Goal: Task Accomplishment & Management: Manage account settings

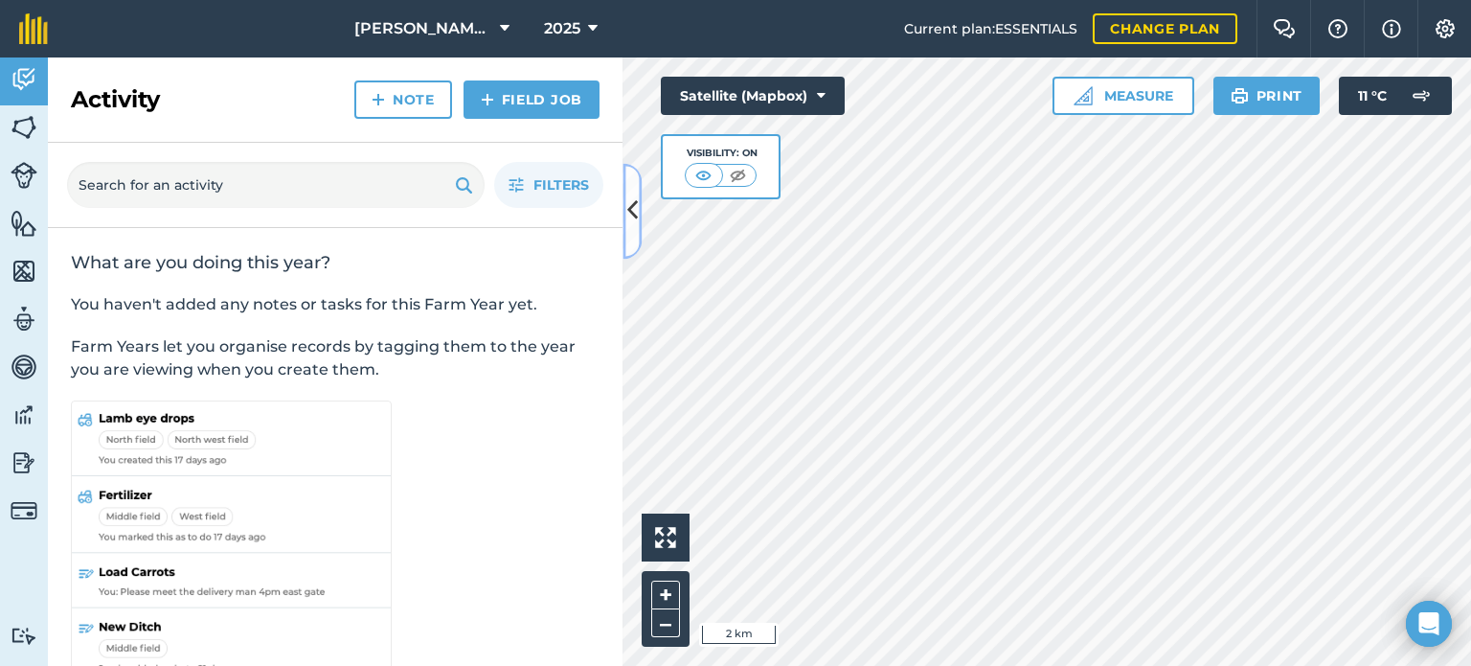
click at [634, 214] on icon at bounding box center [632, 211] width 11 height 34
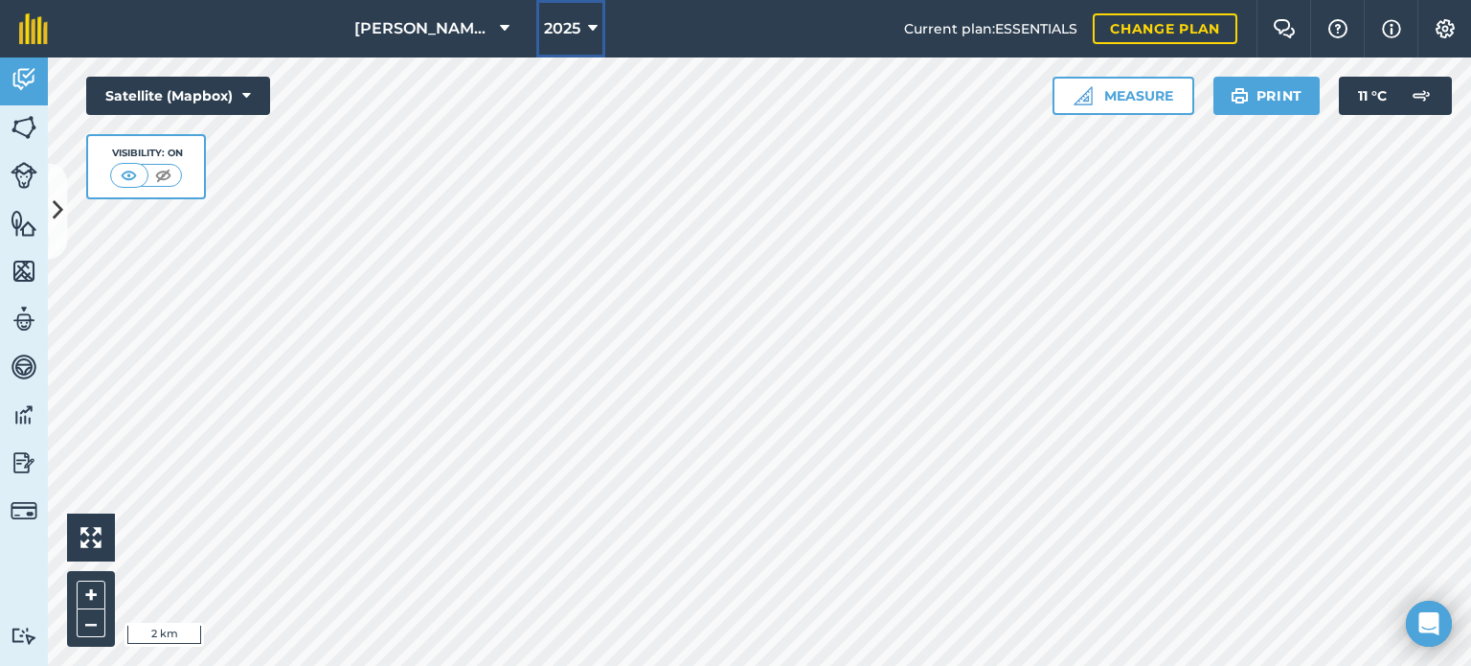
click at [559, 24] on span "2025" at bounding box center [562, 28] width 36 height 23
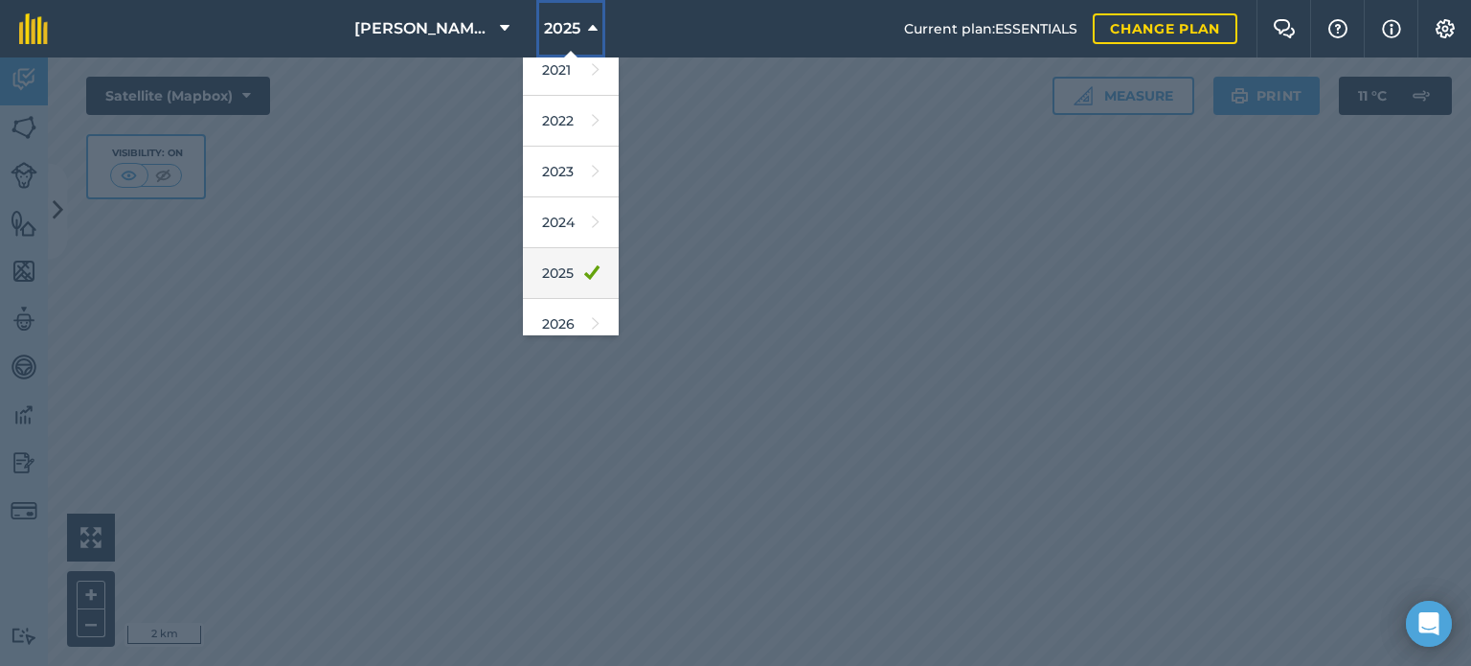
scroll to position [278, 0]
click at [592, 253] on icon at bounding box center [596, 261] width 8 height 27
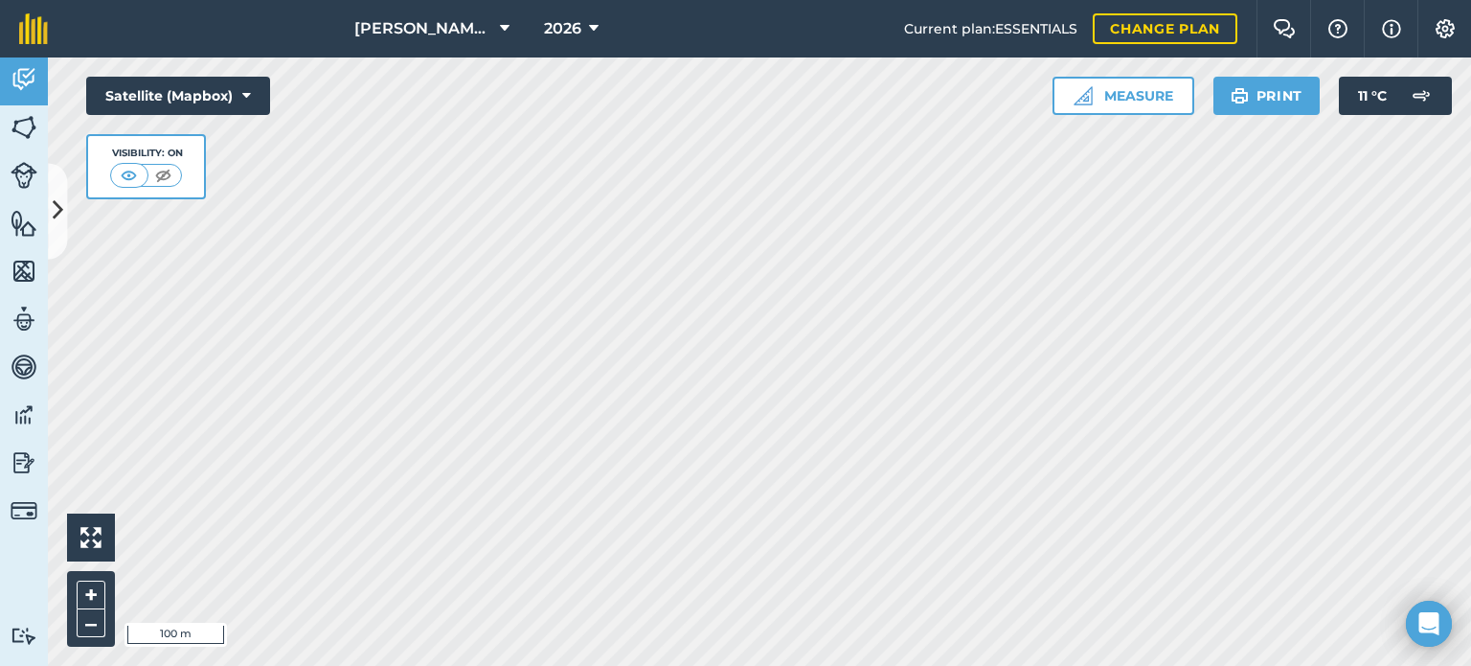
click at [521, 285] on div at bounding box center [760, 361] width 1424 height 608
click at [25, 129] on img at bounding box center [24, 127] width 27 height 29
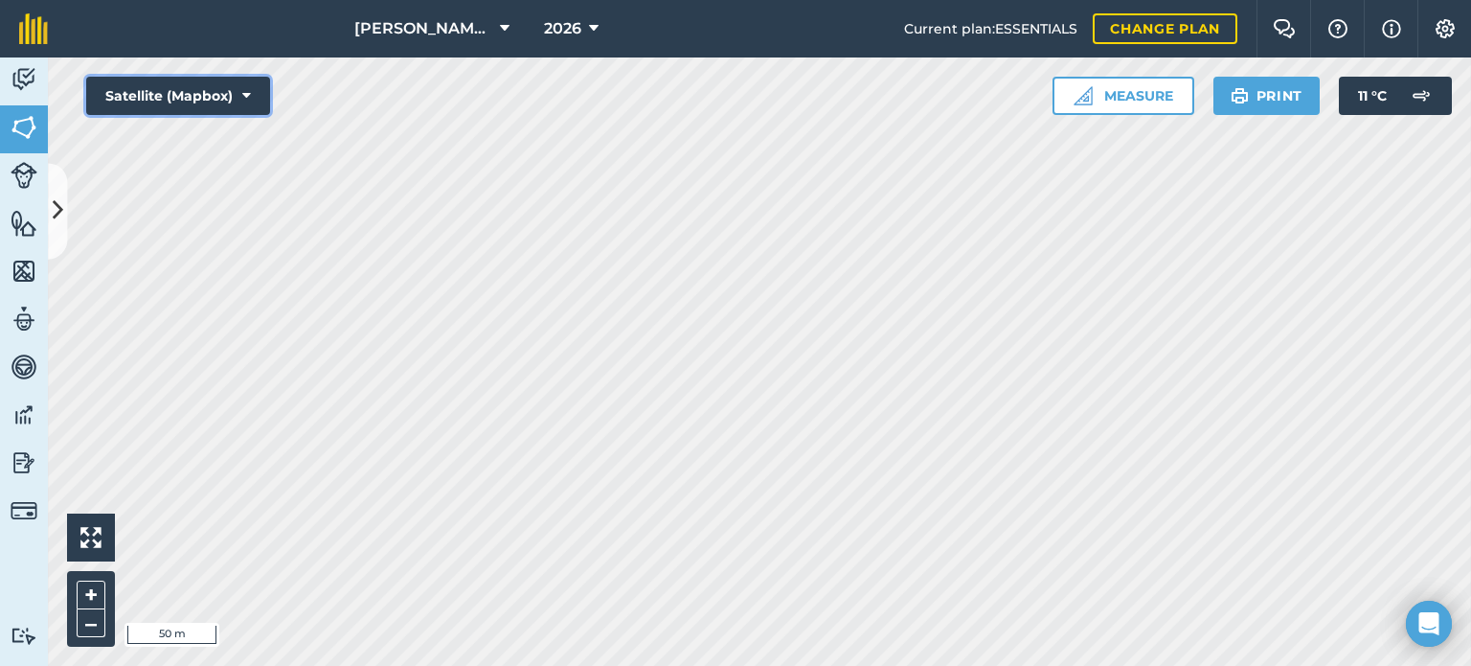
click at [175, 103] on button "Satellite (Mapbox)" at bounding box center [178, 96] width 184 height 38
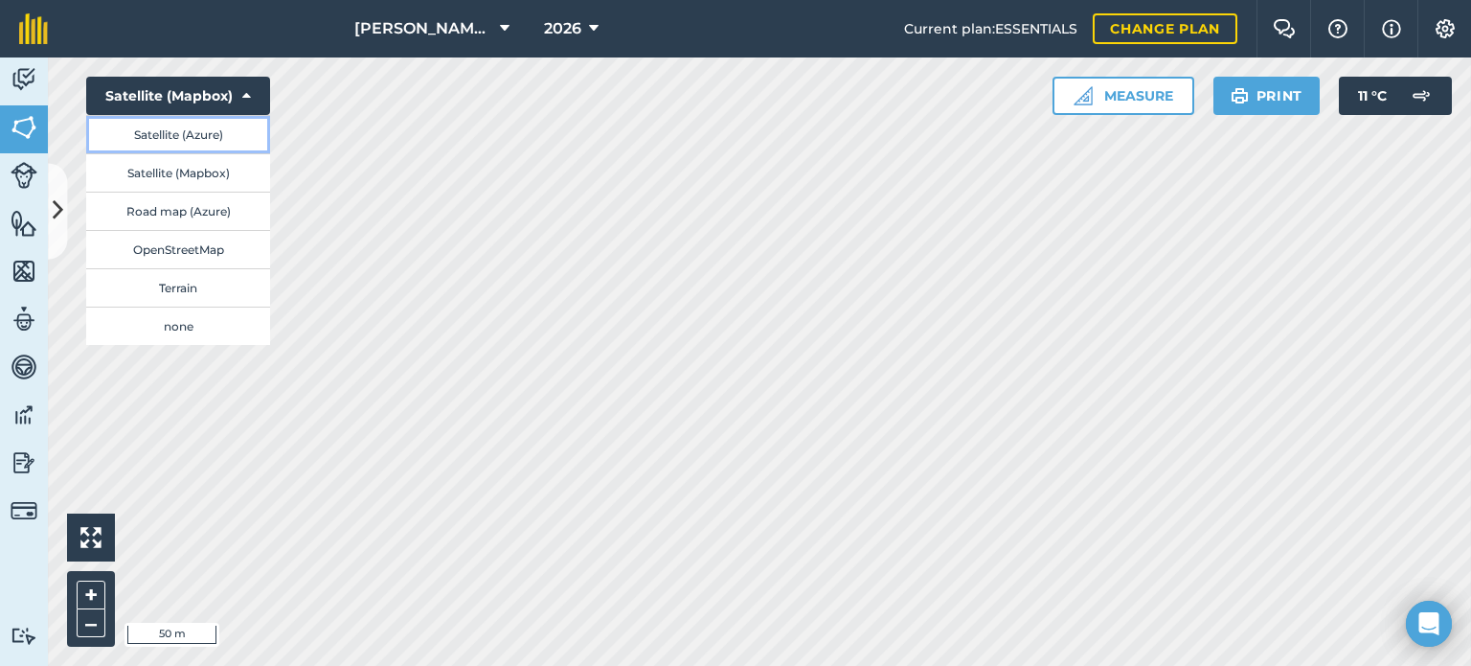
click at [208, 137] on button "Satellite (Azure)" at bounding box center [178, 134] width 184 height 38
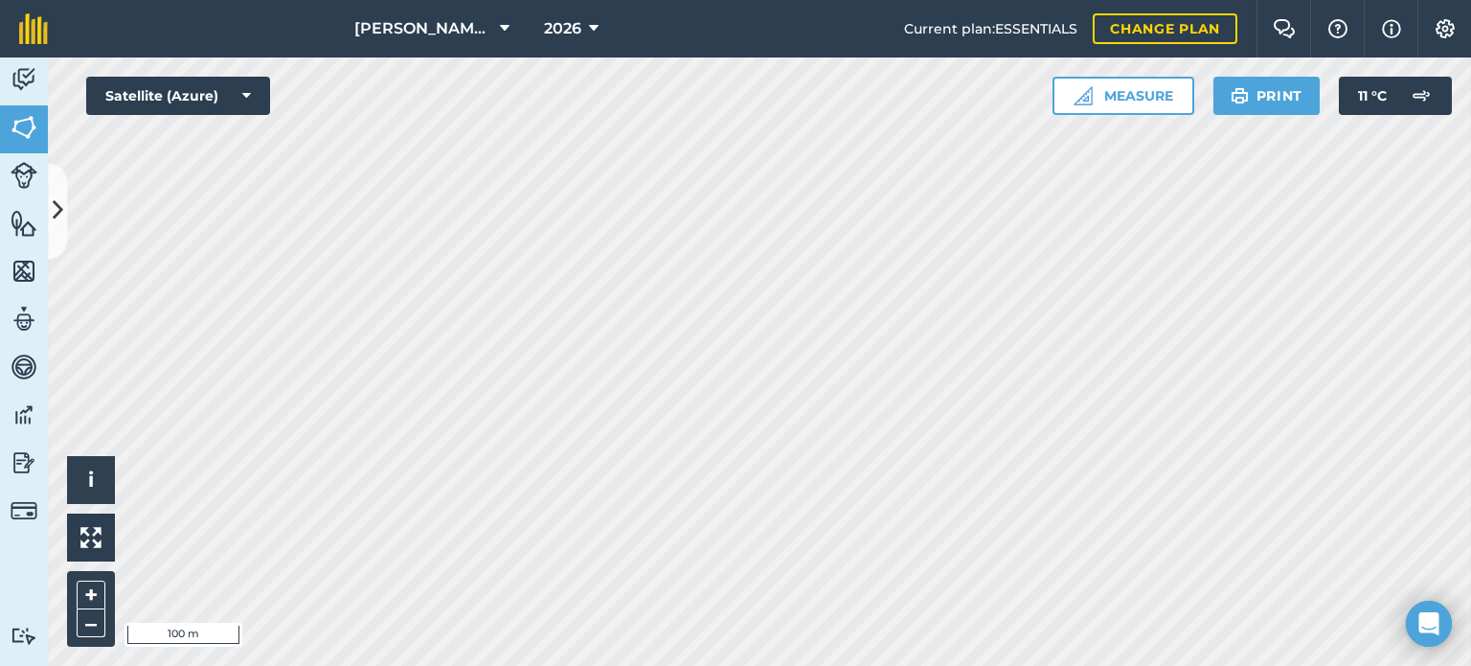
click at [675, 665] on html "[PERSON_NAME] Farms 2026 Current plan : ESSENTIALS Change plan Farm Chat Help I…" at bounding box center [735, 333] width 1471 height 666
click at [62, 202] on icon at bounding box center [58, 211] width 11 height 34
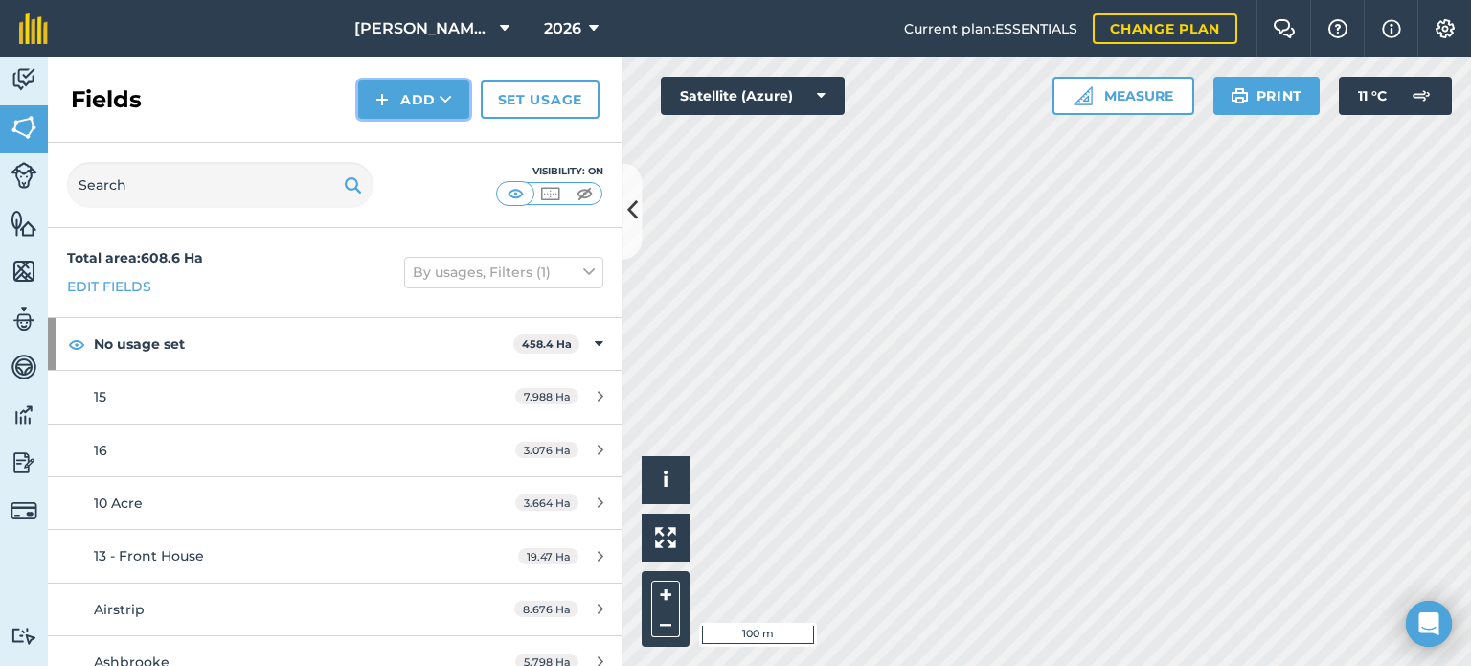
click at [402, 104] on button "Add" at bounding box center [413, 99] width 111 height 38
click at [414, 145] on link "Draw" at bounding box center [413, 143] width 105 height 42
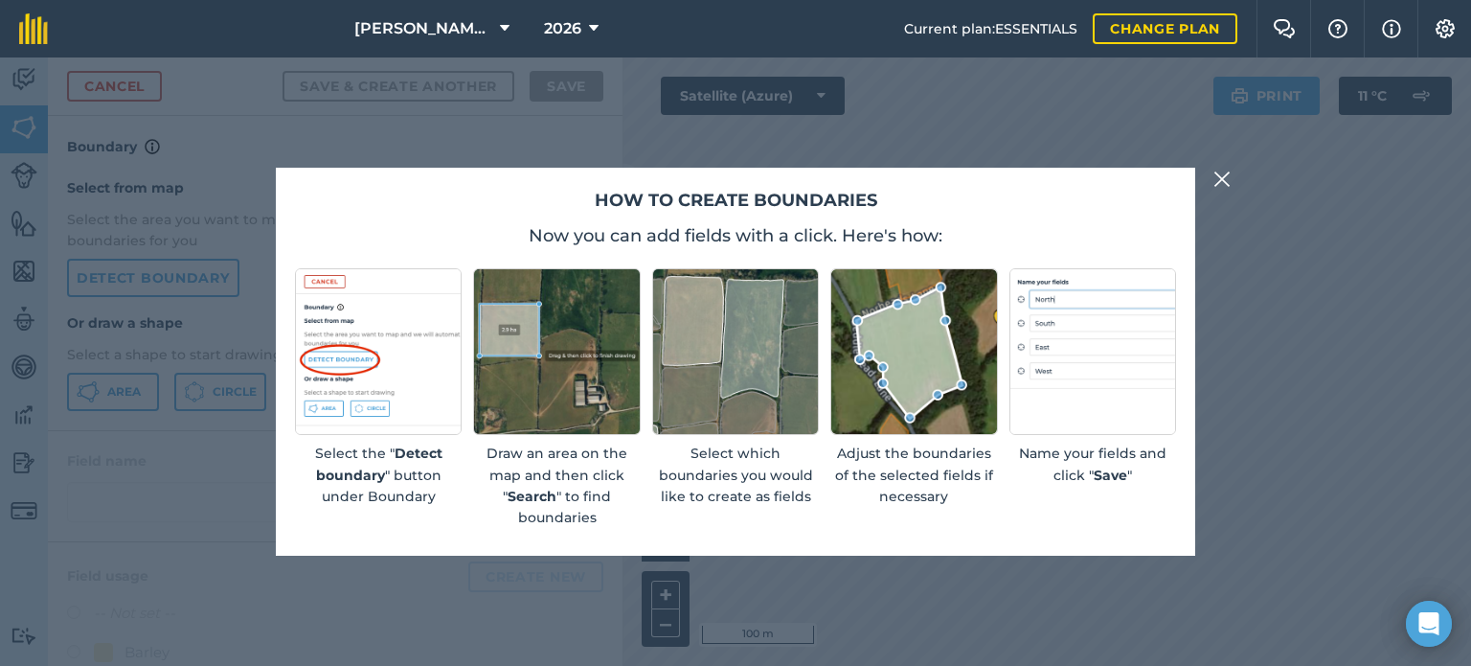
click at [1226, 172] on img at bounding box center [1222, 179] width 17 height 23
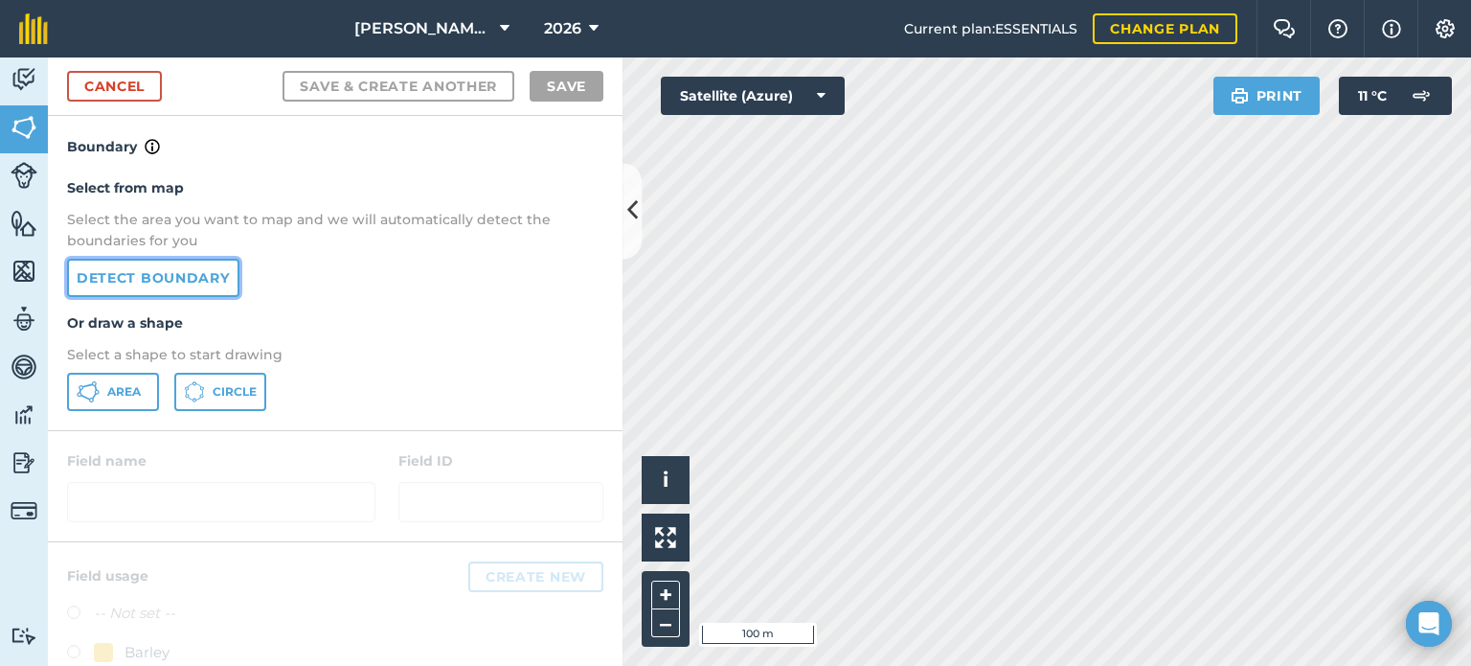
click at [183, 268] on link "Detect boundary" at bounding box center [153, 278] width 172 height 38
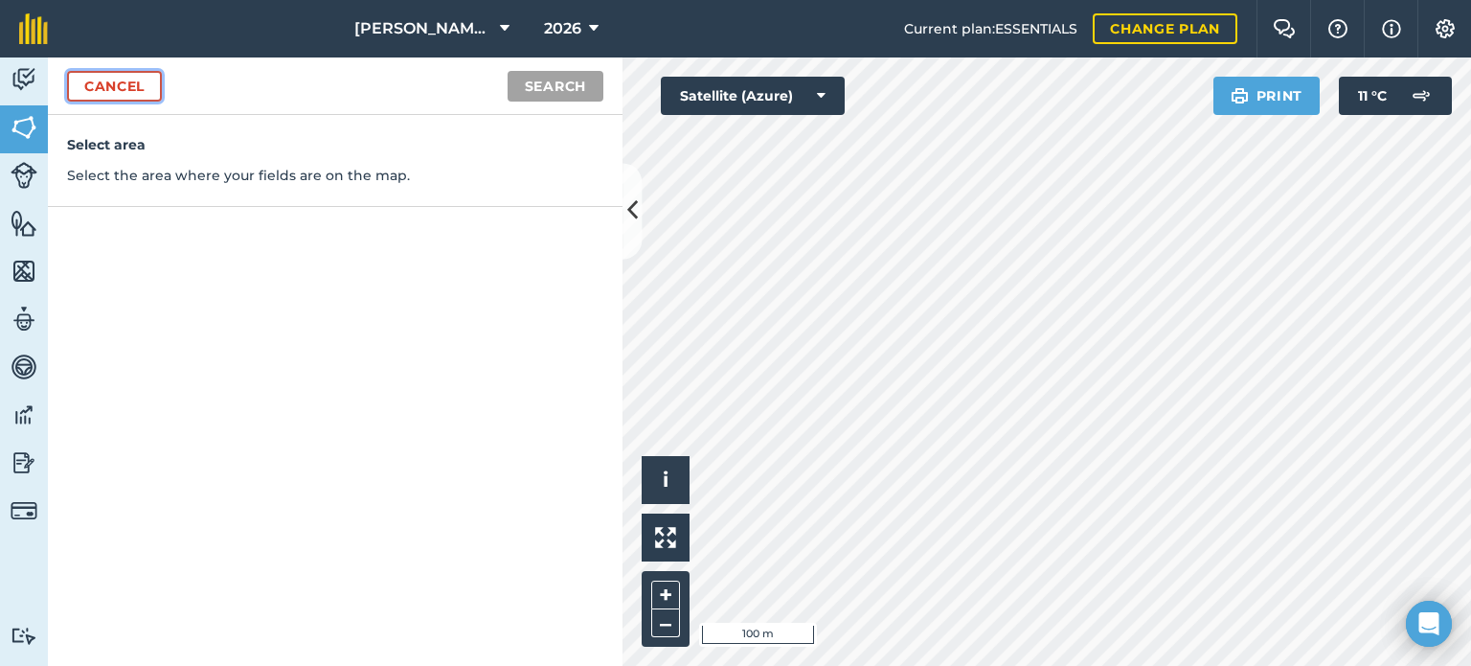
click at [111, 89] on link "Cancel" at bounding box center [114, 86] width 95 height 31
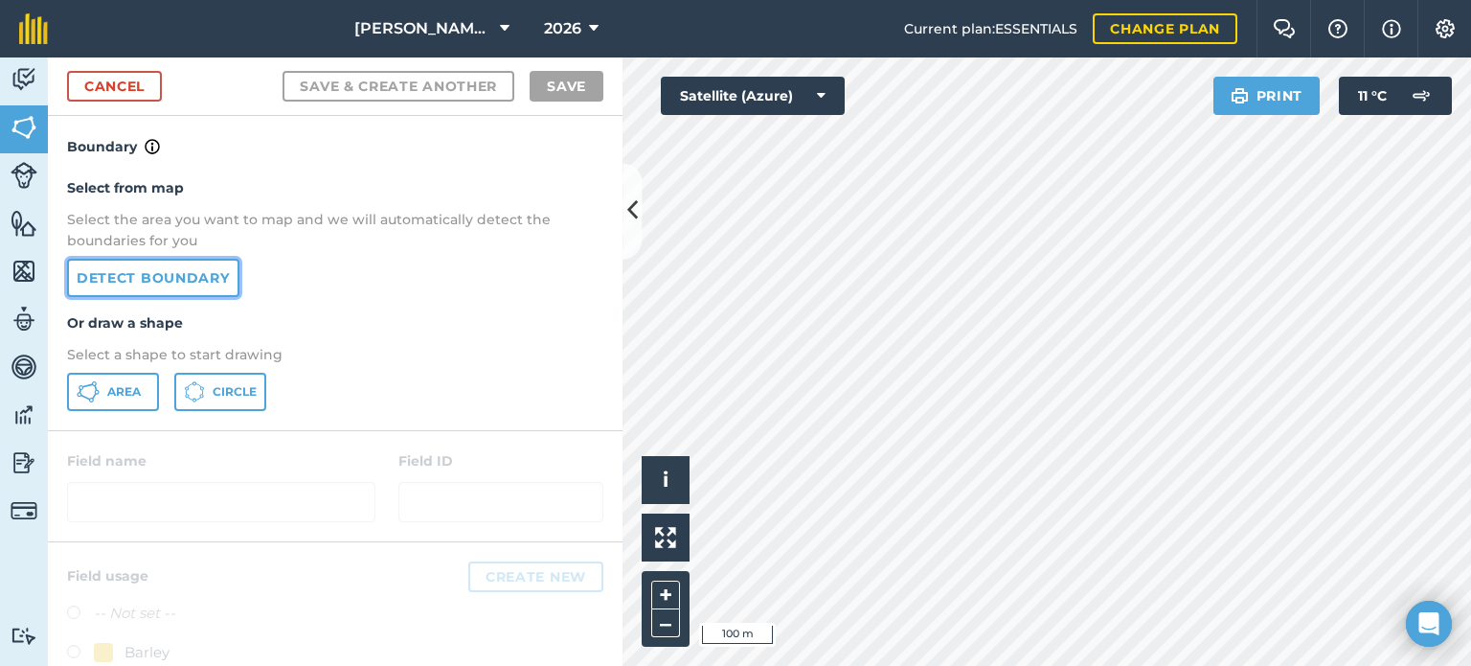
click at [199, 286] on link "Detect boundary" at bounding box center [153, 278] width 172 height 38
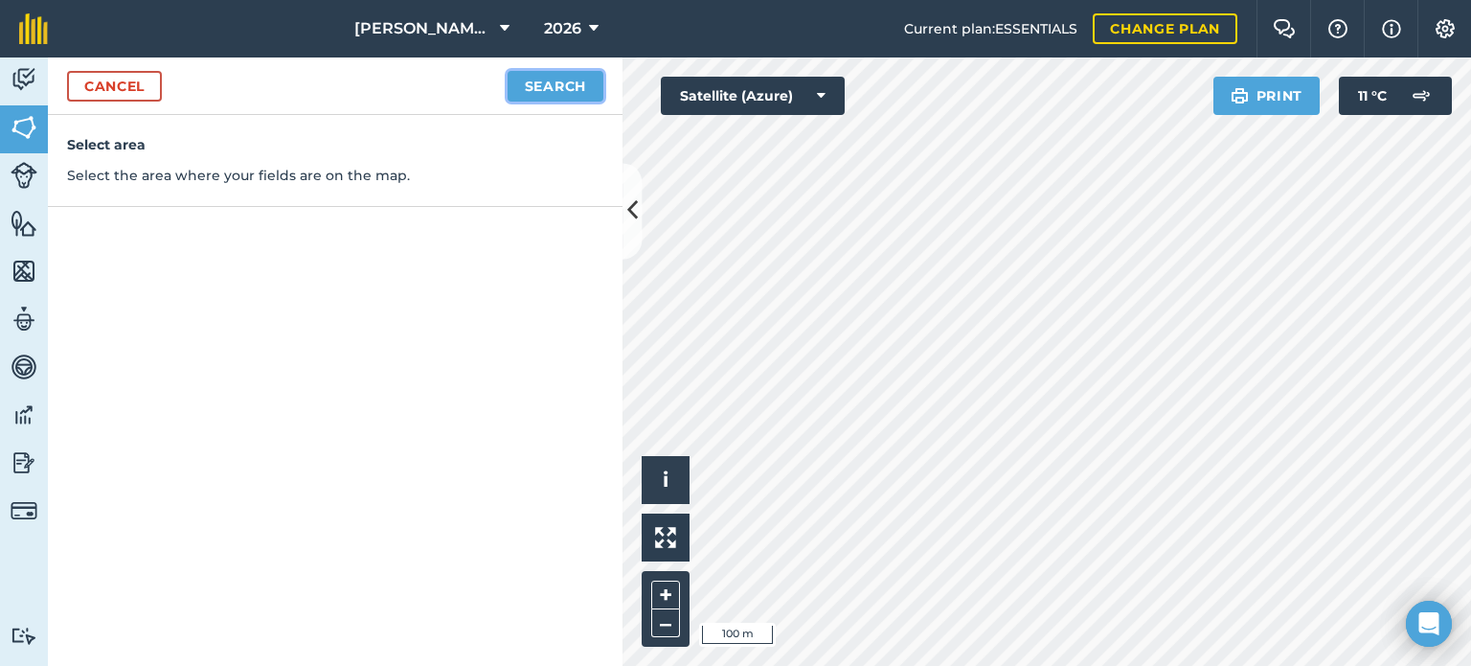
click at [573, 80] on button "Search" at bounding box center [556, 86] width 96 height 31
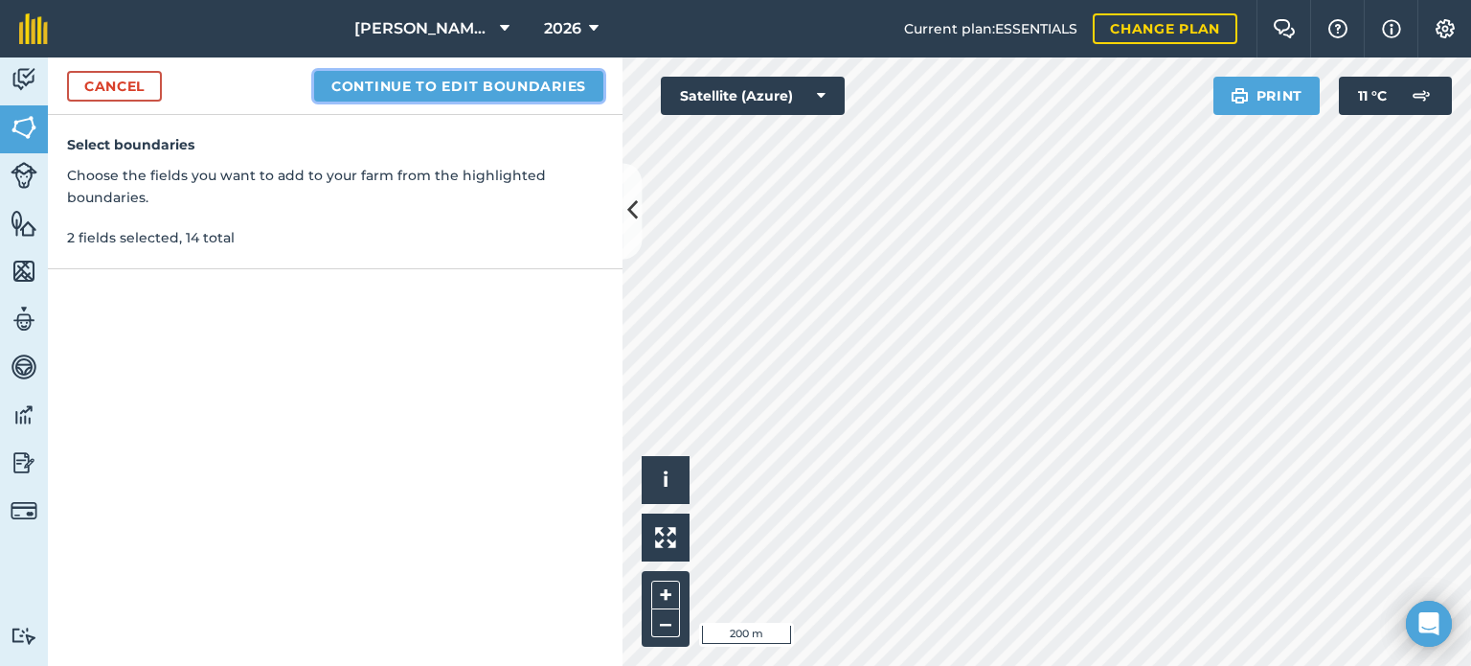
click at [490, 83] on button "Continue to edit boundaries" at bounding box center [458, 86] width 289 height 31
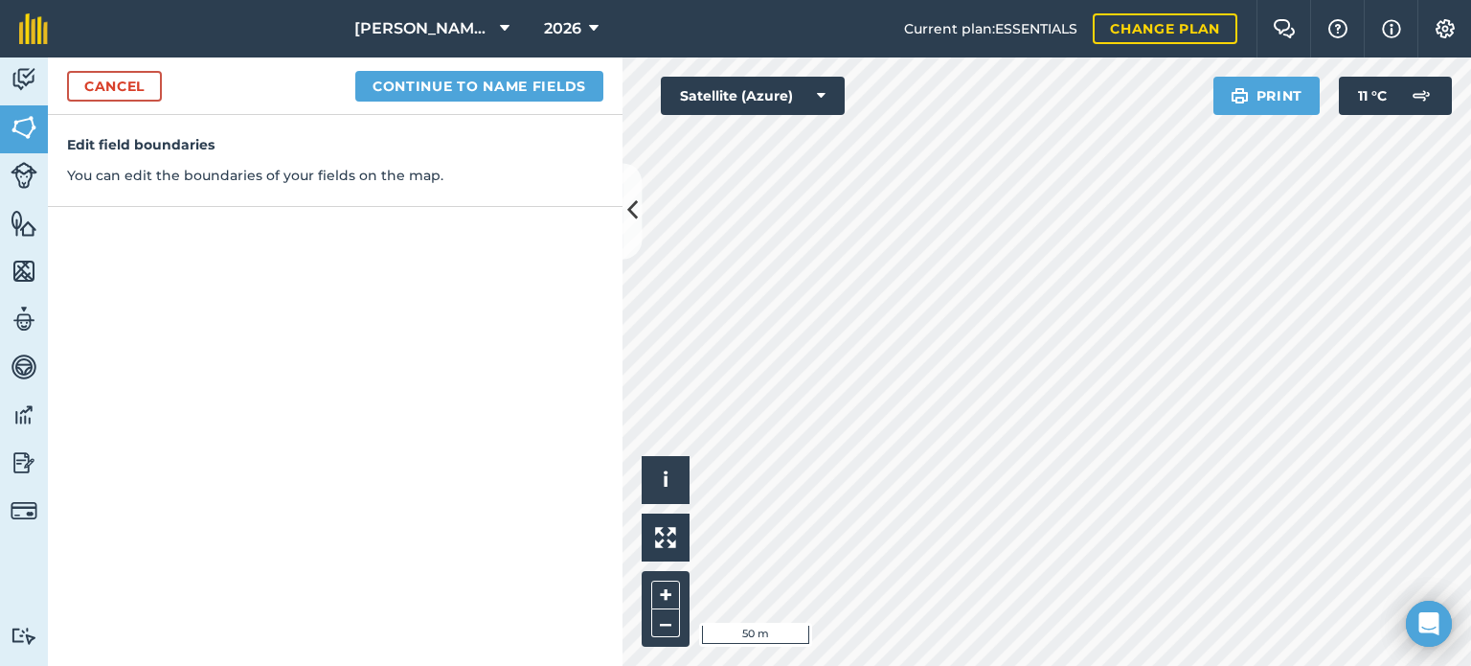
click at [1084, 665] on html "[PERSON_NAME] Farms 2026 Current plan : ESSENTIALS Change plan Farm Chat Help I…" at bounding box center [735, 333] width 1471 height 666
click at [1213, 665] on html "[PERSON_NAME] Farms 2026 Current plan : ESSENTIALS Change plan Farm Chat Help I…" at bounding box center [735, 333] width 1471 height 666
click at [1355, 19] on div "[PERSON_NAME] Farms 2026 Current plan : ESSENTIALS Change plan Farm Chat Help I…" at bounding box center [735, 333] width 1471 height 666
click at [483, 86] on button "Continue to name fields" at bounding box center [479, 86] width 248 height 31
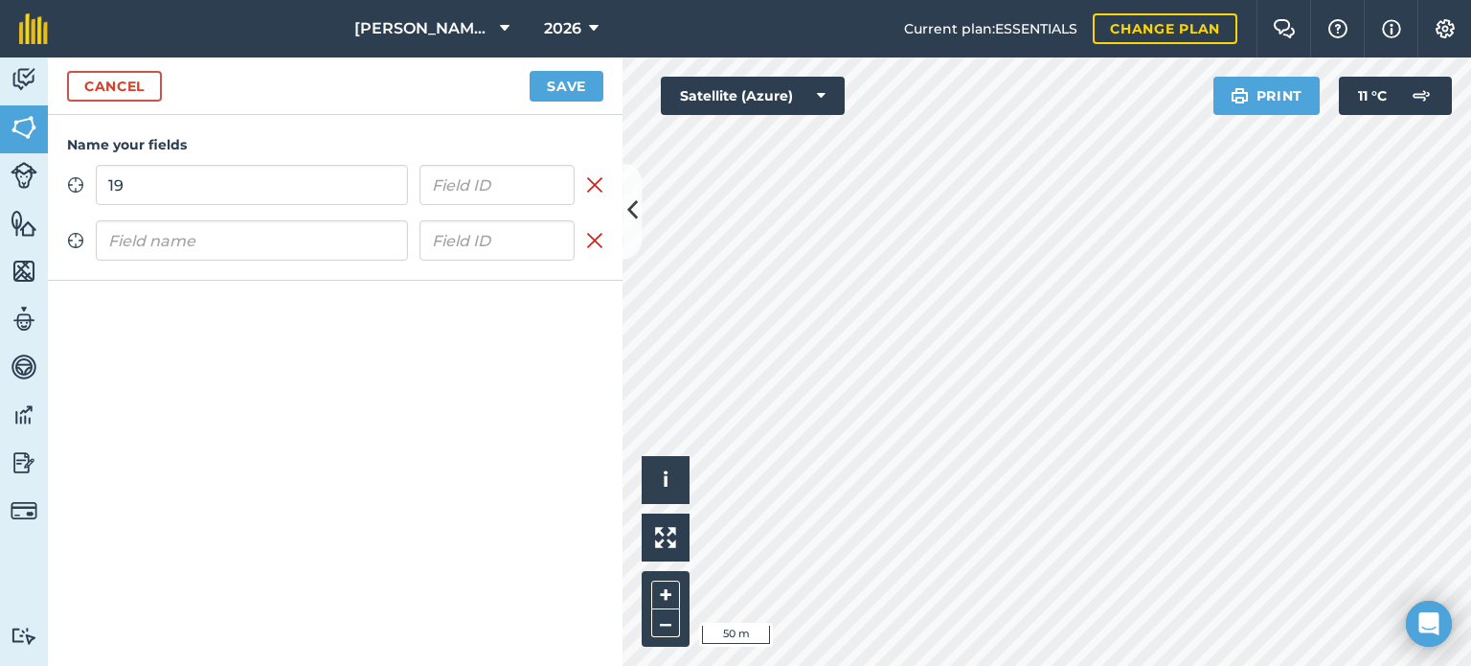
type input "19"
click at [232, 246] on input "text" at bounding box center [252, 240] width 312 height 40
type input "18"
click at [559, 80] on button "Save" at bounding box center [567, 86] width 74 height 31
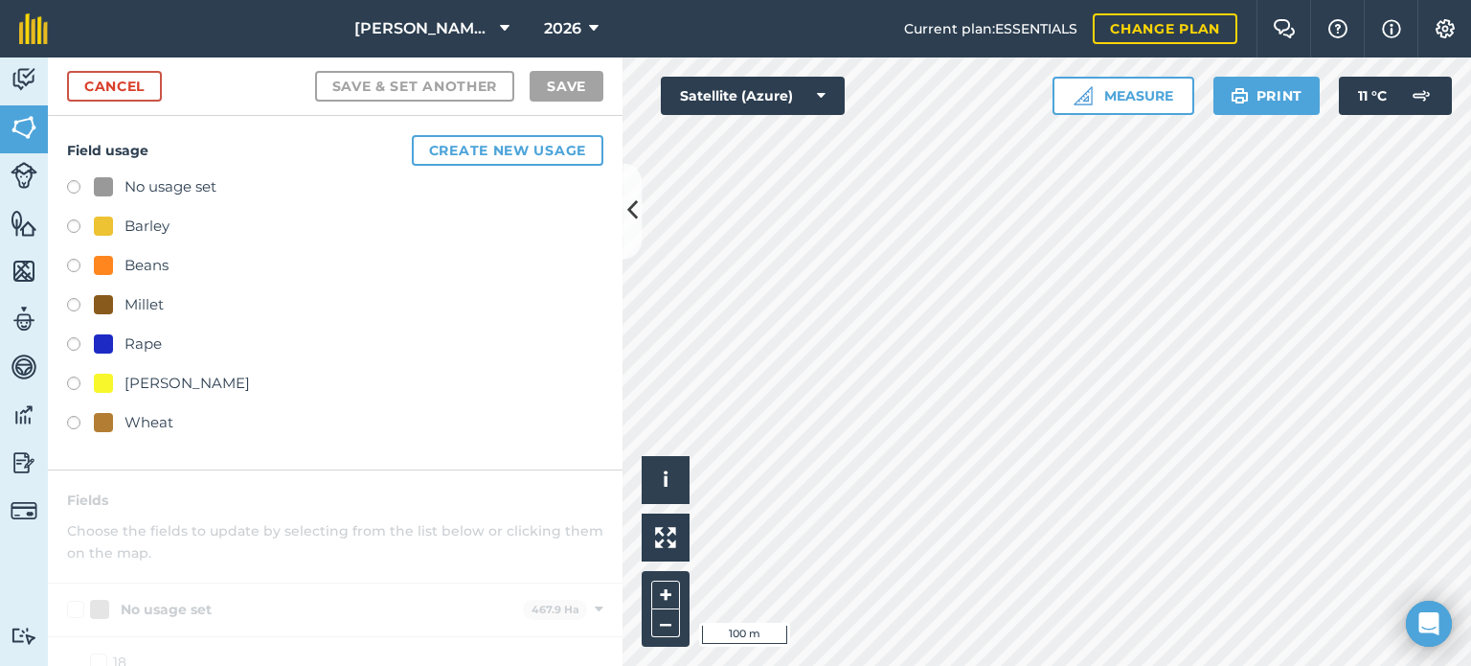
click at [77, 184] on label at bounding box center [80, 189] width 27 height 19
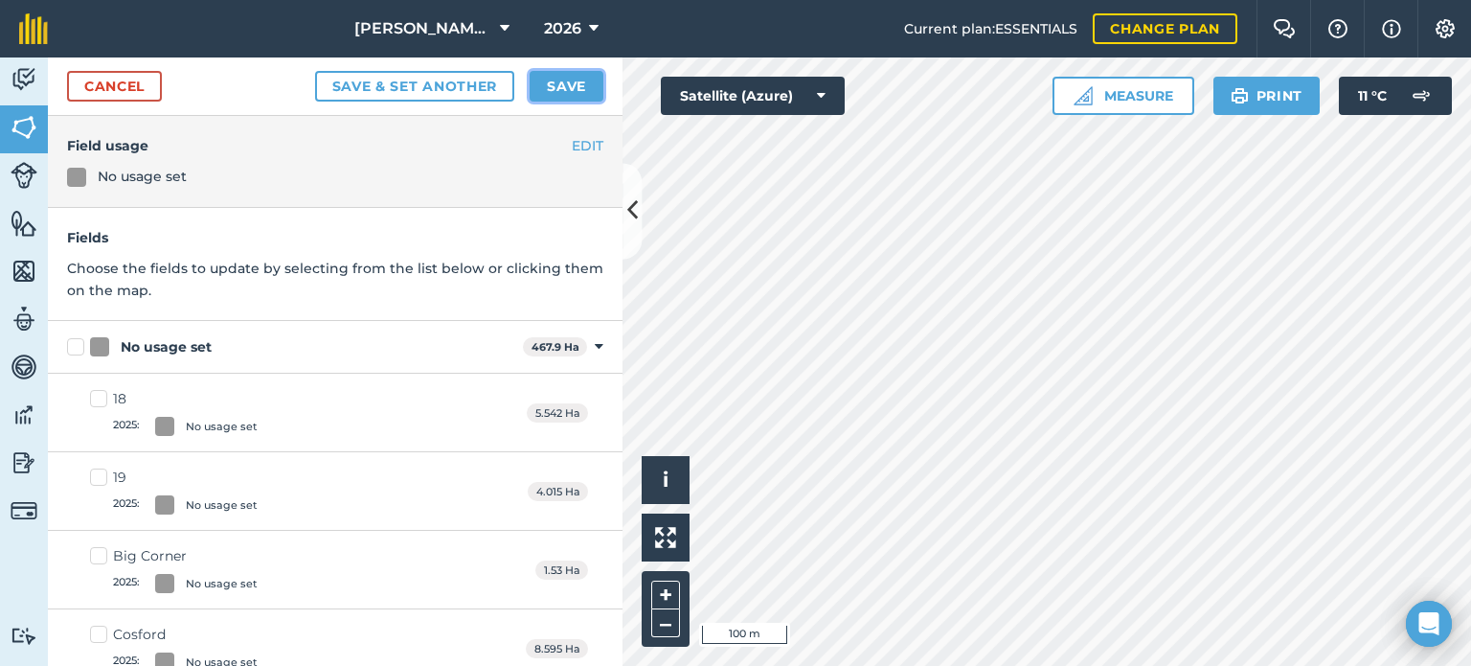
click at [562, 85] on button "Save" at bounding box center [567, 86] width 74 height 31
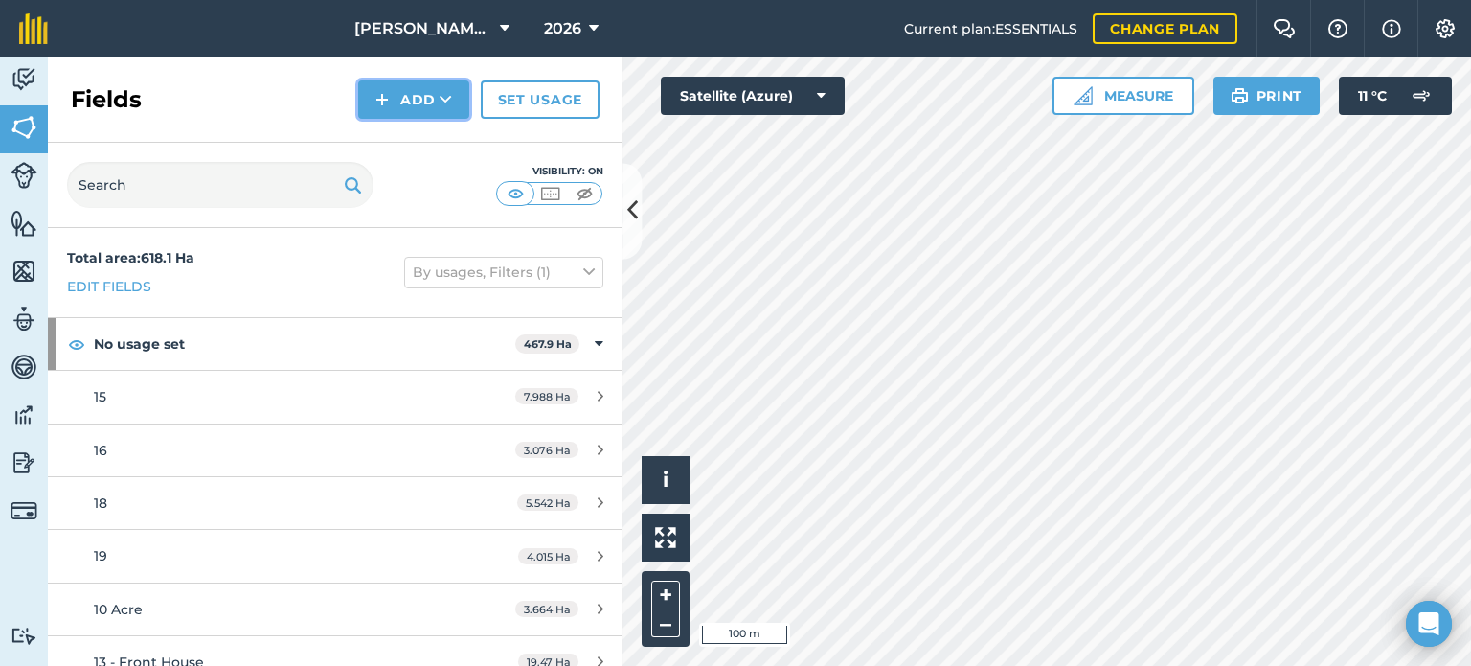
click at [408, 88] on button "Add" at bounding box center [413, 99] width 111 height 38
click at [427, 135] on link "Draw" at bounding box center [413, 143] width 105 height 42
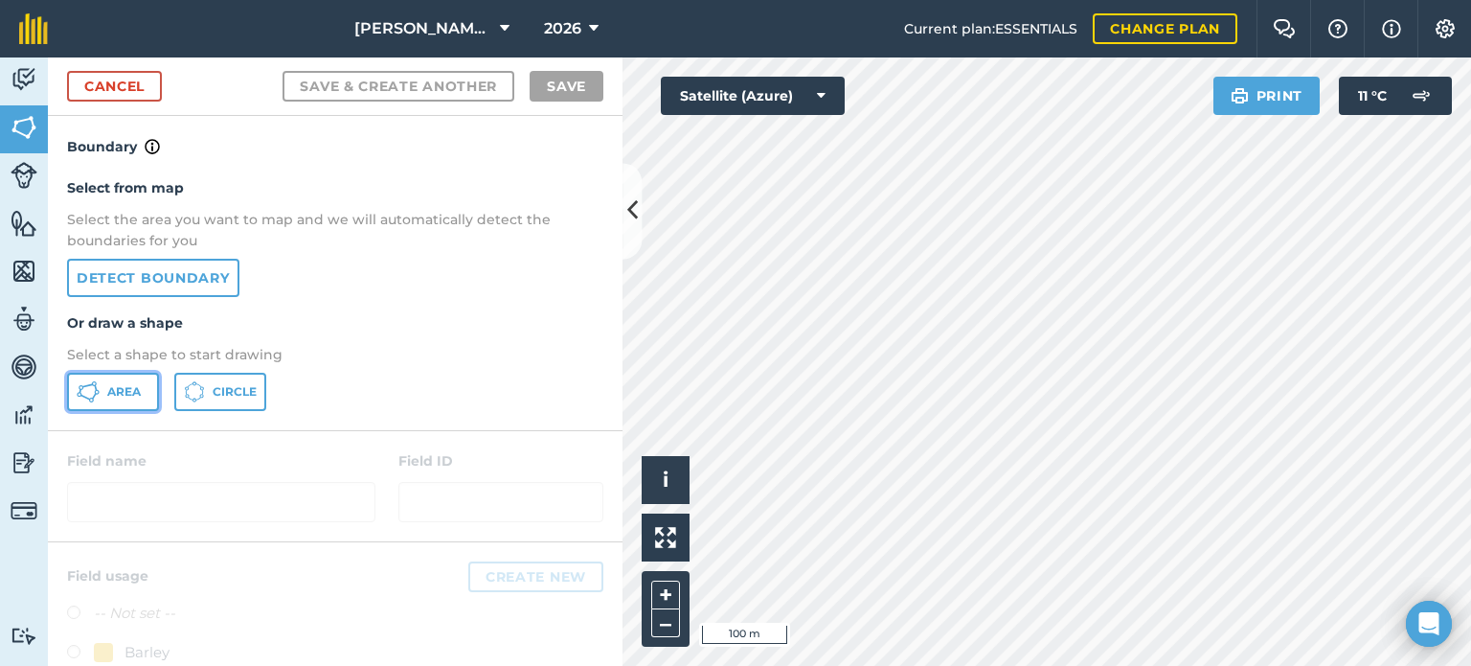
click at [136, 390] on span "Area" at bounding box center [124, 391] width 34 height 15
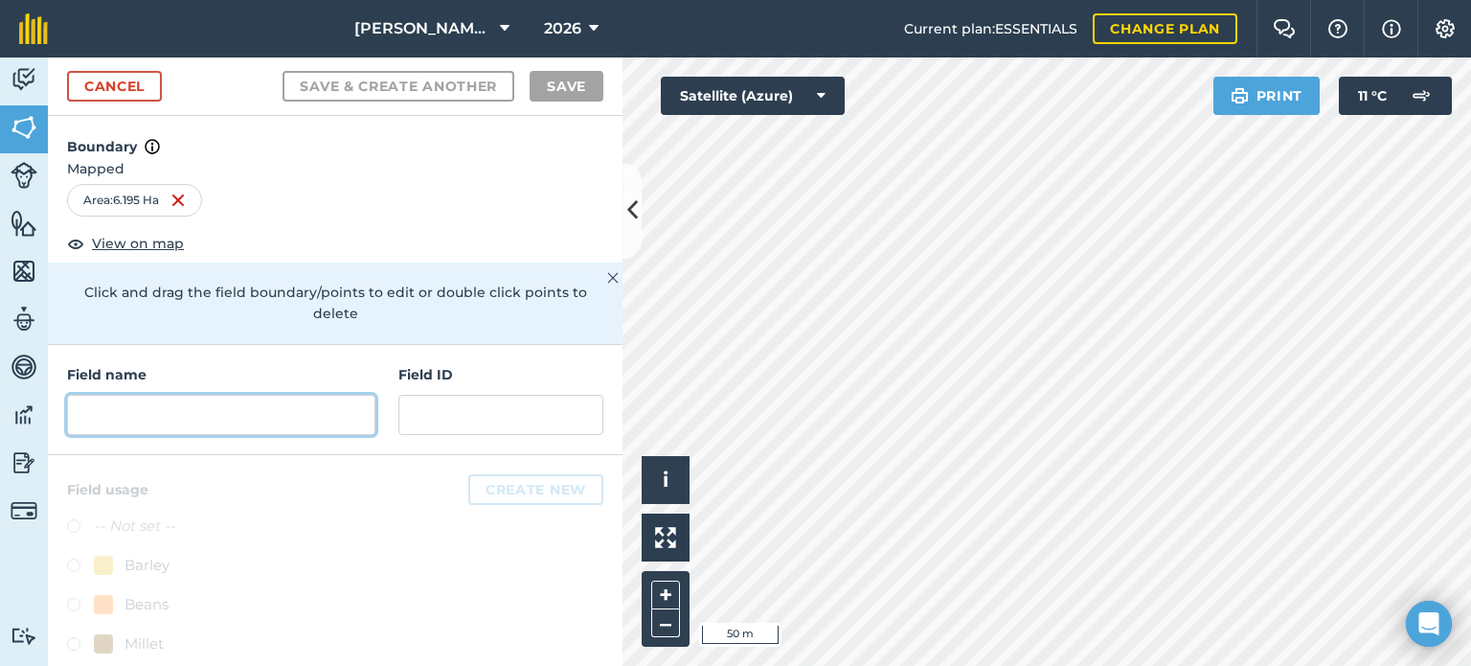
click at [252, 405] on input "text" at bounding box center [221, 415] width 308 height 40
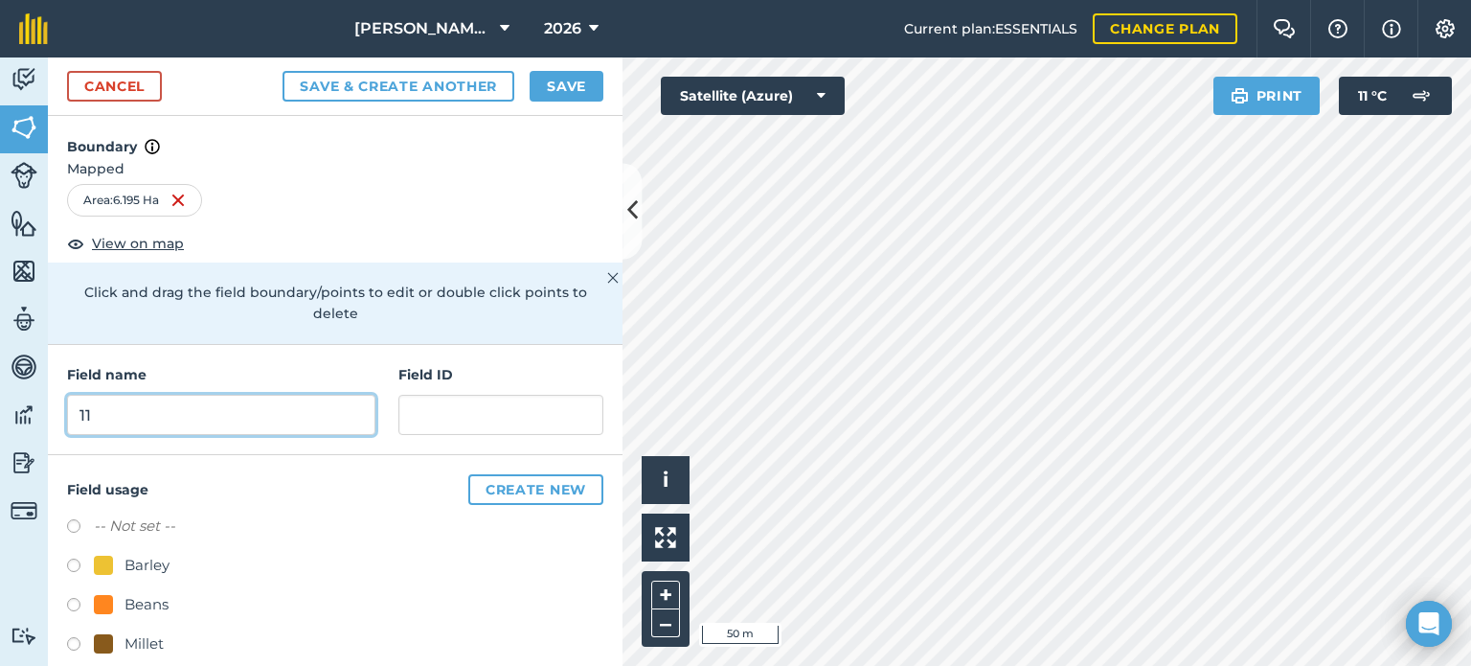
type input "11"
click at [77, 520] on label at bounding box center [80, 528] width 27 height 19
radio input "true"
click at [575, 93] on button "Save" at bounding box center [567, 86] width 74 height 31
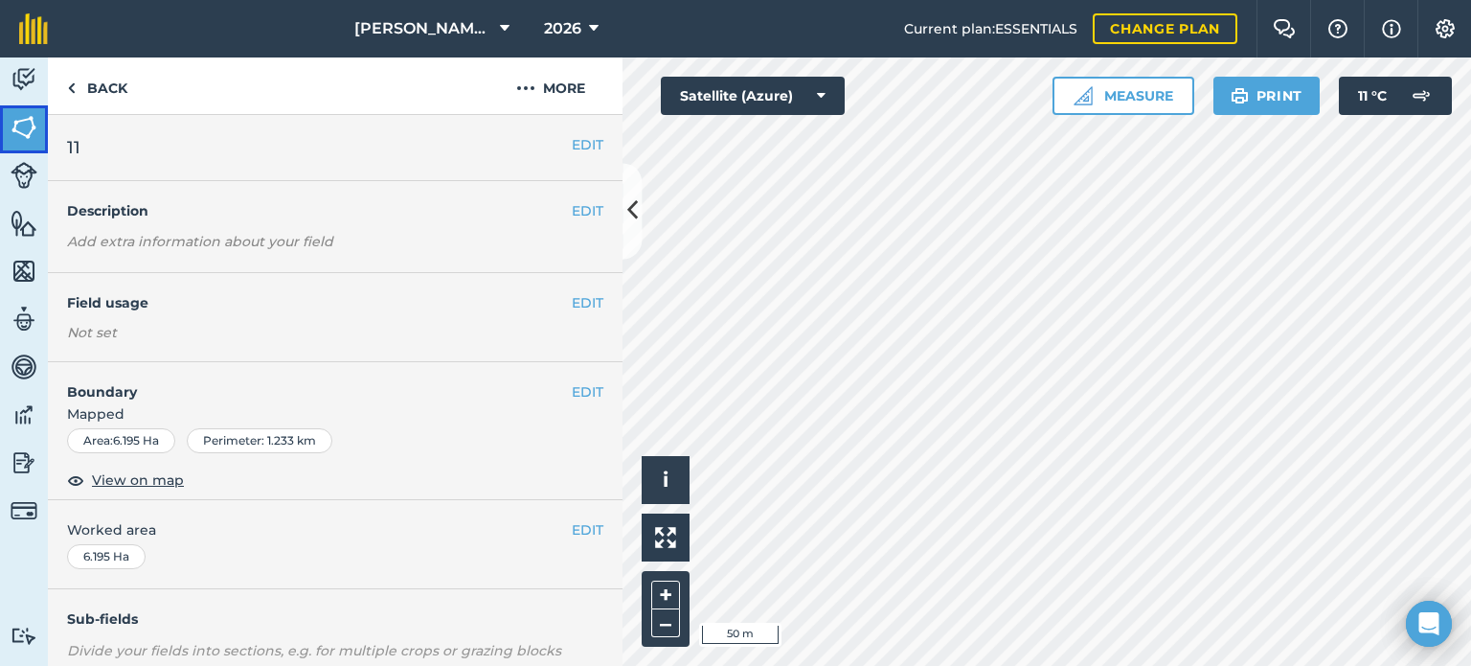
click at [22, 125] on img at bounding box center [24, 127] width 27 height 29
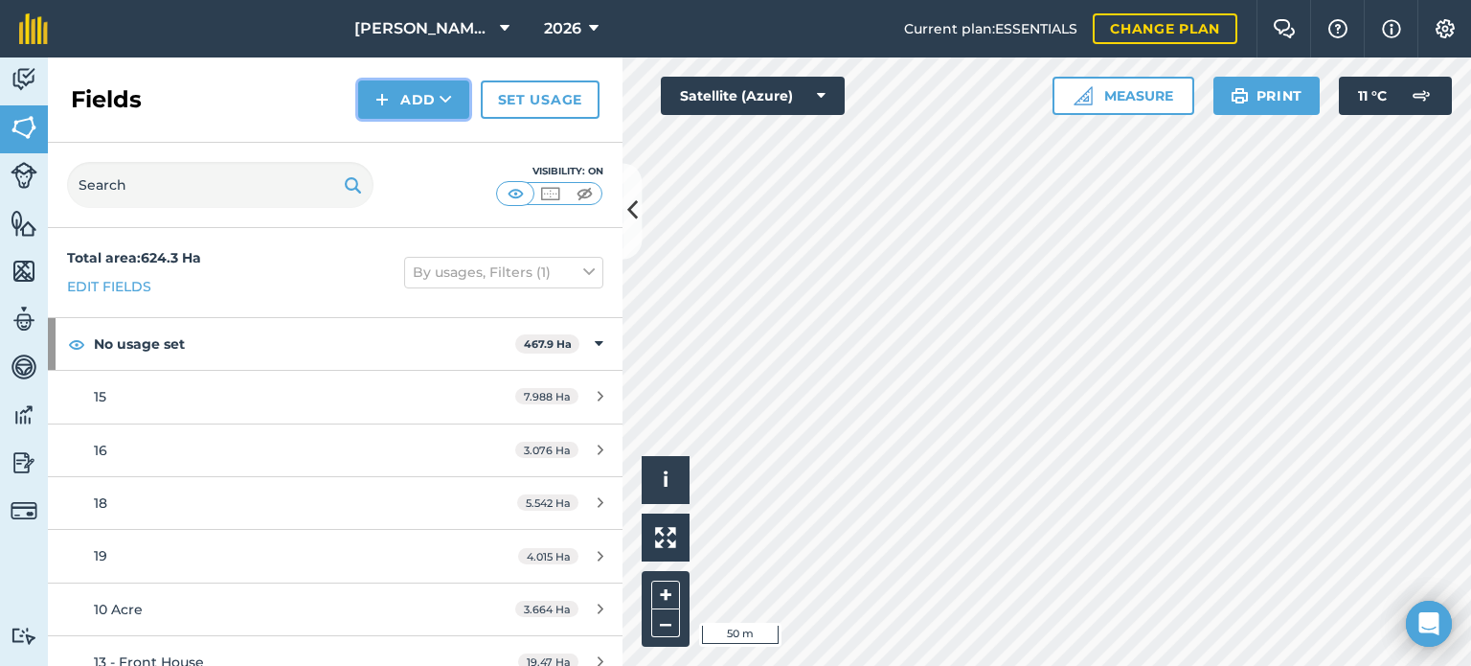
click at [427, 102] on button "Add" at bounding box center [413, 99] width 111 height 38
click at [414, 138] on link "Draw" at bounding box center [413, 143] width 105 height 42
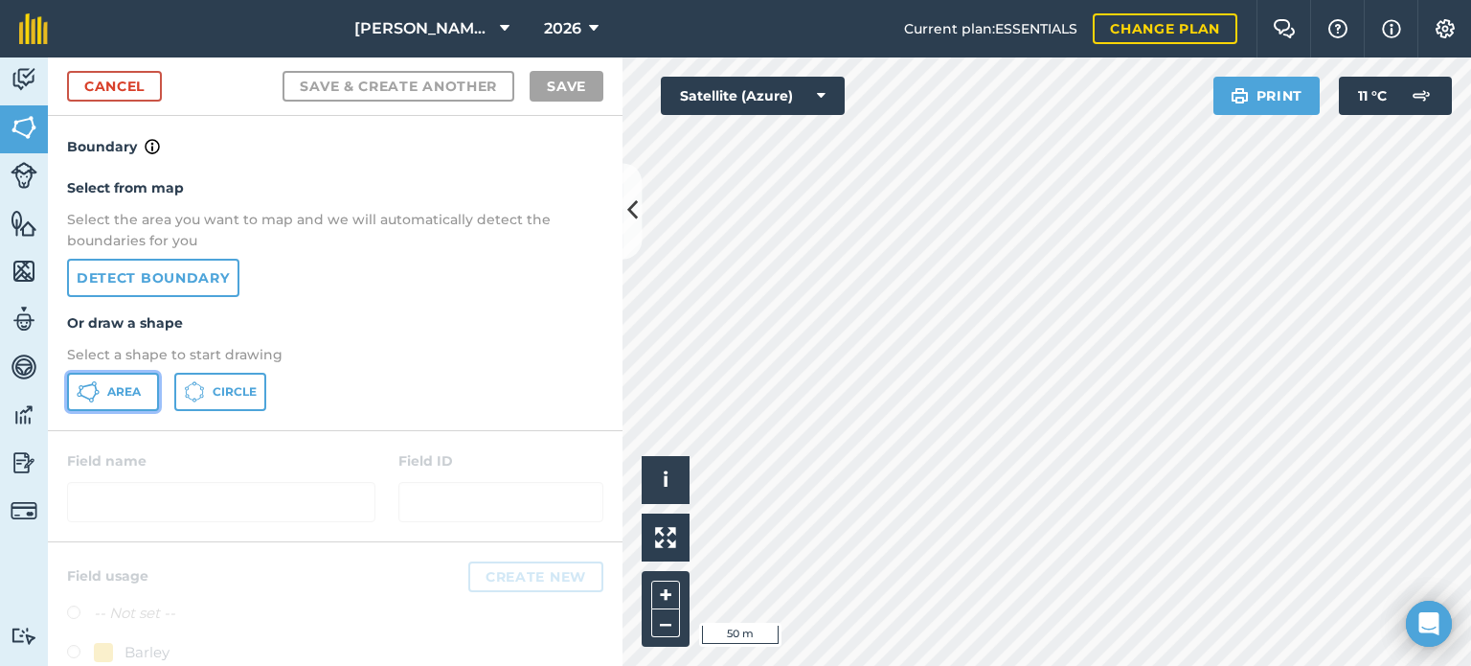
drag, startPoint x: 100, startPoint y: 378, endPoint x: 114, endPoint y: 378, distance: 14.4
click at [101, 378] on button "Area" at bounding box center [113, 392] width 92 height 38
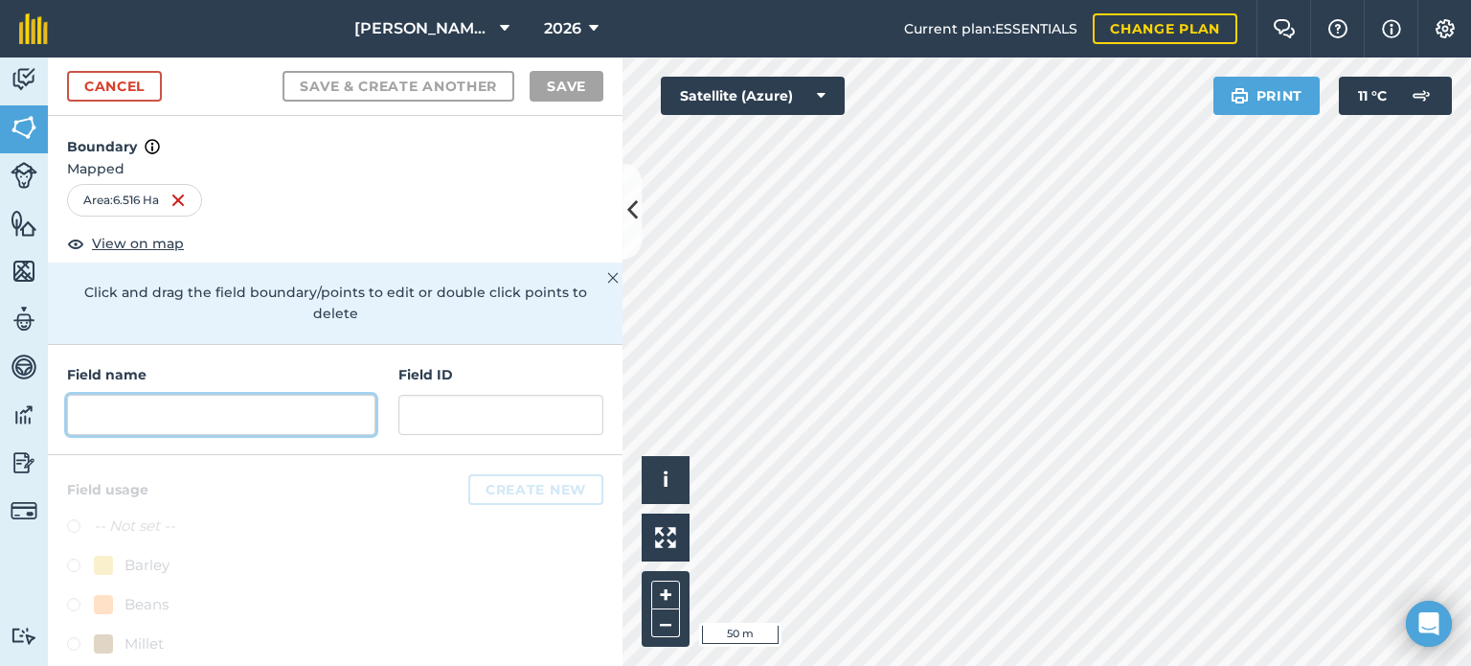
click at [204, 409] on input "text" at bounding box center [221, 415] width 308 height 40
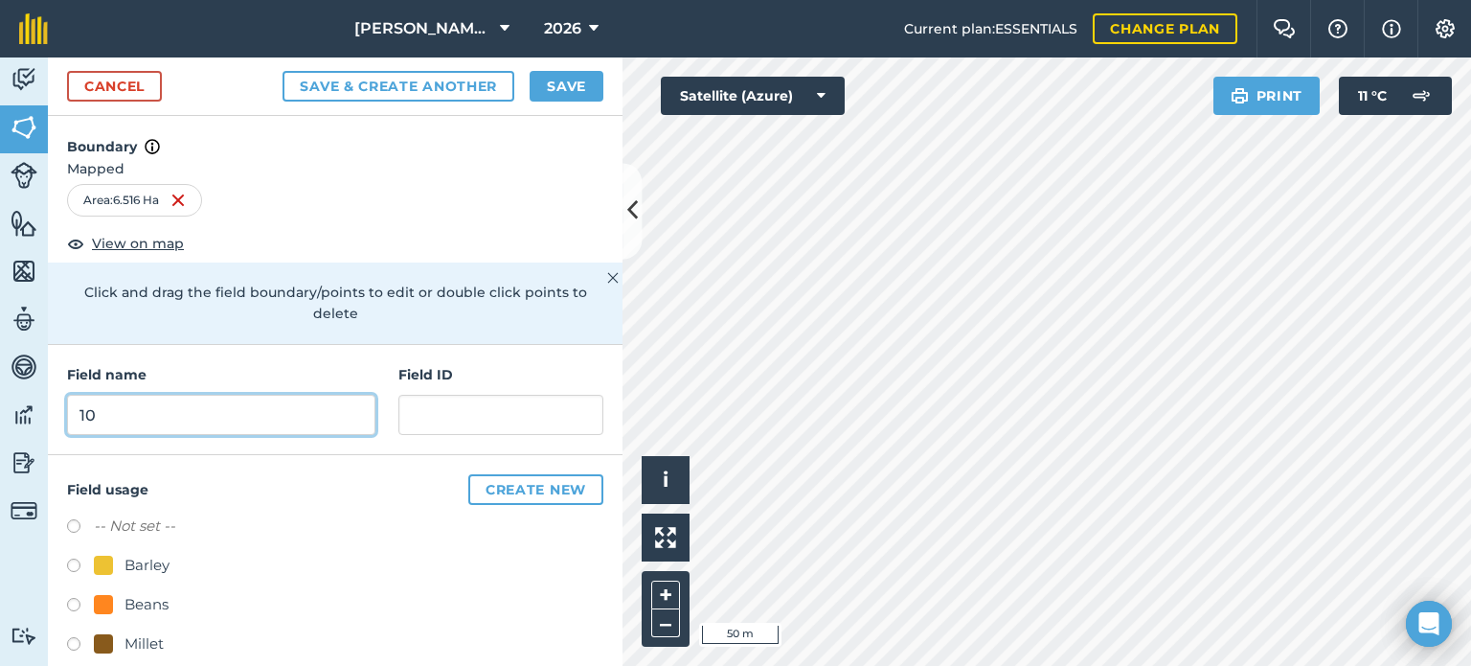
type input "10"
click at [75, 523] on label at bounding box center [80, 528] width 27 height 19
radio input "true"
click at [565, 90] on button "Save" at bounding box center [567, 86] width 74 height 31
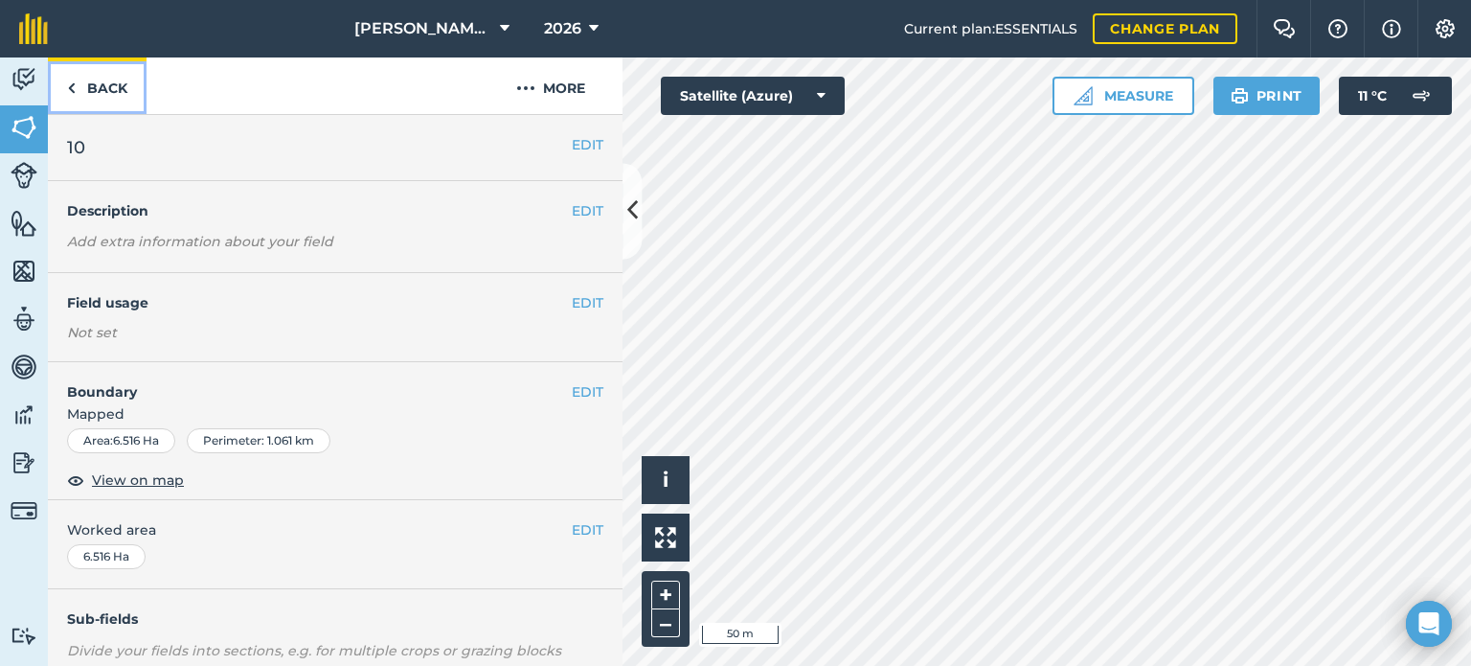
click at [123, 84] on link "Back" at bounding box center [97, 85] width 99 height 57
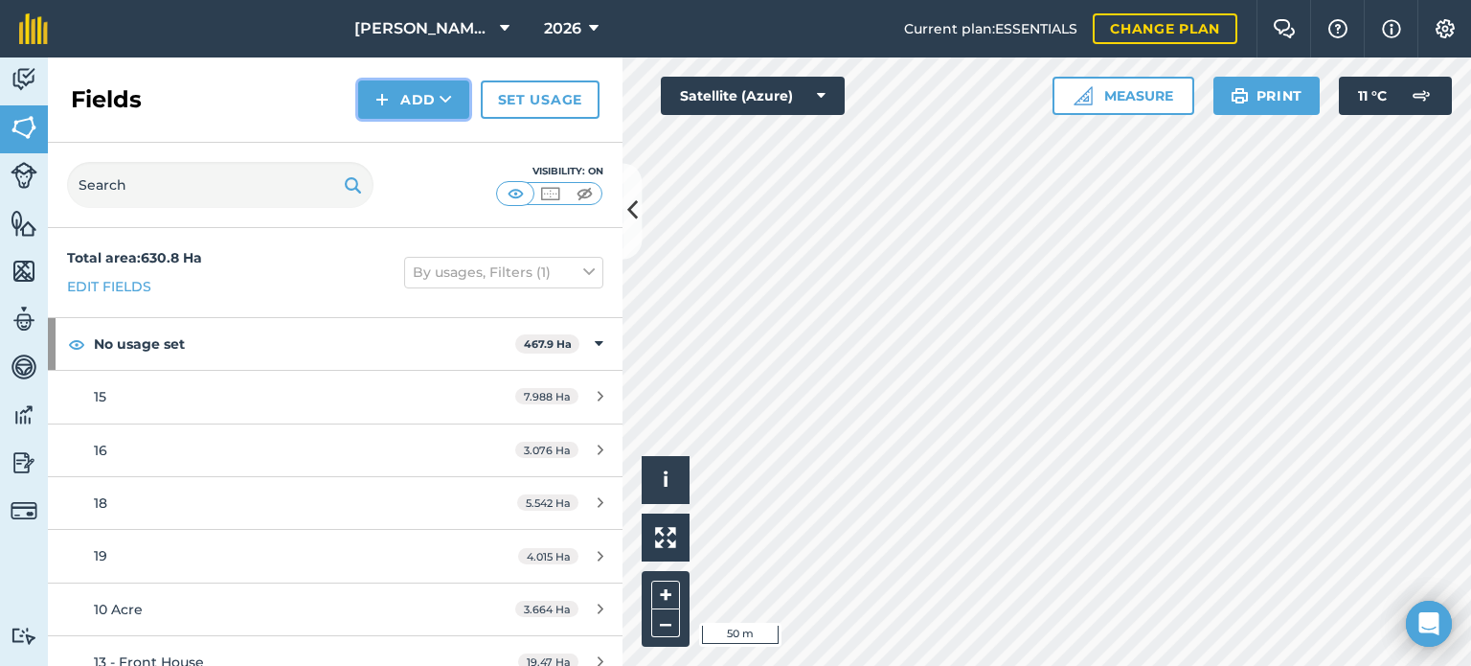
click at [394, 100] on button "Add" at bounding box center [413, 99] width 111 height 38
click at [418, 140] on link "Draw" at bounding box center [413, 143] width 105 height 42
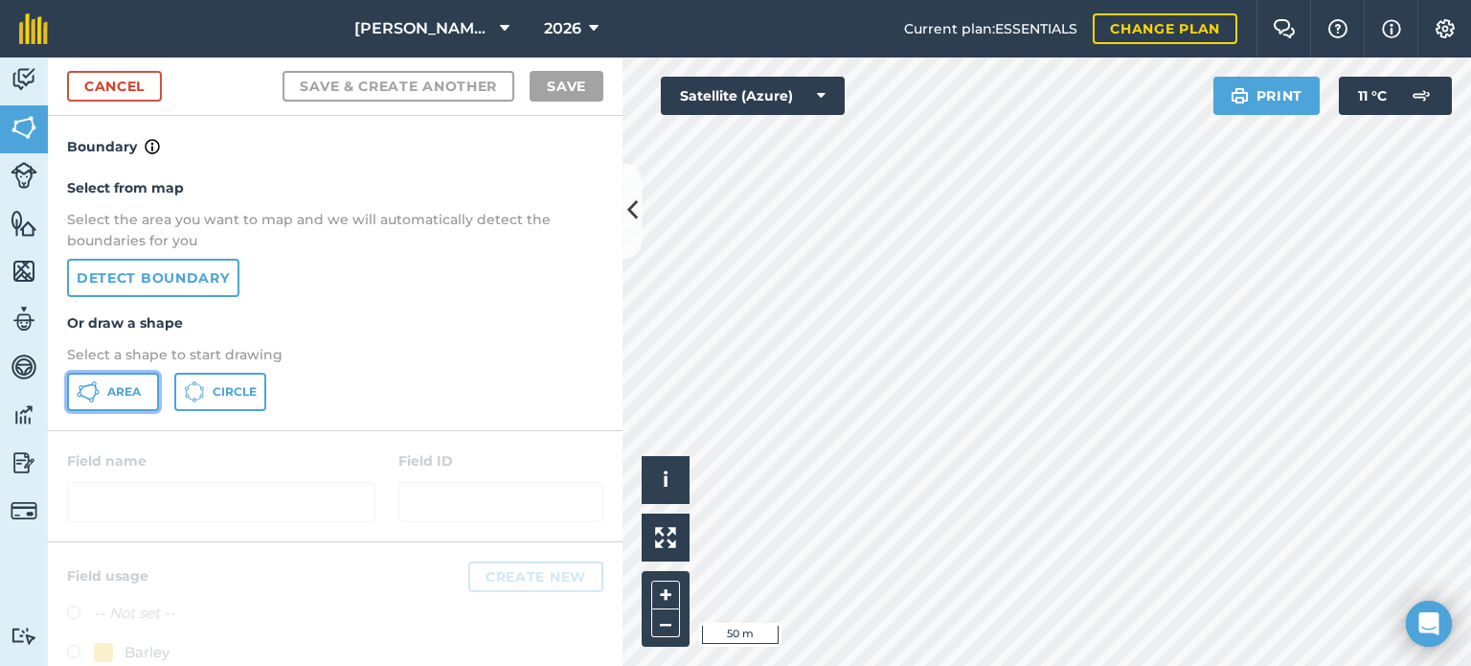
drag, startPoint x: 103, startPoint y: 382, endPoint x: 184, endPoint y: 399, distance: 83.0
click at [105, 382] on button "Area" at bounding box center [113, 392] width 92 height 38
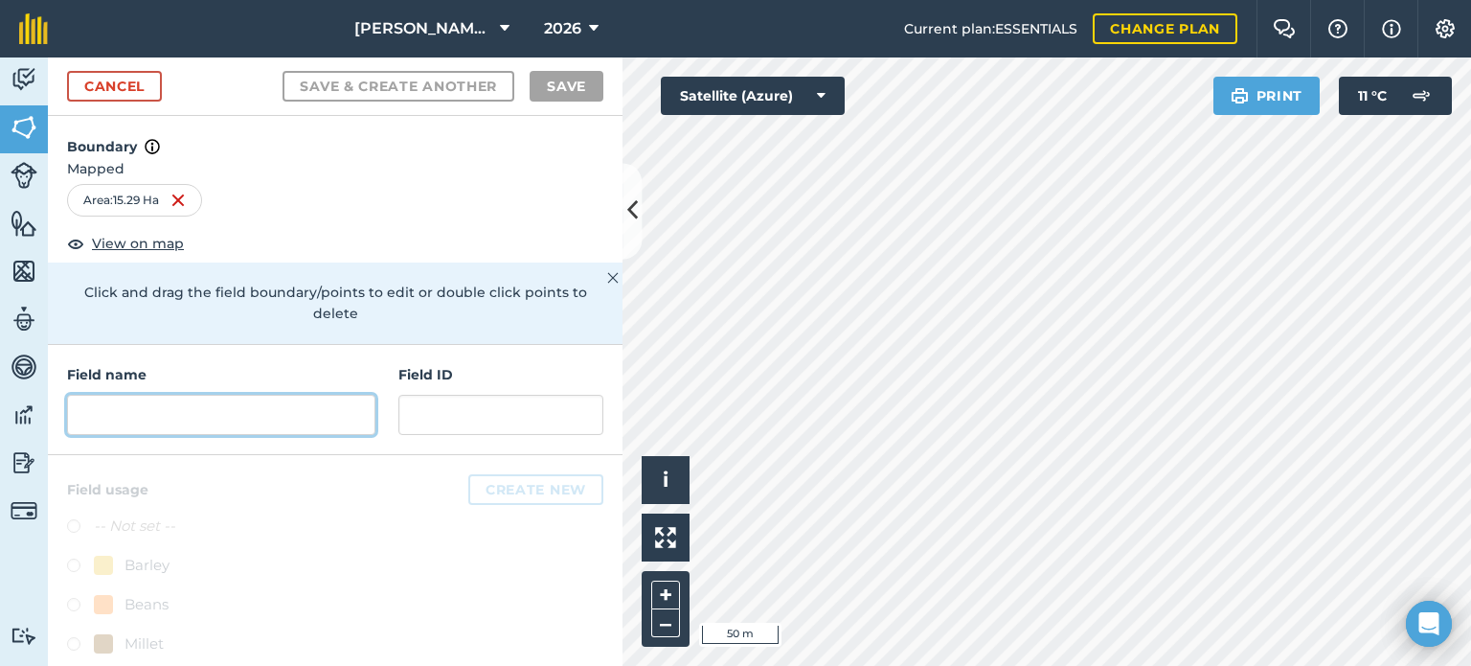
click at [186, 405] on input "text" at bounding box center [221, 415] width 308 height 40
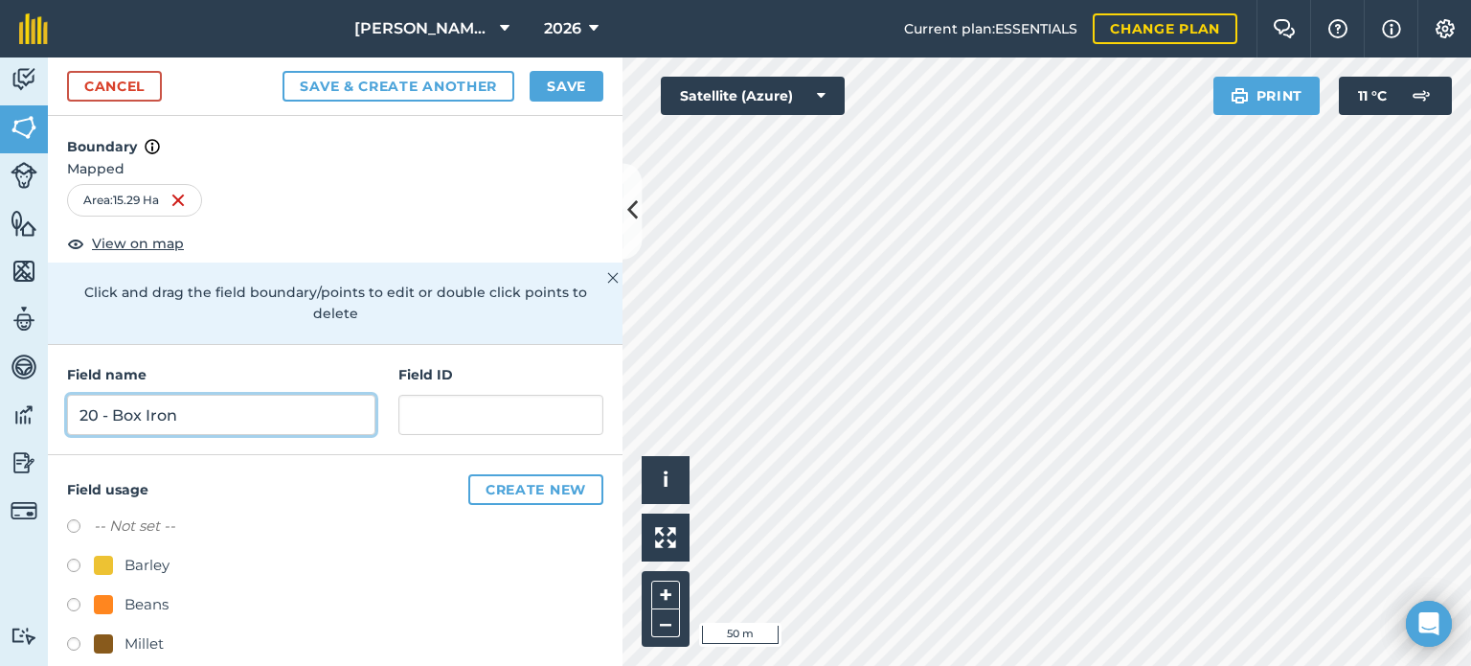
type input "20 - Box Iron"
click at [73, 524] on label at bounding box center [80, 528] width 27 height 19
radio input "true"
click at [574, 79] on button "Save" at bounding box center [567, 86] width 74 height 31
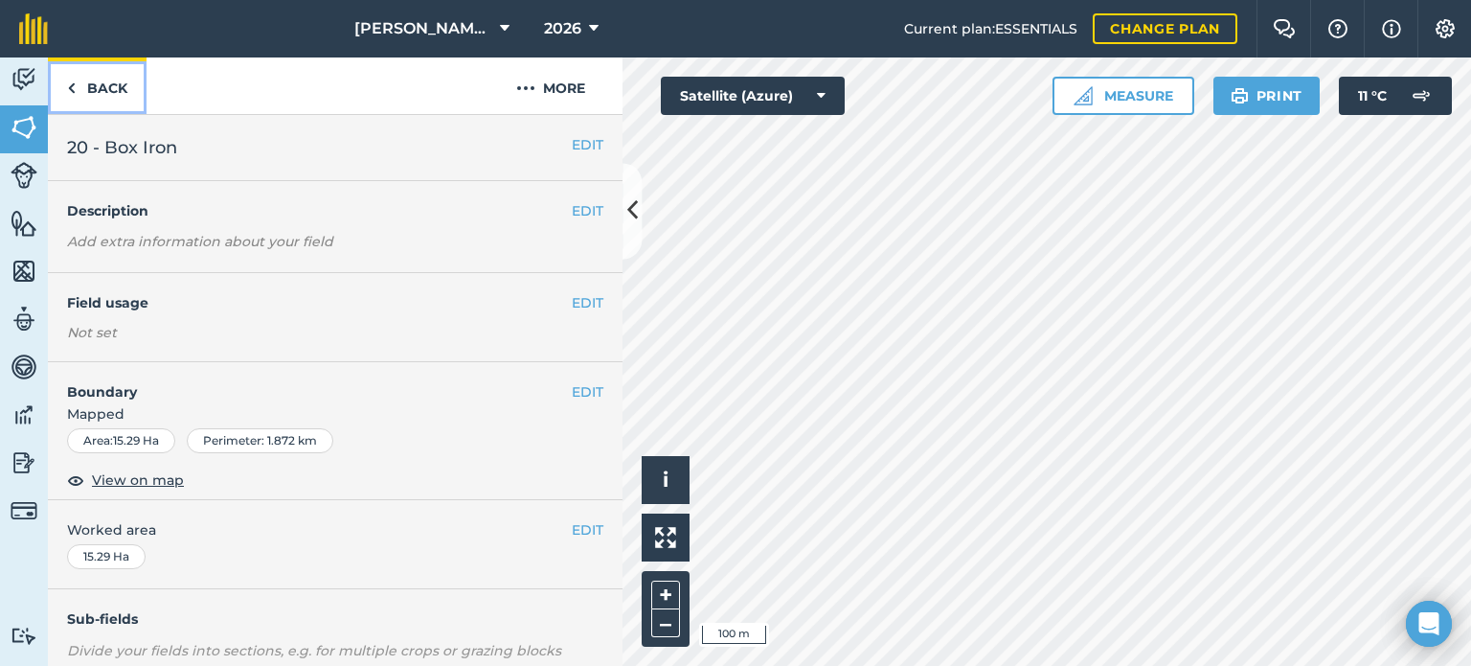
click at [88, 87] on link "Back" at bounding box center [97, 85] width 99 height 57
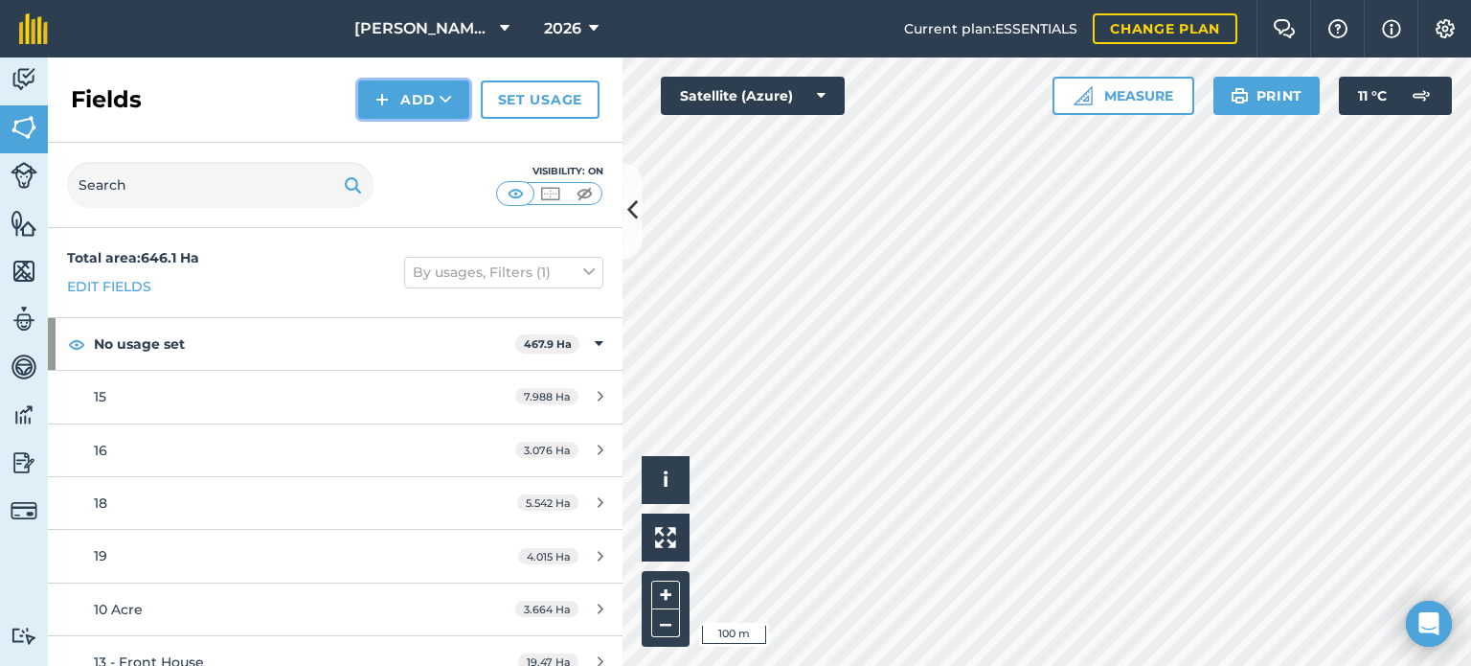
click at [432, 106] on button "Add" at bounding box center [413, 99] width 111 height 38
click at [427, 146] on link "Draw" at bounding box center [413, 143] width 105 height 42
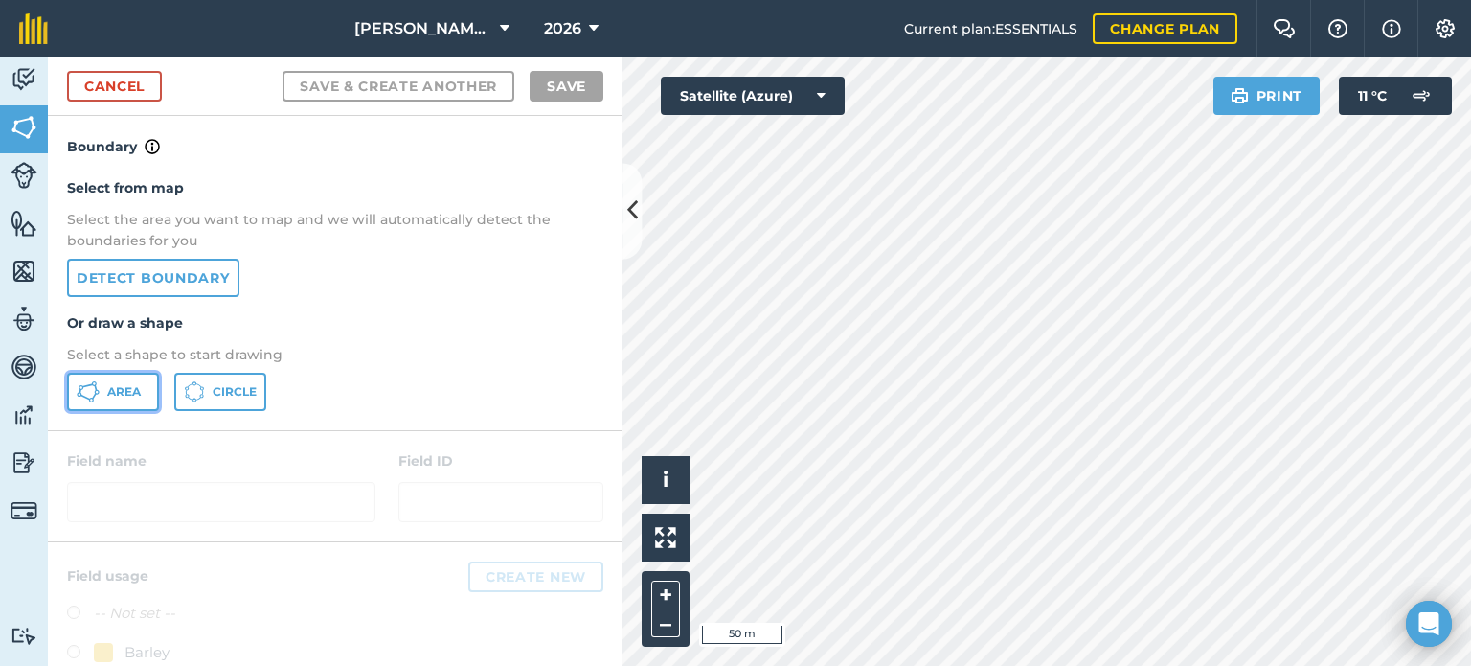
click at [107, 386] on span "Area" at bounding box center [124, 391] width 34 height 15
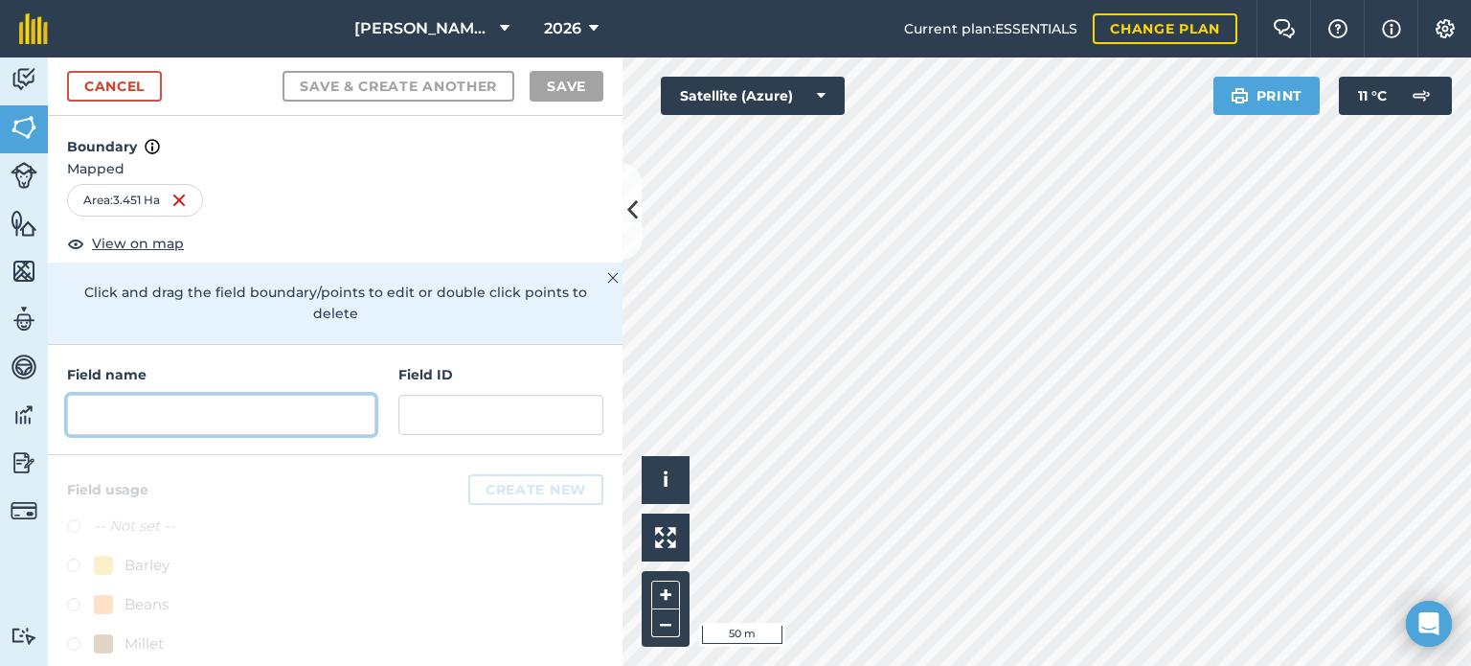
click at [271, 416] on input "text" at bounding box center [221, 415] width 308 height 40
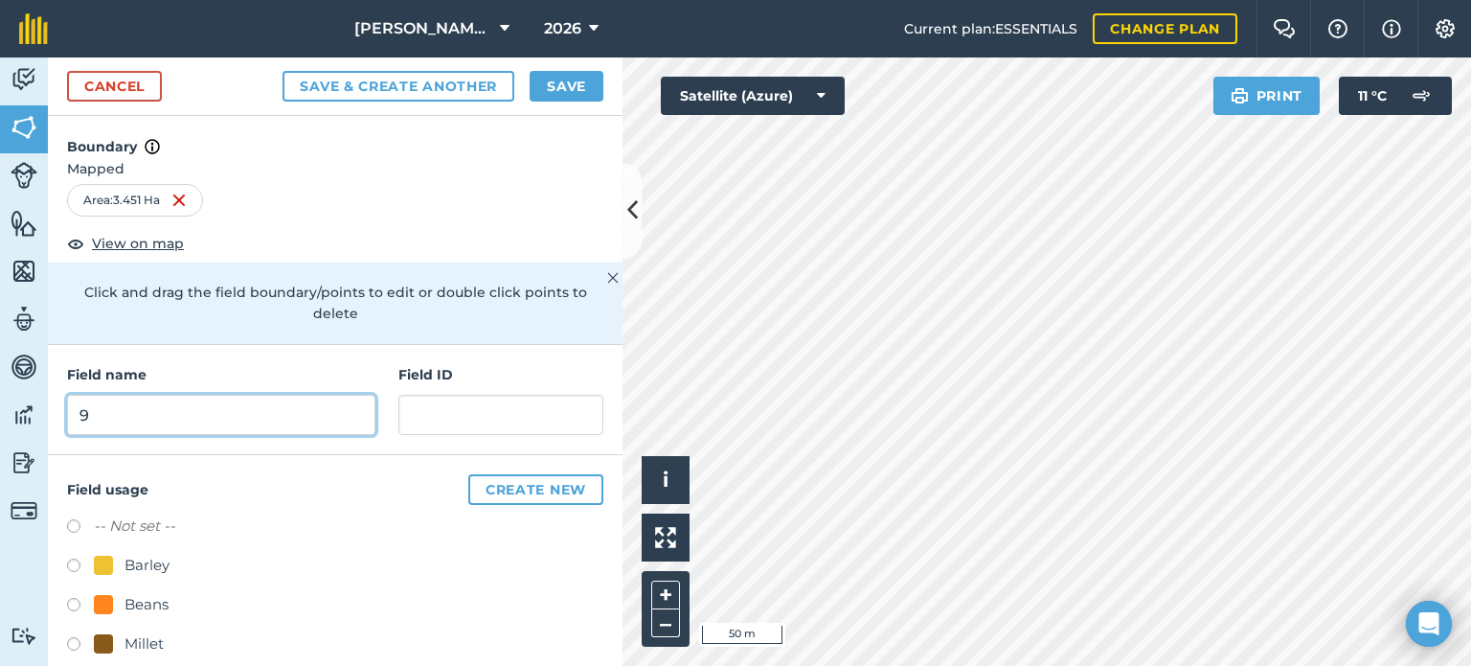
type input "9"
click at [77, 525] on label at bounding box center [80, 528] width 27 height 19
radio input "true"
click at [577, 81] on button "Save" at bounding box center [567, 86] width 74 height 31
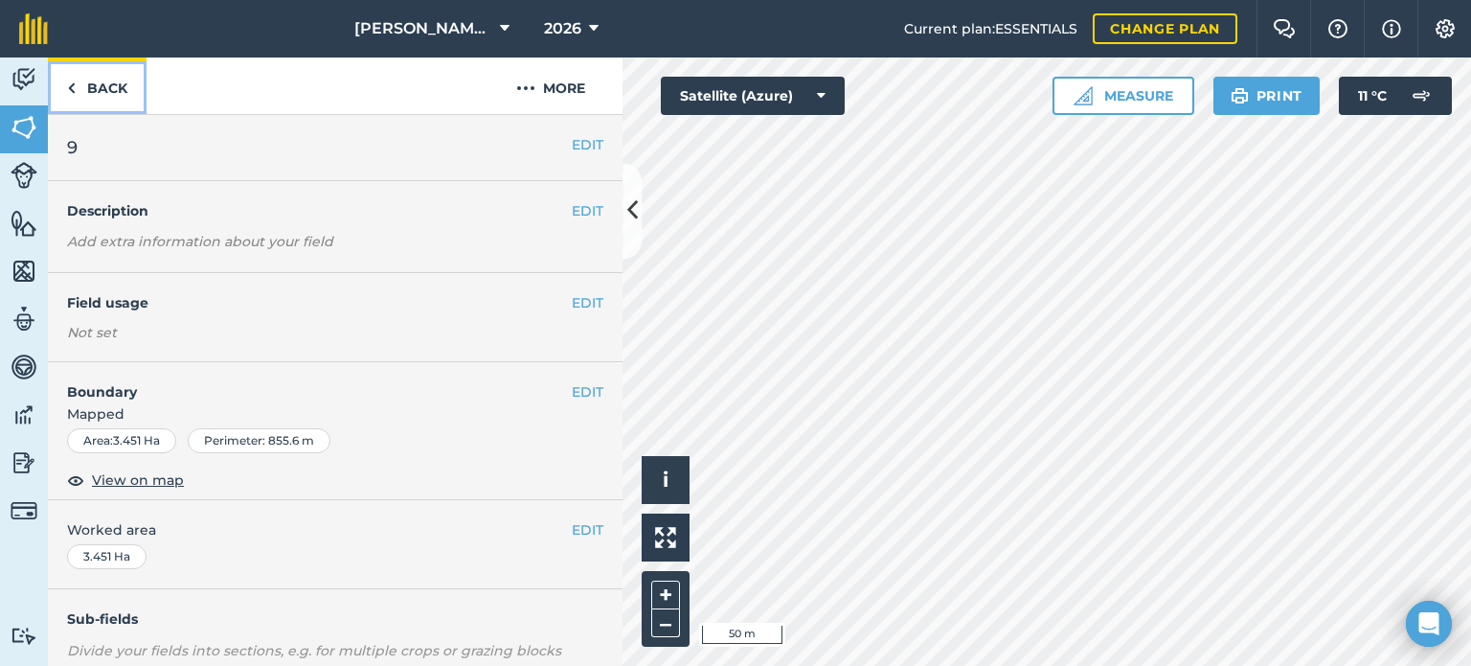
click at [88, 91] on link "Back" at bounding box center [97, 85] width 99 height 57
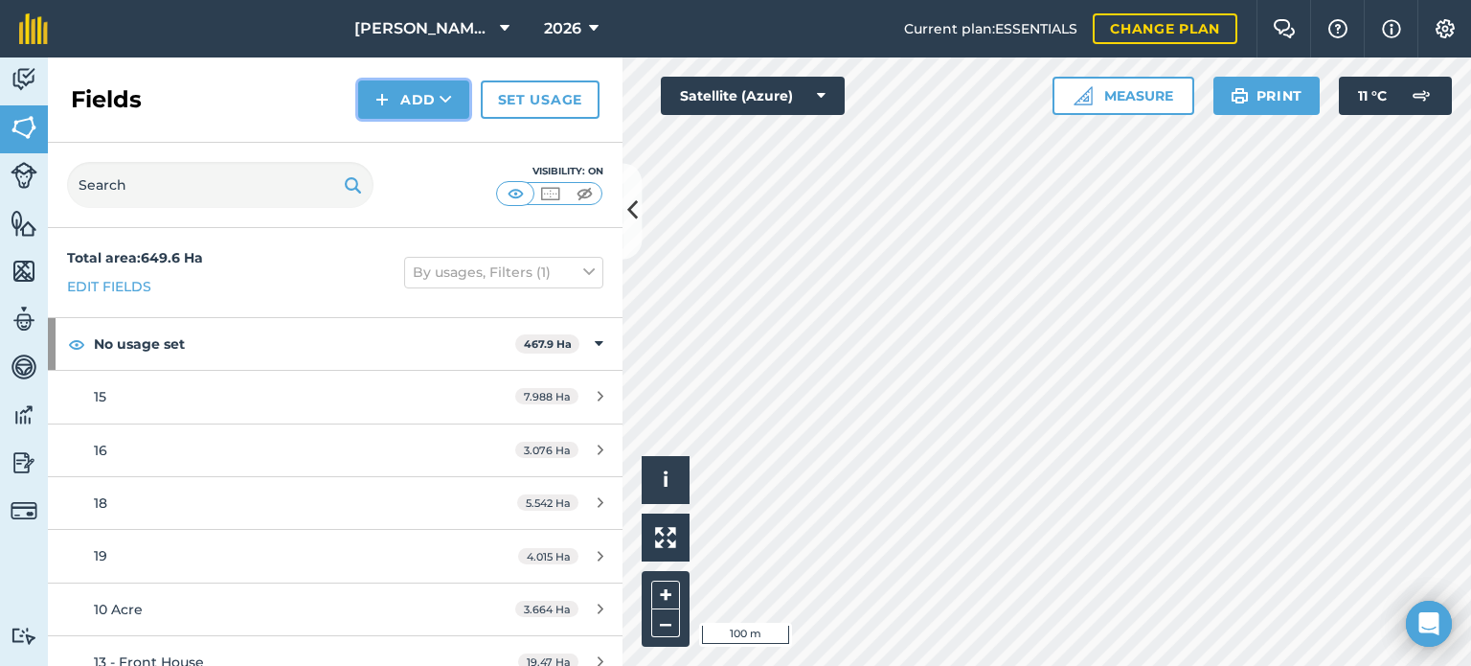
click at [432, 96] on button "Add" at bounding box center [413, 99] width 111 height 38
click at [437, 147] on link "Draw" at bounding box center [413, 143] width 105 height 42
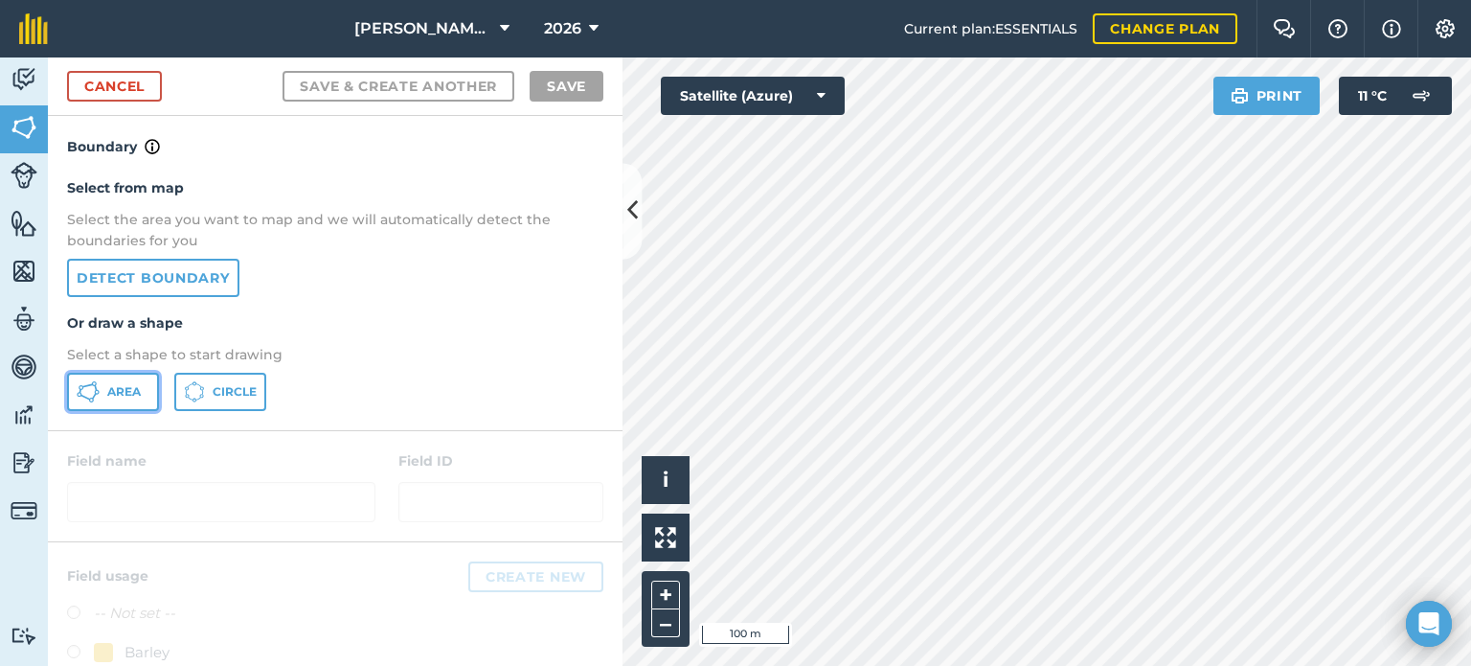
click at [126, 384] on span "Area" at bounding box center [124, 391] width 34 height 15
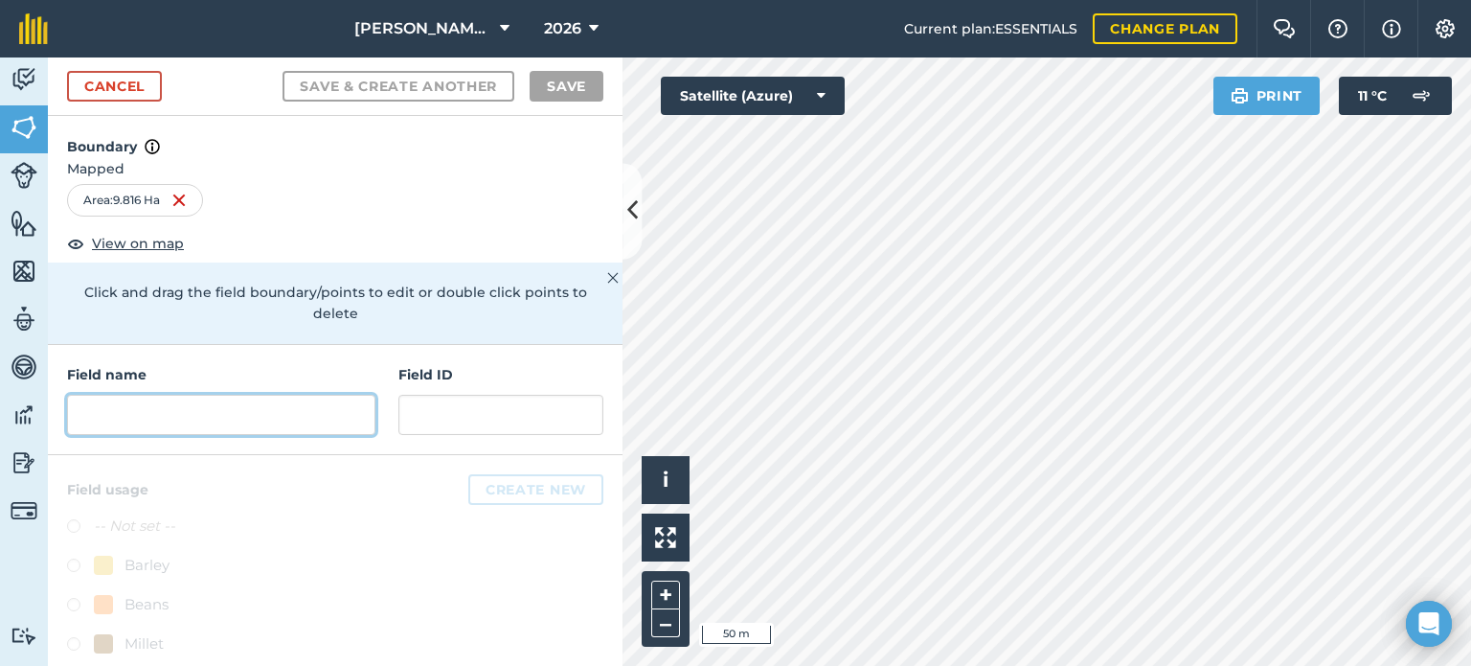
click at [219, 404] on input "text" at bounding box center [221, 415] width 308 height 40
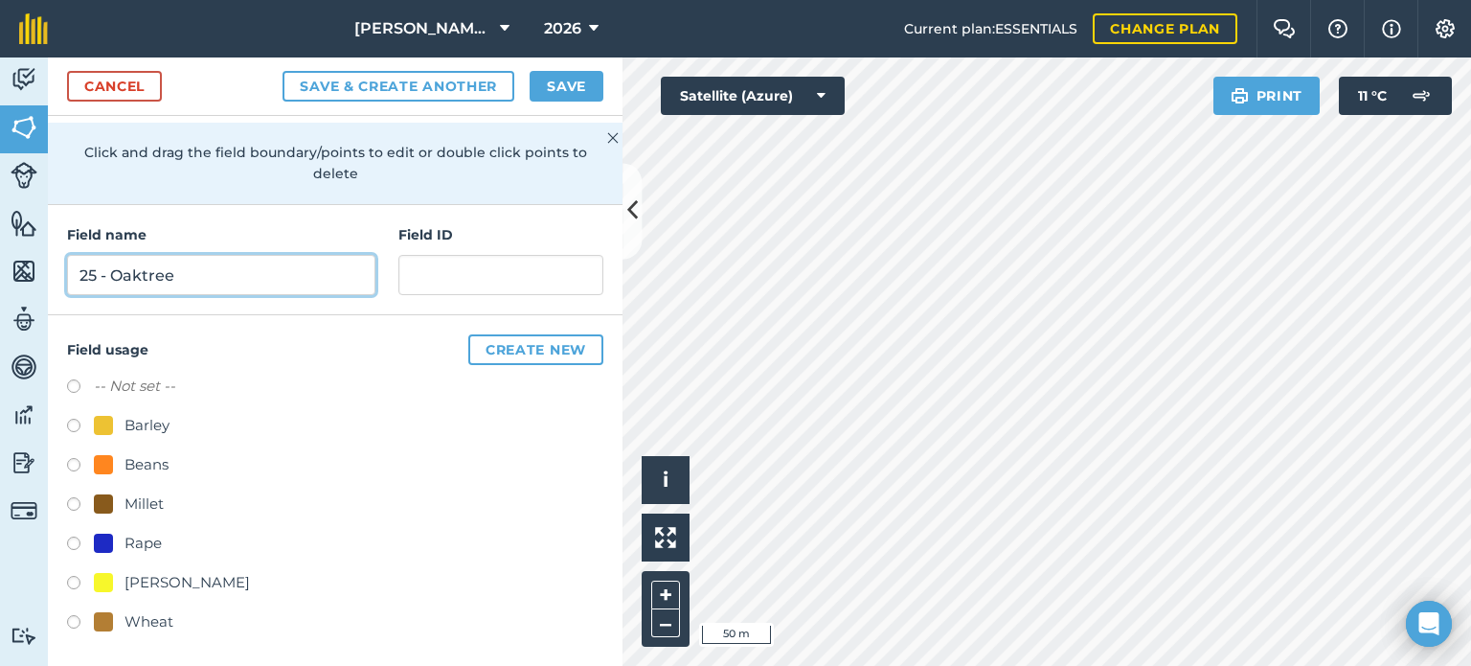
scroll to position [141, 0]
type input "25 - Oaktree"
click at [72, 576] on label at bounding box center [80, 584] width 27 height 19
radio input "true"
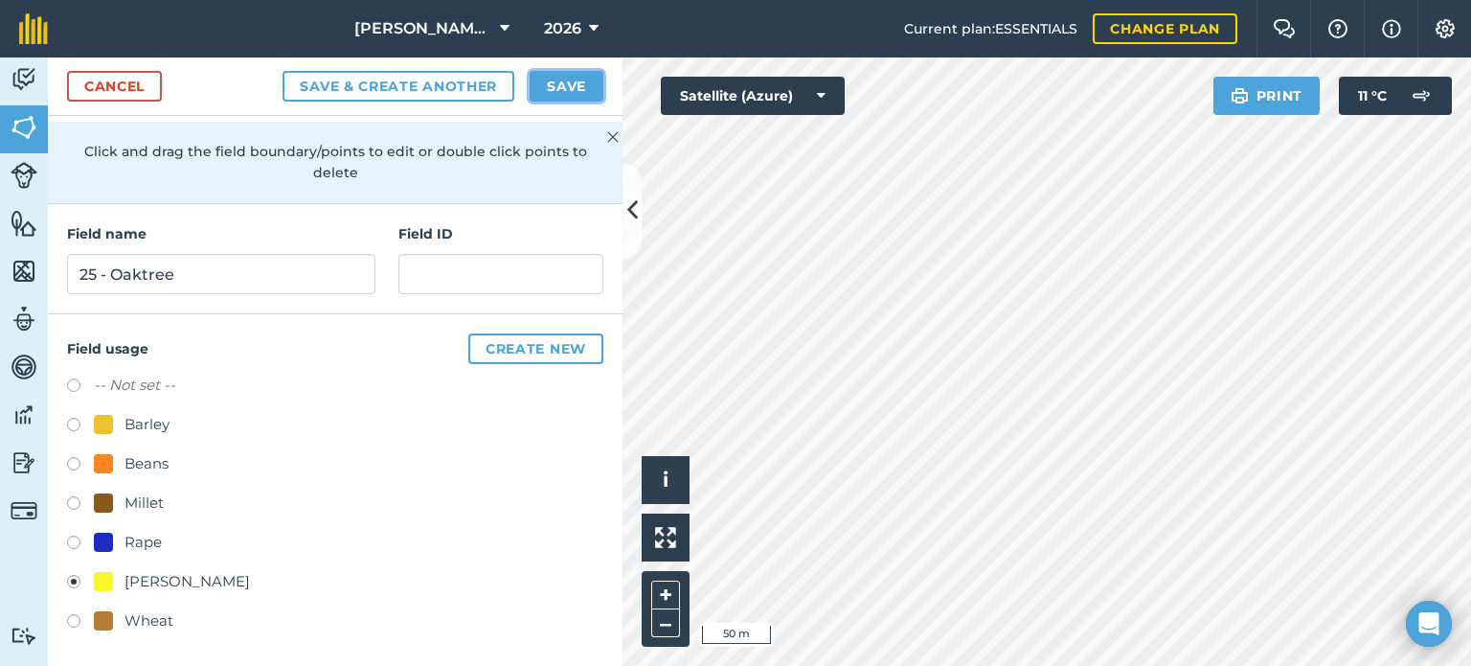
click at [548, 90] on button "Save" at bounding box center [567, 86] width 74 height 31
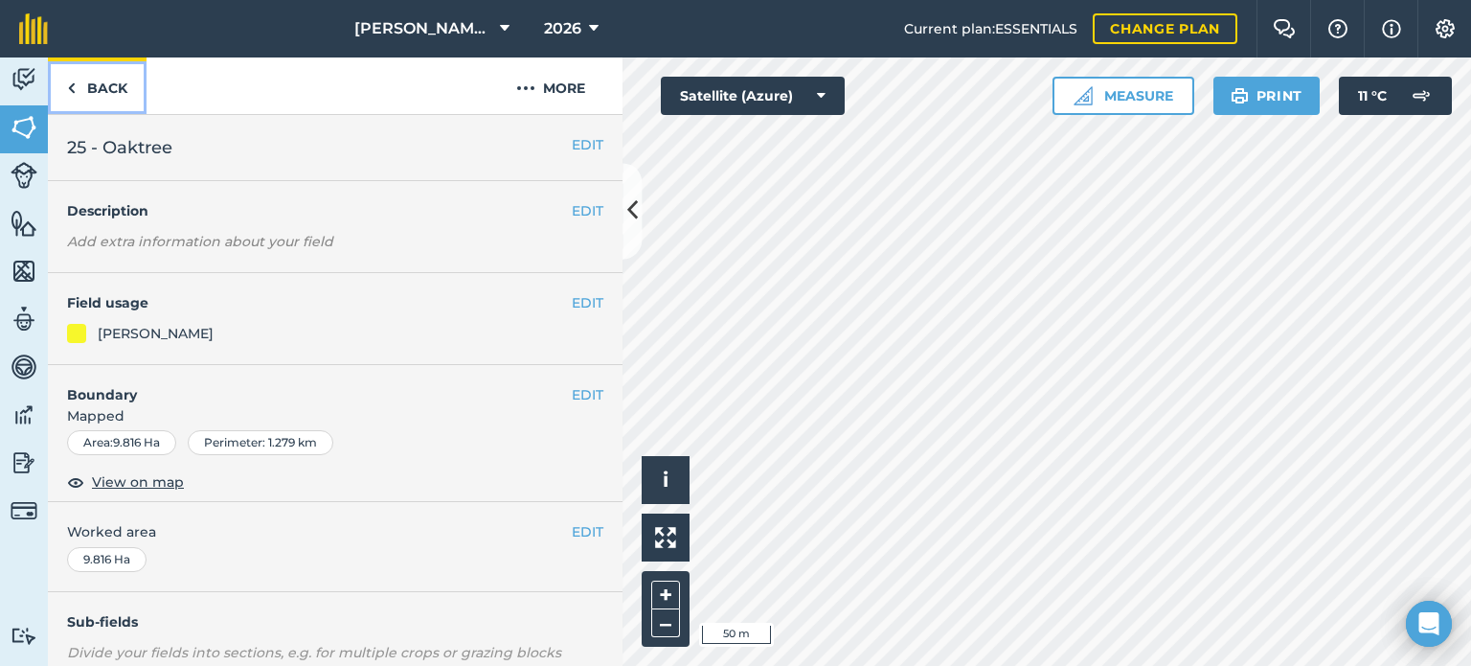
click at [122, 83] on link "Back" at bounding box center [97, 85] width 99 height 57
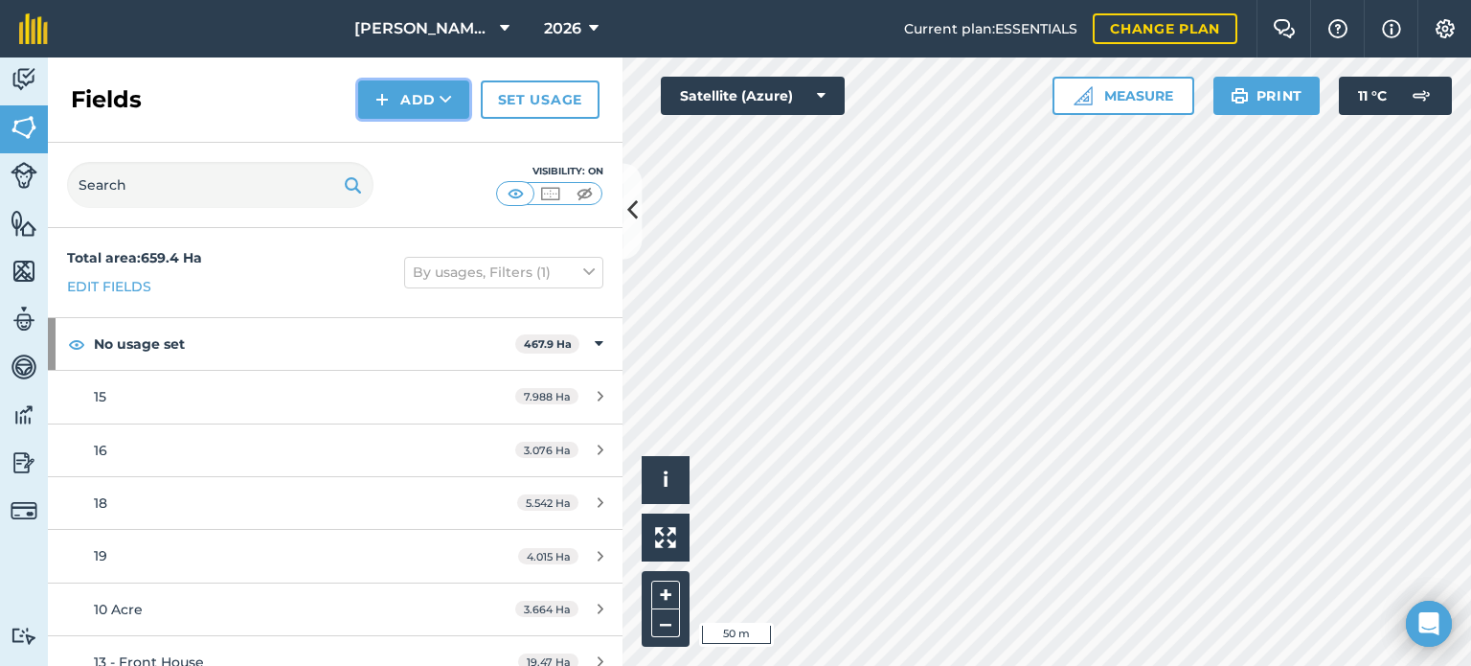
click at [444, 96] on icon at bounding box center [446, 99] width 12 height 19
click at [443, 137] on link "Draw" at bounding box center [413, 143] width 105 height 42
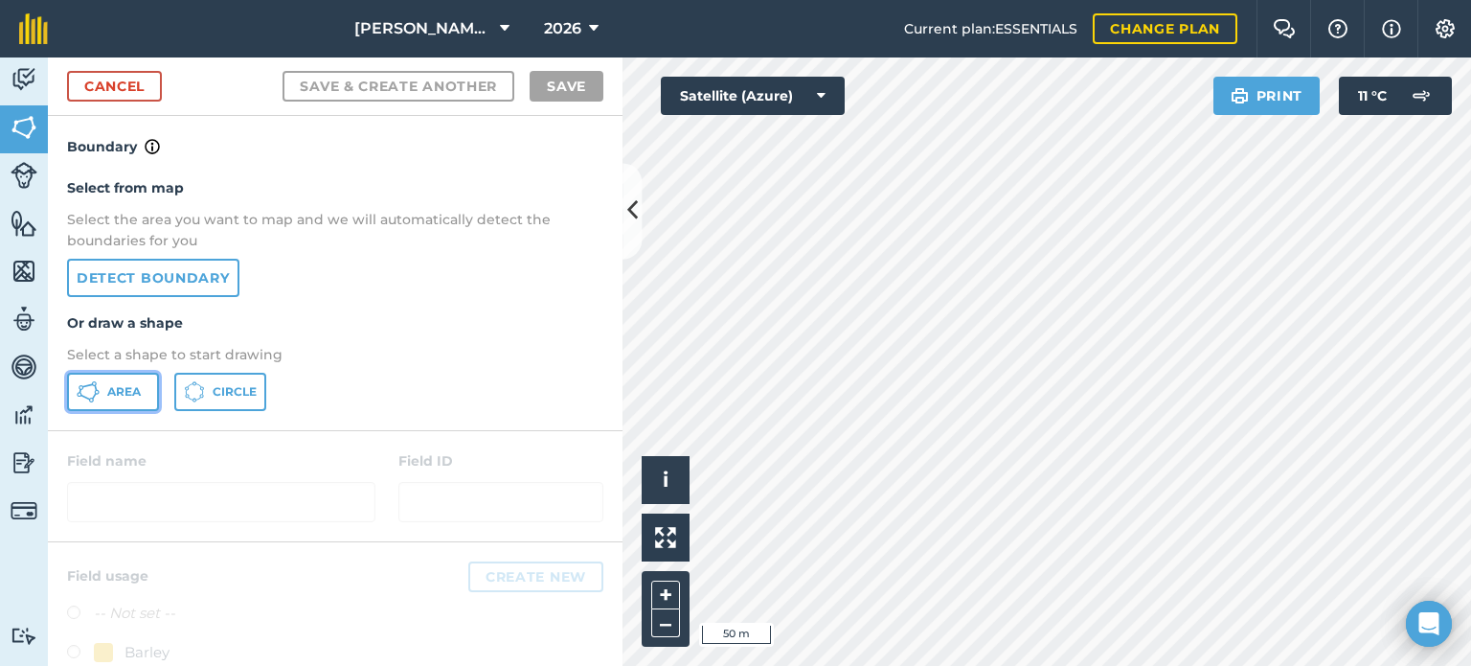
click at [83, 385] on icon at bounding box center [87, 386] width 11 height 4
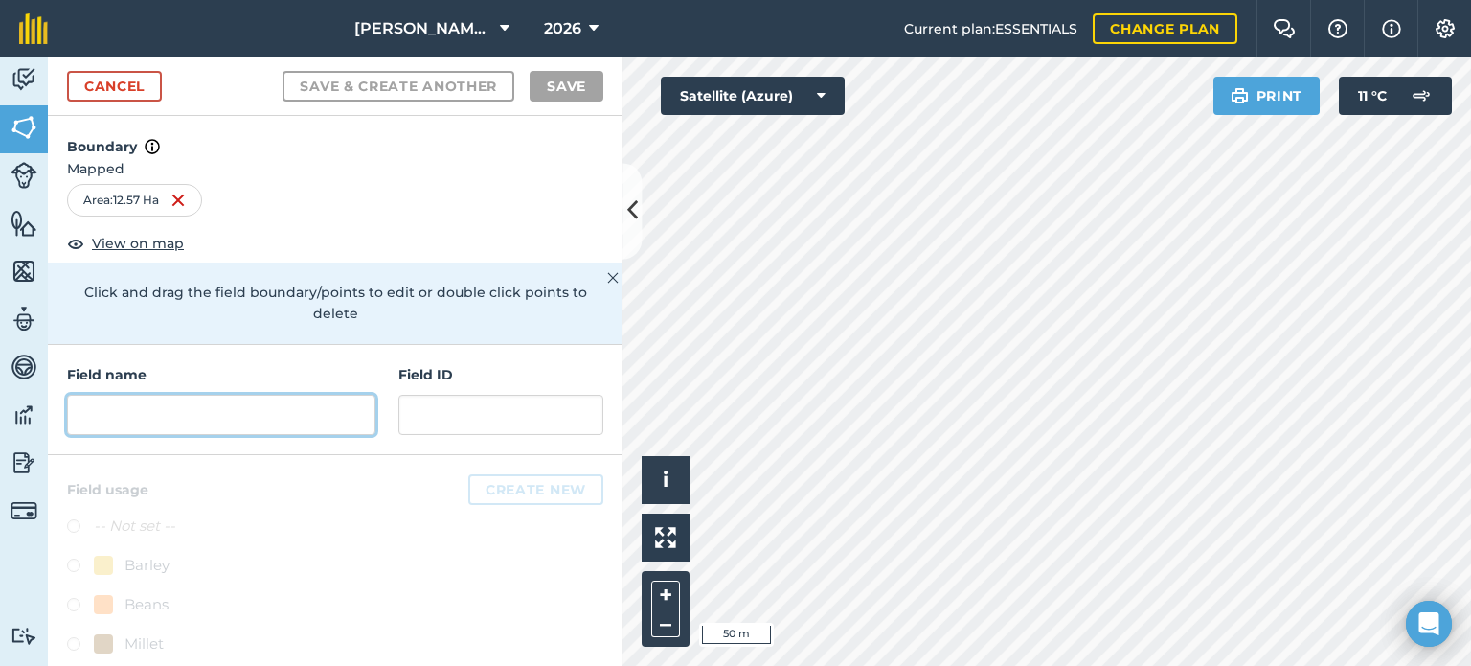
click at [236, 403] on input "text" at bounding box center [221, 415] width 308 height 40
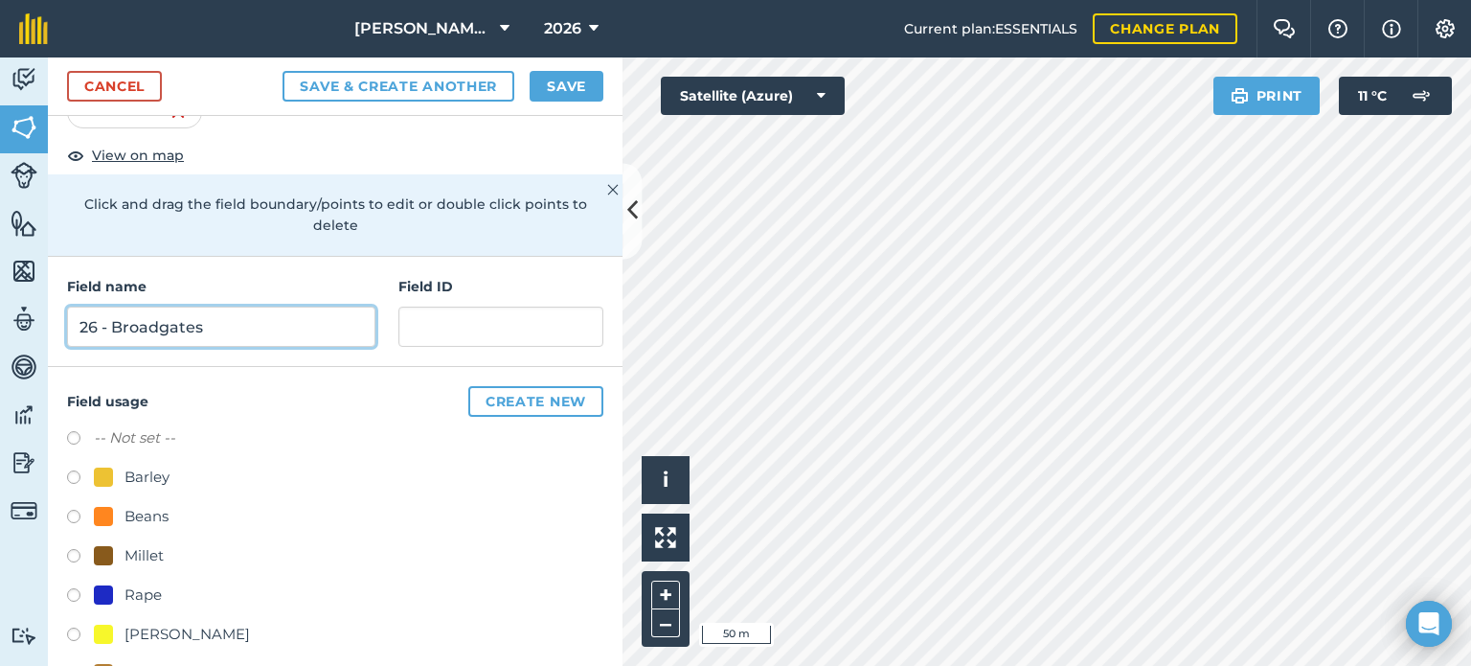
scroll to position [96, 0]
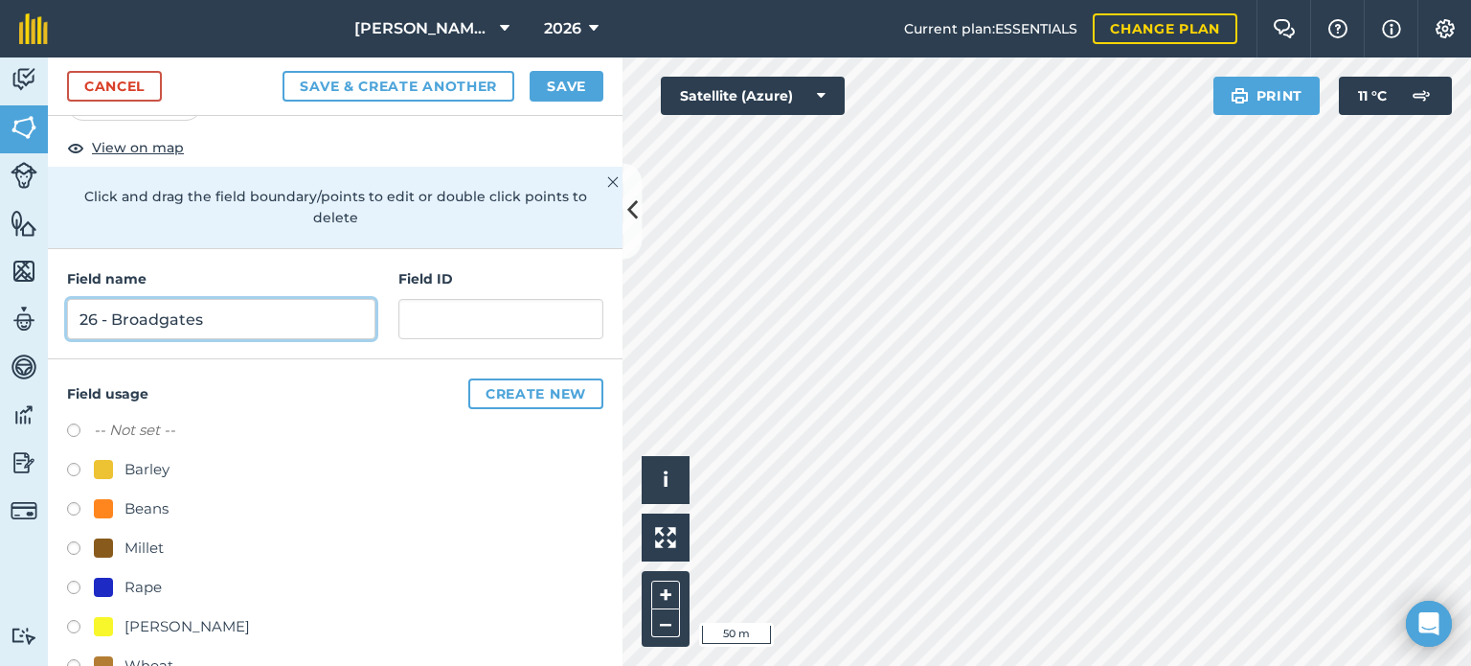
type input "26 - Broadgates"
click at [77, 625] on label at bounding box center [80, 629] width 27 height 19
radio input "true"
click at [586, 89] on button "Save" at bounding box center [567, 86] width 74 height 31
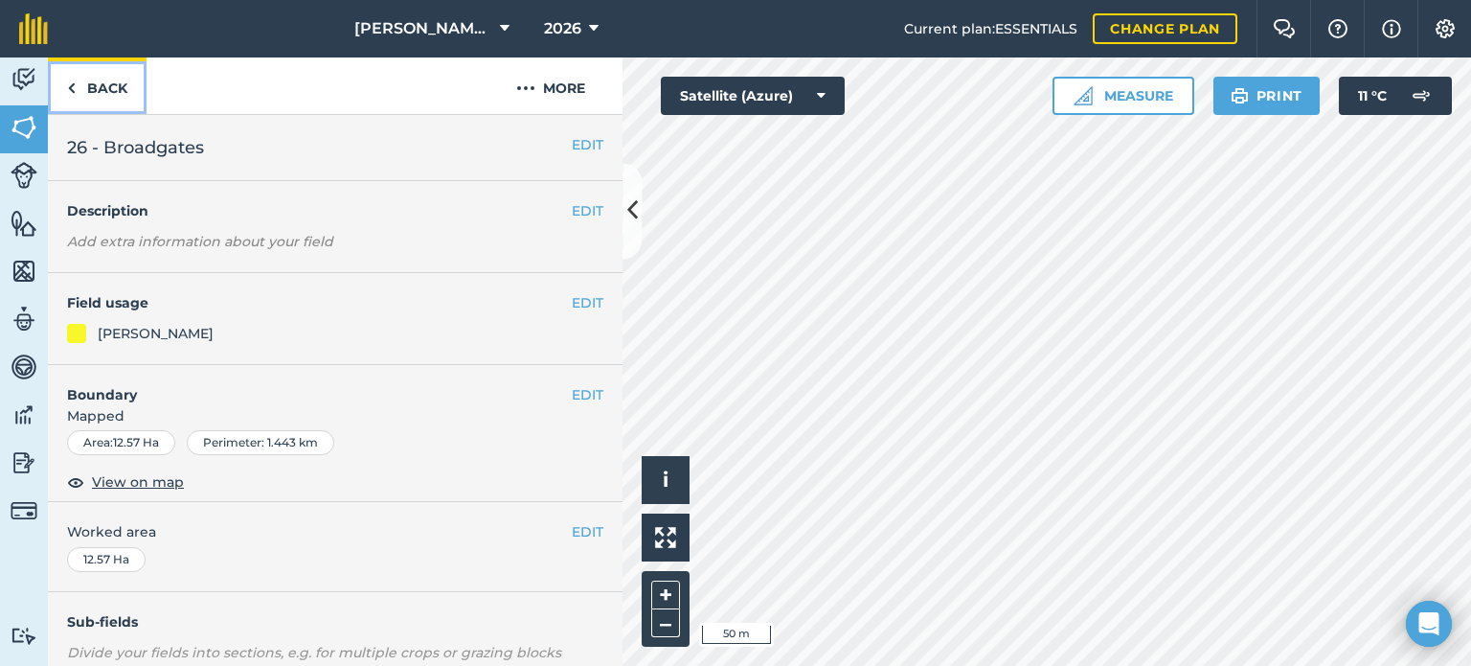
click at [116, 87] on link "Back" at bounding box center [97, 85] width 99 height 57
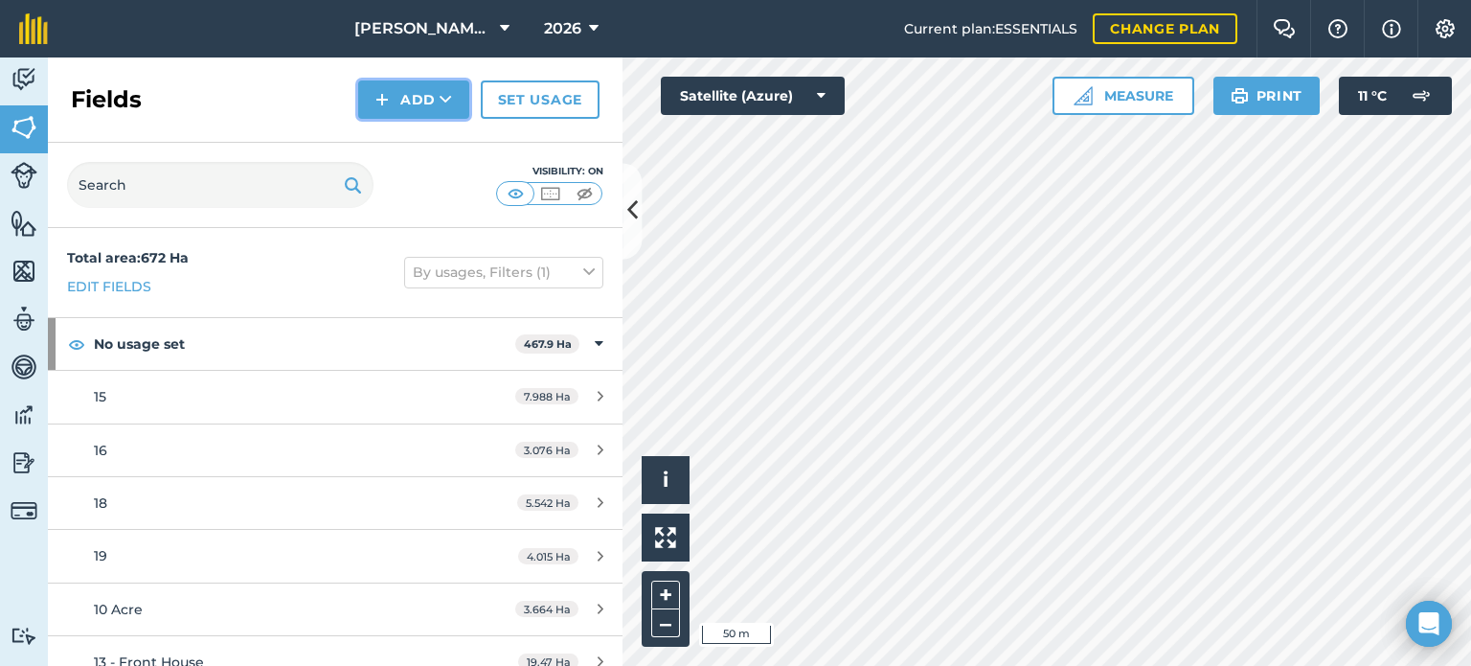
click at [430, 86] on button "Add" at bounding box center [413, 99] width 111 height 38
click at [439, 132] on link "Draw" at bounding box center [413, 143] width 105 height 42
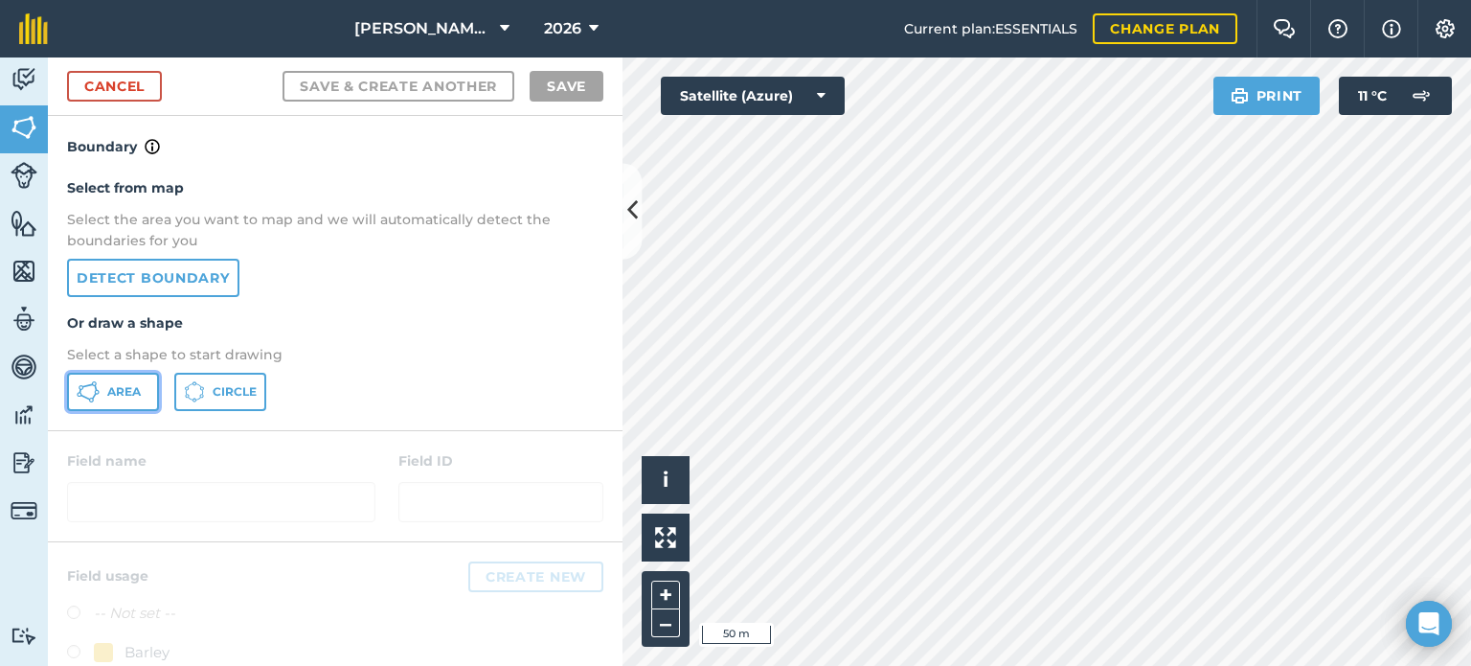
click at [113, 393] on span "Area" at bounding box center [124, 391] width 34 height 15
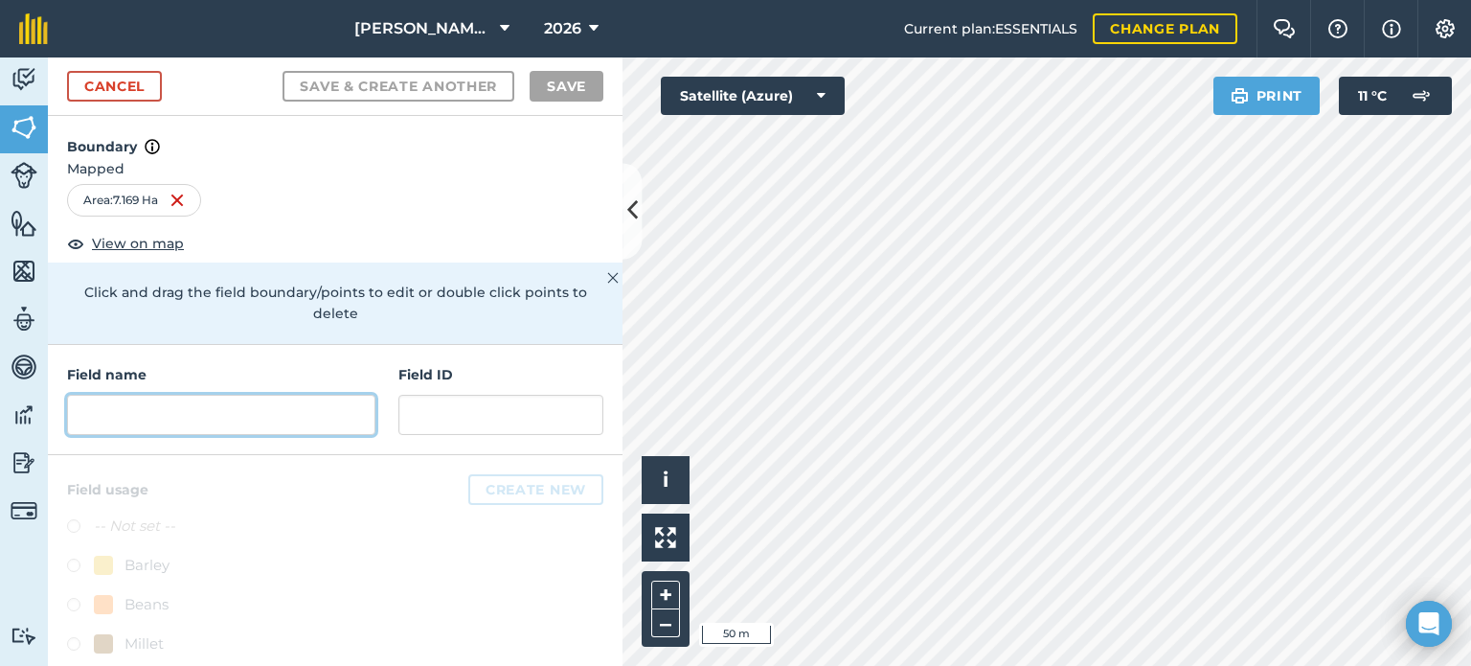
click at [218, 418] on input "text" at bounding box center [221, 415] width 308 height 40
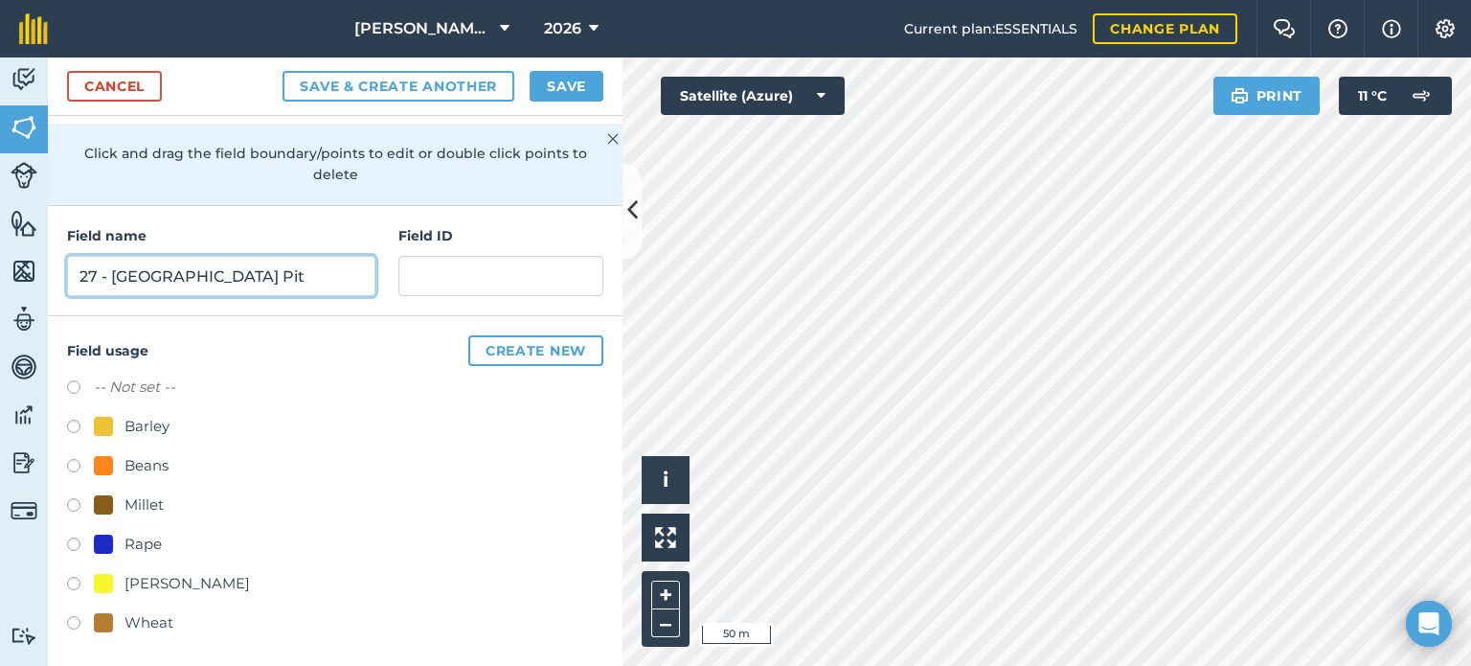
scroll to position [141, 0]
type input "27 - [GEOGRAPHIC_DATA] Pit"
click at [76, 580] on label at bounding box center [80, 584] width 27 height 19
radio input "true"
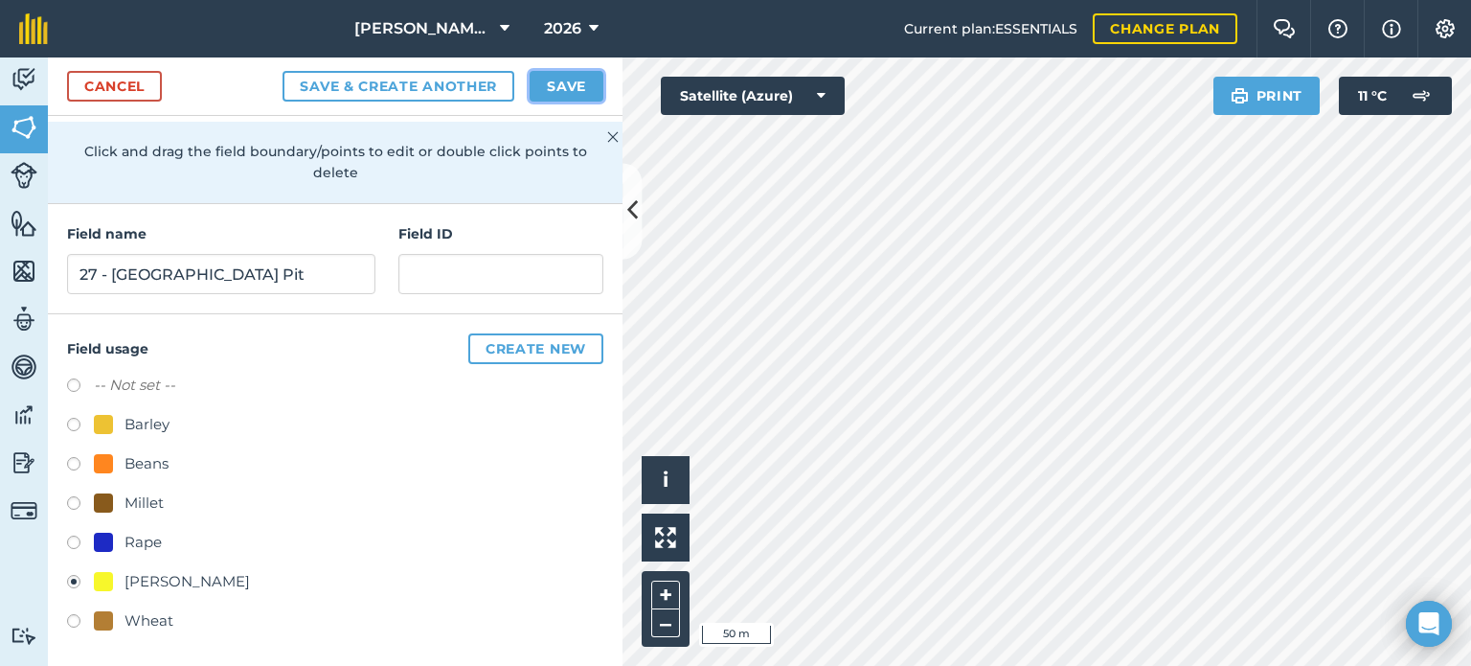
click at [548, 75] on button "Save" at bounding box center [567, 86] width 74 height 31
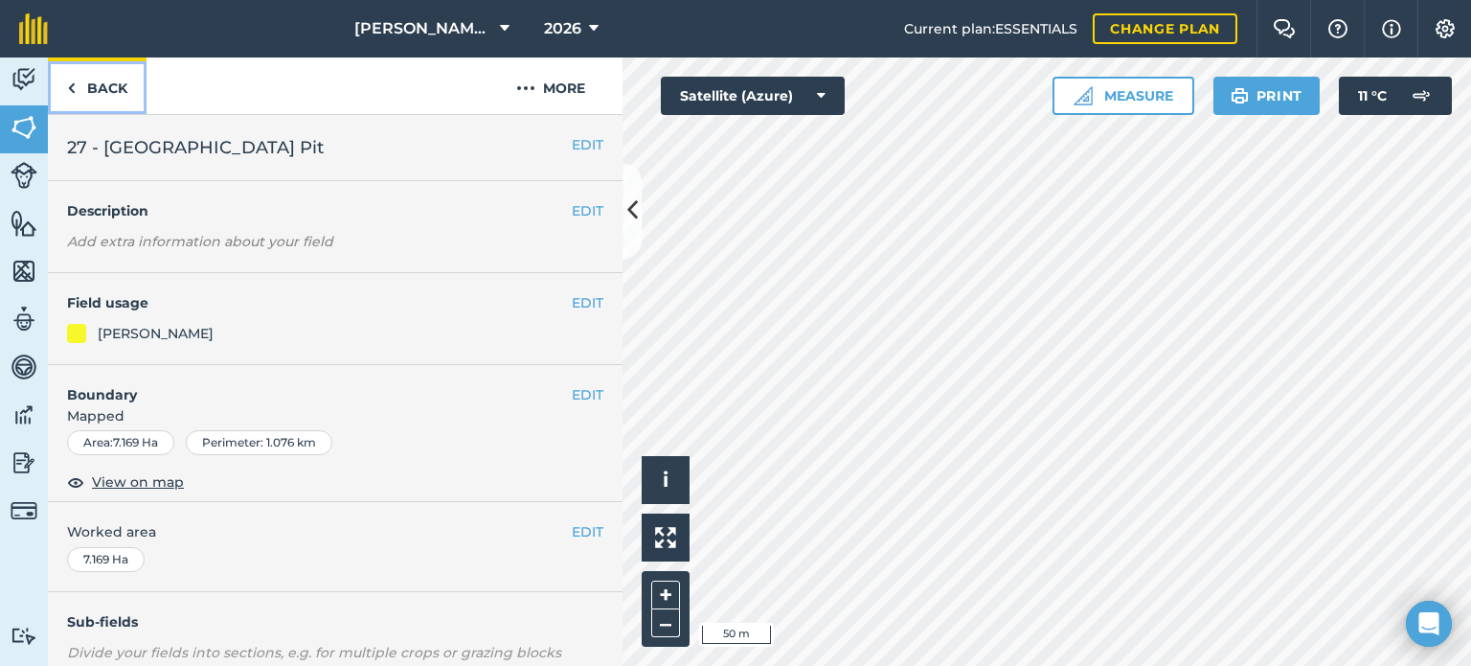
click at [118, 88] on link "Back" at bounding box center [97, 85] width 99 height 57
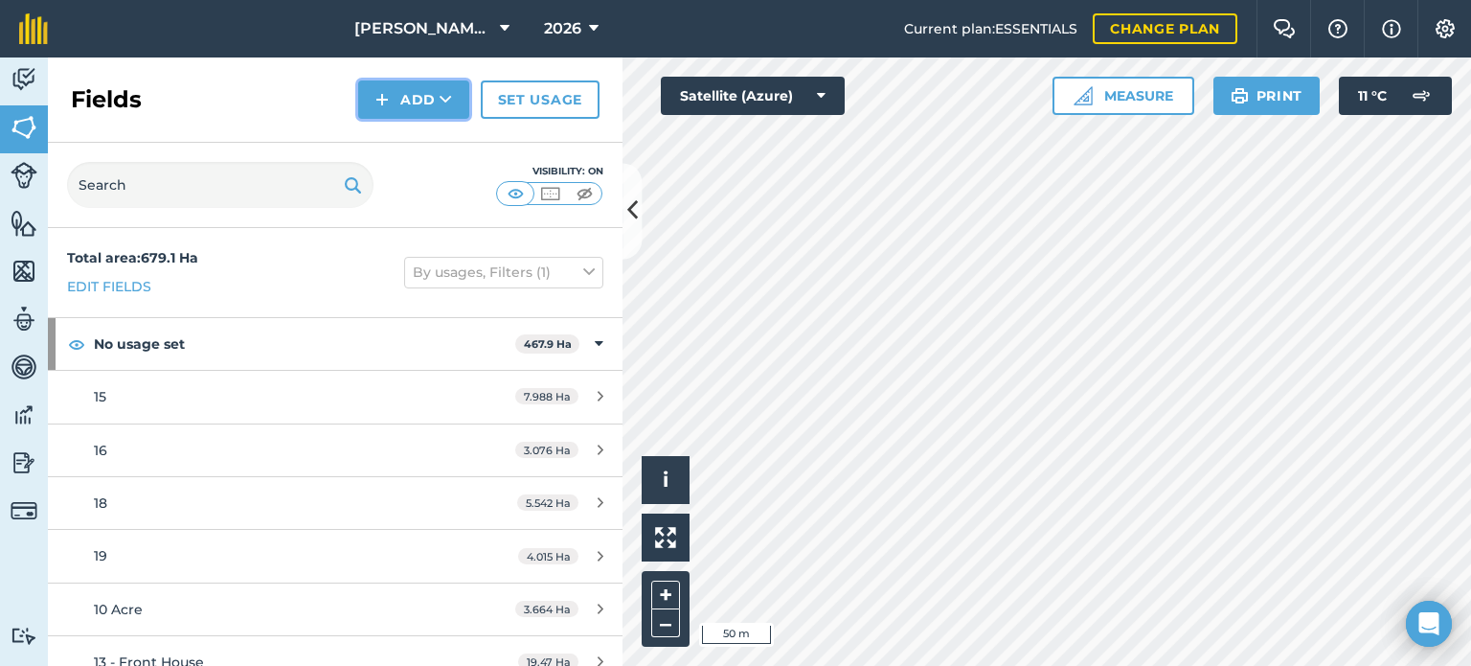
click at [452, 107] on icon at bounding box center [446, 99] width 12 height 19
click at [425, 141] on link "Draw" at bounding box center [413, 143] width 105 height 42
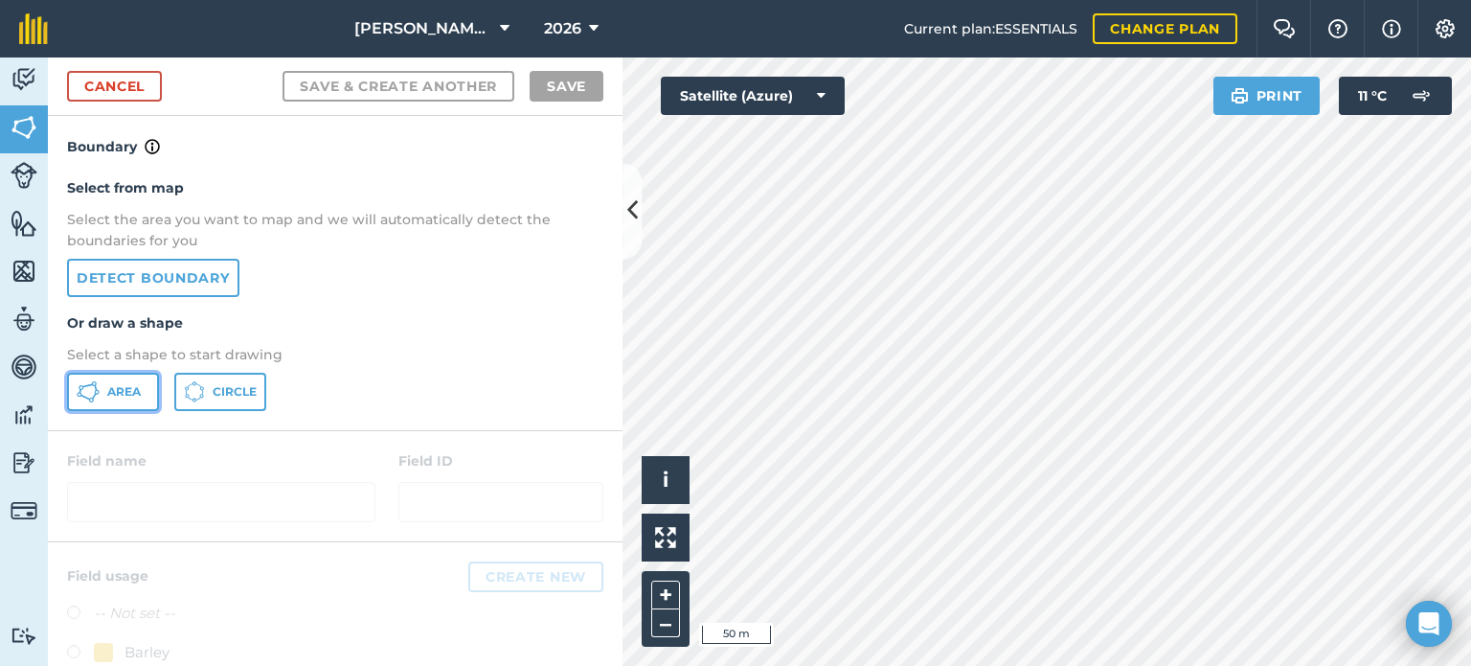
click at [130, 384] on span "Area" at bounding box center [124, 391] width 34 height 15
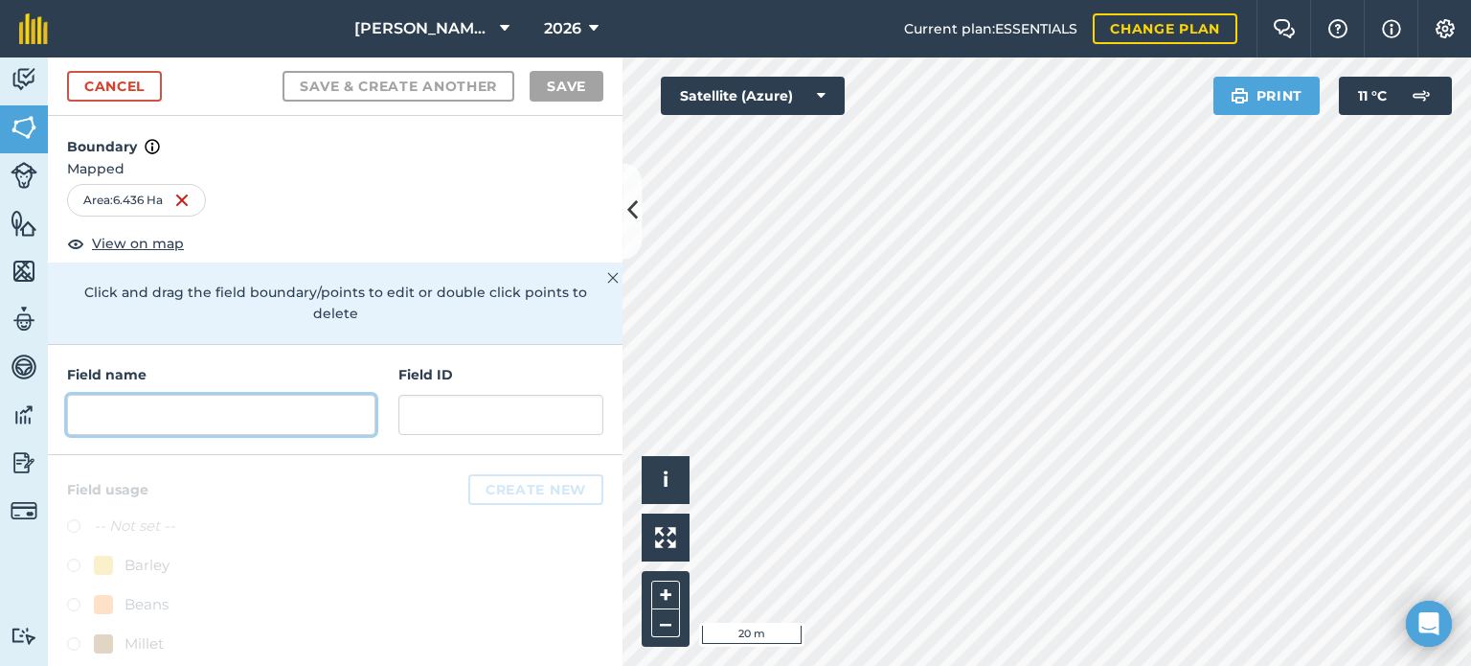
click at [215, 411] on input "text" at bounding box center [221, 415] width 308 height 40
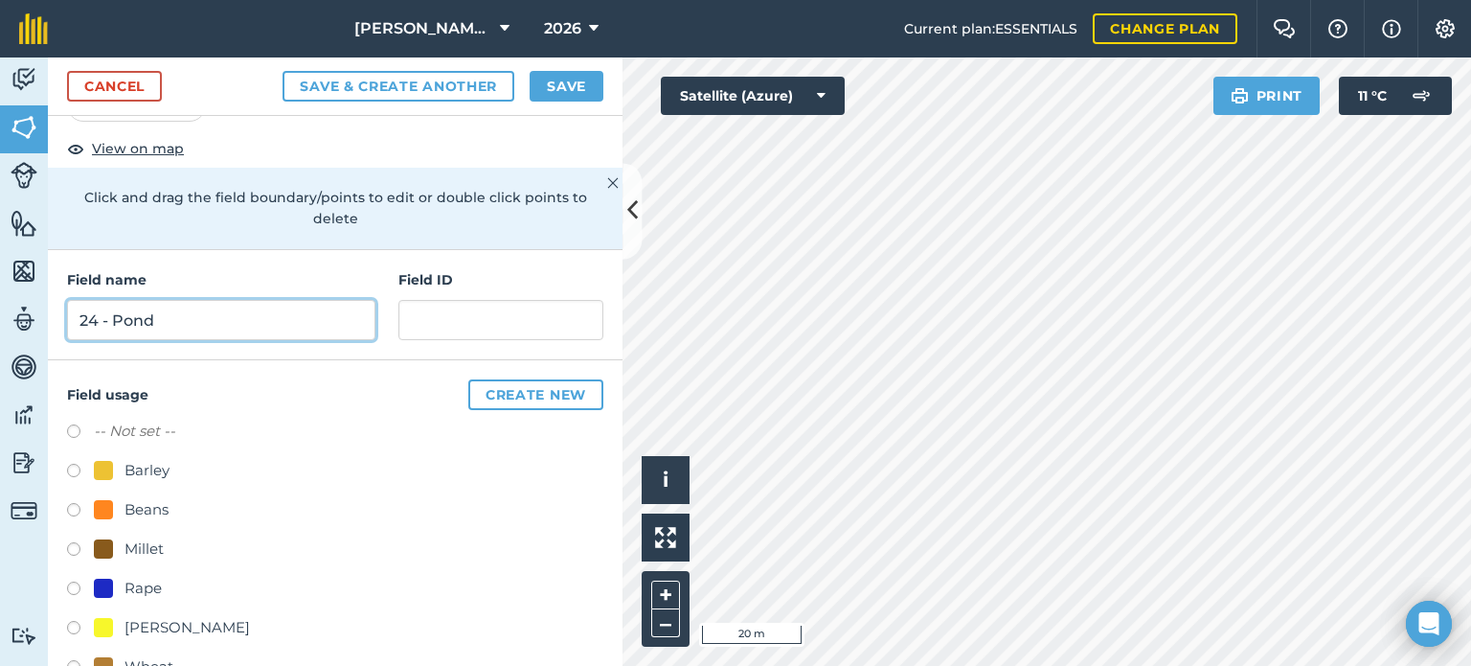
scroll to position [141, 0]
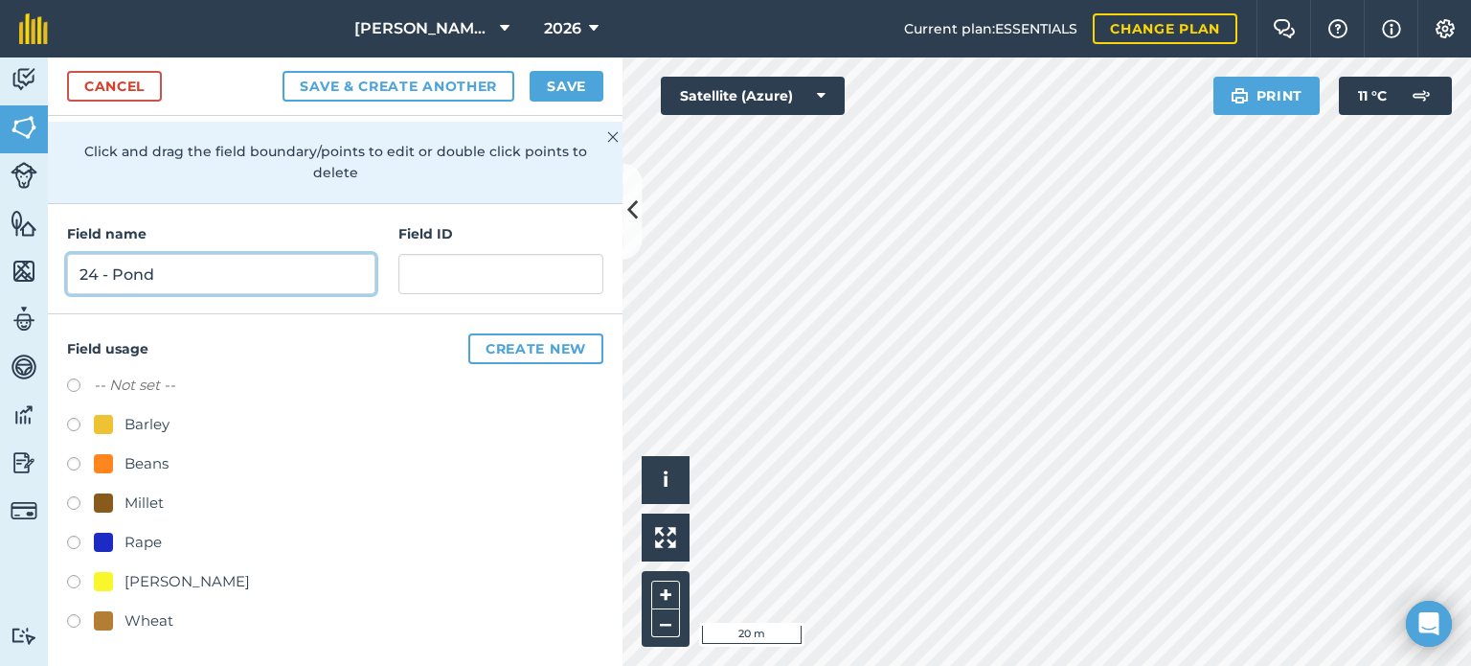
type input "24 - Pond"
click at [67, 579] on label at bounding box center [80, 584] width 27 height 19
radio input "true"
click at [559, 82] on button "Save" at bounding box center [567, 86] width 74 height 31
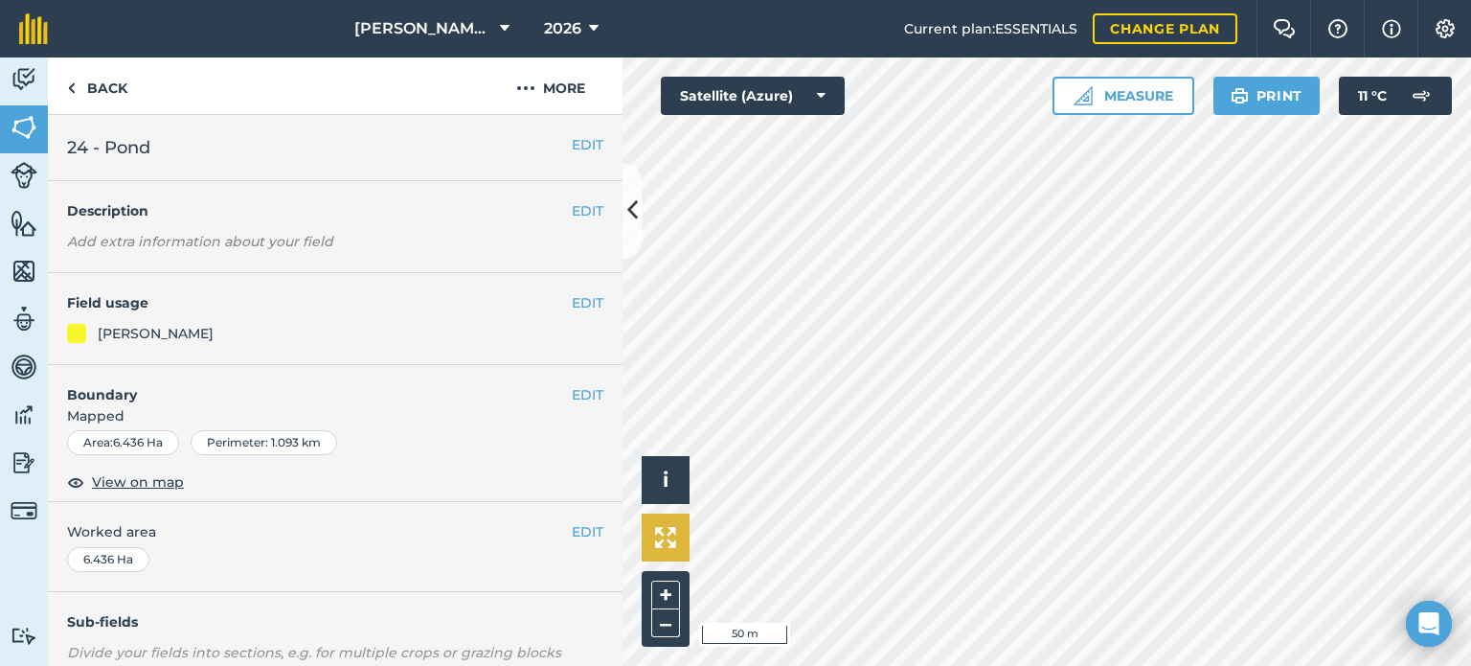
click at [685, 520] on div "Click to start drawing i © 2025 TomTom, Microsoft 50 m + – Satellite (Azure) Me…" at bounding box center [1047, 361] width 849 height 608
click at [126, 90] on link "Back" at bounding box center [97, 85] width 99 height 57
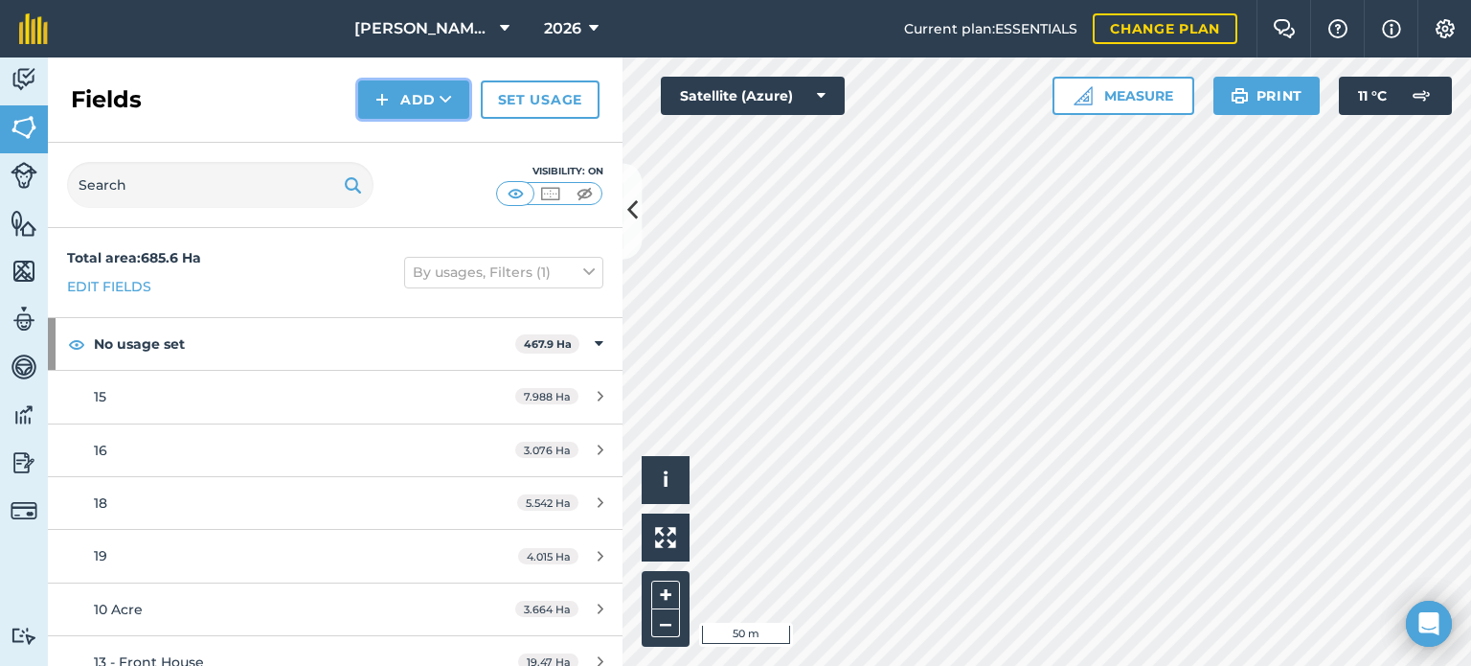
click at [383, 103] on img at bounding box center [382, 99] width 13 height 23
click at [398, 148] on link "Draw" at bounding box center [413, 143] width 105 height 42
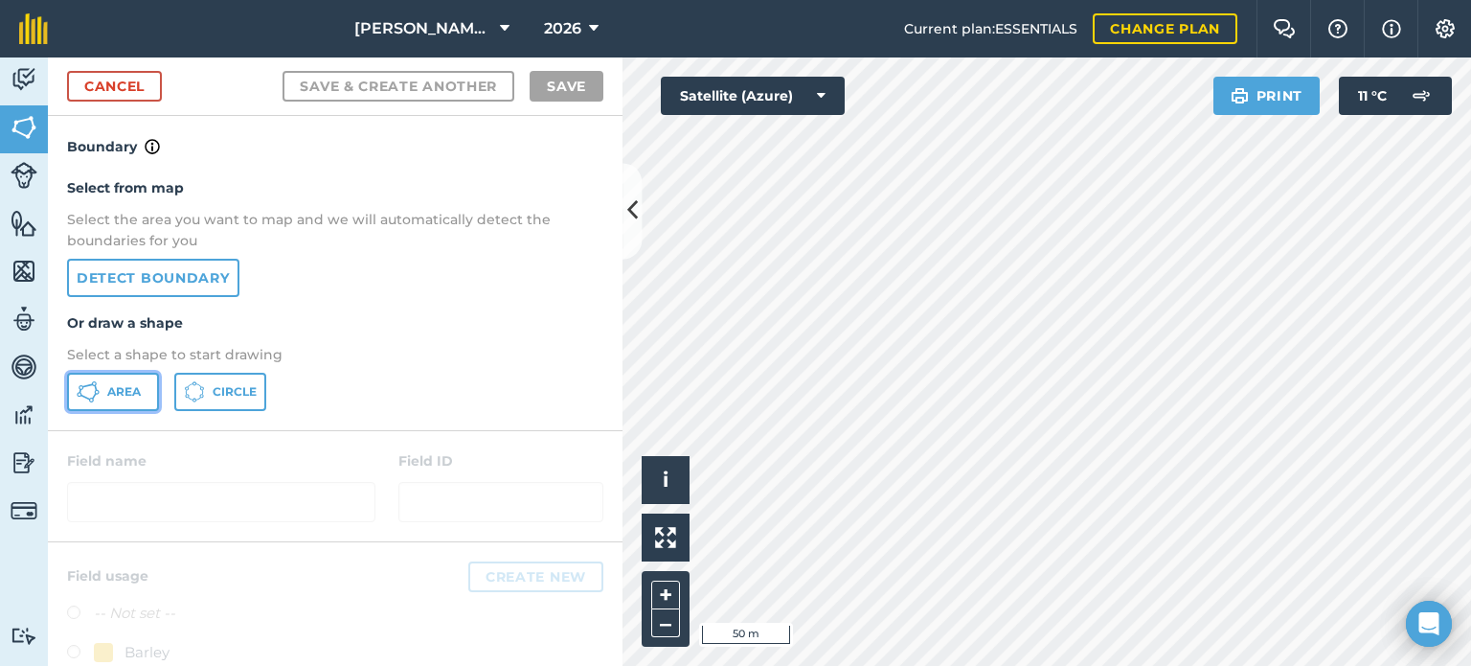
click at [105, 390] on button "Area" at bounding box center [113, 392] width 92 height 38
click at [816, 665] on html "[PERSON_NAME] Farms 2026 Current plan : ESSENTIALS Change plan Farm Chat Help I…" at bounding box center [735, 333] width 1471 height 666
click at [819, 665] on html "[PERSON_NAME] Farms 2026 Current plan : ESSENTIALS Change plan Farm Chat Help I…" at bounding box center [735, 333] width 1471 height 666
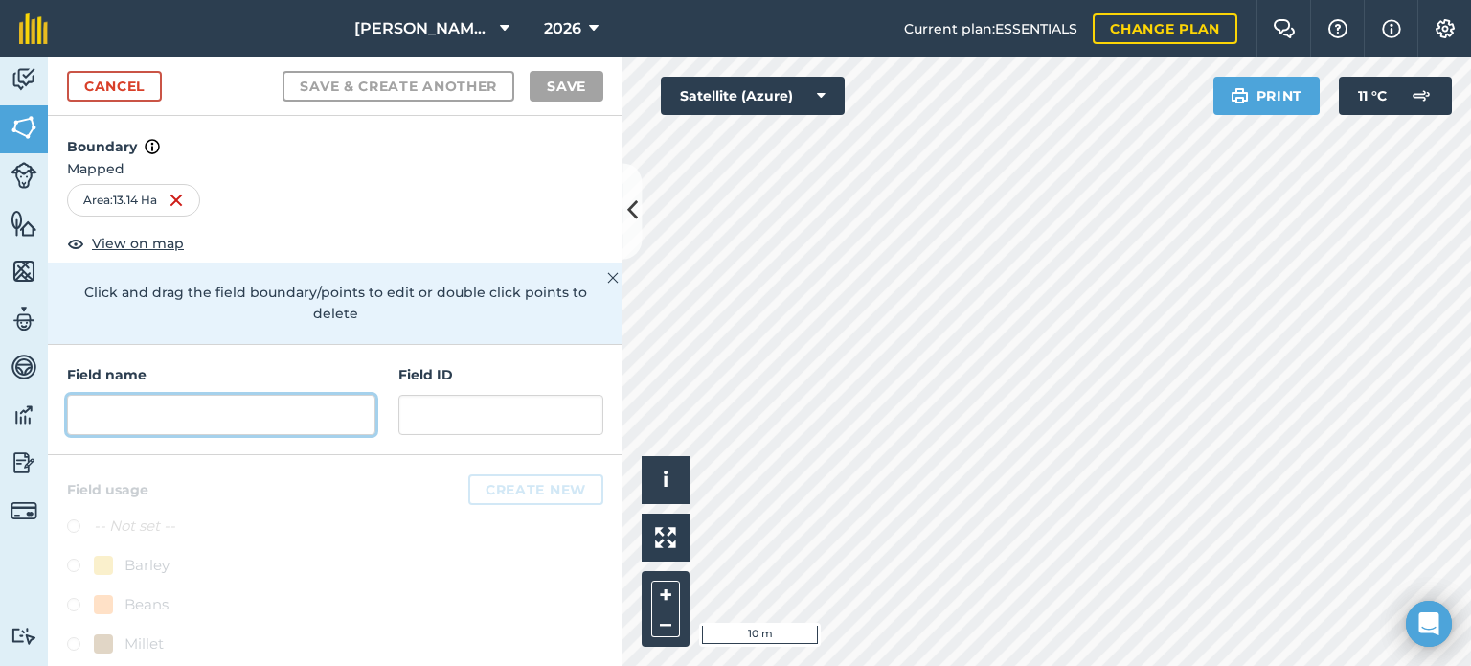
click at [259, 418] on input "text" at bounding box center [221, 415] width 308 height 40
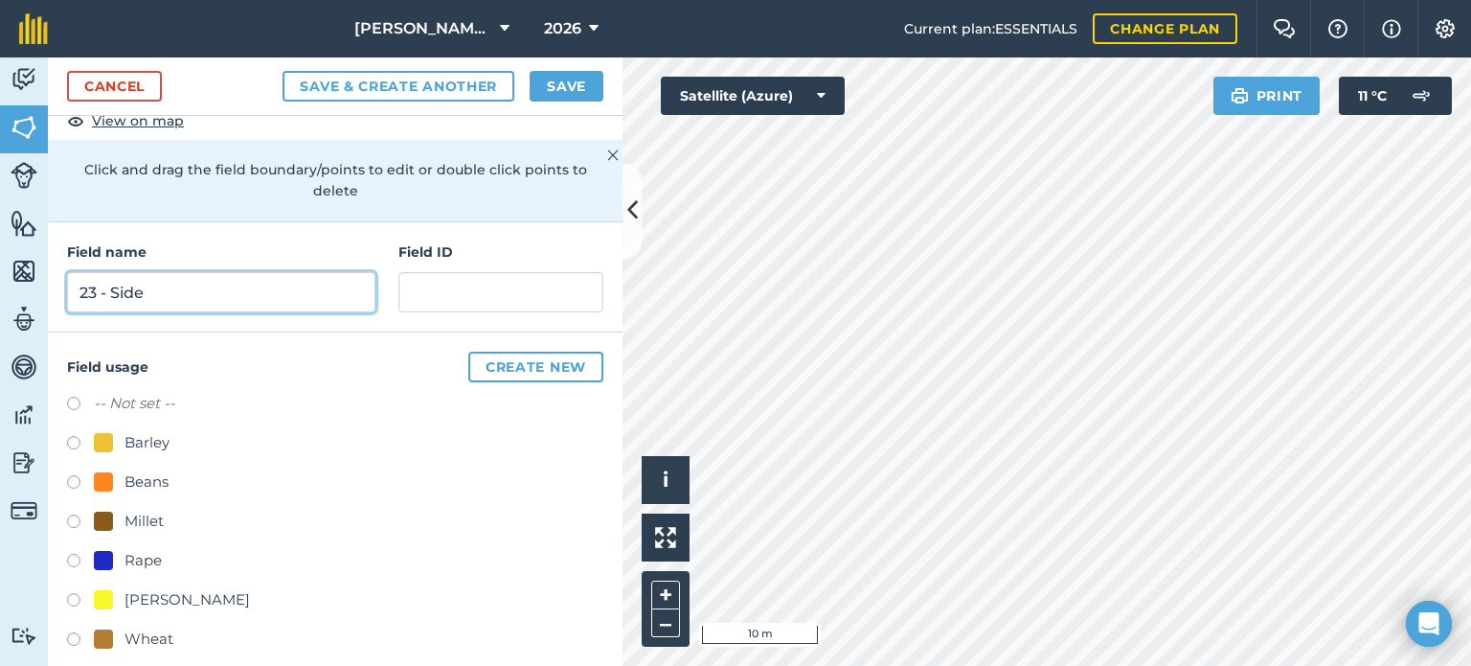
scroll to position [141, 0]
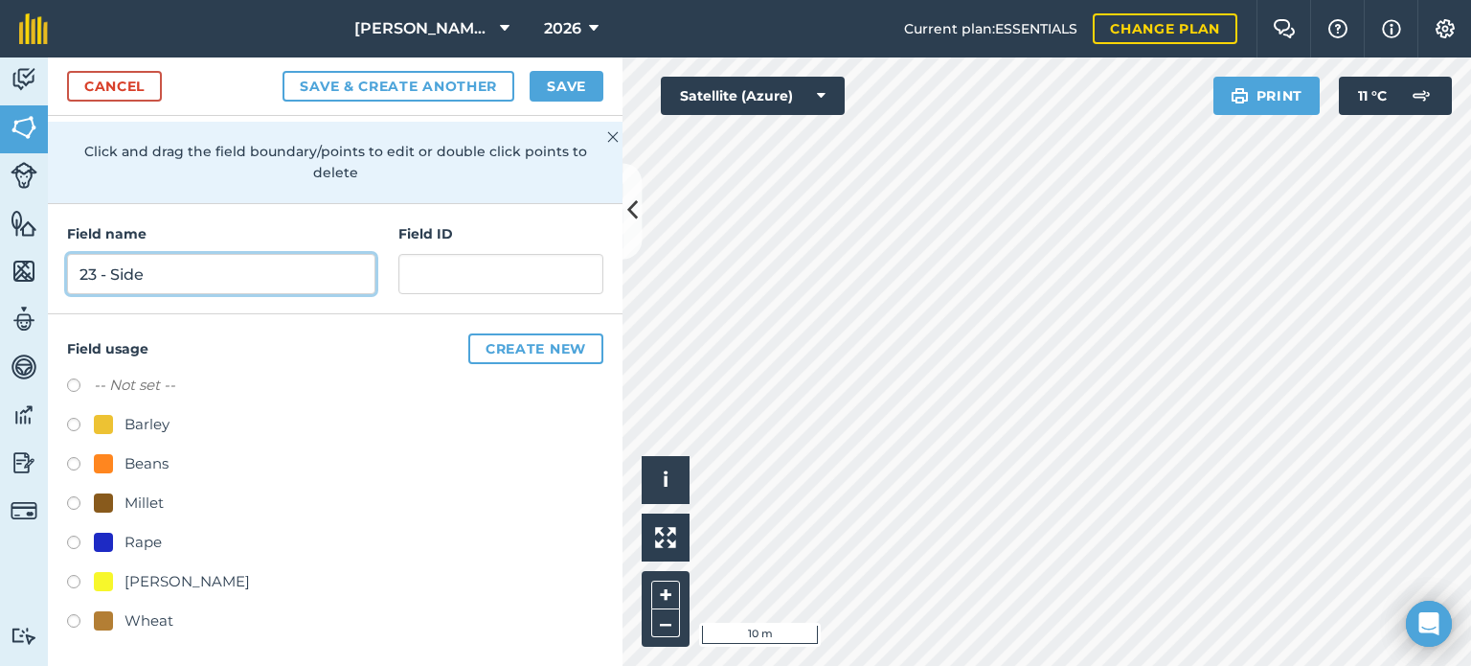
type input "23 - Side"
click at [74, 580] on label at bounding box center [80, 584] width 27 height 19
radio input "true"
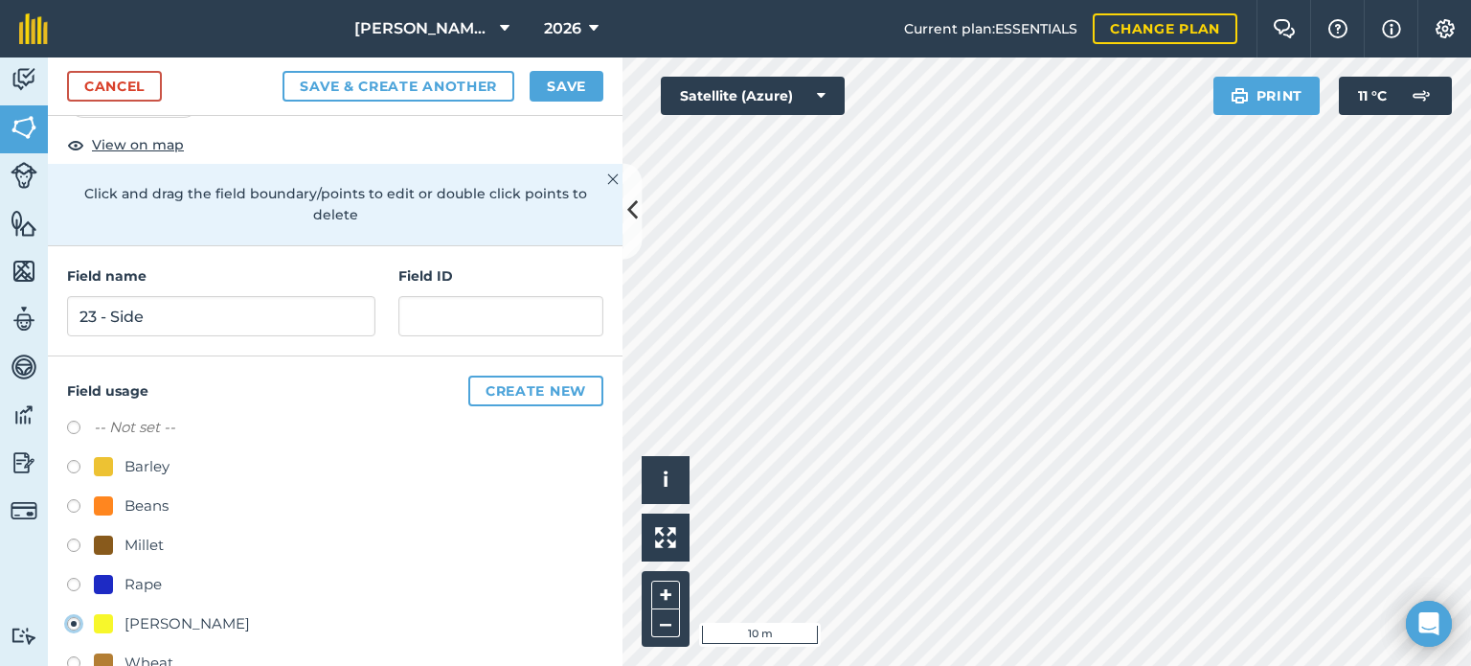
scroll to position [0, 0]
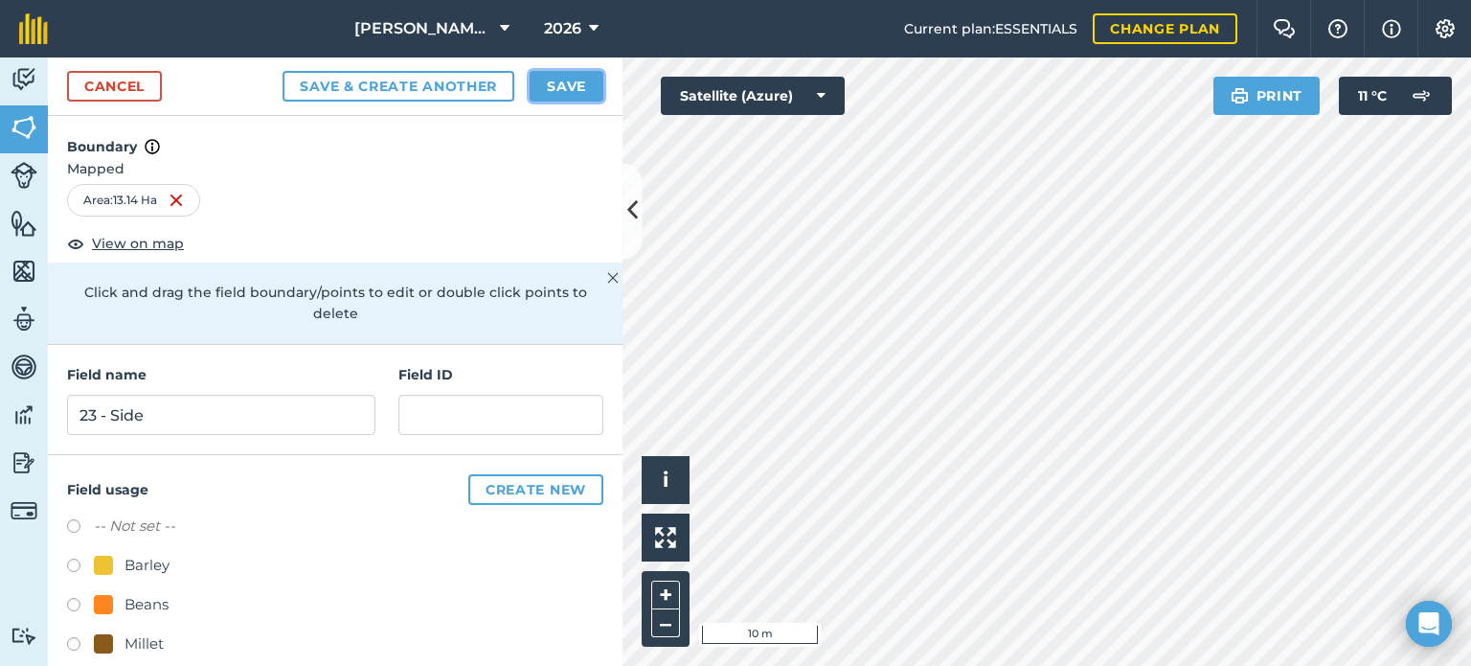
click at [577, 82] on button "Save" at bounding box center [567, 86] width 74 height 31
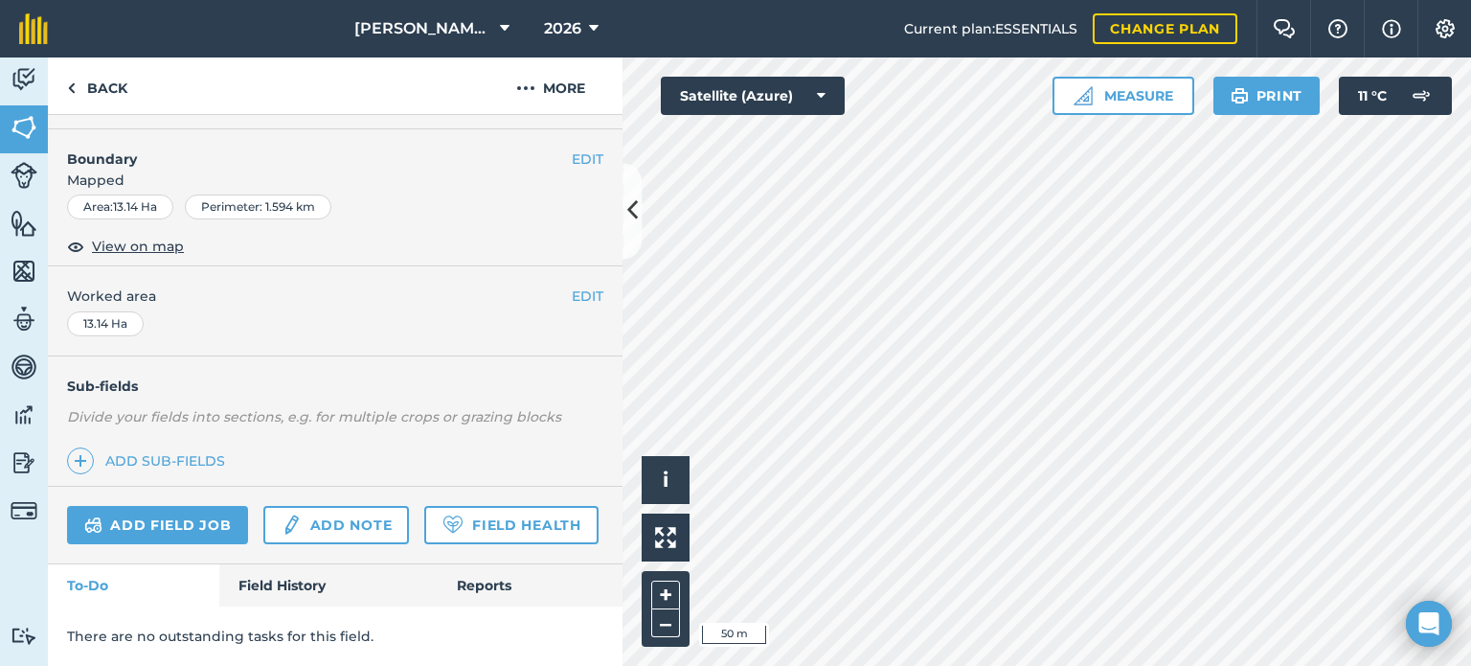
scroll to position [286, 0]
click at [639, 233] on button at bounding box center [632, 211] width 19 height 96
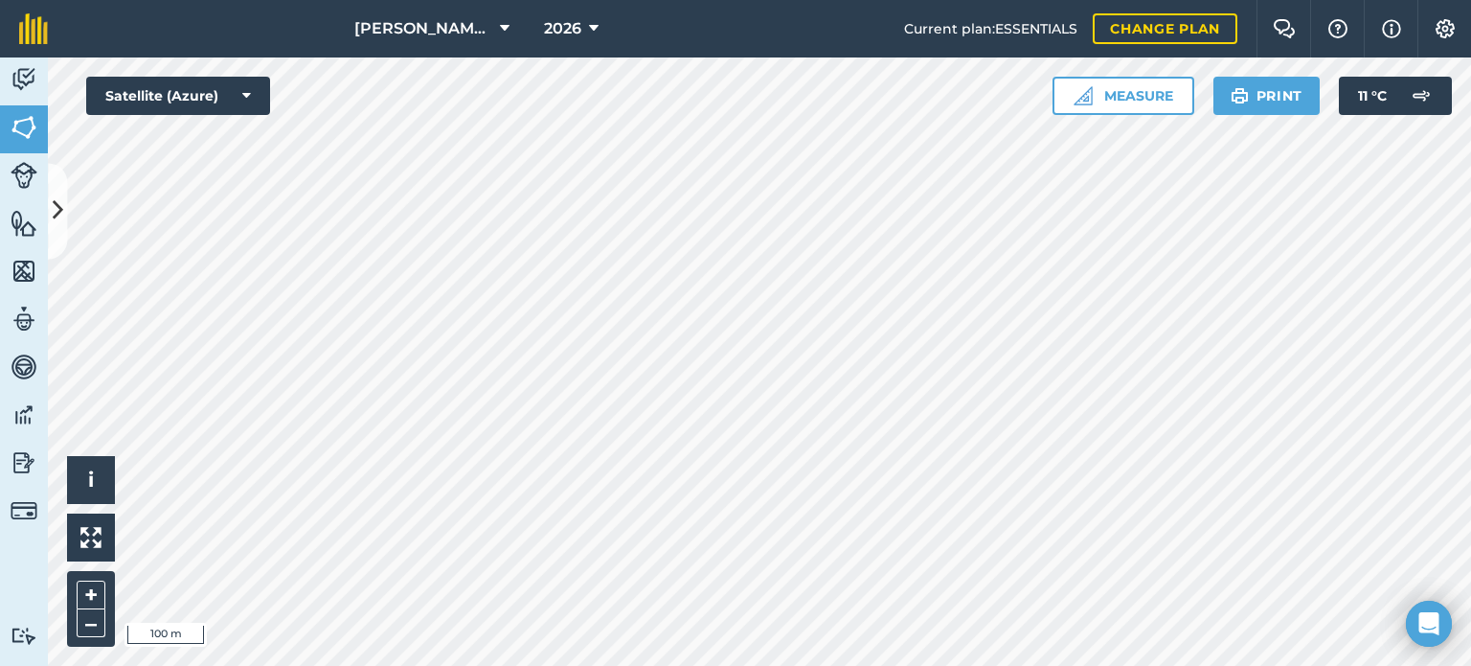
click at [669, 57] on div "[PERSON_NAME] Farms 2026 Current plan : ESSENTIALS Change plan Farm Chat Help I…" at bounding box center [735, 333] width 1471 height 666
click at [238, 103] on button "Satellite (Azure)" at bounding box center [178, 96] width 184 height 38
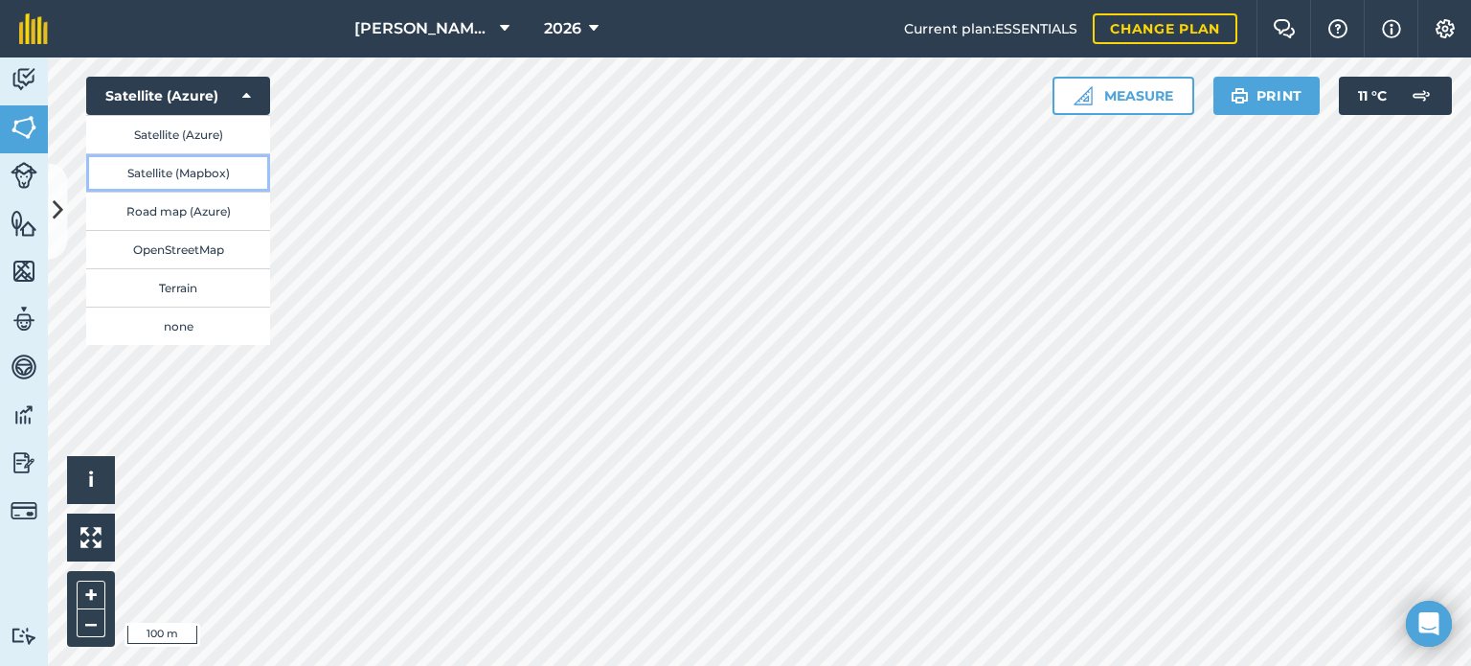
click at [220, 171] on button "Satellite (Mapbox)" at bounding box center [178, 172] width 184 height 38
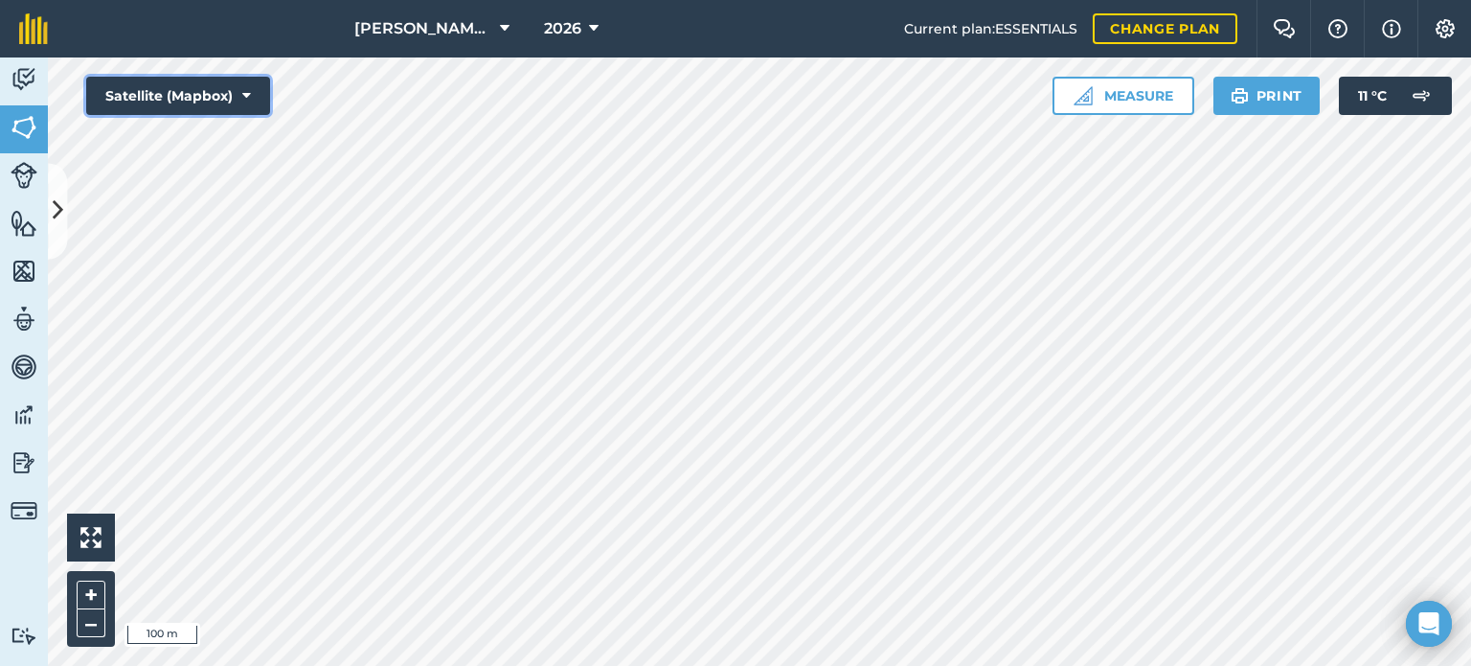
click at [238, 108] on button "Satellite (Mapbox)" at bounding box center [178, 96] width 184 height 38
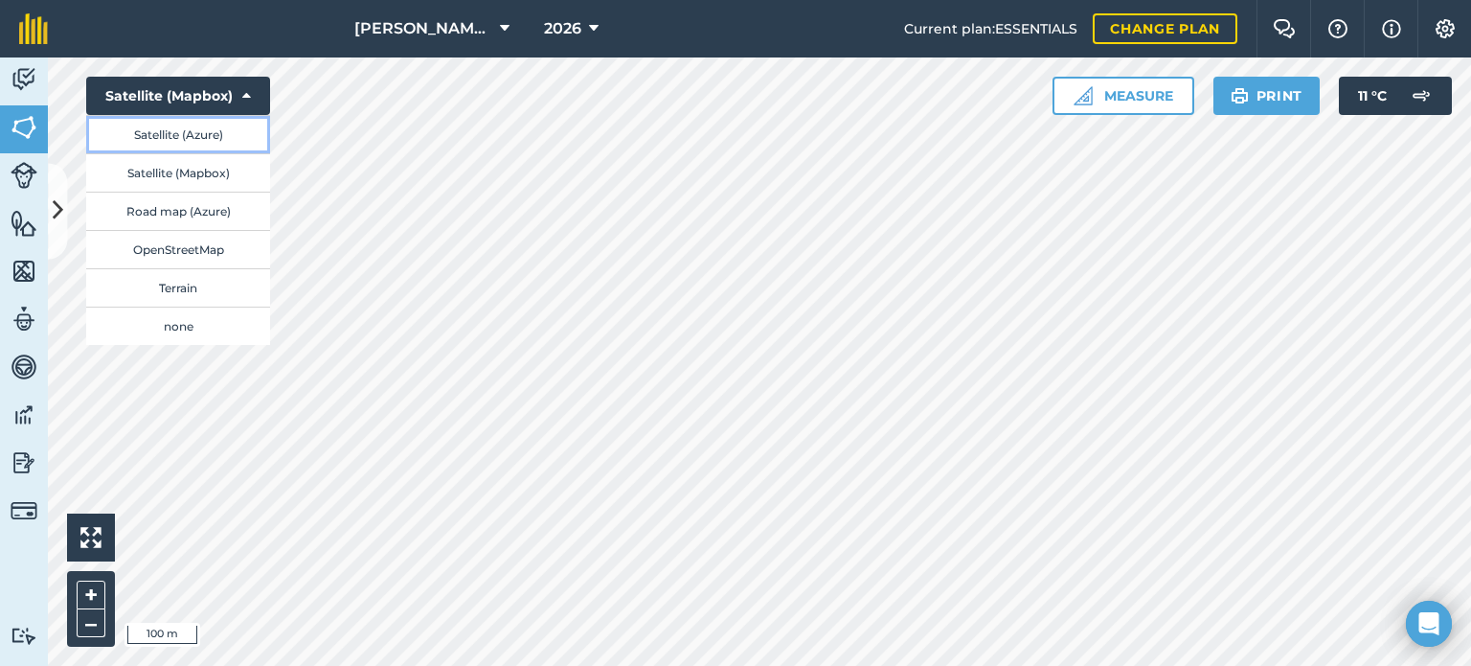
click at [226, 137] on button "Satellite (Azure)" at bounding box center [178, 134] width 184 height 38
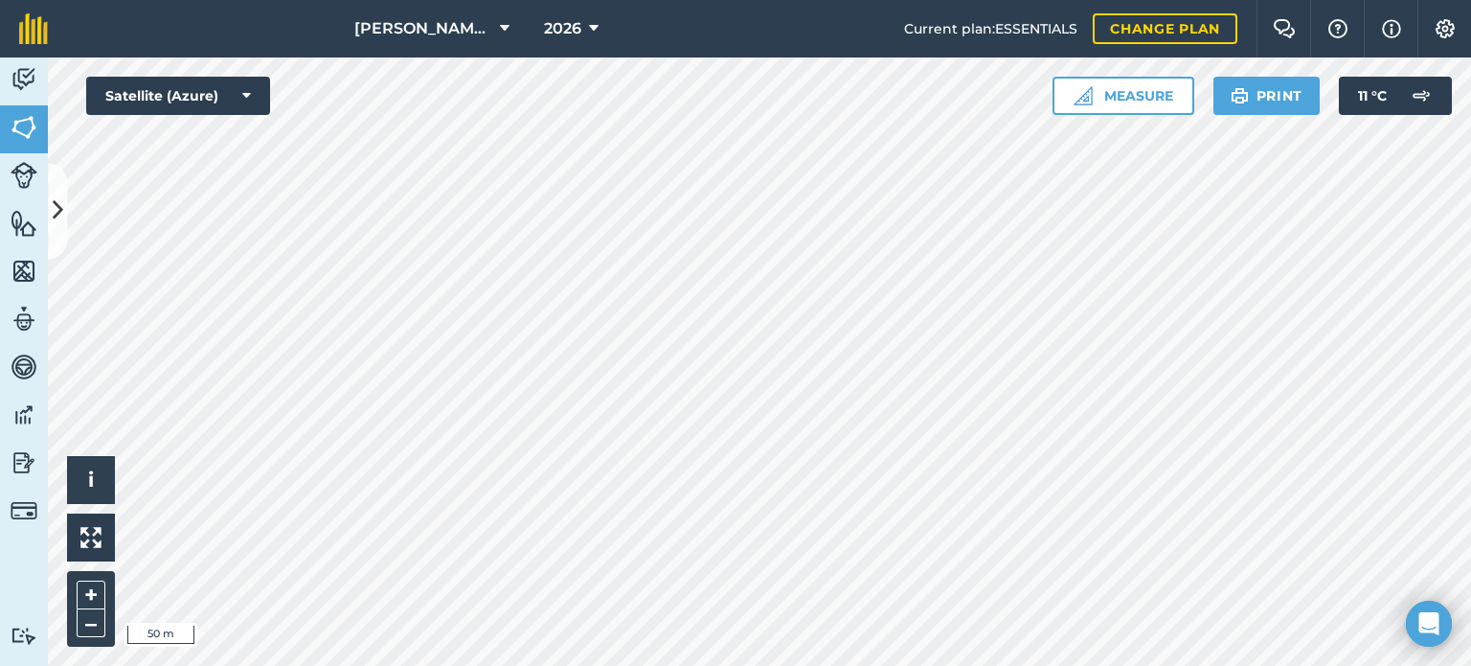
click at [1274, 665] on html "[PERSON_NAME] Farms 2026 Current plan : ESSENTIALS Change plan Farm Chat Help I…" at bounding box center [735, 333] width 1471 height 666
click at [54, 173] on button at bounding box center [57, 211] width 19 height 96
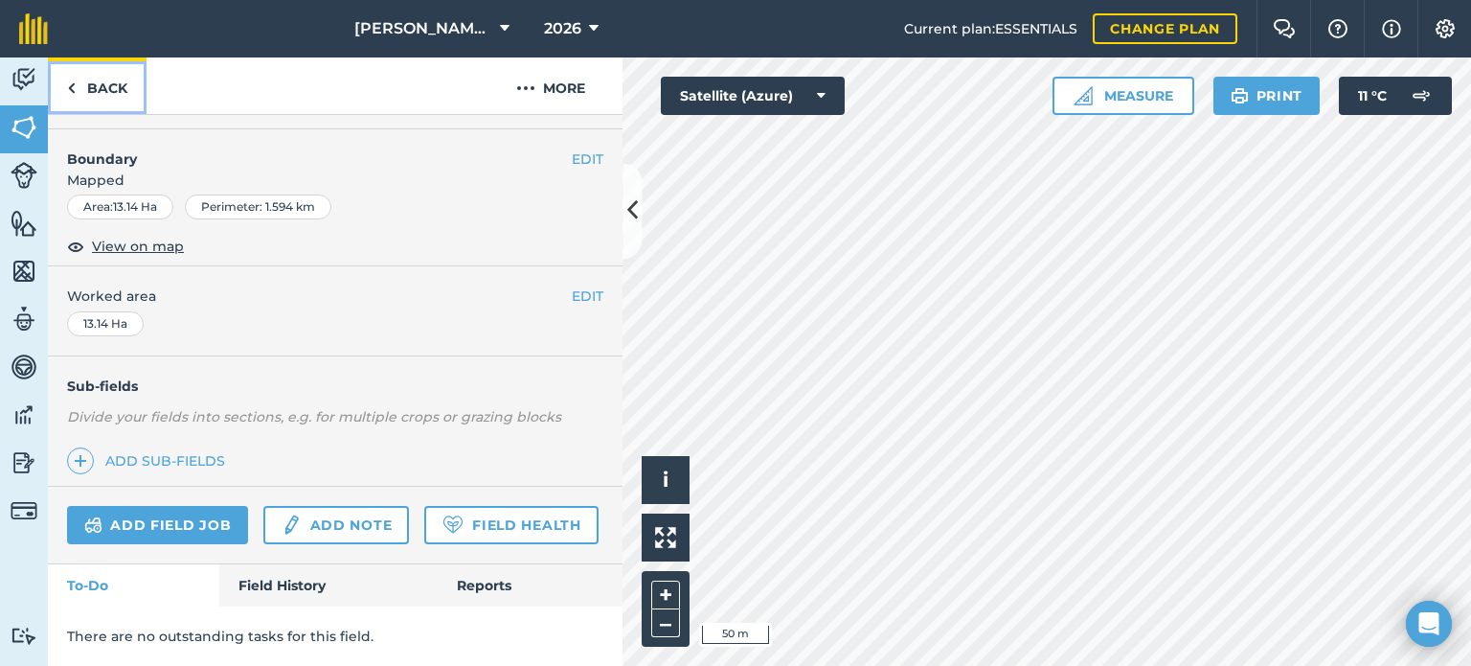
click at [104, 83] on link "Back" at bounding box center [97, 85] width 99 height 57
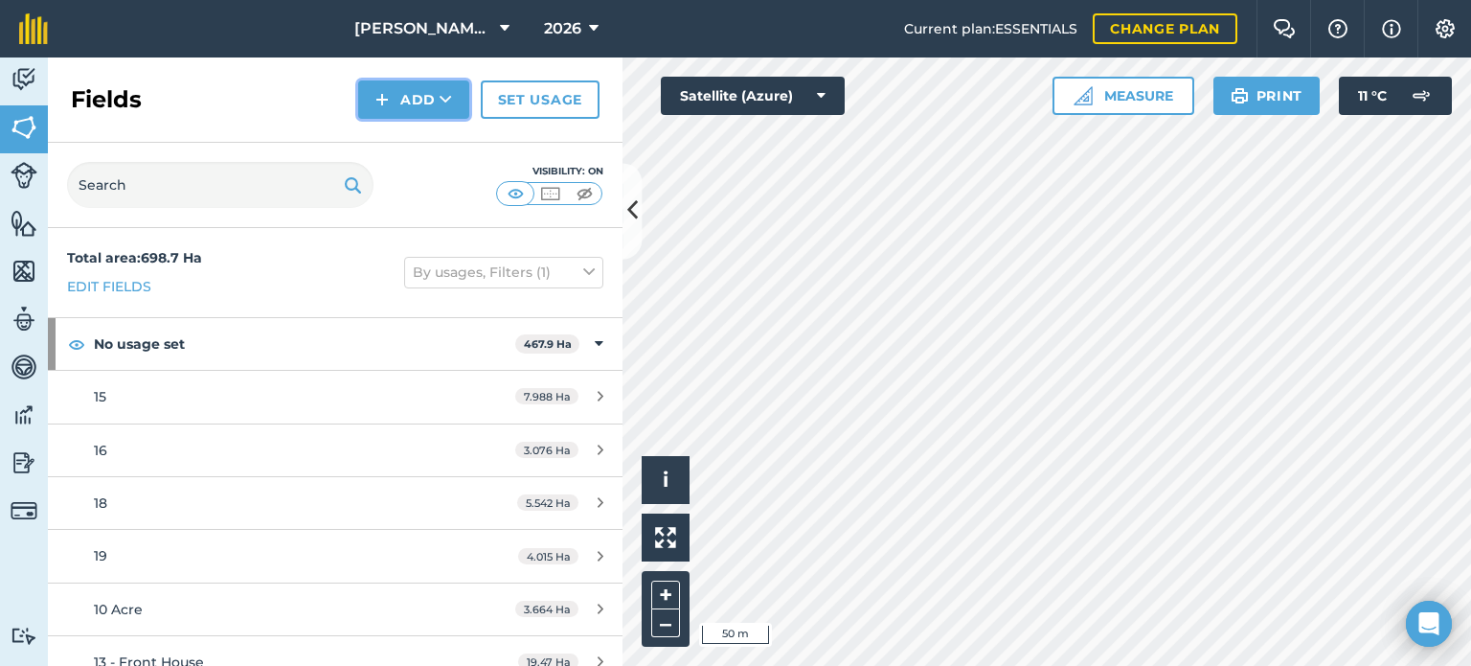
click at [415, 108] on button "Add" at bounding box center [413, 99] width 111 height 38
click at [425, 139] on link "Draw" at bounding box center [413, 143] width 105 height 42
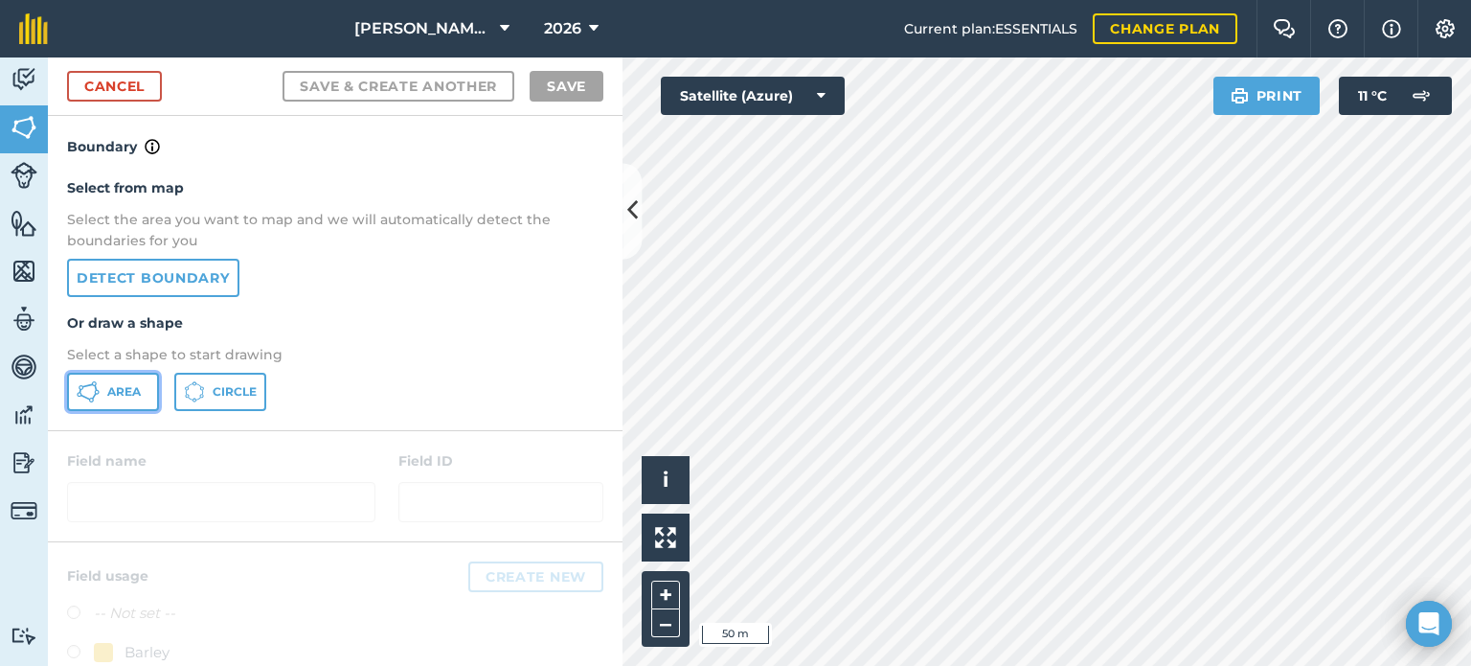
click at [138, 387] on span "Area" at bounding box center [124, 391] width 34 height 15
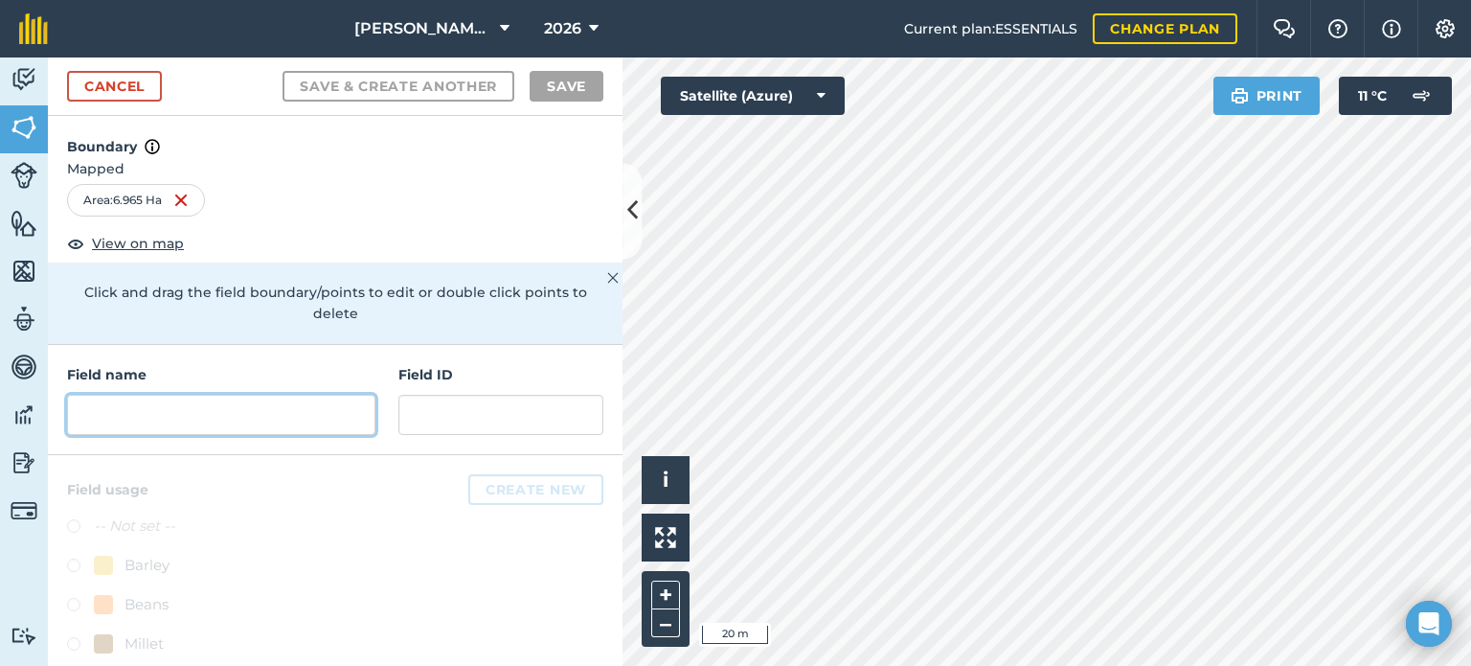
click at [281, 420] on input "text" at bounding box center [221, 415] width 308 height 40
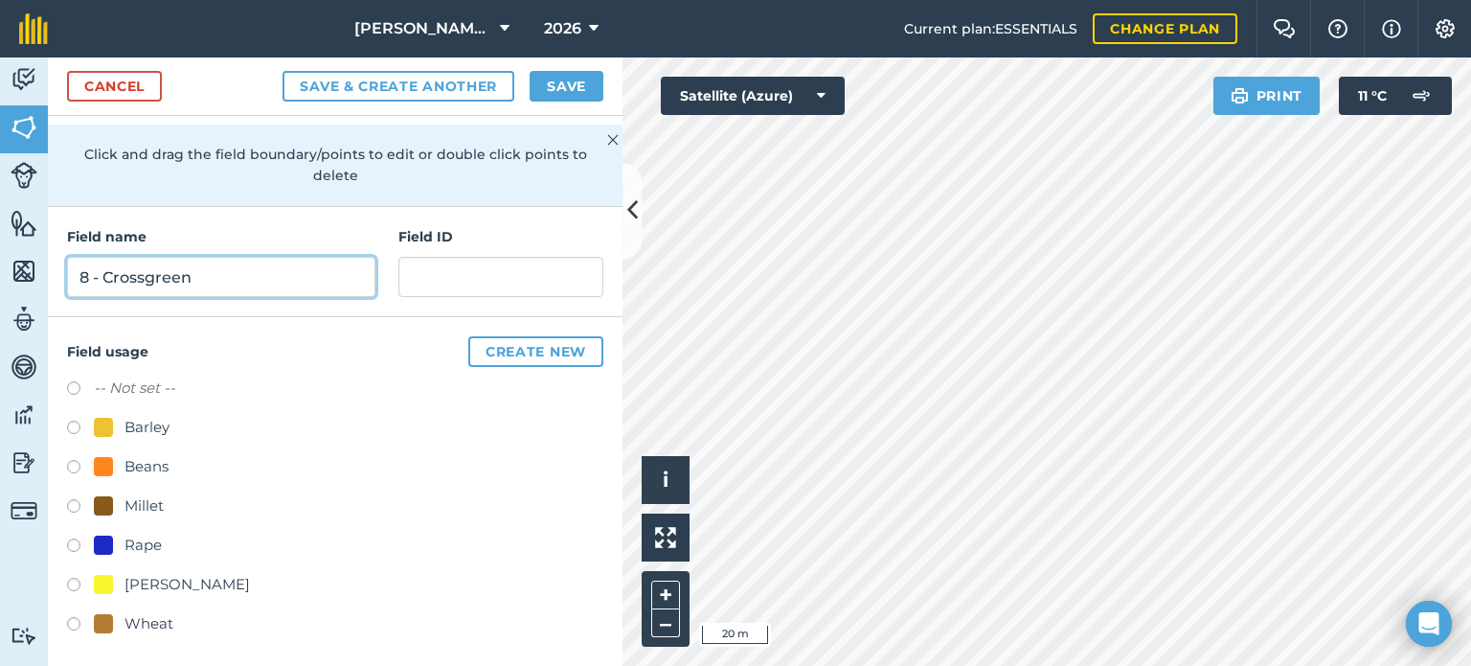
scroll to position [141, 0]
type input "8 - Crossgreen"
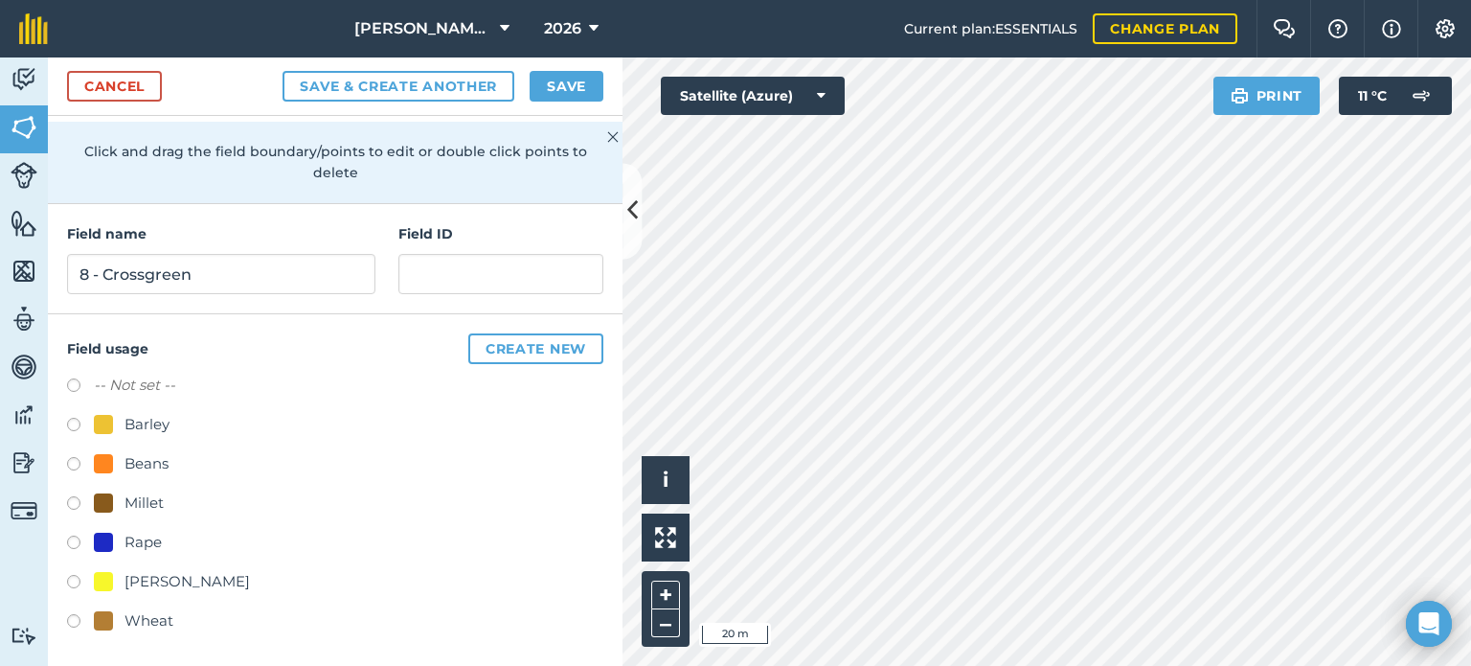
click at [75, 579] on label at bounding box center [80, 584] width 27 height 19
radio input "true"
click at [586, 80] on button "Save" at bounding box center [567, 86] width 74 height 31
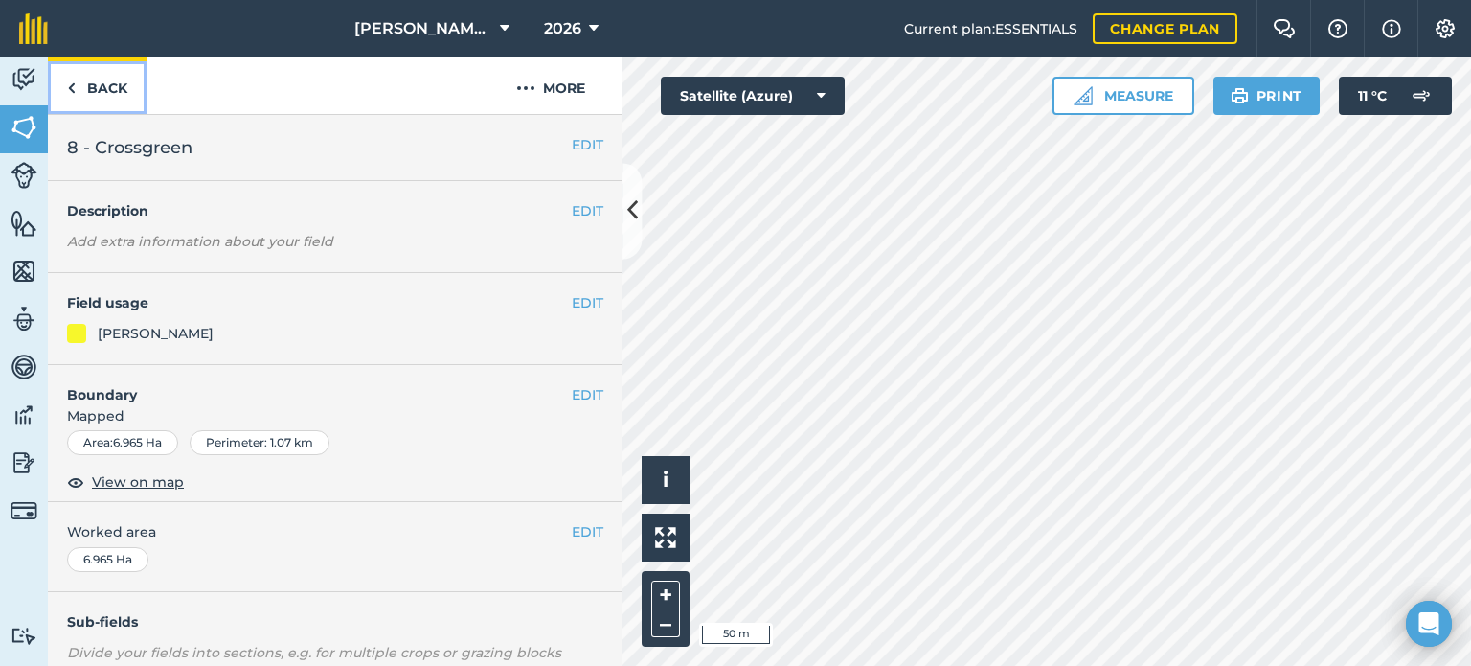
click at [106, 86] on link "Back" at bounding box center [97, 85] width 99 height 57
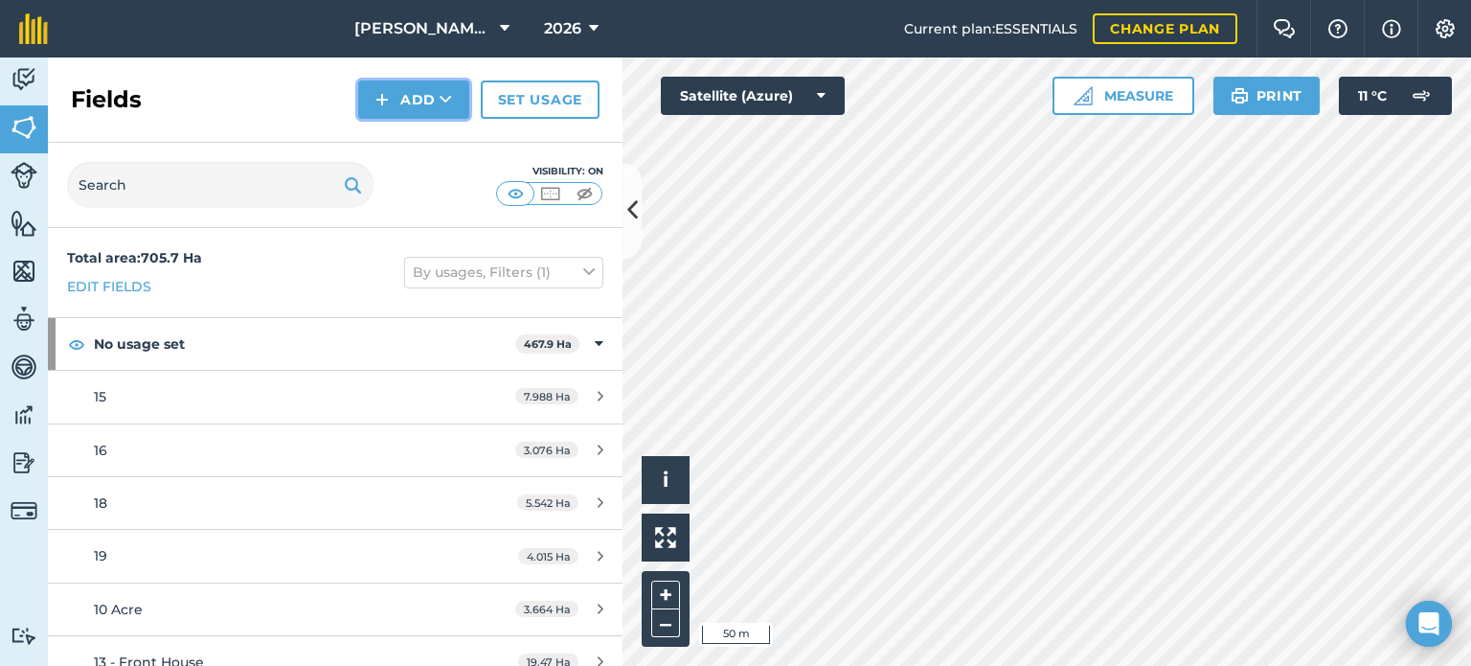
drag, startPoint x: 432, startPoint y: 89, endPoint x: 434, endPoint y: 118, distance: 28.8
click at [432, 89] on button "Add" at bounding box center [413, 99] width 111 height 38
click at [422, 145] on link "Draw" at bounding box center [413, 143] width 105 height 42
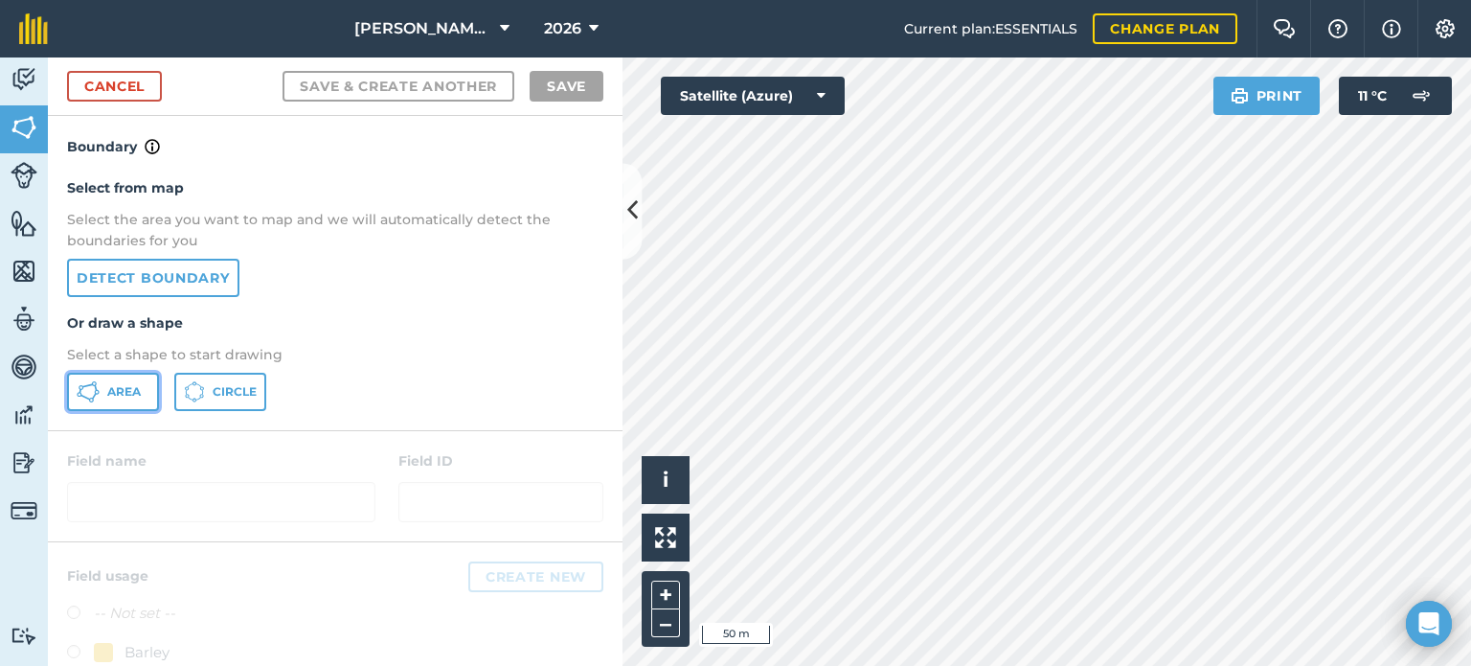
click at [120, 393] on span "Area" at bounding box center [124, 391] width 34 height 15
click at [376, 624] on div "Activity Fields Livestock Features Maps Team Vehicles Data Reporting Billing Tu…" at bounding box center [735, 361] width 1471 height 608
click at [1010, 665] on html "[PERSON_NAME] Farms 2026 Current plan : ESSENTIALS Change plan Farm Chat Help I…" at bounding box center [735, 333] width 1471 height 666
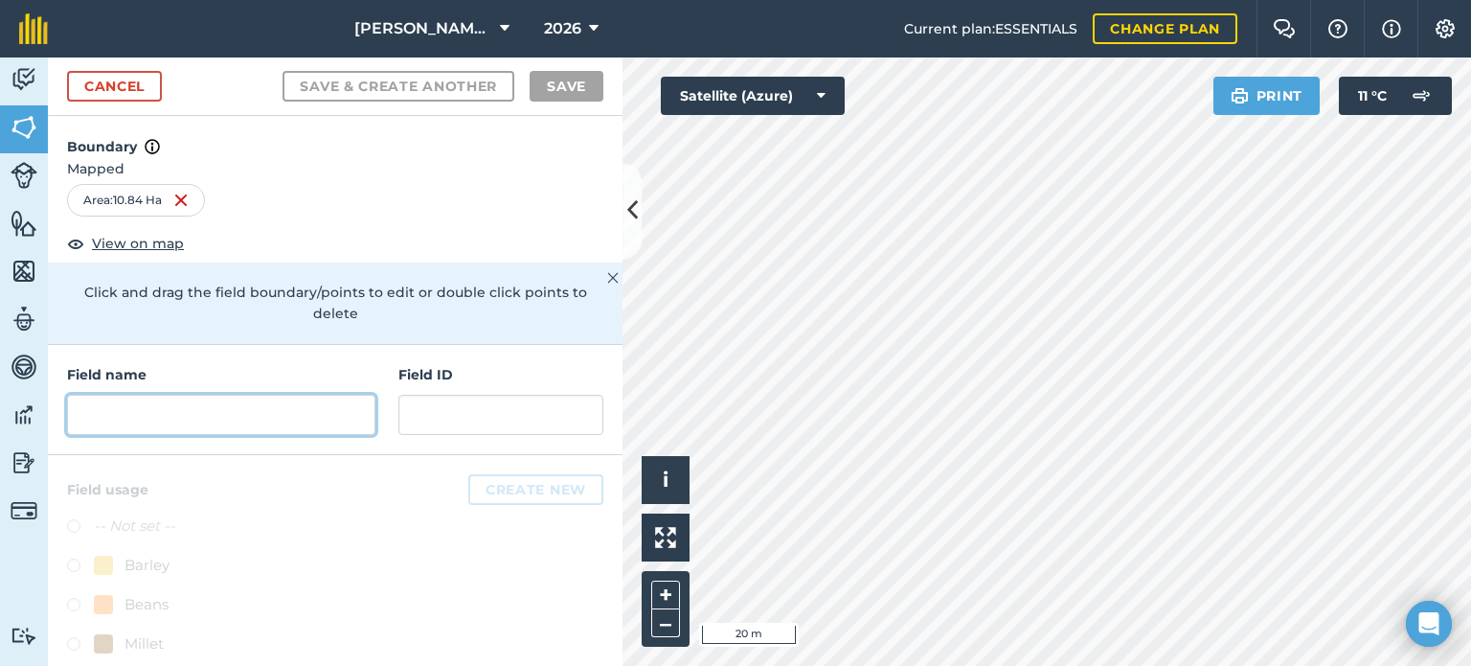
click at [249, 399] on input "text" at bounding box center [221, 415] width 308 height 40
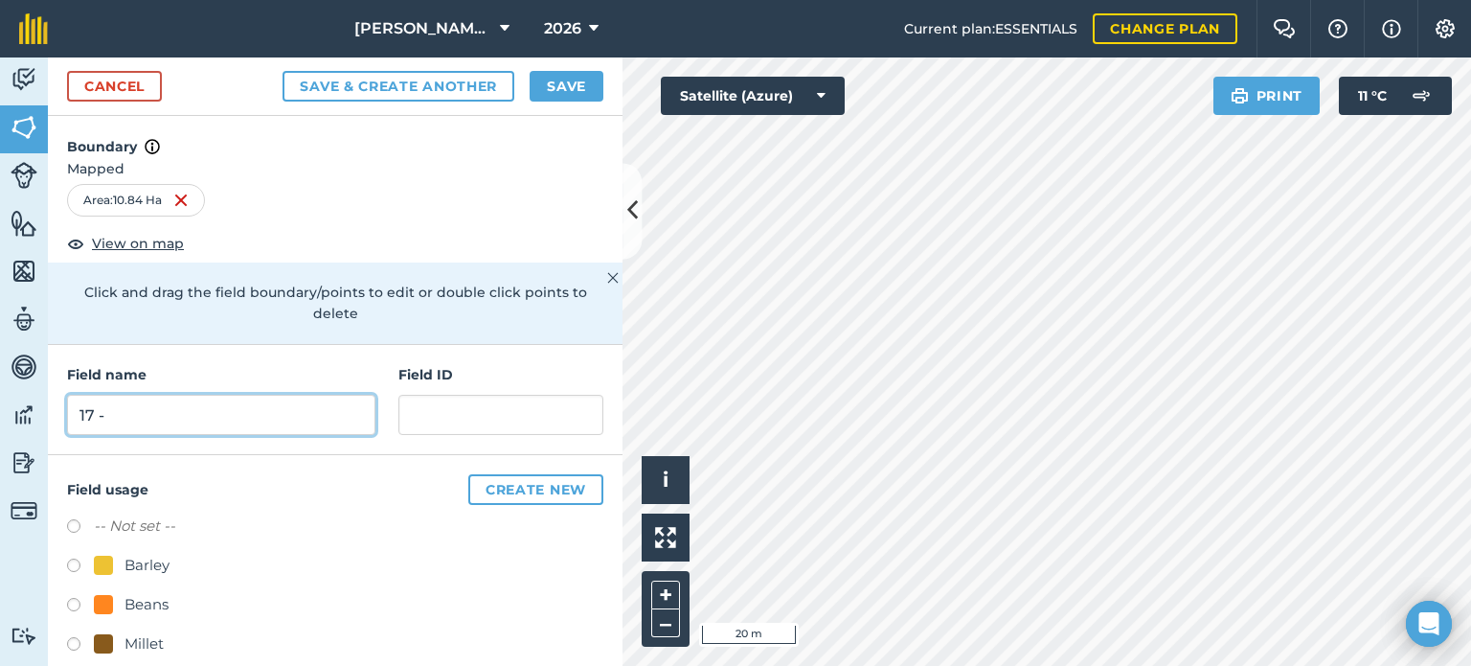
type input "17 -"
click at [580, 90] on button "Save" at bounding box center [567, 86] width 74 height 31
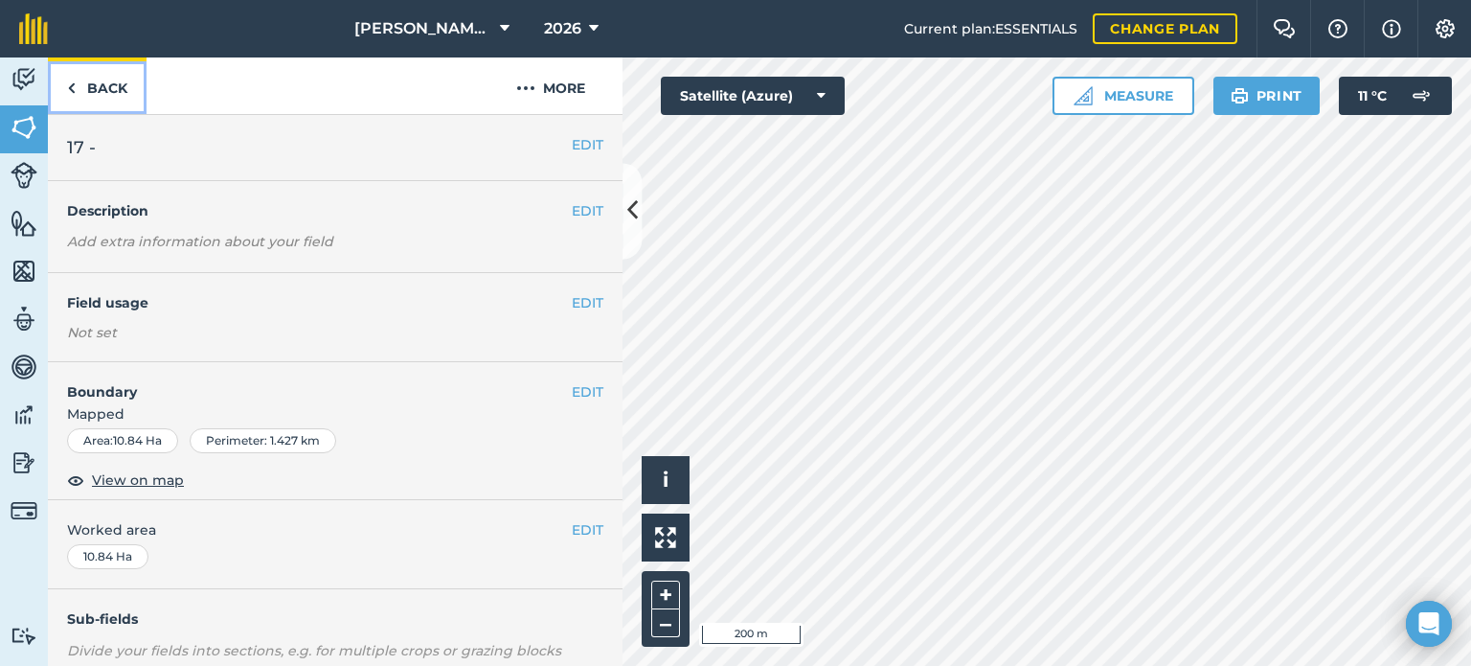
click at [102, 81] on link "Back" at bounding box center [97, 85] width 99 height 57
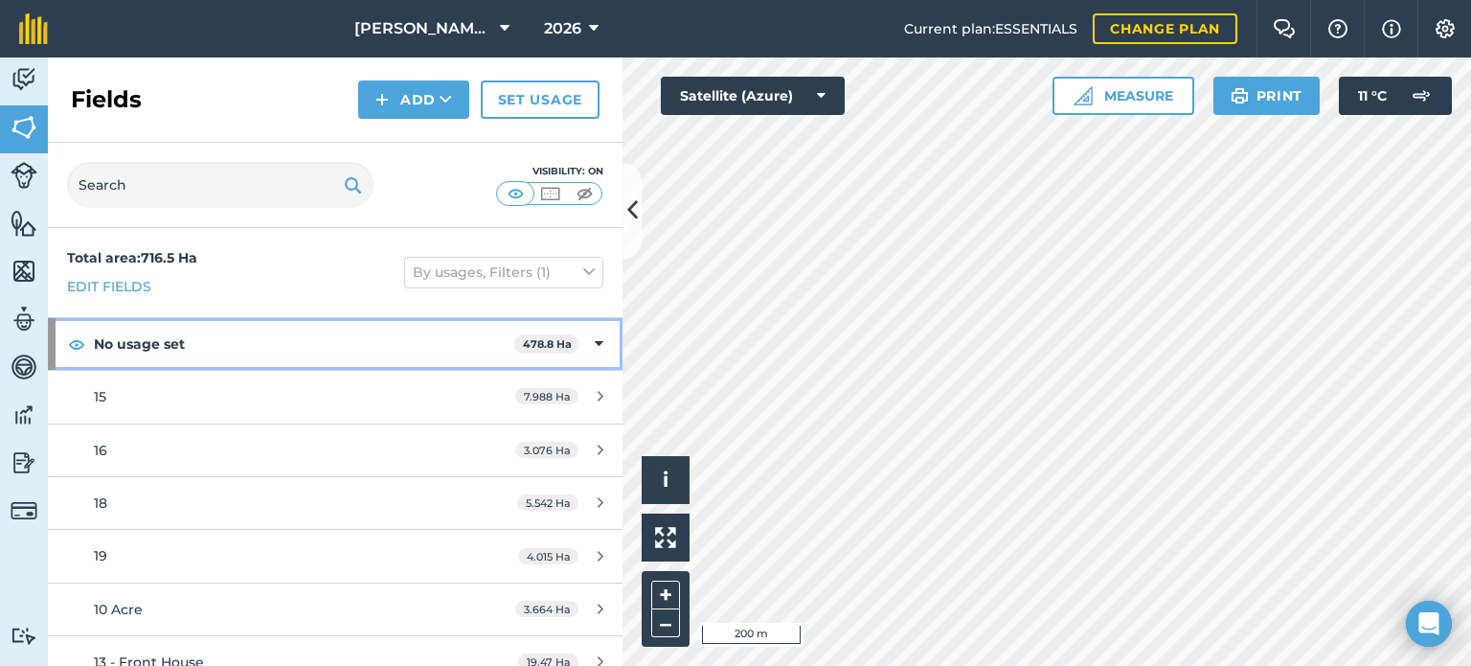
click at [579, 339] on div "No usage set 478.8 Ha" at bounding box center [335, 344] width 575 height 52
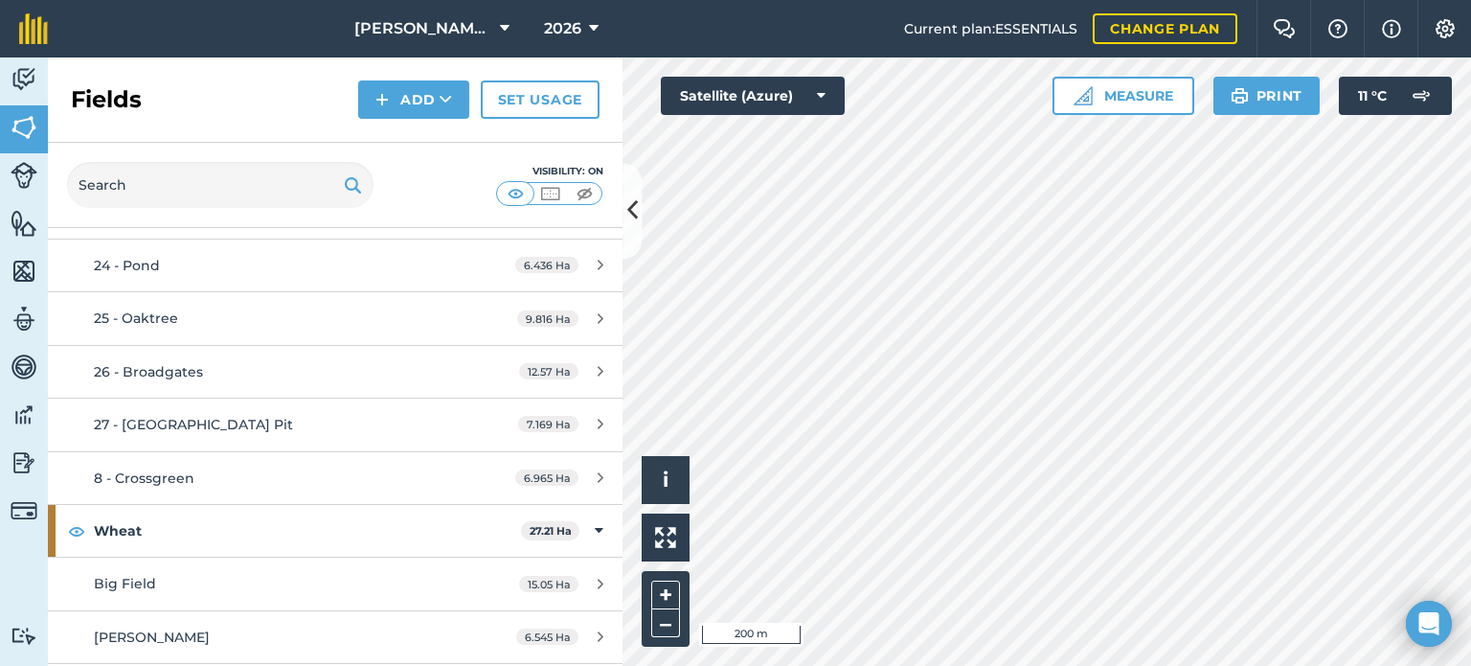
scroll to position [1237, 0]
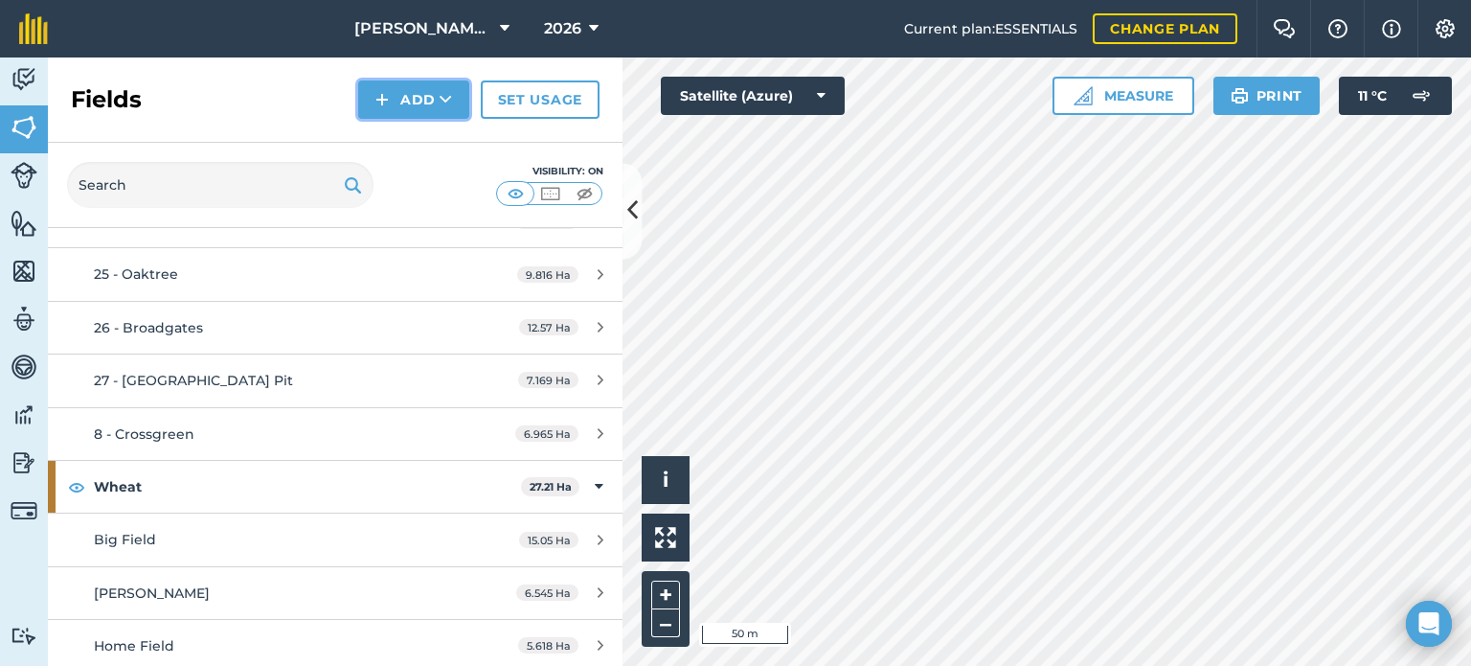
click at [433, 88] on button "Add" at bounding box center [413, 99] width 111 height 38
click at [420, 144] on link "Draw" at bounding box center [413, 143] width 105 height 42
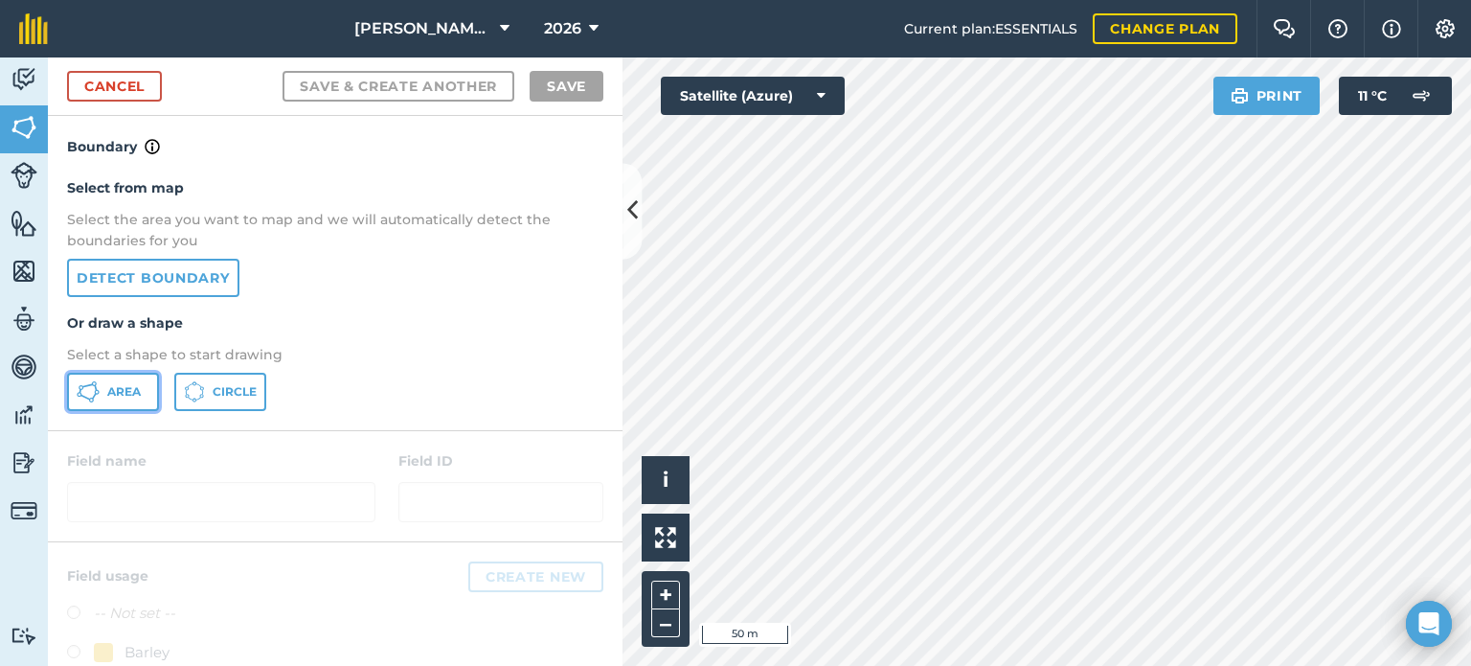
click at [120, 387] on span "Area" at bounding box center [124, 391] width 34 height 15
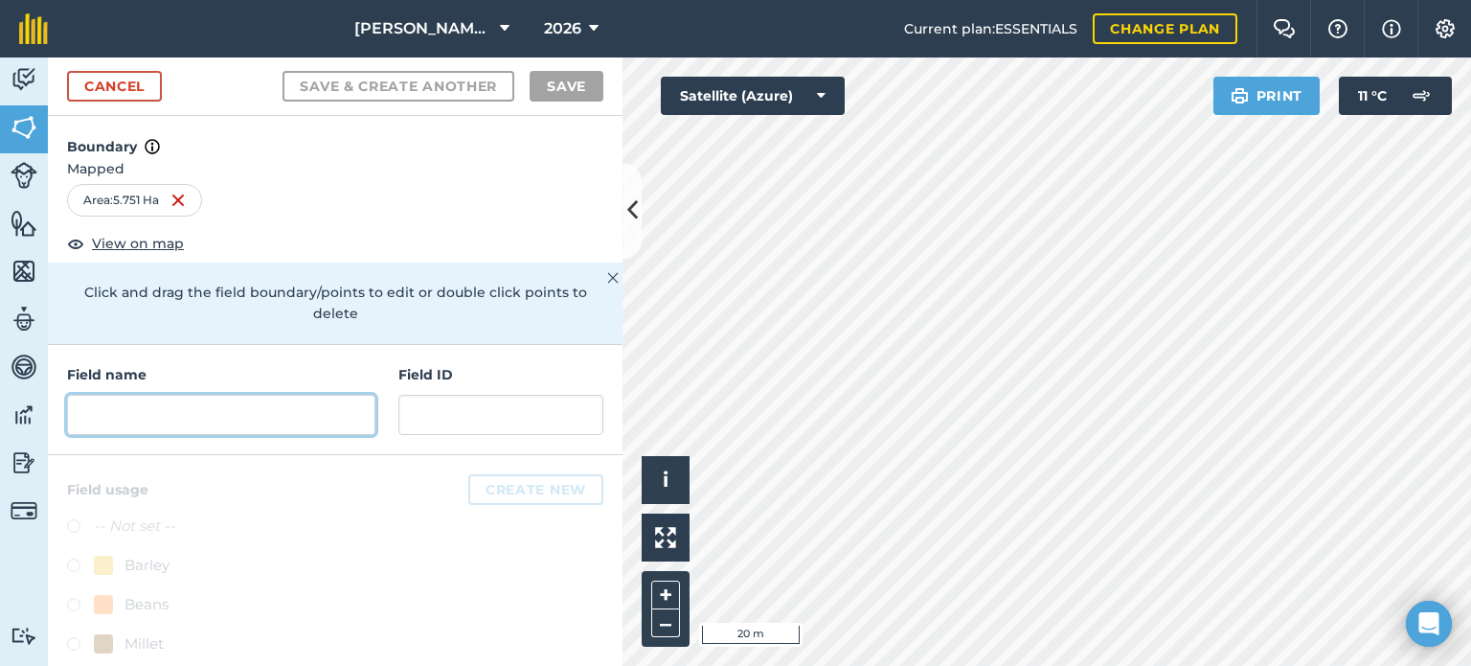
click at [187, 401] on input "text" at bounding box center [221, 415] width 308 height 40
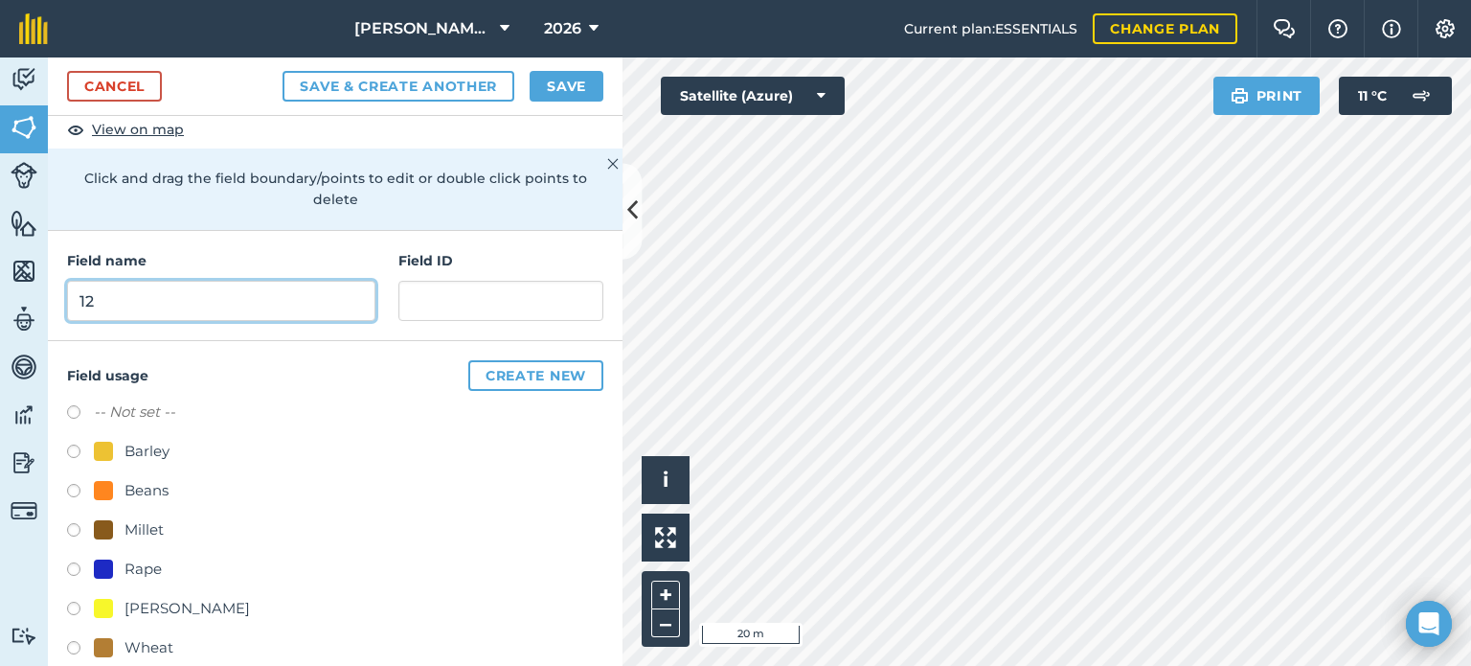
scroll to position [141, 0]
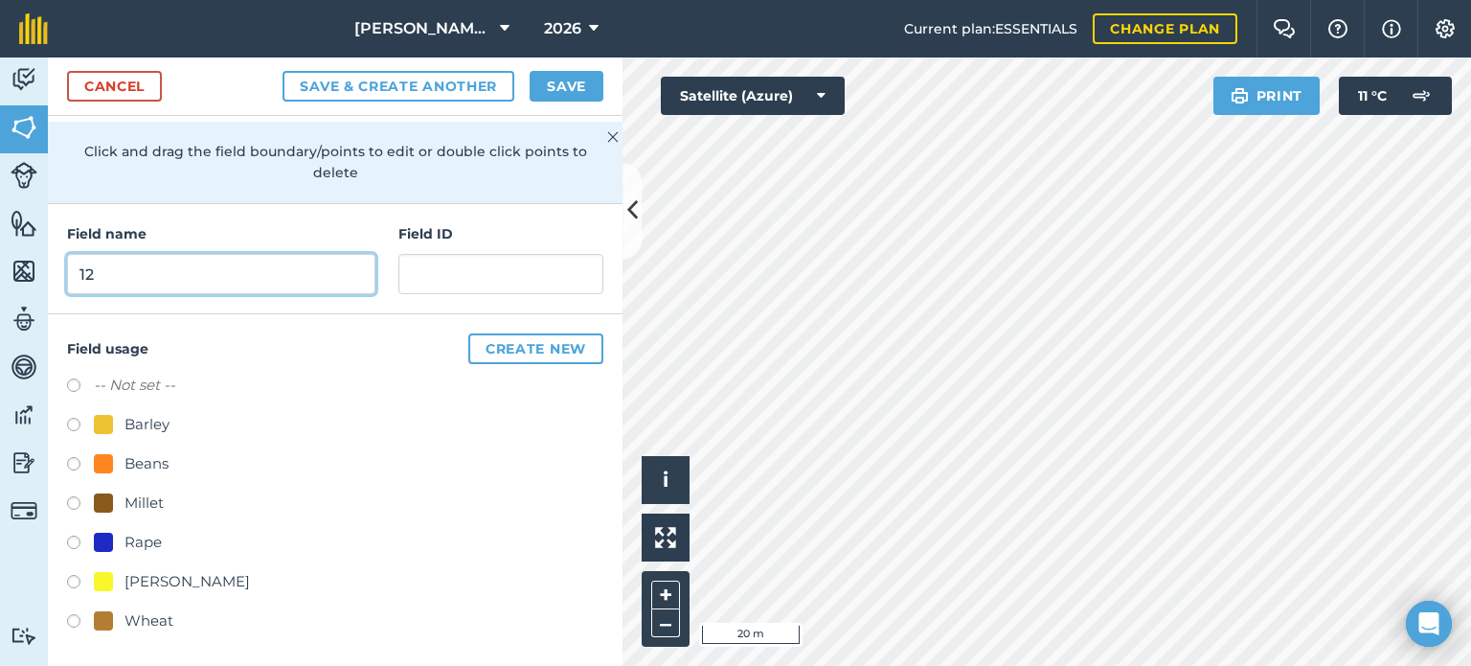
type input "12"
click at [80, 382] on label at bounding box center [80, 387] width 27 height 19
radio input "true"
click at [555, 78] on button "Save" at bounding box center [567, 86] width 74 height 31
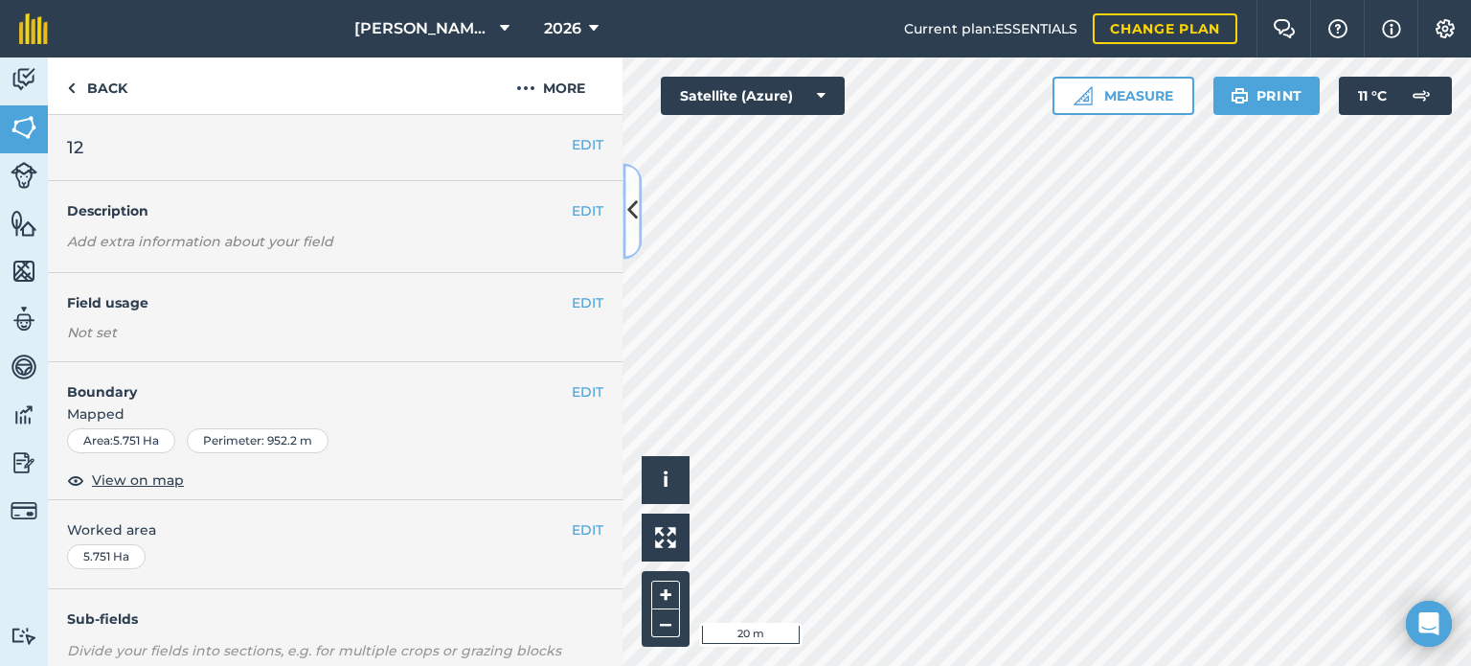
click at [631, 212] on icon at bounding box center [632, 211] width 11 height 34
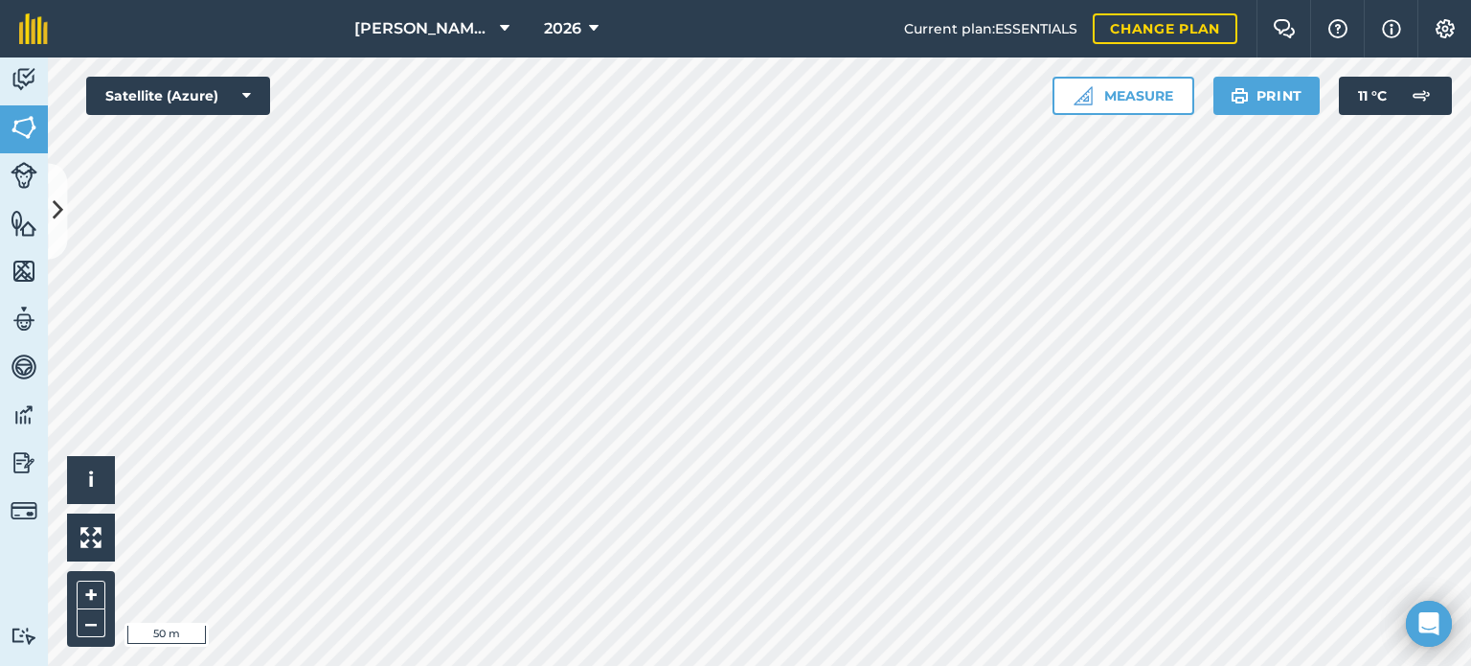
click at [749, 0] on html "[PERSON_NAME] Farms 2026 Current plan : ESSENTIALS Change plan Farm Chat Help I…" at bounding box center [735, 333] width 1471 height 666
click at [64, 191] on button at bounding box center [57, 211] width 19 height 96
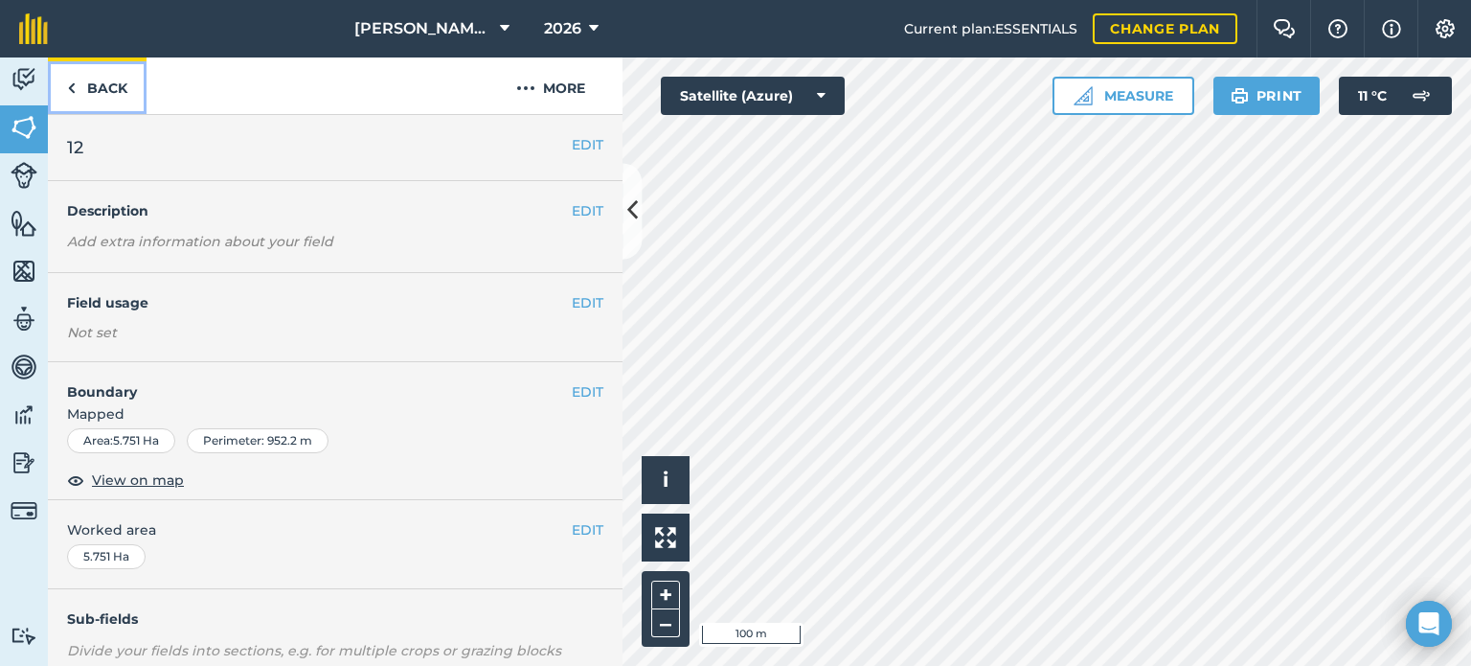
click at [96, 80] on link "Back" at bounding box center [97, 85] width 99 height 57
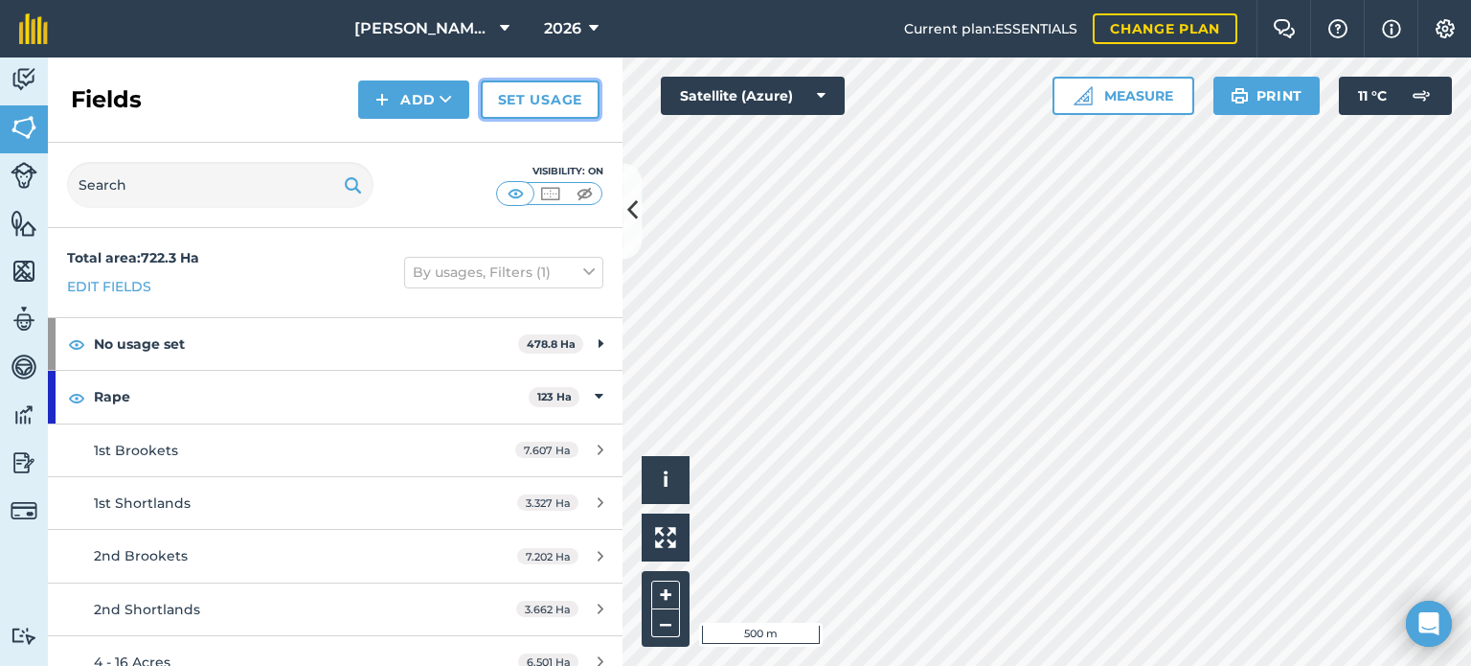
click at [570, 106] on link "Set usage" at bounding box center [540, 99] width 119 height 38
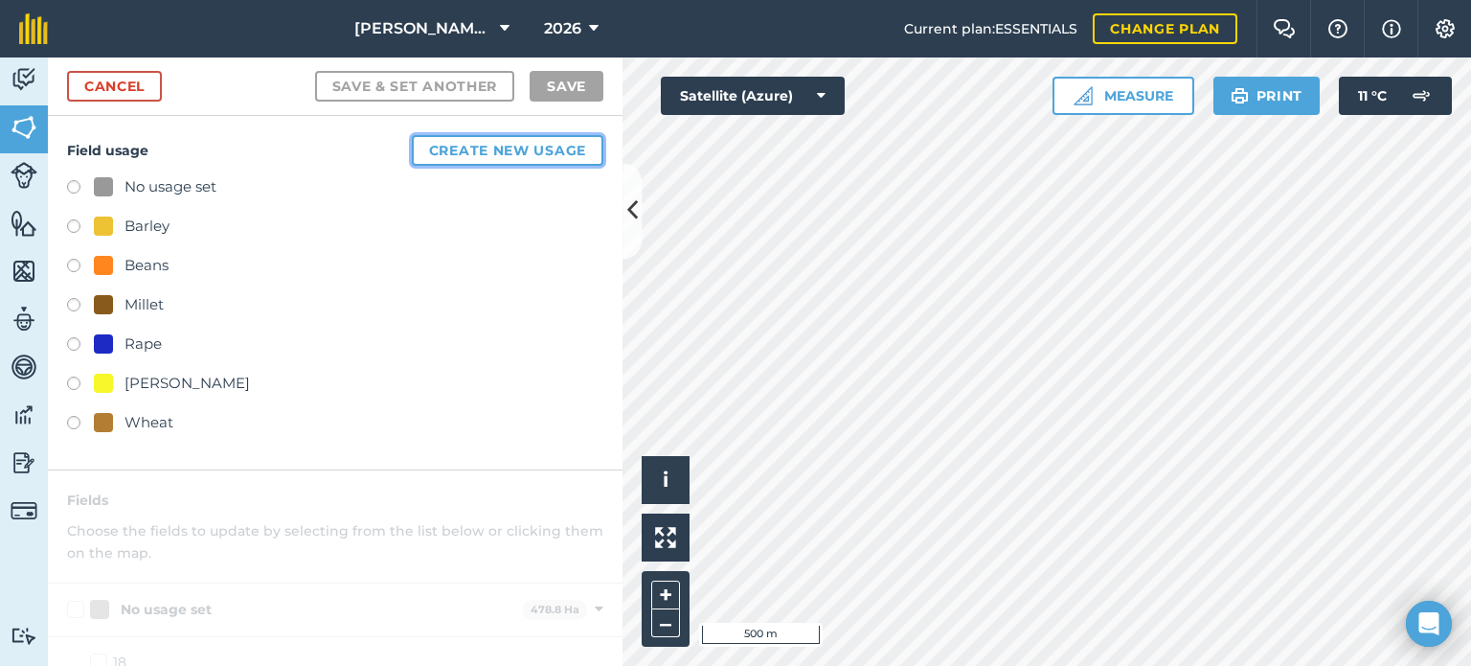
click at [486, 145] on button "Create new usage" at bounding box center [508, 150] width 192 height 31
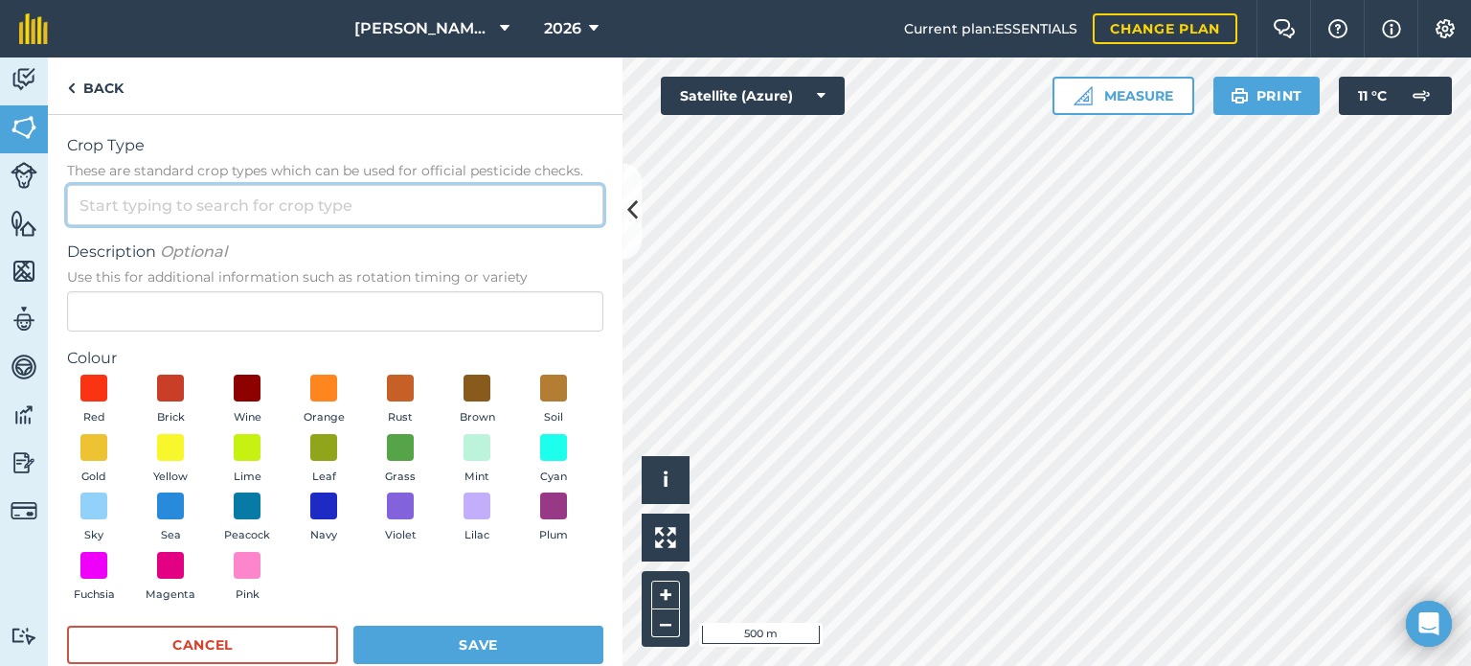
click at [352, 196] on input "Crop Type These are standard crop types which can be used for official pesticid…" at bounding box center [335, 205] width 536 height 40
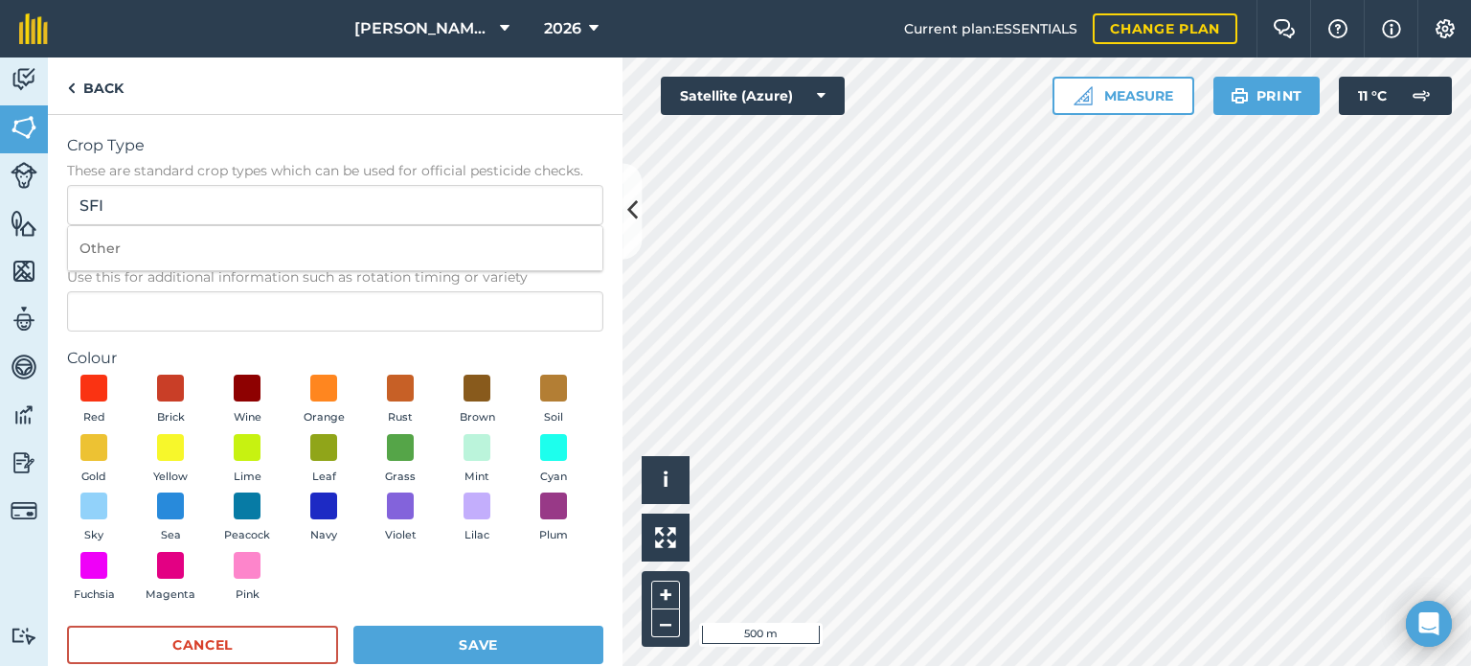
click at [566, 370] on div "Colour Red Brick Wine Orange Rust Brown Soil Gold Yellow Lime Leaf Grass Mint C…" at bounding box center [335, 478] width 536 height 263
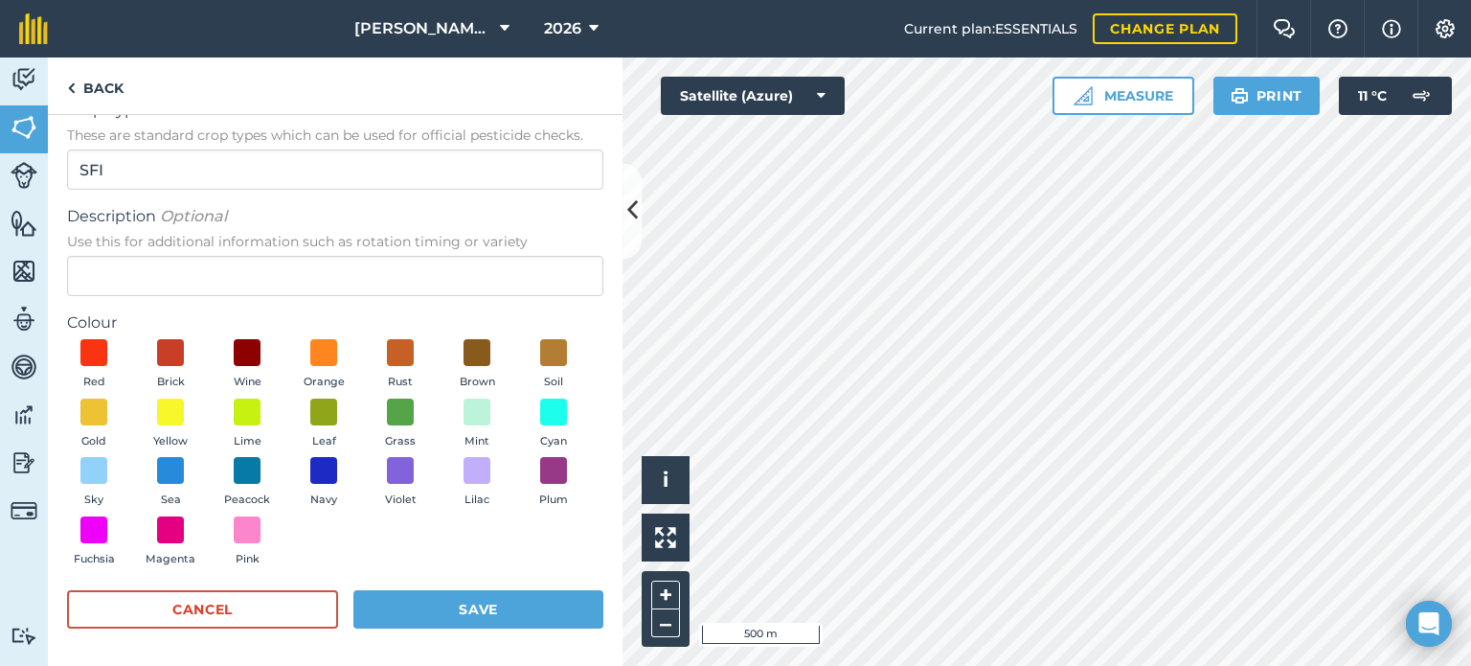
scroll to position [36, 0]
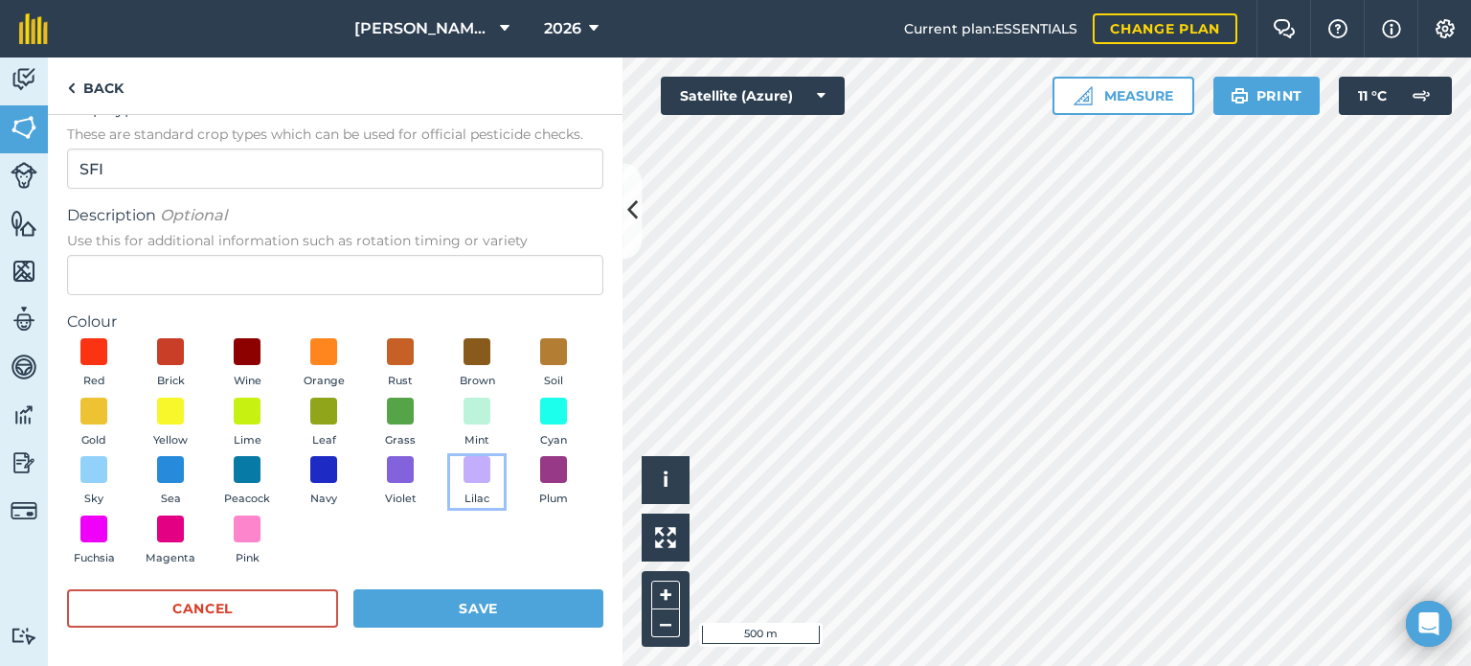
click at [450, 508] on button "Lilac" at bounding box center [477, 482] width 54 height 52
click at [496, 608] on button "Save" at bounding box center [478, 608] width 250 height 38
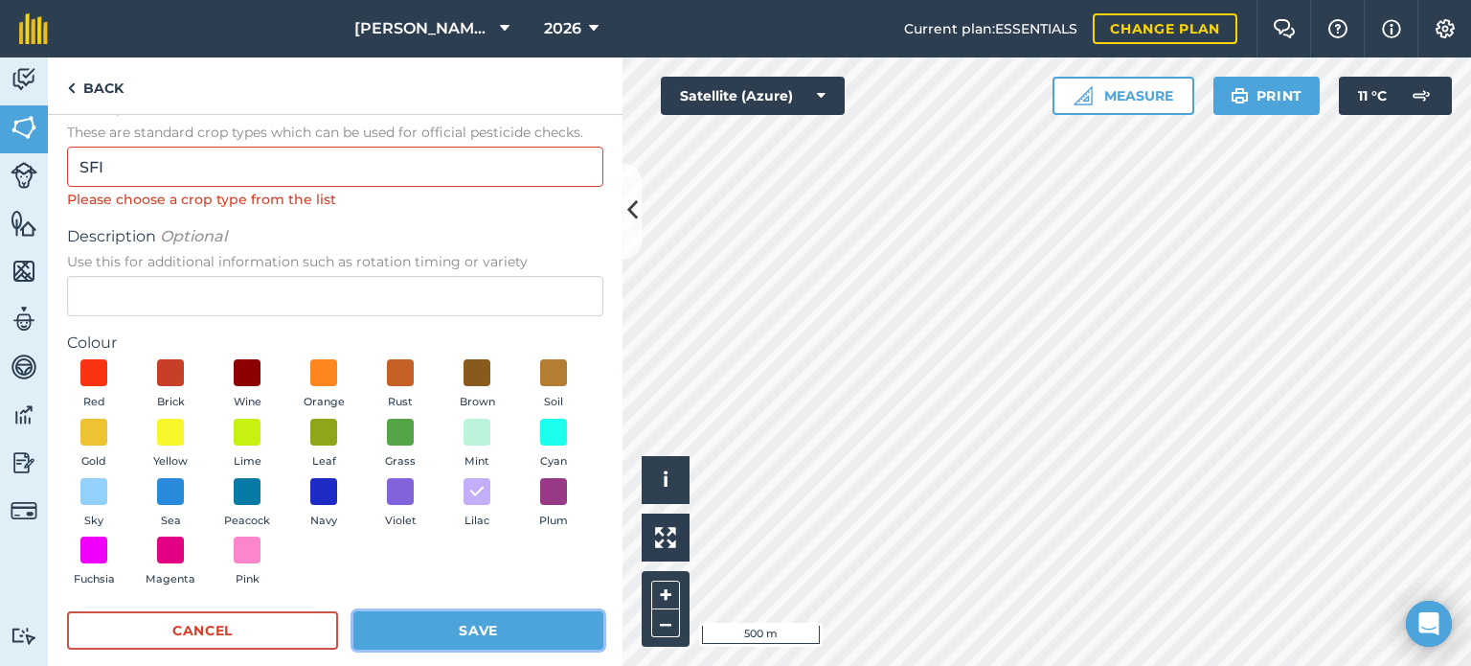
scroll to position [0, 0]
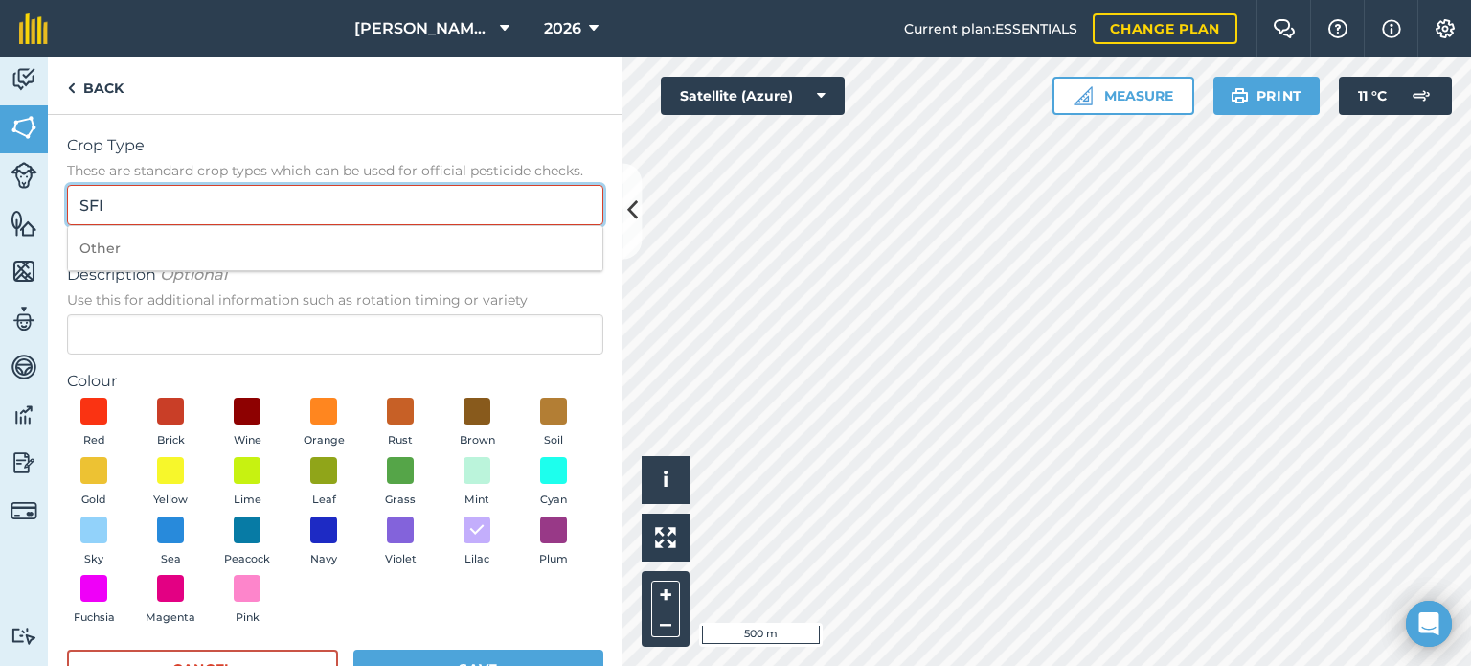
click at [410, 216] on input "SFI" at bounding box center [335, 205] width 536 height 40
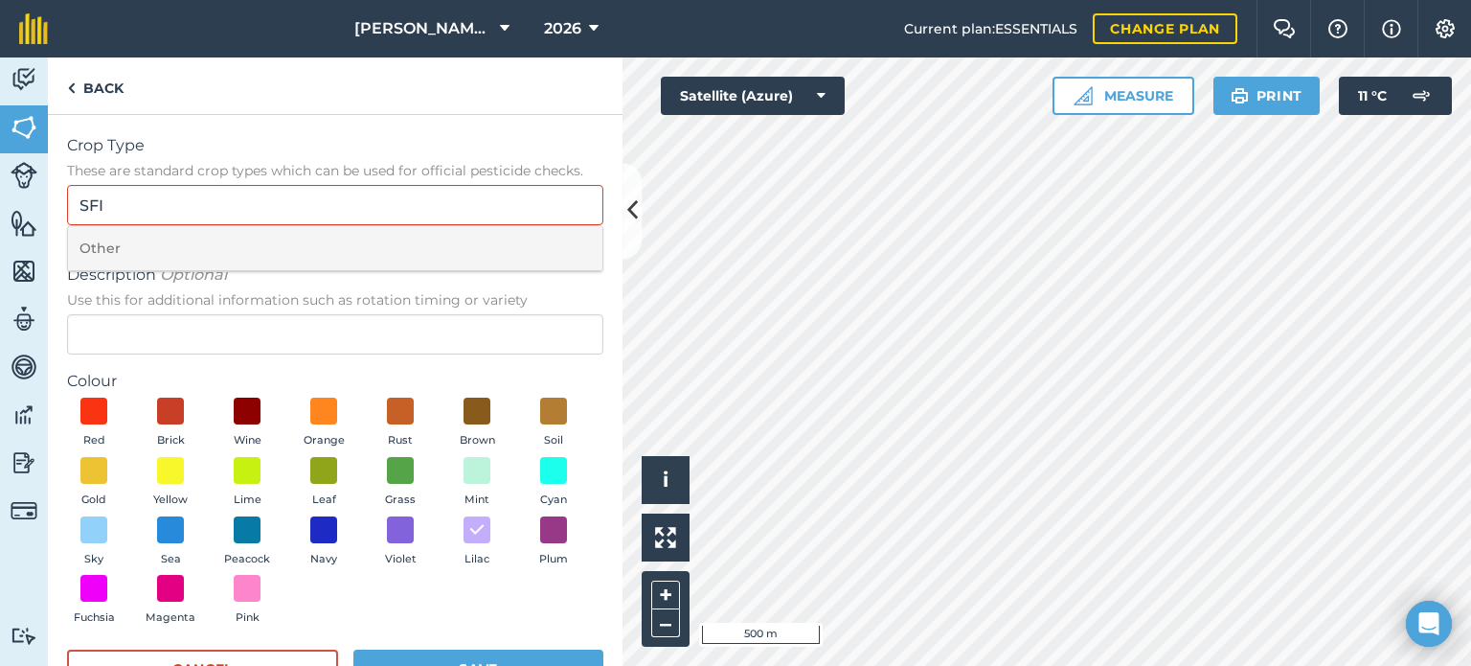
click at [381, 257] on li "Other" at bounding box center [335, 248] width 535 height 45
type input "Other"
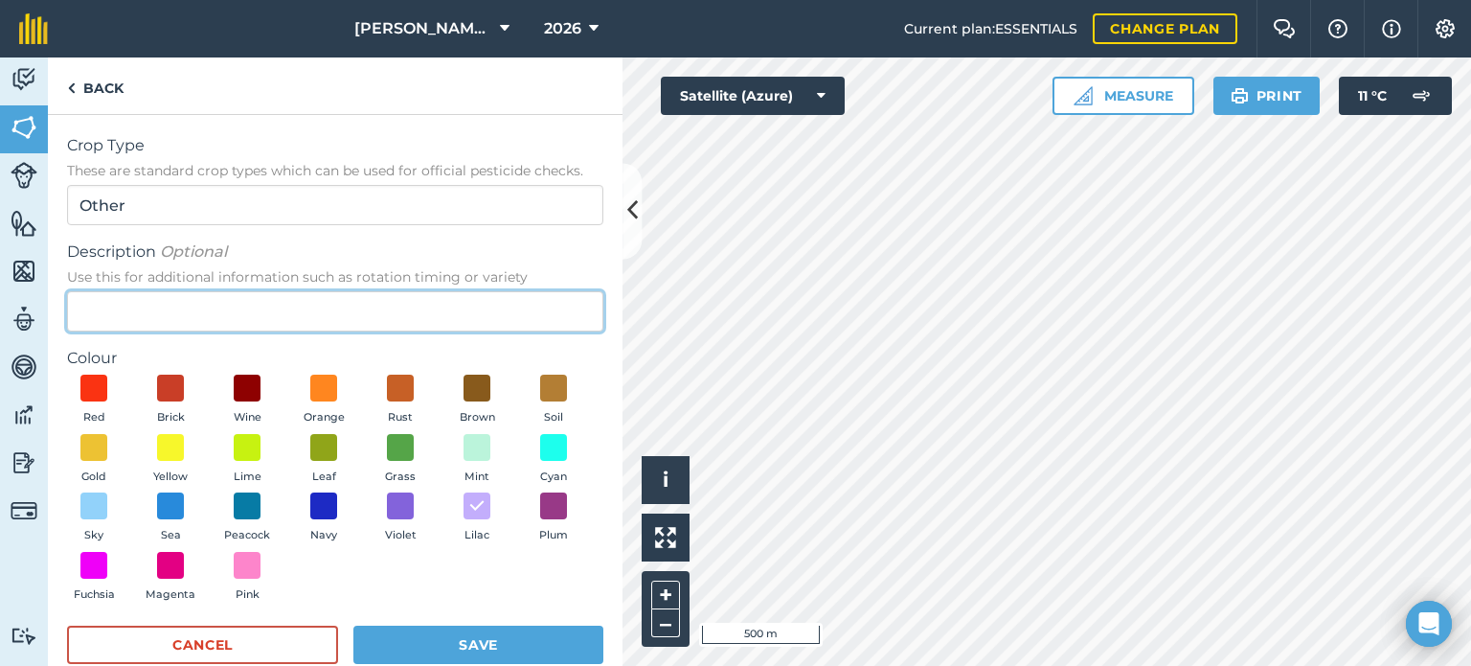
click at [199, 308] on input "Description Optional Use this for additional information such as rotation timin…" at bounding box center [335, 311] width 536 height 40
type input "SFI"
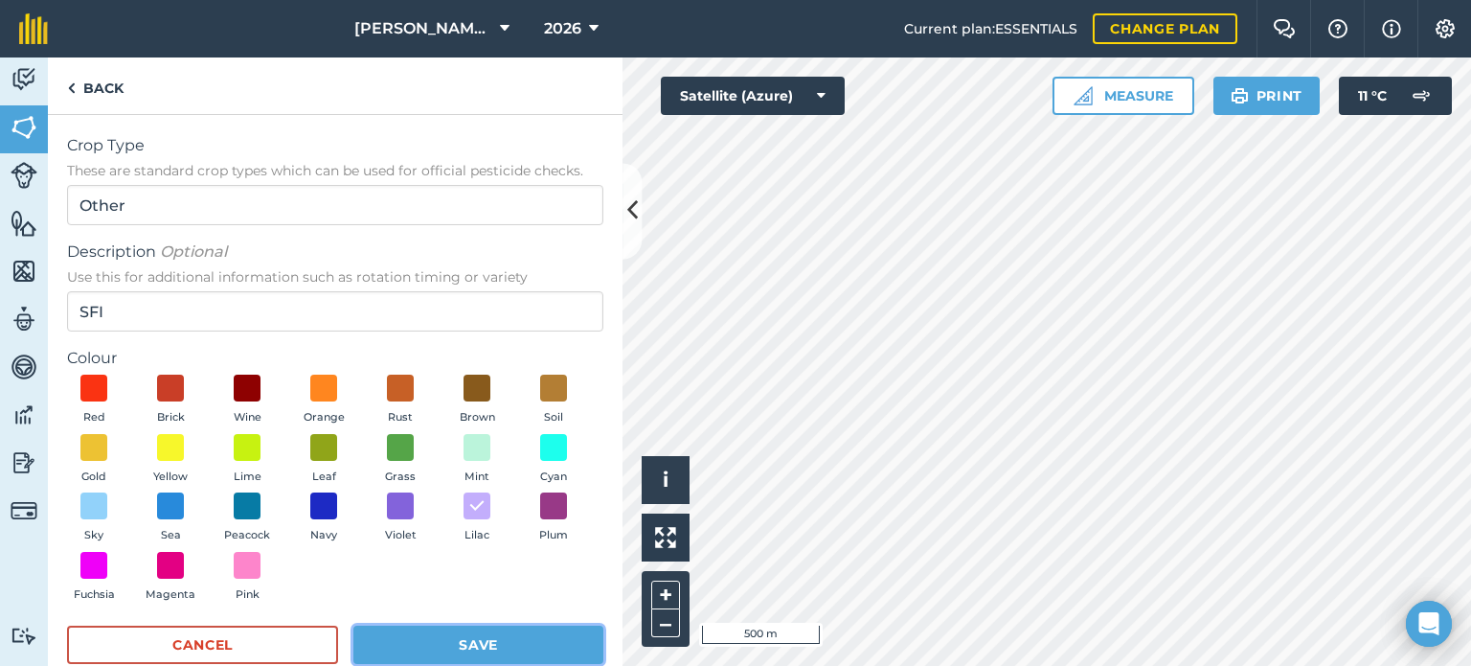
click at [470, 642] on button "Save" at bounding box center [478, 645] width 250 height 38
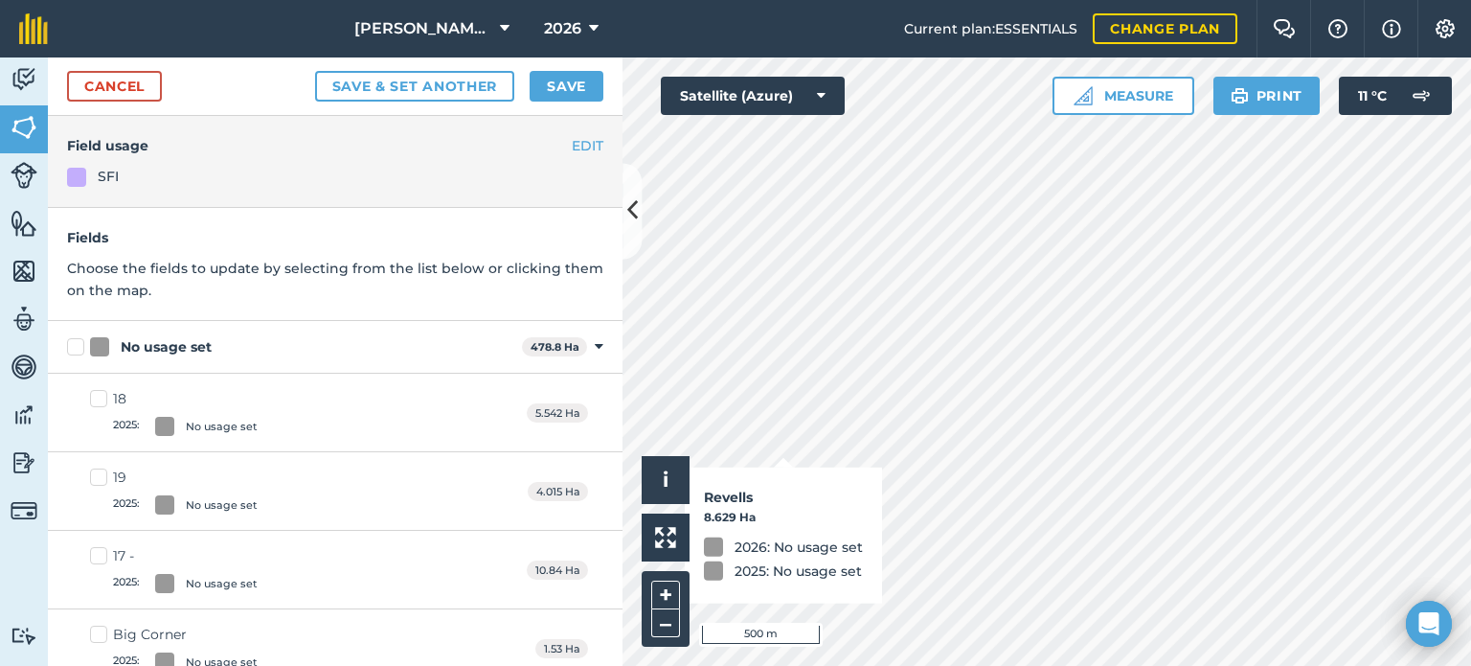
checkbox input "true"
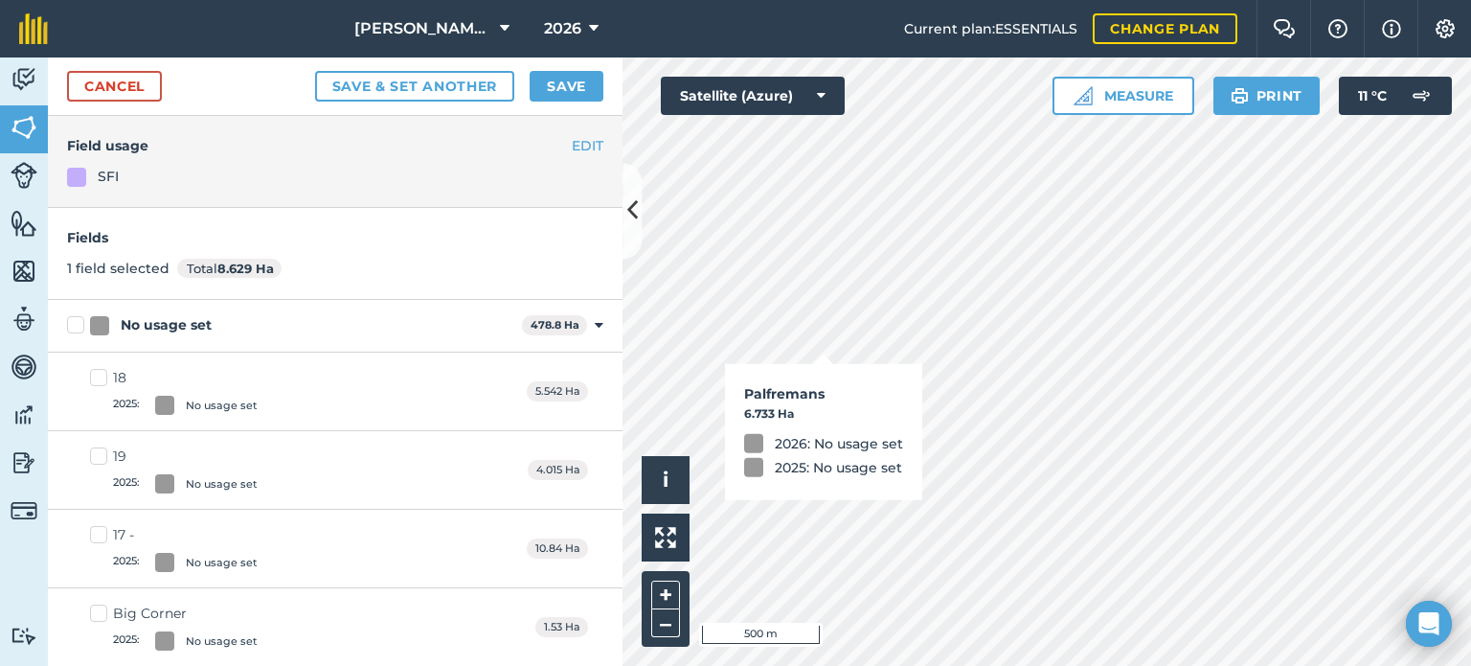
checkbox input "true"
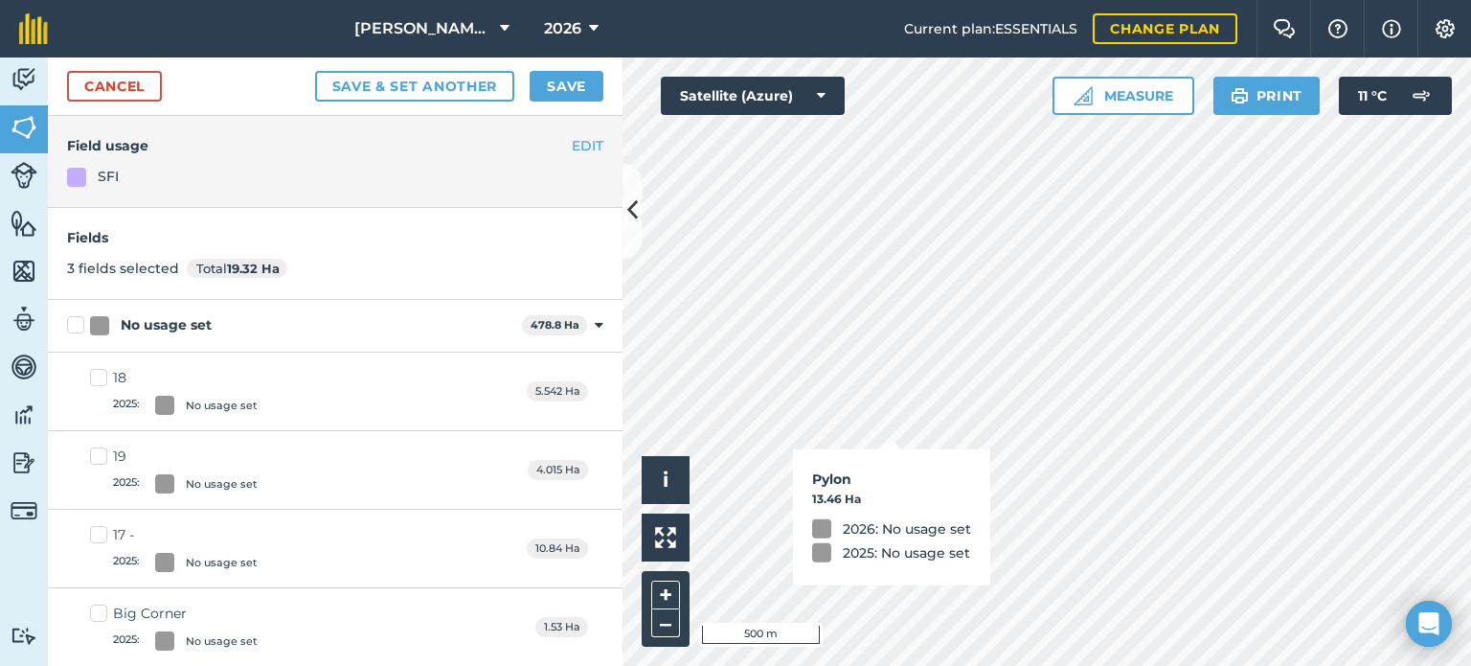
checkbox input "true"
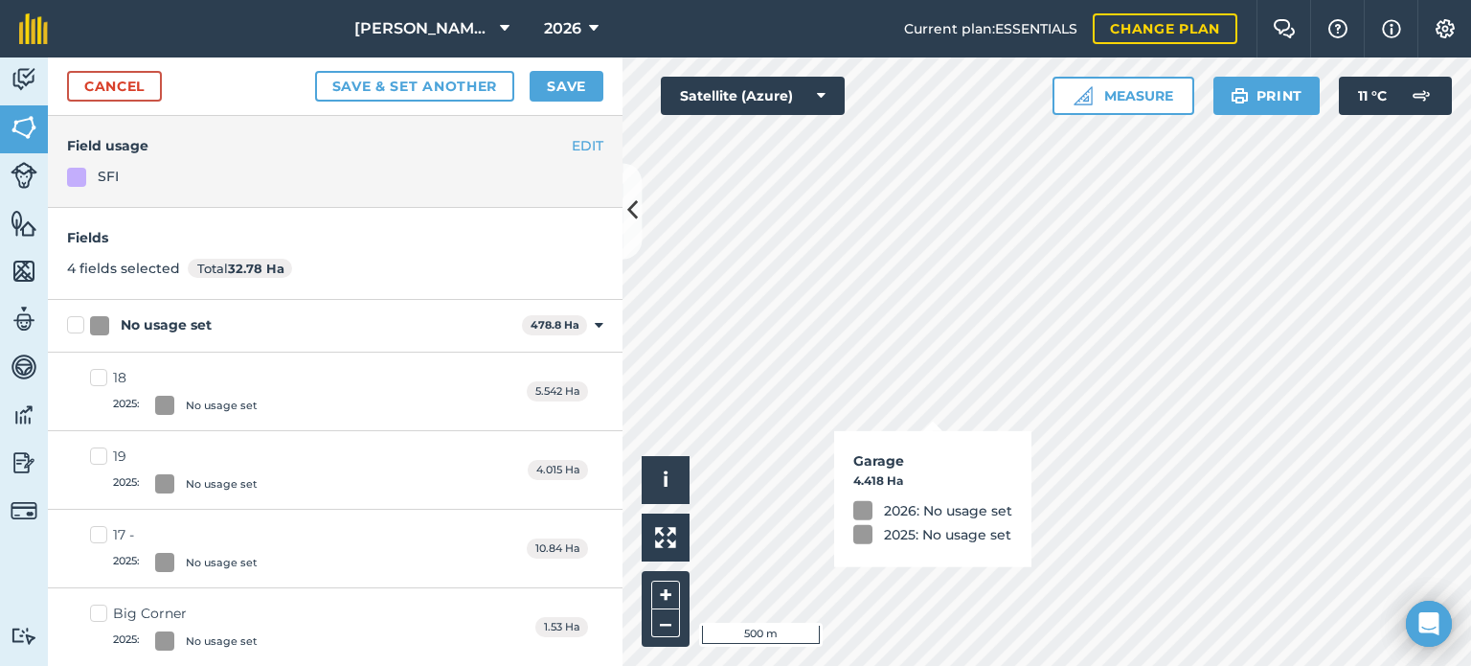
checkbox input "true"
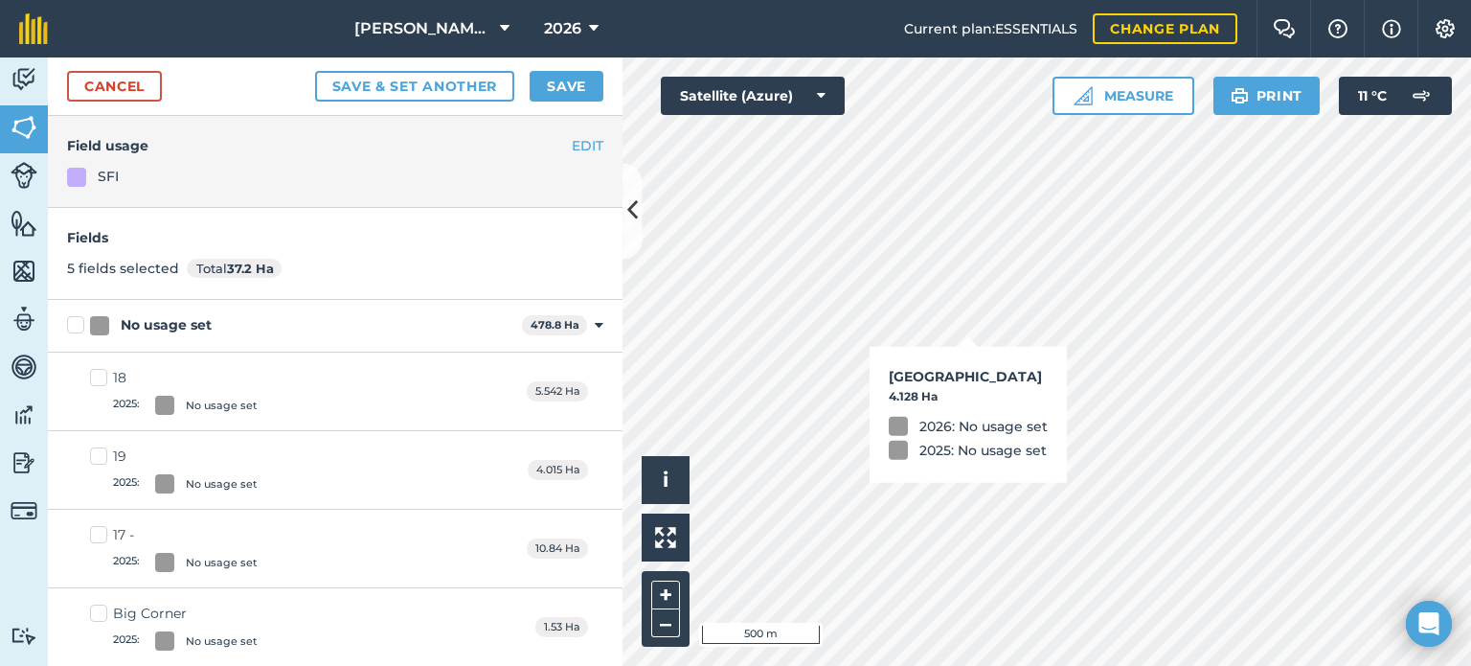
checkbox input "true"
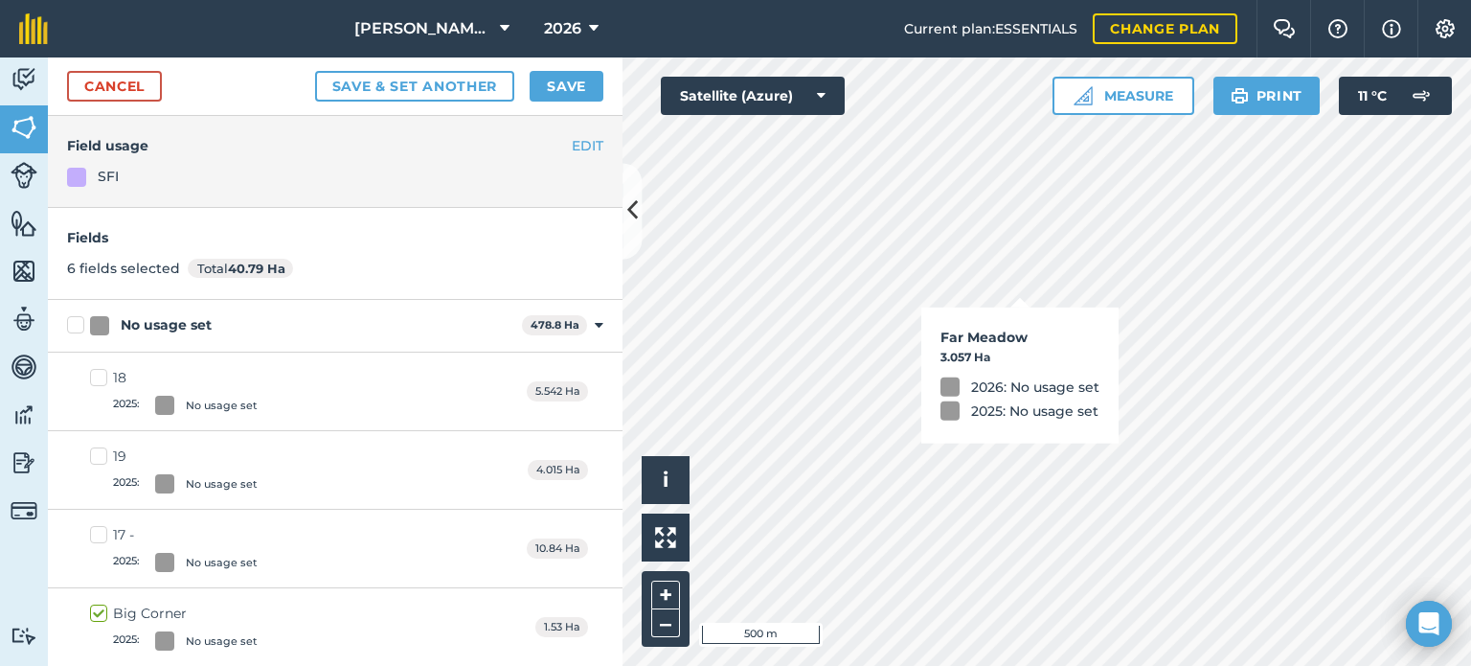
checkbox input "true"
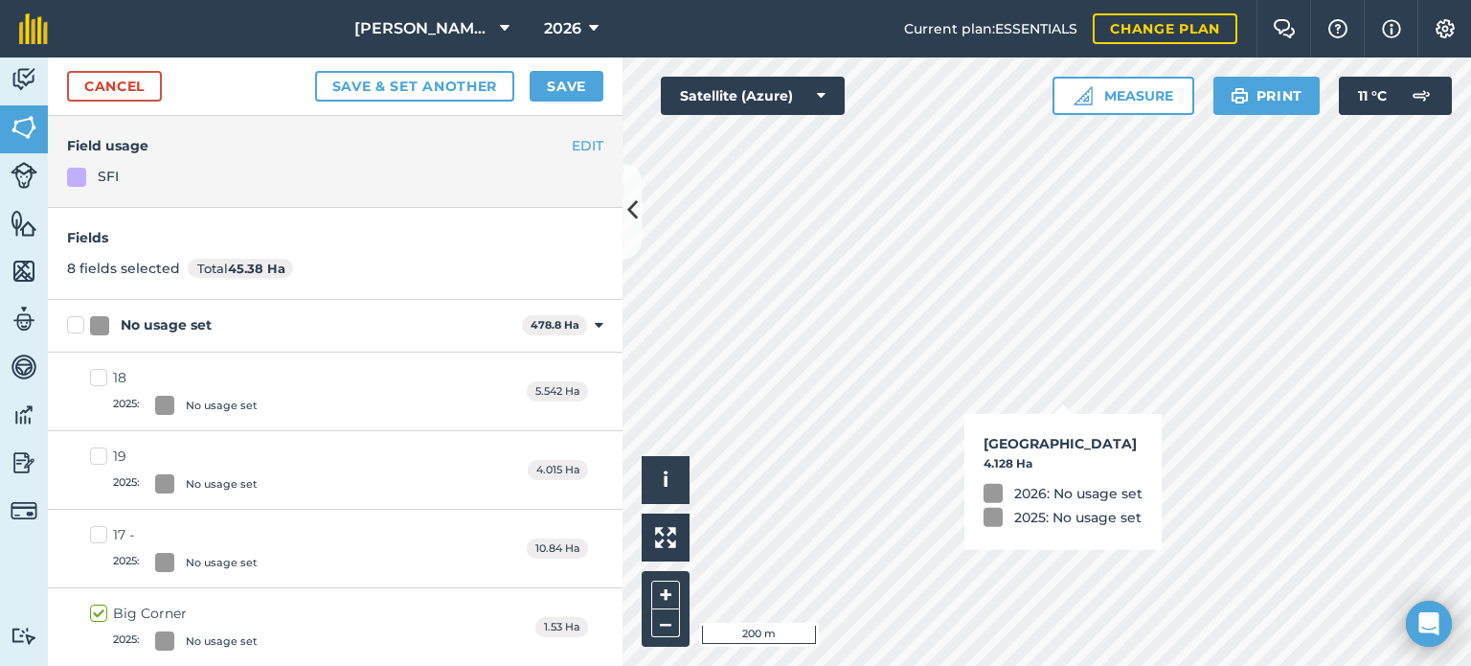
checkbox input "true"
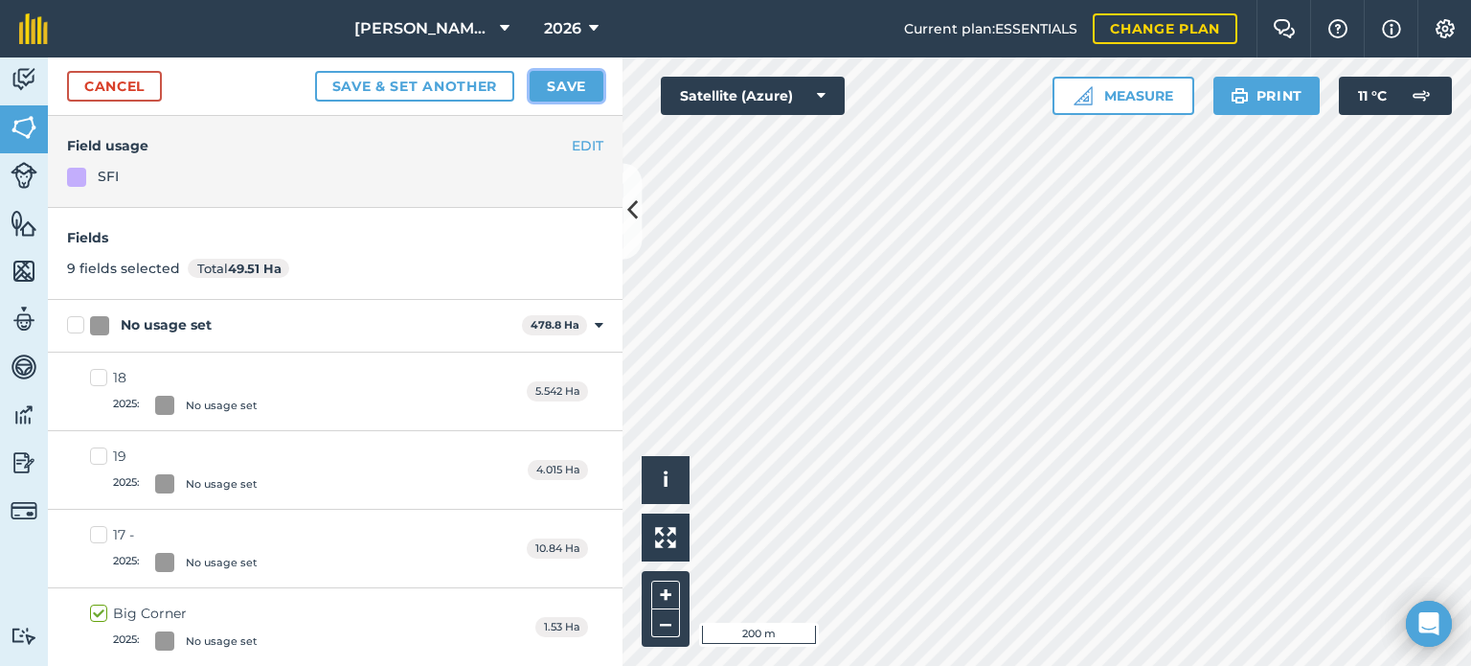
click at [579, 89] on button "Save" at bounding box center [567, 86] width 74 height 31
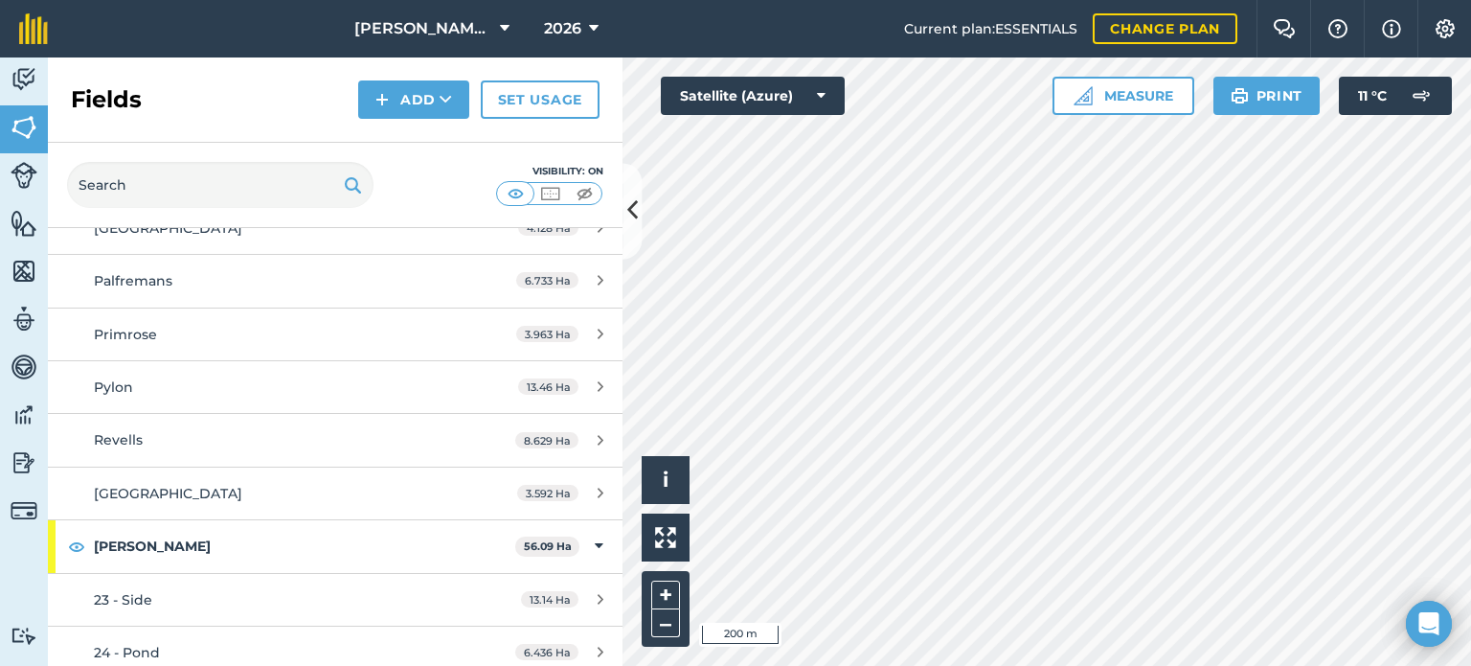
scroll to position [1341, 0]
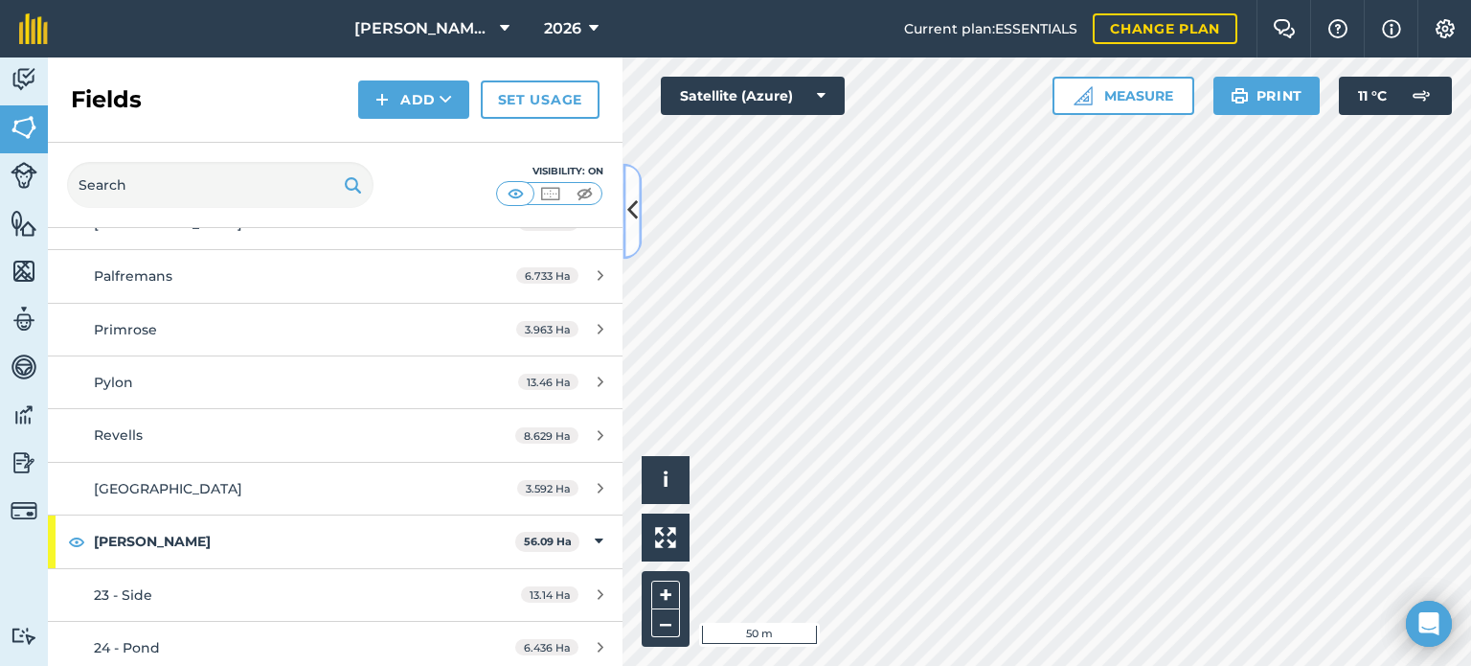
click at [636, 218] on icon at bounding box center [632, 211] width 11 height 34
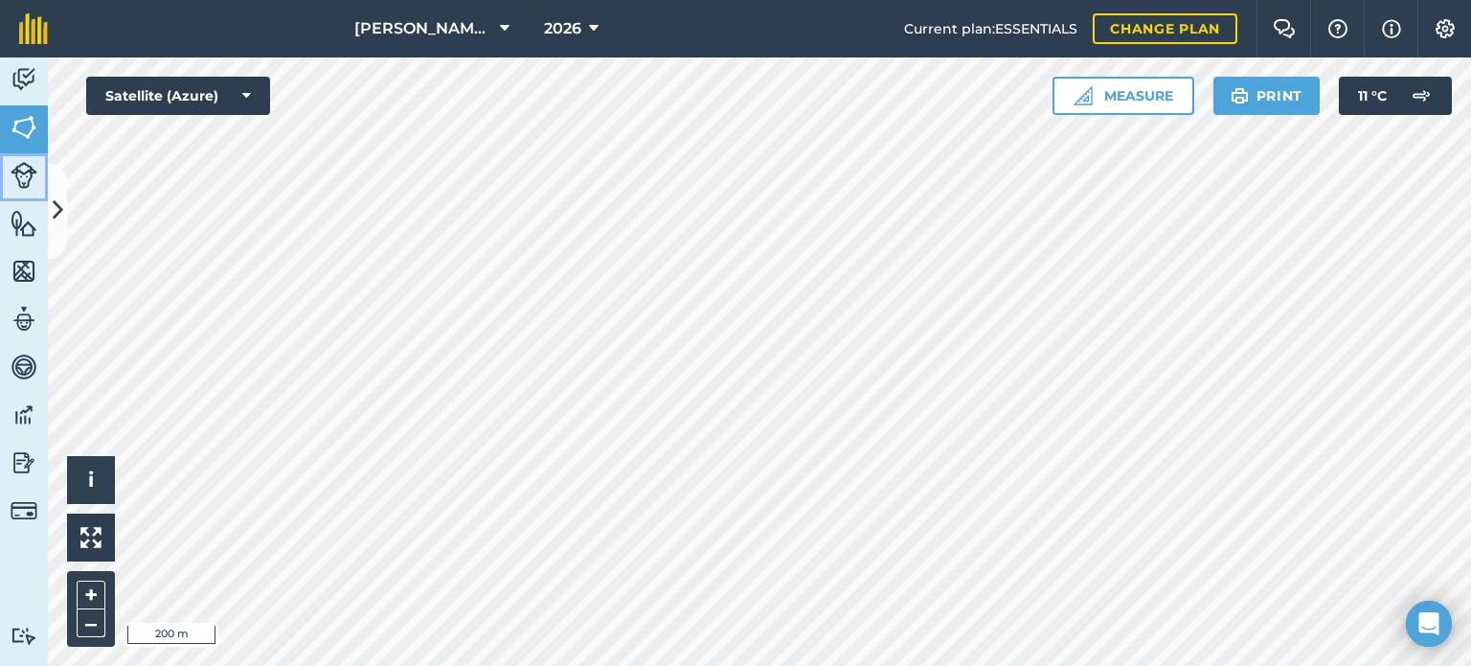
click at [46, 181] on link "Livestock" at bounding box center [24, 177] width 48 height 48
click at [27, 133] on img at bounding box center [24, 127] width 27 height 29
click at [54, 186] on button at bounding box center [57, 211] width 19 height 96
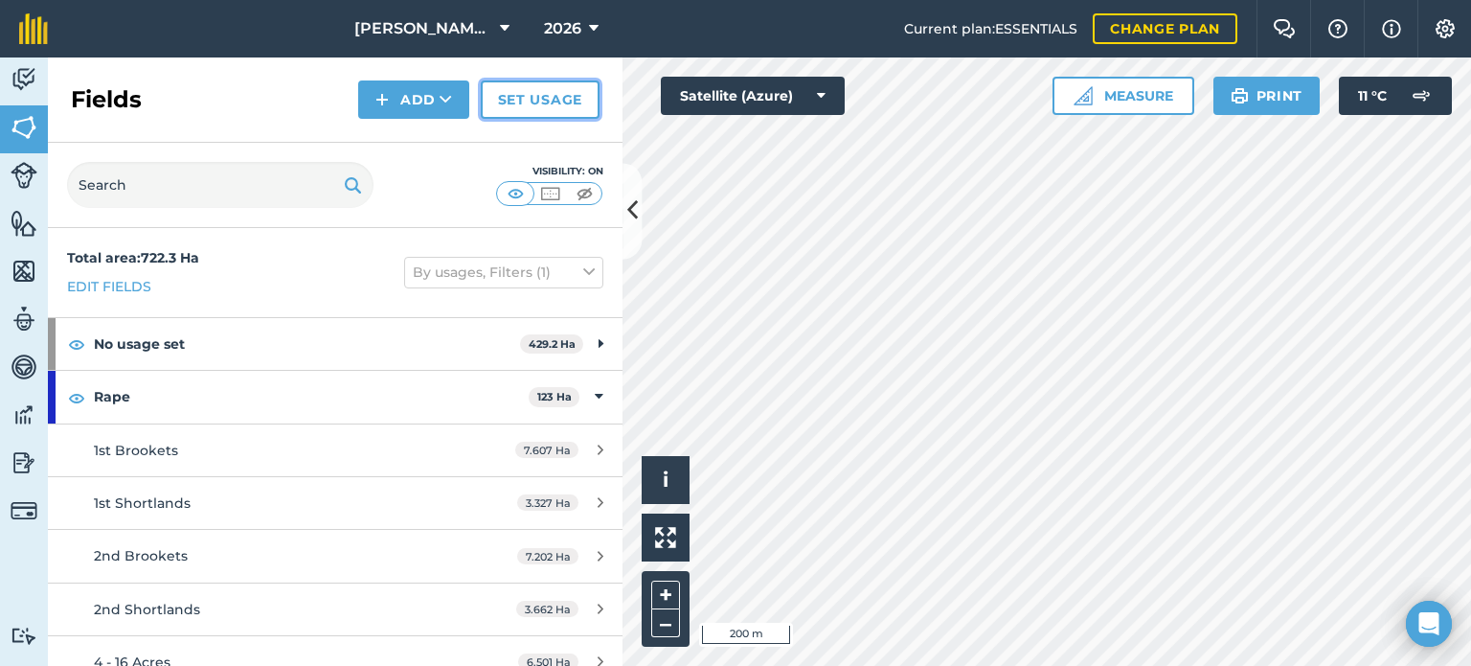
click at [521, 107] on link "Set usage" at bounding box center [540, 99] width 119 height 38
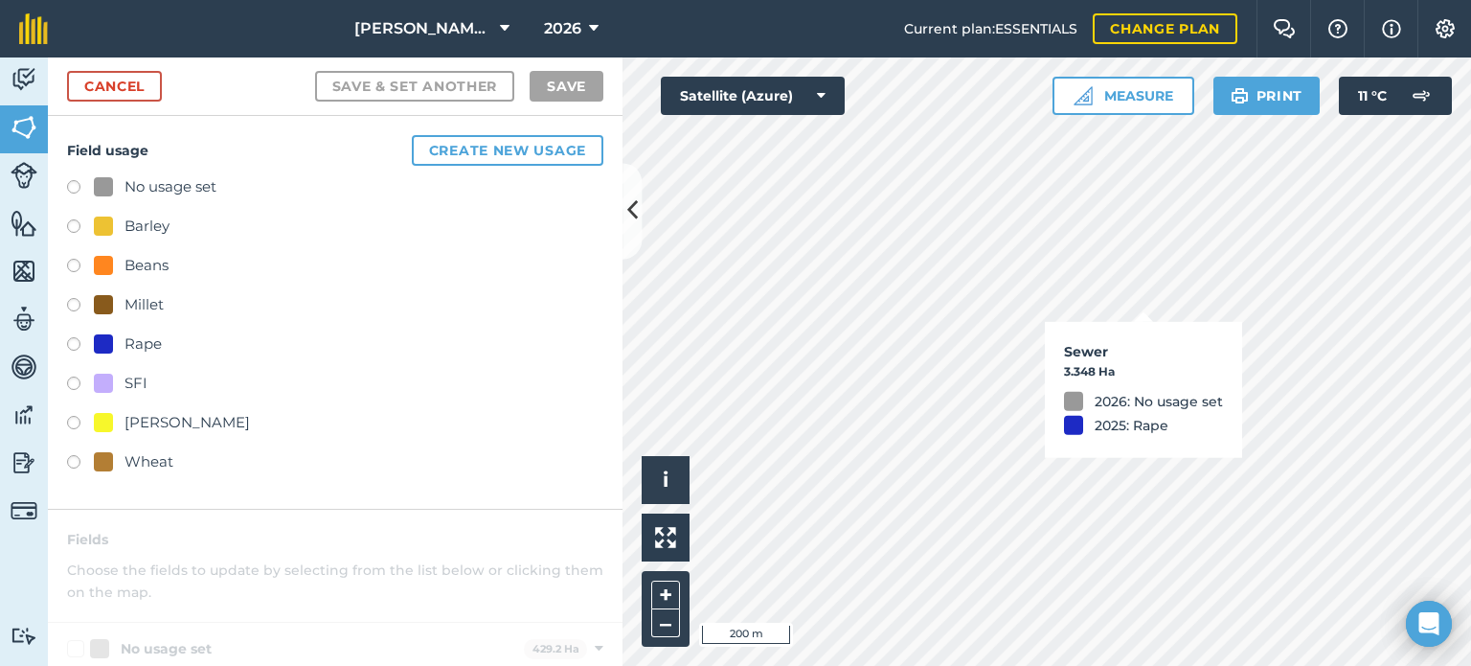
checkbox input "true"
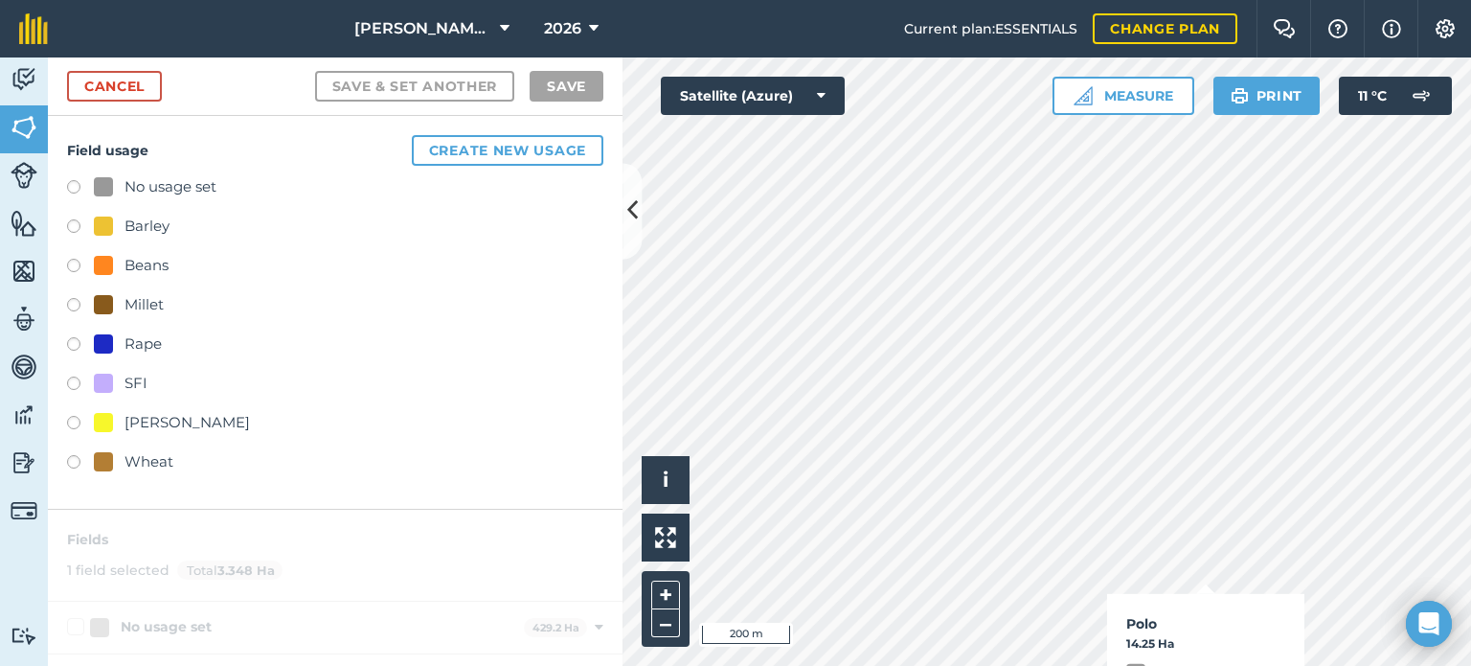
checkbox input "true"
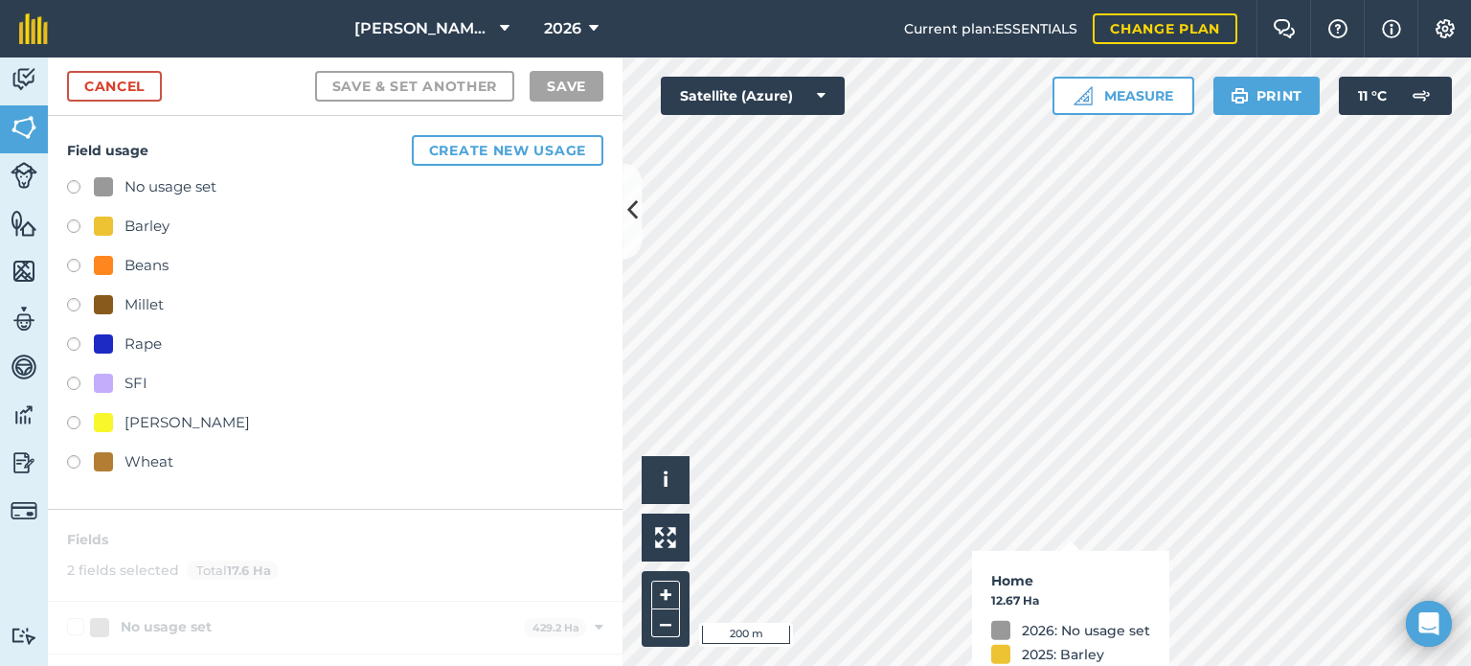
checkbox input "true"
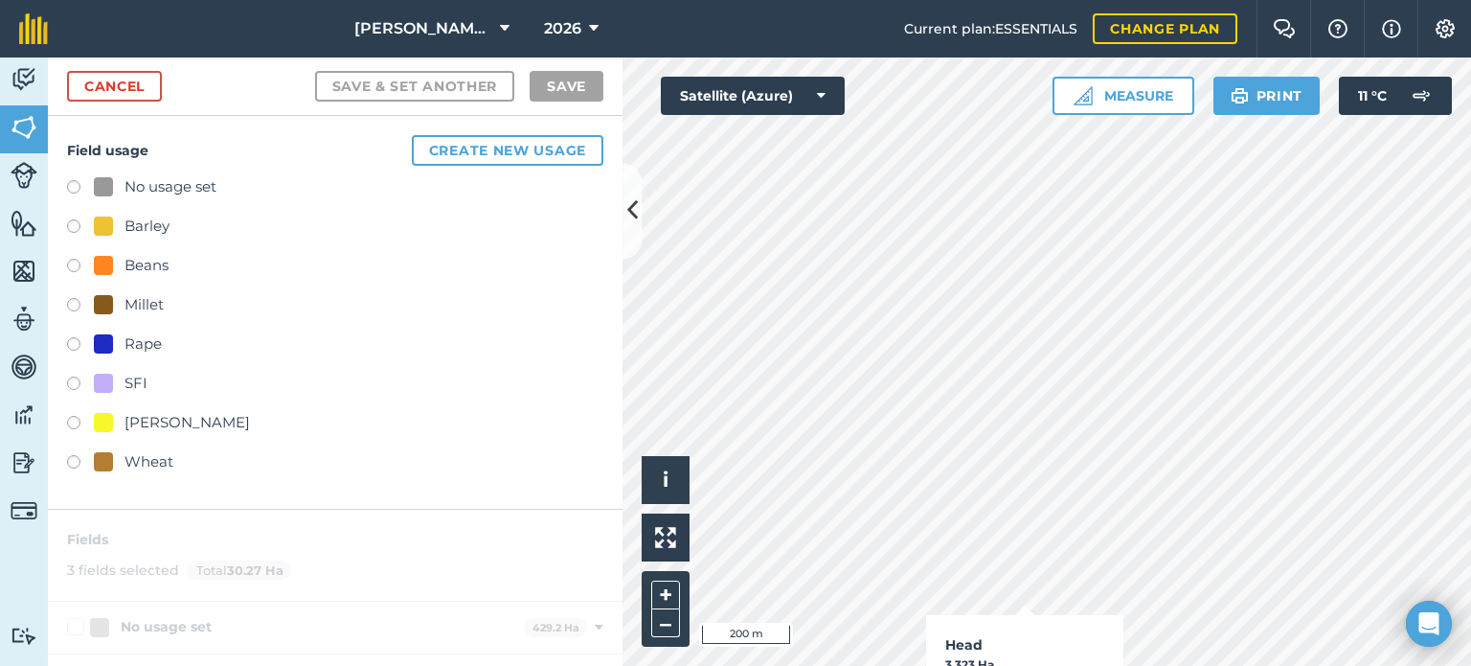
checkbox input "true"
click at [75, 416] on label at bounding box center [80, 425] width 27 height 19
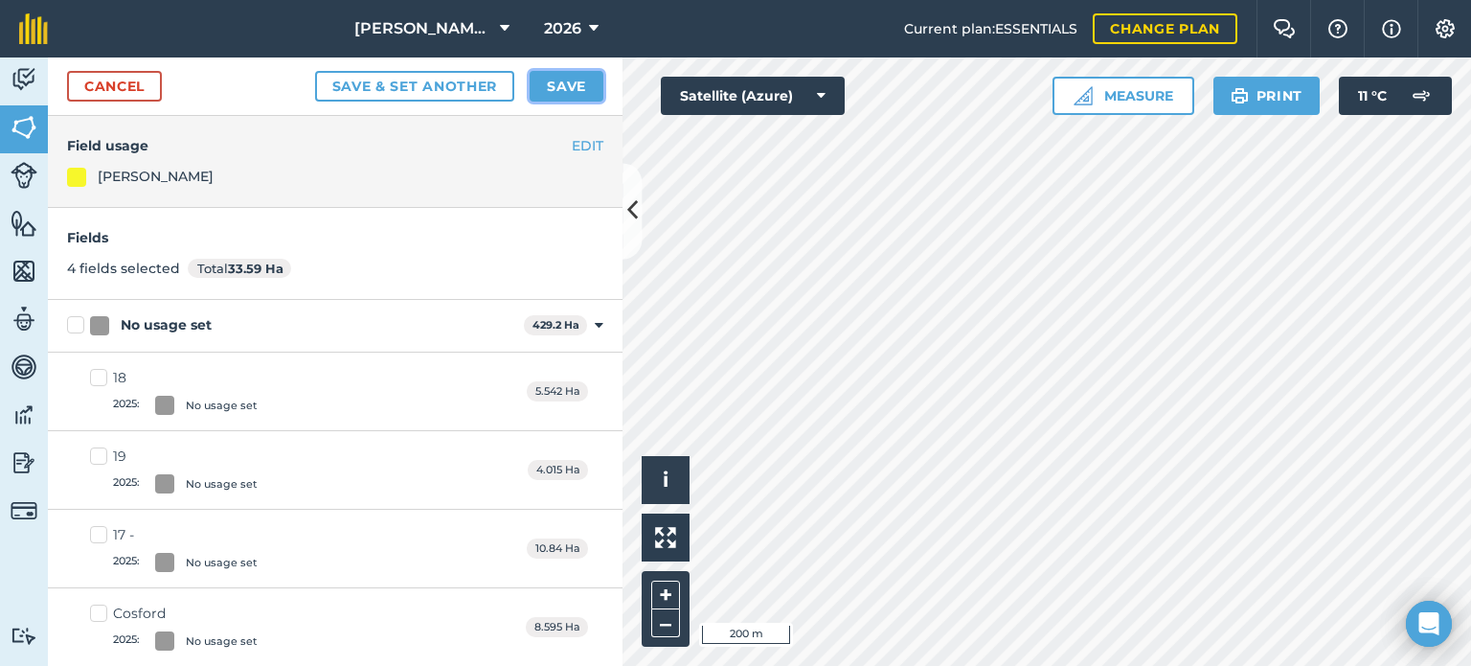
click at [544, 81] on button "Save" at bounding box center [567, 86] width 74 height 31
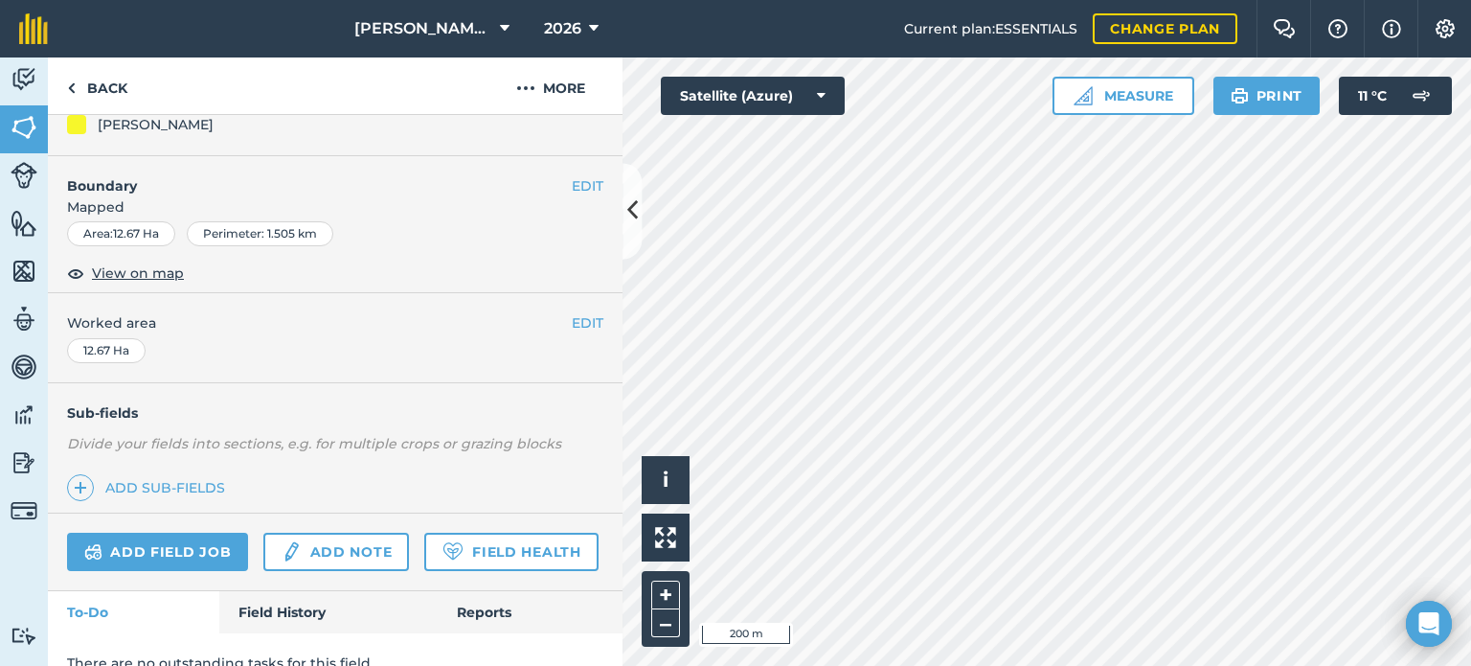
scroll to position [286, 0]
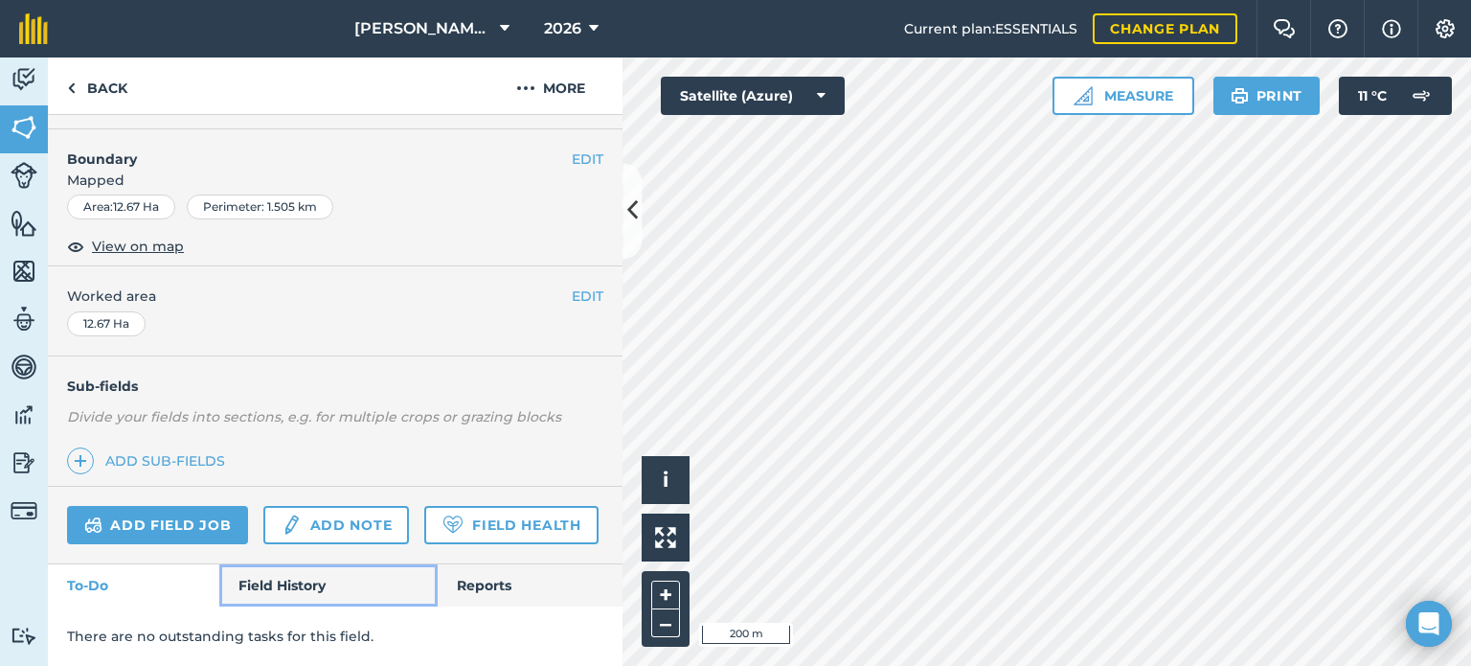
click at [332, 571] on link "Field History" at bounding box center [327, 585] width 217 height 42
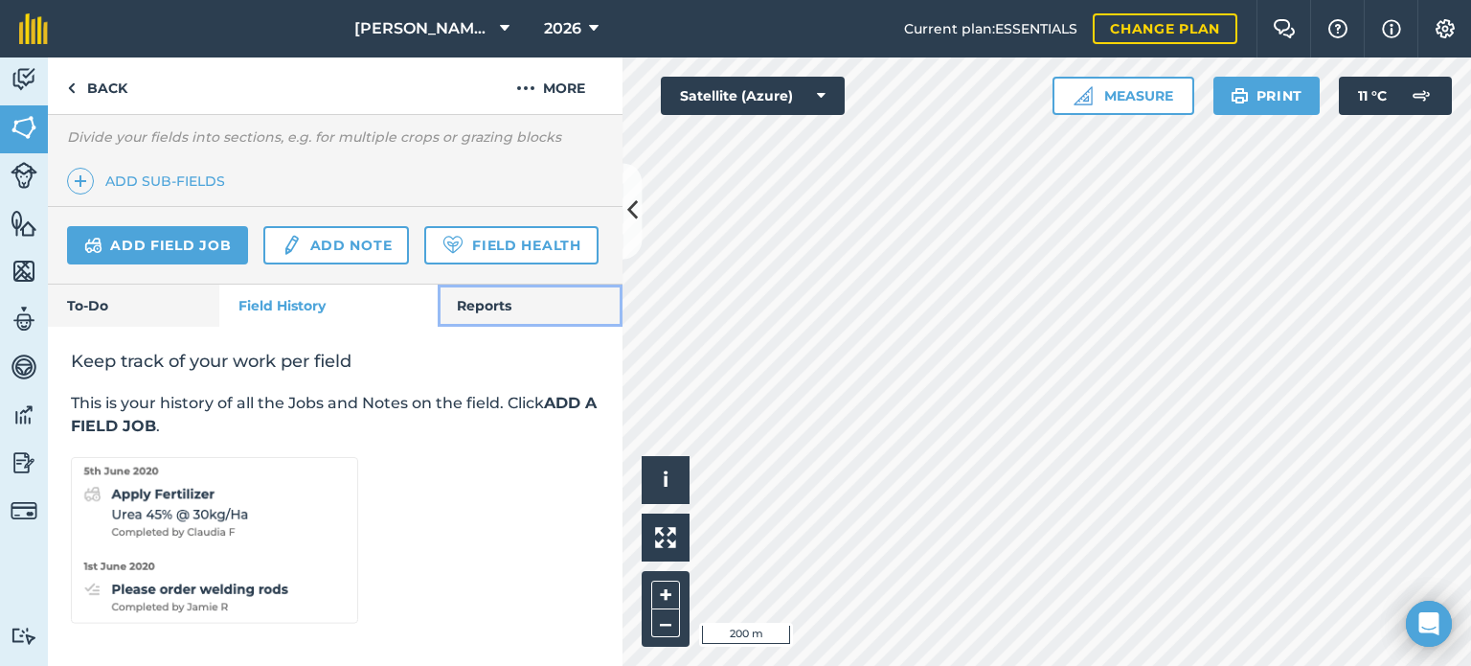
click at [502, 309] on link "Reports" at bounding box center [530, 306] width 185 height 42
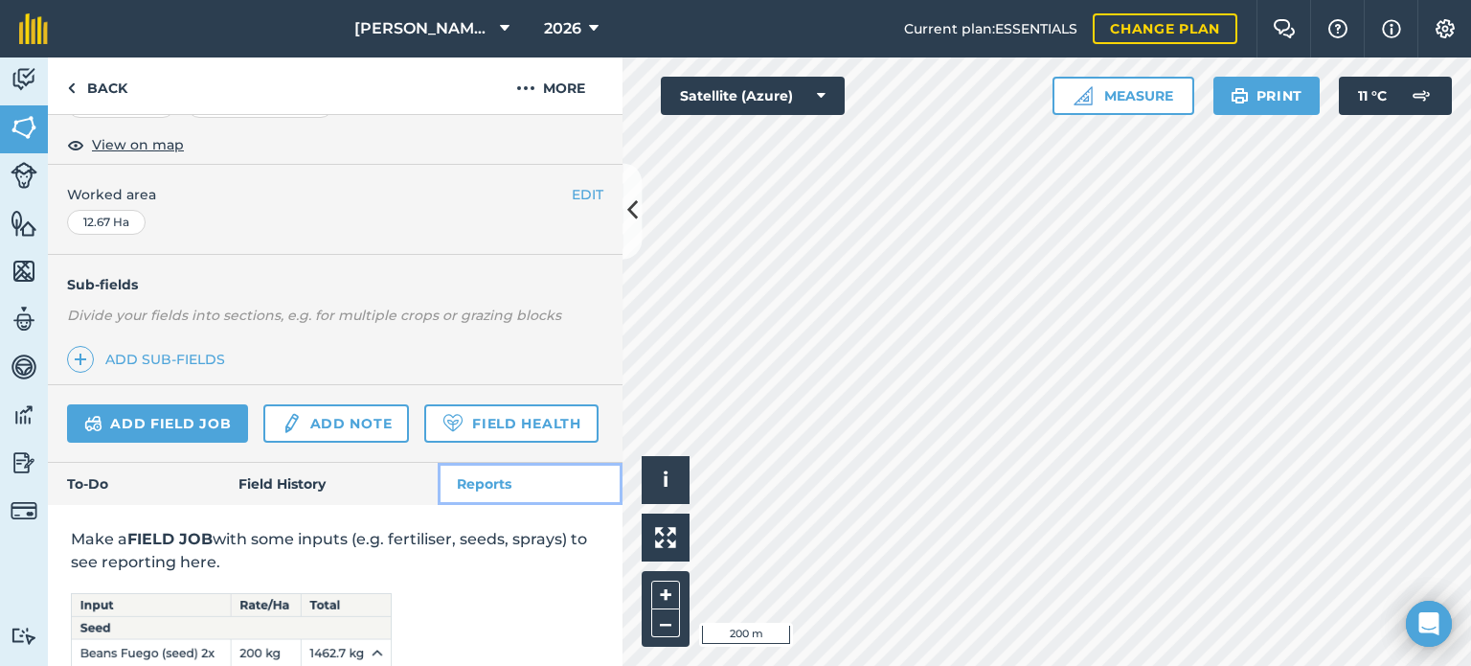
scroll to position [562, 0]
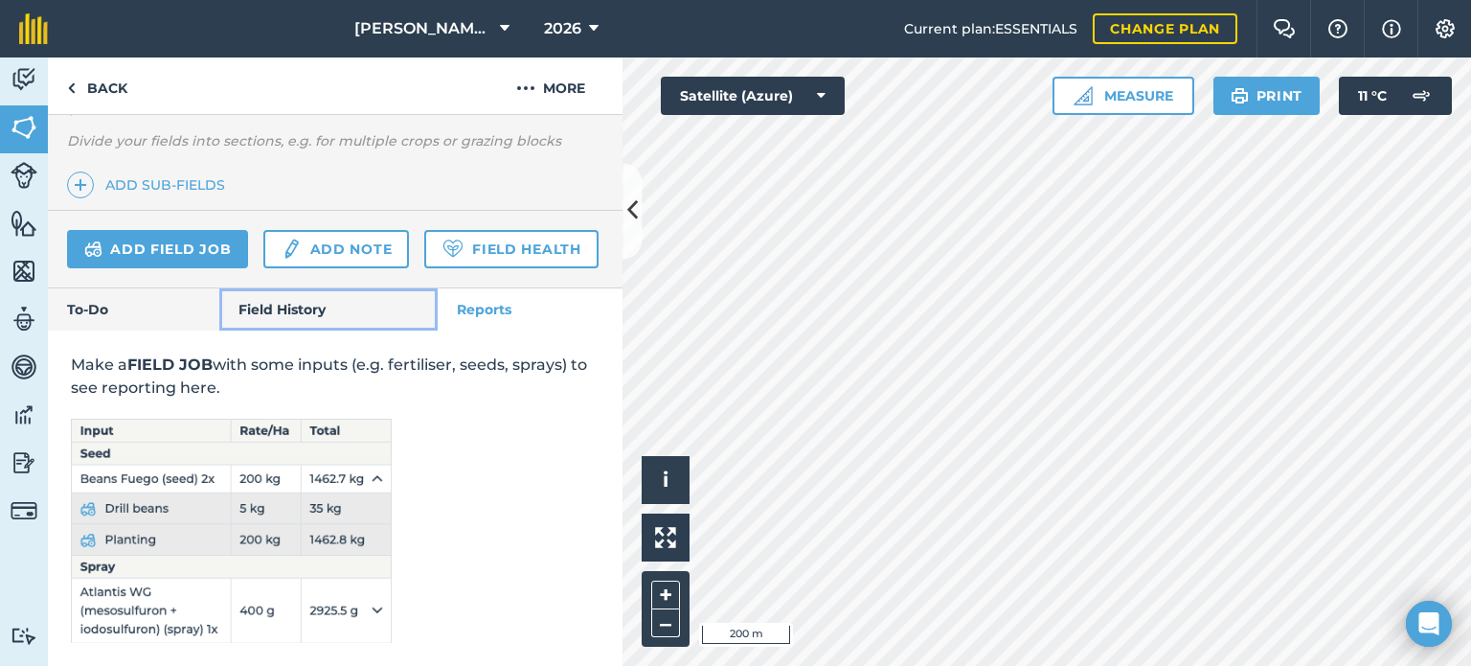
click at [305, 315] on link "Field History" at bounding box center [327, 309] width 217 height 42
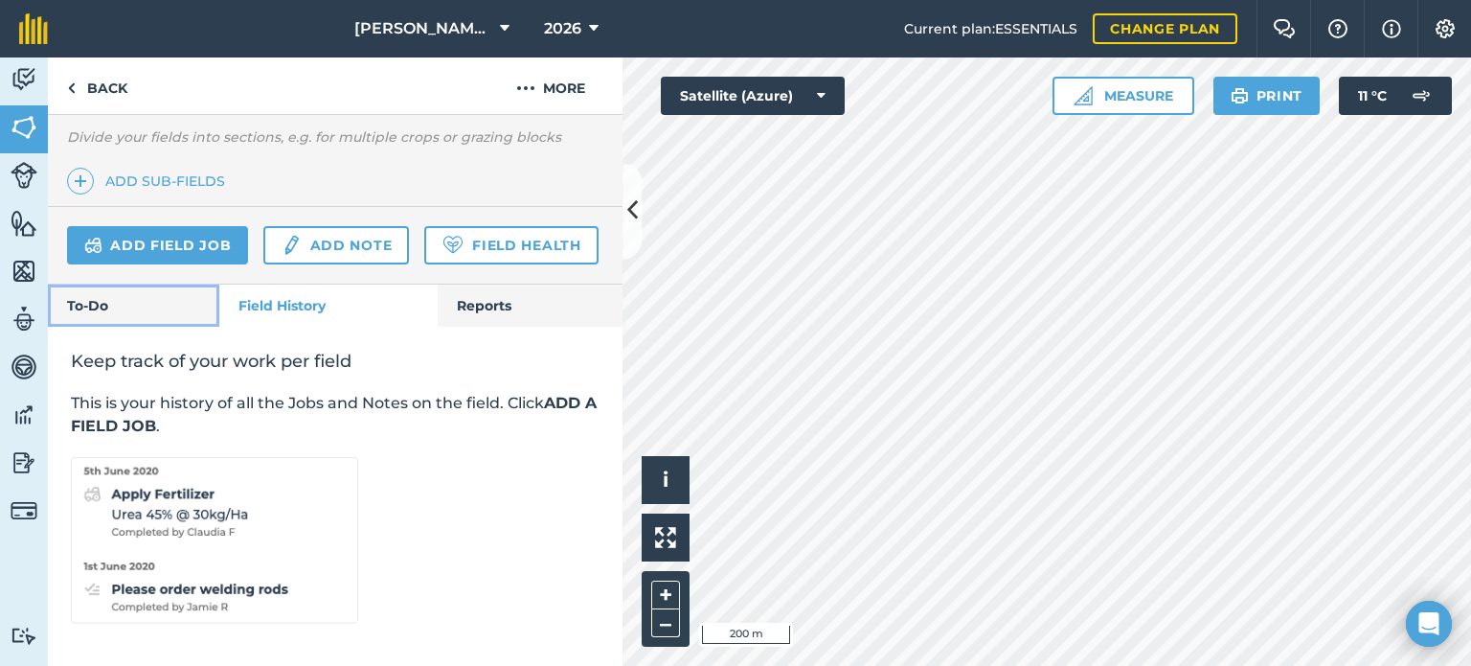
click at [172, 309] on link "To-Do" at bounding box center [133, 306] width 171 height 42
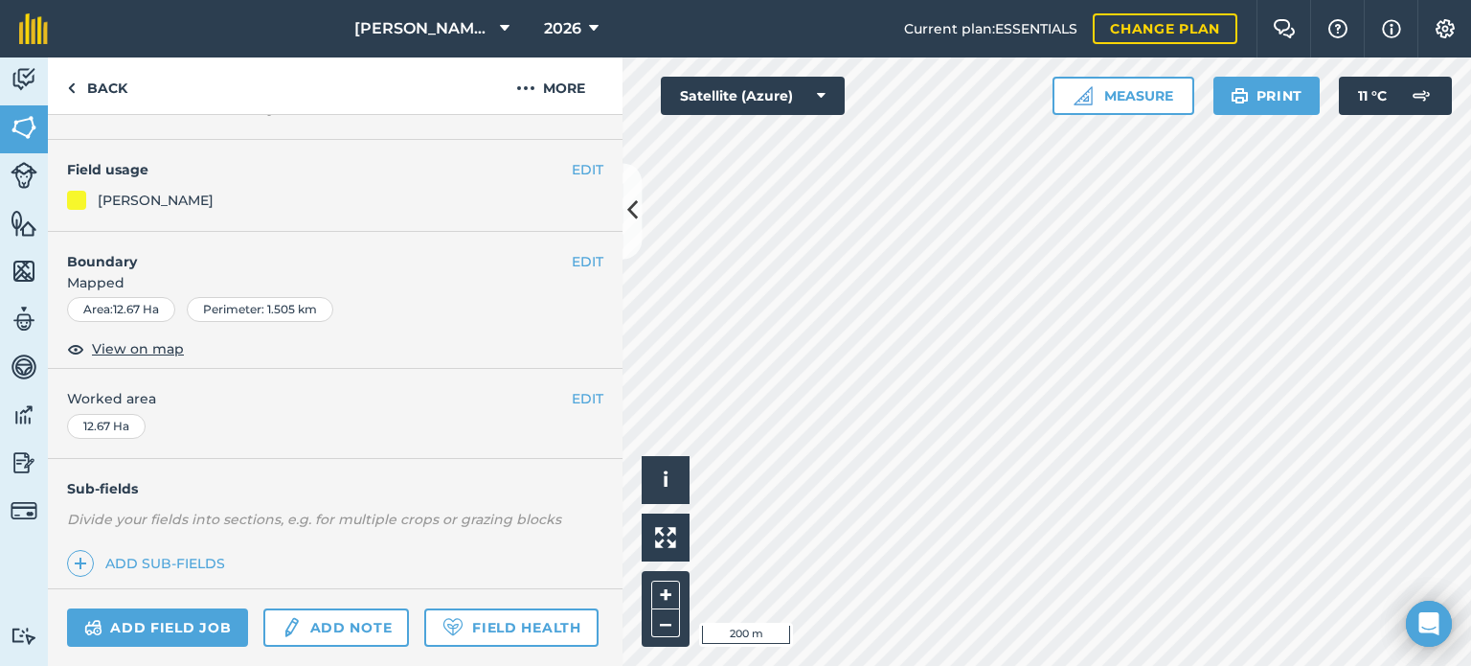
scroll to position [286, 0]
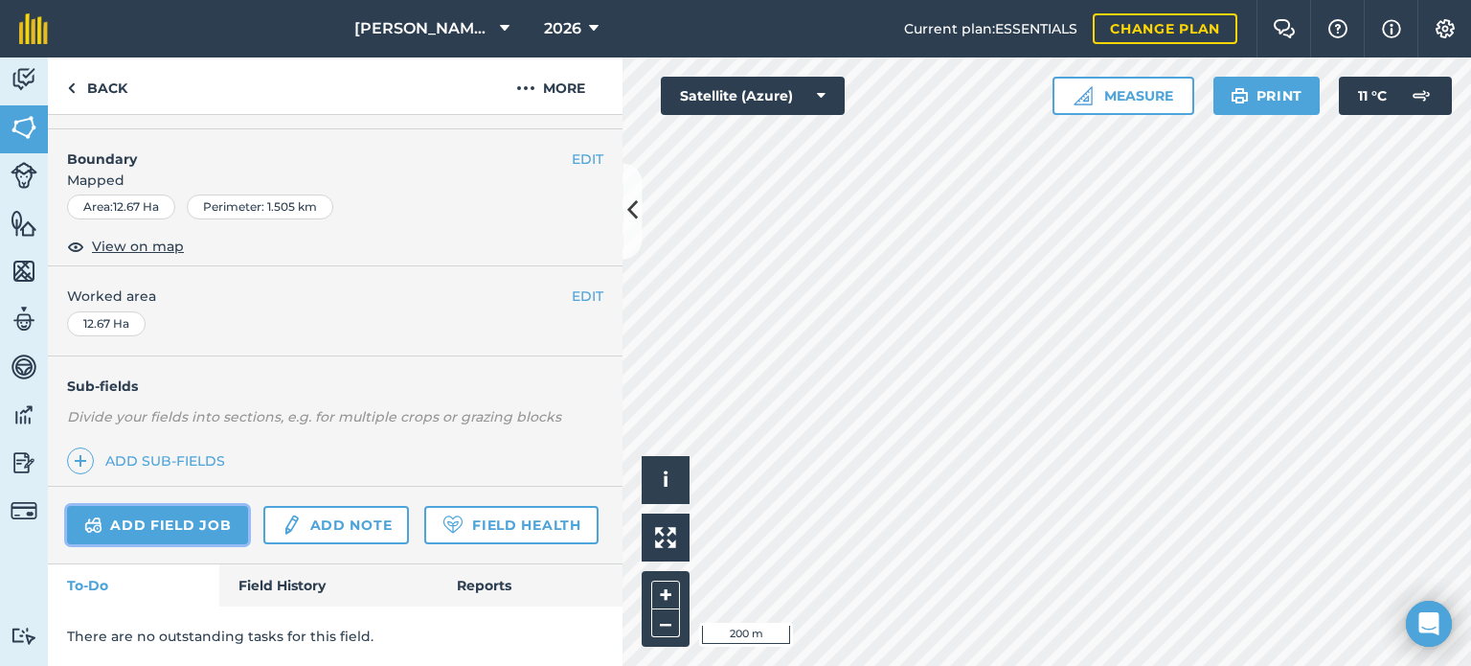
click at [216, 506] on link "Add field job" at bounding box center [157, 525] width 181 height 38
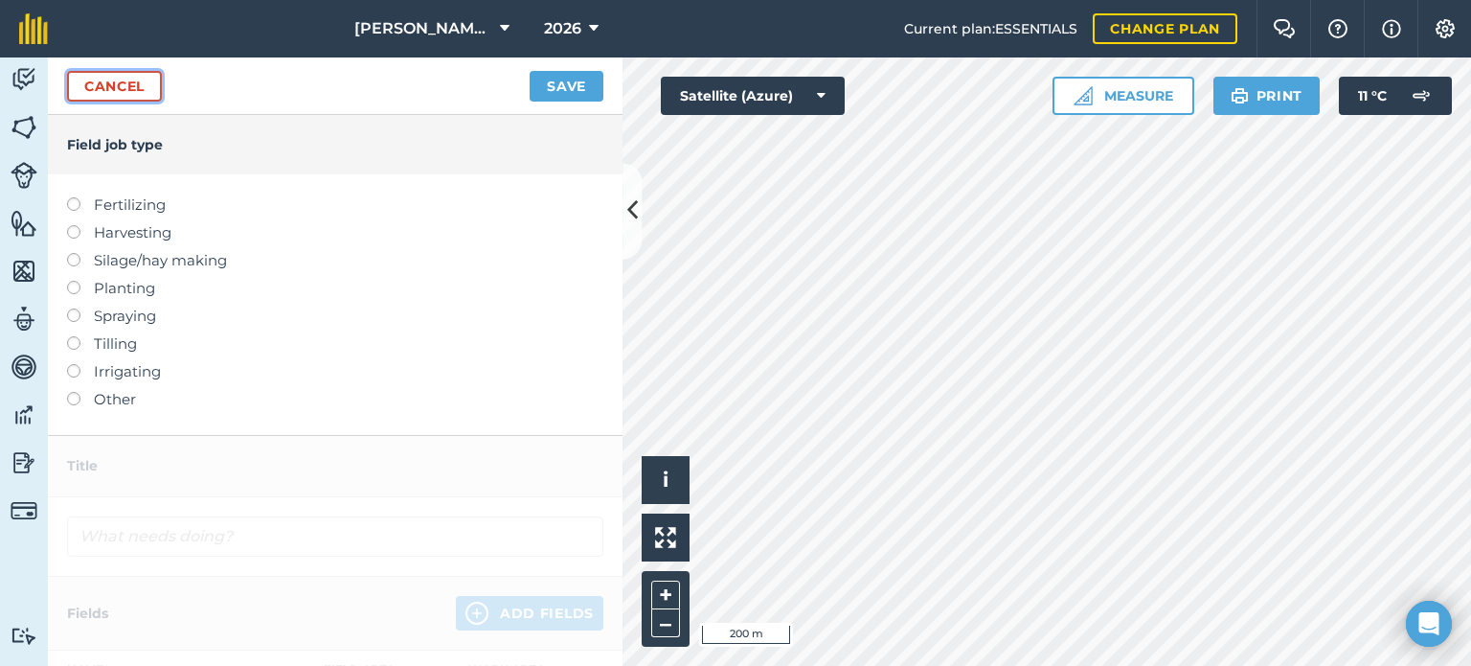
click at [129, 81] on link "Cancel" at bounding box center [114, 86] width 95 height 31
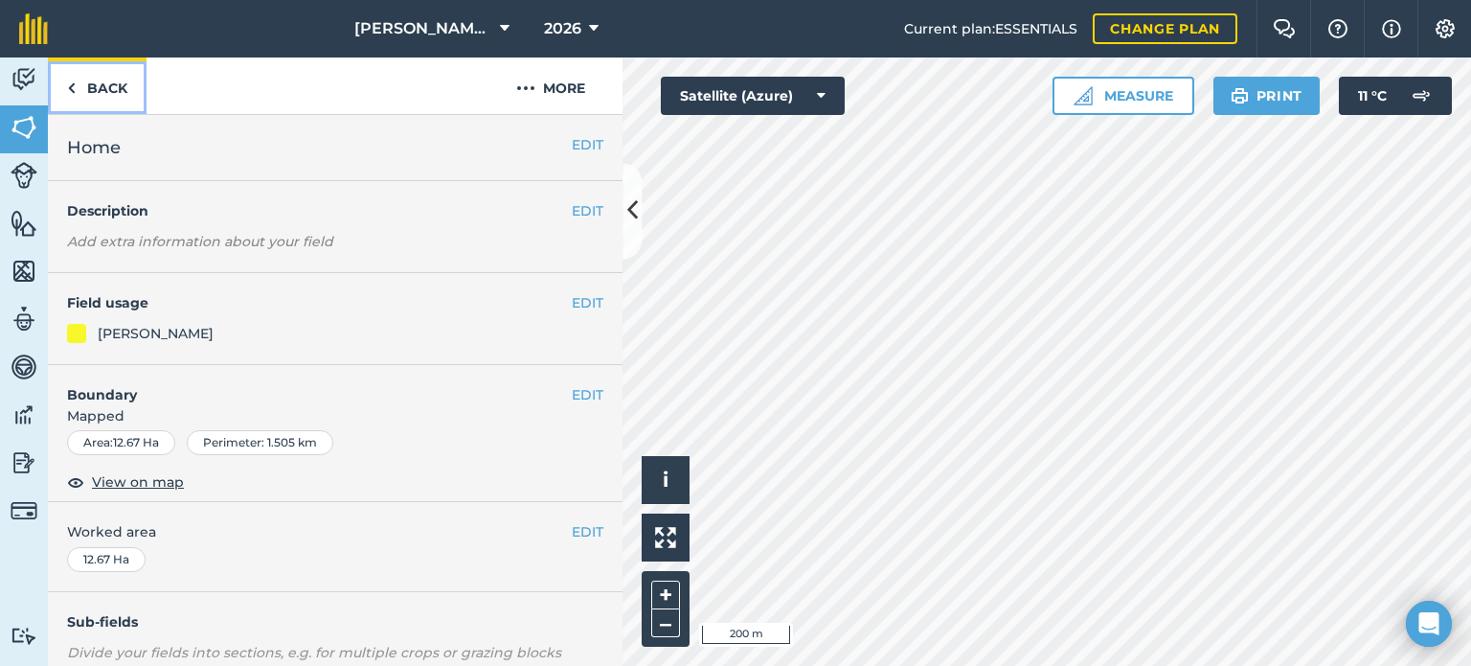
click at [92, 87] on link "Back" at bounding box center [97, 85] width 99 height 57
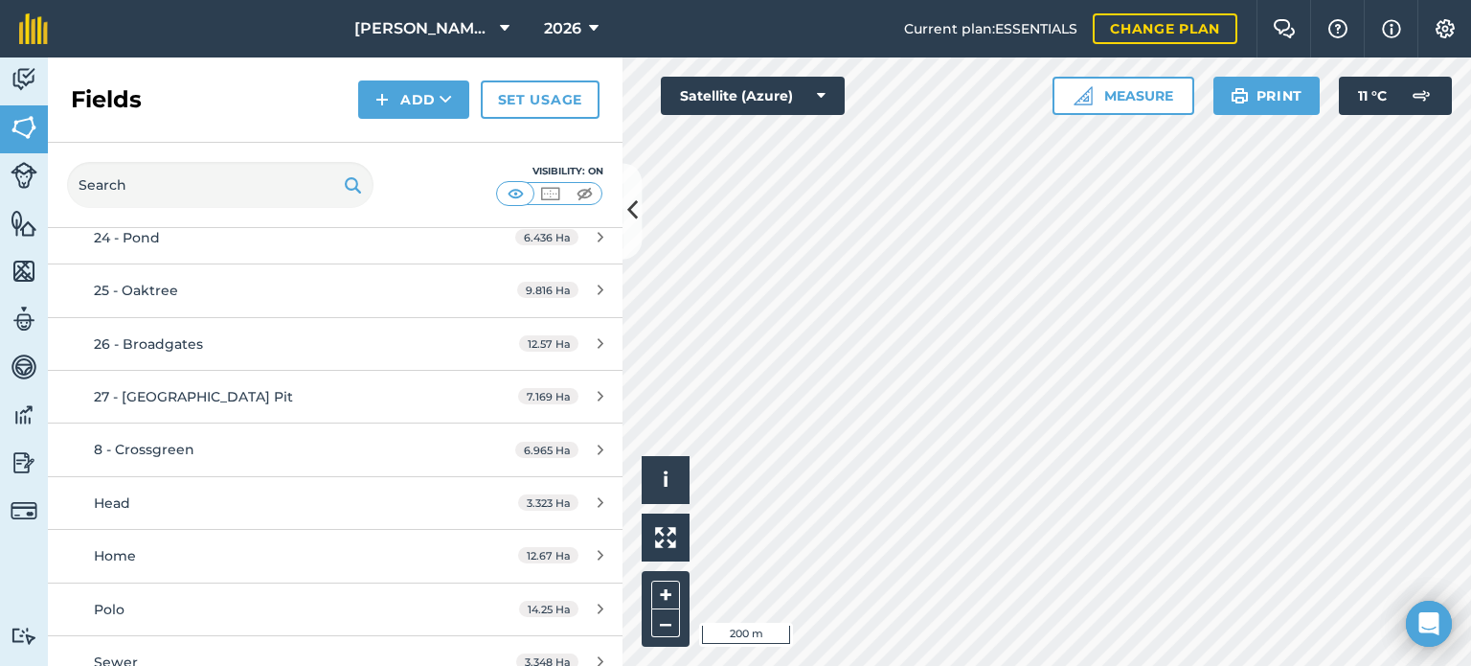
scroll to position [1977, 0]
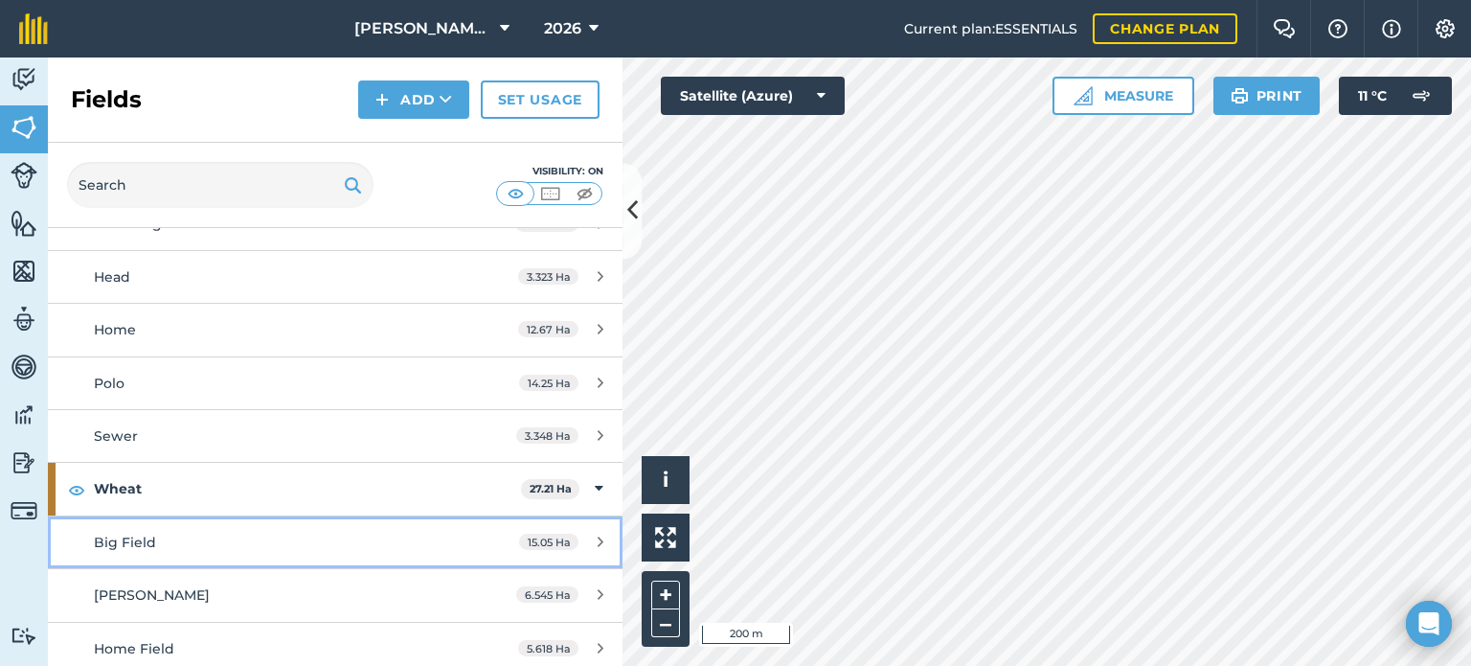
click at [598, 536] on icon at bounding box center [601, 542] width 6 height 14
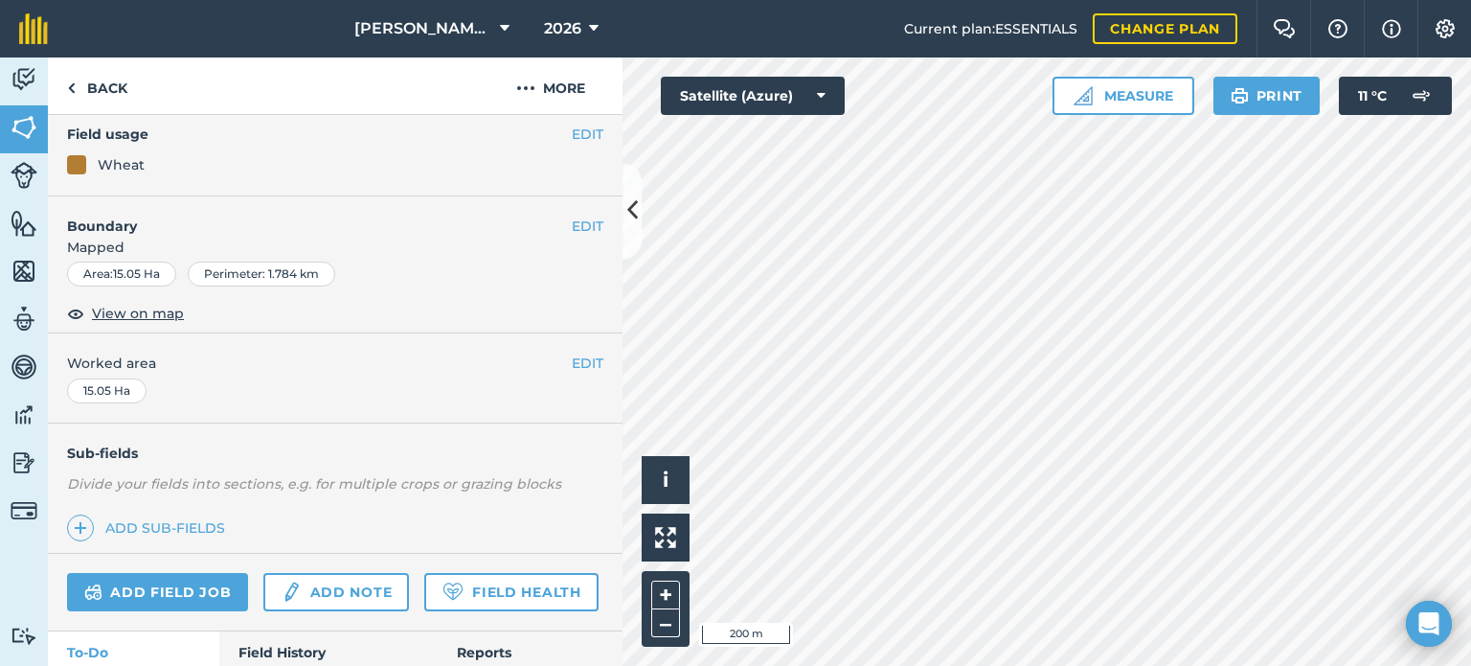
scroll to position [192, 0]
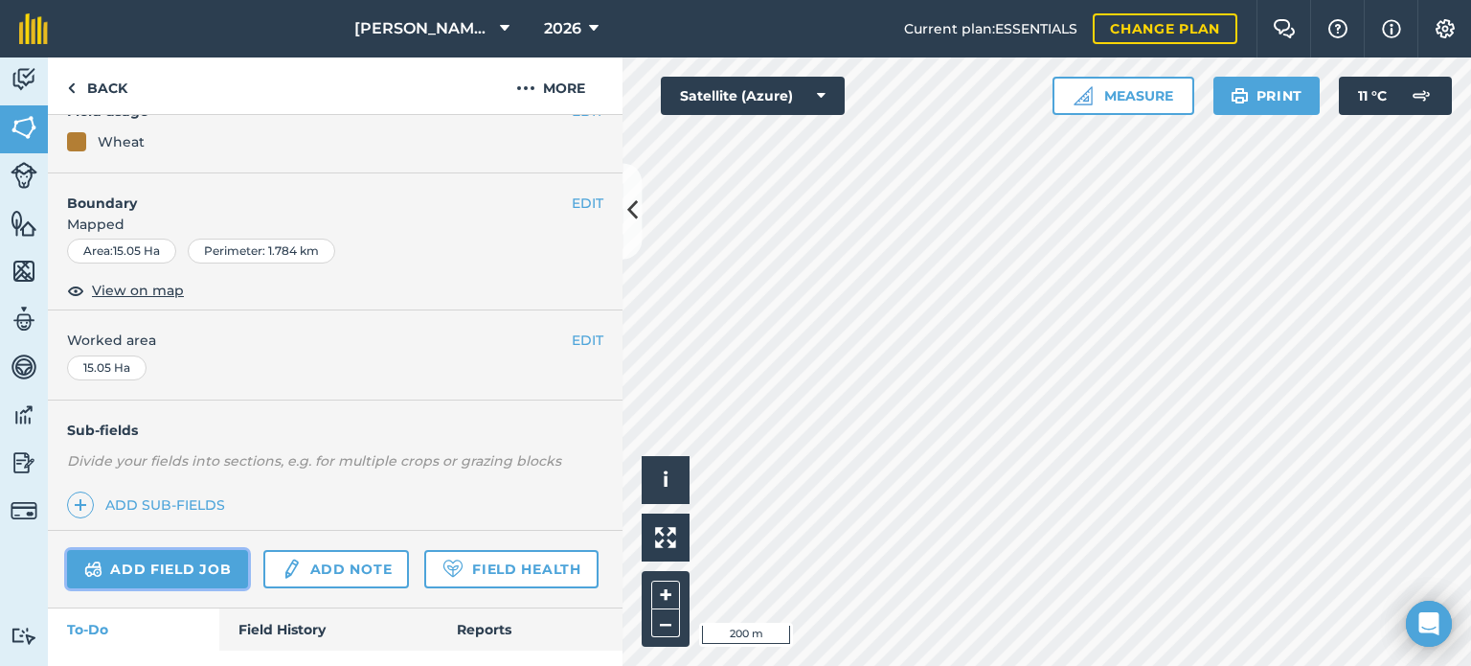
click at [207, 557] on link "Add field job" at bounding box center [157, 569] width 181 height 38
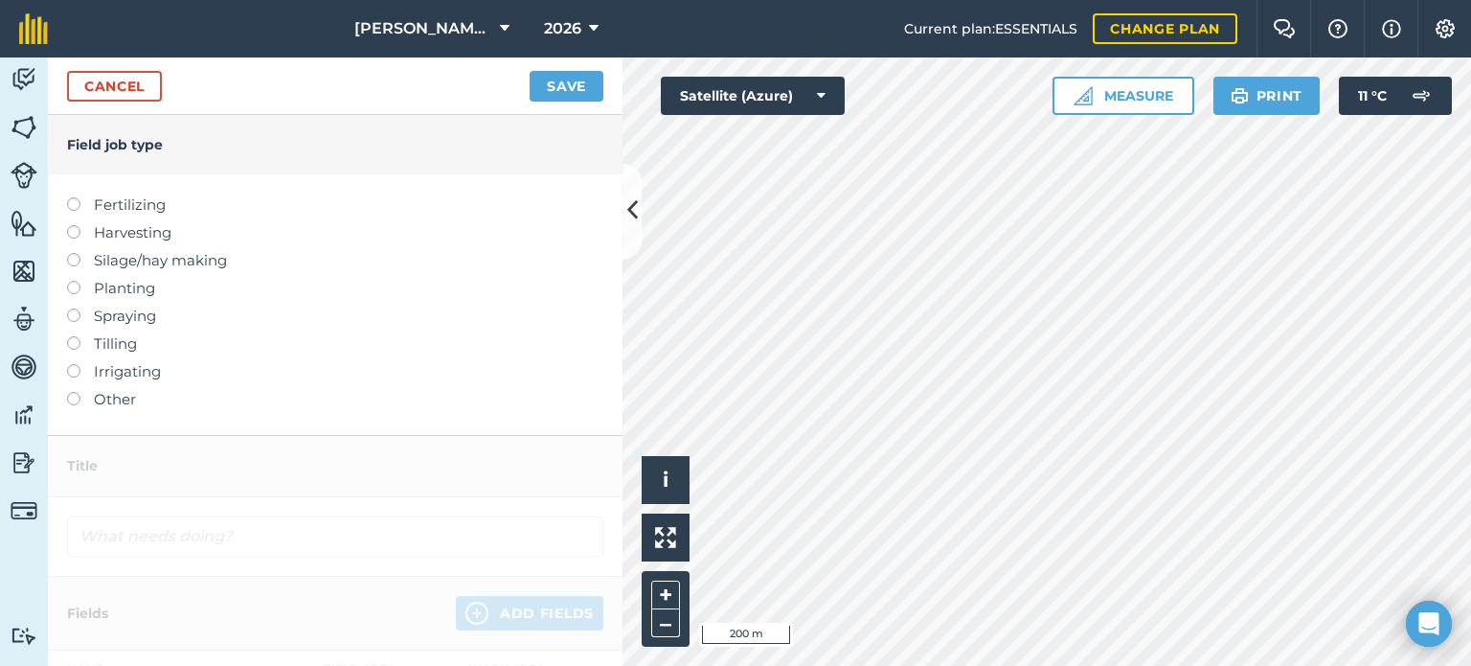
click at [73, 308] on label at bounding box center [80, 308] width 27 height 0
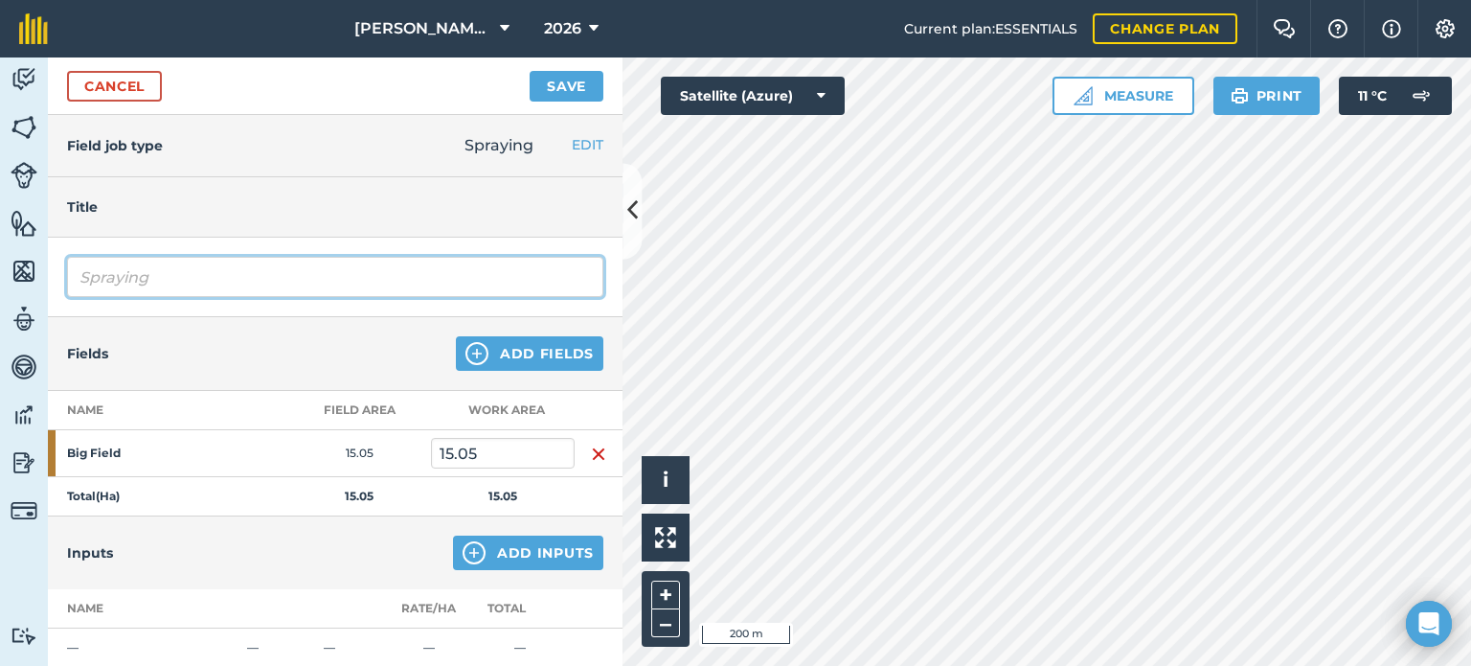
click at [321, 275] on input "Spraying" at bounding box center [335, 277] width 536 height 40
type input "S"
type input "Pre - Em"
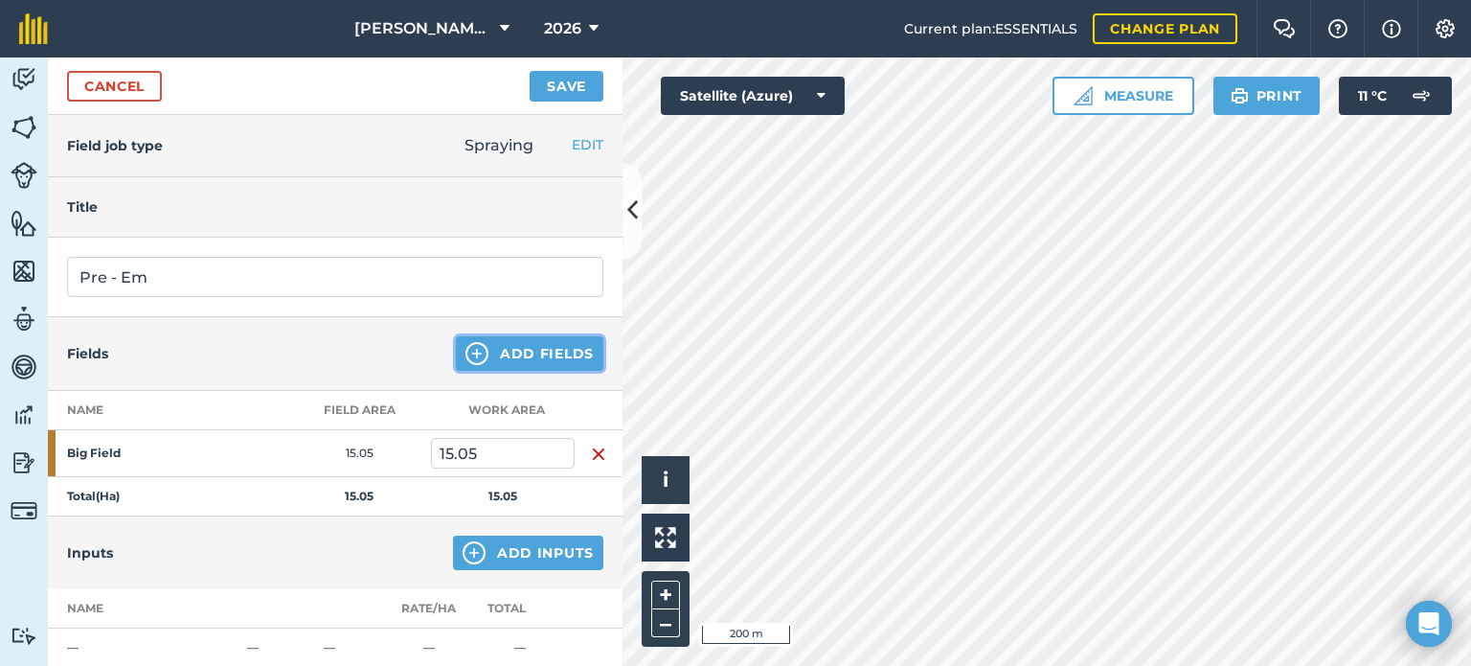
click at [570, 349] on button "Add Fields" at bounding box center [530, 353] width 148 height 34
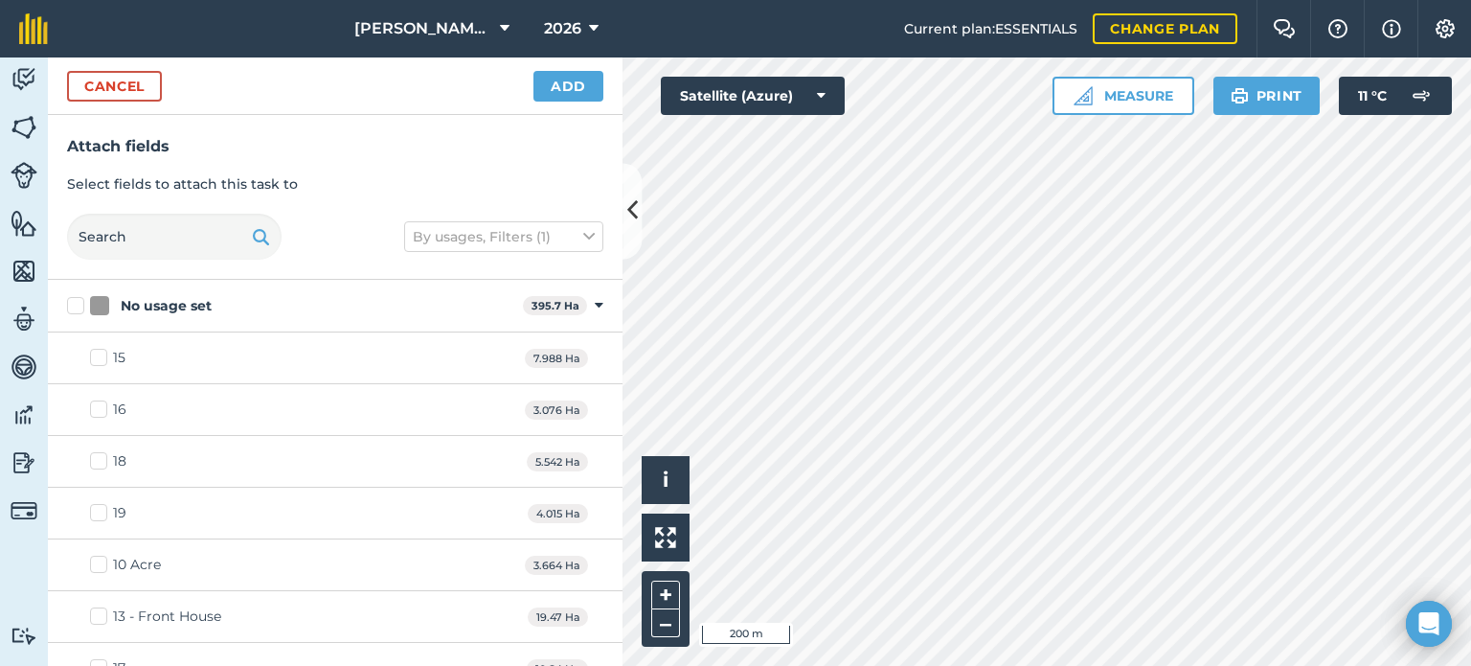
checkbox input "true"
click at [563, 86] on button "Add" at bounding box center [569, 86] width 70 height 31
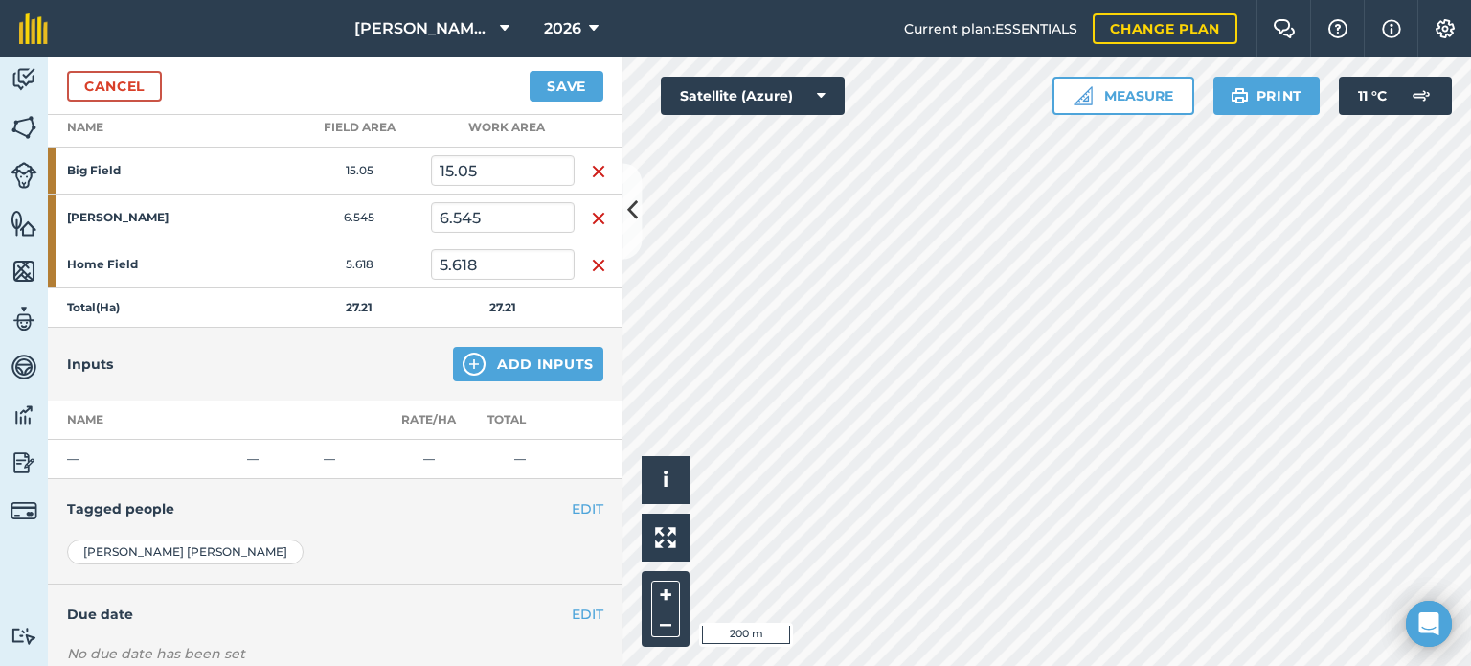
scroll to position [287, 0]
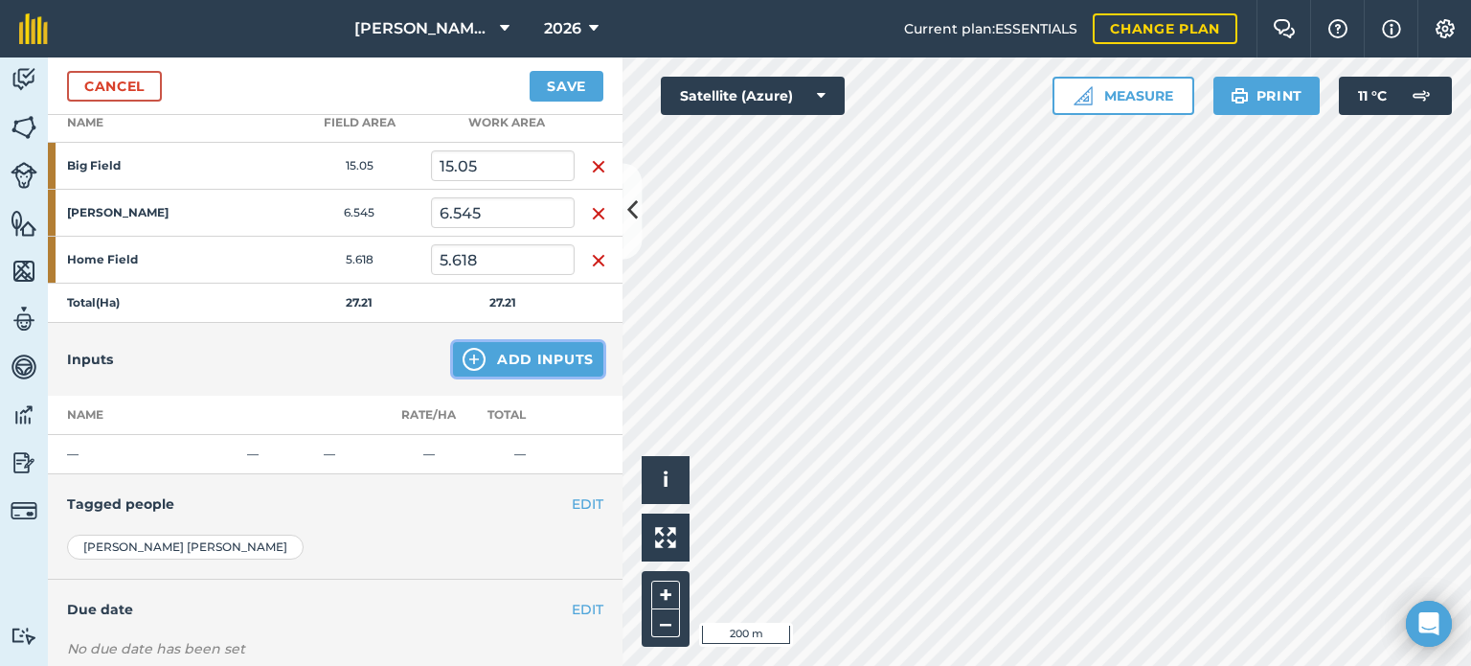
click at [512, 355] on button "Add Inputs" at bounding box center [528, 359] width 150 height 34
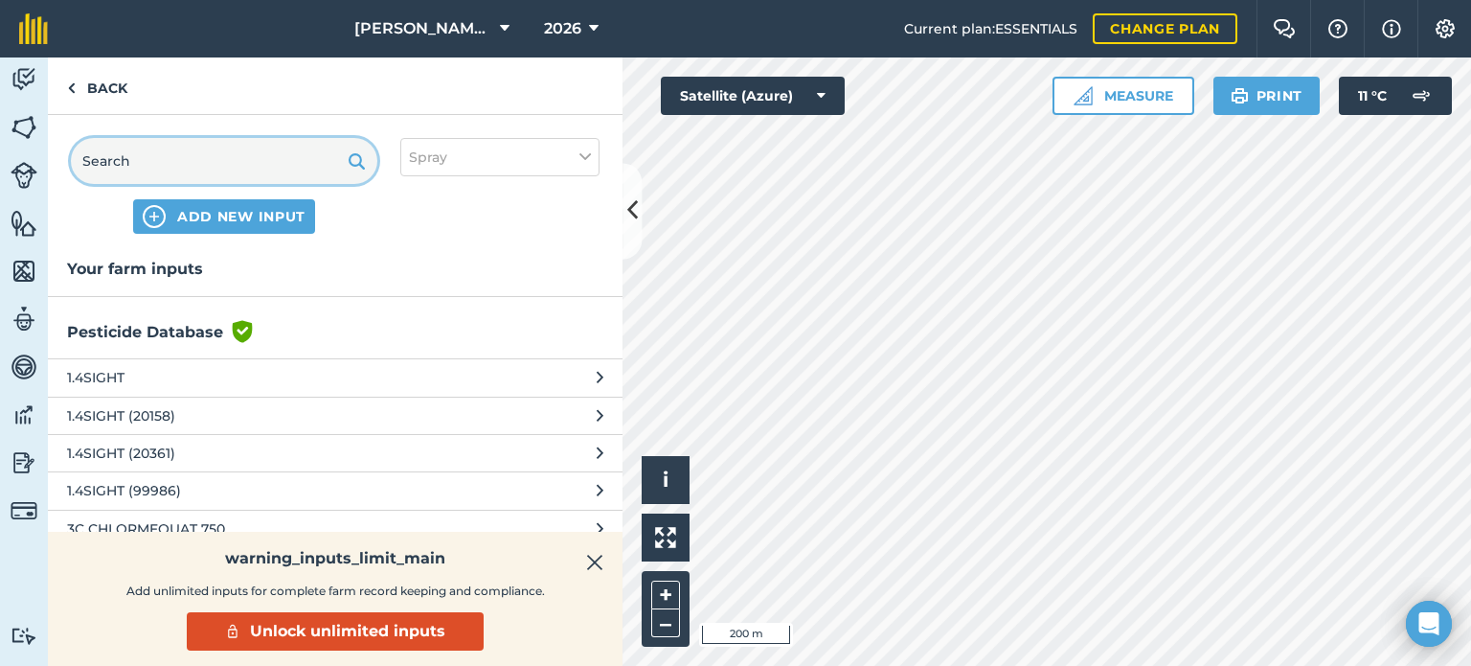
click at [272, 168] on input "text" at bounding box center [224, 161] width 307 height 46
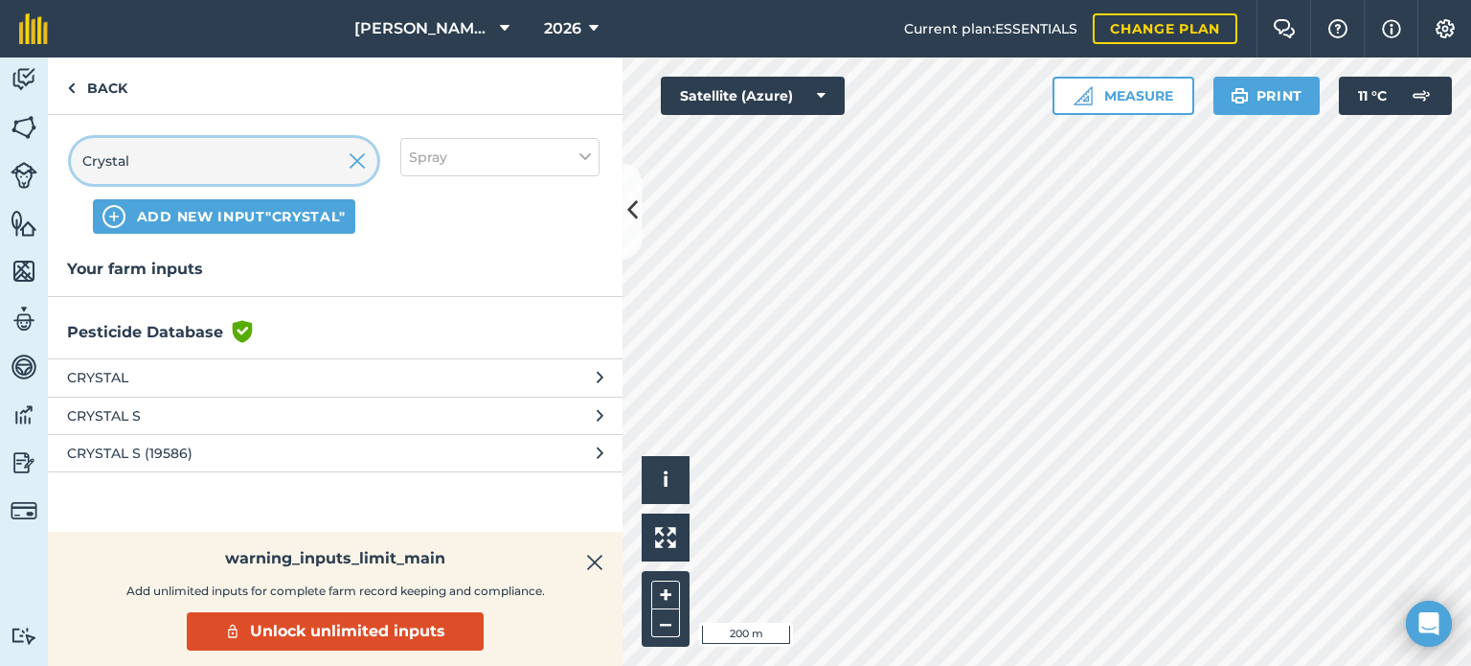
type input "Crystal"
click at [598, 446] on icon at bounding box center [600, 453] width 7 height 21
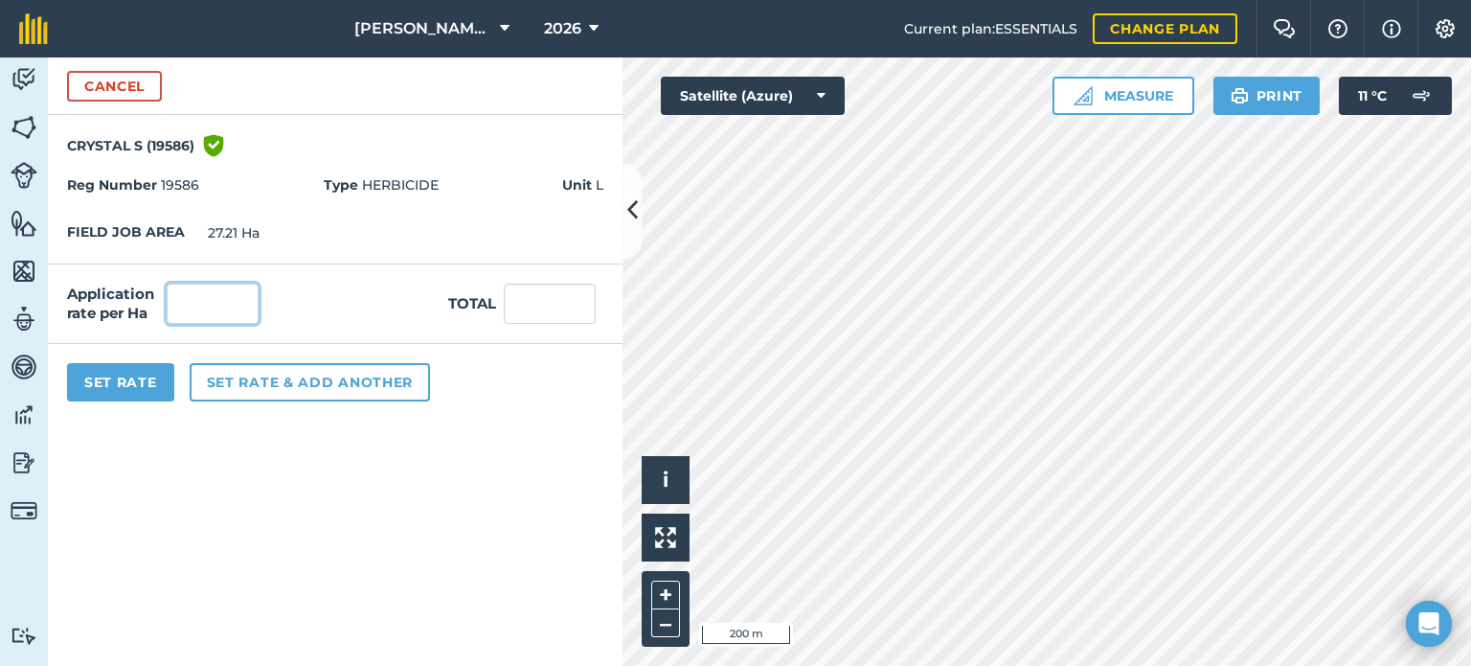
click at [213, 309] on input "text" at bounding box center [213, 304] width 92 height 40
type input "2"
type input "54.42"
click at [89, 378] on button "Set Rate" at bounding box center [120, 382] width 107 height 38
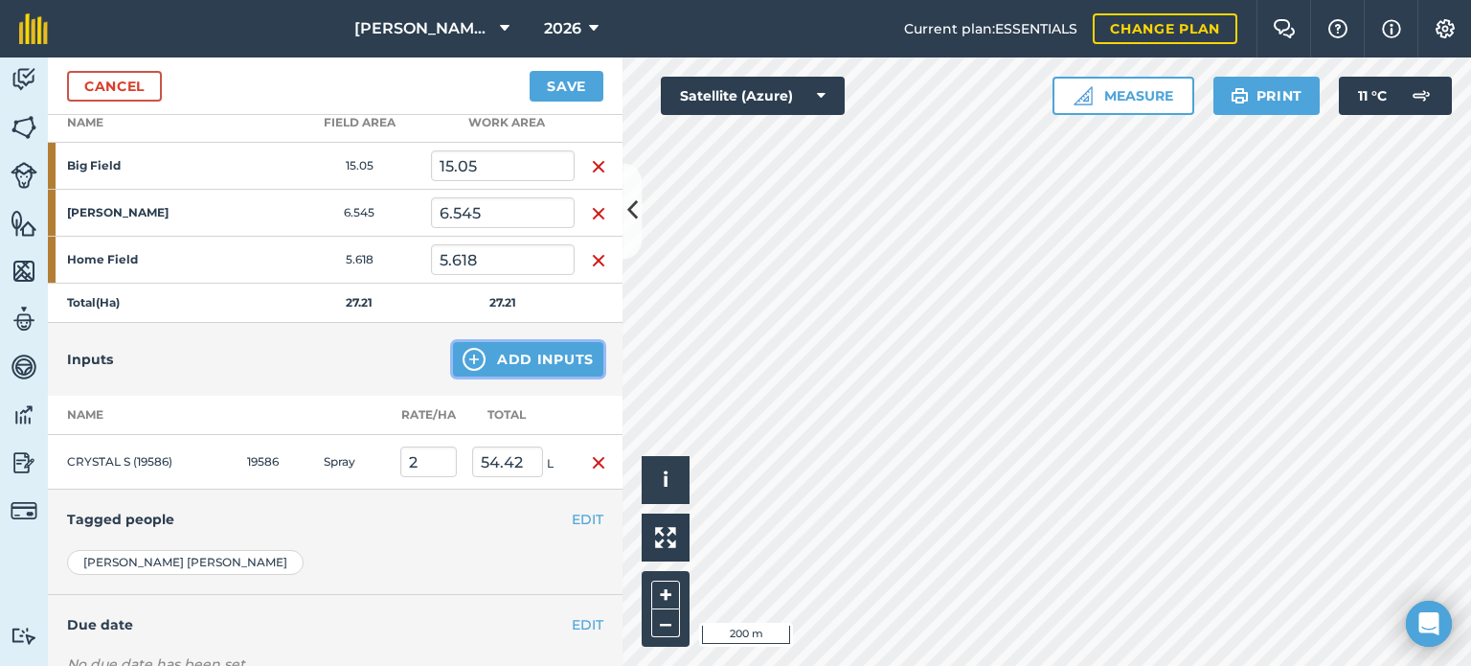
click at [550, 356] on button "Add Inputs" at bounding box center [528, 359] width 150 height 34
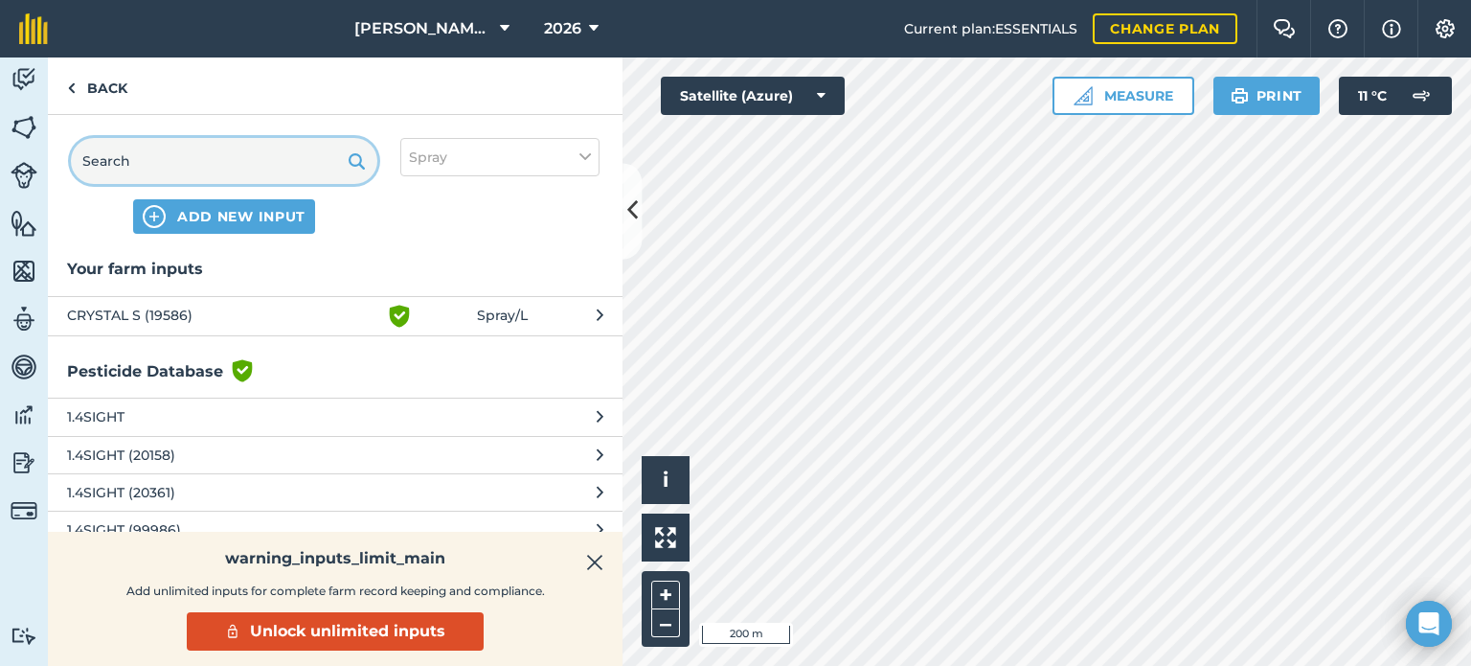
click at [306, 157] on input "text" at bounding box center [224, 161] width 307 height 46
type input "A"
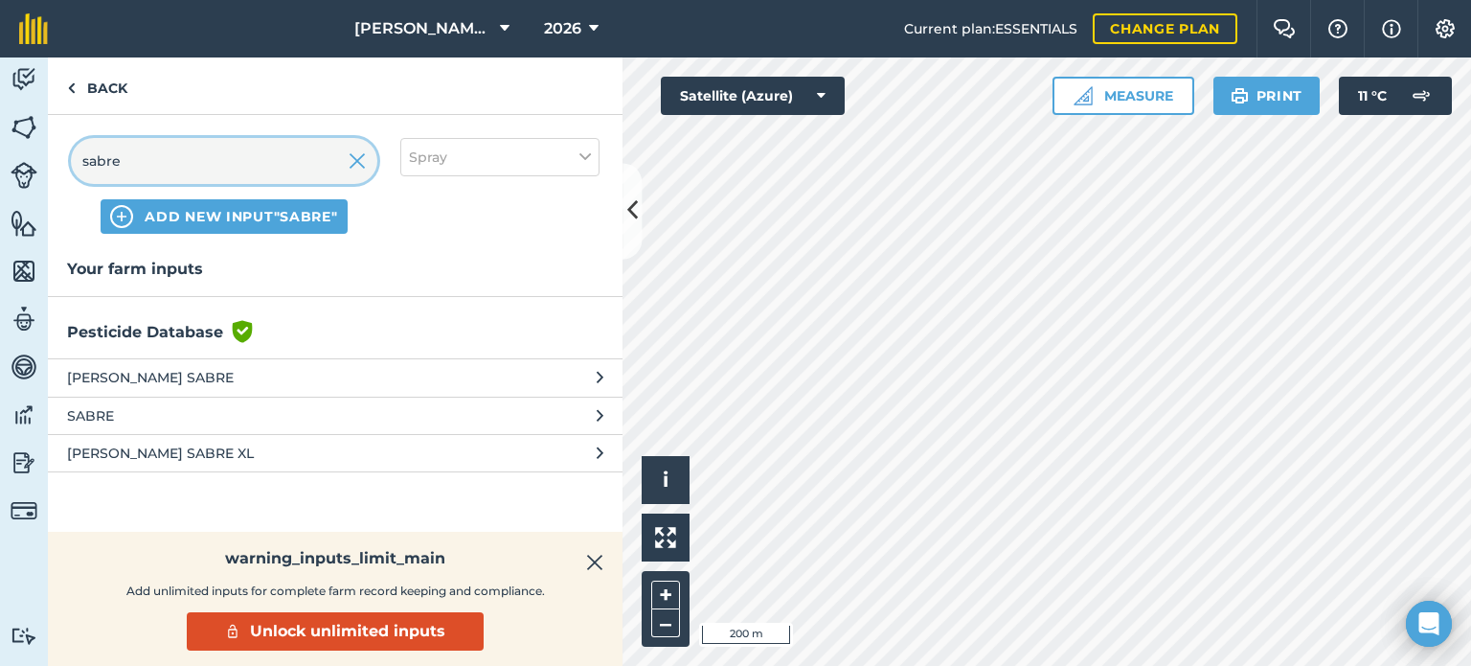
type input "sabre"
click at [290, 445] on span "[PERSON_NAME] SABRE XL" at bounding box center [223, 453] width 313 height 21
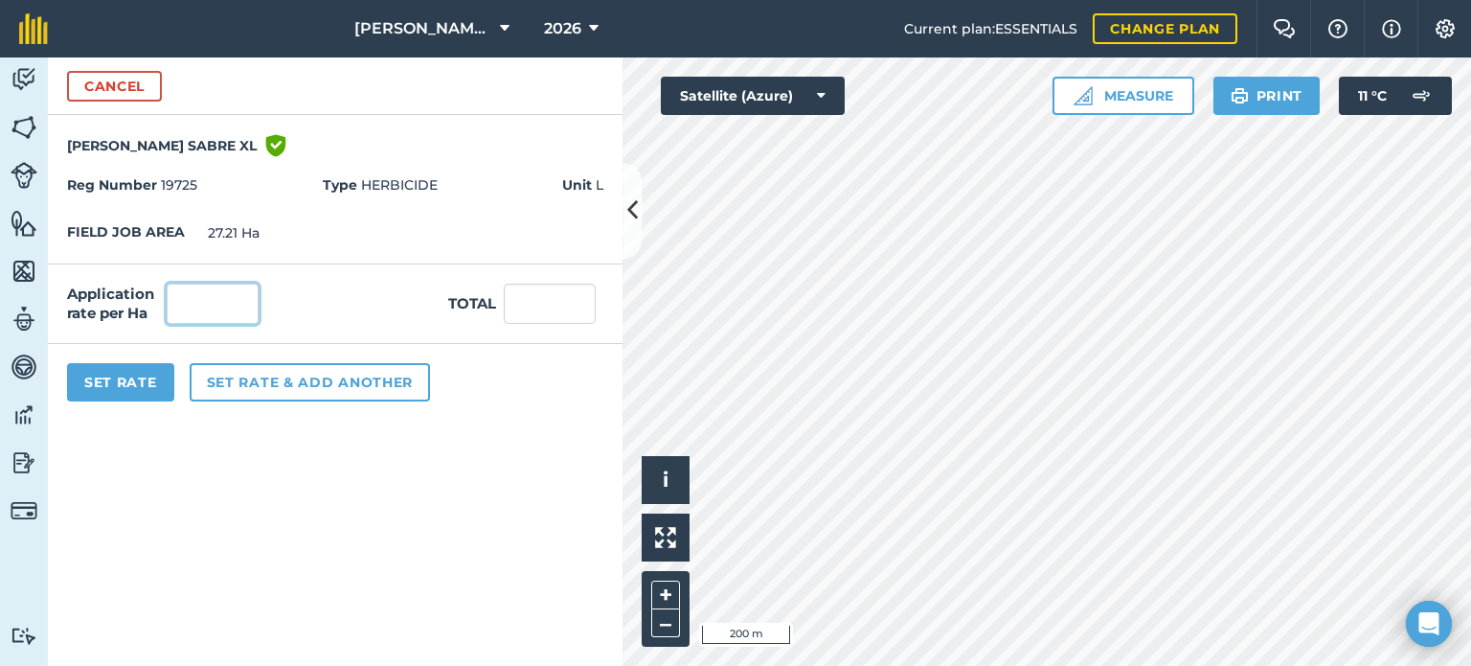
click at [243, 317] on input "text" at bounding box center [213, 304] width 92 height 40
type input "0.6"
type input "16.326"
click at [136, 376] on button "Set Rate" at bounding box center [120, 382] width 107 height 38
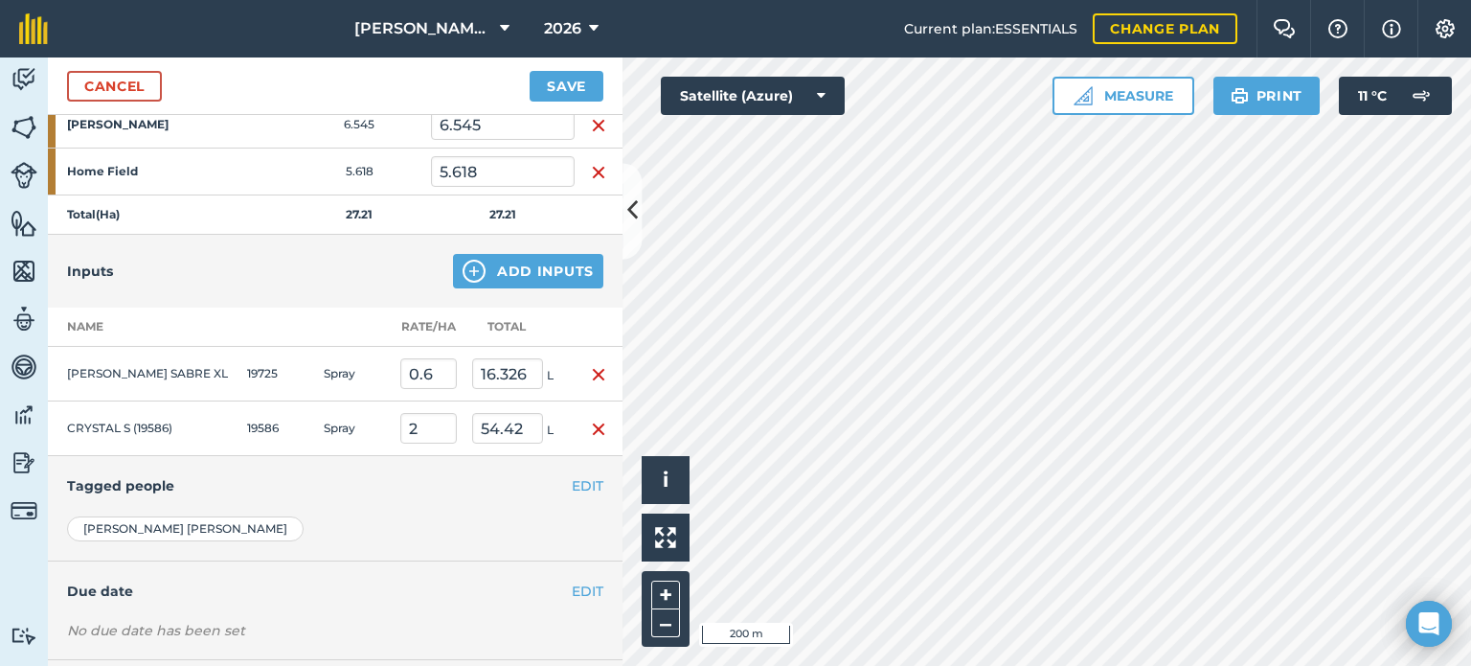
scroll to position [383, 0]
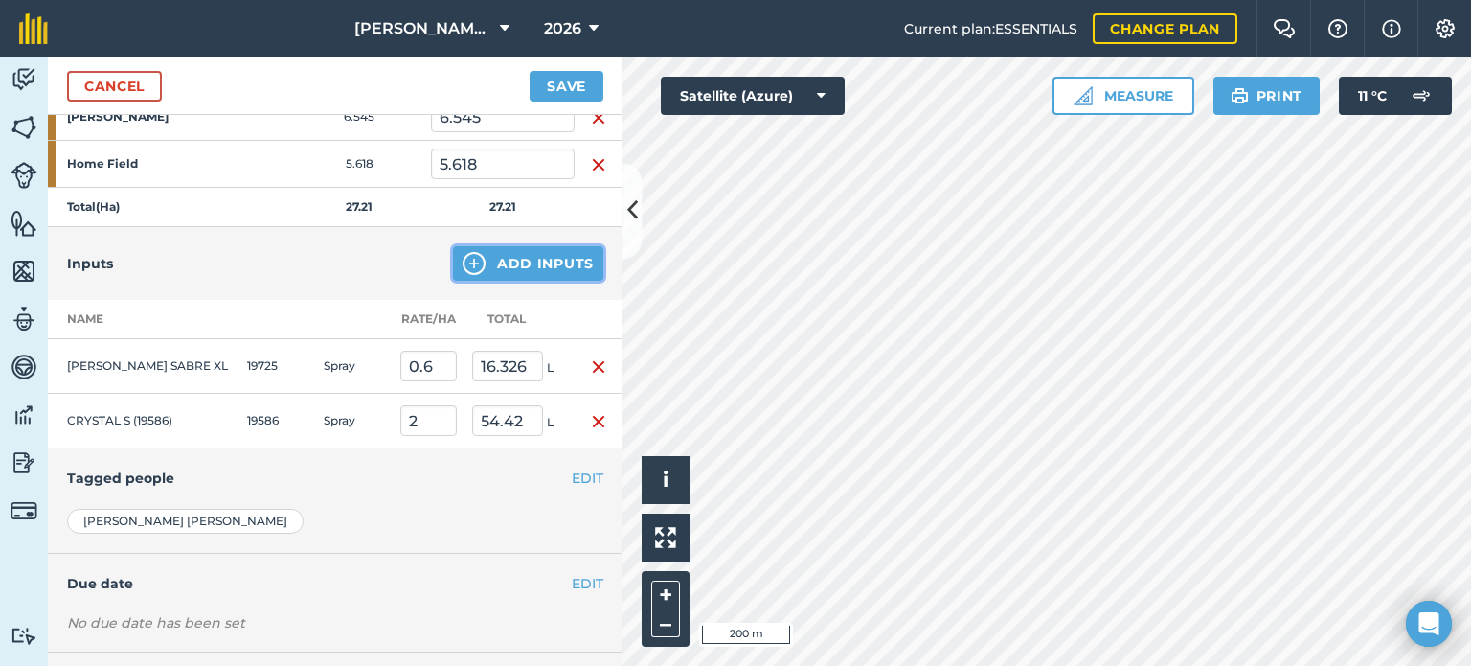
click at [512, 252] on button "Add Inputs" at bounding box center [528, 263] width 150 height 34
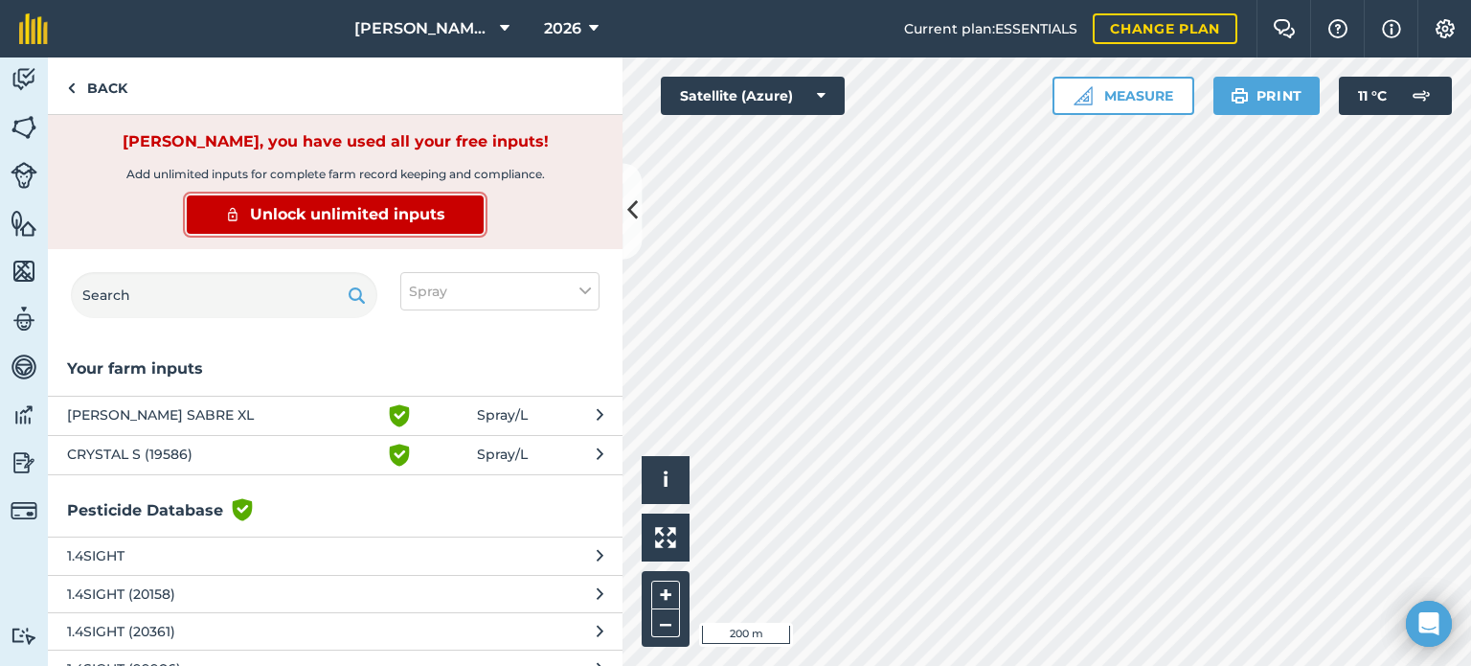
click at [334, 214] on span "Unlock unlimited inputs" at bounding box center [347, 214] width 195 height 23
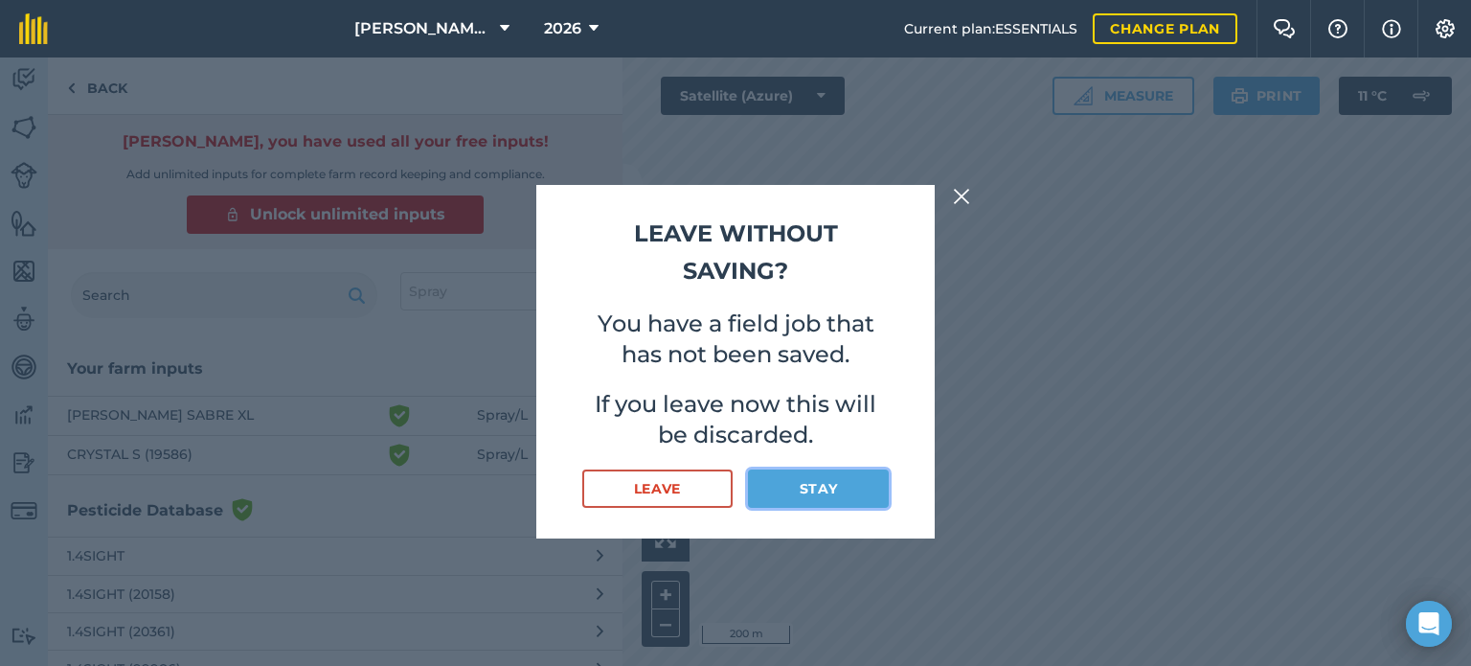
click at [791, 490] on button "Stay" at bounding box center [818, 488] width 141 height 38
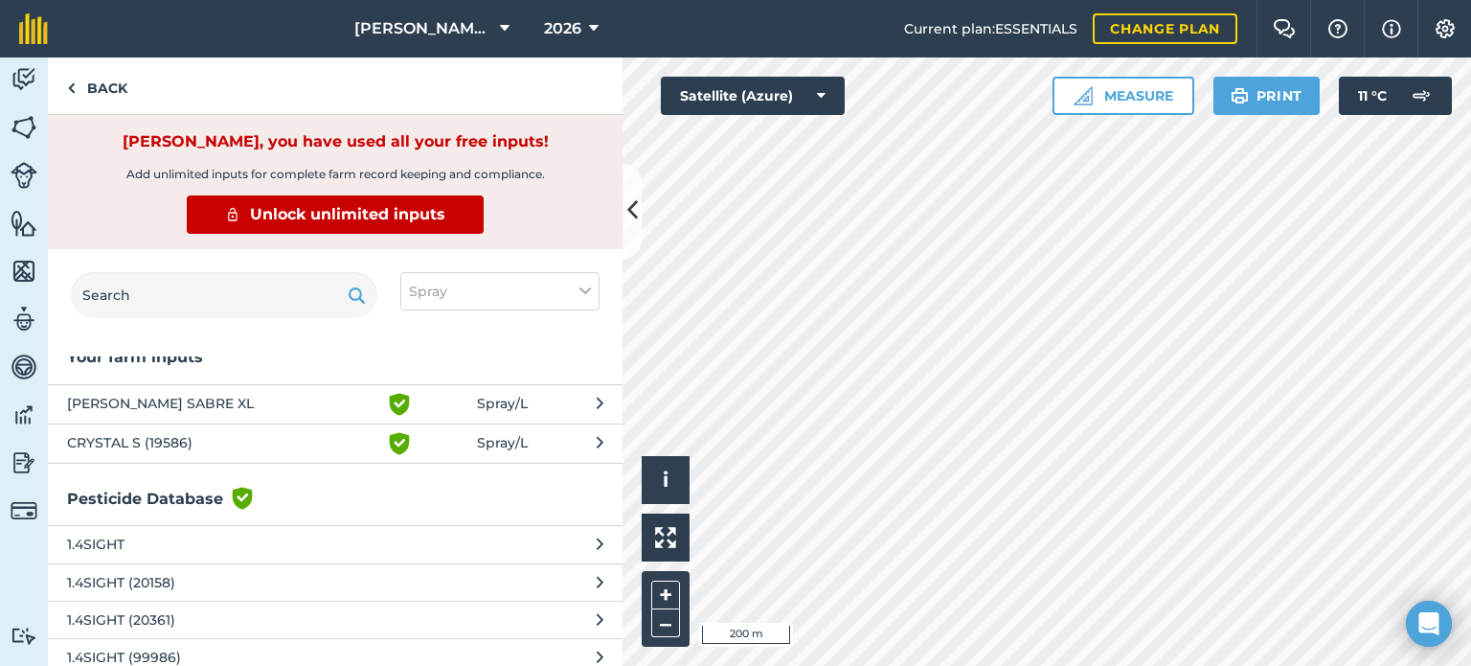
scroll to position [0, 0]
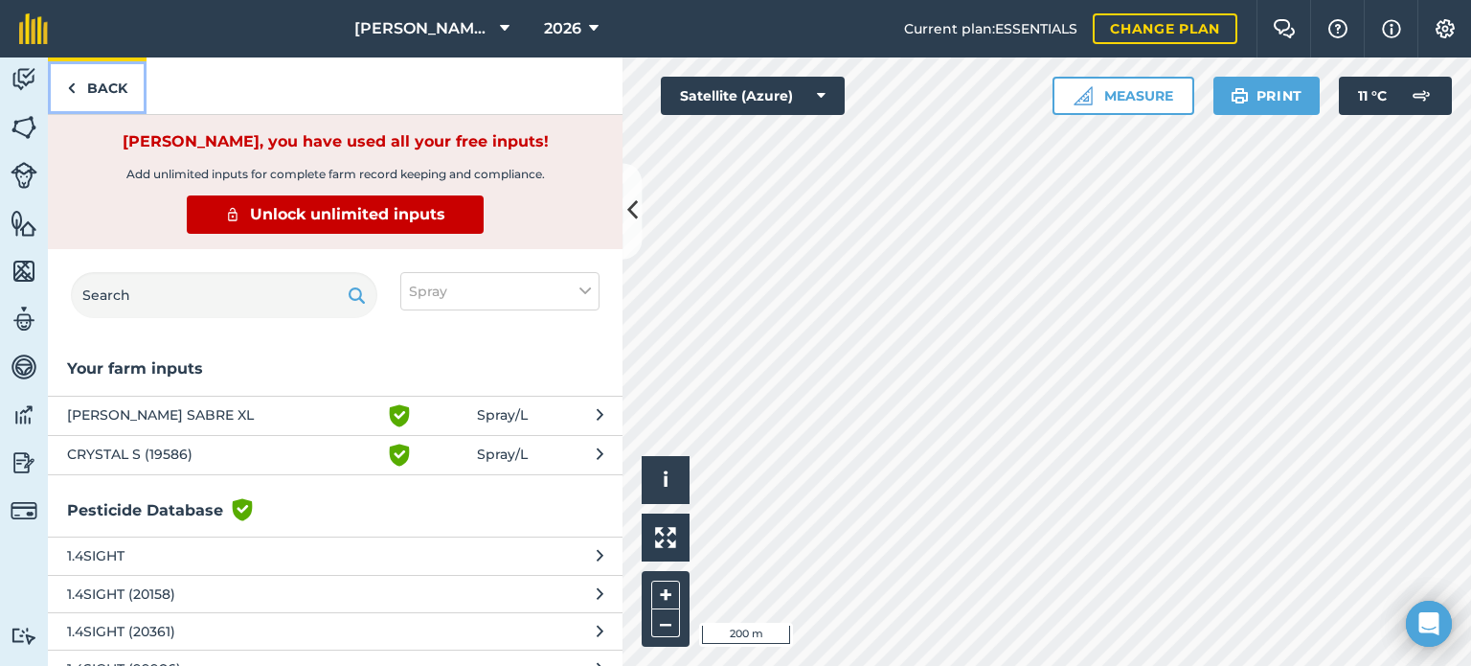
click at [98, 97] on link "Back" at bounding box center [97, 85] width 99 height 57
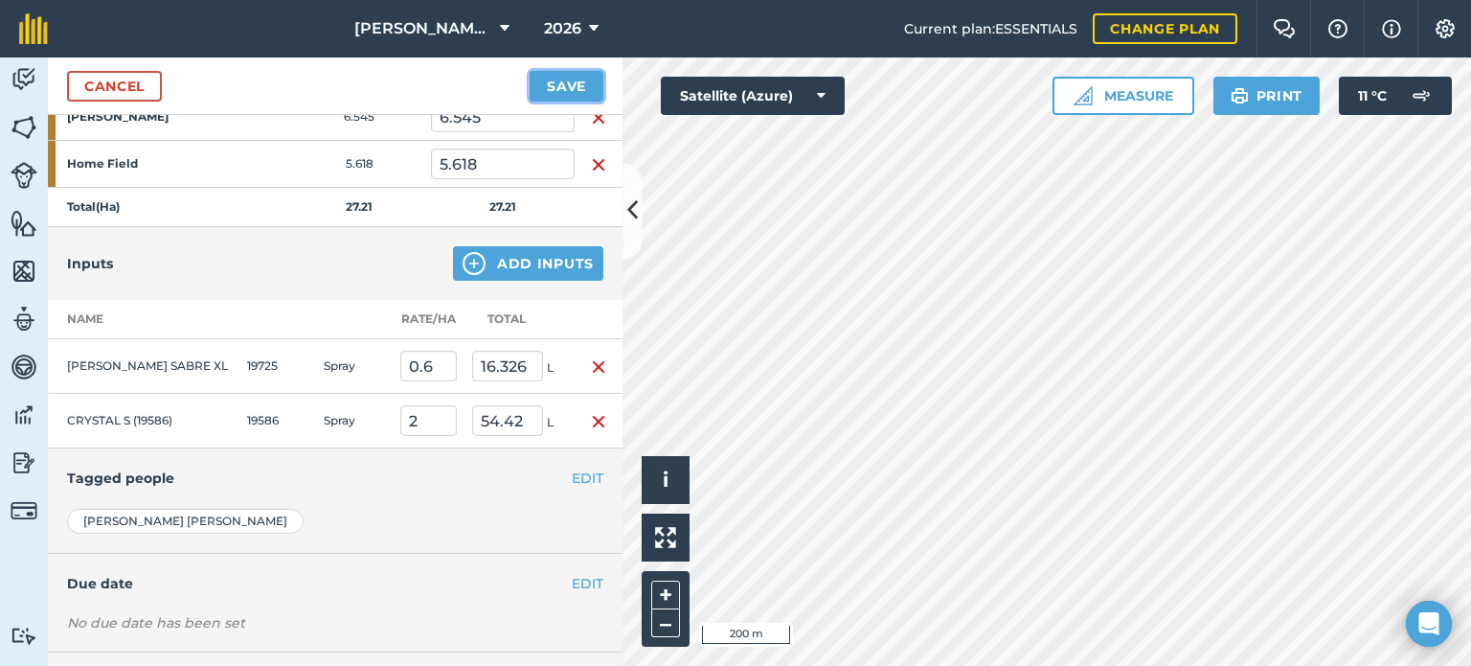
click at [567, 87] on button "Save" at bounding box center [567, 86] width 74 height 31
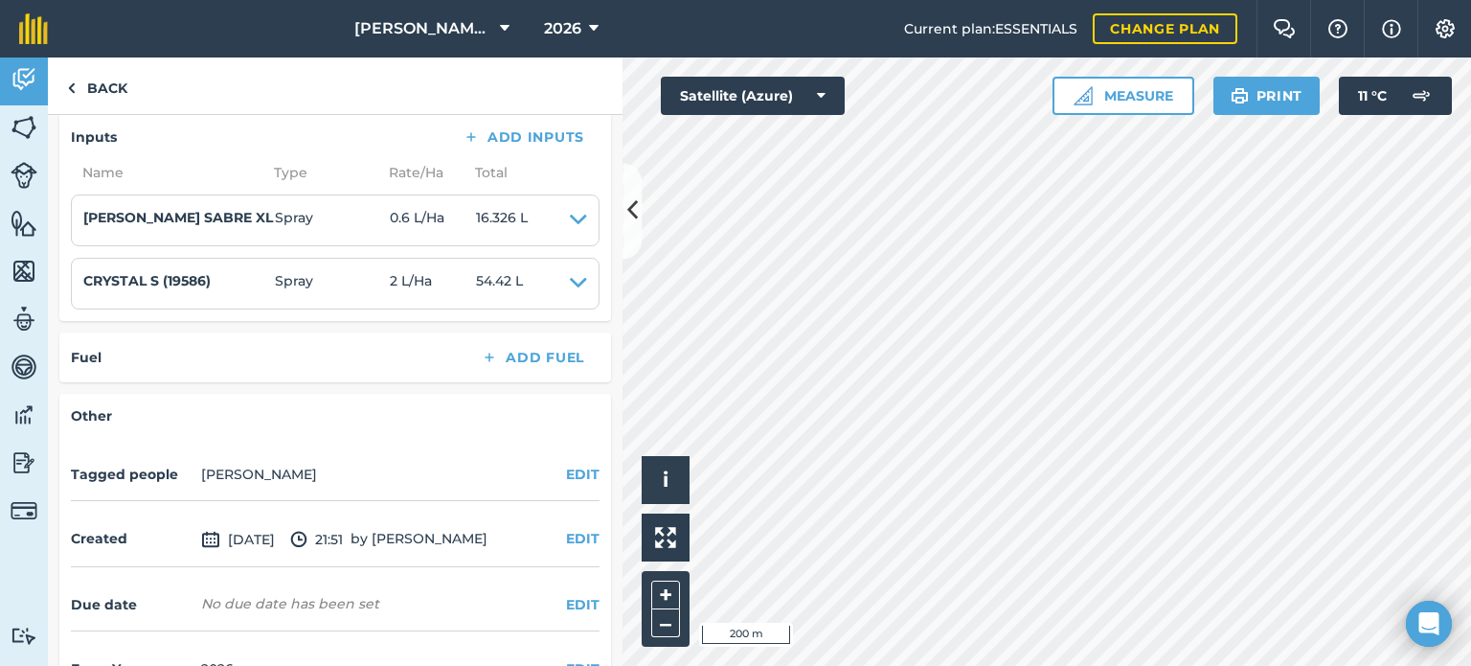
scroll to position [554, 0]
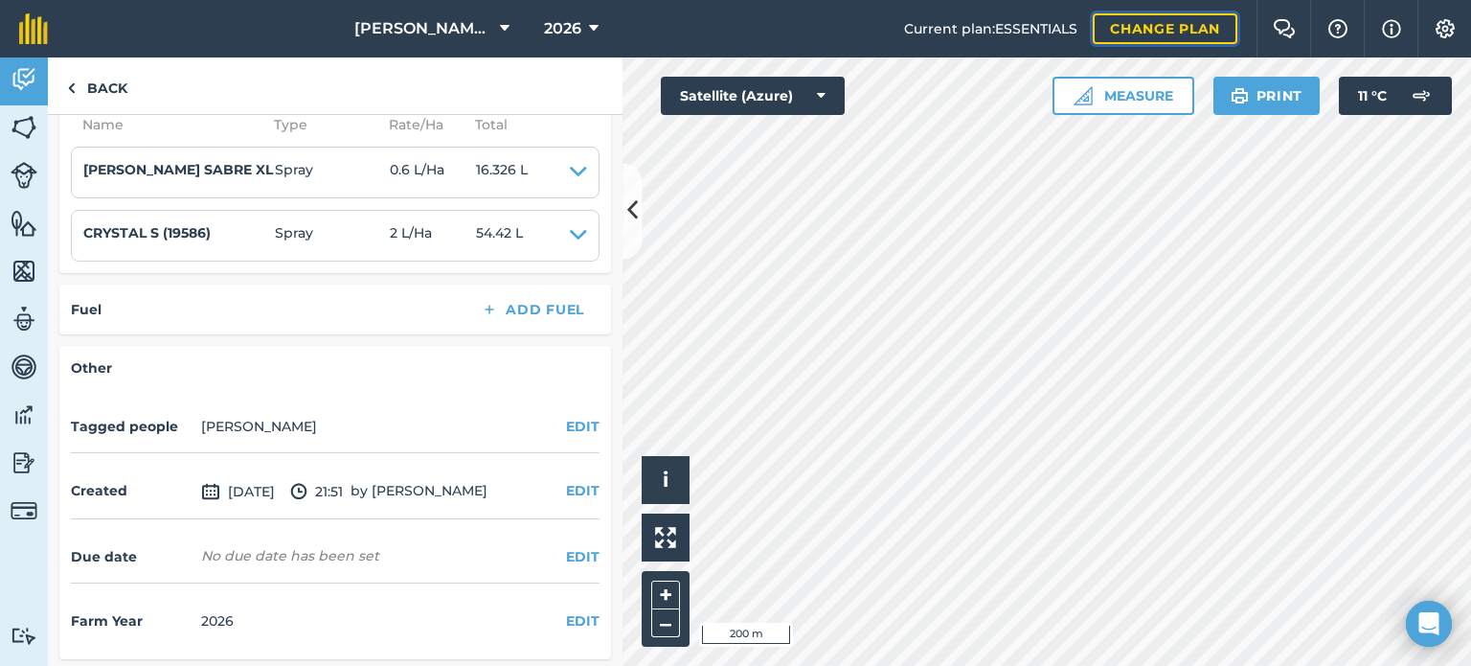
click at [1146, 29] on link "Change plan" at bounding box center [1165, 28] width 145 height 31
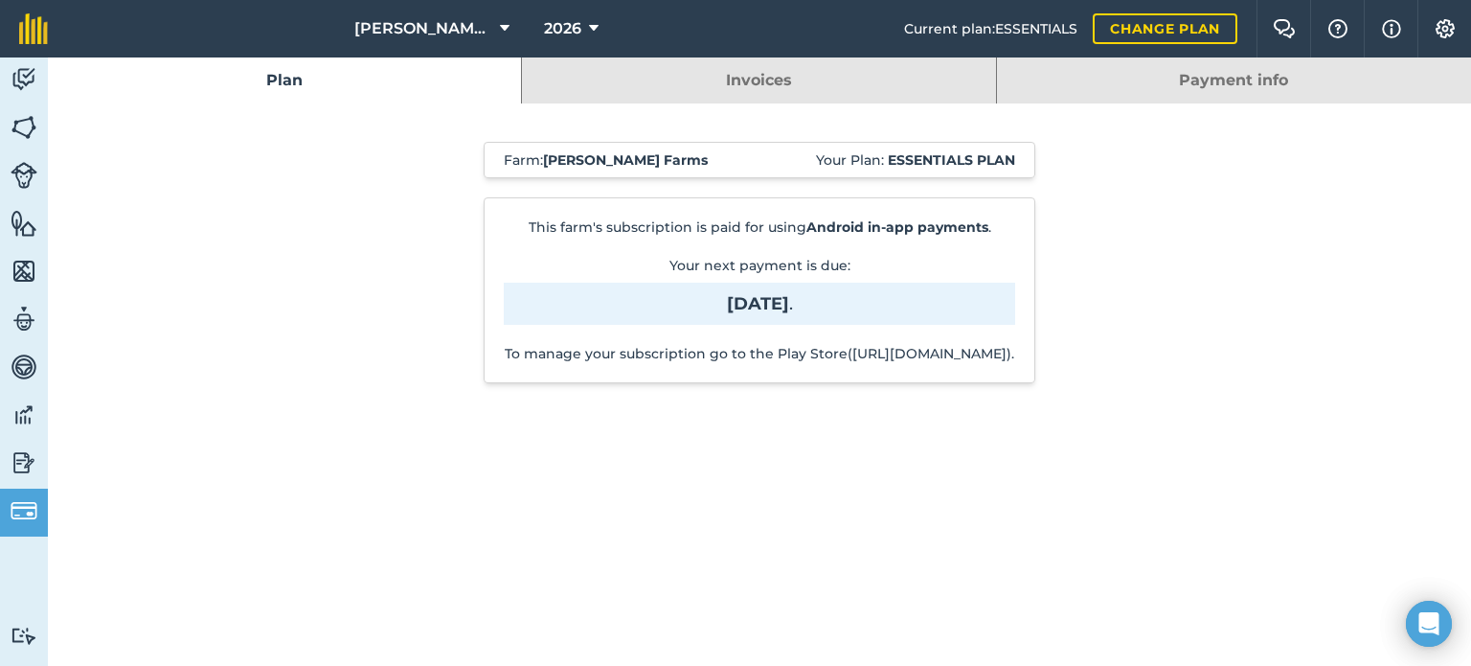
click at [858, 69] on link "Invoices" at bounding box center [758, 80] width 473 height 46
click at [778, 83] on link "Invoices" at bounding box center [758, 80] width 473 height 46
click at [1234, 91] on link "Payment info" at bounding box center [1234, 80] width 474 height 46
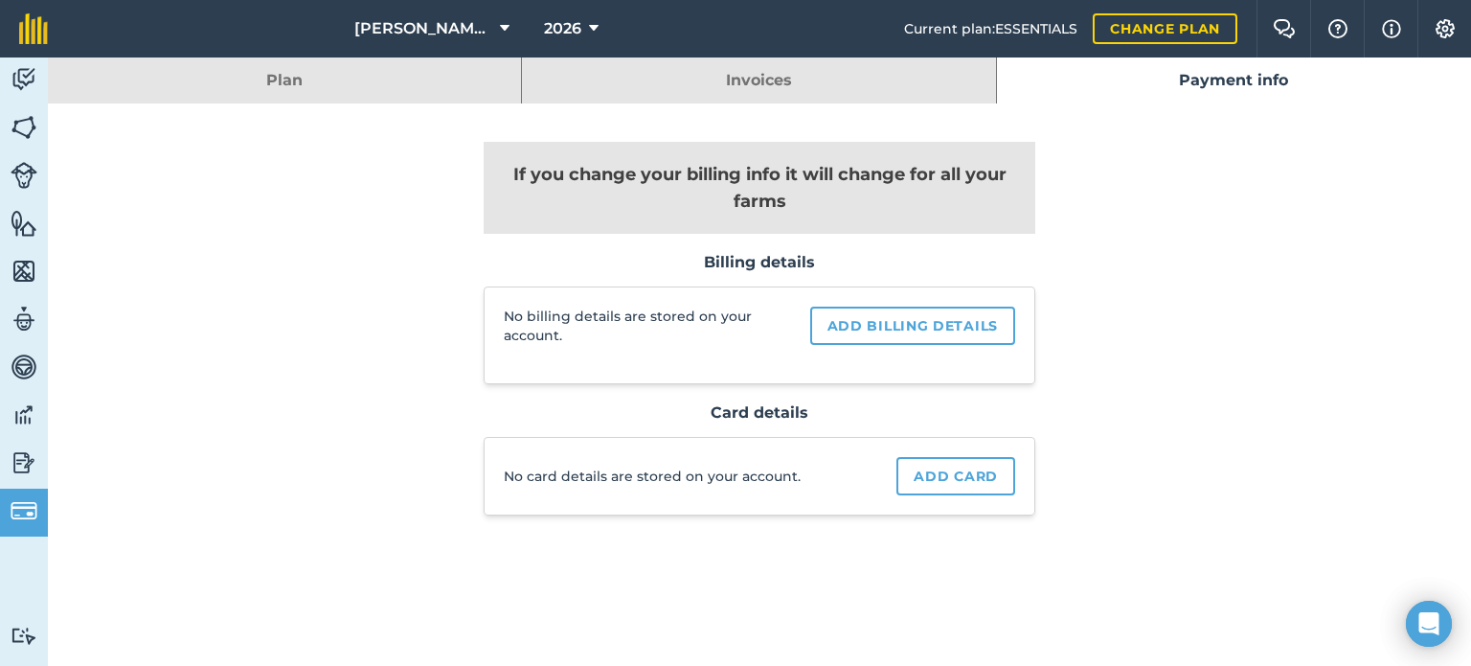
click at [832, 99] on link "Invoices" at bounding box center [758, 80] width 473 height 46
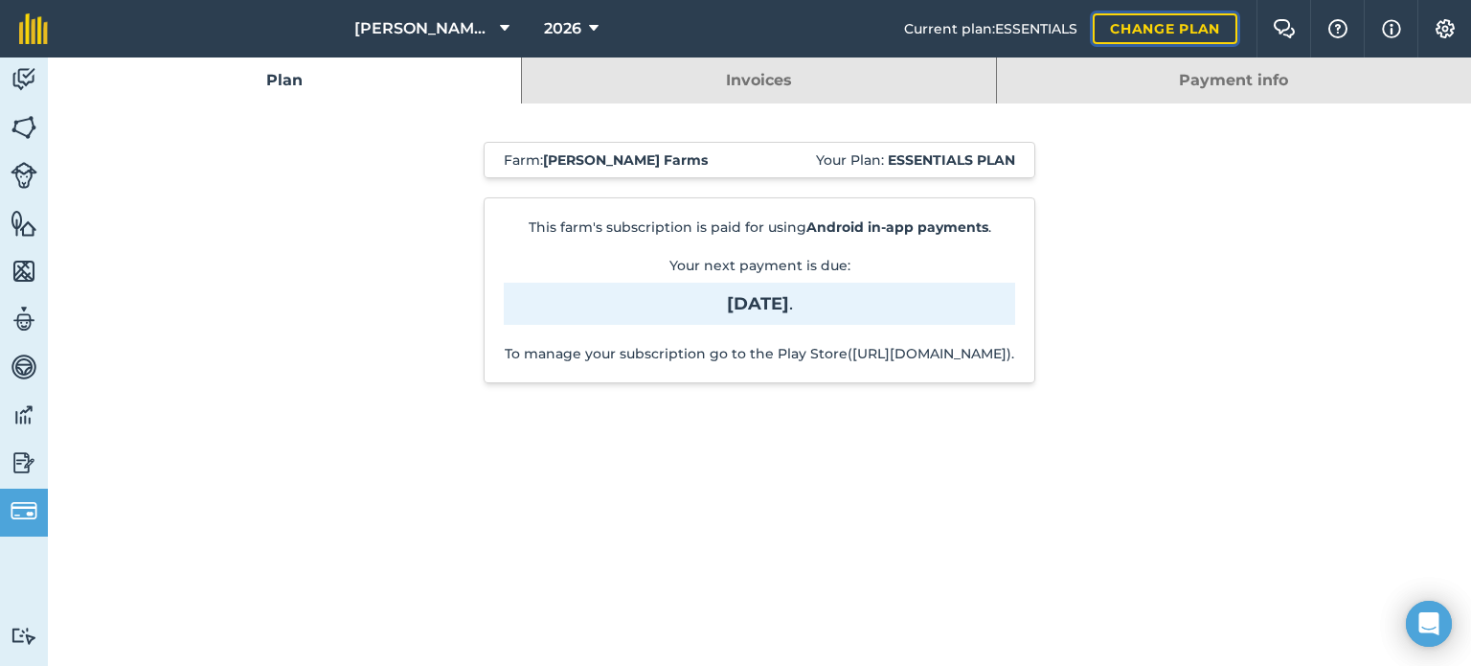
click at [1122, 30] on link "Change plan" at bounding box center [1165, 28] width 145 height 31
click at [33, 133] on img at bounding box center [24, 127] width 27 height 29
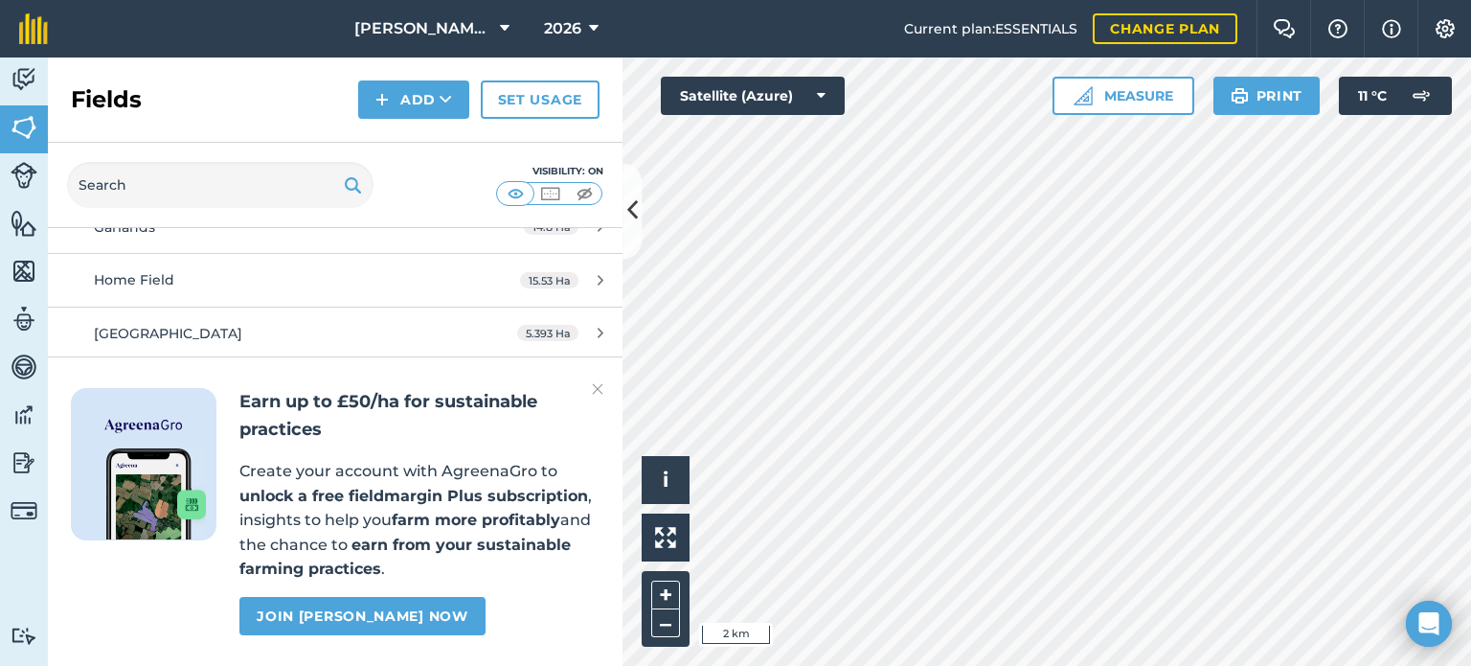
scroll to position [766, 0]
click at [598, 385] on img at bounding box center [597, 388] width 11 height 23
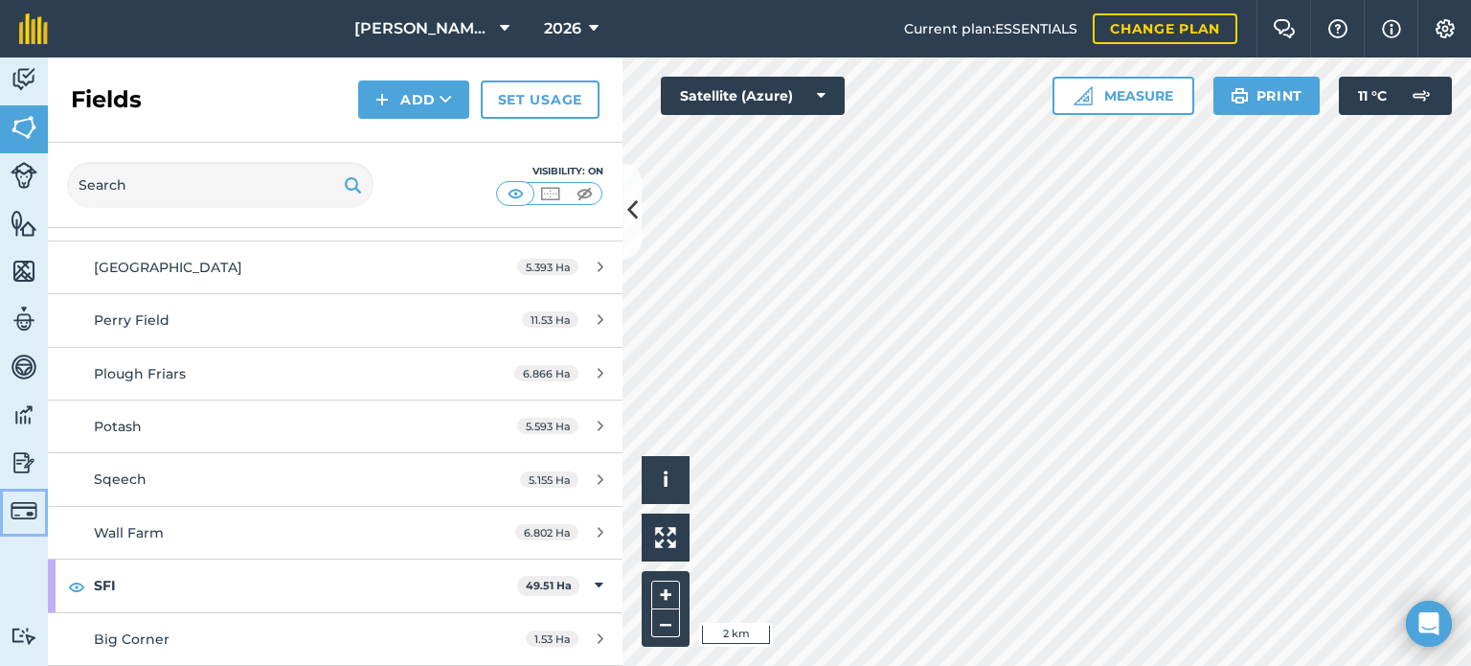
click at [18, 505] on img at bounding box center [24, 510] width 27 height 27
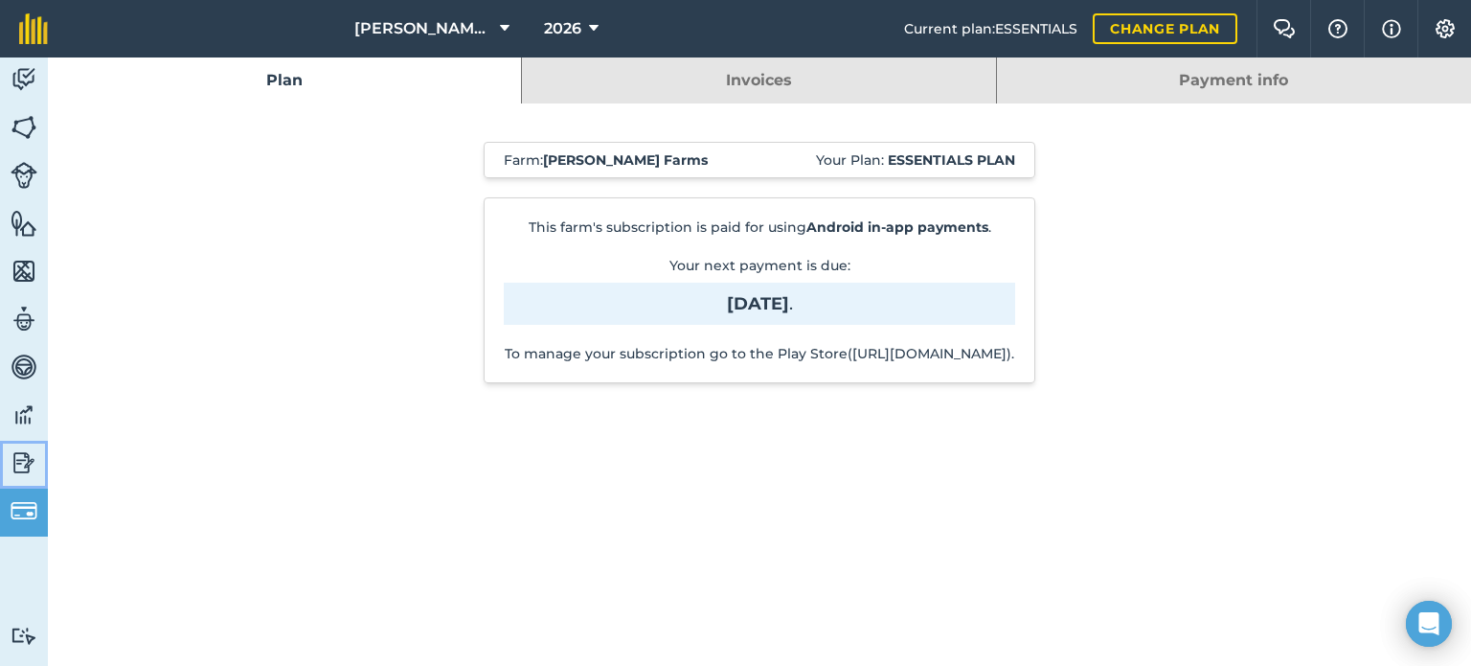
click at [34, 467] on img at bounding box center [24, 462] width 27 height 29
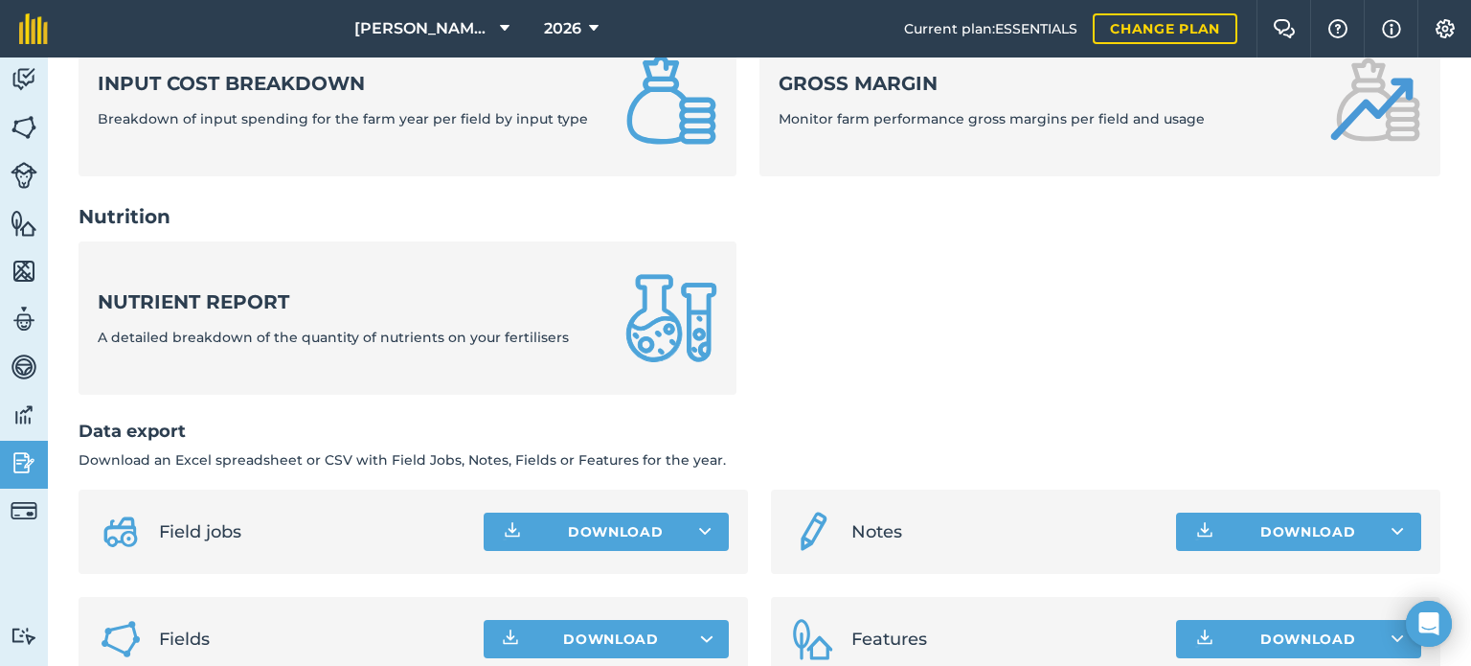
scroll to position [851, 0]
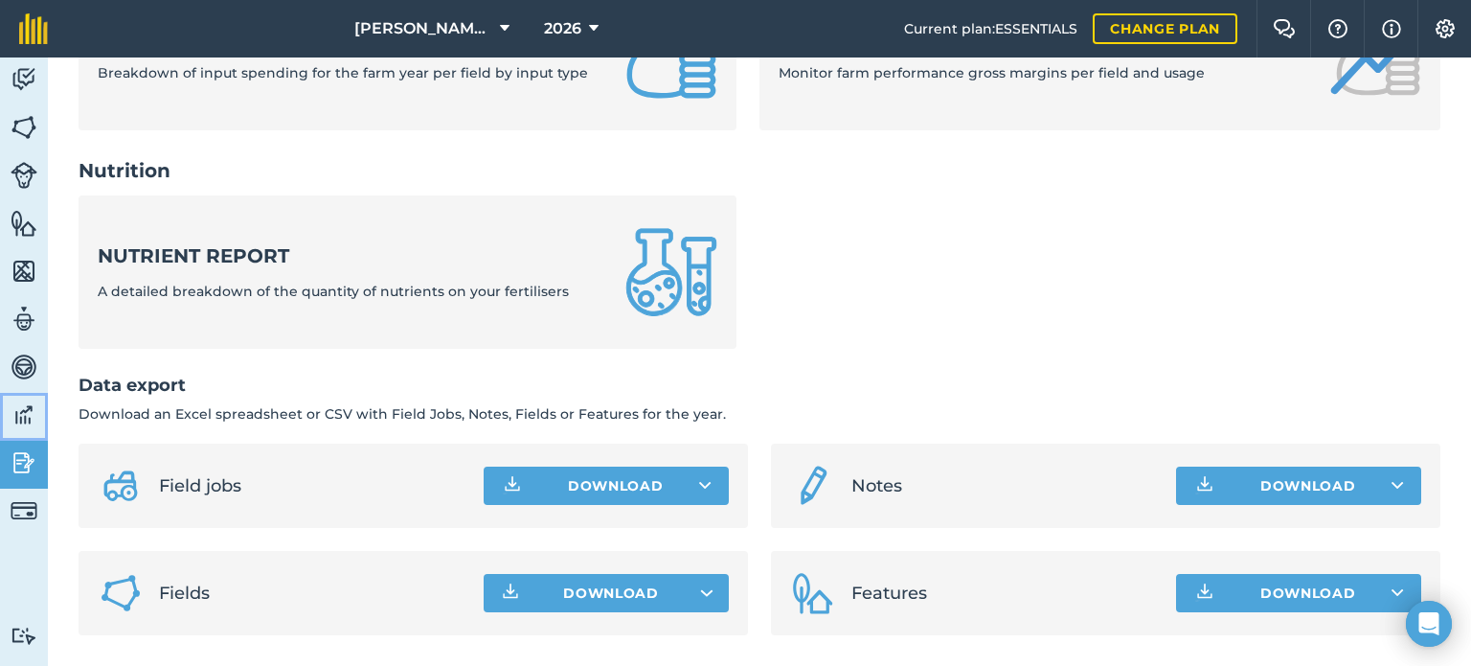
click at [29, 401] on img at bounding box center [24, 414] width 27 height 29
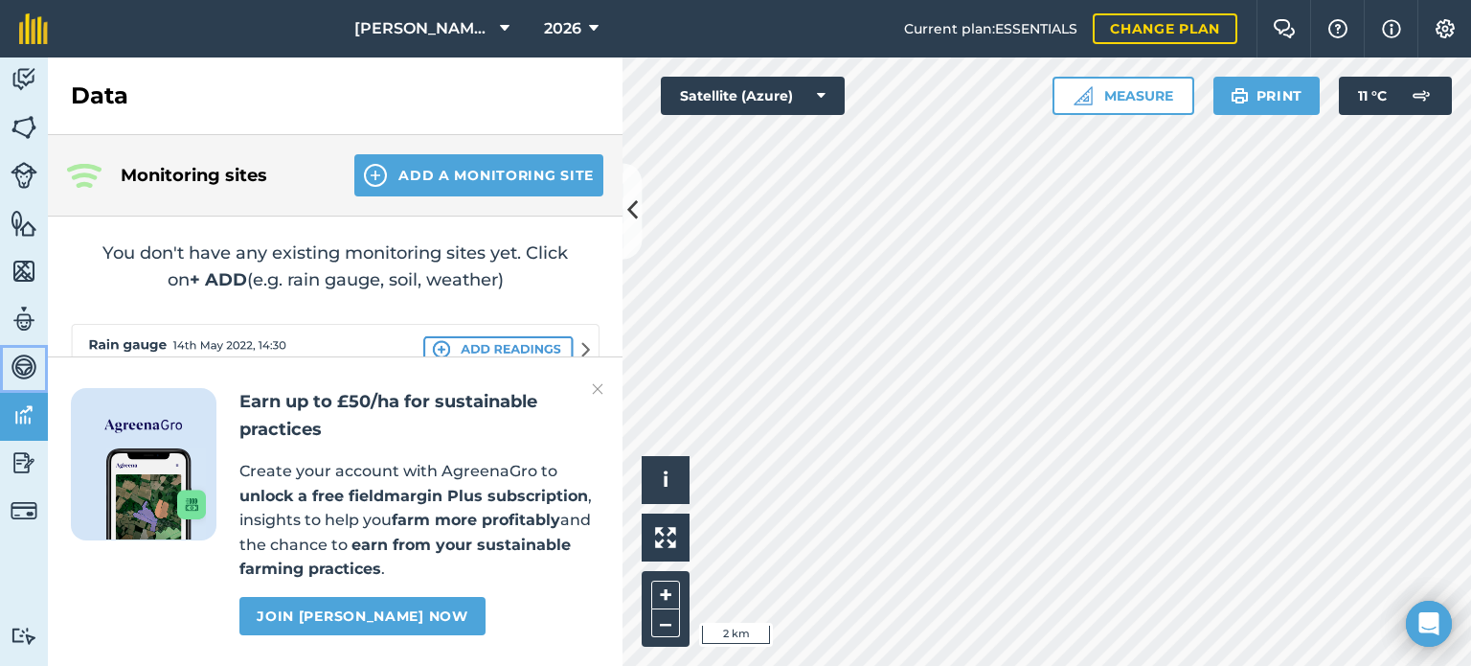
click at [33, 366] on img at bounding box center [24, 367] width 27 height 29
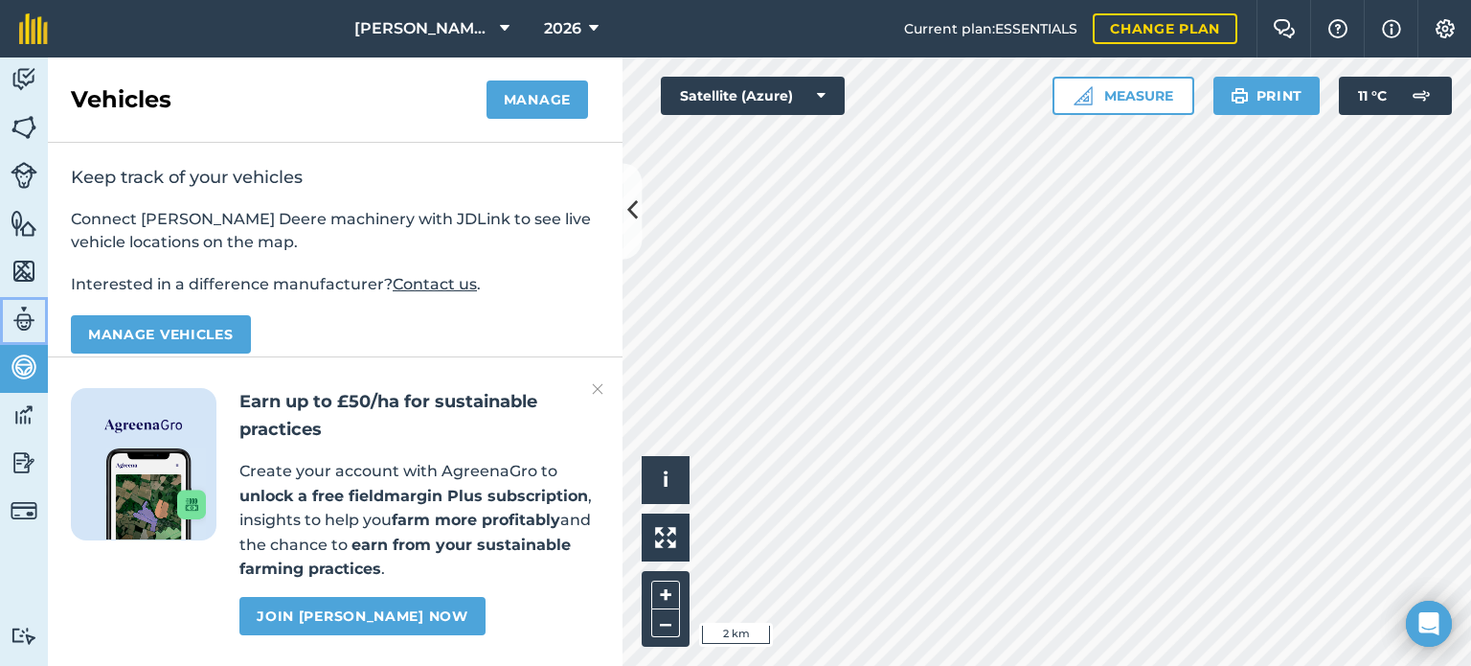
click at [37, 325] on link "Team" at bounding box center [24, 321] width 48 height 48
select select "MEMBER"
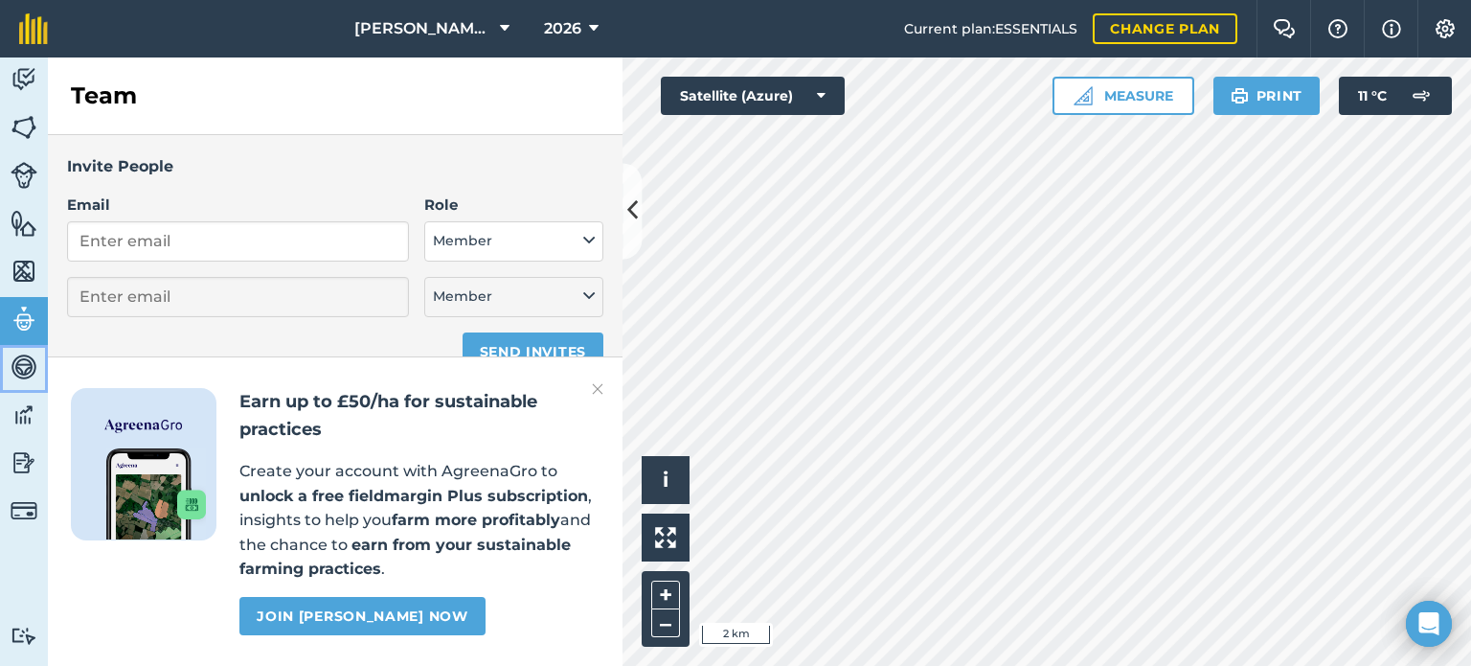
click at [28, 371] on img at bounding box center [24, 367] width 27 height 29
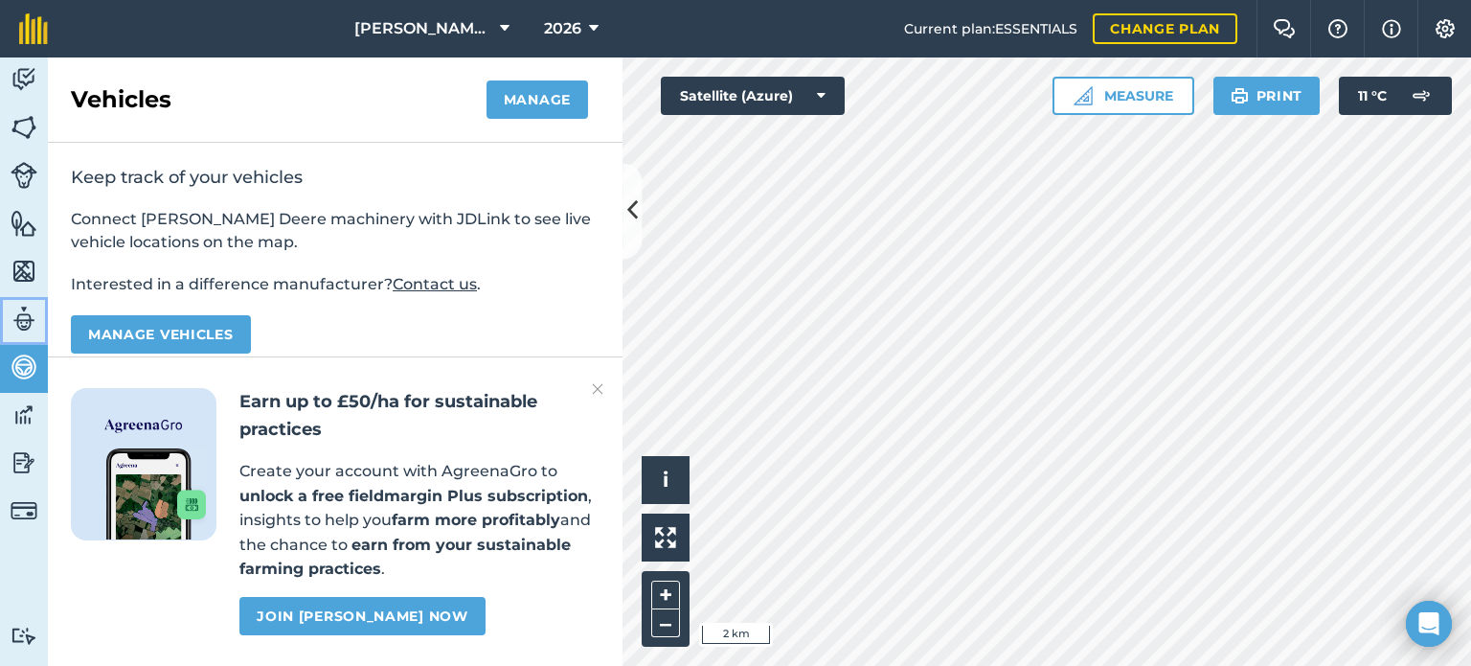
click at [34, 323] on img at bounding box center [24, 319] width 27 height 29
select select "MEMBER"
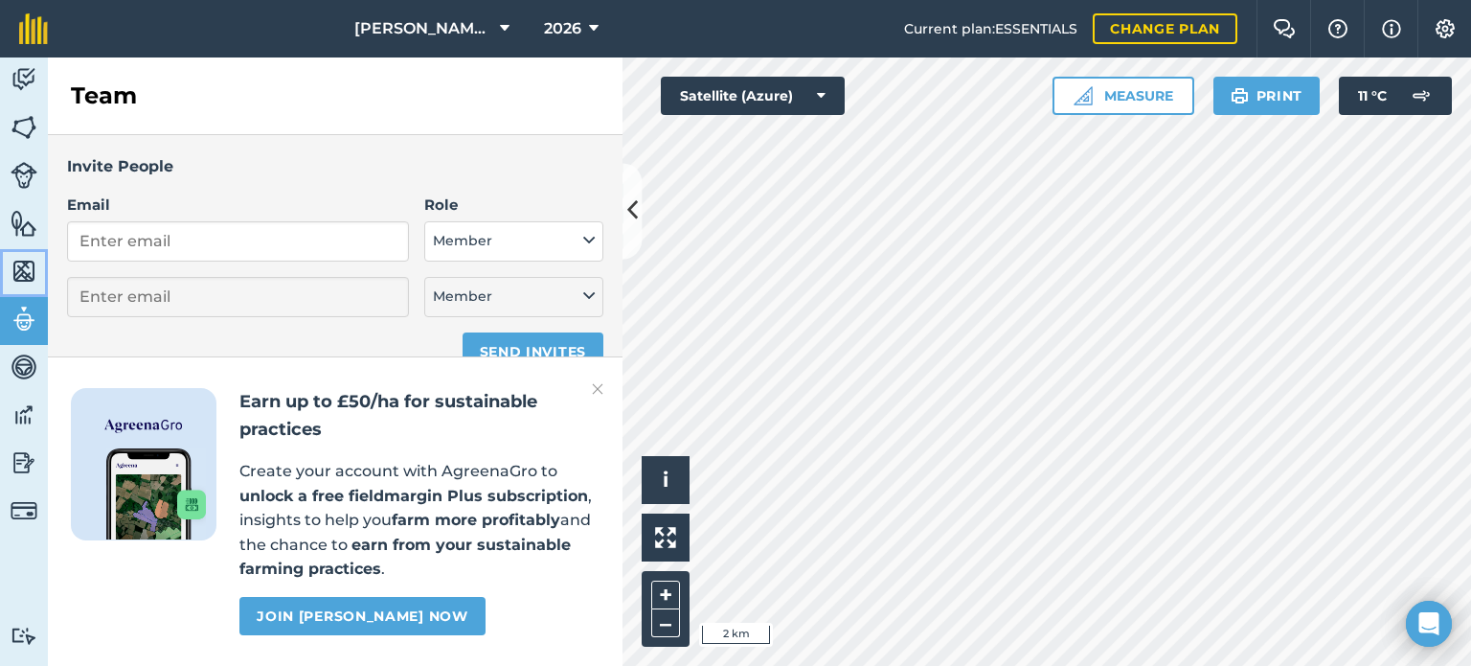
click at [36, 267] on img at bounding box center [24, 271] width 27 height 29
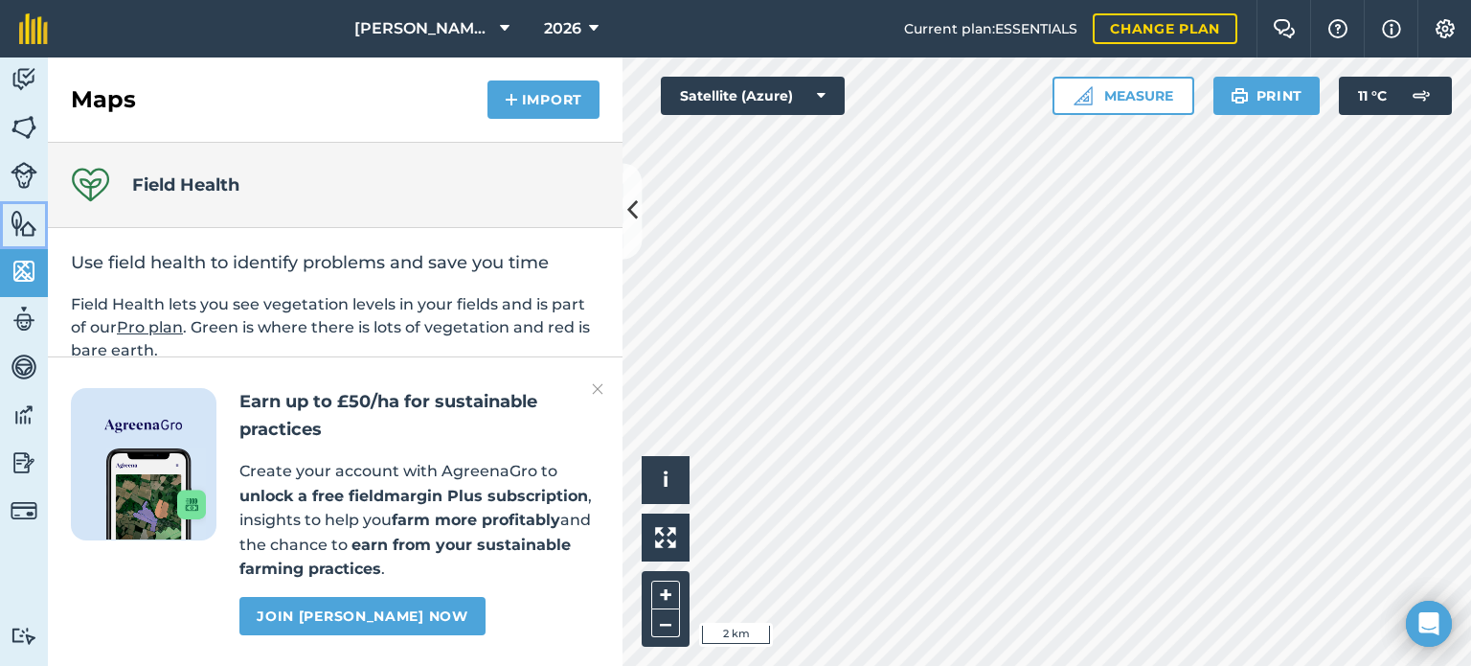
click at [27, 215] on img at bounding box center [24, 223] width 27 height 29
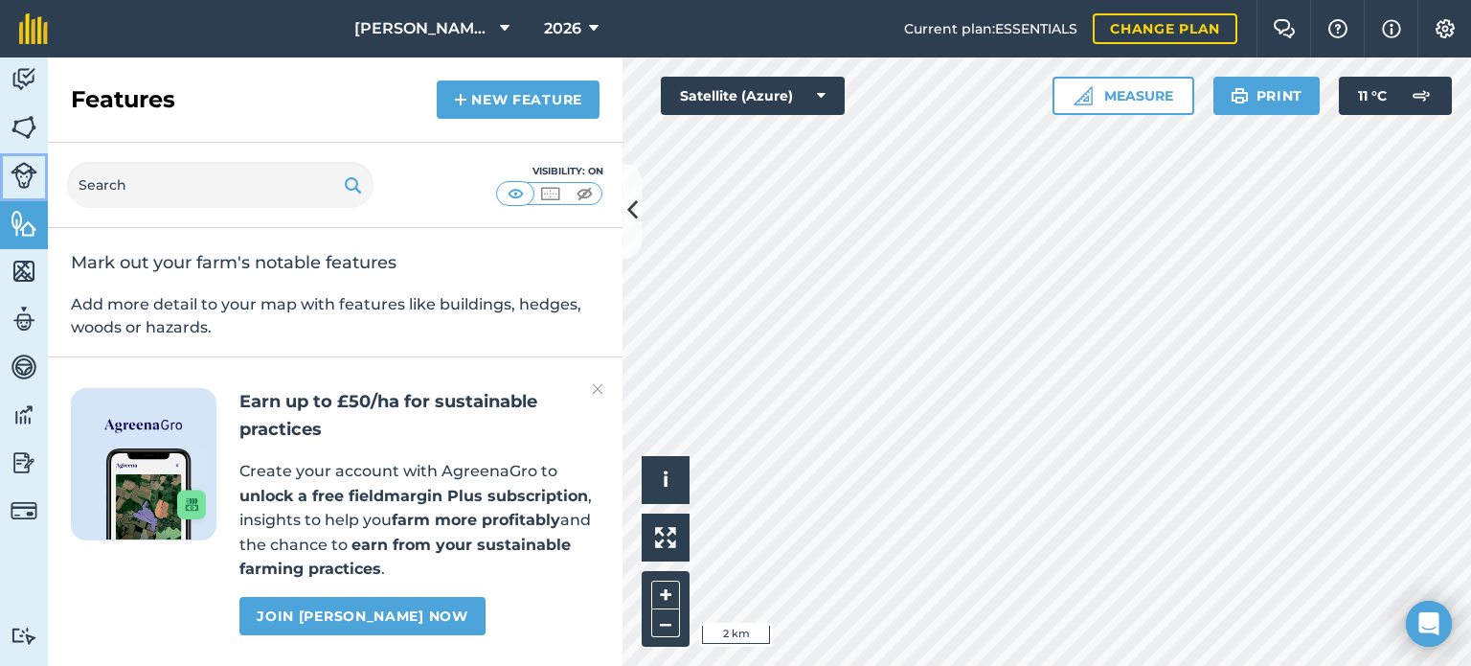
click at [19, 162] on img at bounding box center [24, 175] width 27 height 27
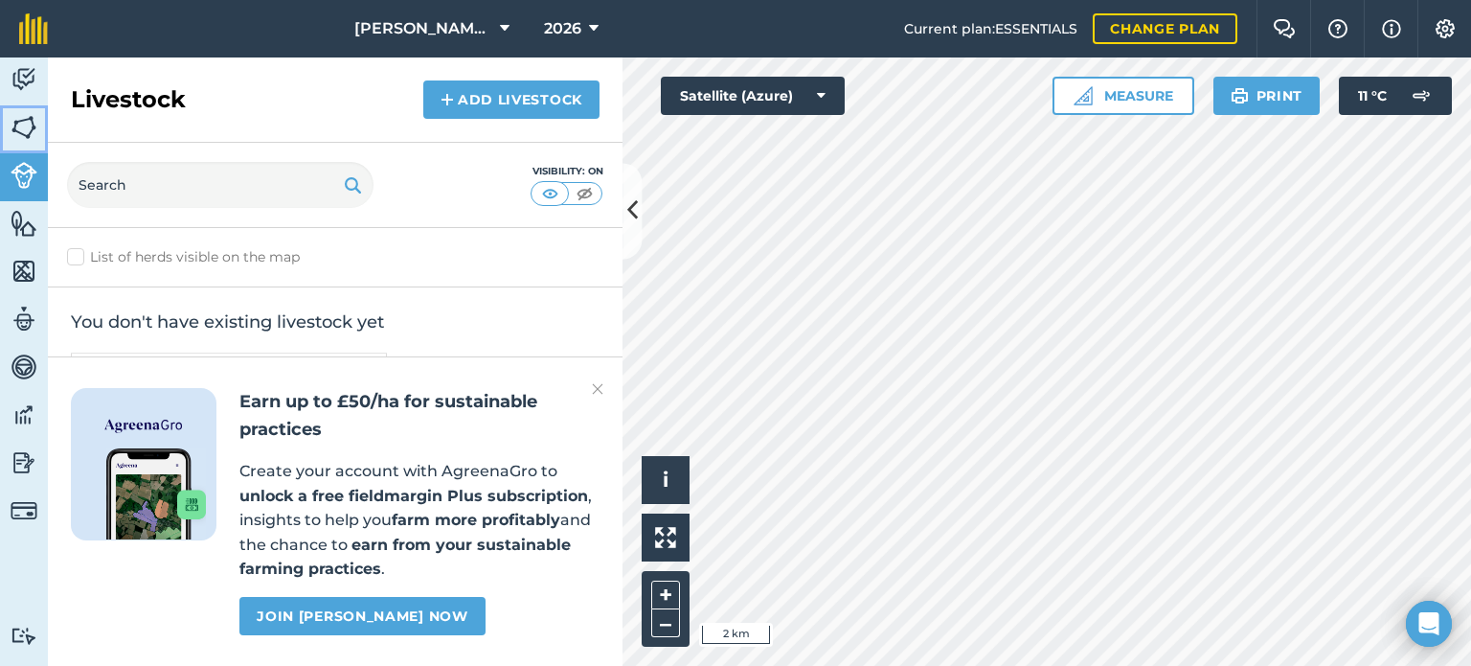
click at [24, 136] on img at bounding box center [24, 127] width 27 height 29
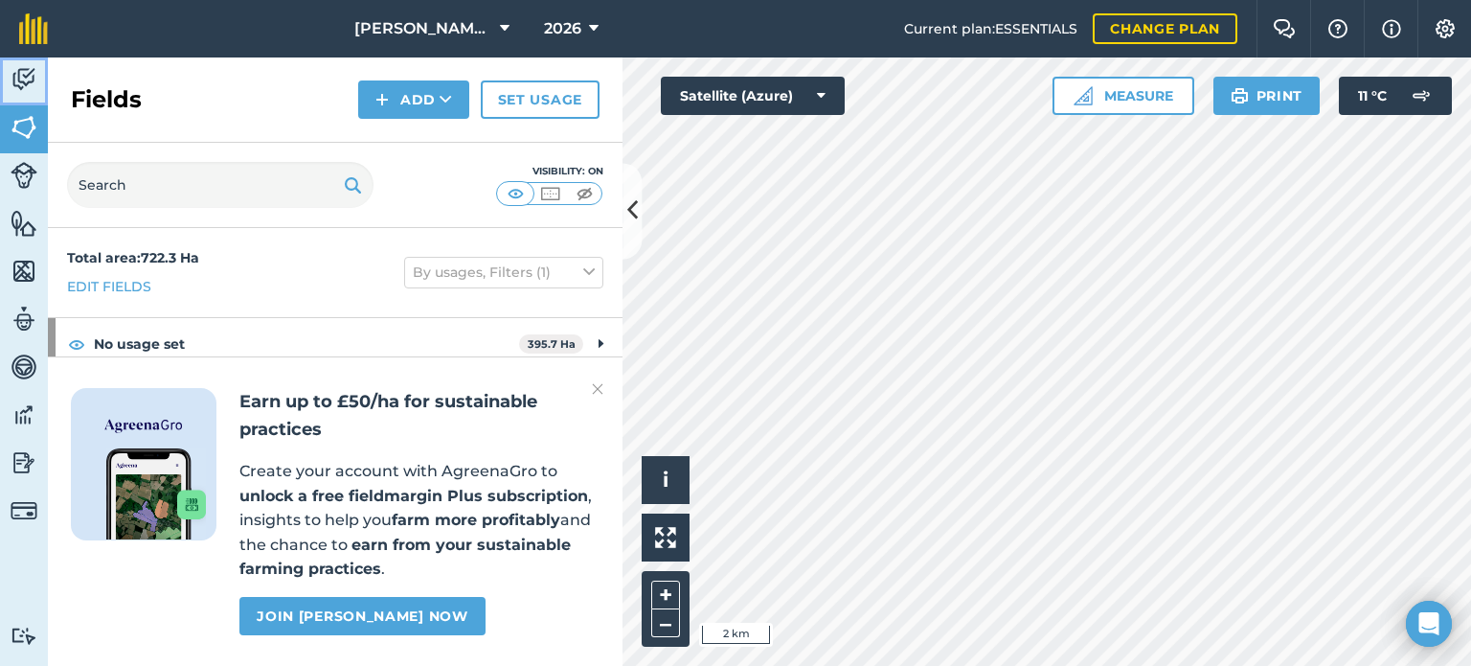
click at [29, 75] on img at bounding box center [24, 79] width 27 height 29
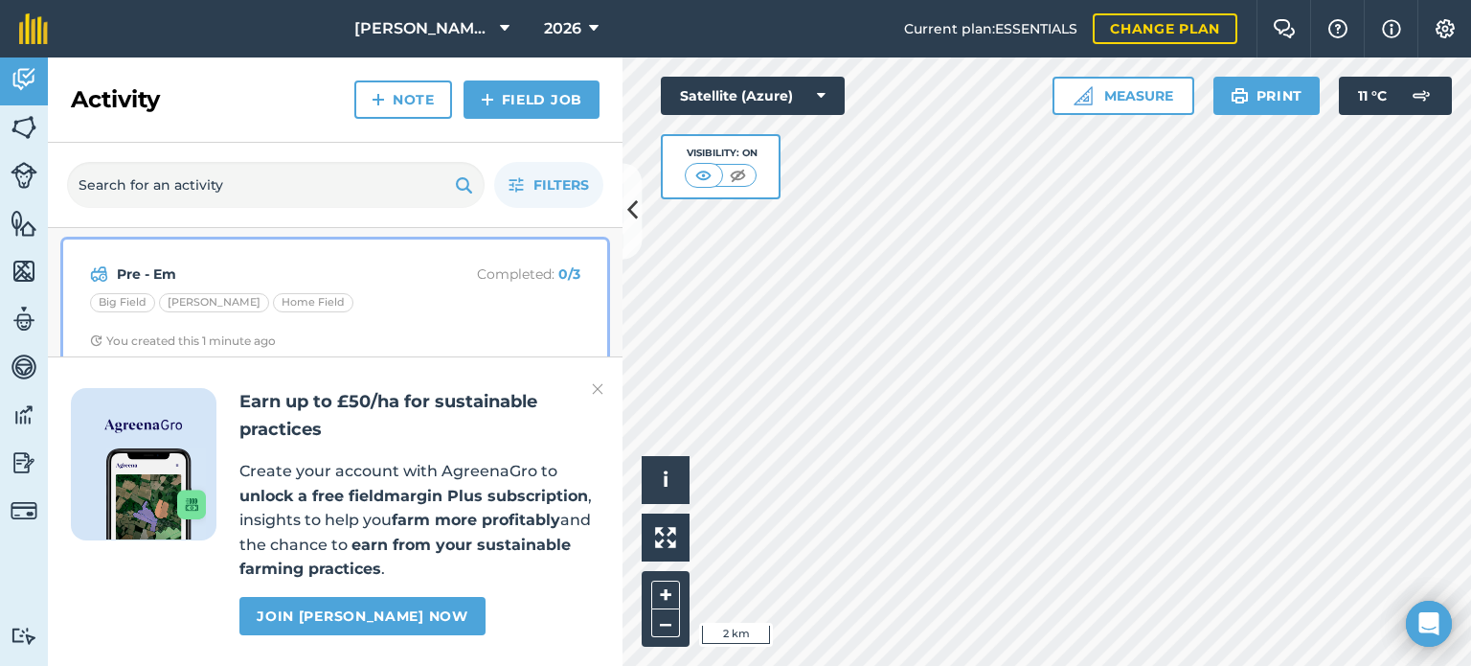
click at [338, 252] on div "Pre - Em Completed : 0 / 3 Big Field [PERSON_NAME] Home Field You created this …" at bounding box center [335, 305] width 521 height 109
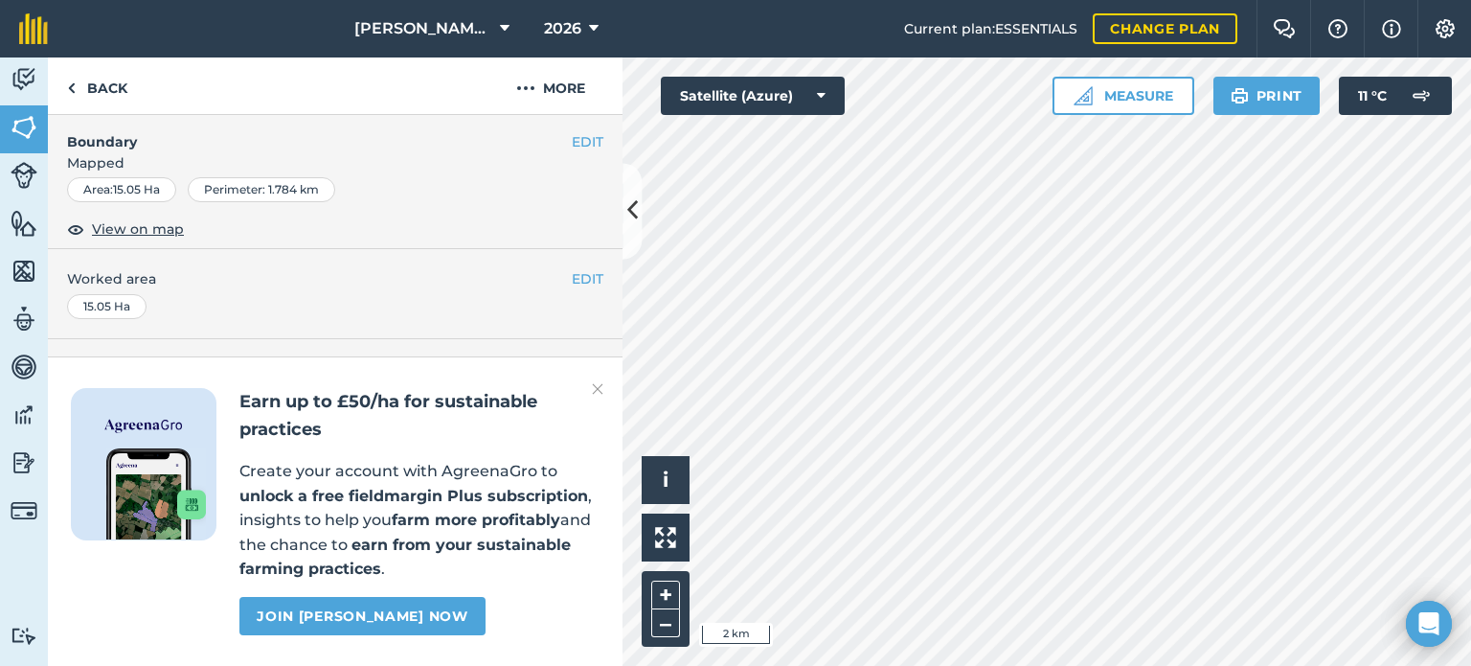
scroll to position [287, 0]
click at [600, 394] on img at bounding box center [597, 388] width 11 height 23
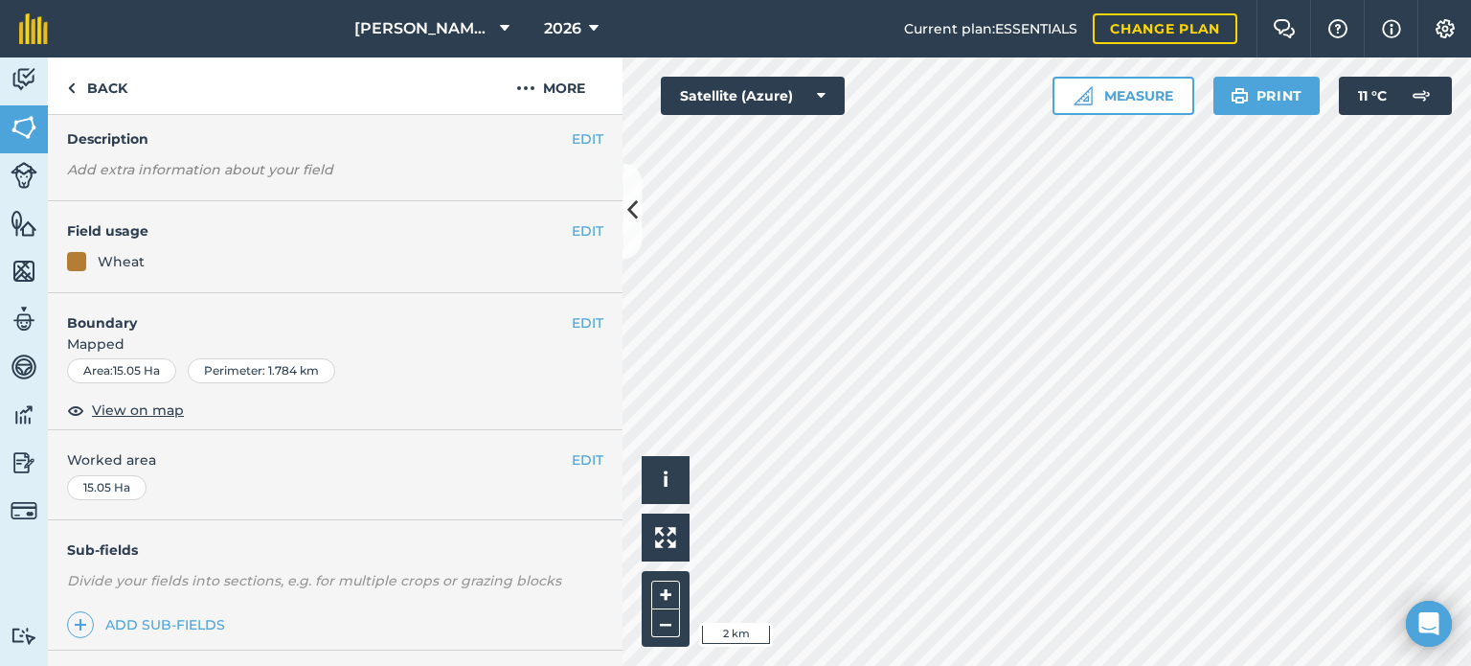
scroll to position [0, 0]
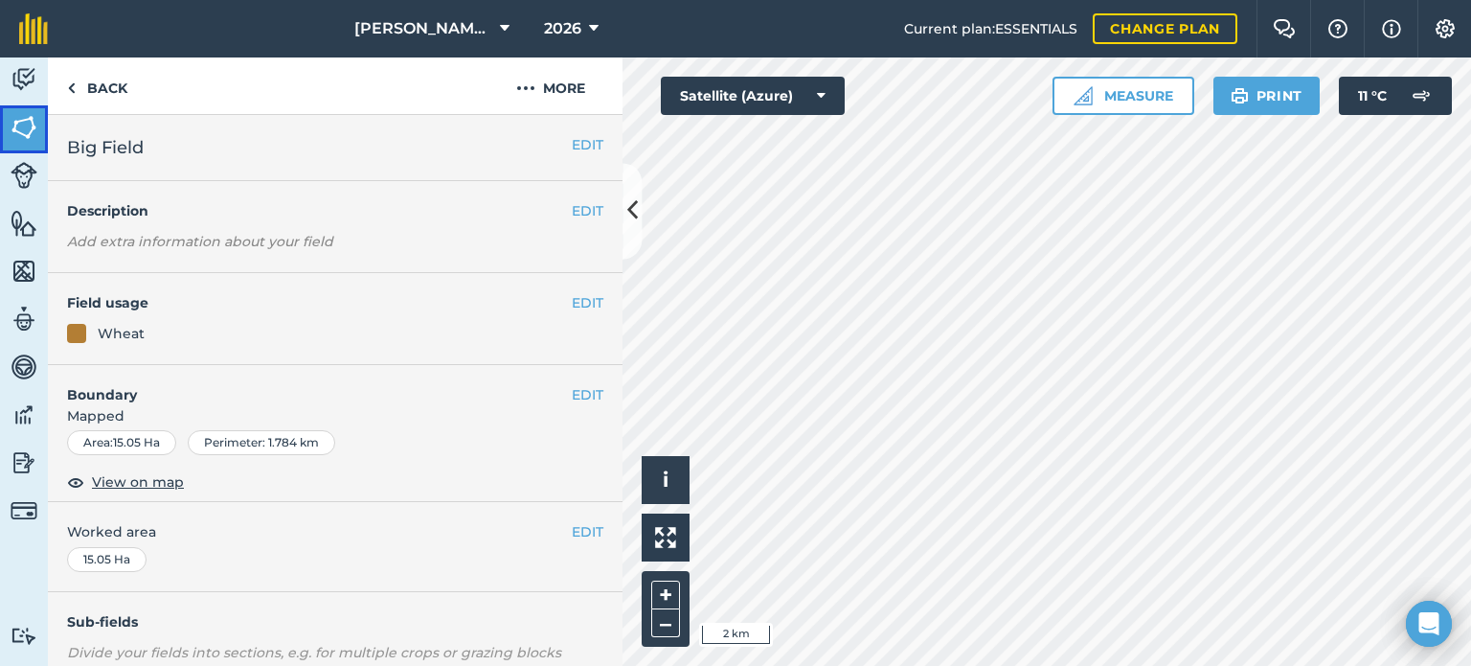
click at [27, 125] on img at bounding box center [24, 127] width 27 height 29
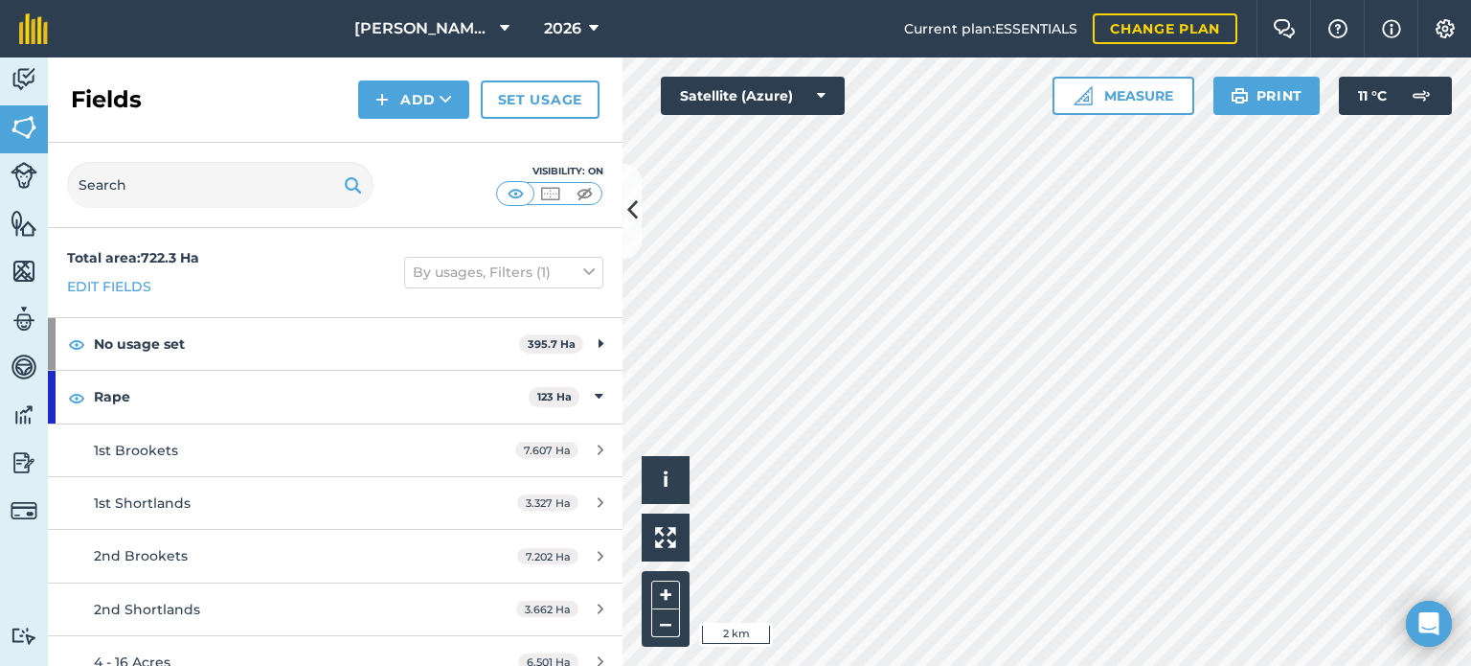
click at [1057, 25] on span "Current plan : ESSENTIALS" at bounding box center [990, 28] width 173 height 21
click at [1112, 26] on link "Change plan" at bounding box center [1165, 28] width 145 height 31
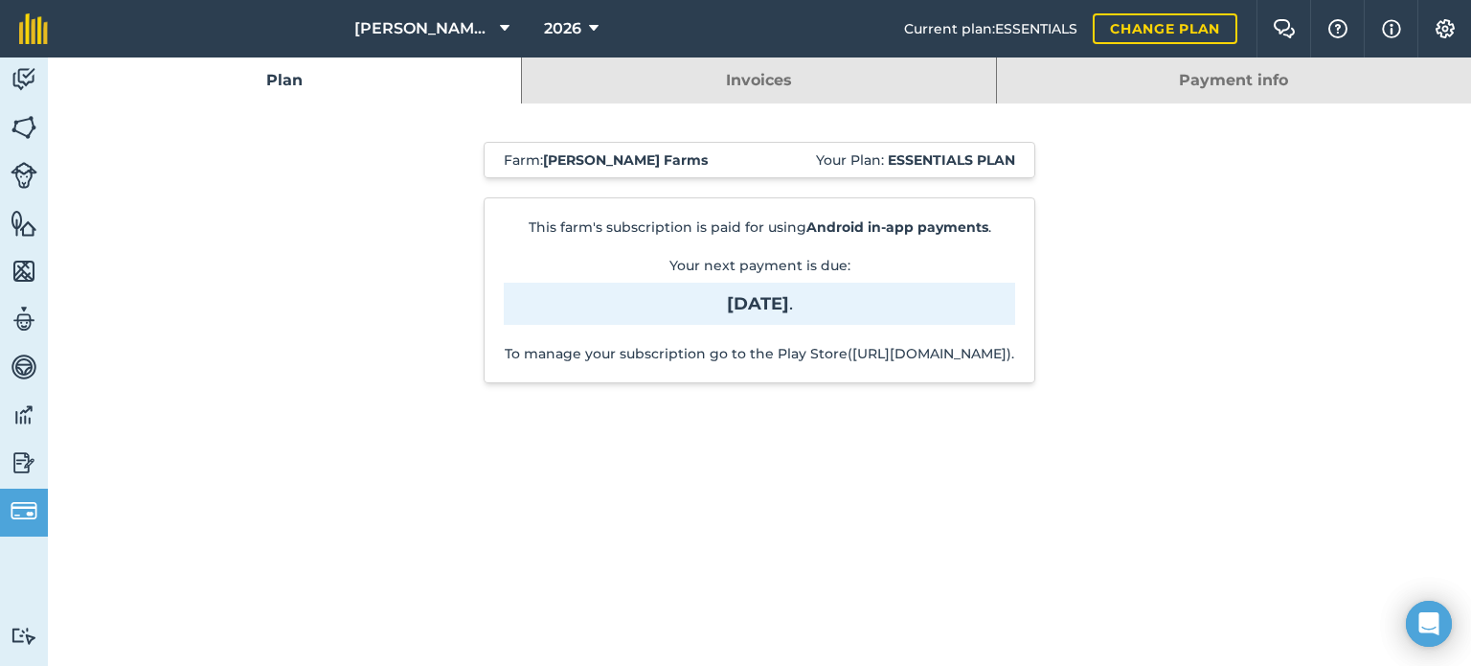
click at [937, 154] on strong "Essentials plan" at bounding box center [951, 159] width 127 height 17
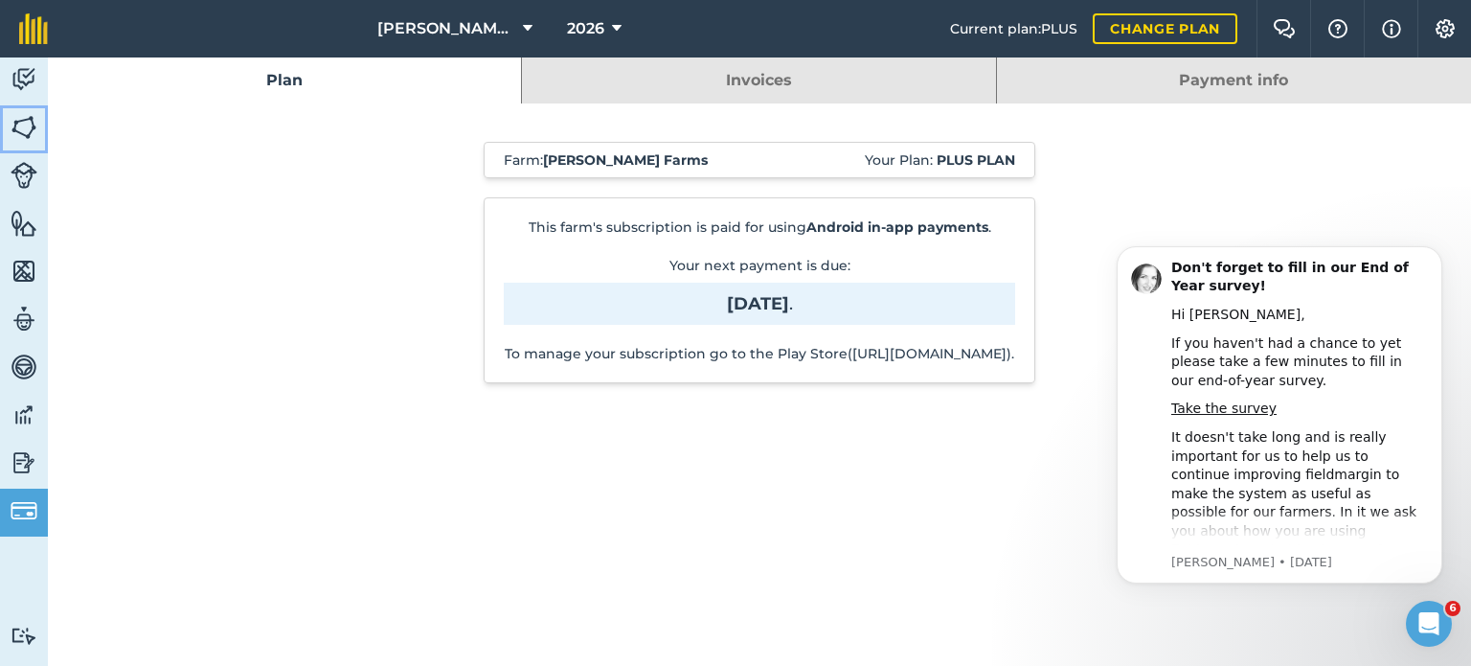
click at [32, 123] on img at bounding box center [24, 127] width 27 height 29
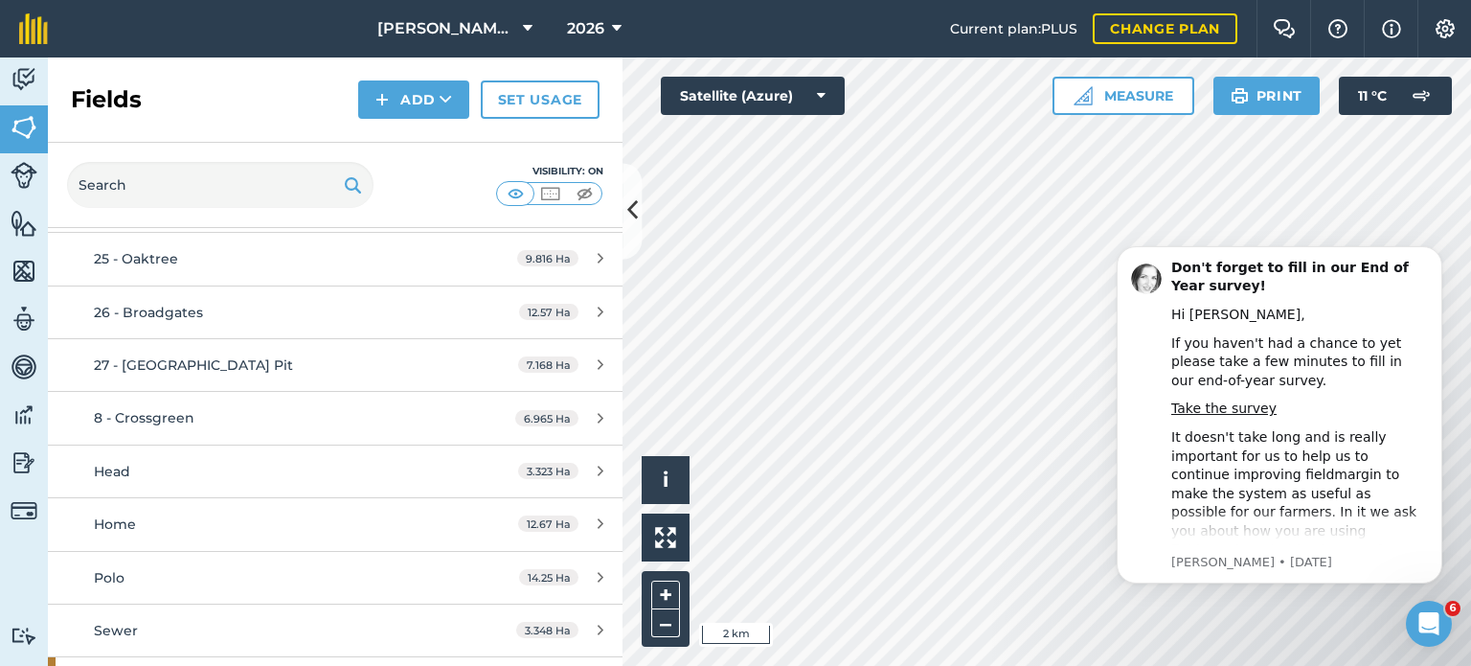
scroll to position [1977, 0]
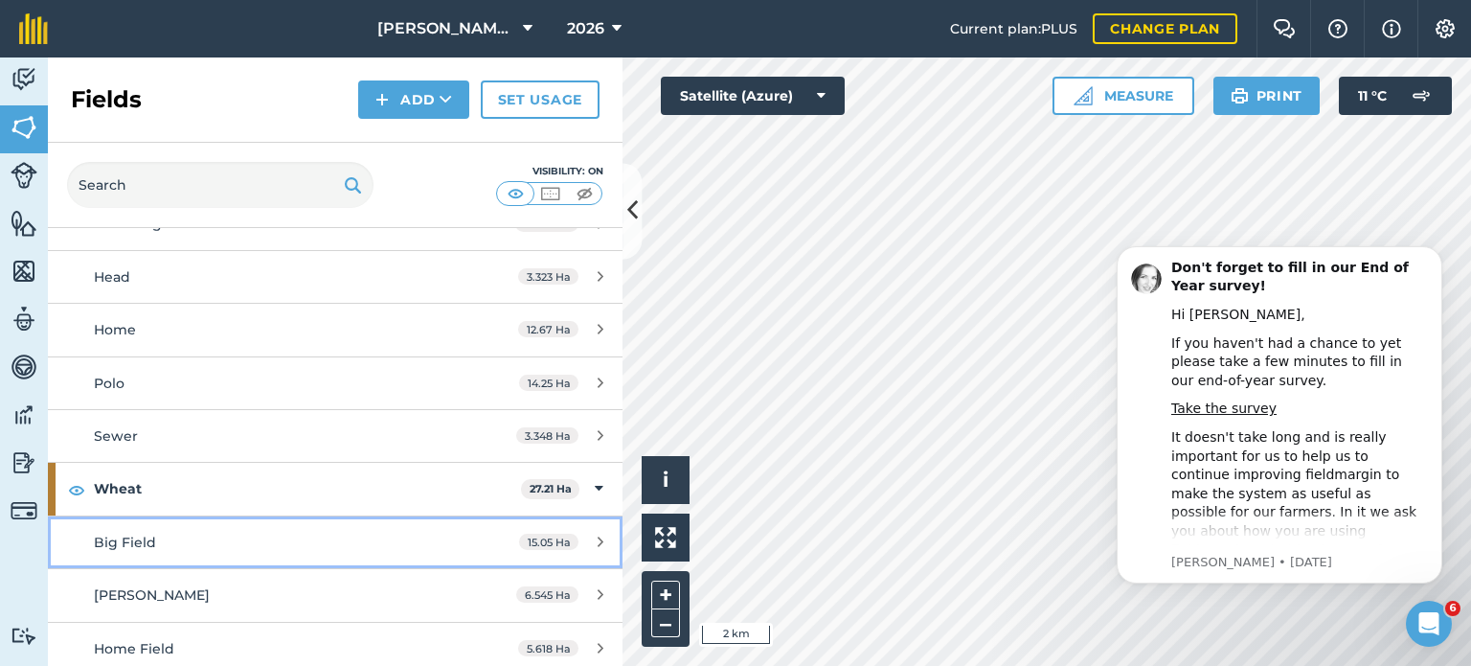
click at [571, 547] on link "Big Field 15.05 Ha" at bounding box center [335, 542] width 575 height 52
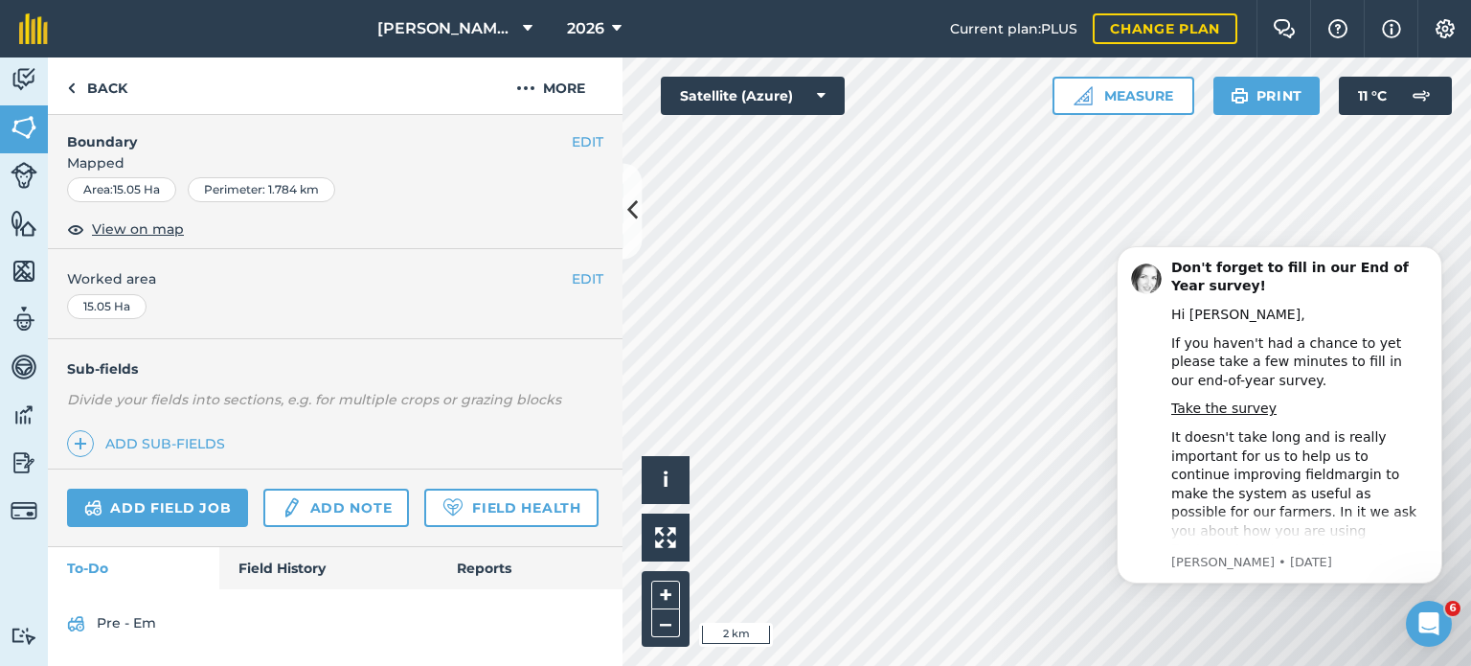
scroll to position [303, 0]
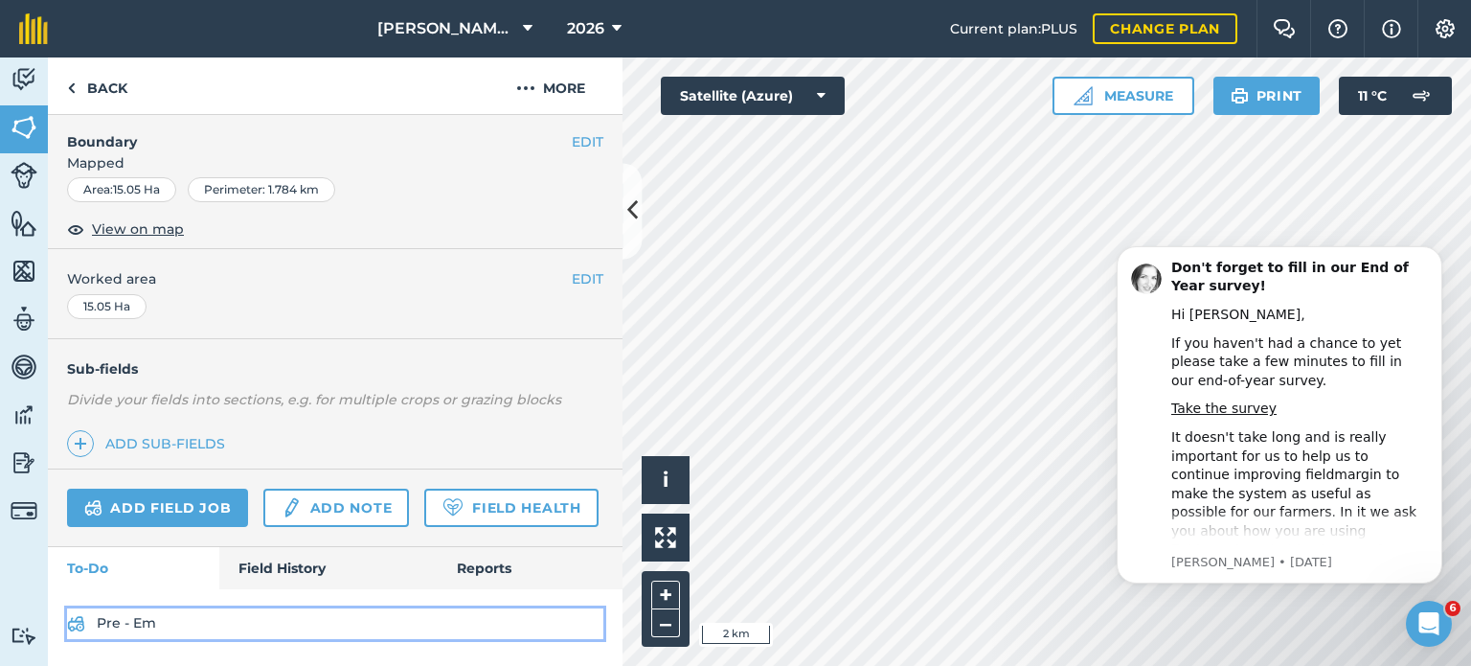
click at [136, 616] on link "Pre - Em" at bounding box center [335, 623] width 536 height 31
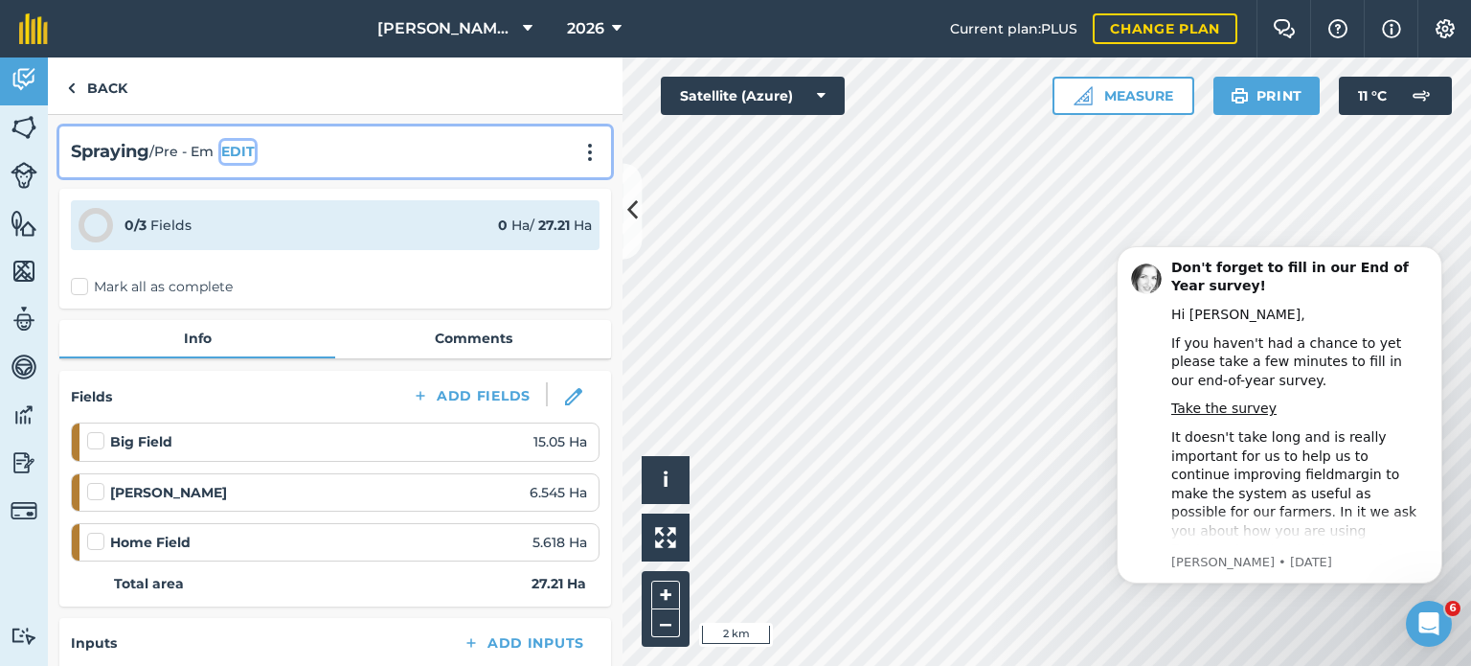
click at [240, 155] on button "EDIT" at bounding box center [238, 151] width 34 height 21
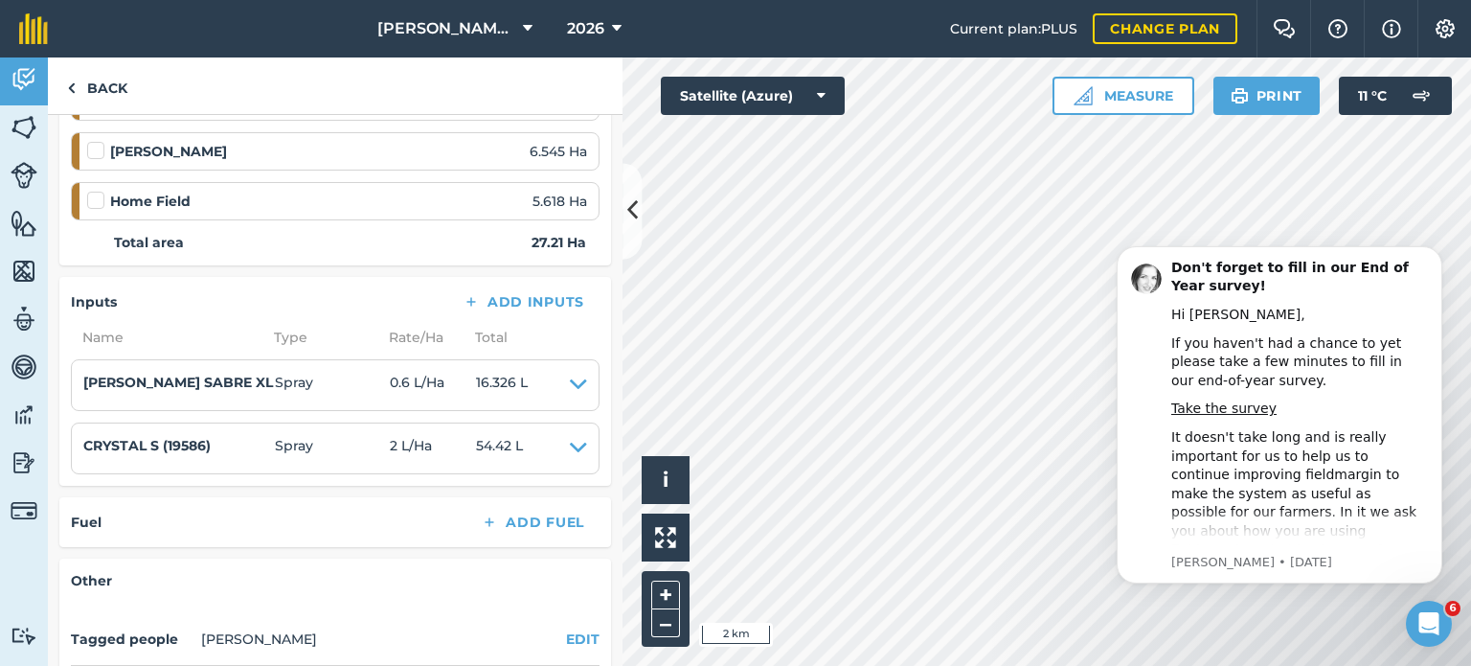
scroll to position [766, 0]
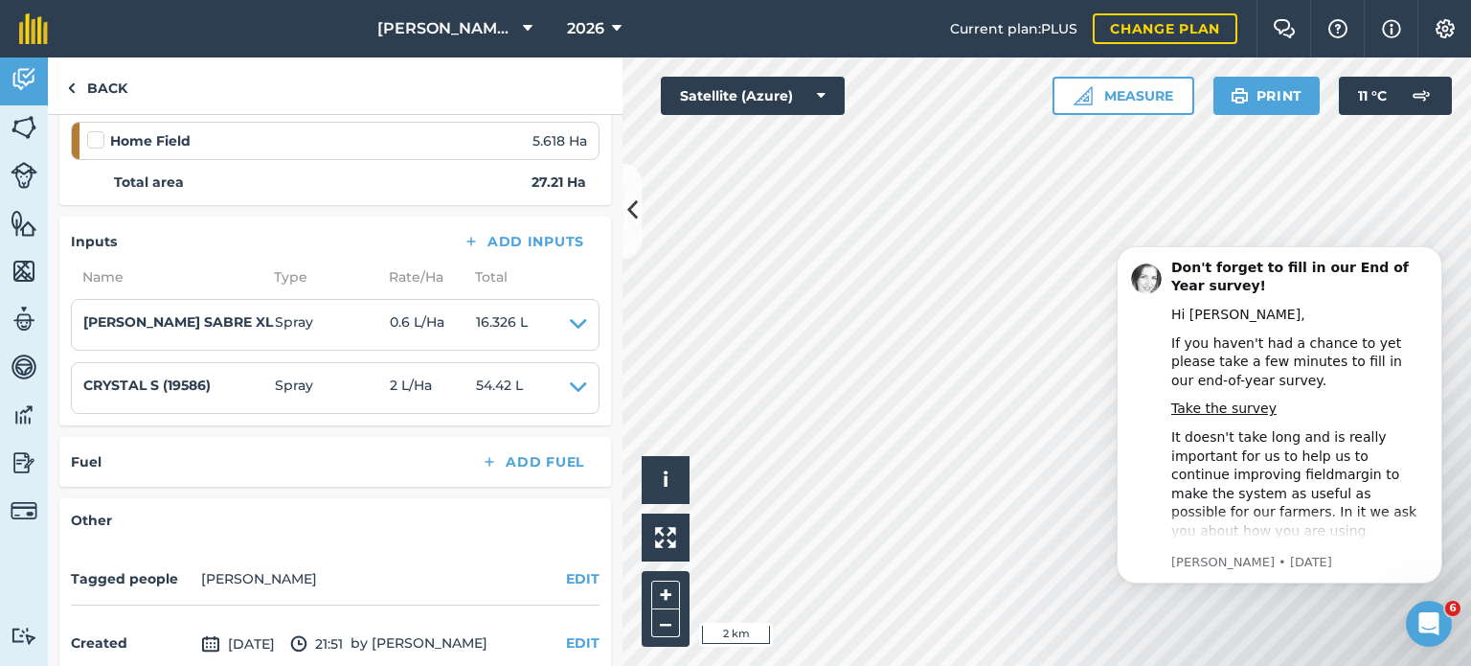
scroll to position [69, 0]
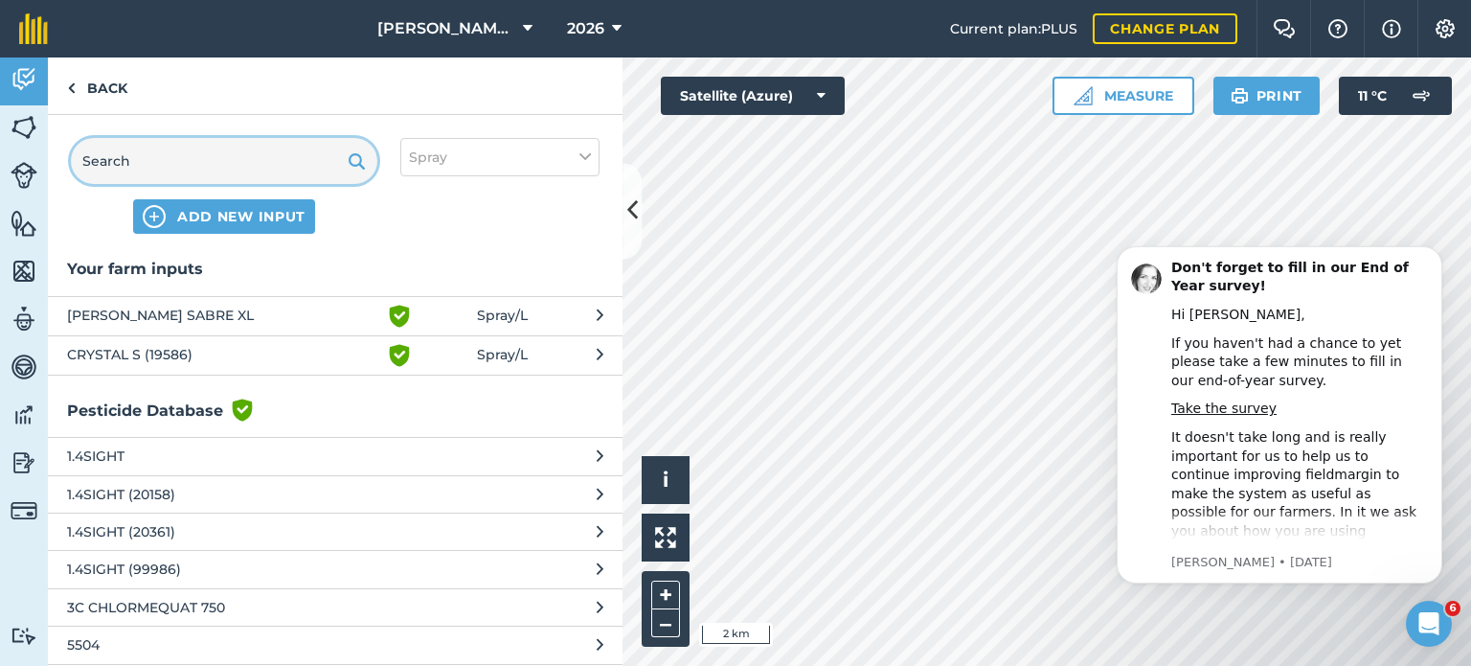
click at [261, 175] on input "text" at bounding box center [224, 161] width 307 height 46
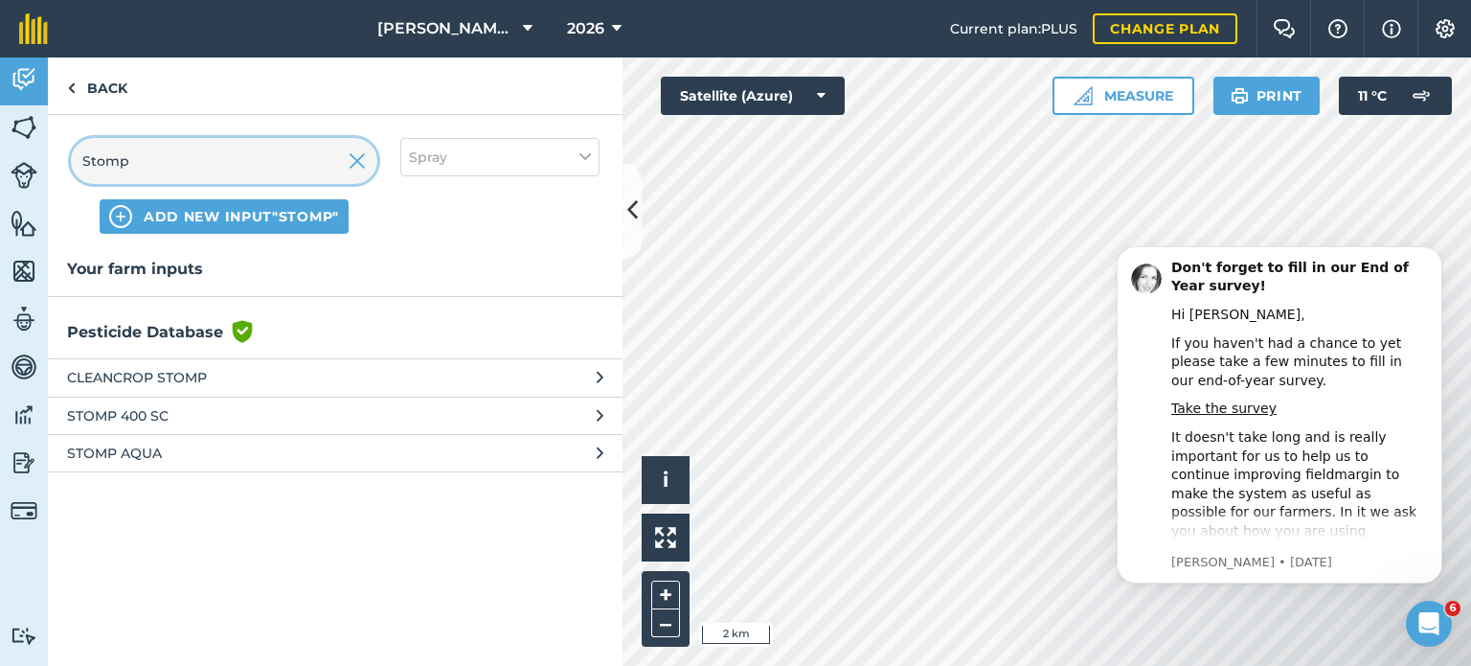
type input "Stomp"
click at [238, 453] on span "STOMP AQUA" at bounding box center [223, 453] width 313 height 21
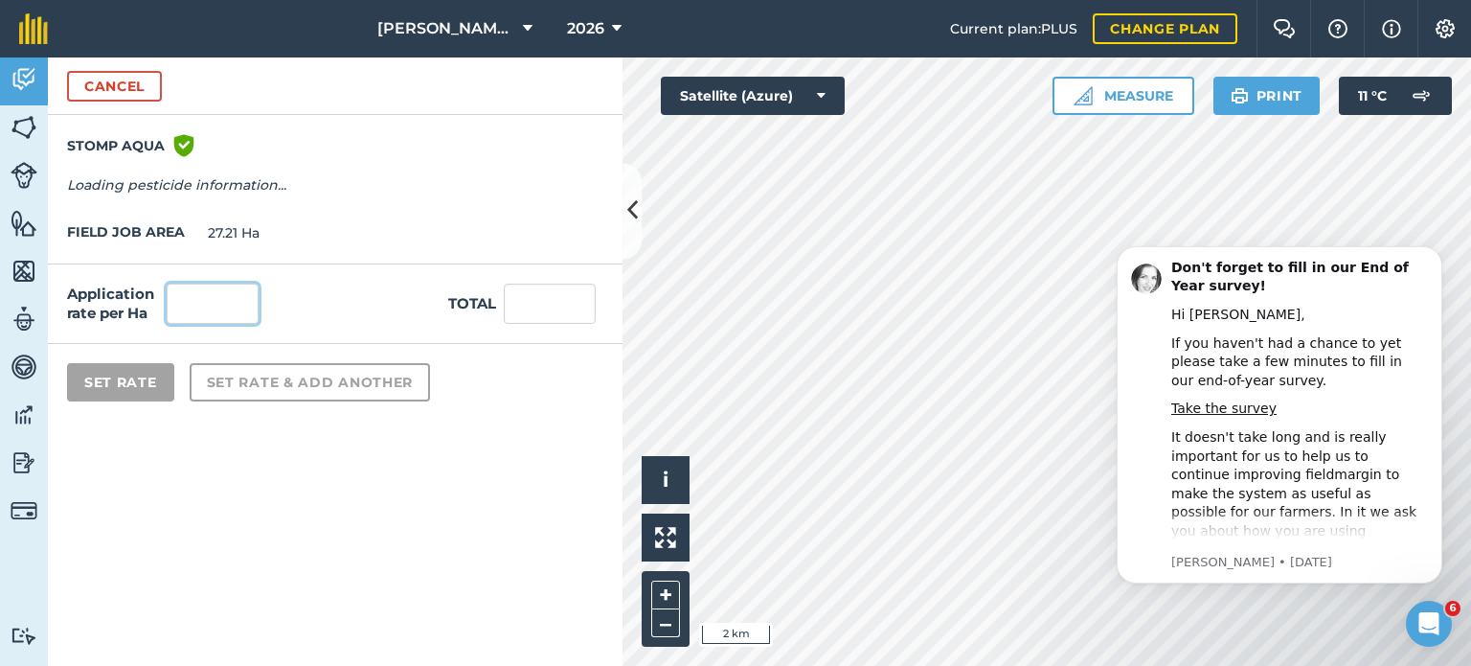
click at [227, 306] on input "text" at bounding box center [213, 304] width 92 height 40
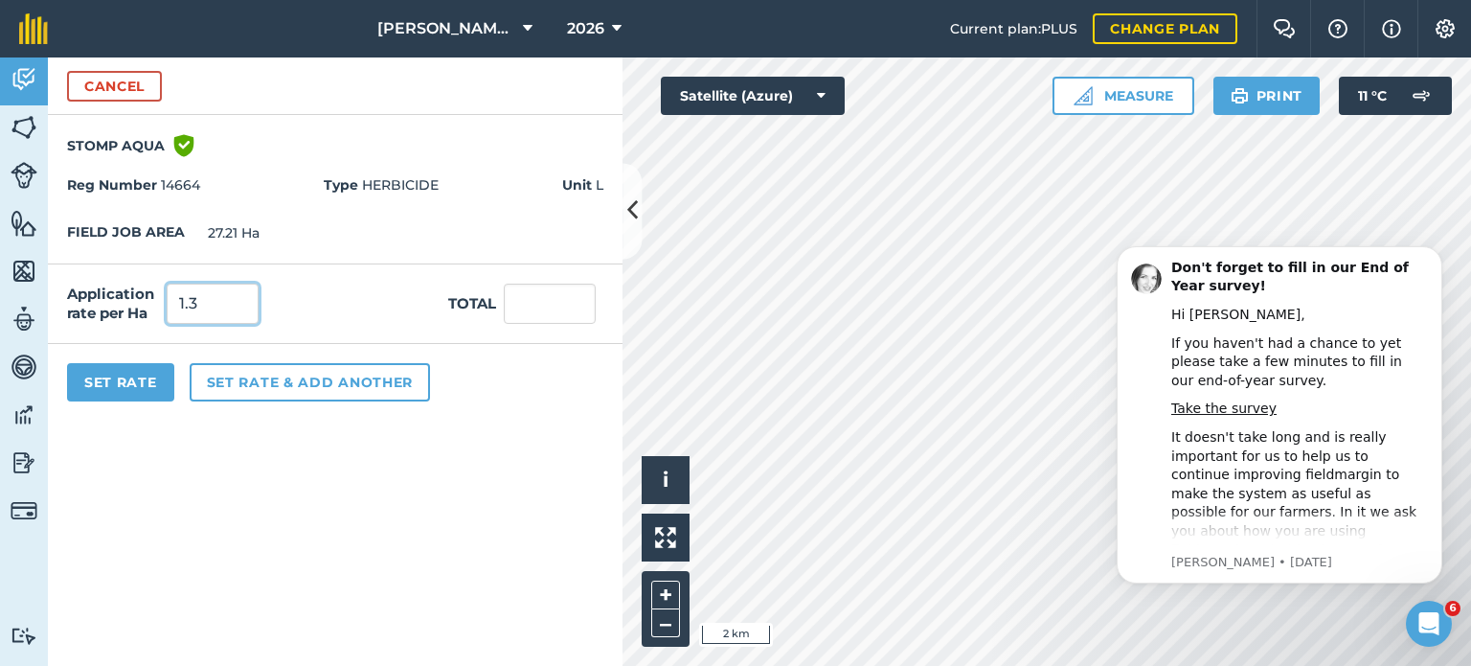
type input "1.3"
type input "35.373"
click at [147, 380] on button "Set Rate" at bounding box center [120, 382] width 107 height 38
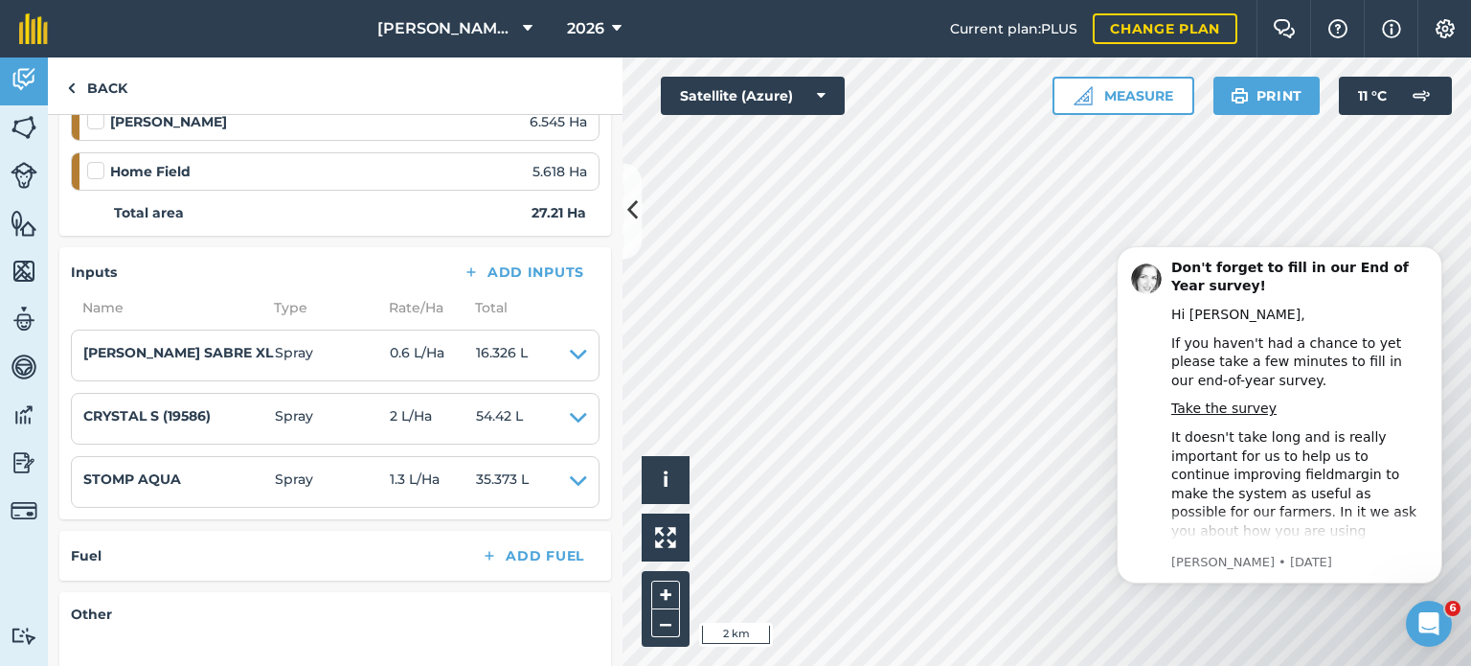
scroll to position [740, 0]
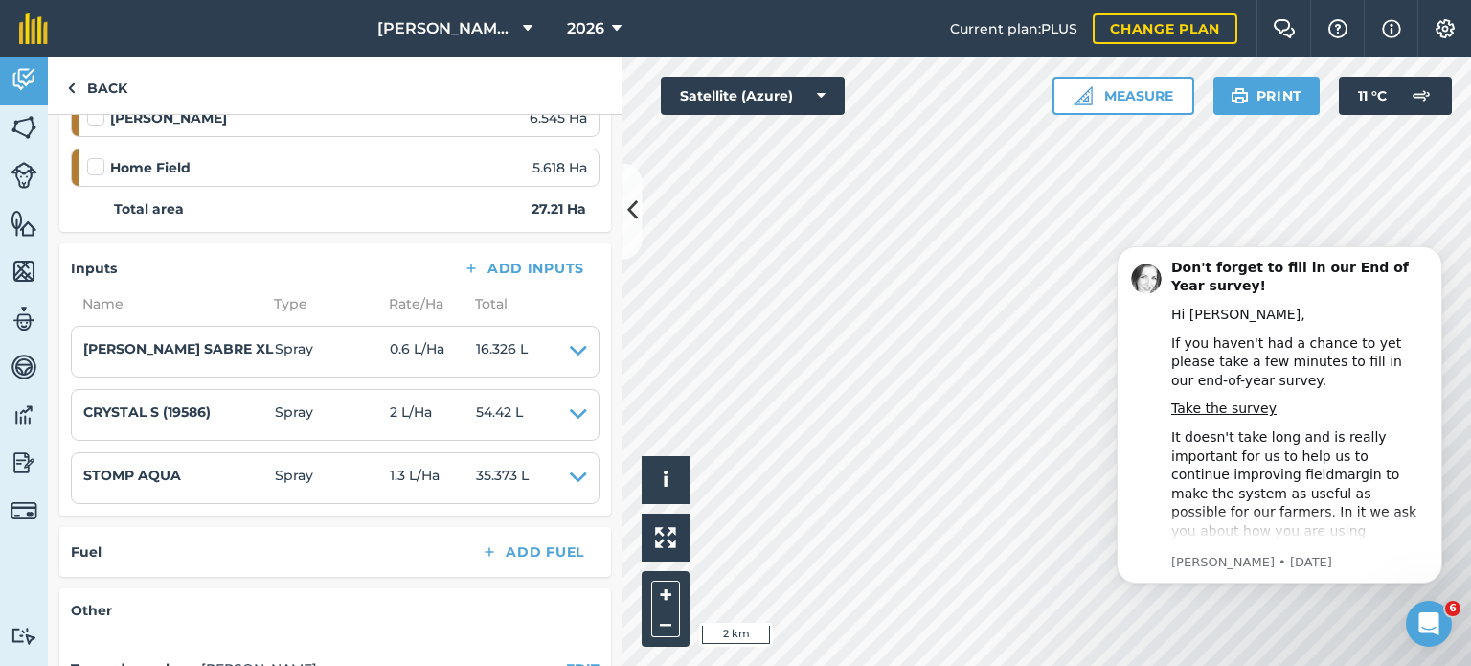
scroll to position [69, 0]
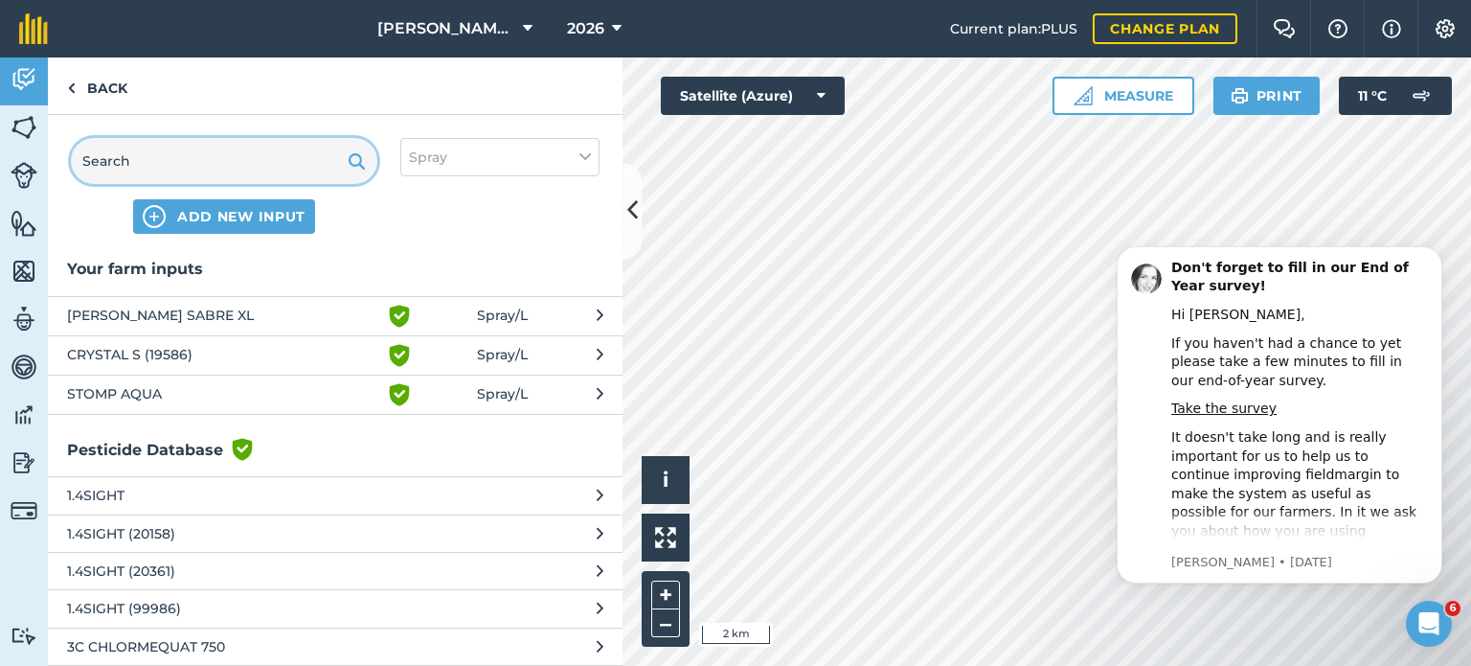
click at [272, 148] on input "text" at bounding box center [224, 161] width 307 height 46
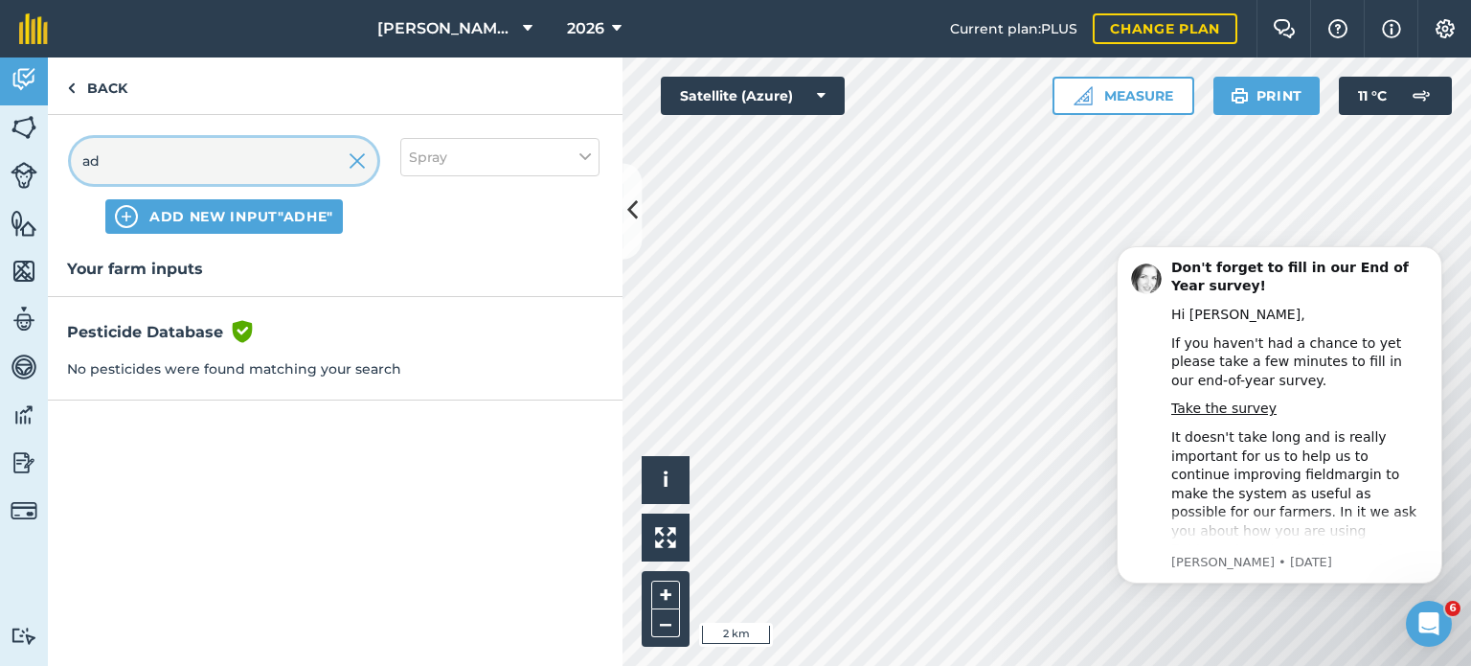
type input "a"
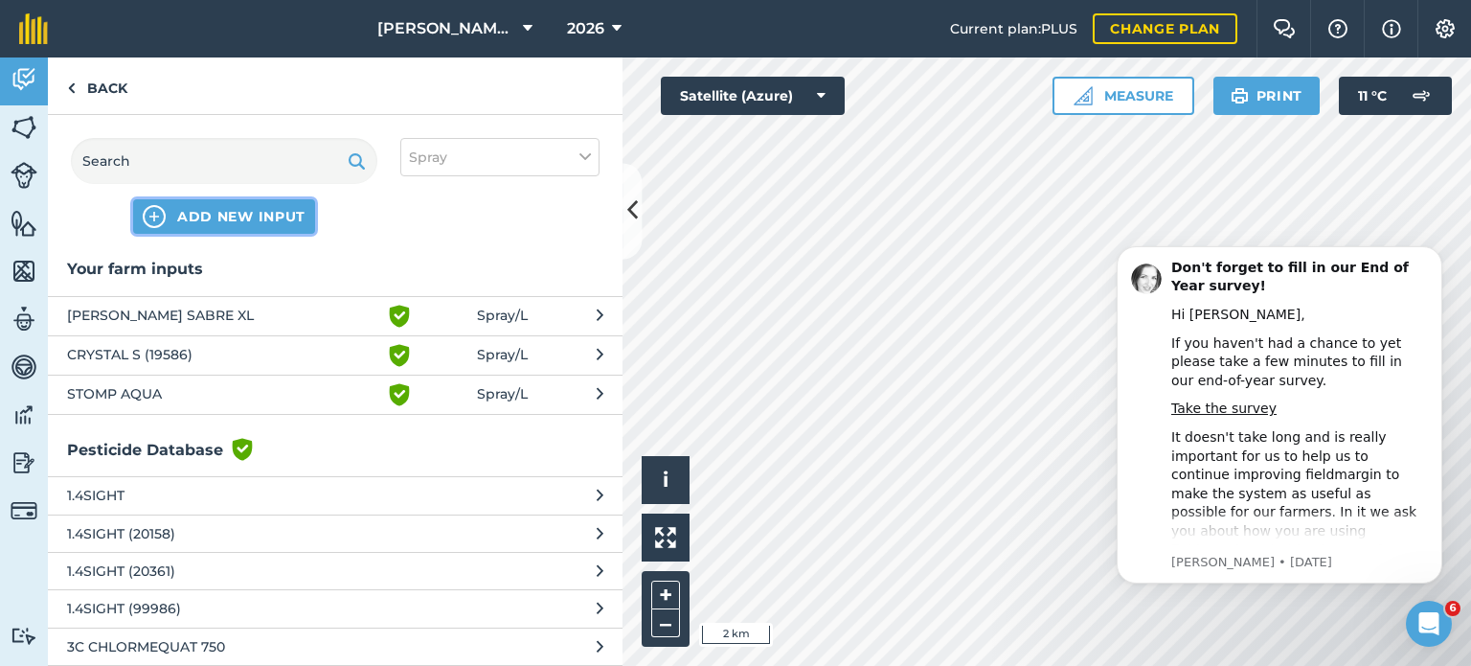
click at [257, 209] on span "ADD NEW INPUT" at bounding box center [241, 216] width 128 height 19
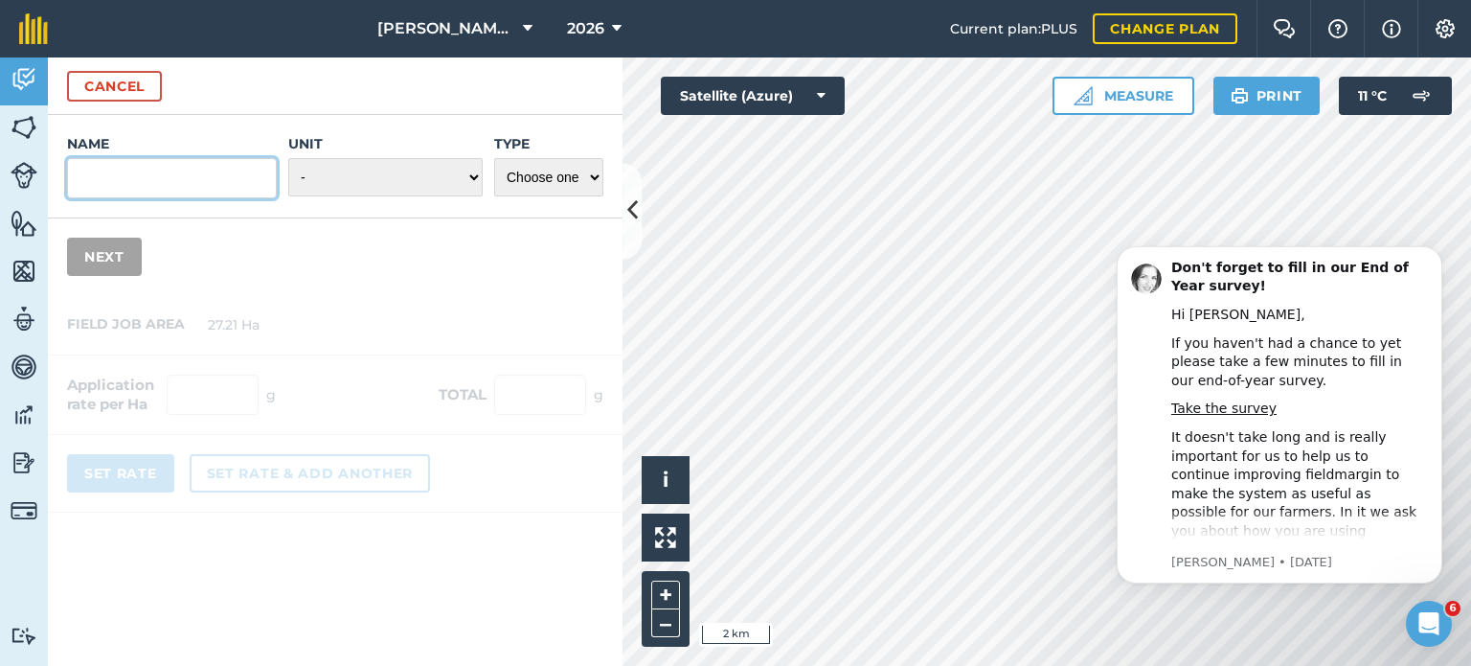
click at [240, 173] on input "Name" at bounding box center [172, 178] width 210 height 40
type input "Adhere"
click at [353, 187] on select "- Grams/g Kilograms/kg Metric tonnes/t Millilitres/ml Litres/L Ounces/oz Pounds…" at bounding box center [385, 177] width 194 height 38
select select "LITRES"
click at [289, 158] on select "- Grams/g Kilograms/kg Metric tonnes/t Millilitres/ml Litres/L Ounces/oz Pounds…" at bounding box center [385, 177] width 194 height 38
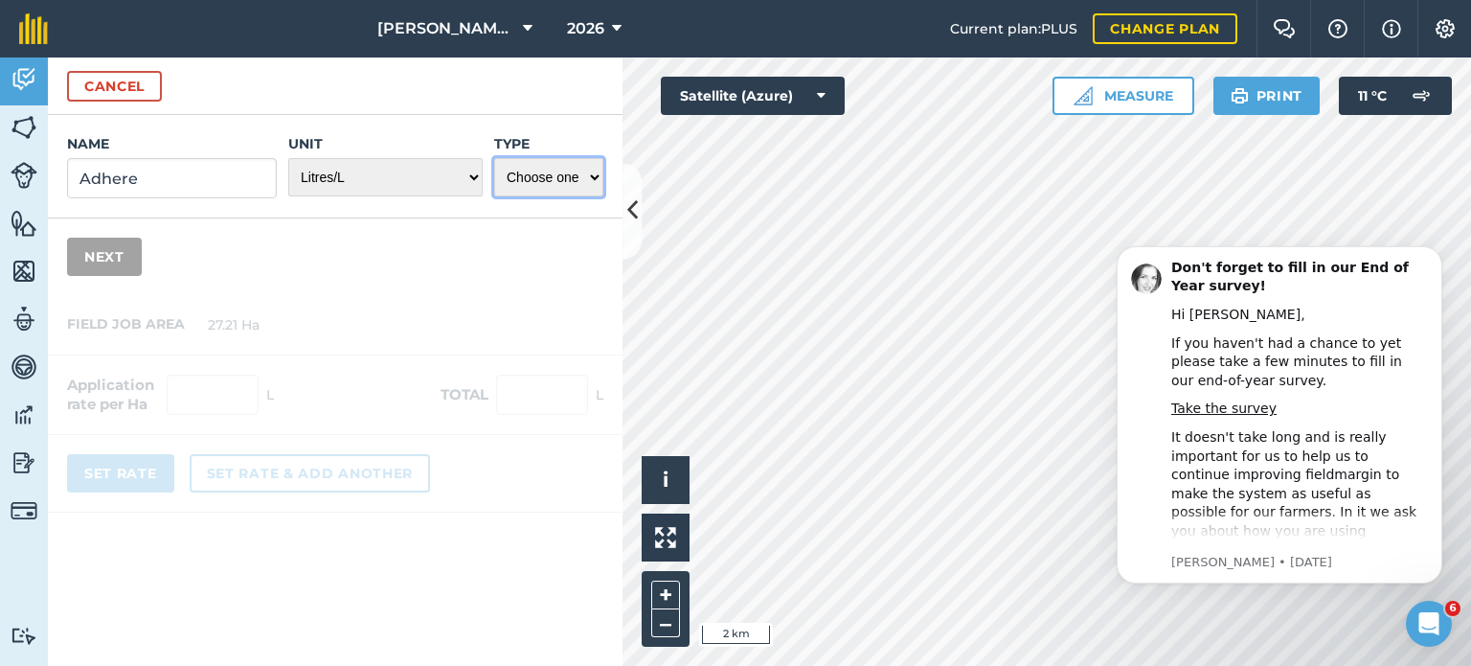
click at [536, 187] on select "Choose one Fertilizer Seed Spray Fuel Other" at bounding box center [548, 177] width 109 height 38
select select "OTHER"
click at [494, 158] on select "Choose one Fertilizer Seed Spray Fuel Other" at bounding box center [548, 177] width 109 height 38
click at [118, 252] on button "Next" at bounding box center [104, 257] width 75 height 38
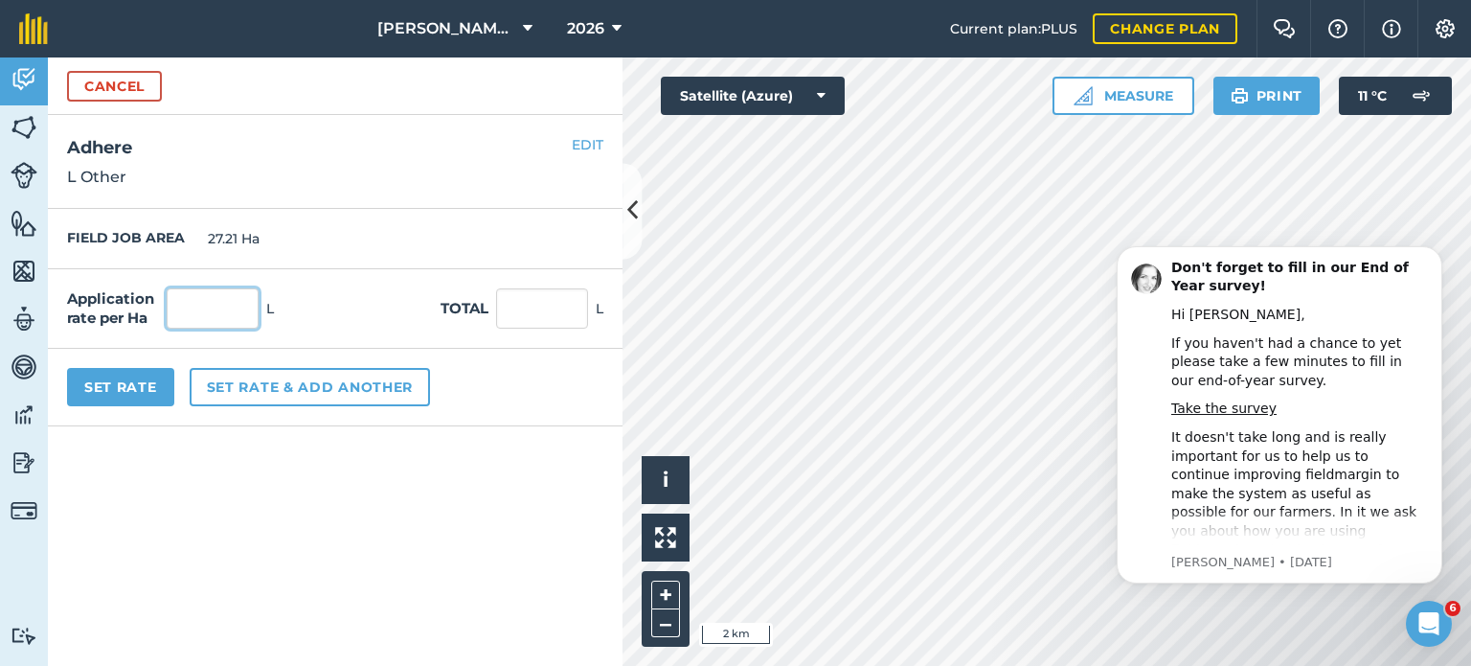
click at [234, 314] on input "text" at bounding box center [213, 308] width 92 height 40
type input "0.2"
type input "5.442"
click at [157, 376] on button "Set Rate" at bounding box center [120, 387] width 107 height 38
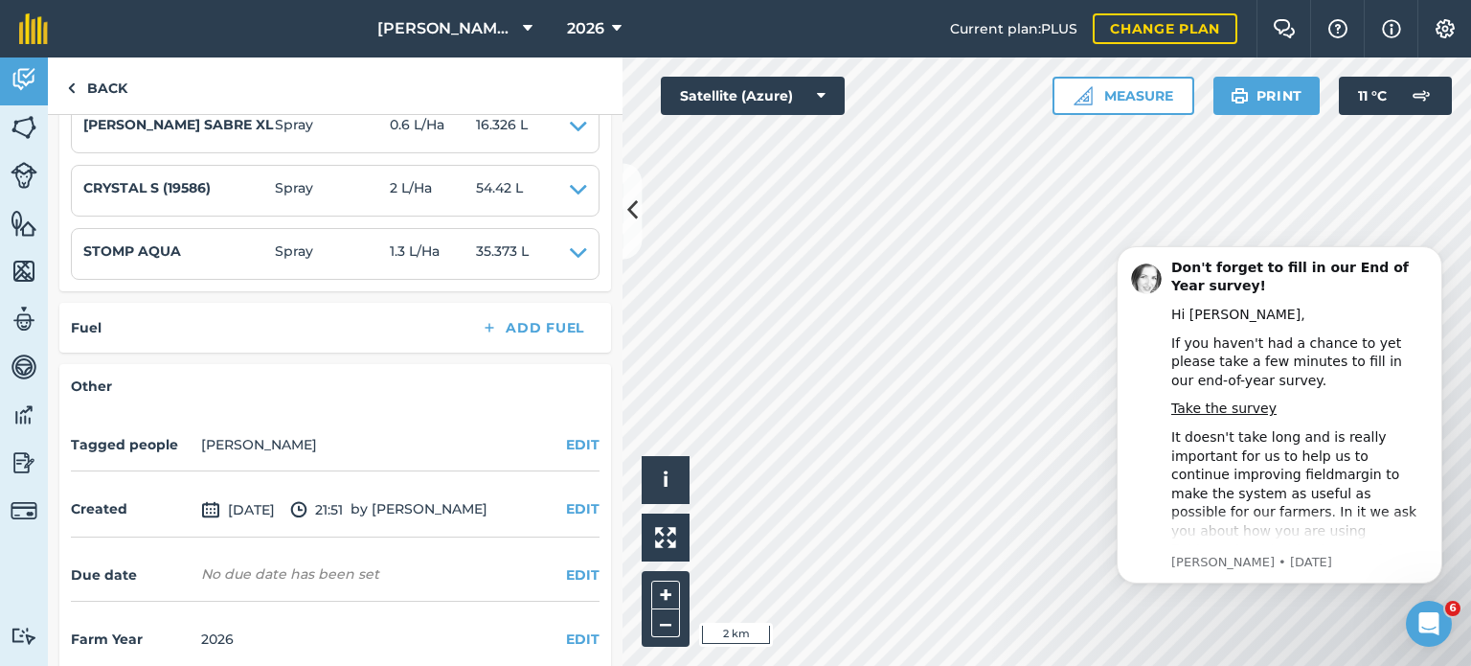
scroll to position [1044, 0]
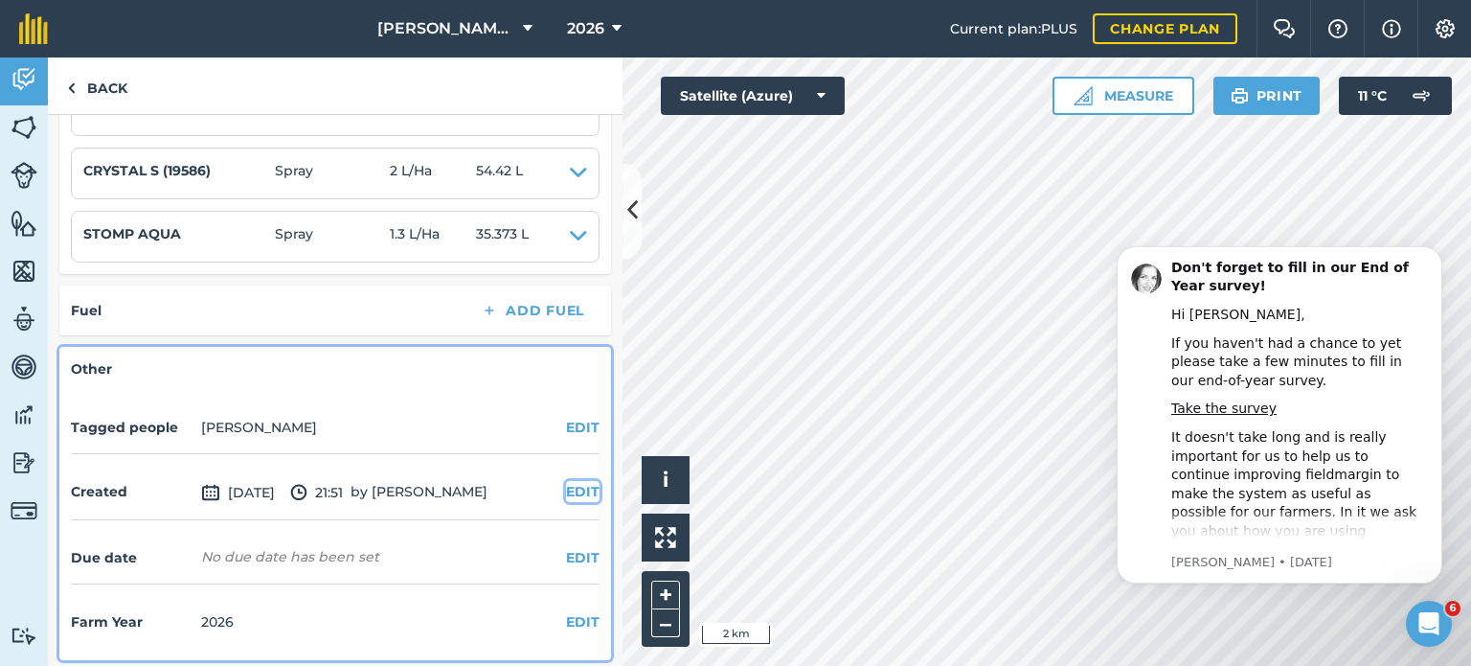
click at [566, 482] on button "EDIT" at bounding box center [583, 491] width 34 height 21
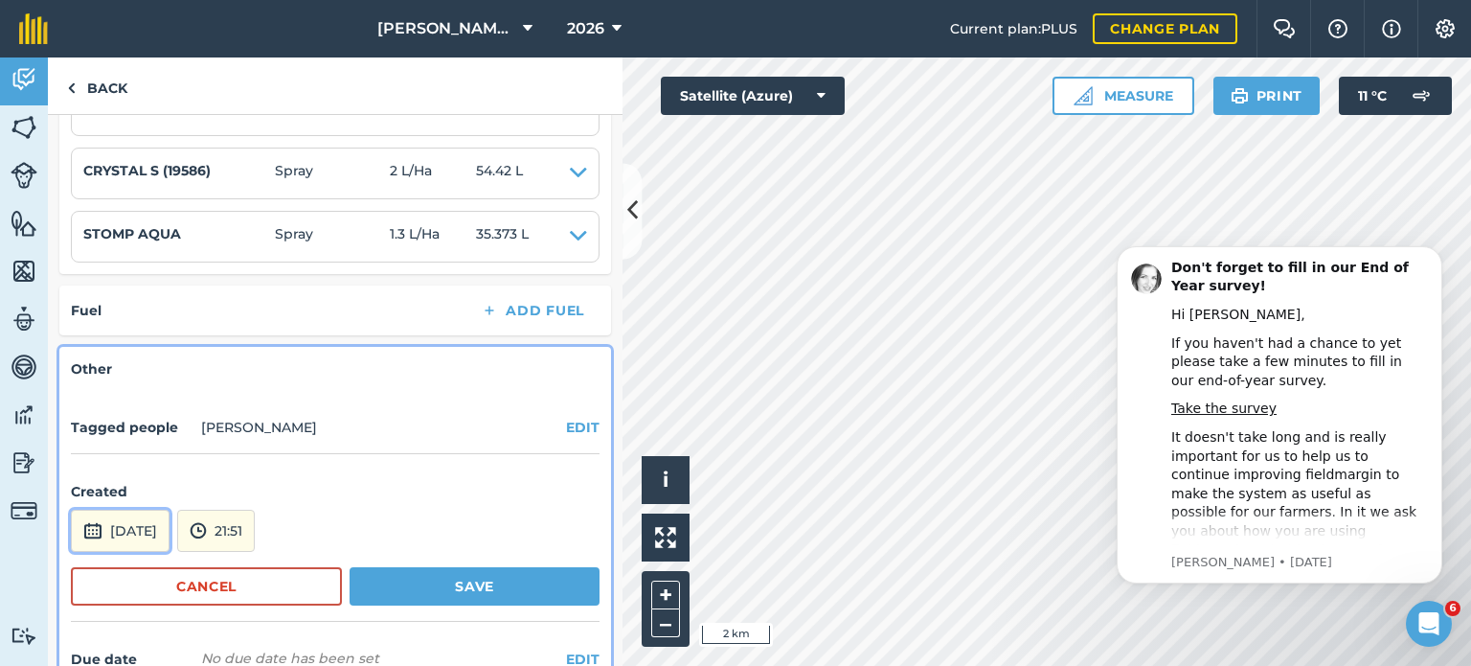
click at [141, 522] on button "[DATE]" at bounding box center [120, 531] width 99 height 42
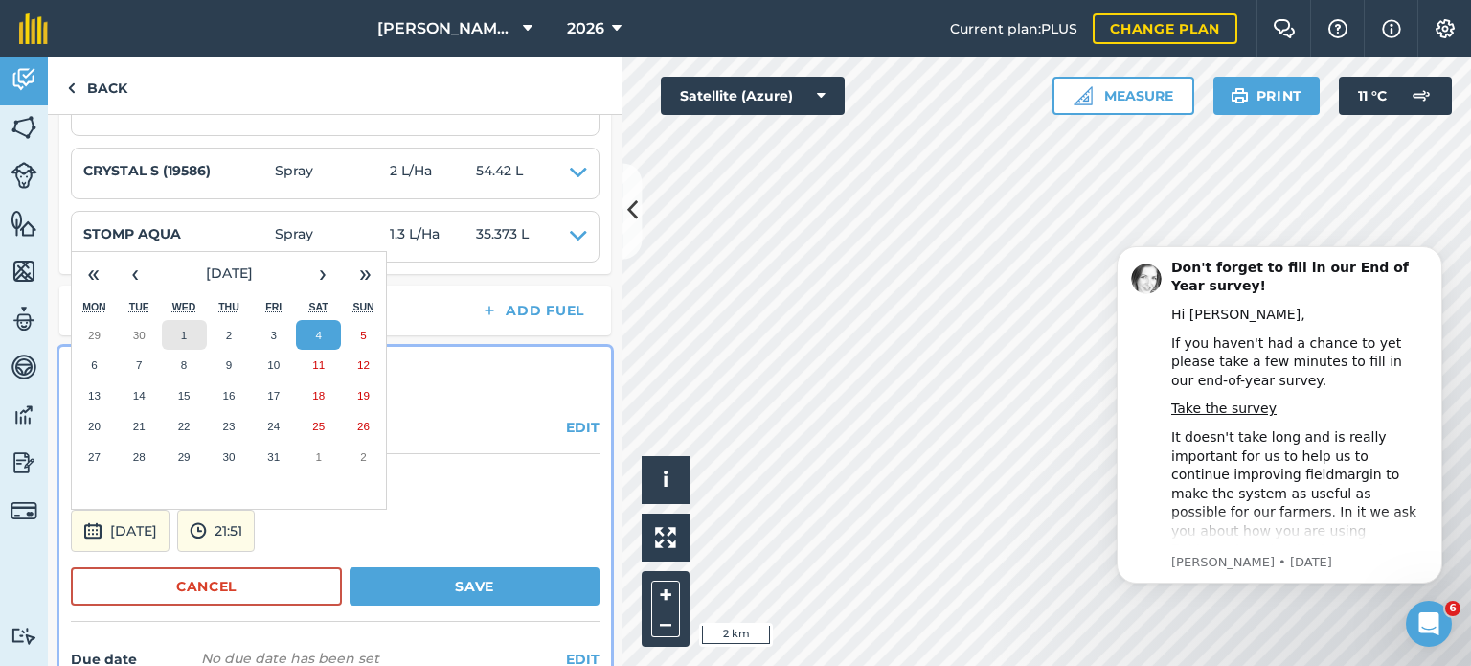
click at [199, 328] on button "1" at bounding box center [184, 335] width 45 height 31
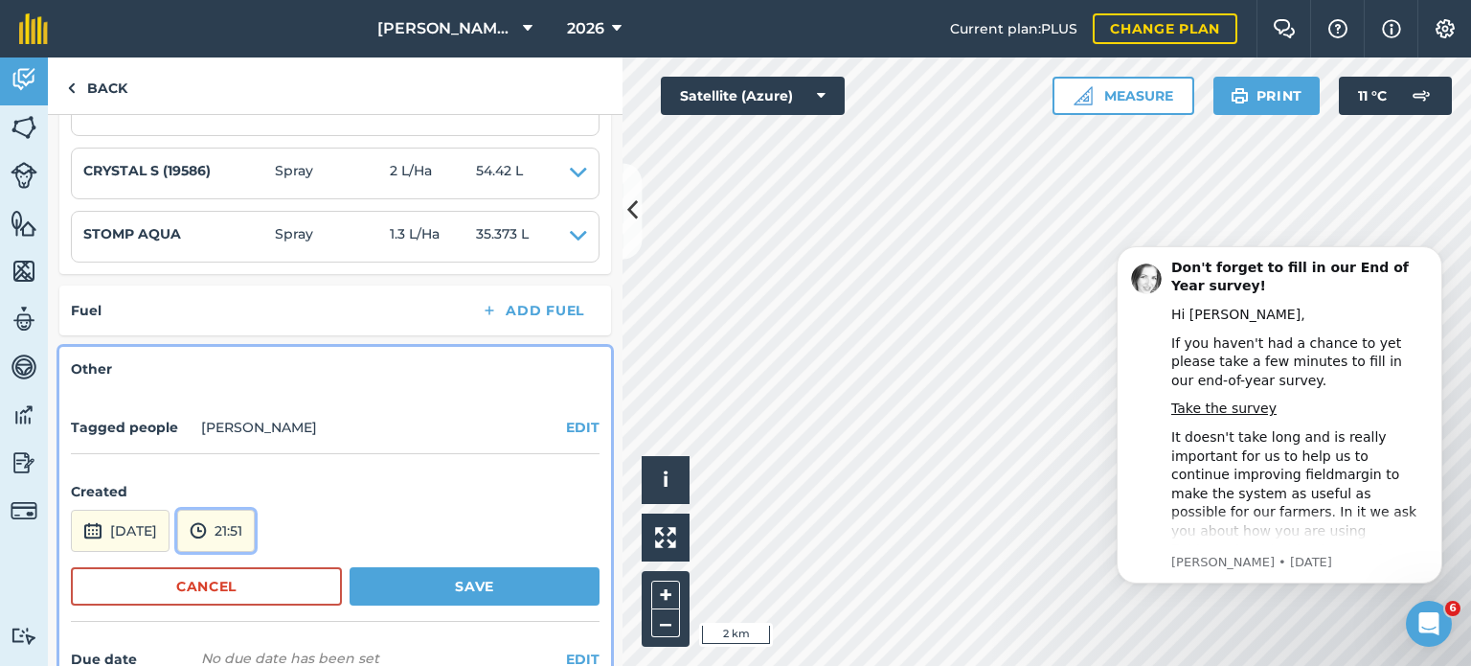
click at [255, 520] on button "21:51" at bounding box center [216, 531] width 78 height 42
click at [255, 445] on button "13:00" at bounding box center [223, 441] width 90 height 31
click at [453, 557] on form "Created 1st Oct 2025 13:00 Cancel Save" at bounding box center [335, 544] width 529 height 156
click at [453, 561] on form "Created 1st Oct 2025 13:00 Cancel Save" at bounding box center [335, 544] width 529 height 156
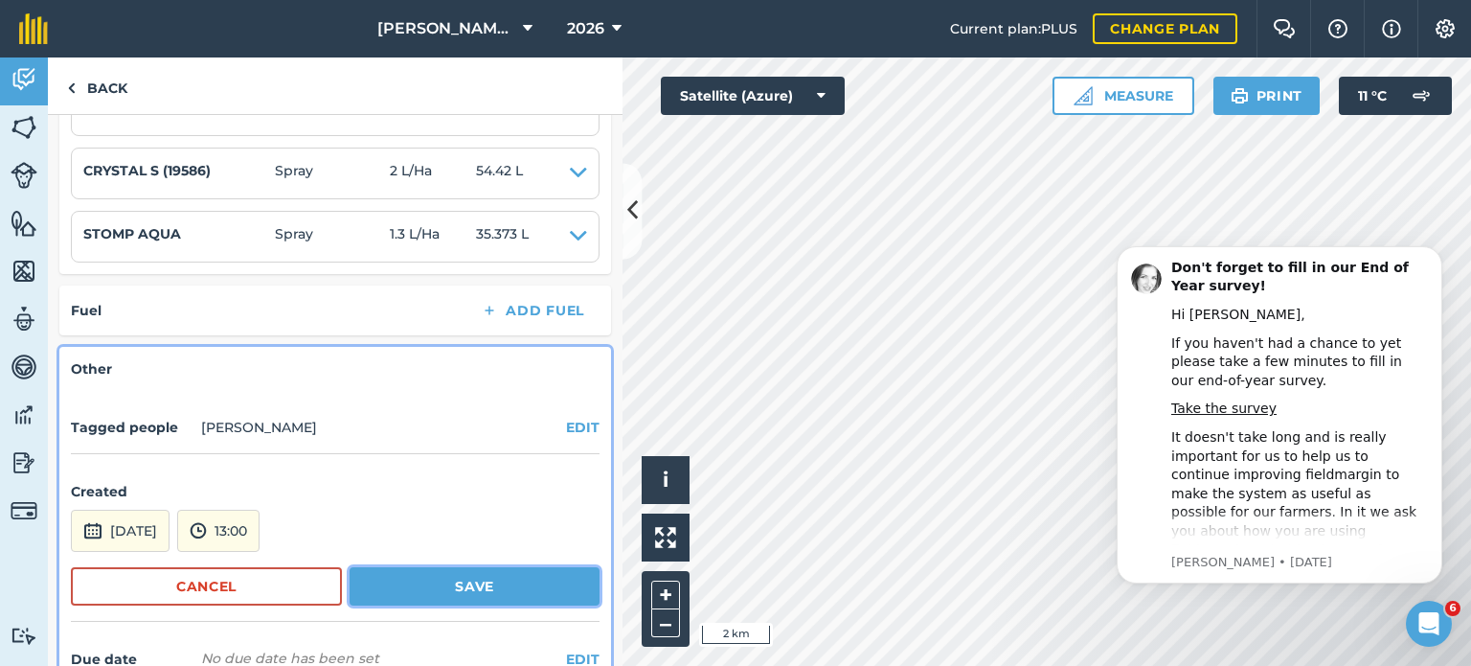
click at [467, 577] on button "Save" at bounding box center [475, 586] width 250 height 38
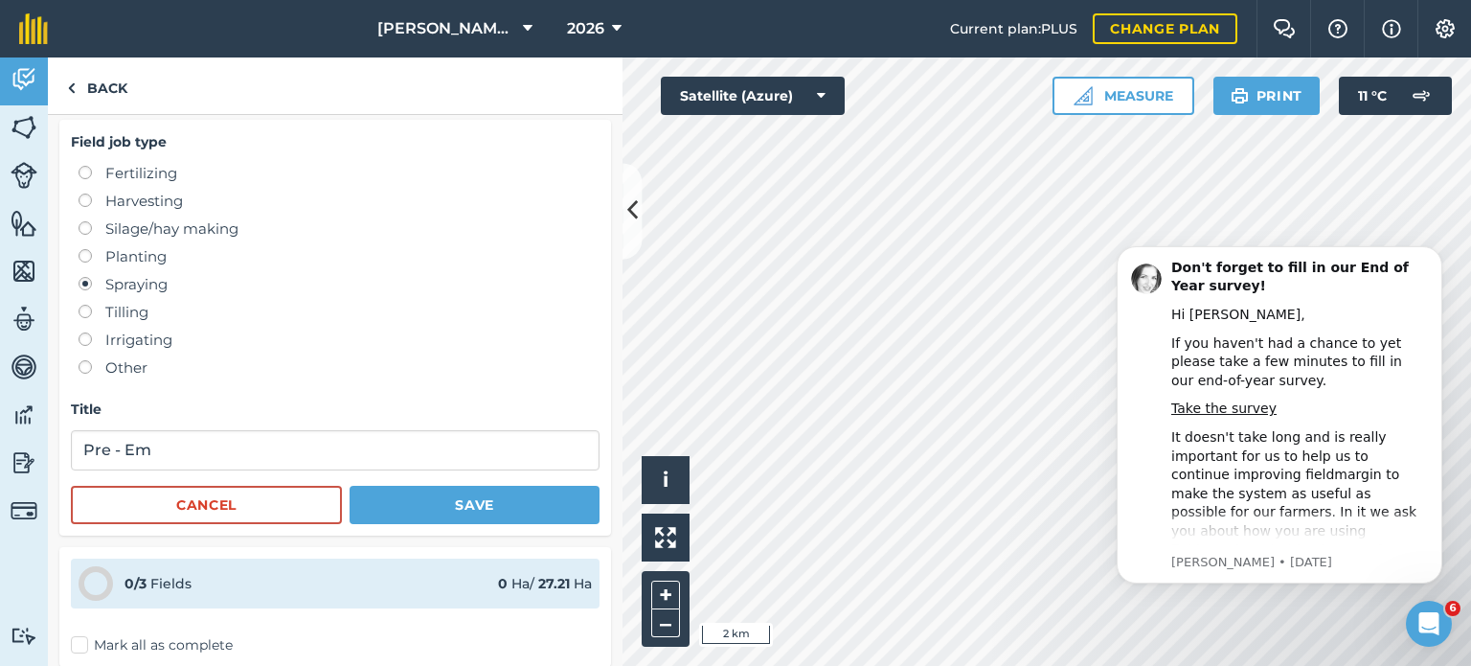
scroll to position [0, 0]
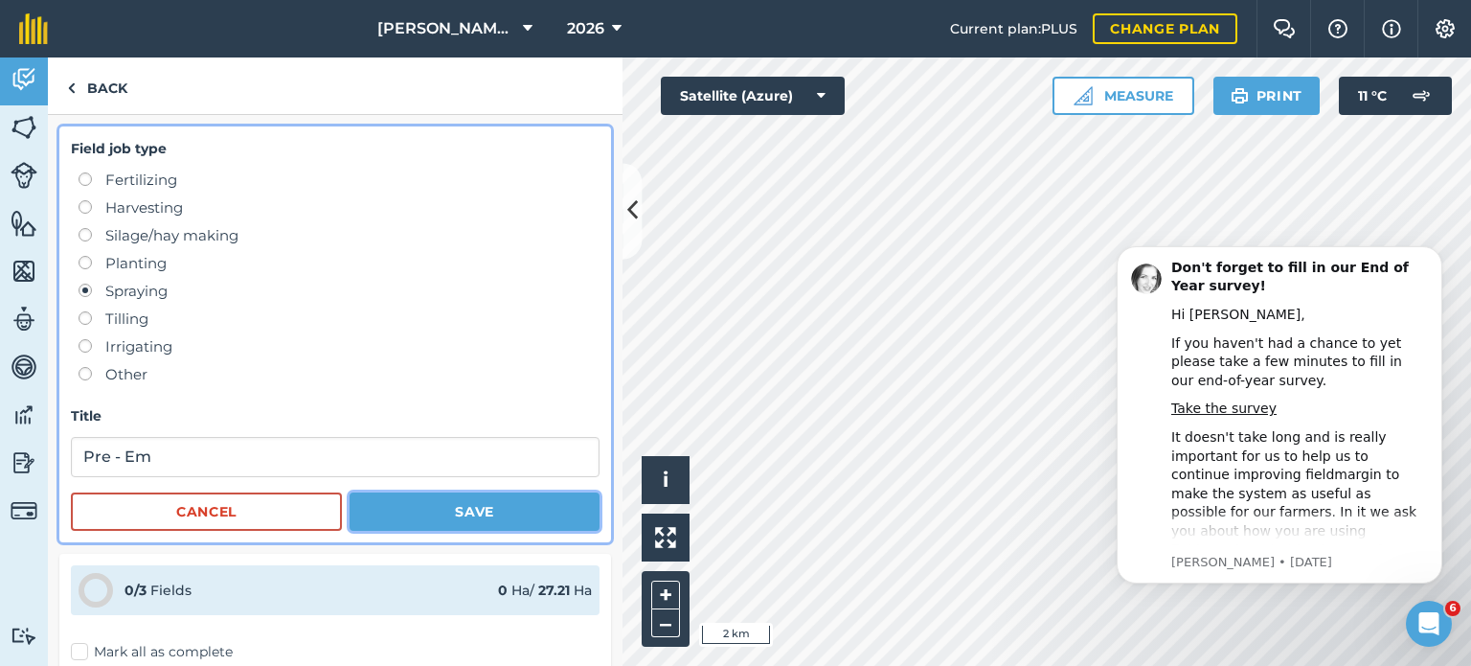
click at [476, 523] on button "Save" at bounding box center [475, 511] width 250 height 38
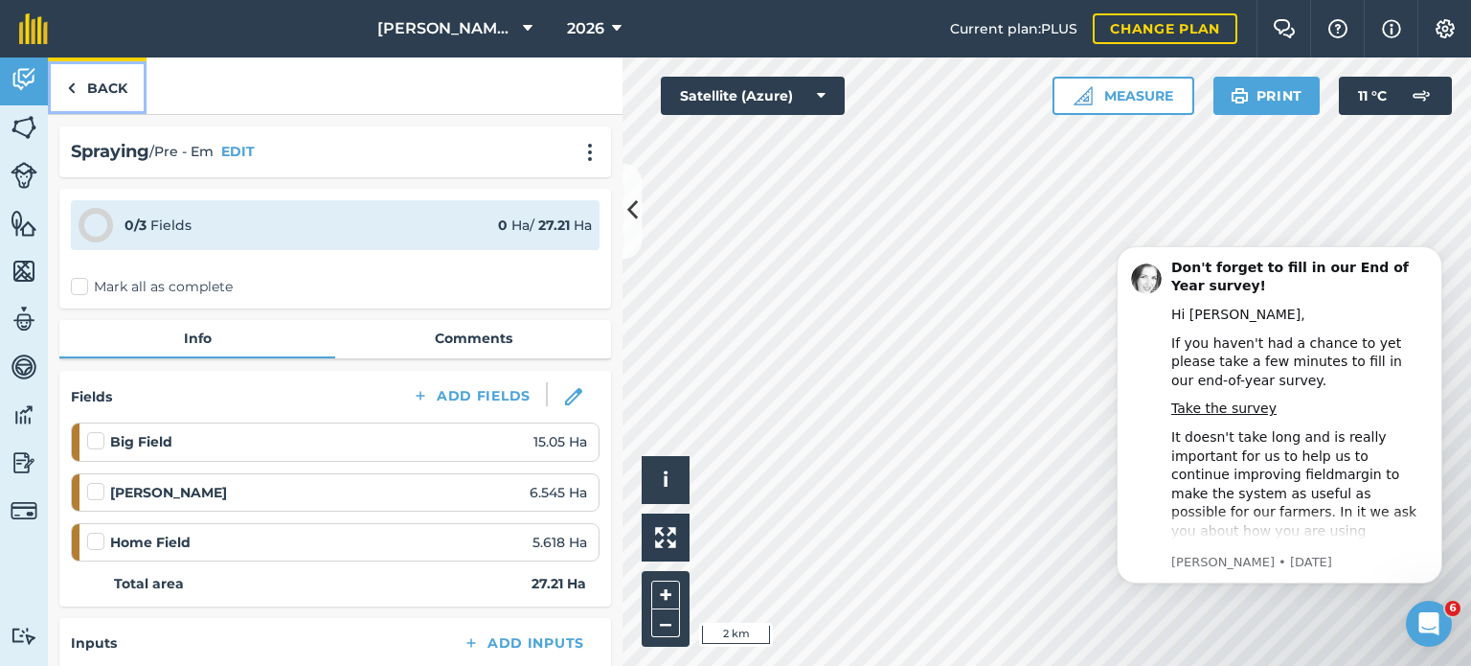
click at [96, 90] on link "Back" at bounding box center [97, 85] width 99 height 57
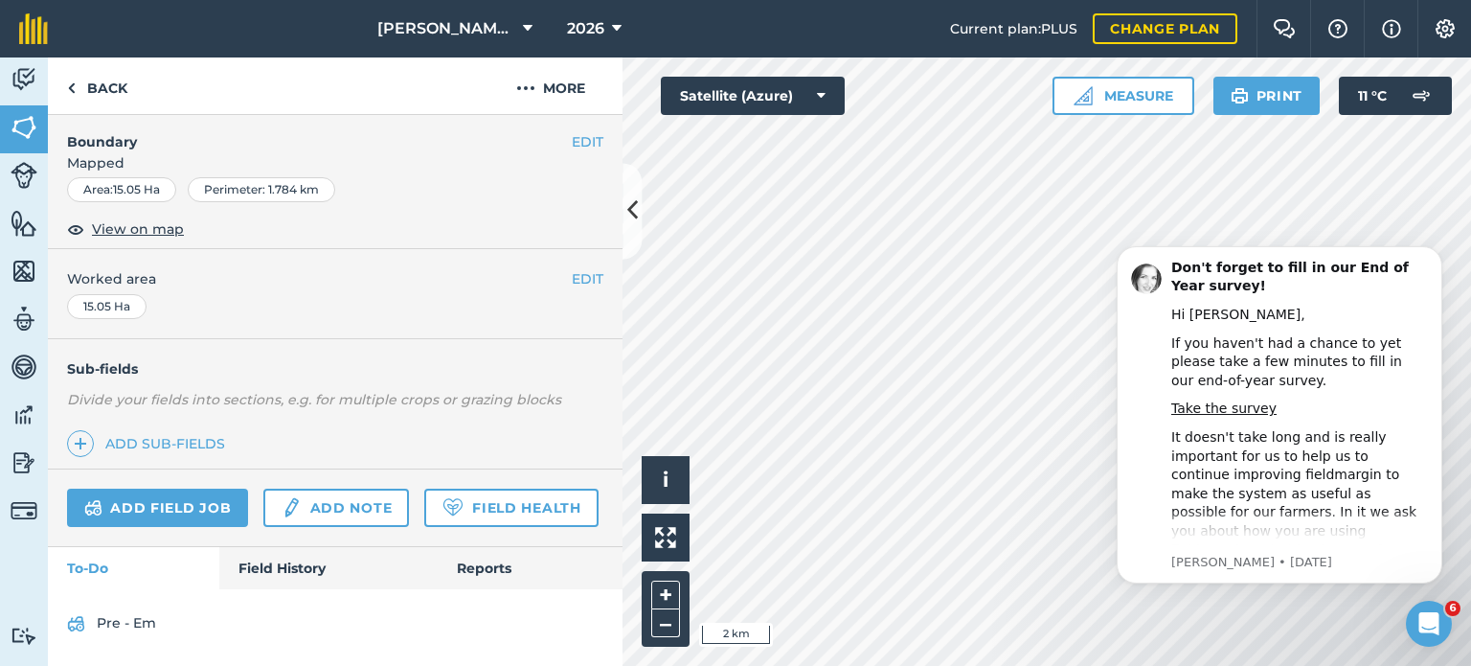
scroll to position [303, 0]
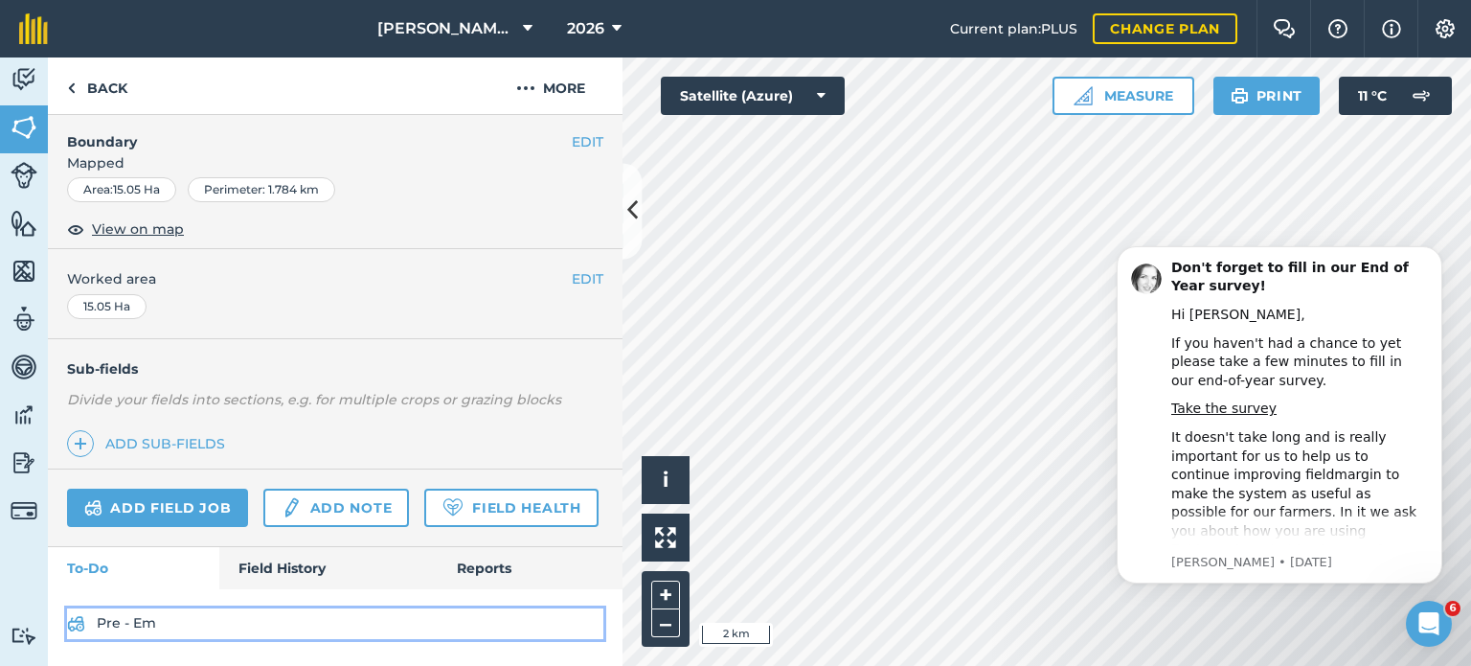
click at [125, 617] on link "Pre - Em" at bounding box center [335, 623] width 536 height 31
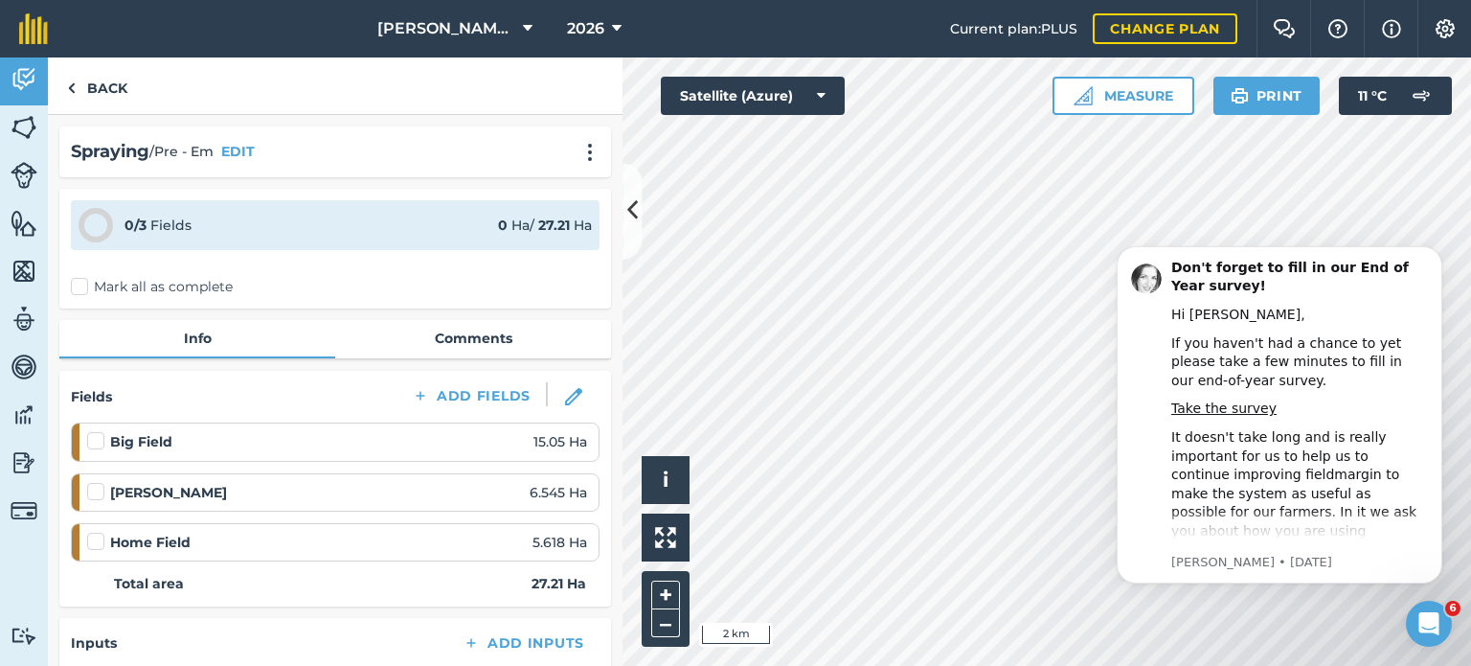
click at [89, 431] on label at bounding box center [98, 431] width 23 height 0
click at [89, 439] on input "checkbox" at bounding box center [93, 437] width 12 height 12
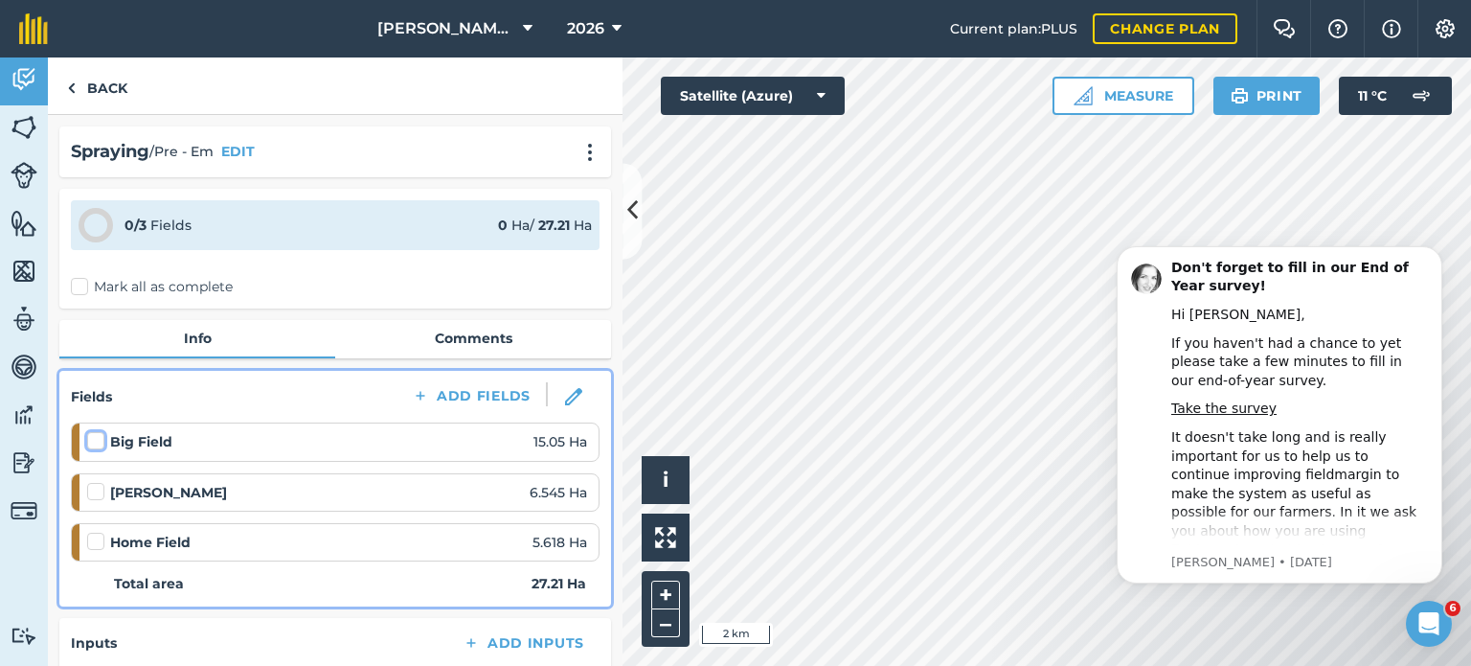
checkbox input "false"
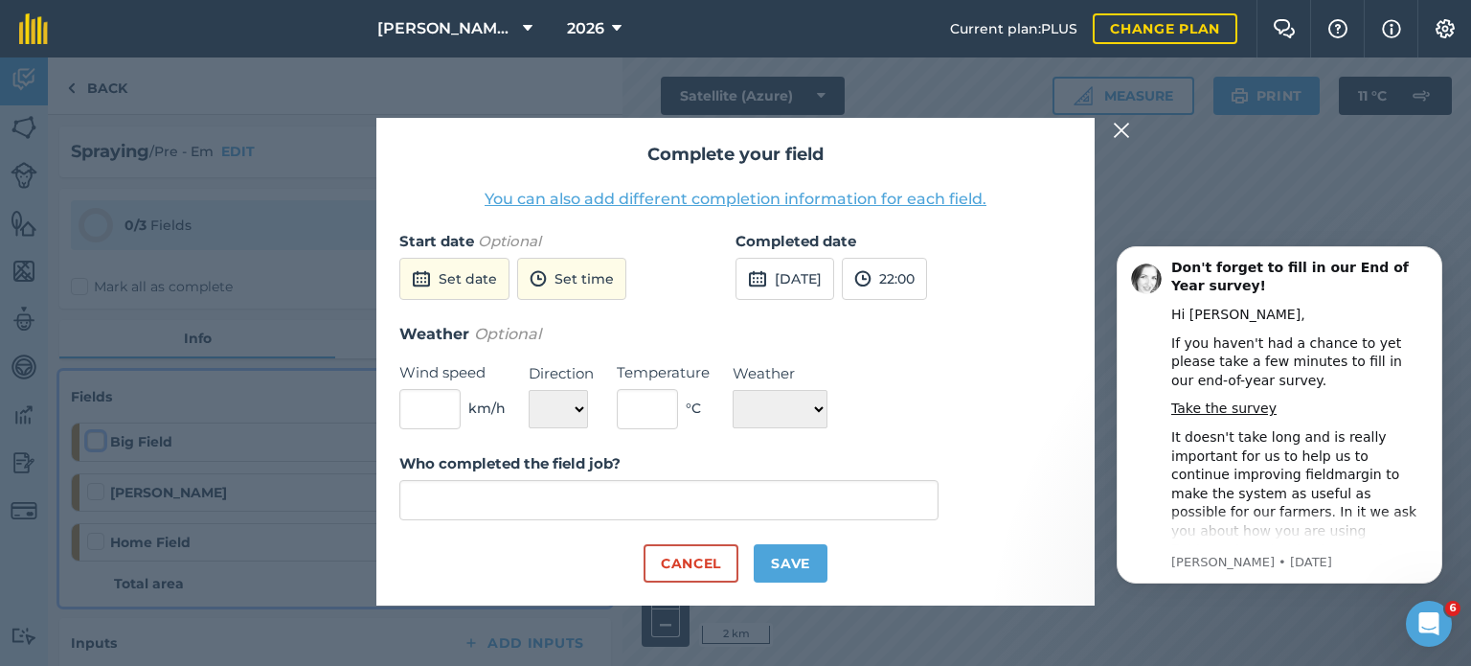
type input "[PERSON_NAME]"
click at [494, 284] on button "Set date" at bounding box center [454, 279] width 110 height 42
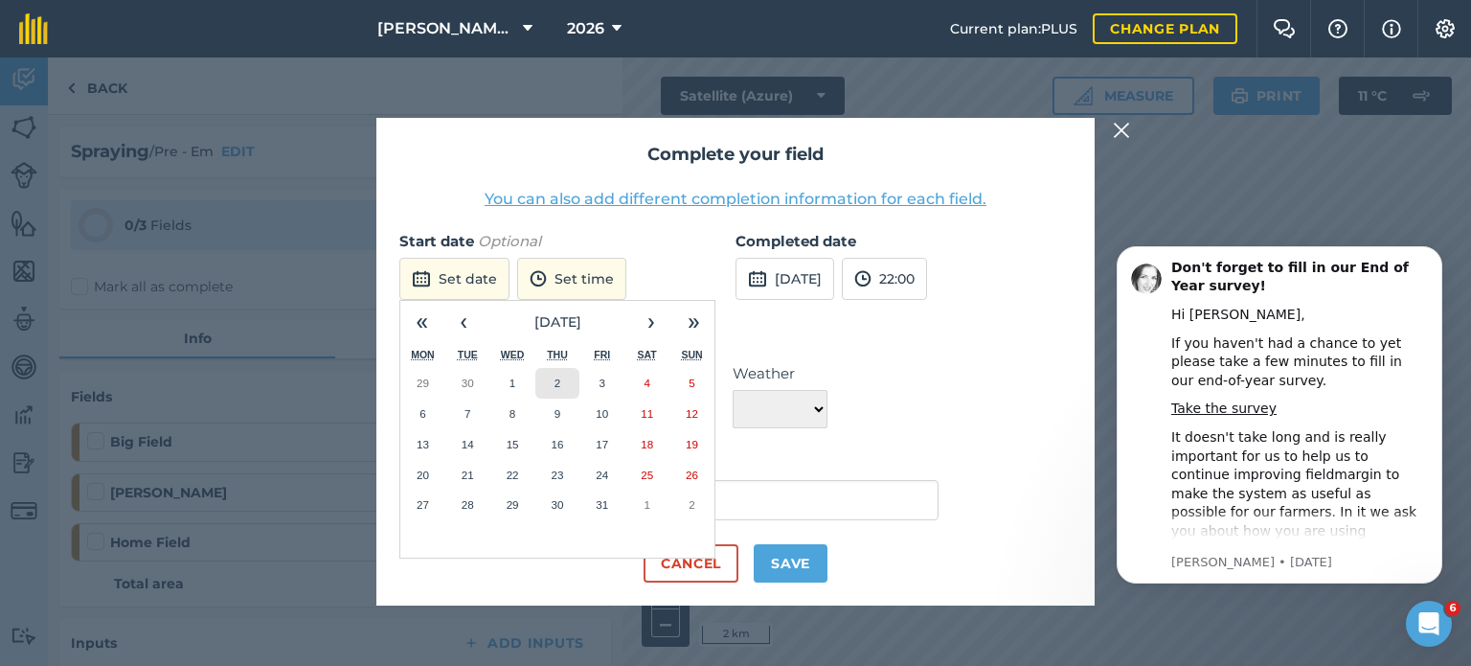
click at [560, 382] on button "2" at bounding box center [558, 383] width 45 height 31
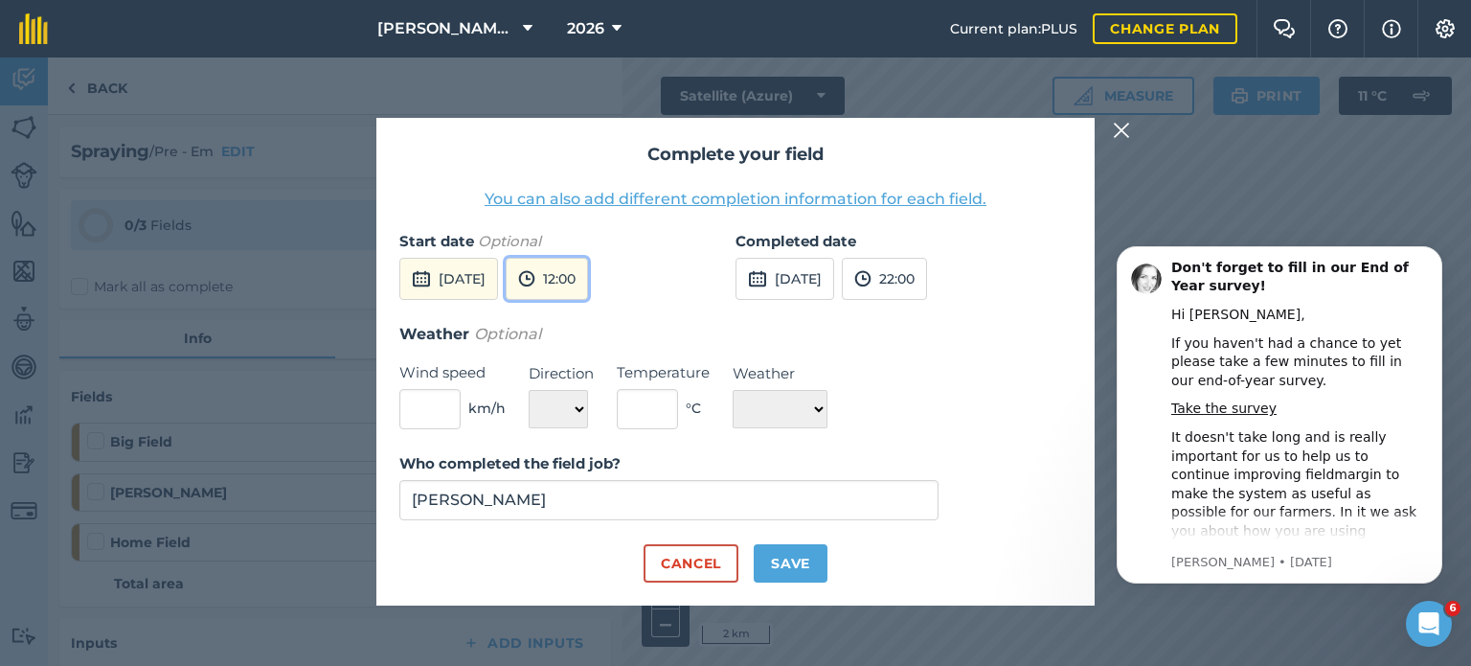
click at [583, 279] on button "12:00" at bounding box center [547, 279] width 82 height 42
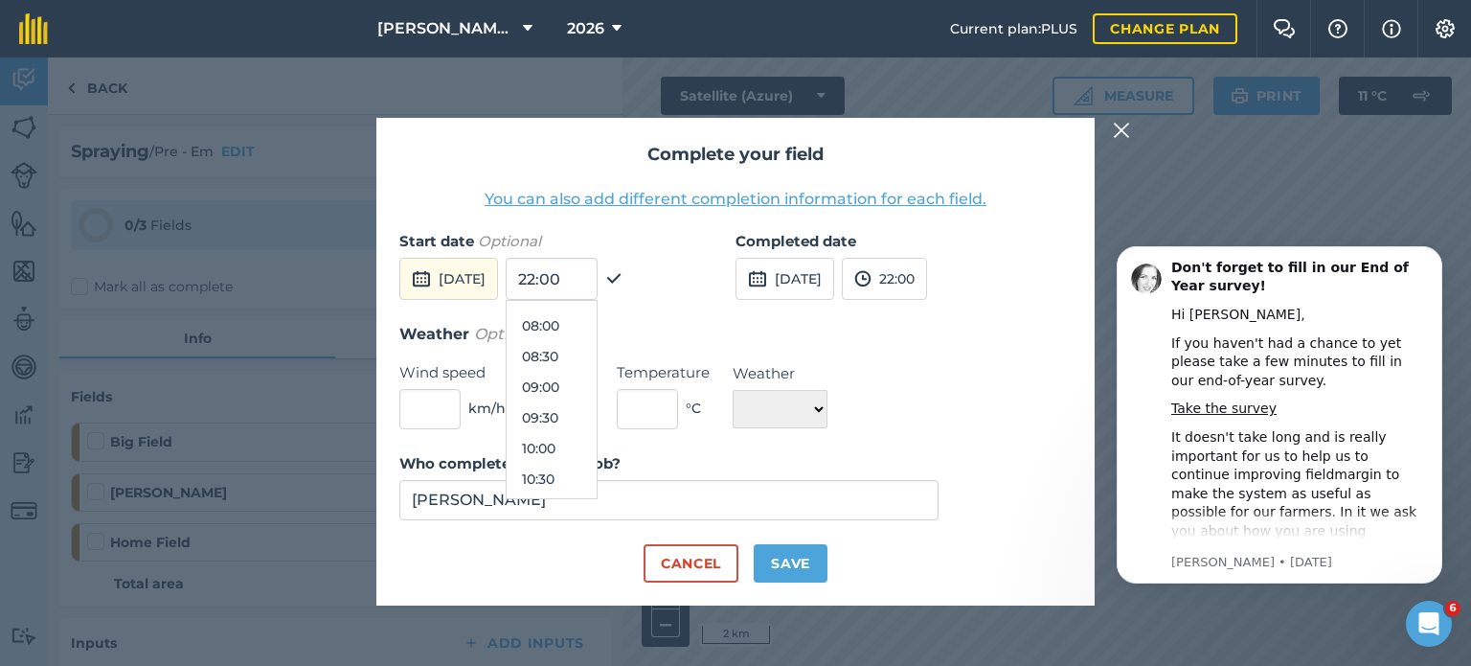
scroll to position [452, 0]
click at [595, 451] on button "09:30" at bounding box center [552, 446] width 90 height 31
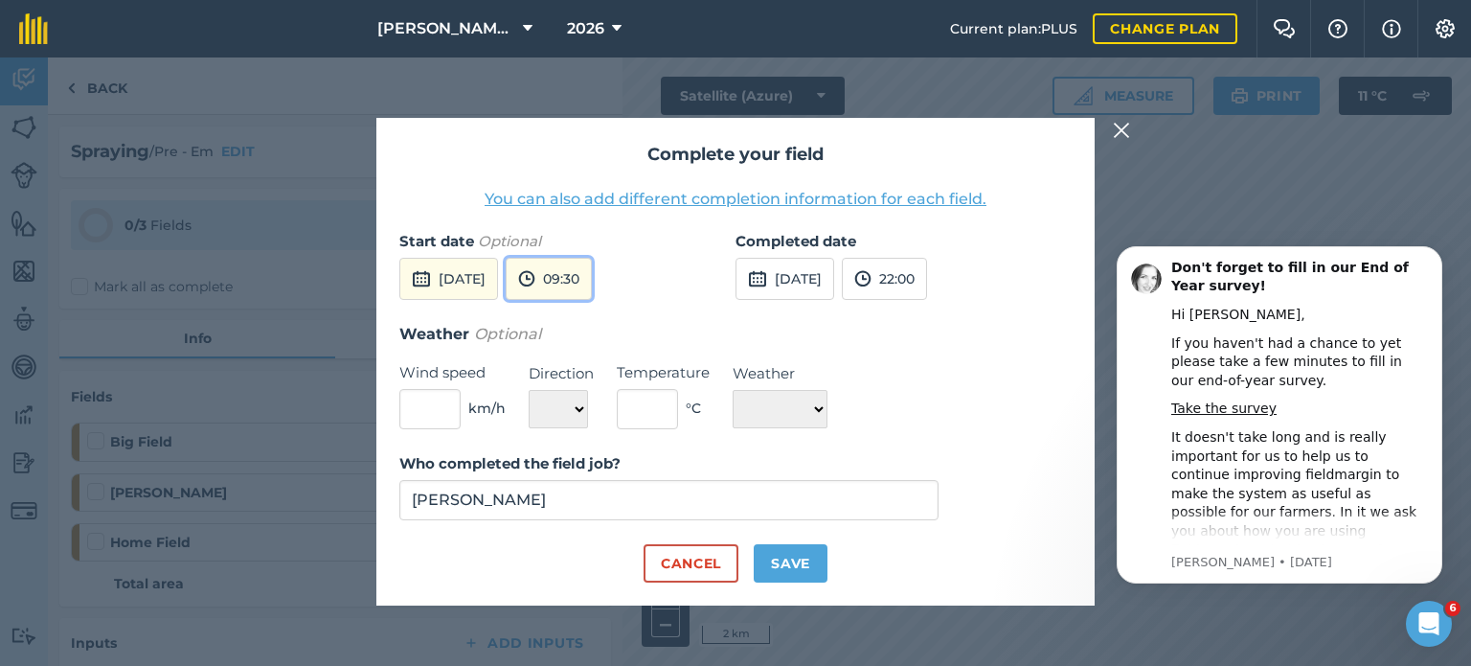
click at [592, 275] on button "09:30" at bounding box center [549, 279] width 86 height 42
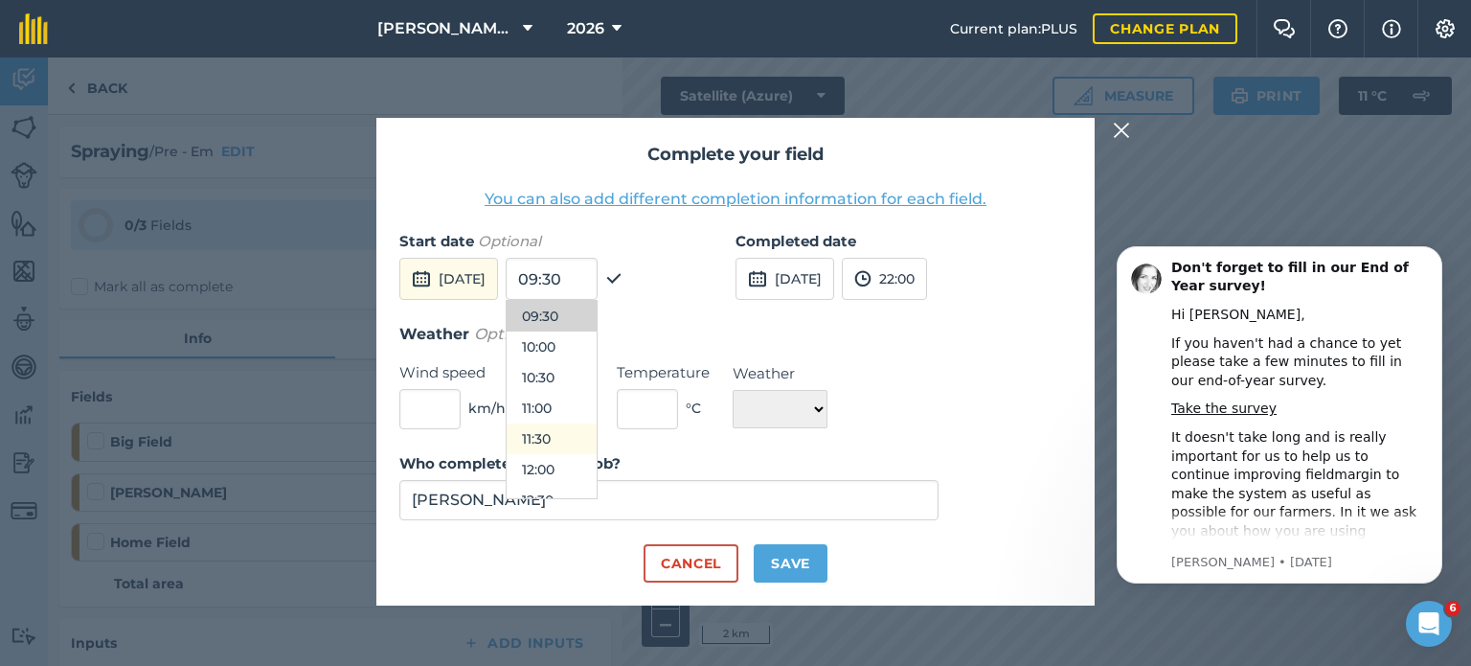
scroll to position [586, 0]
click at [587, 425] on button "11:30" at bounding box center [552, 435] width 90 height 31
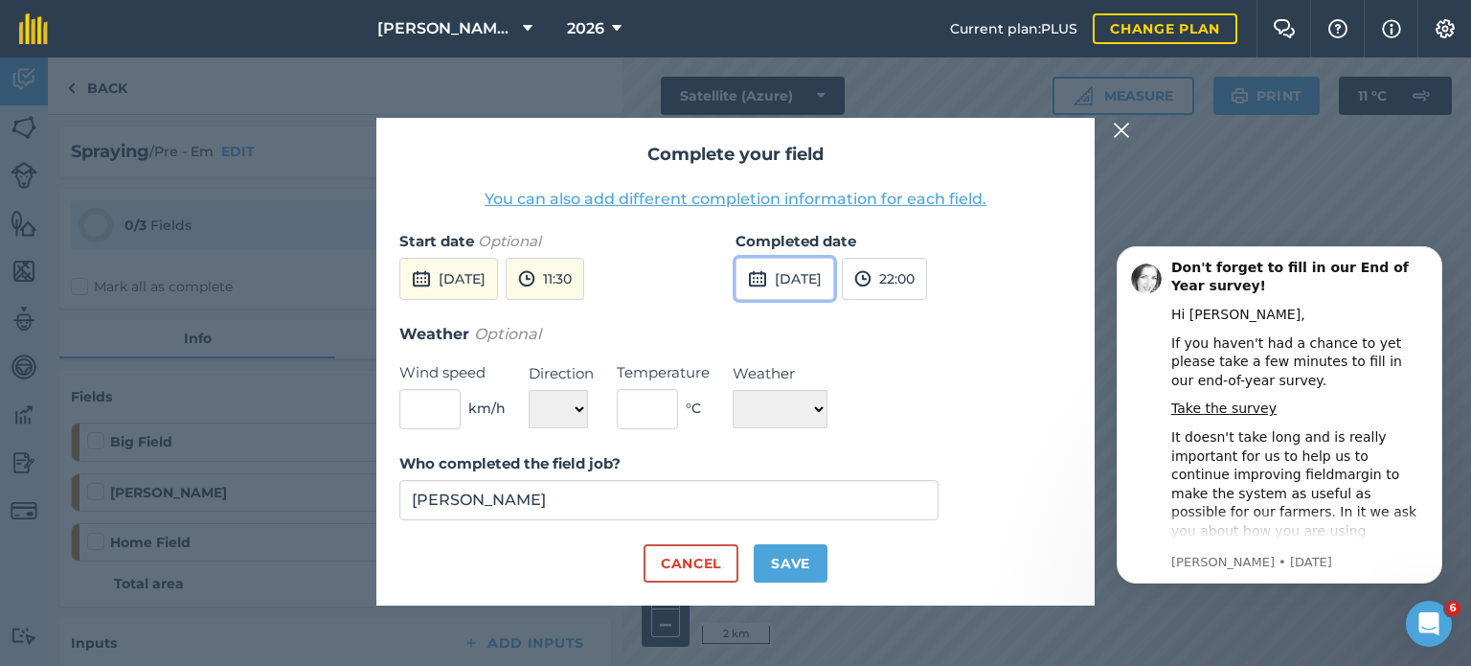
click at [805, 279] on button "[DATE]" at bounding box center [785, 279] width 99 height 42
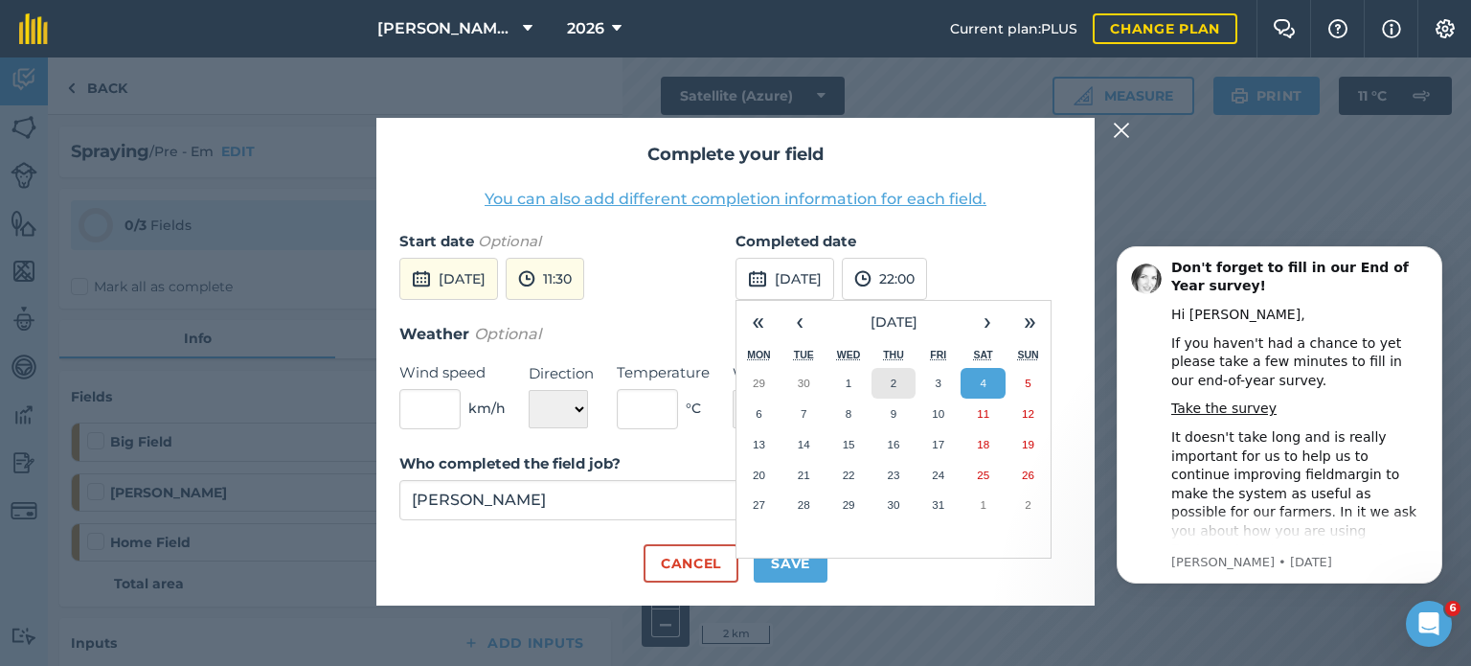
click at [881, 382] on button "2" at bounding box center [894, 383] width 45 height 31
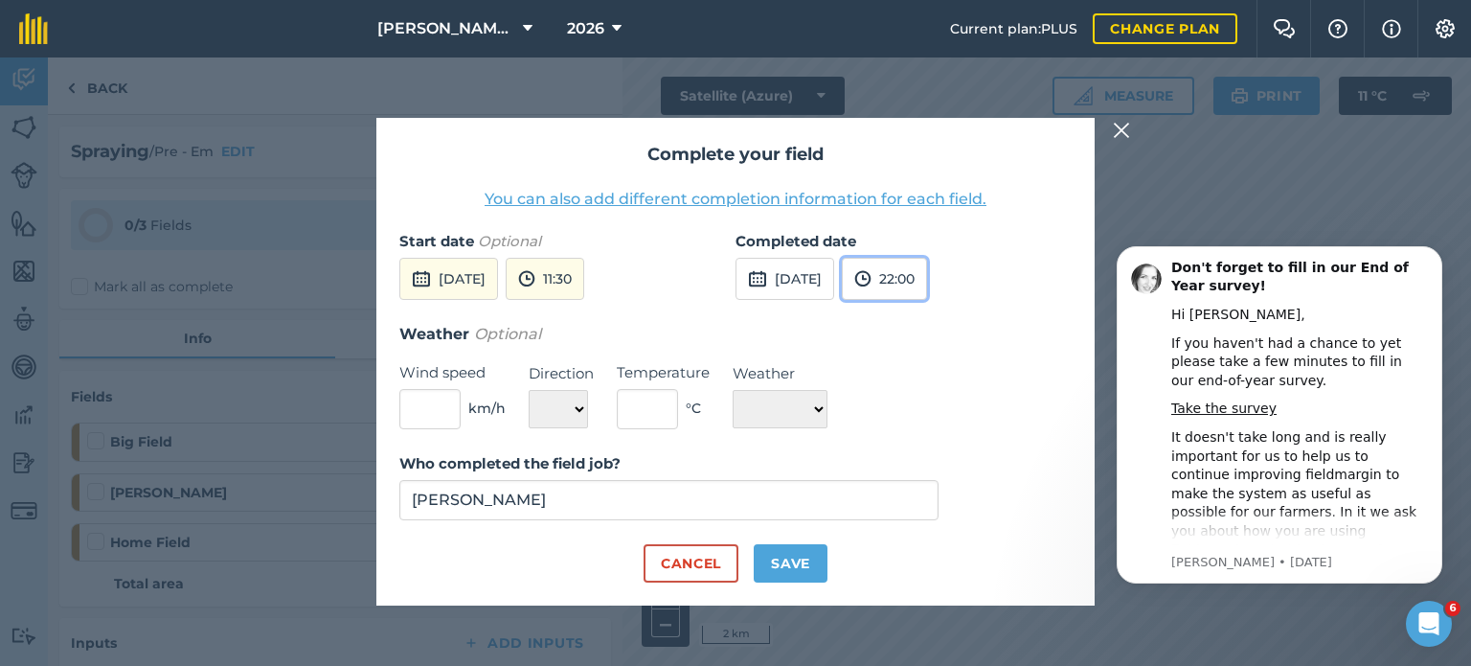
click at [920, 290] on button "22:00" at bounding box center [884, 279] width 85 height 42
click at [927, 382] on button "12:30" at bounding box center [888, 384] width 90 height 31
click at [459, 413] on input "text" at bounding box center [429, 409] width 61 height 40
type input "12"
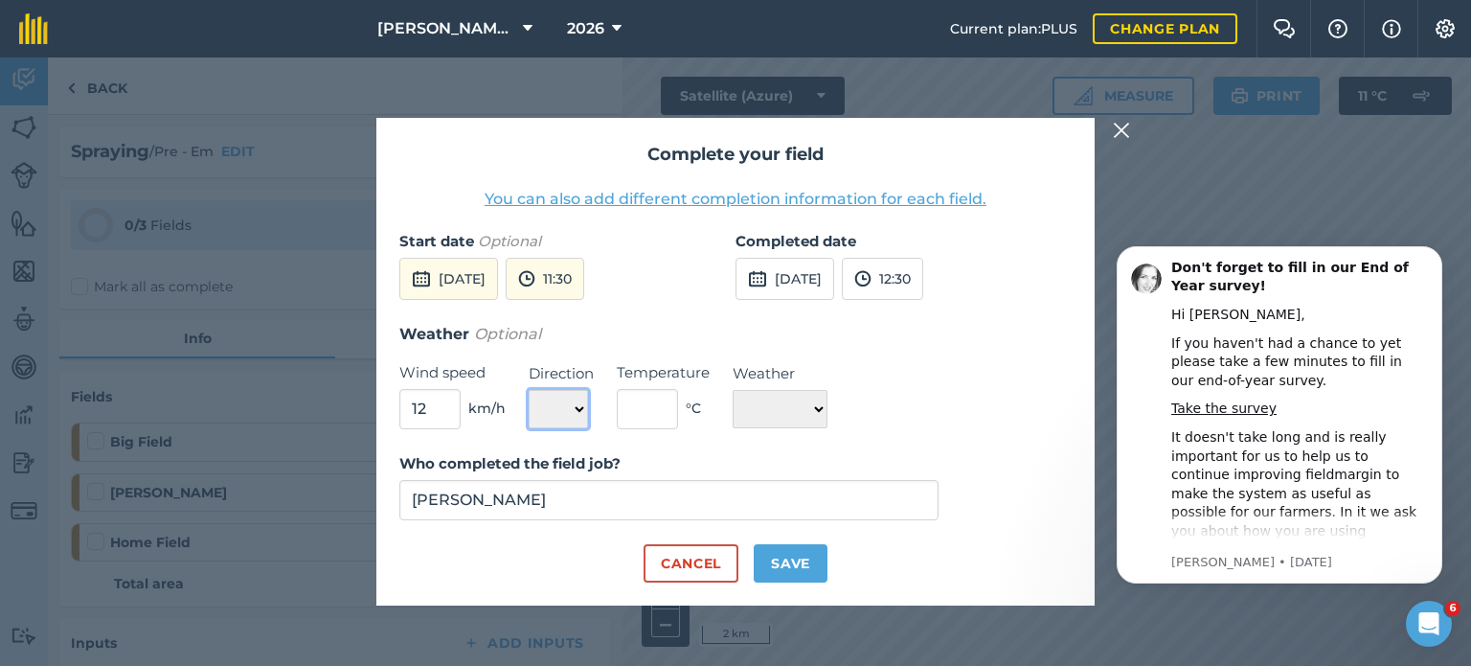
click at [572, 406] on select "N NE E SE S SW W NW" at bounding box center [558, 409] width 59 height 38
select select "SW"
click at [529, 390] on select "N NE E SE S SW W NW" at bounding box center [558, 409] width 59 height 38
click at [647, 408] on input "text" at bounding box center [647, 409] width 61 height 40
type input "17"
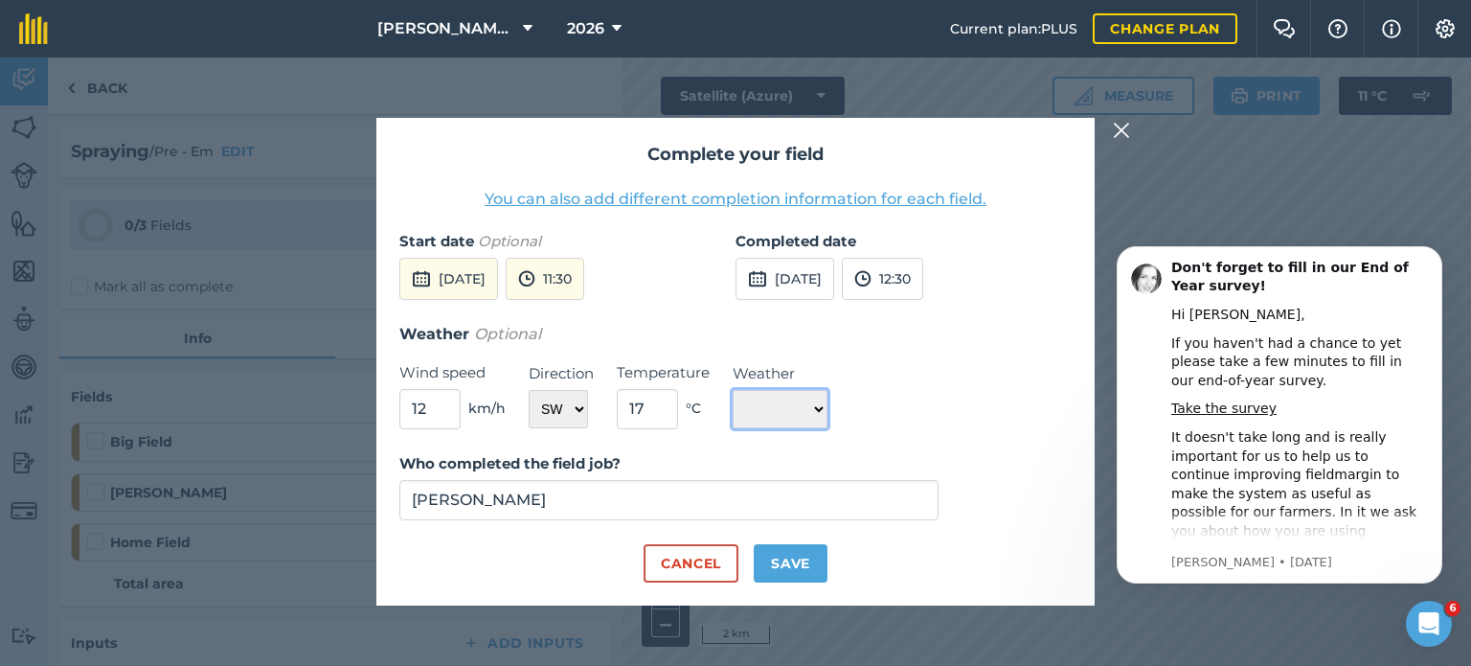
click at [741, 410] on select "☀️ Sunny 🌧 Rainy ⛅️ Cloudy 🌨 Snow ❄️ Icy" at bounding box center [780, 409] width 95 height 38
select select "Sunny"
click at [733, 390] on select "☀️ Sunny 🌧 Rainy ⛅️ Cloudy 🌨 Snow ❄️ Icy" at bounding box center [780, 409] width 95 height 38
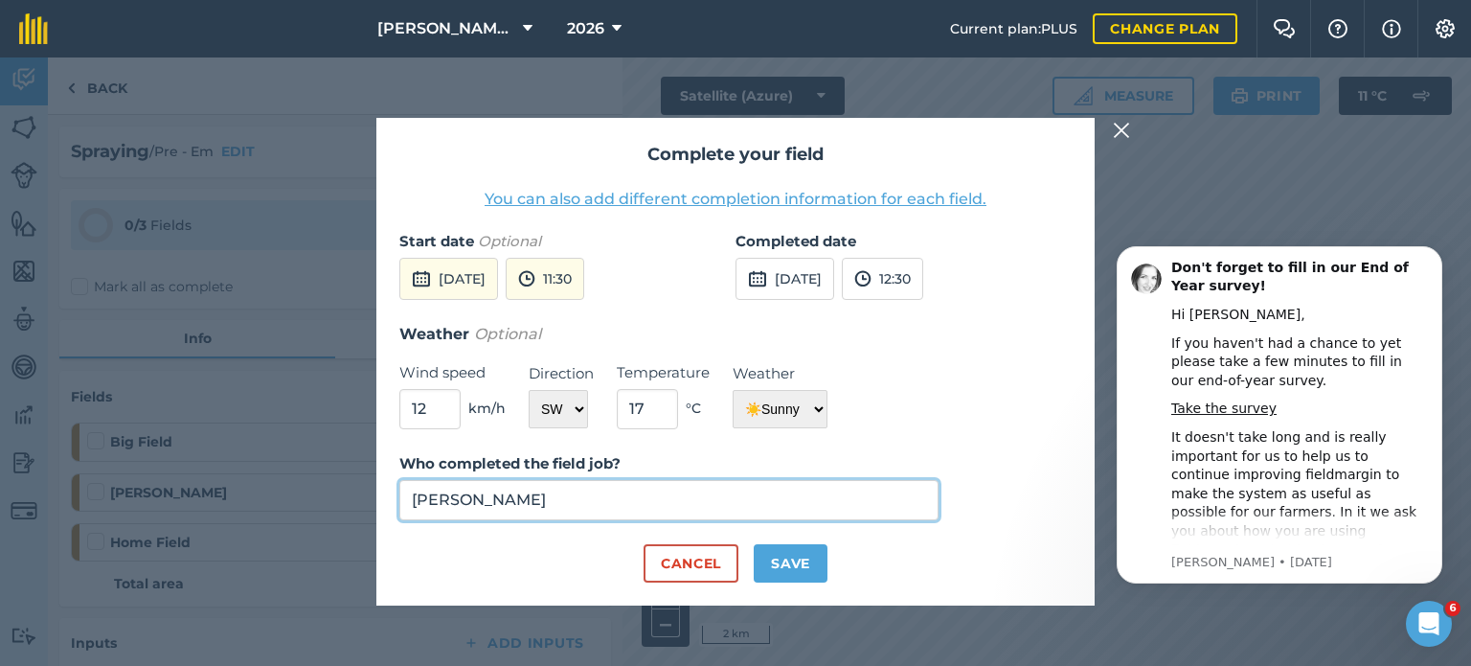
click at [763, 509] on input "[PERSON_NAME]" at bounding box center [668, 500] width 539 height 40
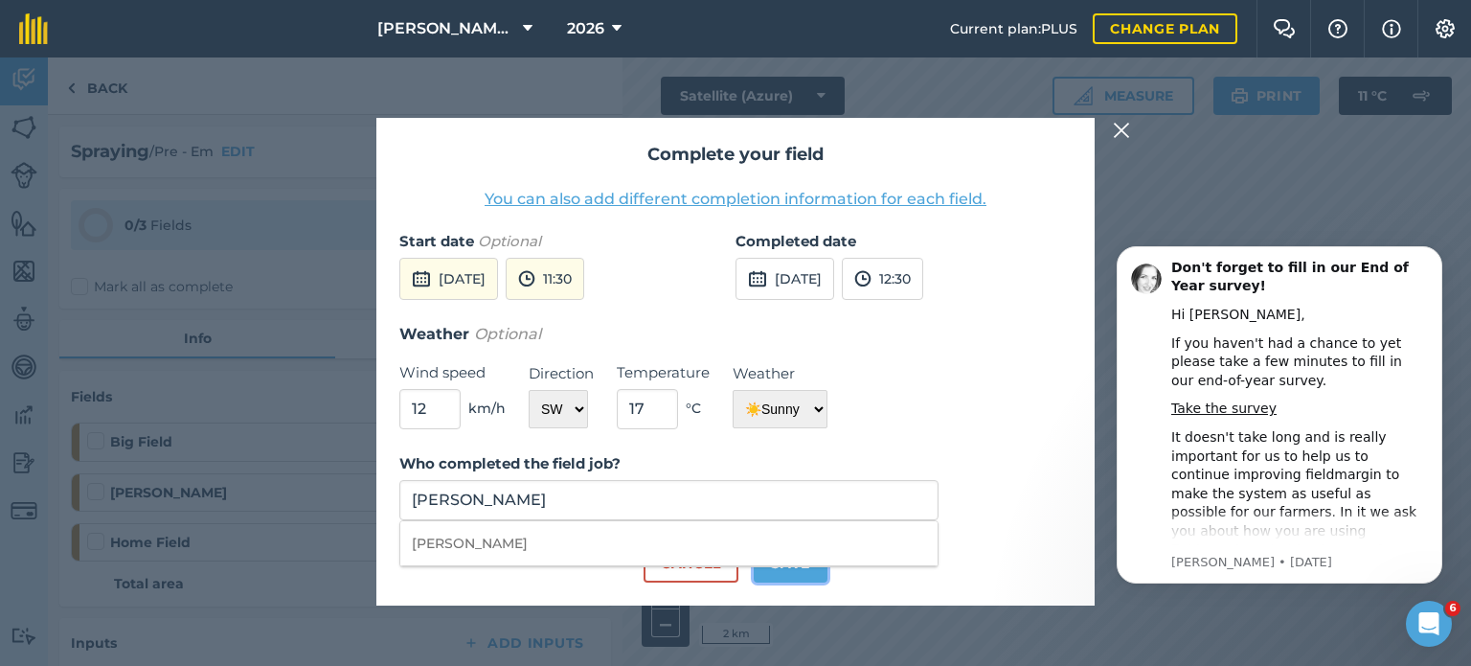
click at [772, 578] on button "Save" at bounding box center [791, 563] width 74 height 38
checkbox input "true"
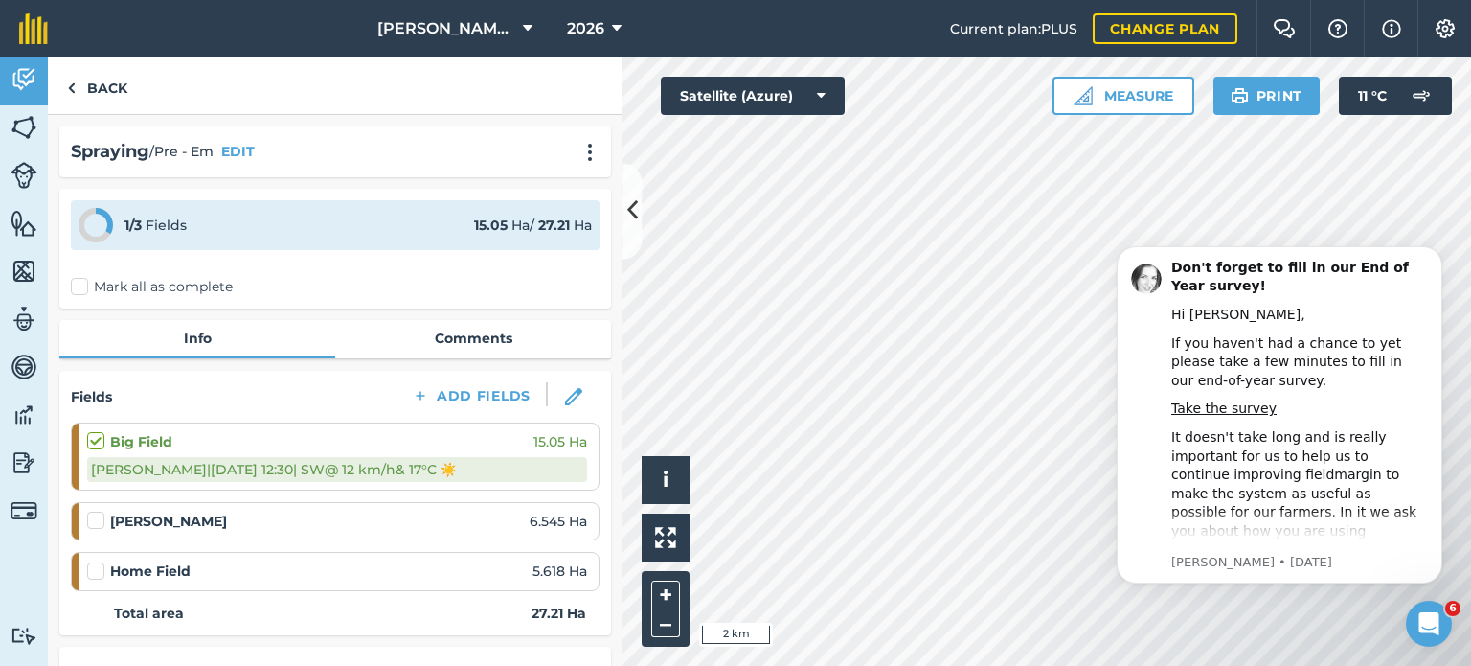
click at [103, 511] on label at bounding box center [98, 511] width 23 height 0
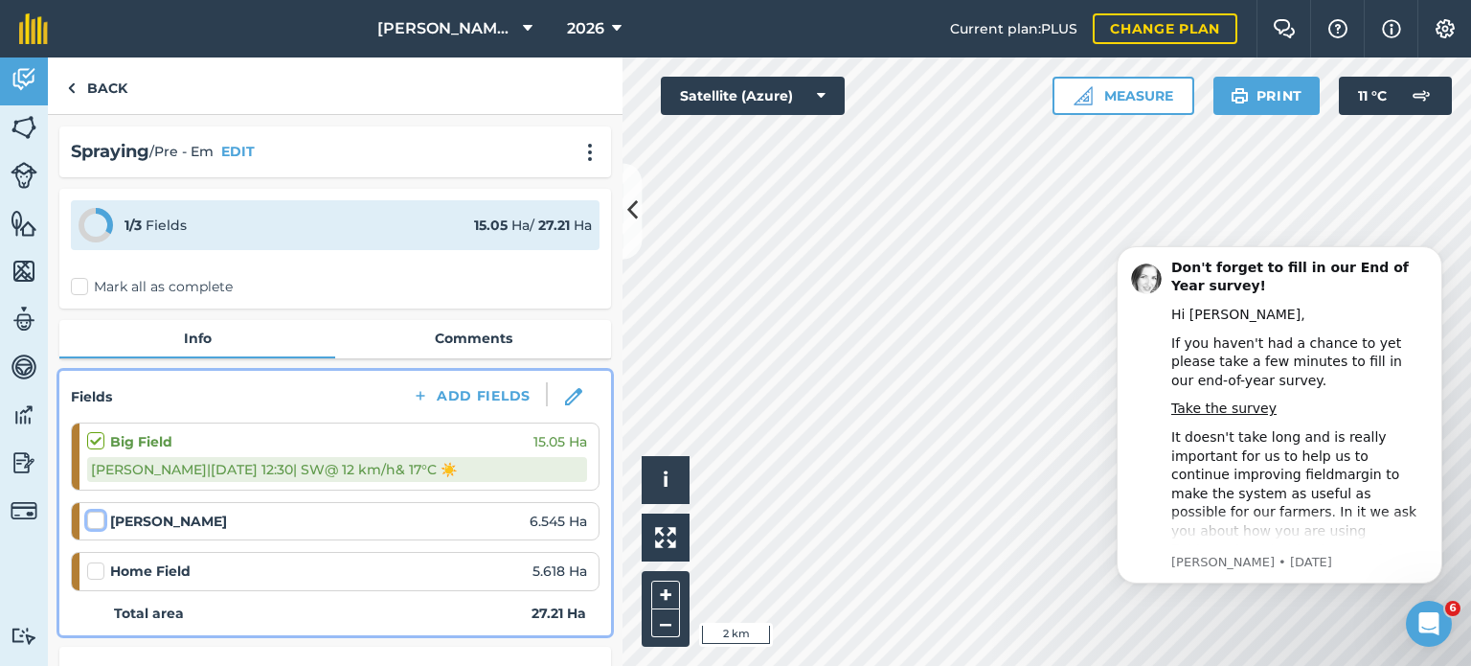
click at [100, 518] on input "checkbox" at bounding box center [93, 517] width 12 height 12
checkbox input "false"
select select "SW"
select select "Sunny"
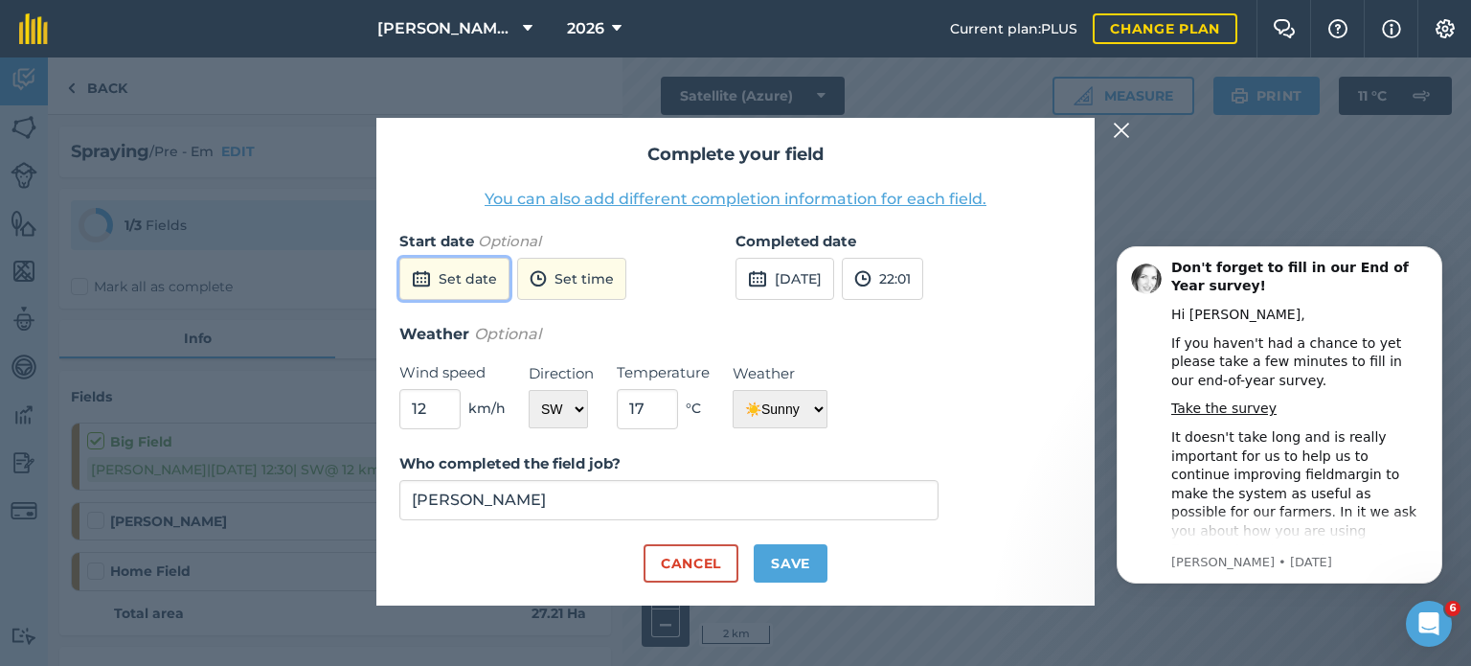
click at [488, 292] on button "Set date" at bounding box center [454, 279] width 110 height 42
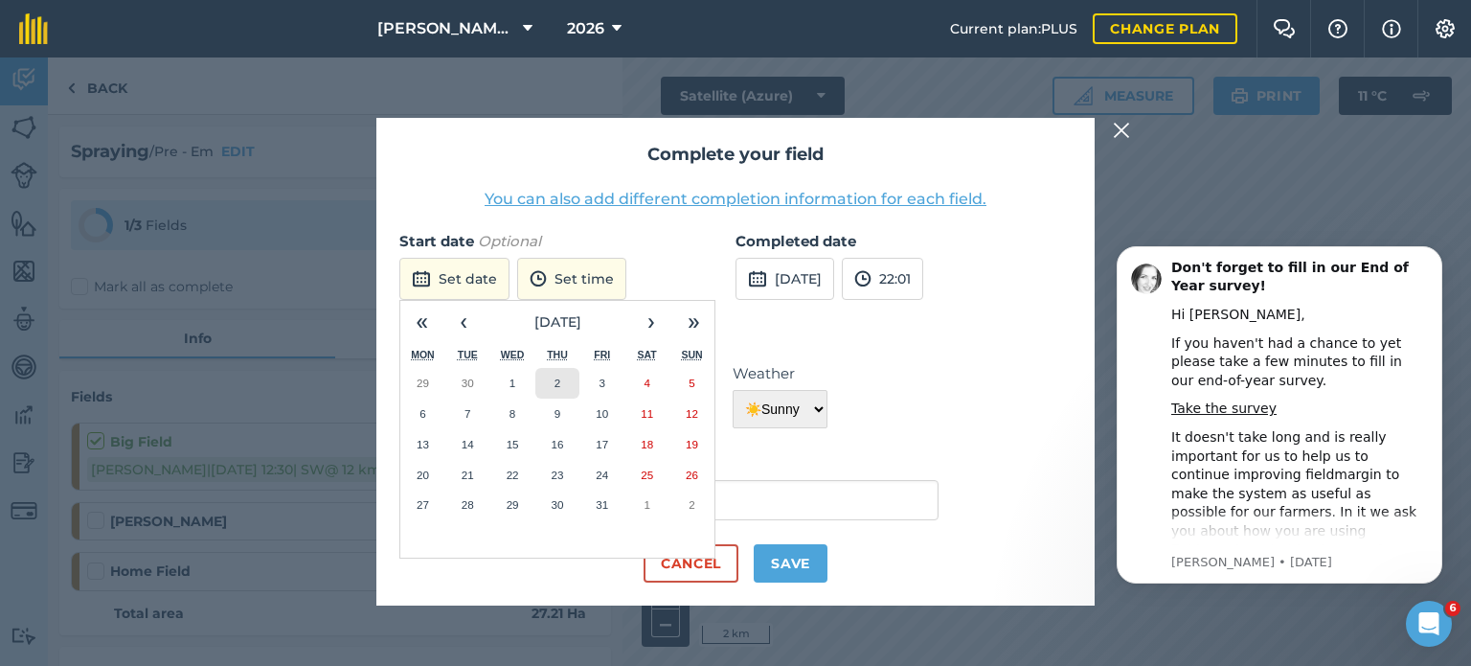
click at [540, 379] on button "2" at bounding box center [558, 383] width 45 height 31
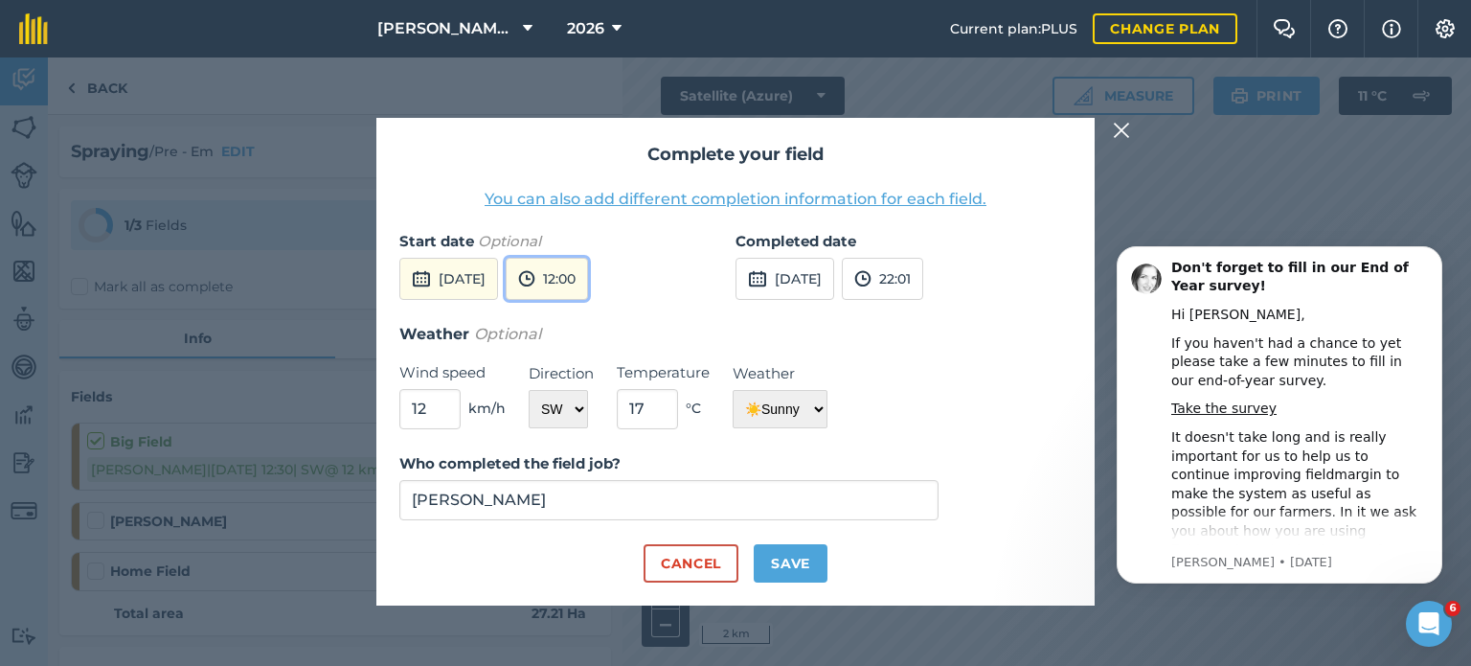
click at [536, 283] on img at bounding box center [526, 278] width 17 height 23
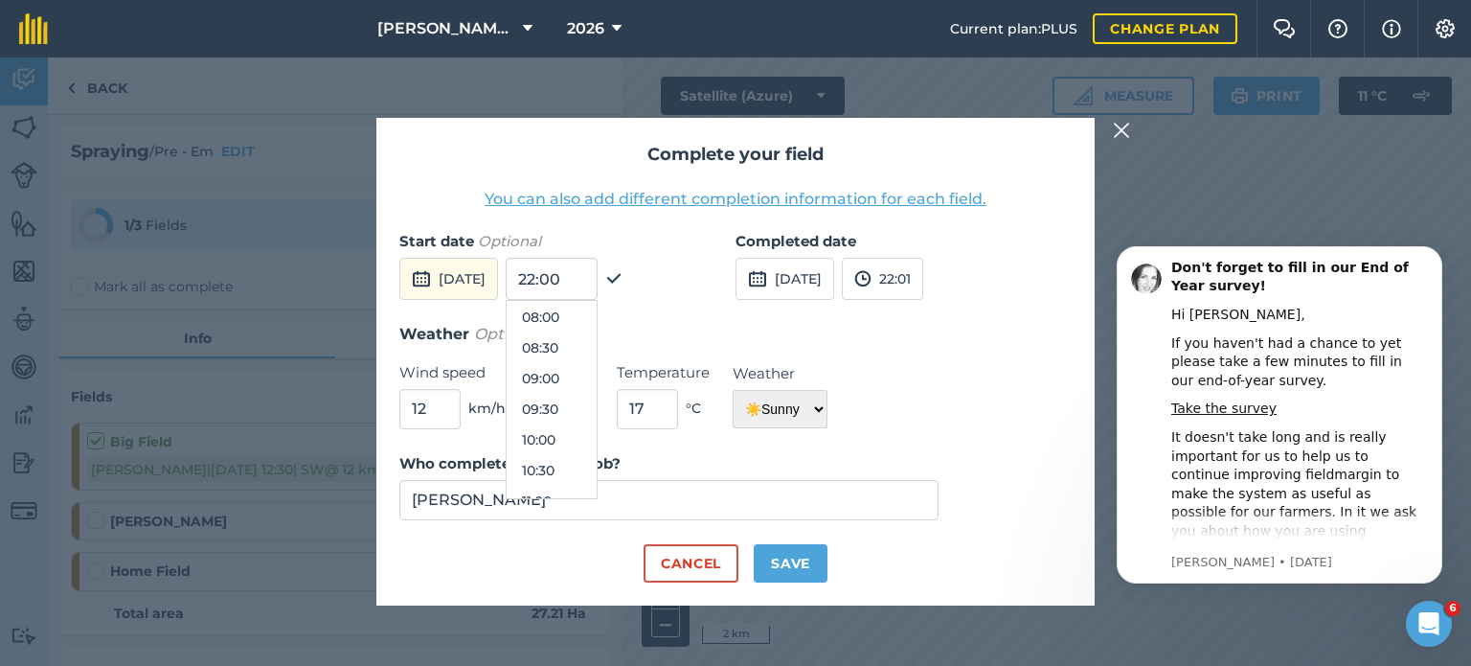
scroll to position [452, 0]
click at [586, 441] on button "09:30" at bounding box center [552, 446] width 90 height 31
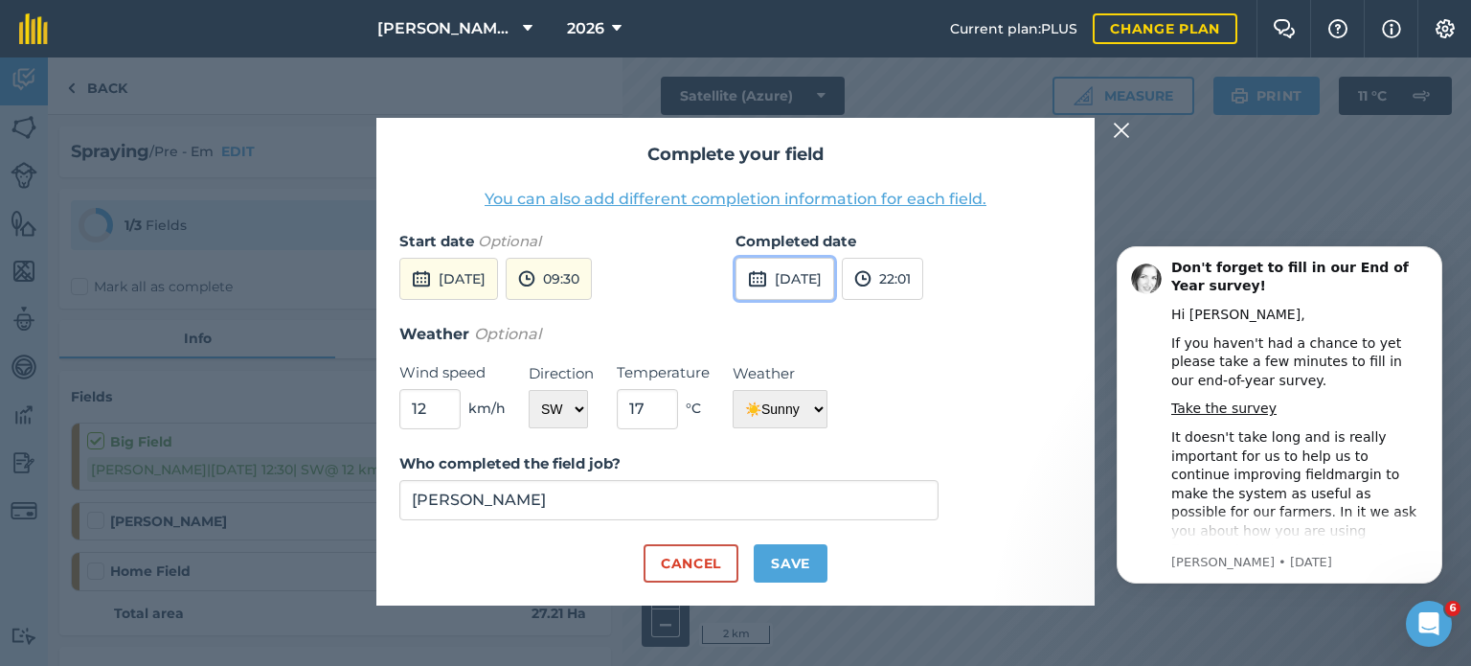
click at [746, 275] on button "[DATE]" at bounding box center [785, 279] width 99 height 42
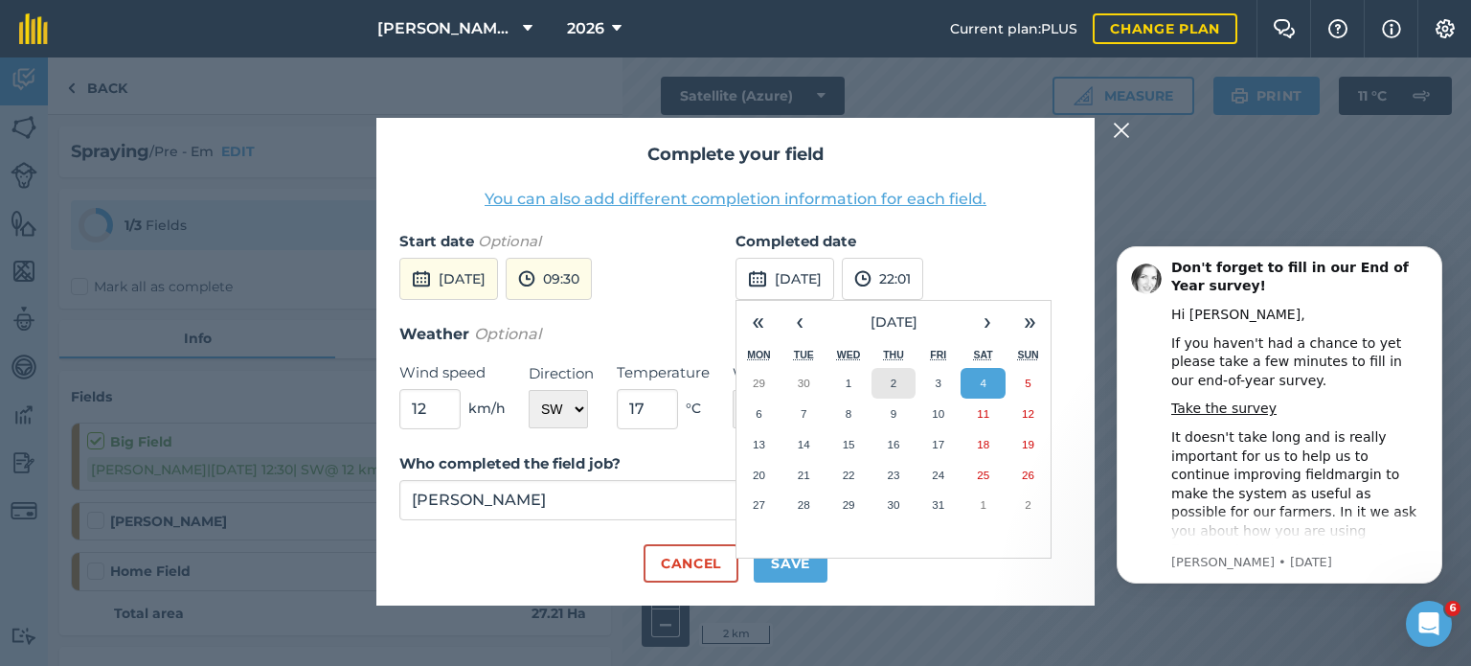
click at [911, 386] on button "2" at bounding box center [894, 383] width 45 height 31
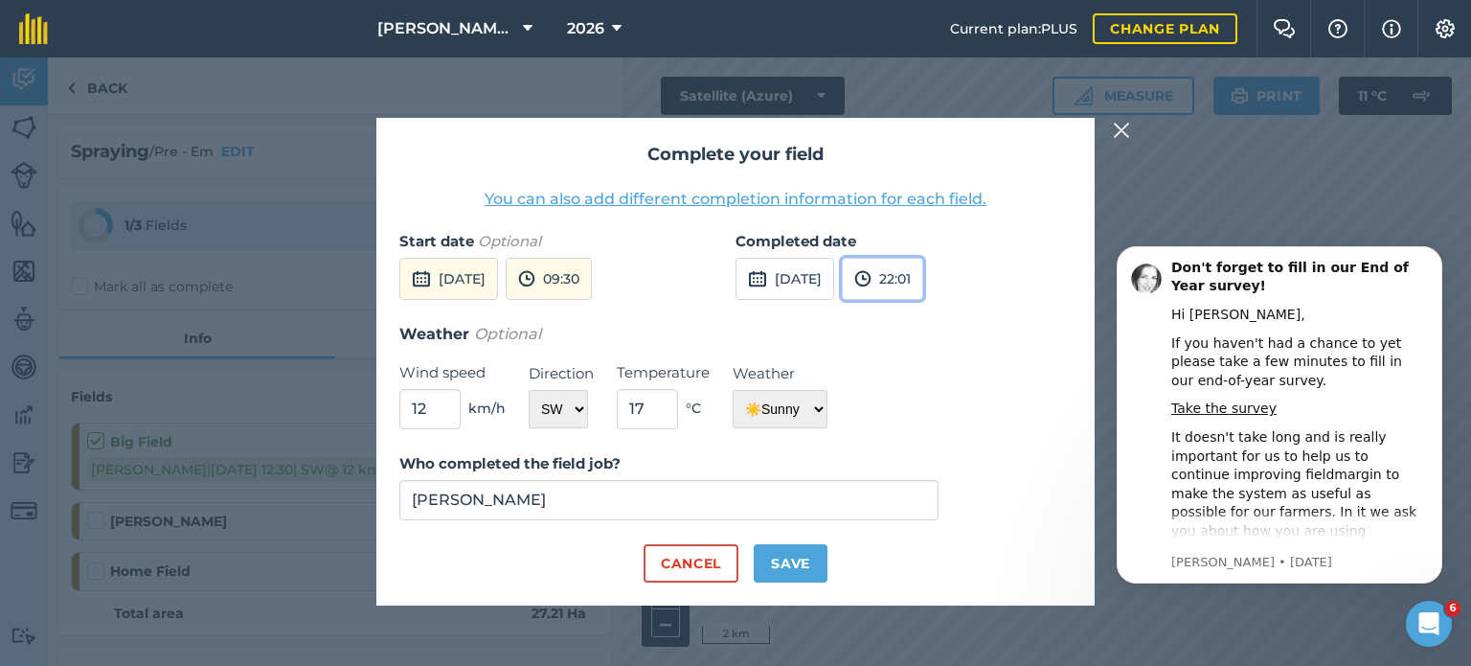
click at [923, 270] on button "22:01" at bounding box center [882, 279] width 81 height 42
click at [923, 424] on button "10:00" at bounding box center [888, 422] width 90 height 31
click at [919, 272] on button "10:00" at bounding box center [883, 279] width 83 height 42
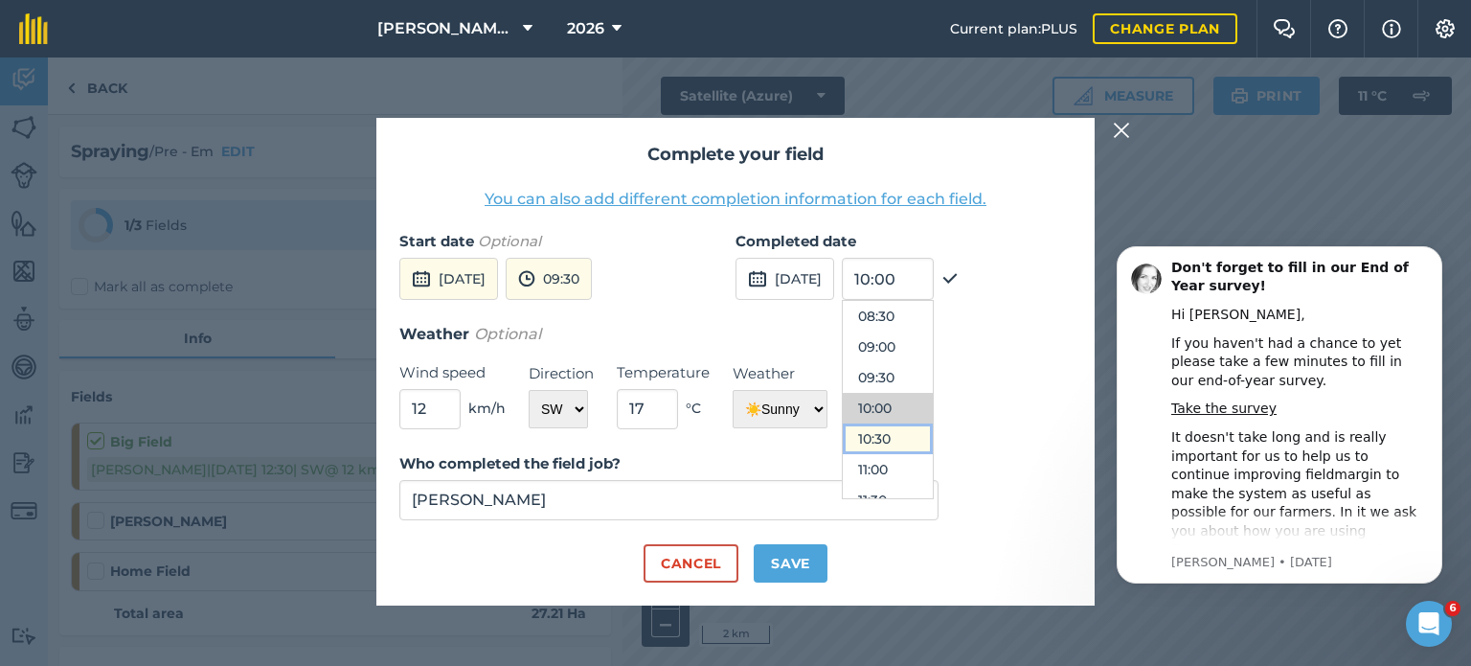
click at [920, 434] on button "10:30" at bounding box center [888, 438] width 90 height 31
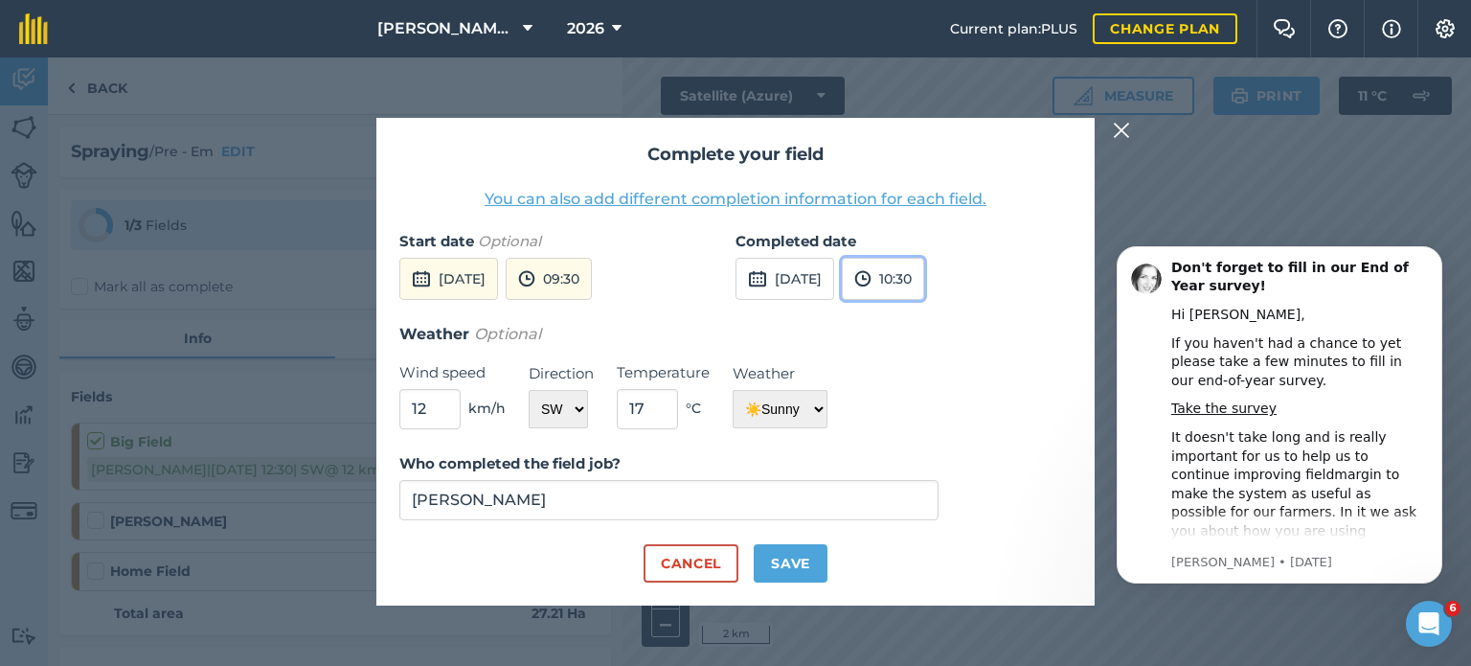
click at [914, 275] on button "10:30" at bounding box center [883, 279] width 82 height 42
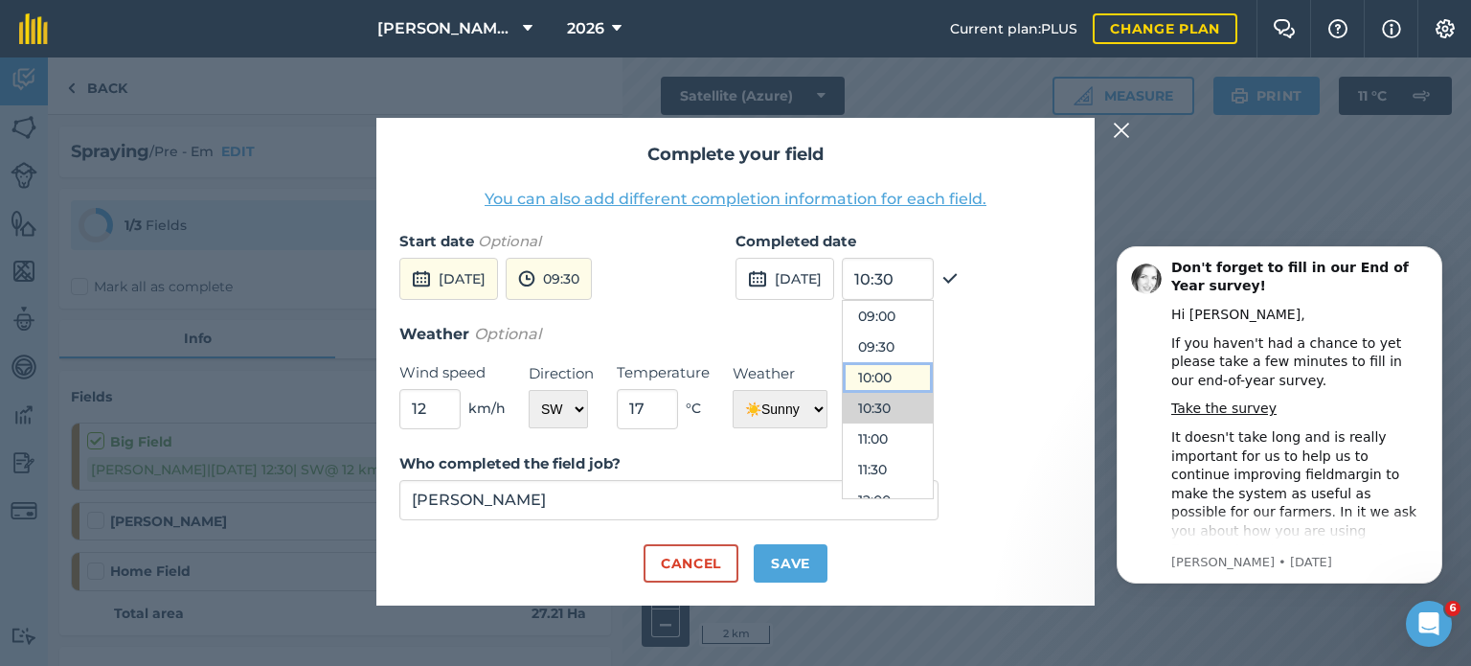
click at [902, 381] on button "10:00" at bounding box center [888, 377] width 90 height 31
click at [667, 421] on input "17" at bounding box center [647, 409] width 61 height 40
type input "15"
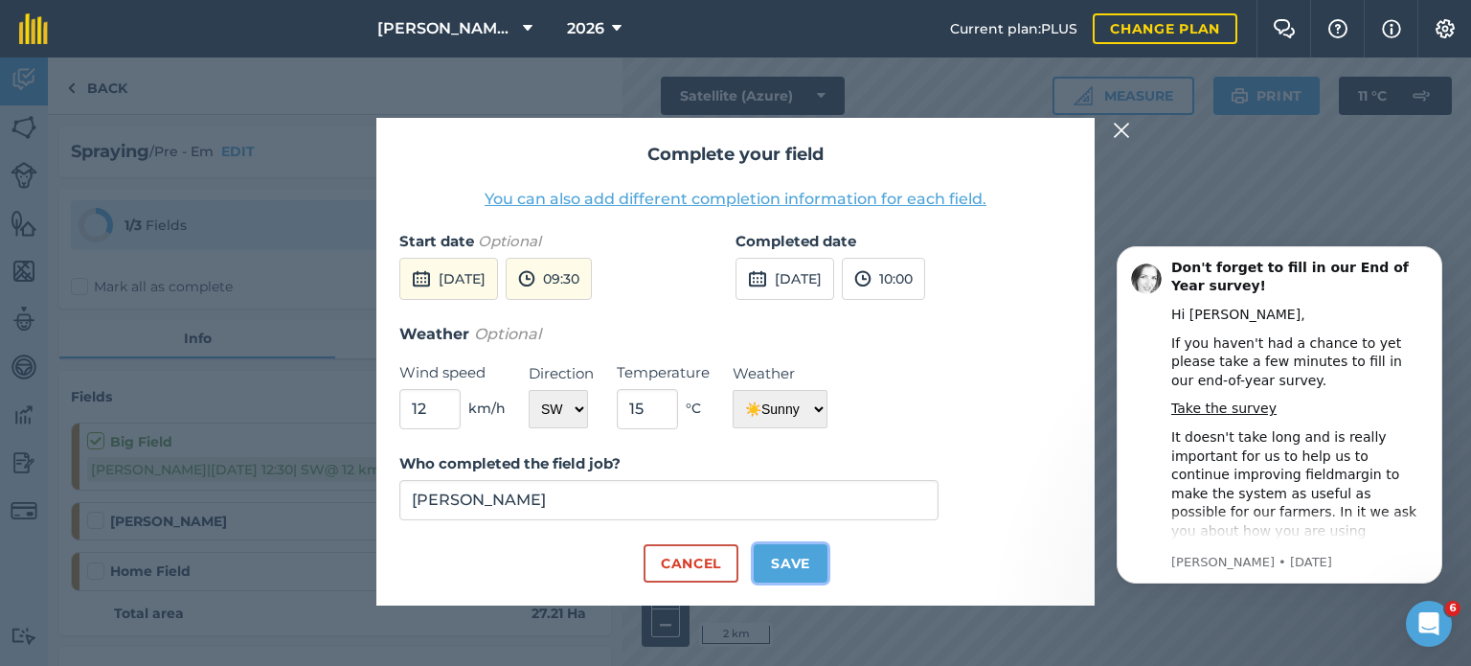
click at [780, 555] on button "Save" at bounding box center [791, 563] width 74 height 38
checkbox input "true"
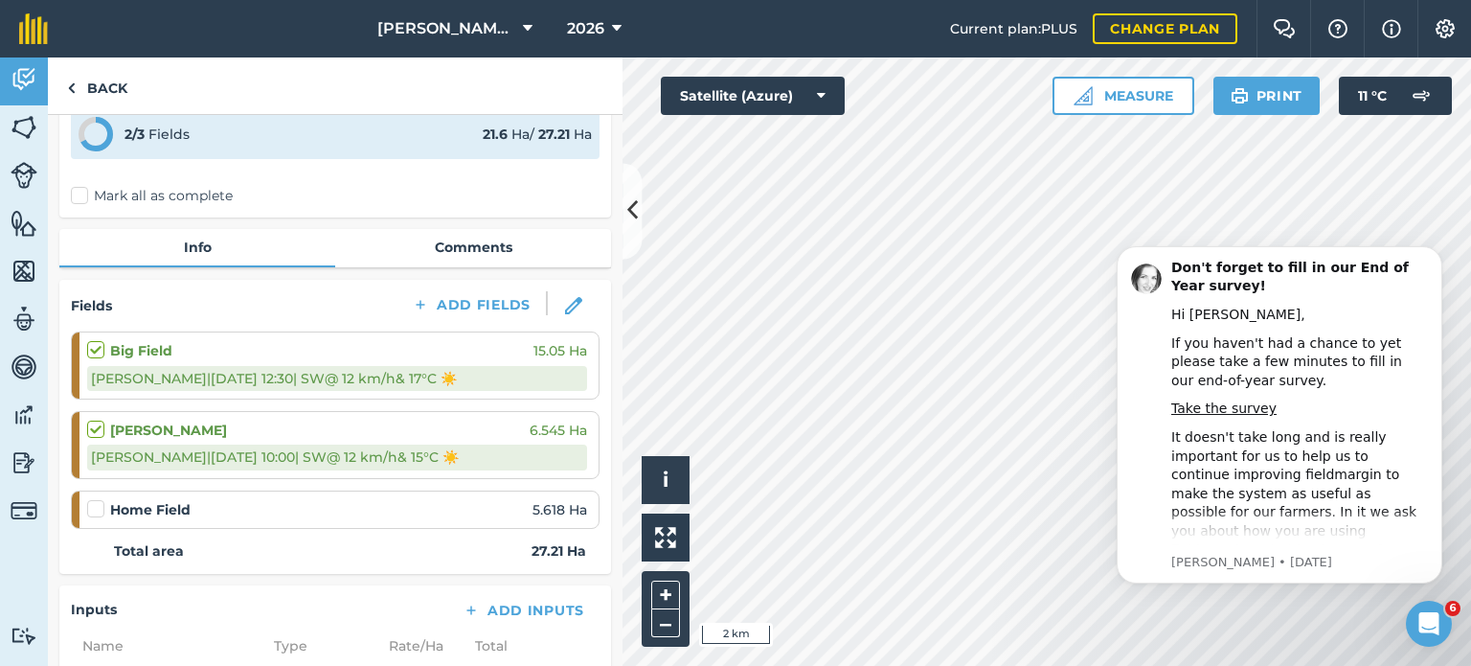
scroll to position [96, 0]
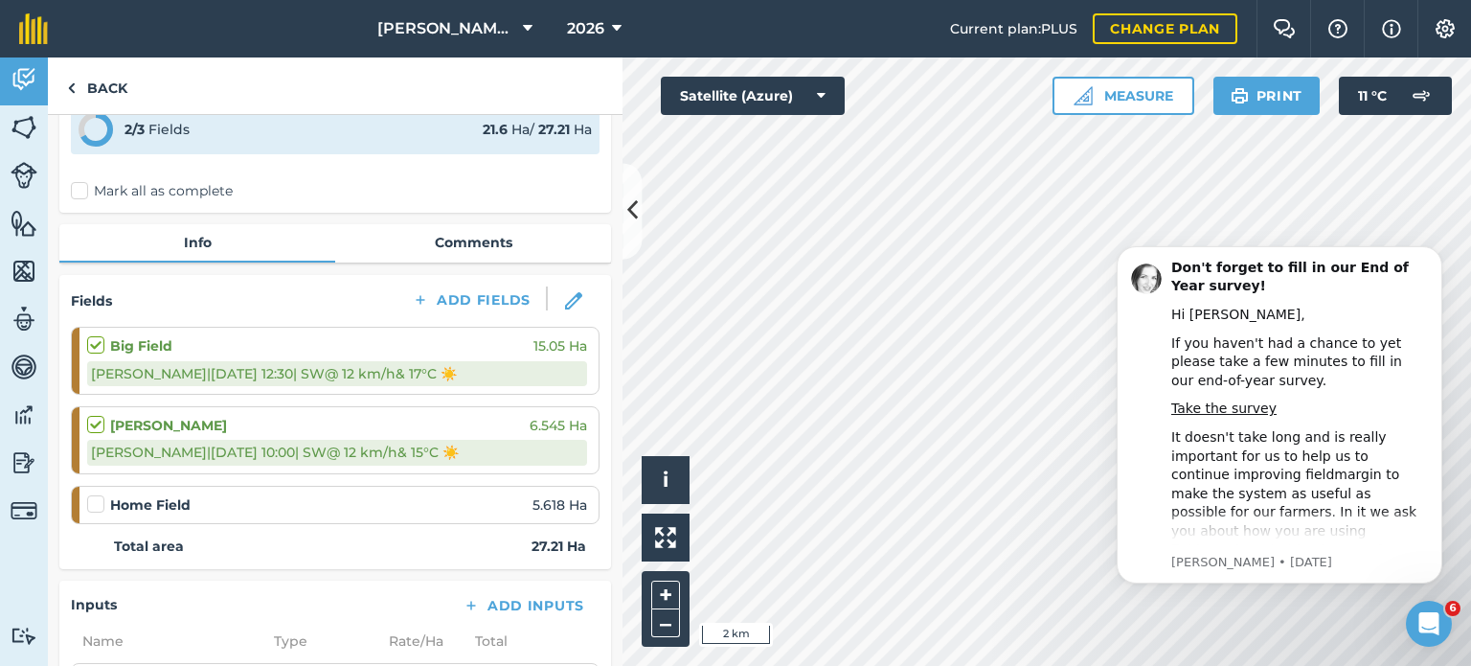
click at [98, 494] on label at bounding box center [98, 494] width 23 height 0
click at [98, 494] on input "checkbox" at bounding box center [93, 500] width 12 height 12
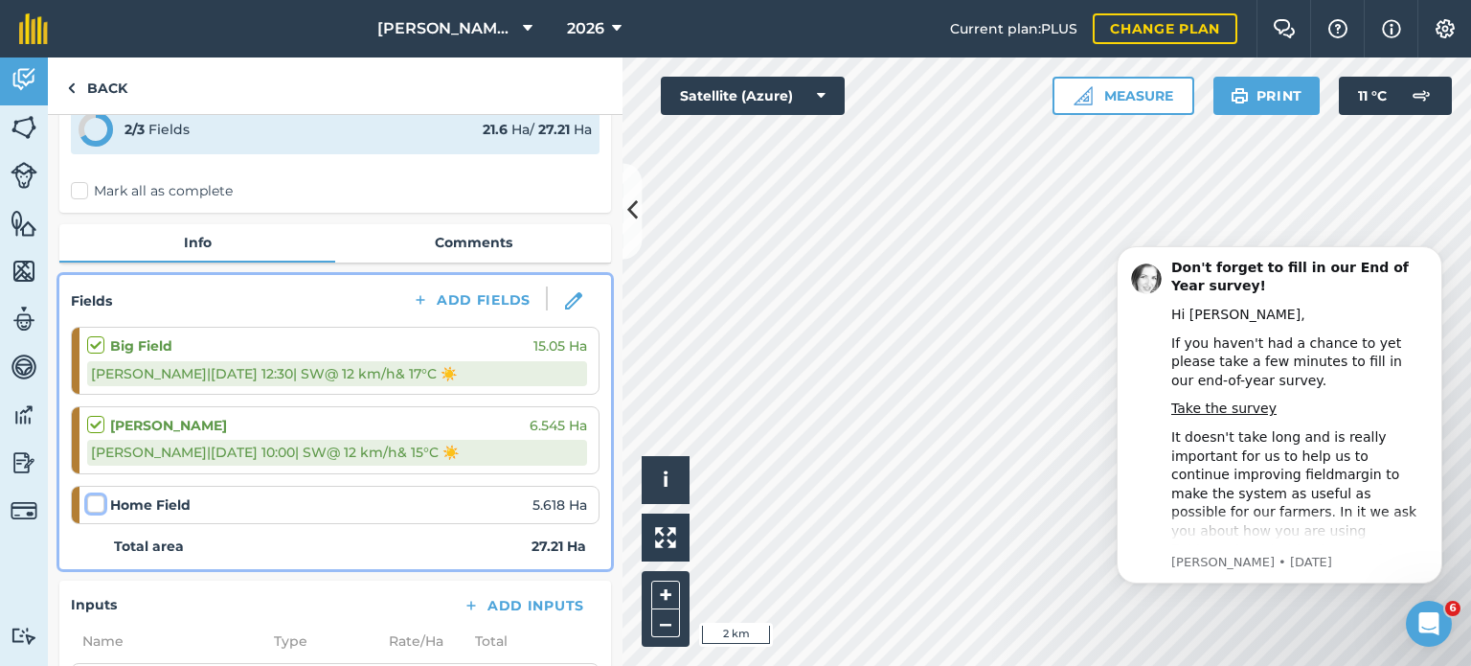
checkbox input "false"
select select "SW"
select select "Sunny"
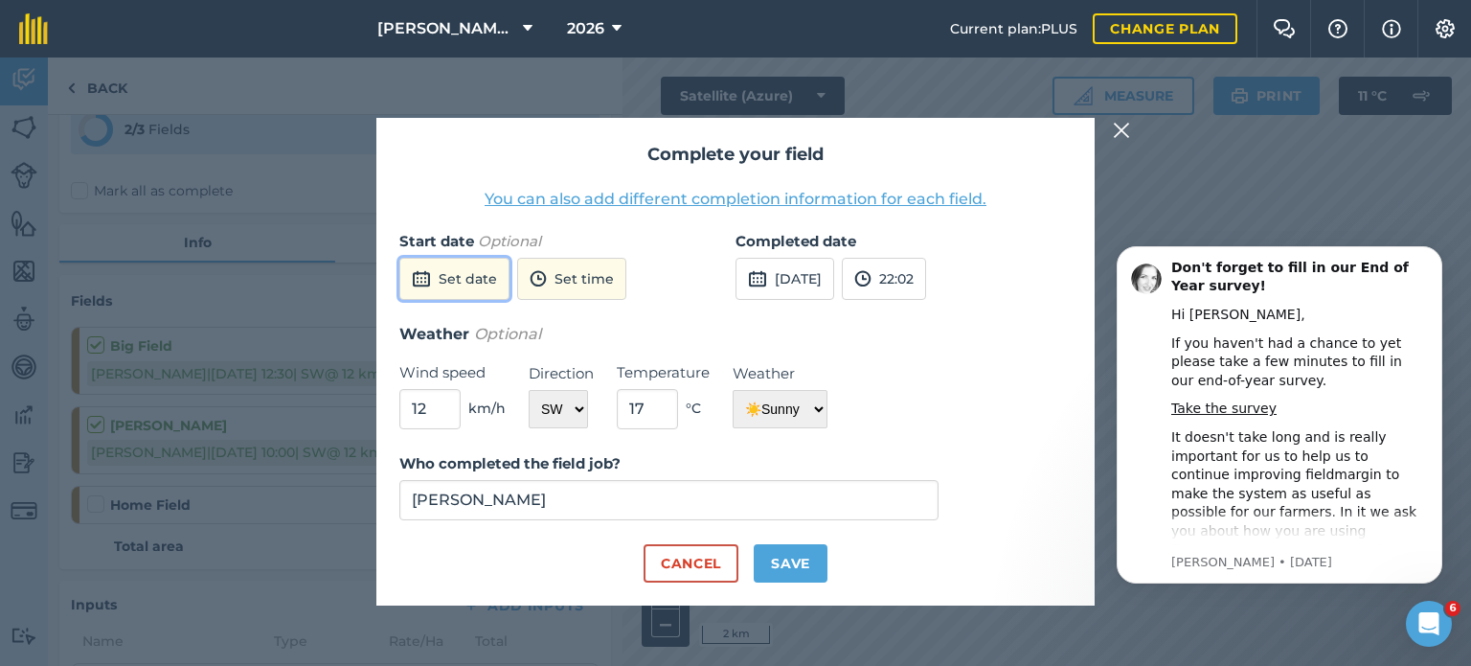
click at [498, 285] on button "Set date" at bounding box center [454, 279] width 110 height 42
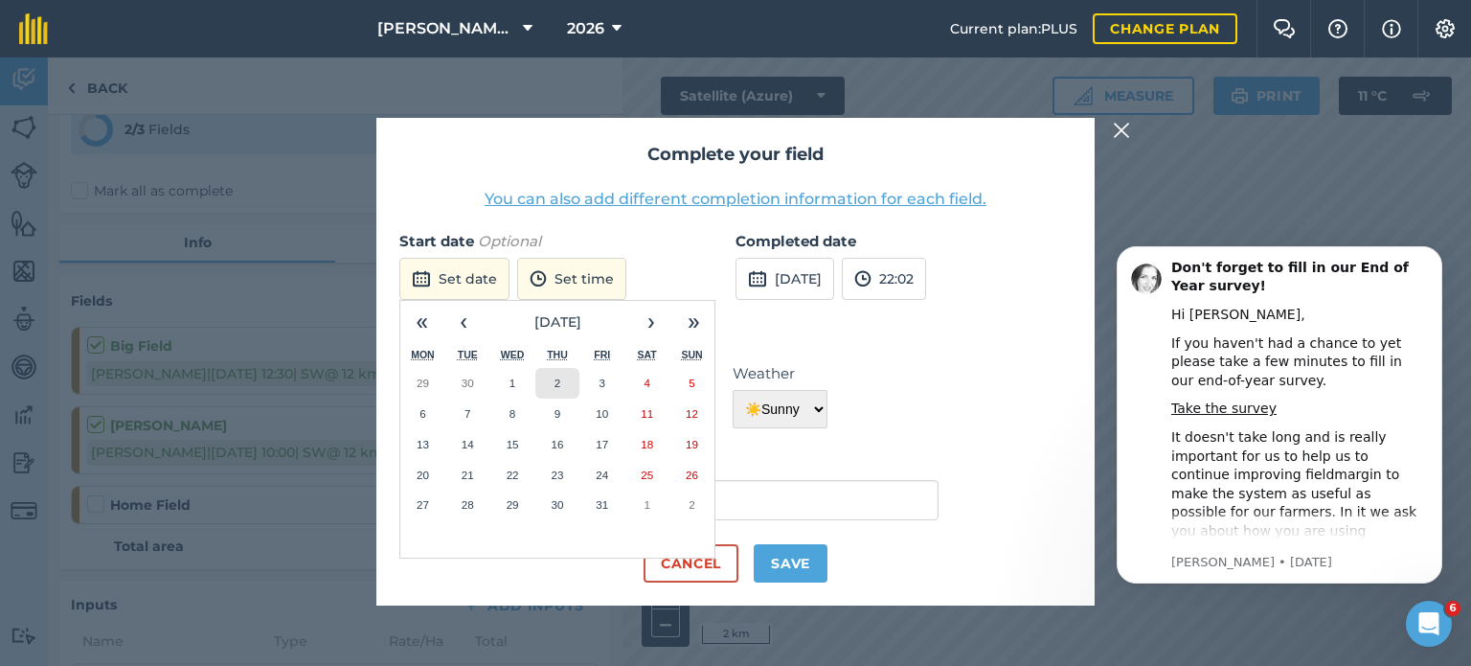
drag, startPoint x: 561, startPoint y: 387, endPoint x: 579, endPoint y: 373, distance: 22.4
click at [561, 389] on button "2" at bounding box center [558, 383] width 45 height 31
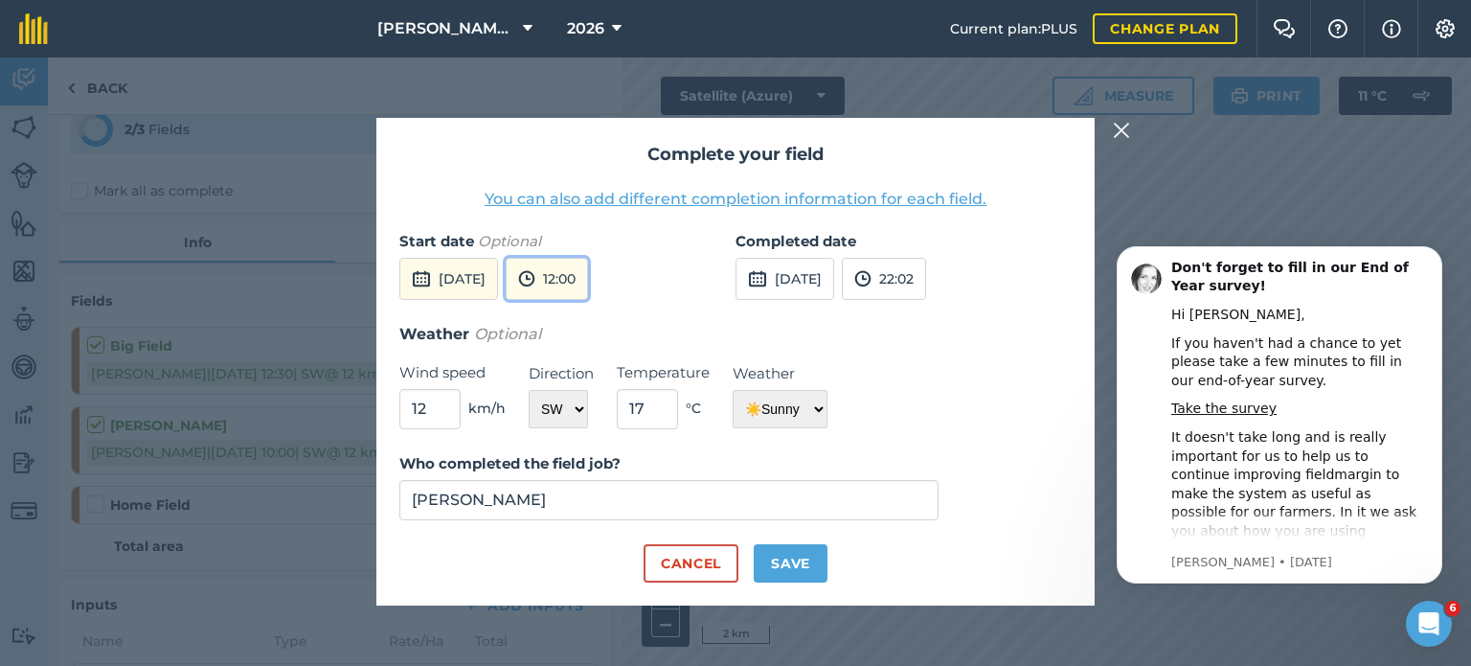
click at [588, 289] on button "12:00" at bounding box center [547, 279] width 82 height 42
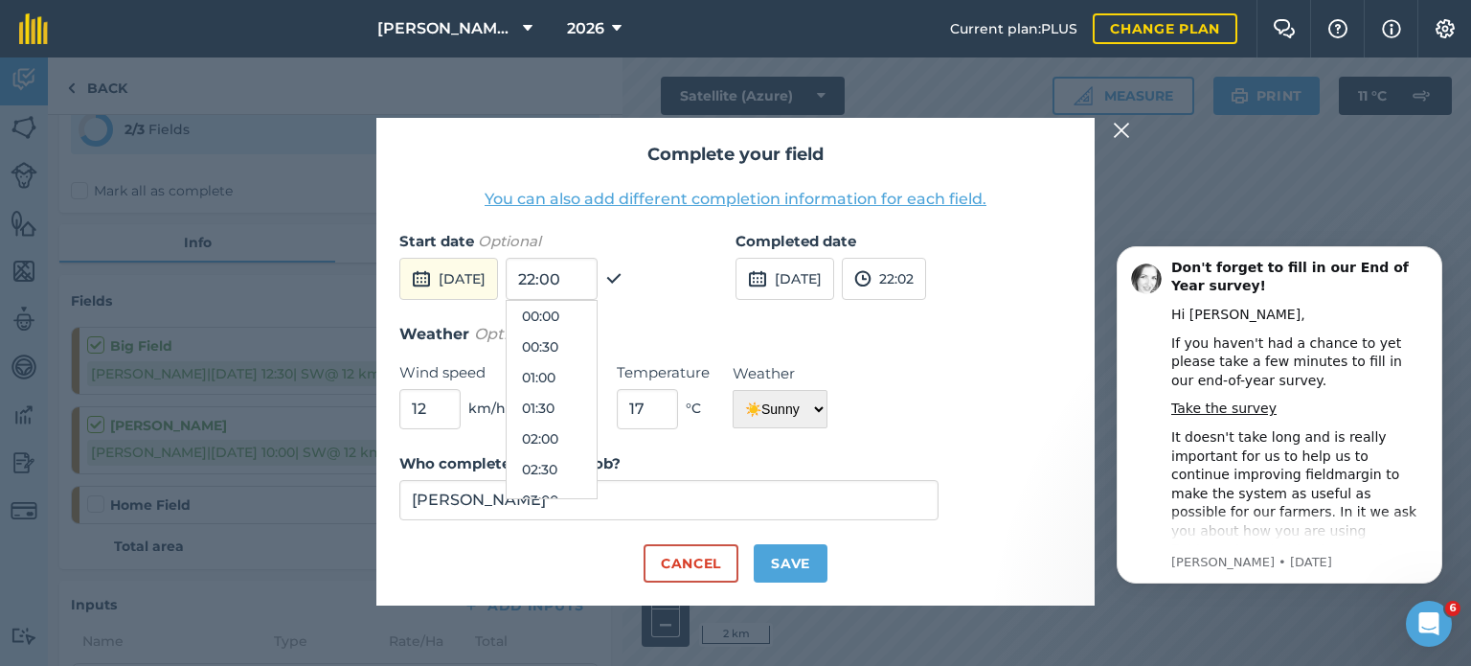
scroll to position [644, 0]
click at [597, 340] on button "11:00" at bounding box center [552, 346] width 90 height 31
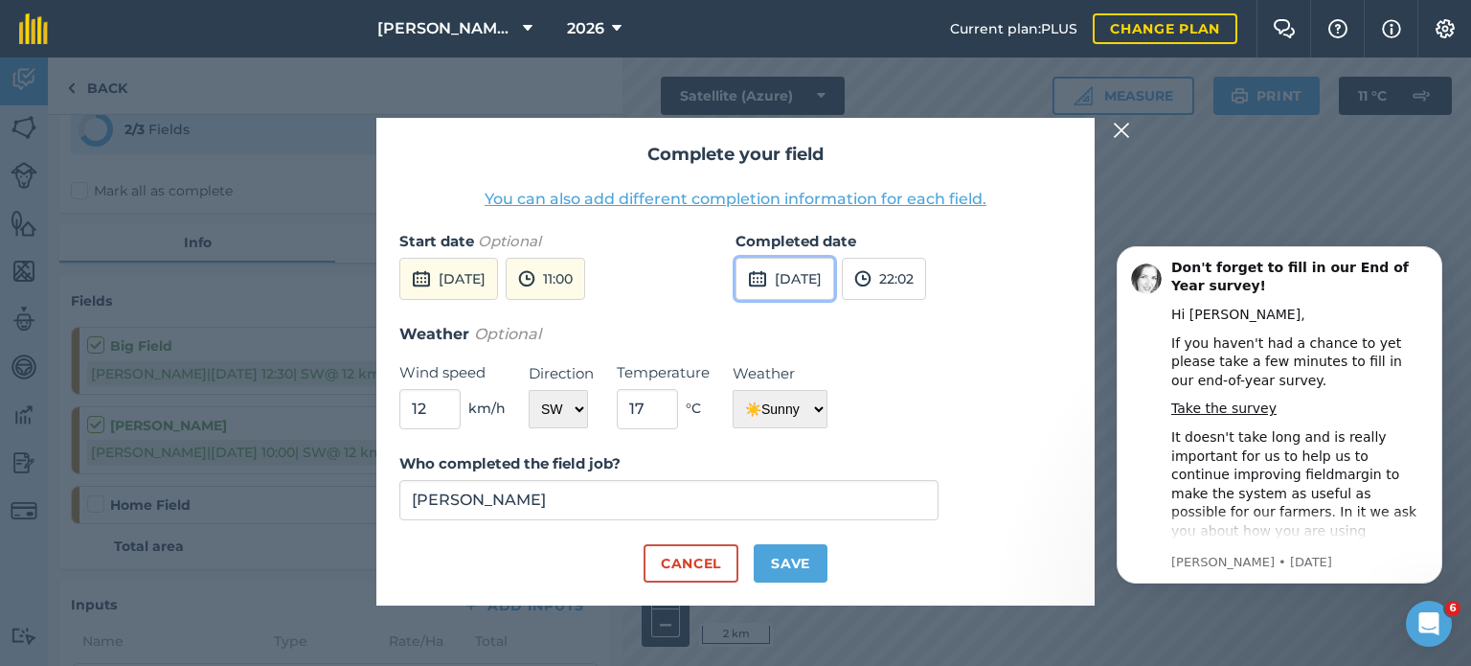
click at [785, 285] on button "[DATE]" at bounding box center [785, 279] width 99 height 42
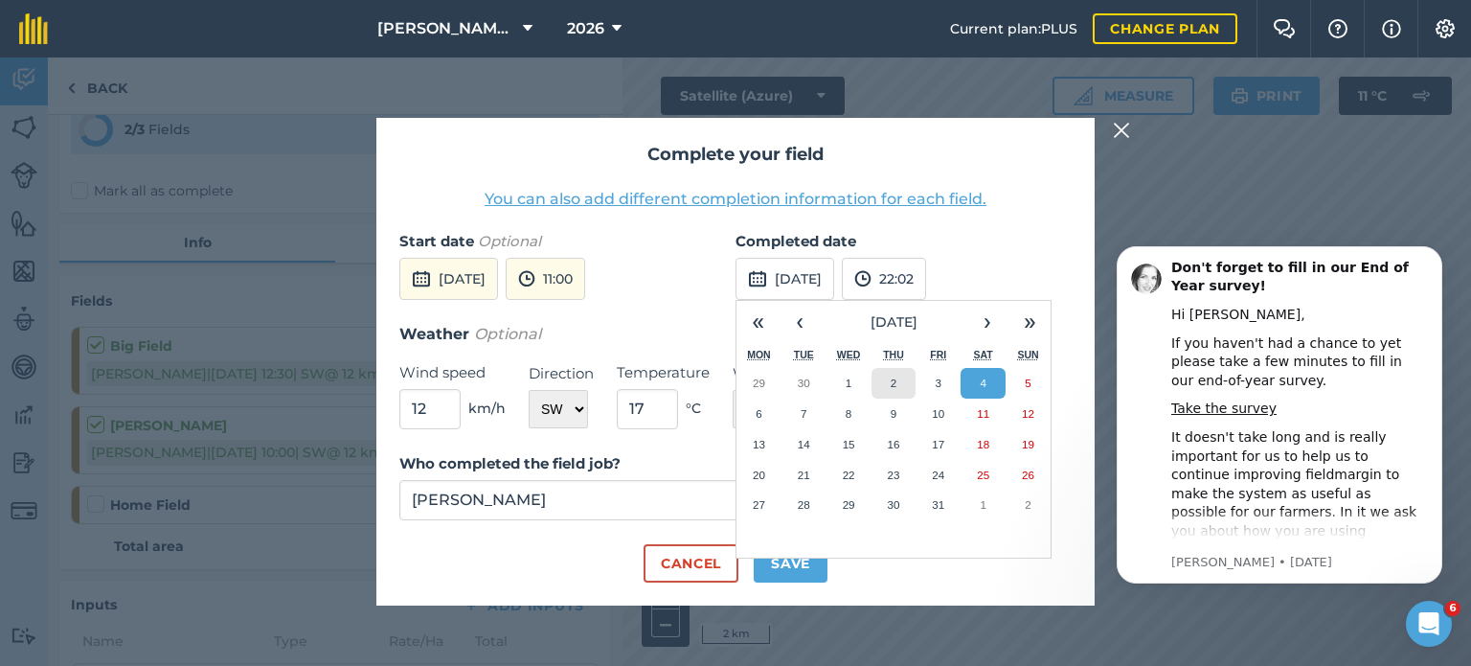
click at [877, 390] on button "2" at bounding box center [894, 383] width 45 height 31
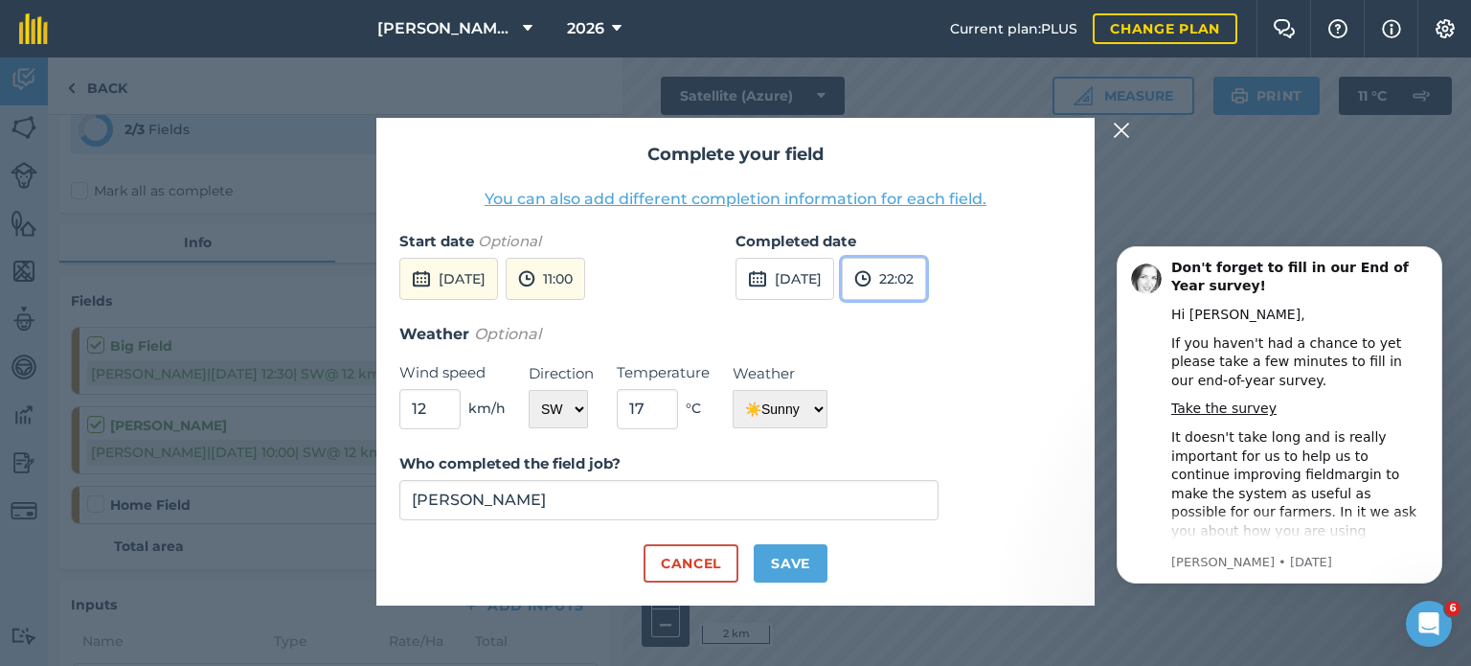
click at [926, 290] on button "22:02" at bounding box center [884, 279] width 84 height 42
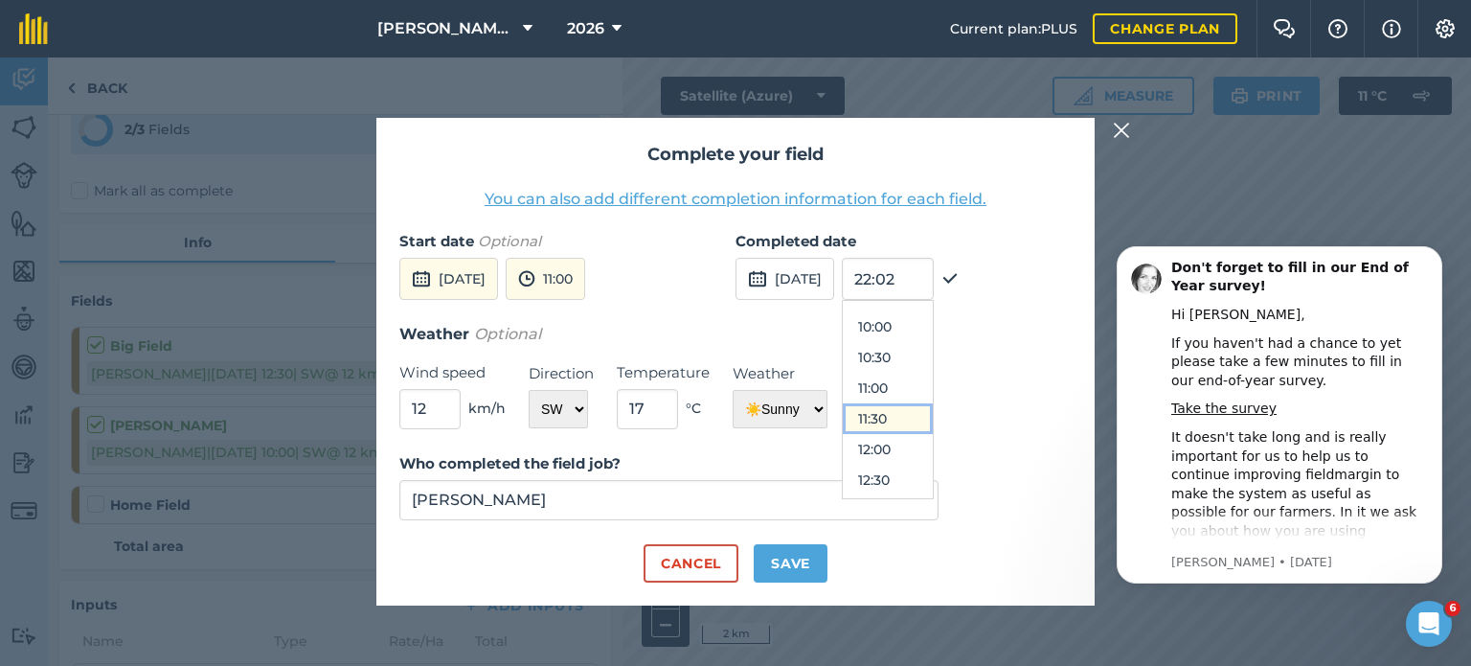
click at [927, 409] on button "11:30" at bounding box center [888, 418] width 90 height 31
click at [665, 414] on input "17" at bounding box center [647, 409] width 61 height 40
type input "15"
click at [772, 551] on button "Save" at bounding box center [791, 563] width 74 height 38
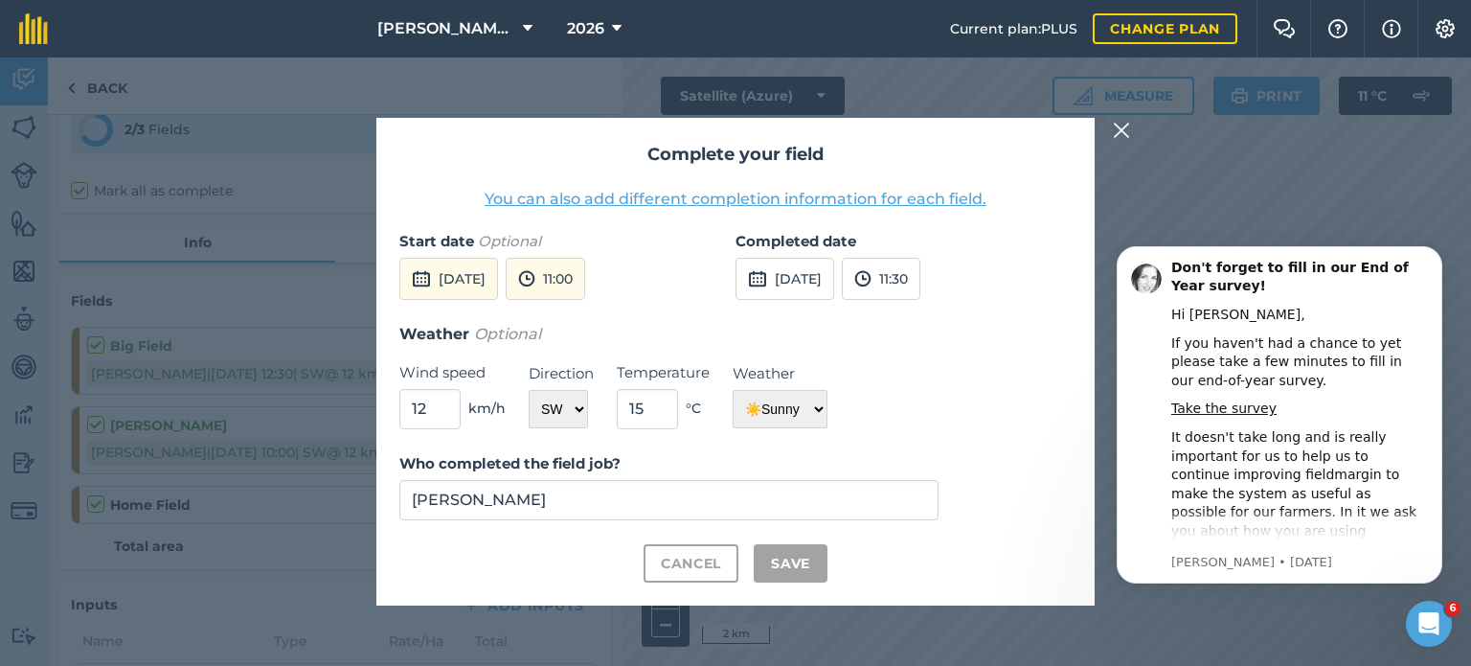
checkbox input "true"
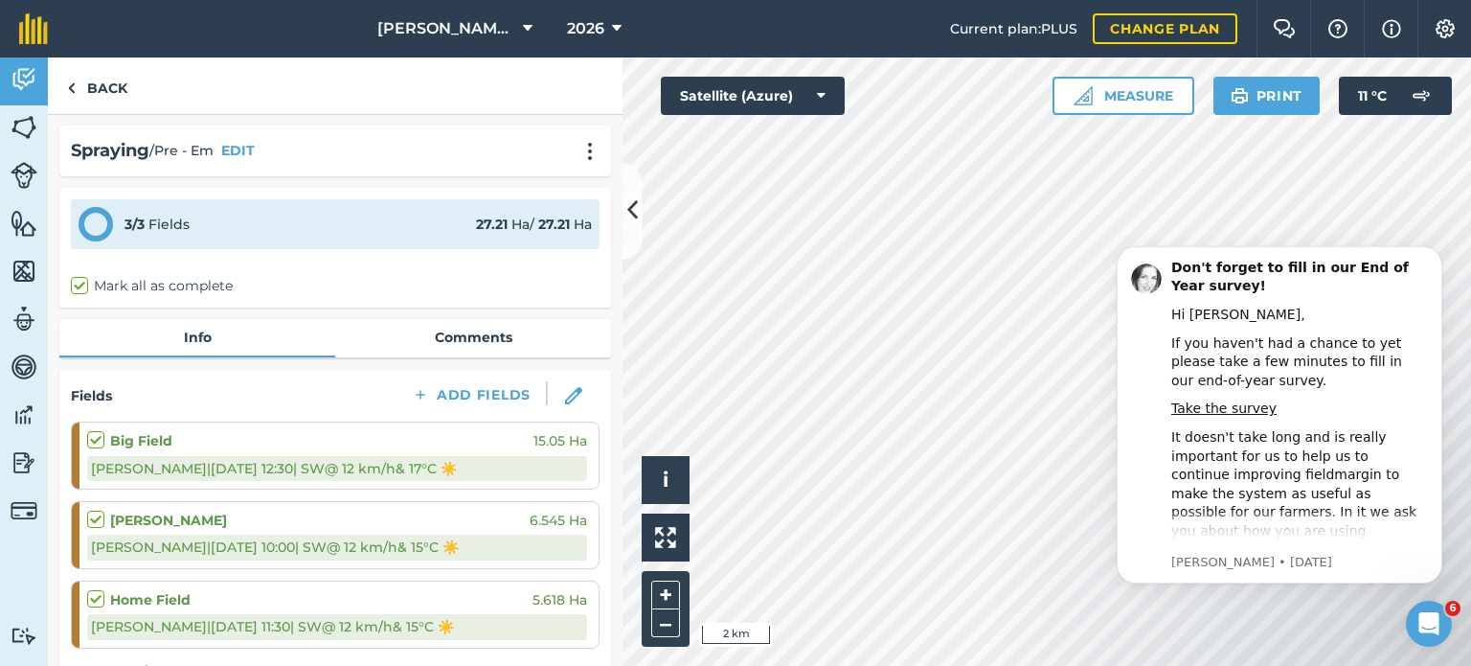
scroll to position [0, 0]
click at [120, 98] on link "Back" at bounding box center [97, 85] width 99 height 57
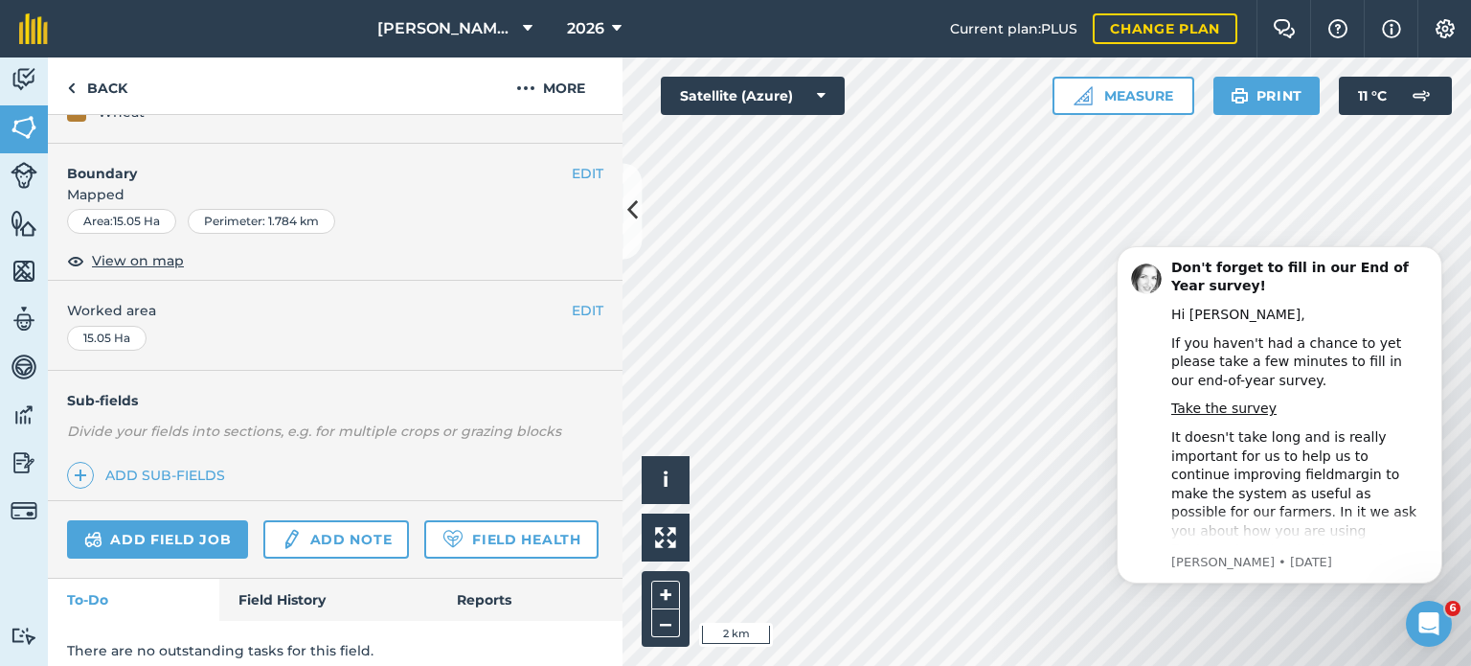
scroll to position [286, 0]
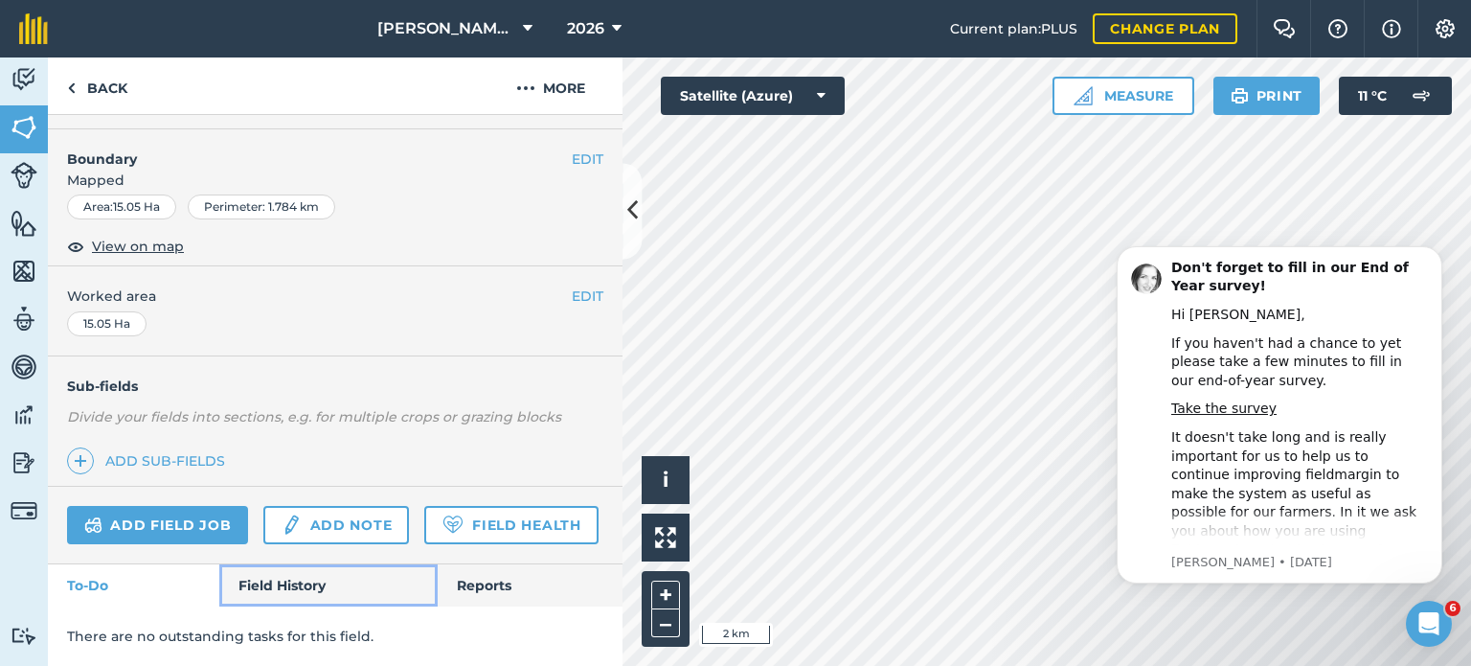
click at [314, 599] on link "Field History" at bounding box center [327, 585] width 217 height 42
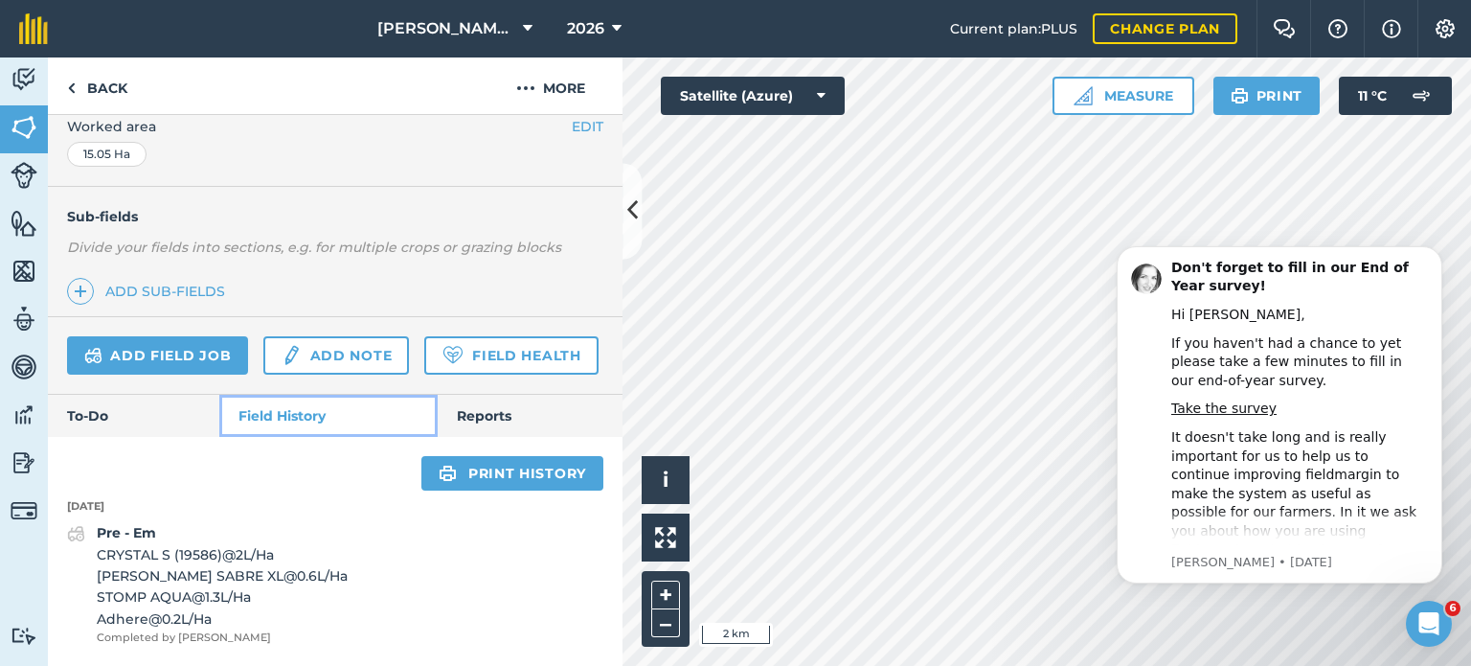
scroll to position [455, 0]
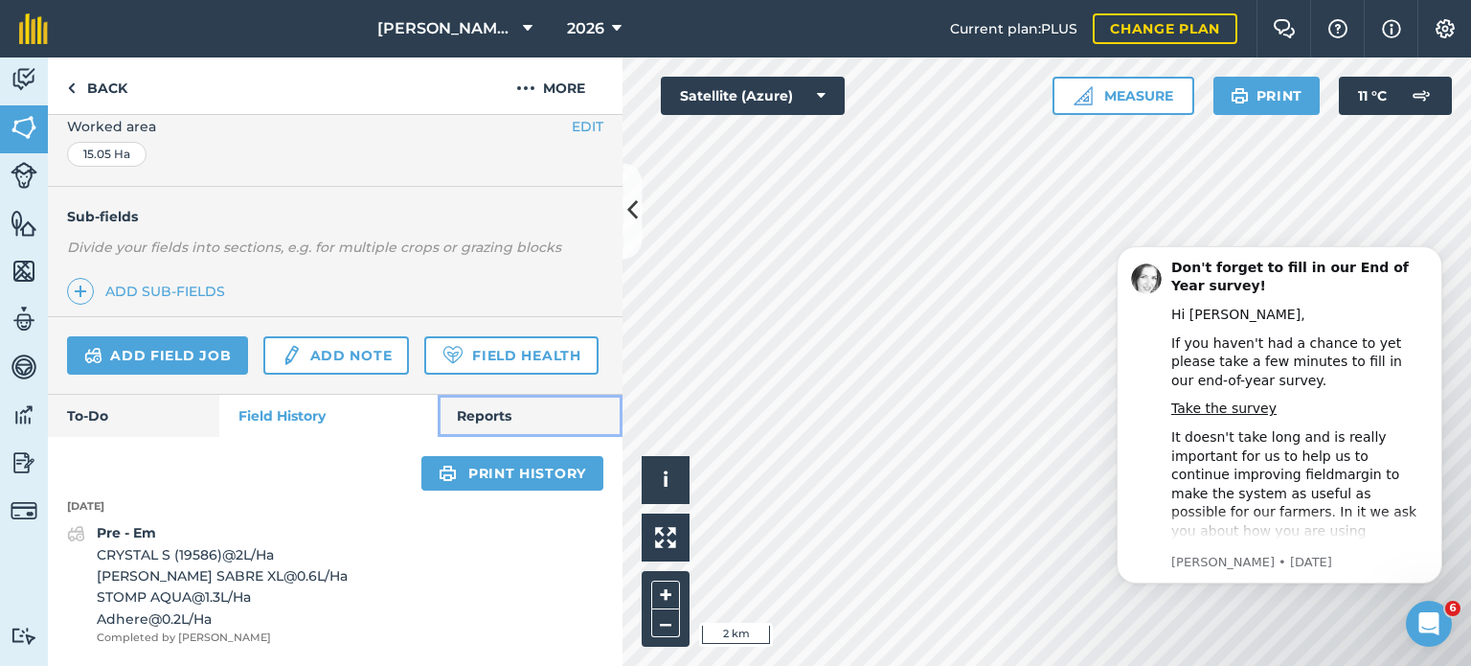
click at [445, 408] on link "Reports" at bounding box center [530, 416] width 185 height 42
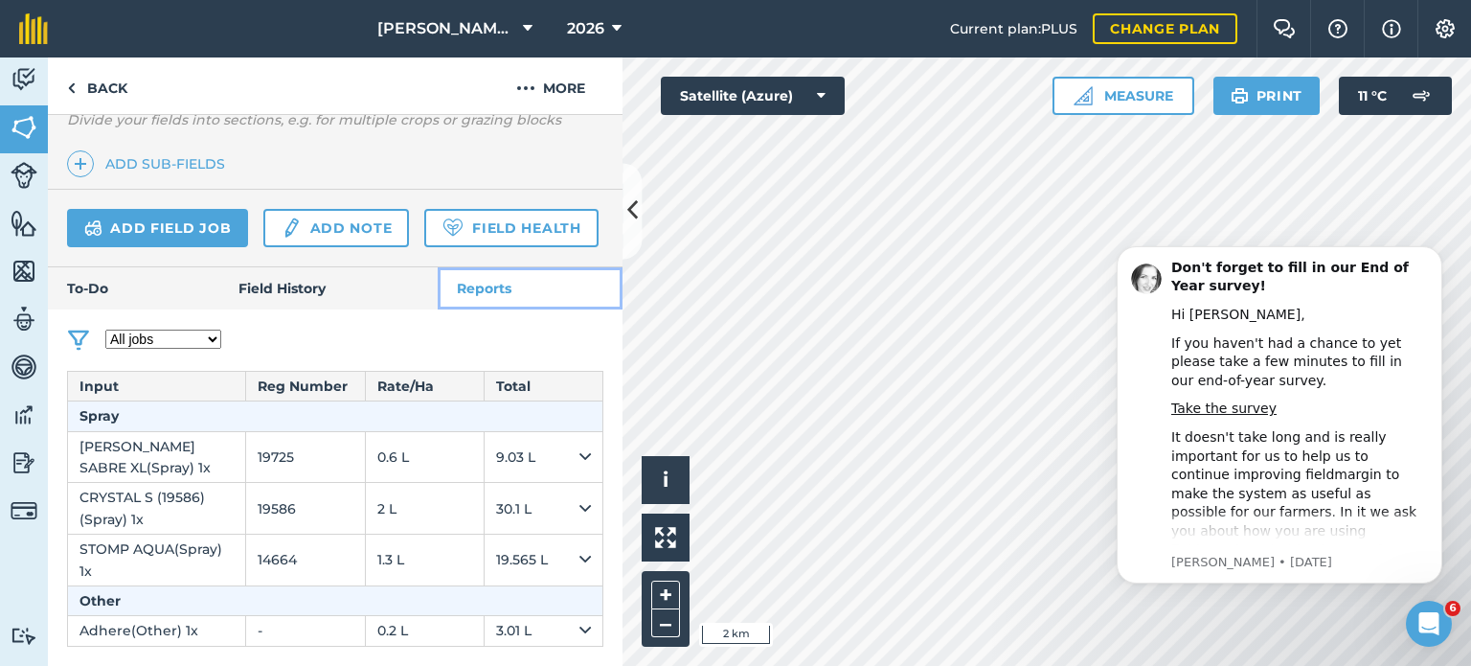
scroll to position [581, 0]
click at [325, 298] on link "Field History" at bounding box center [327, 288] width 217 height 42
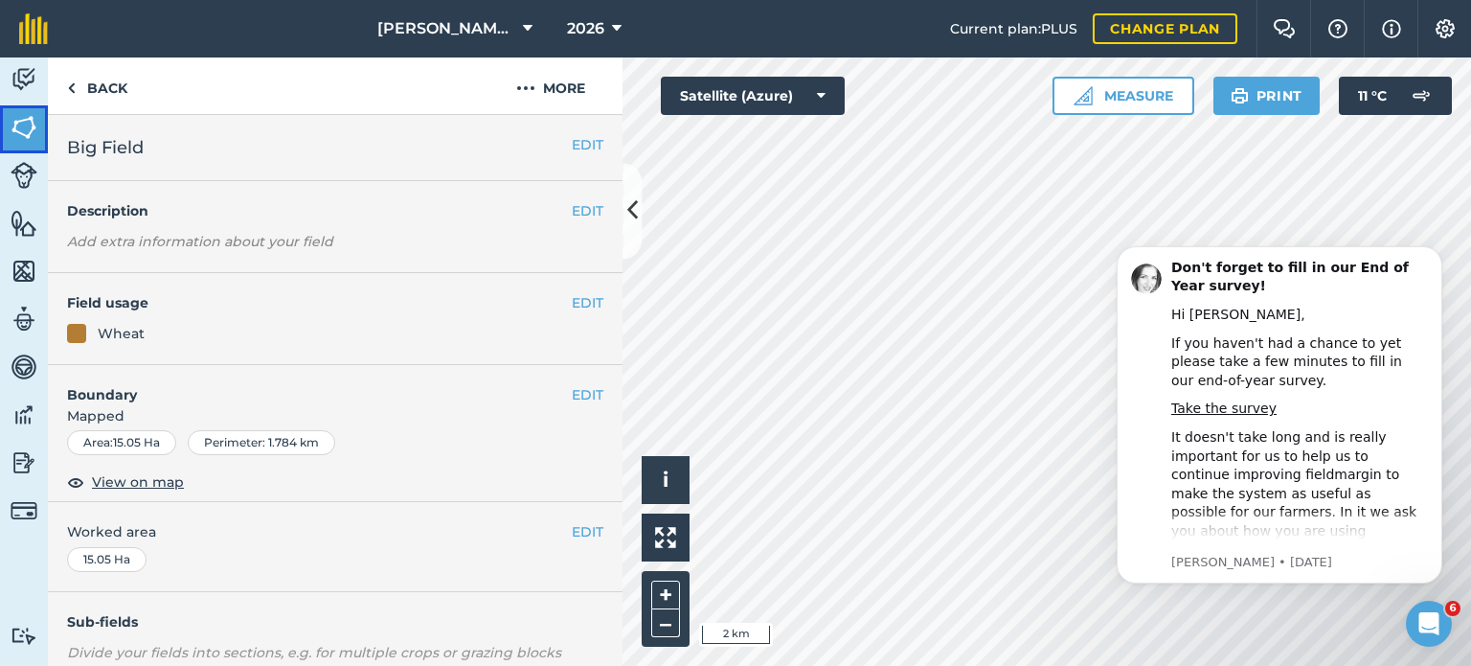
click at [34, 117] on img at bounding box center [24, 127] width 27 height 29
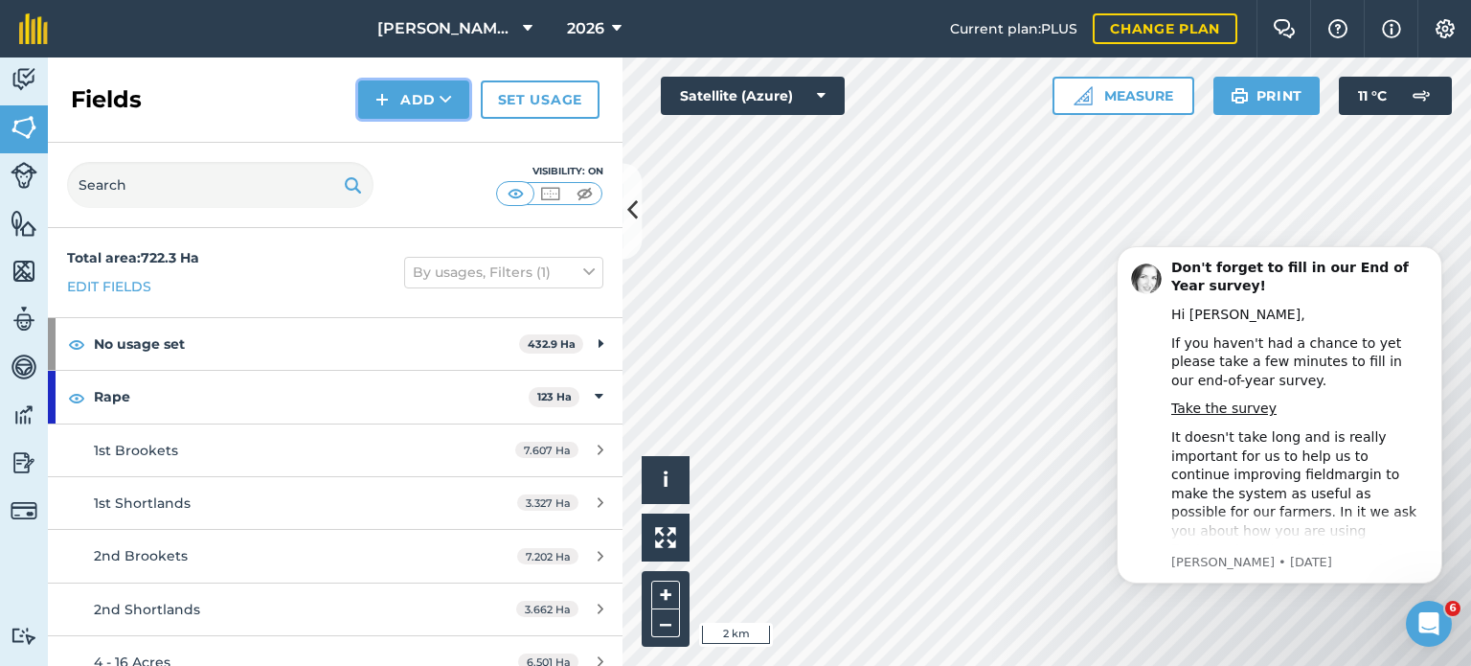
click at [421, 110] on button "Add" at bounding box center [413, 99] width 111 height 38
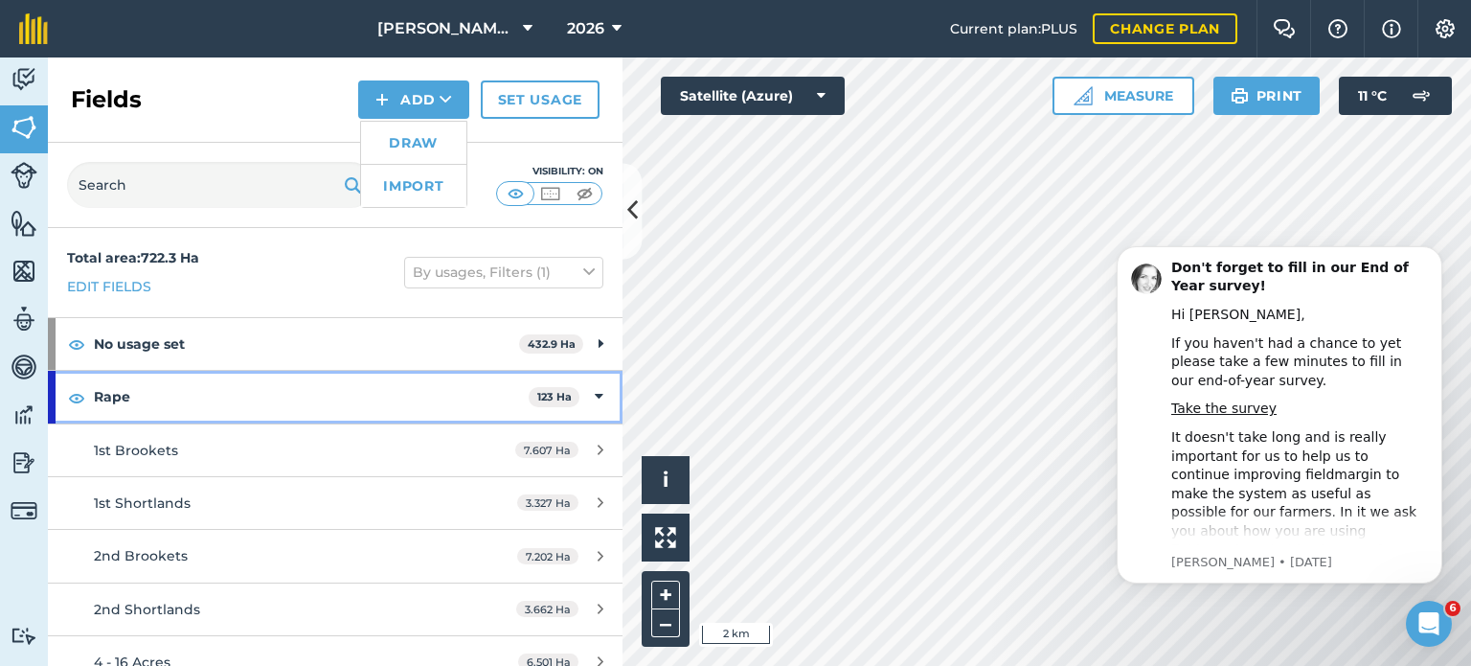
click at [325, 374] on strong "Rape" at bounding box center [311, 397] width 435 height 52
click at [260, 382] on strong "Rape" at bounding box center [313, 397] width 439 height 52
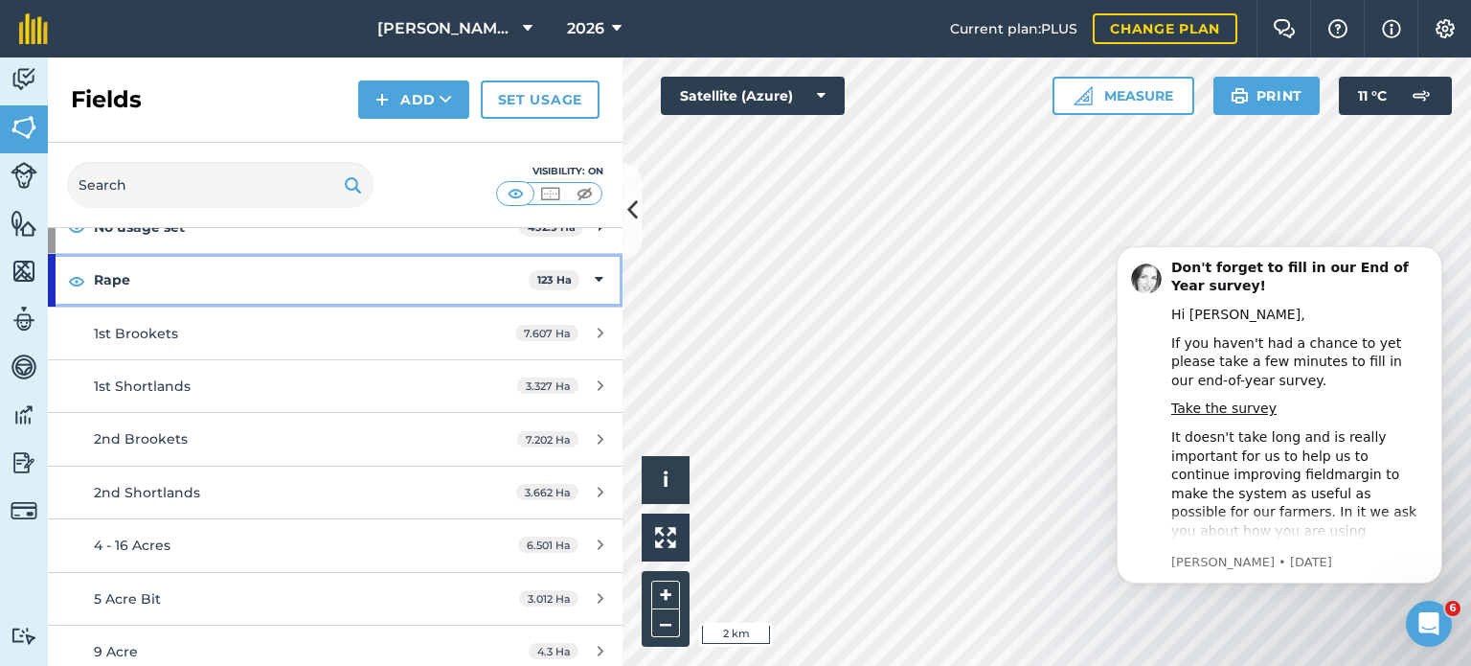
scroll to position [192, 0]
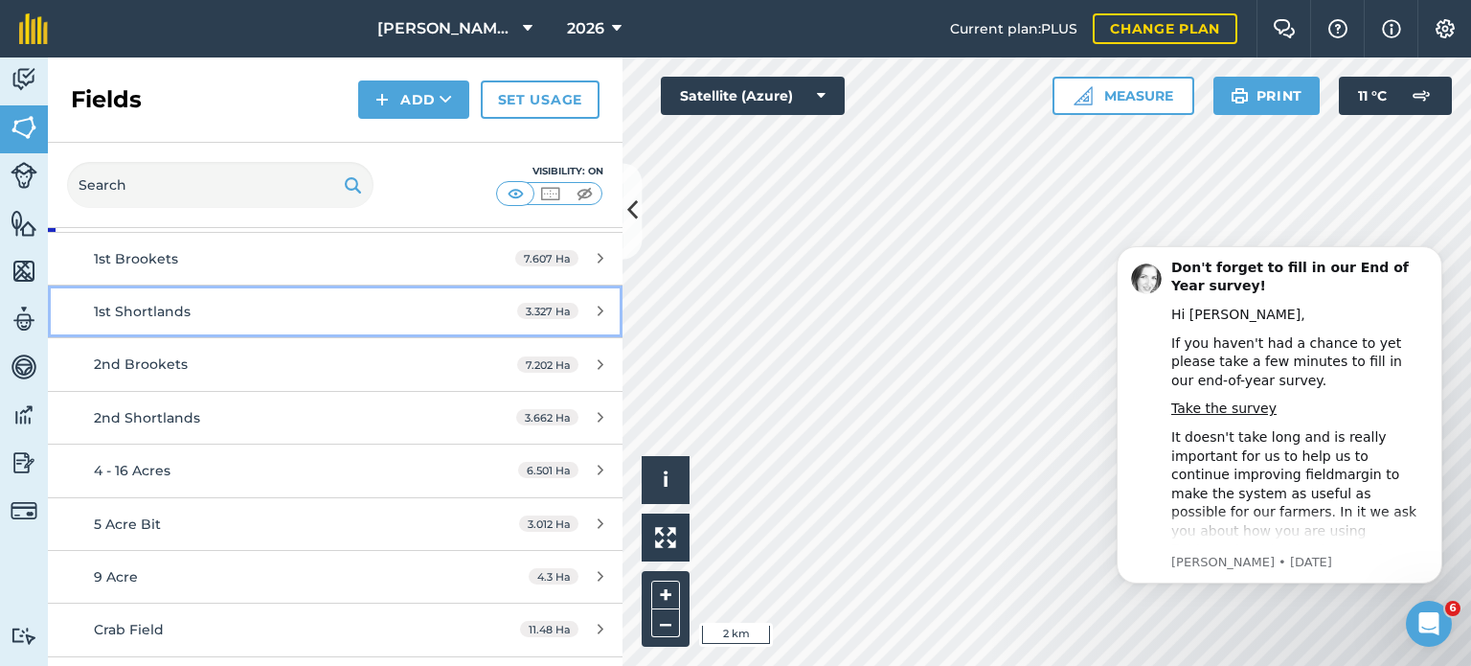
click at [216, 318] on div "1st Shortlands" at bounding box center [274, 311] width 360 height 21
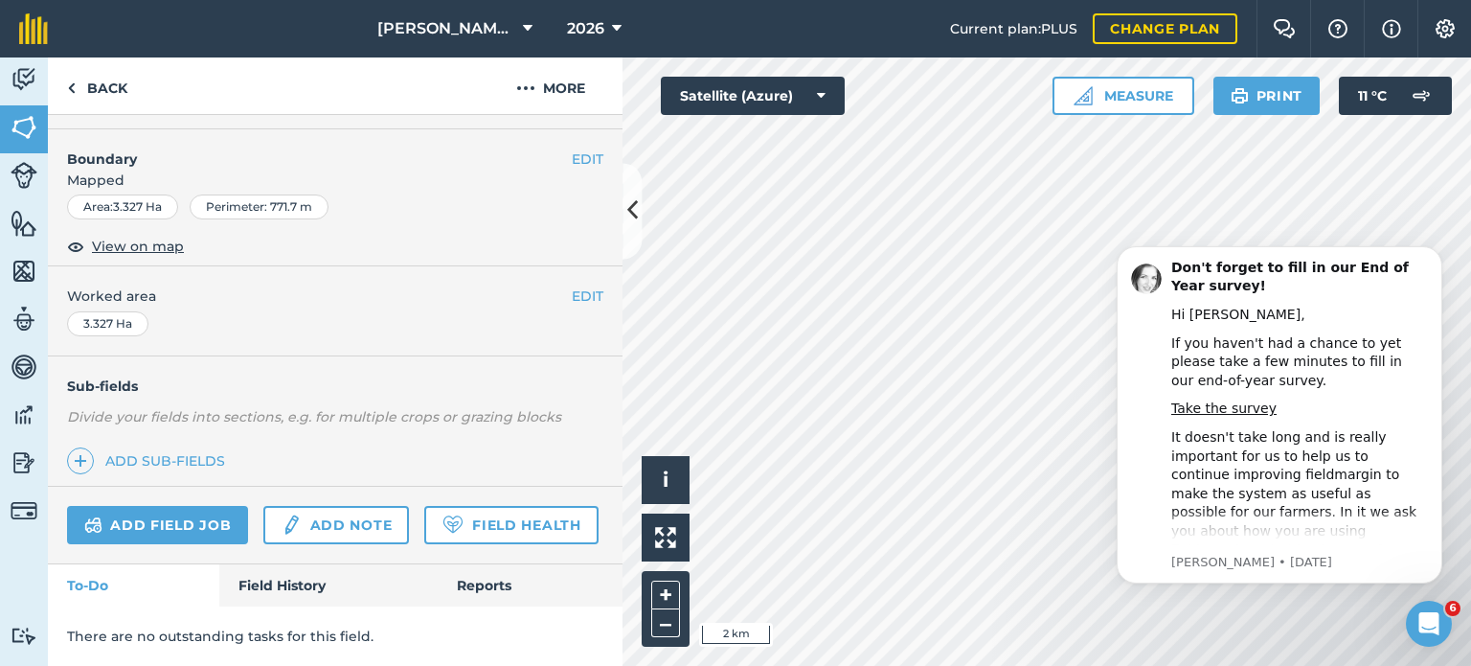
scroll to position [286, 0]
click at [221, 506] on link "Add field job" at bounding box center [157, 525] width 181 height 38
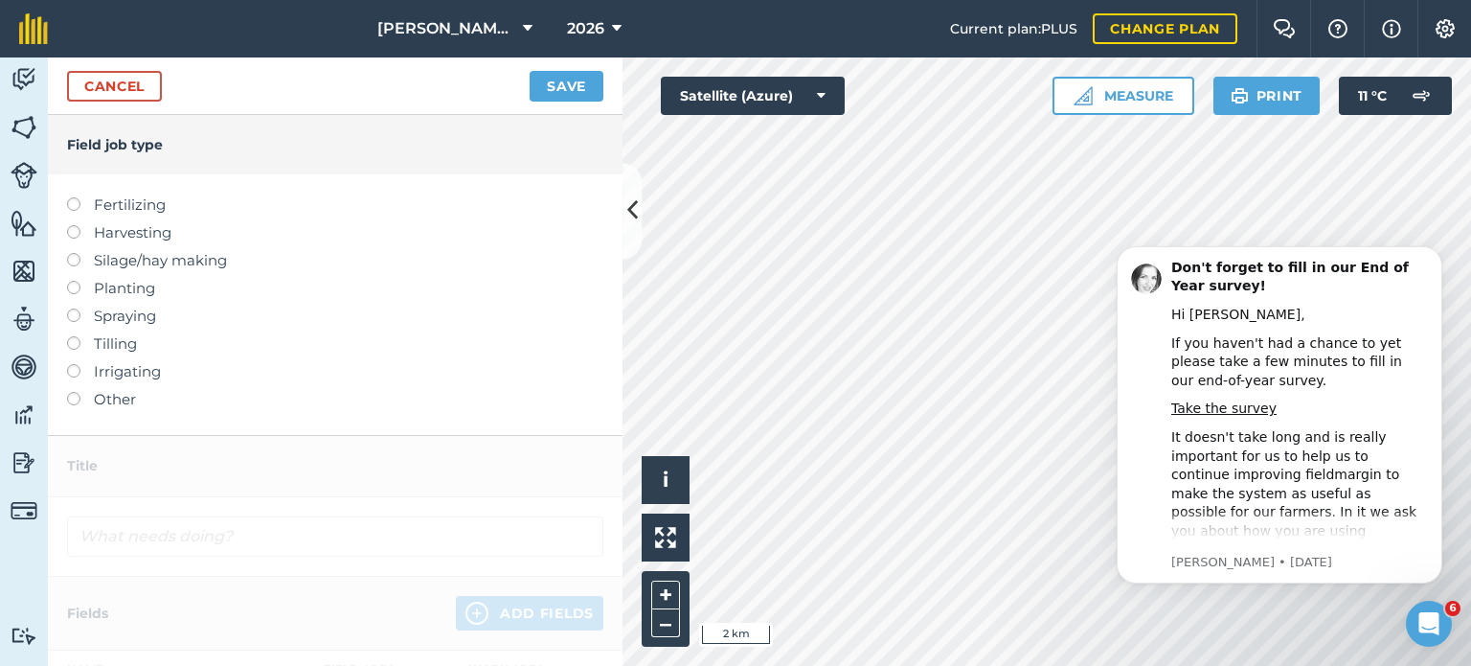
click at [80, 197] on label at bounding box center [80, 197] width 27 height 0
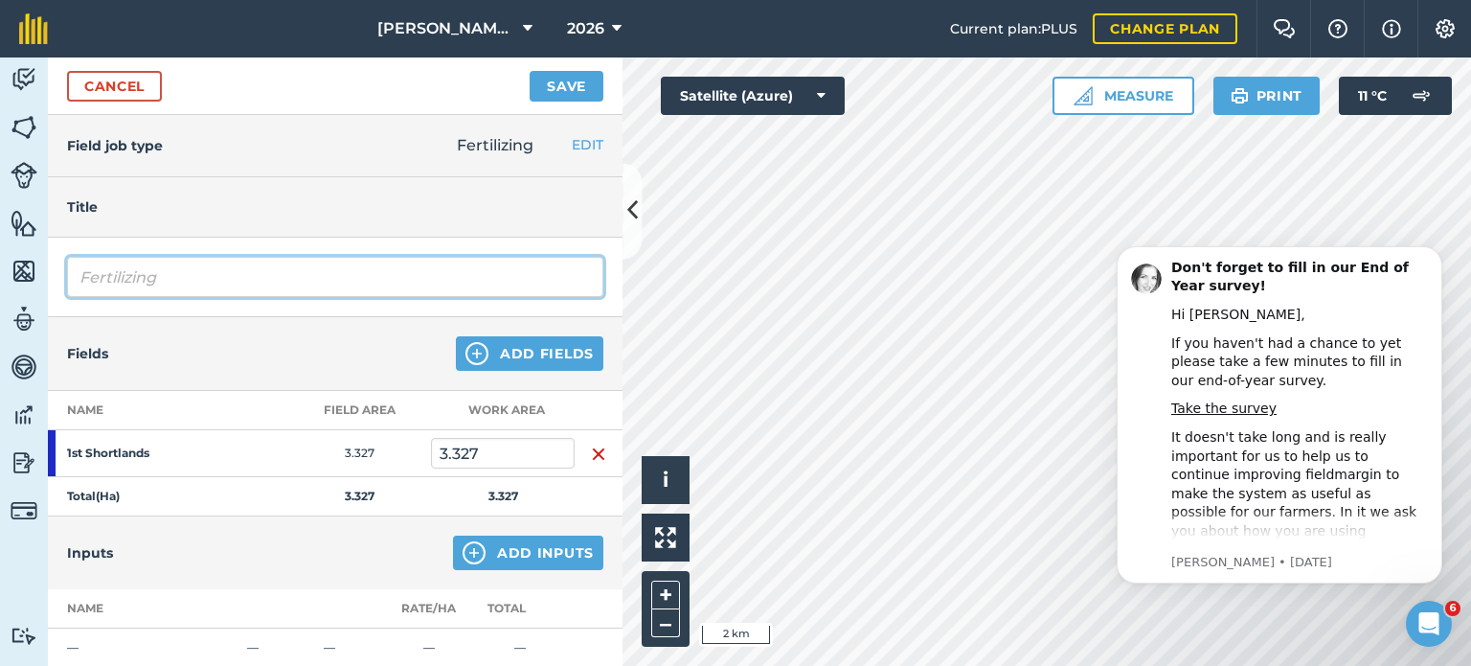
click at [265, 286] on input "Fertilizing" at bounding box center [335, 277] width 536 height 40
type input "F"
type input "Autumn Fert"
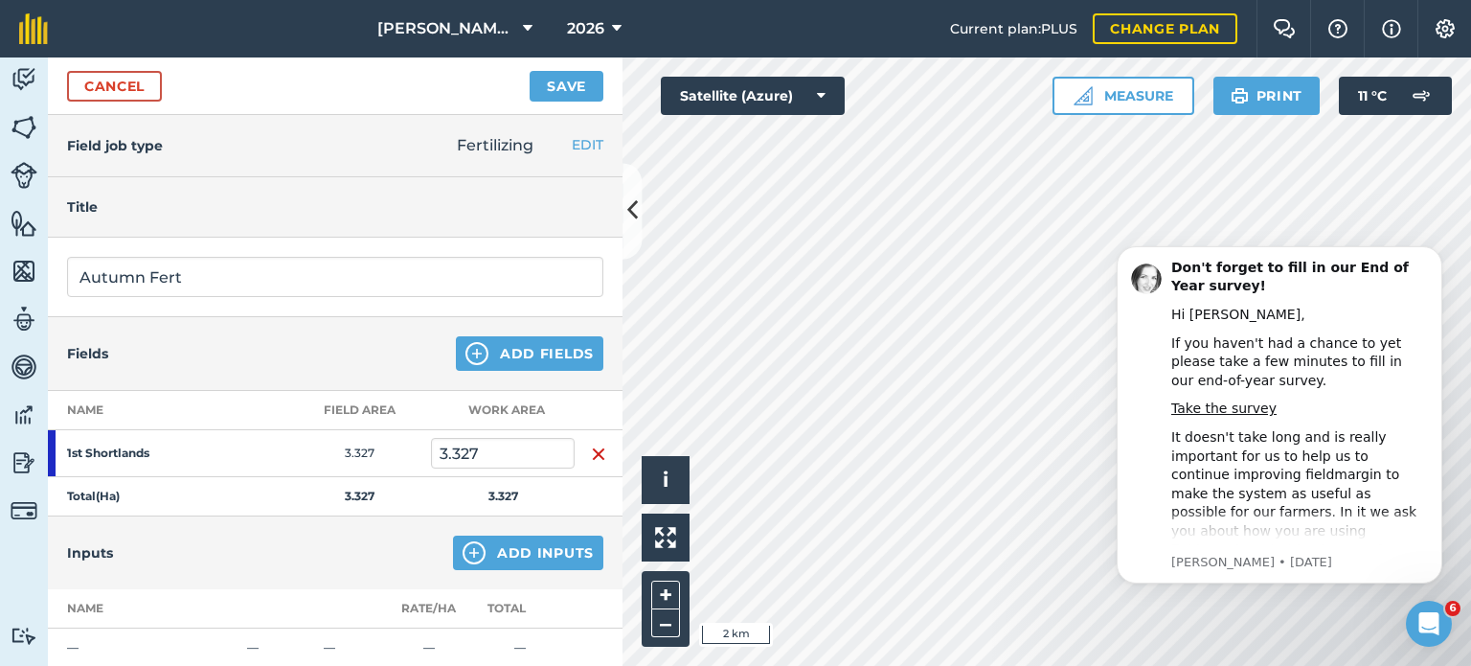
click at [485, 332] on div "Fields Add Fields" at bounding box center [335, 354] width 575 height 74
click at [491, 366] on button "Add Fields" at bounding box center [530, 353] width 148 height 34
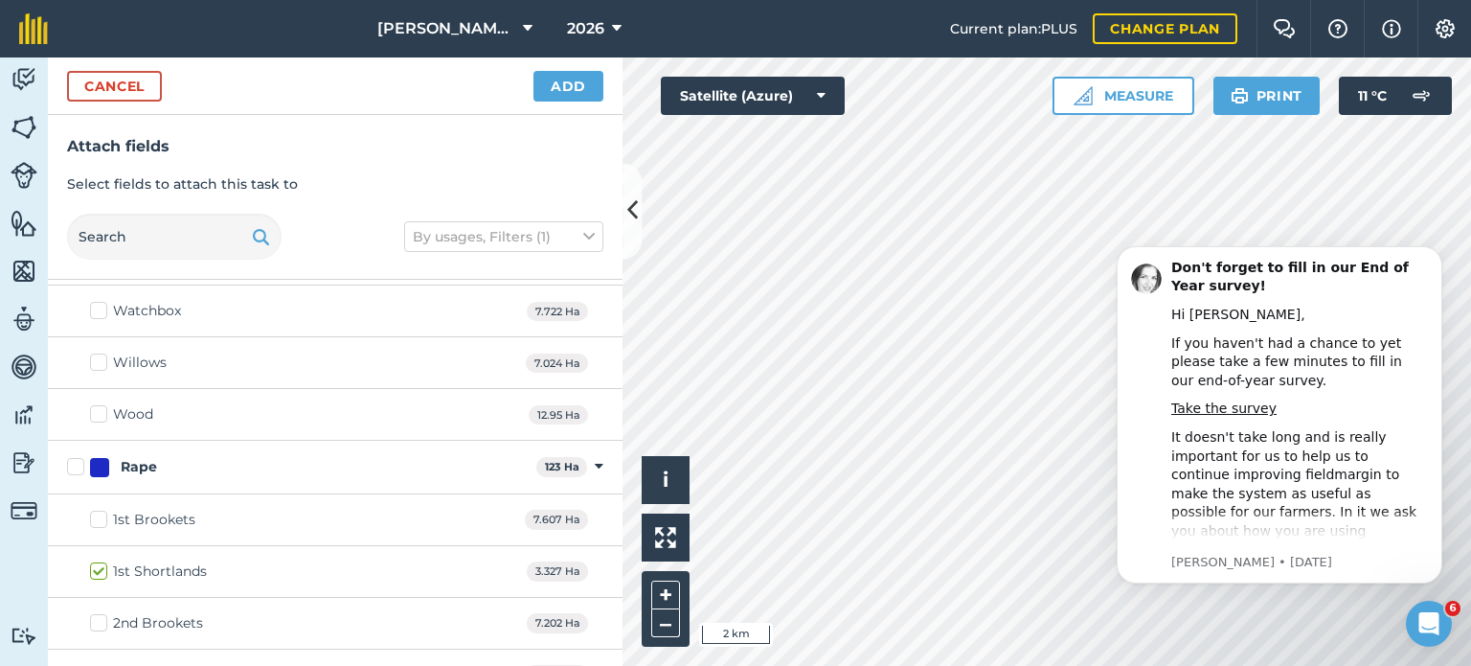
scroll to position [2395, 0]
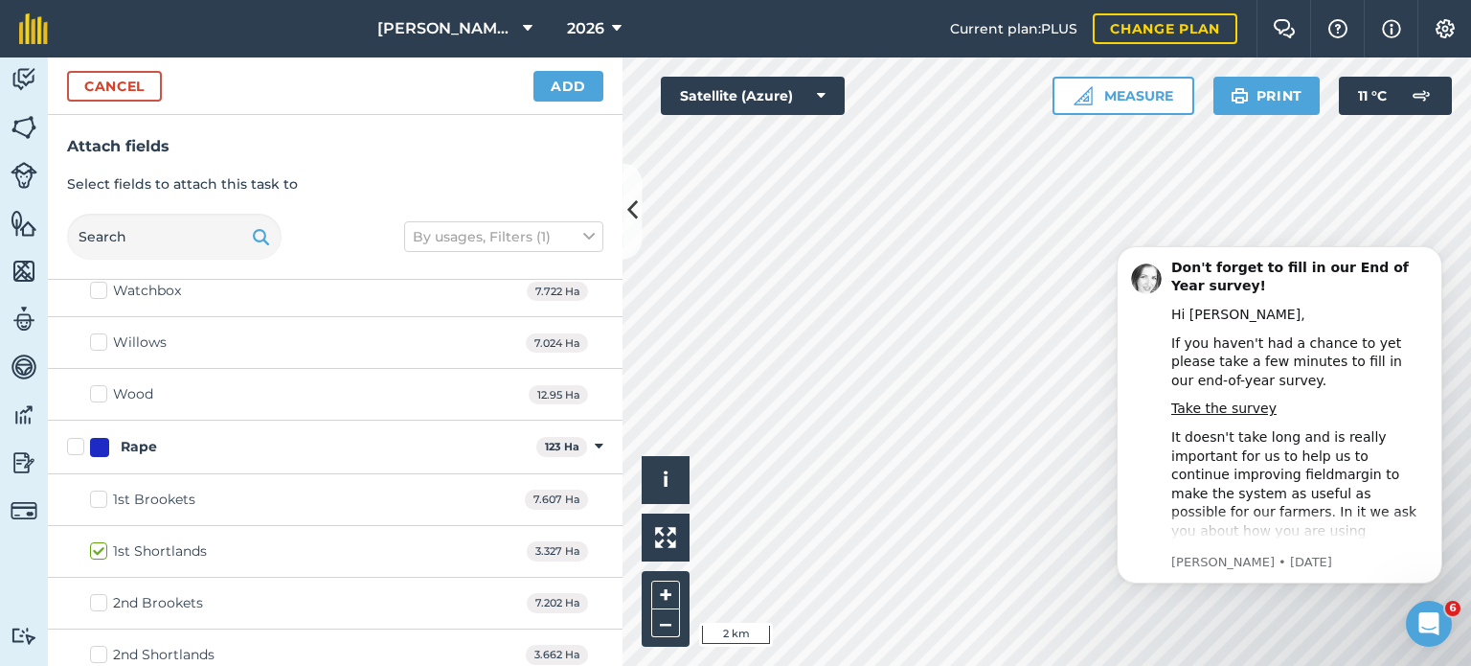
click at [76, 437] on label "Rape" at bounding box center [298, 447] width 462 height 20
click at [76, 437] on input "Rape" at bounding box center [73, 443] width 12 height 12
checkbox input "true"
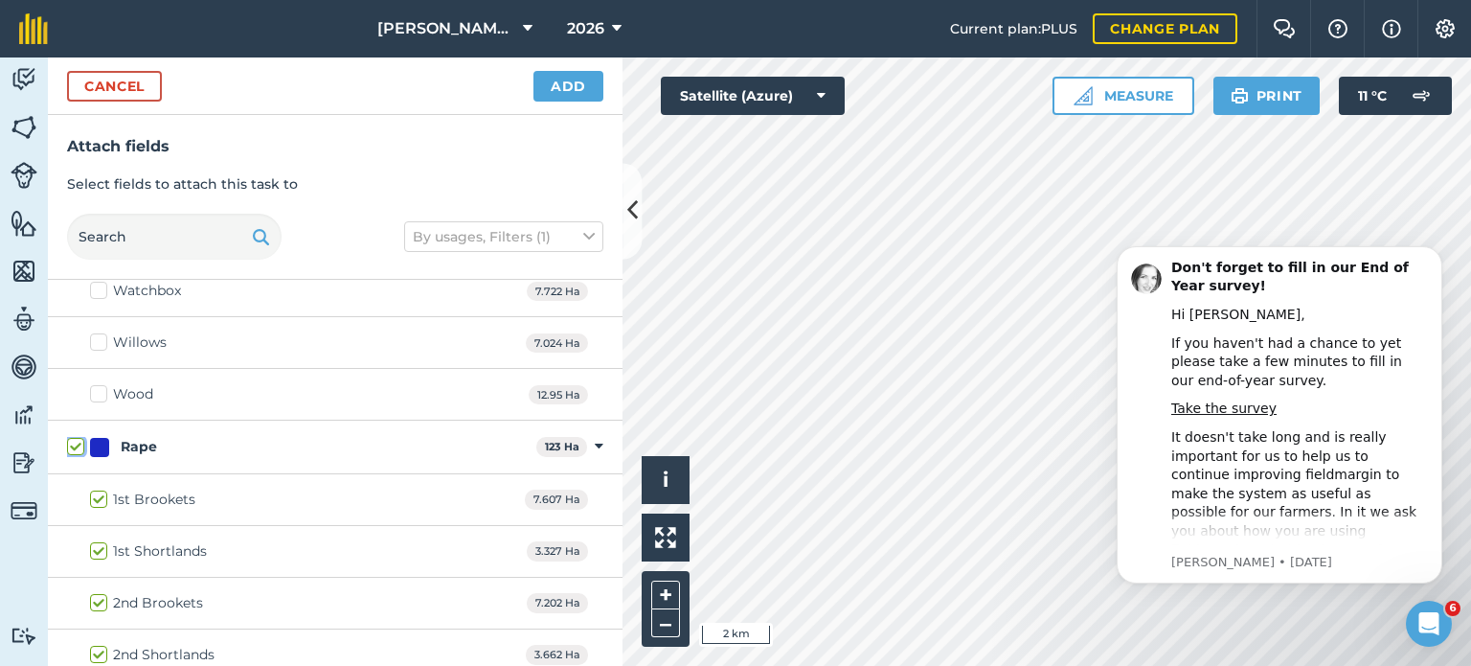
checkbox input "true"
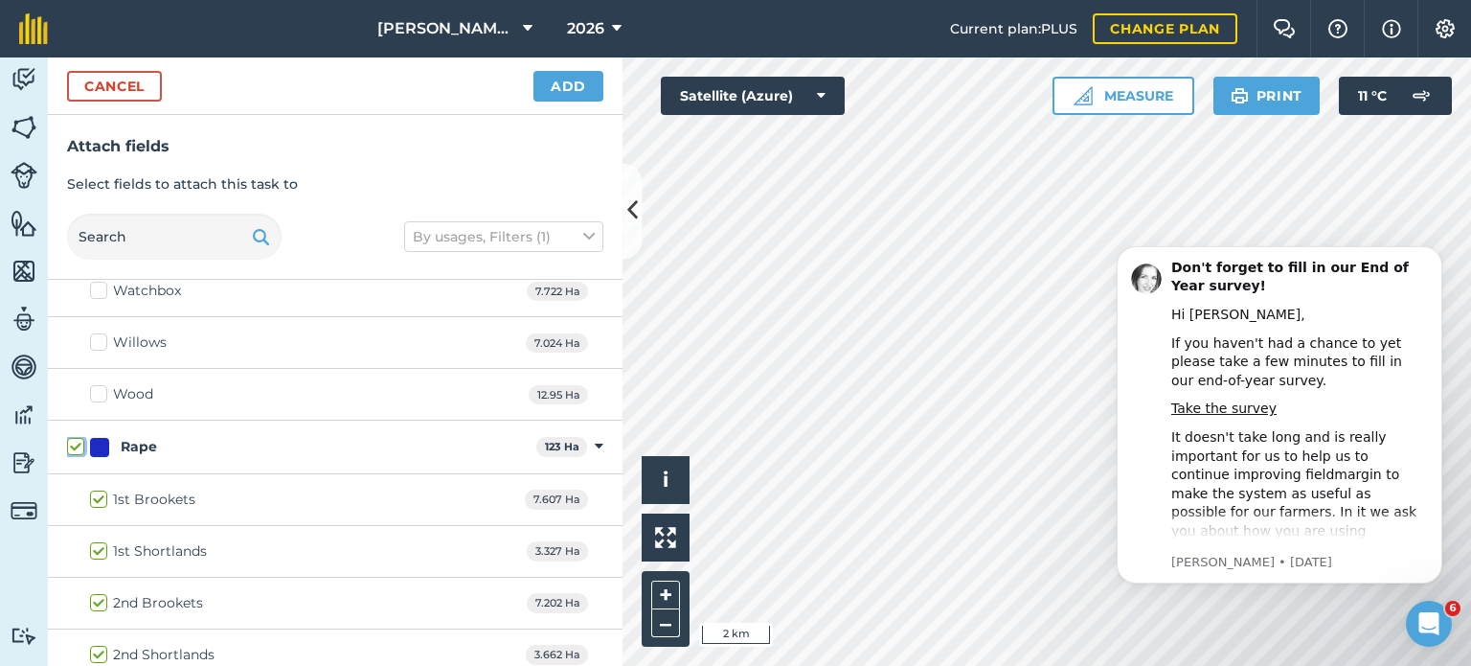
checkbox input "true"
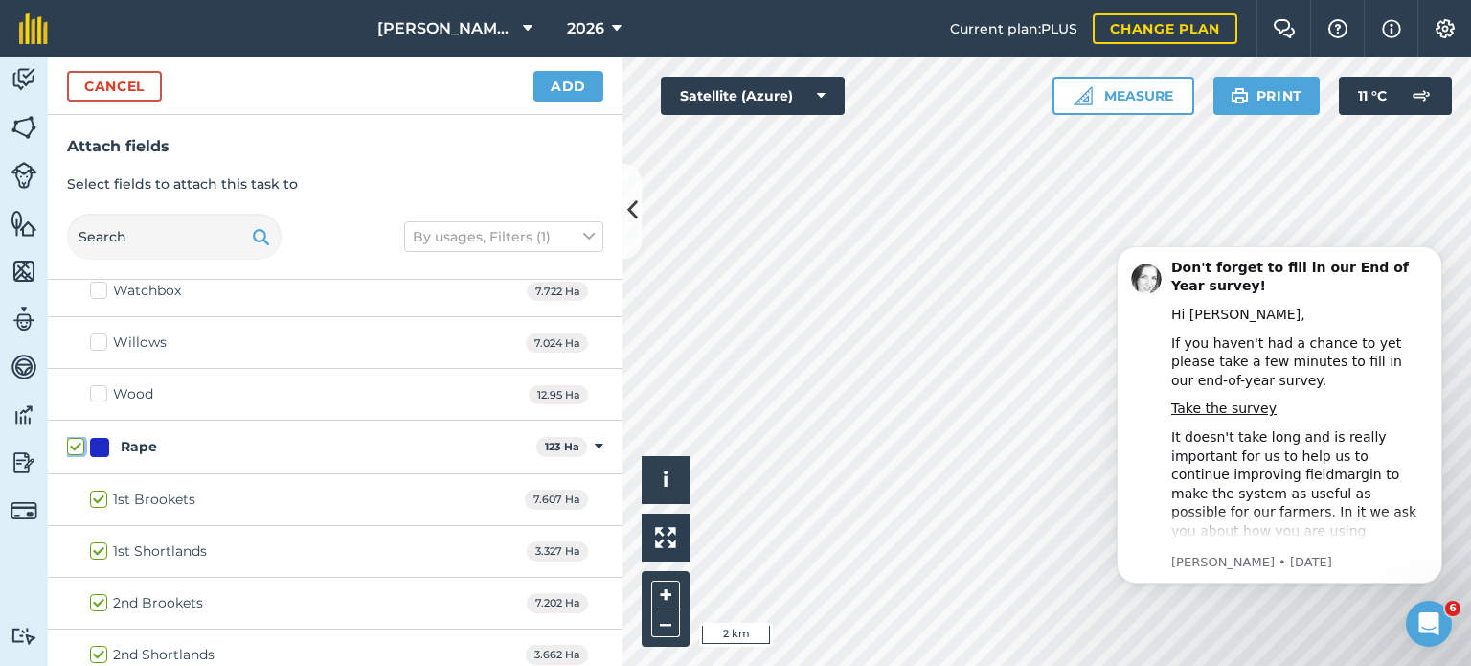
checkbox input "true"
click at [557, 95] on button "Add" at bounding box center [569, 86] width 70 height 31
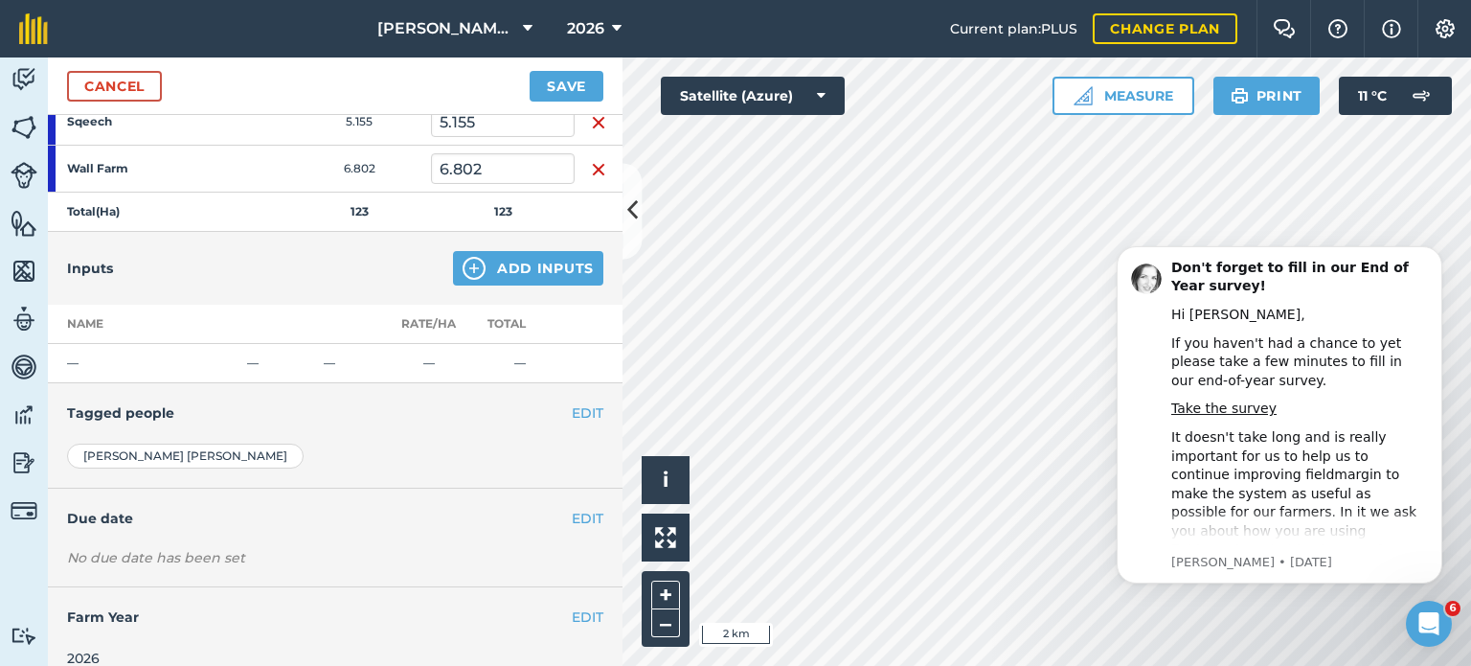
scroll to position [1051, 0]
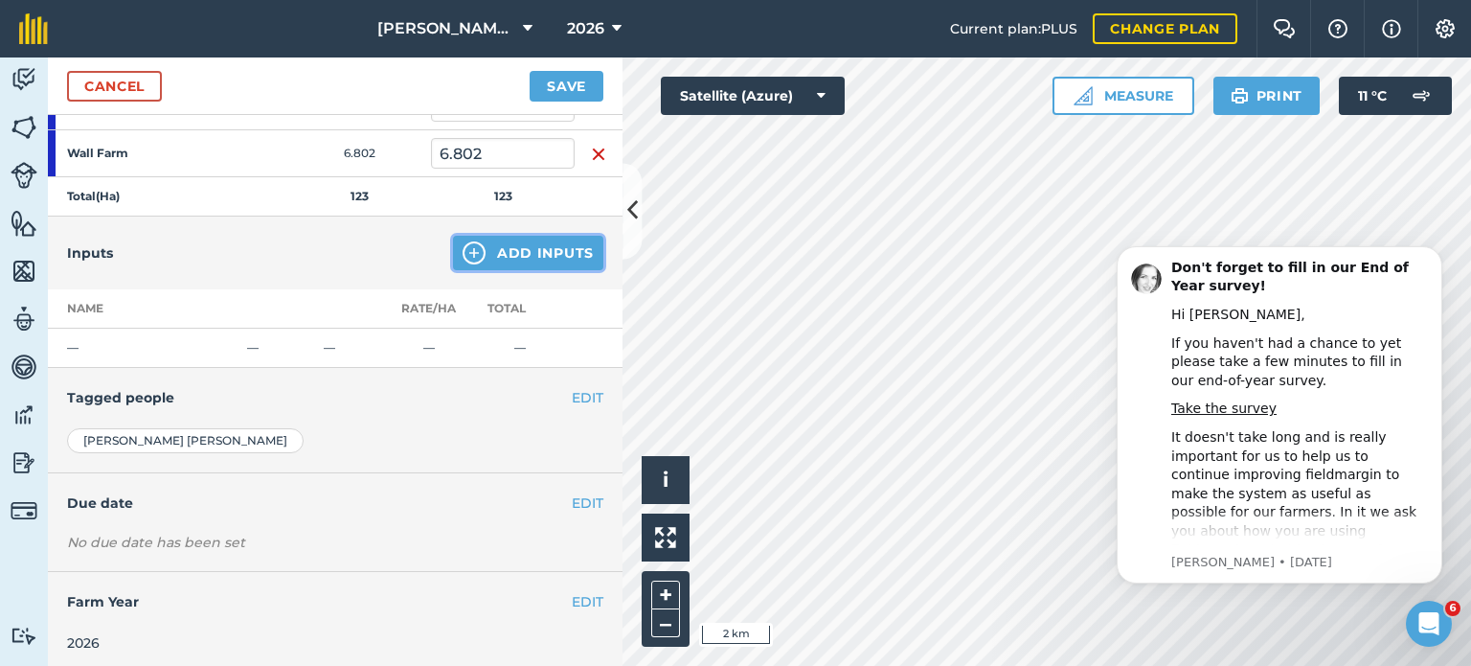
click at [490, 251] on button "Add Inputs" at bounding box center [528, 253] width 150 height 34
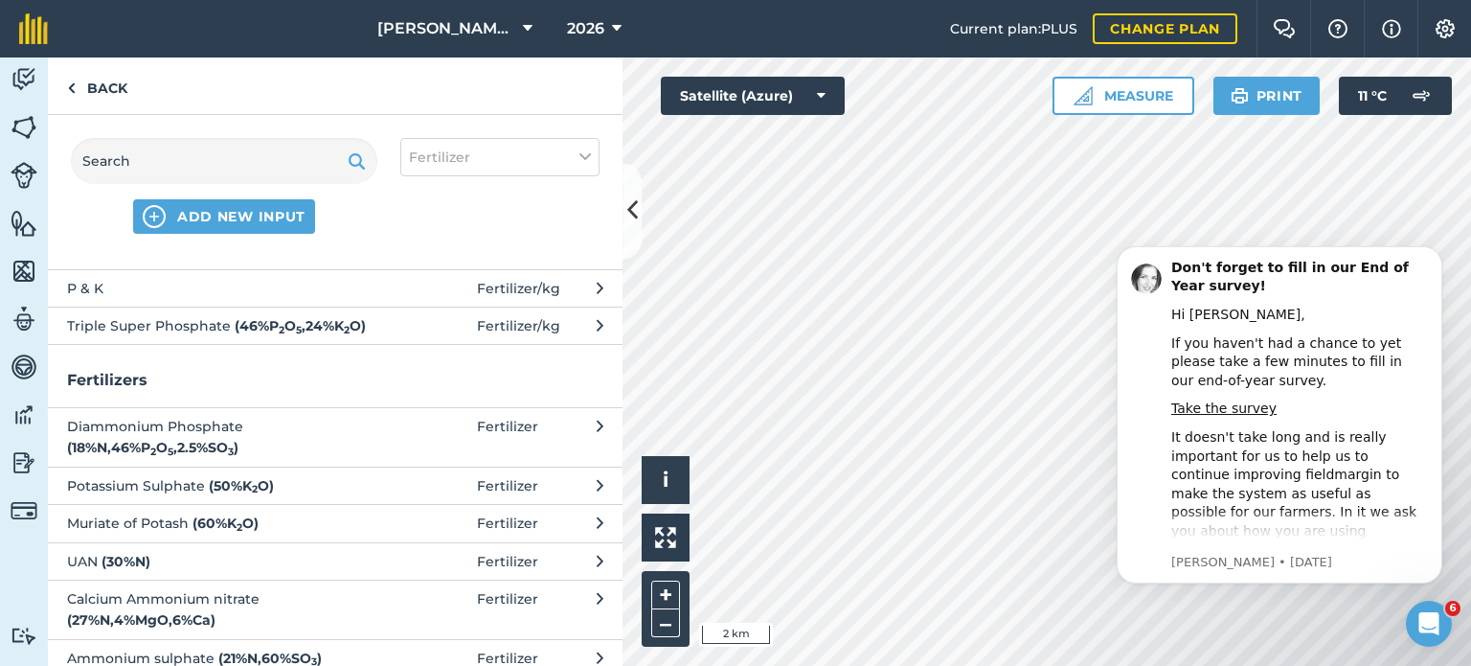
scroll to position [0, 0]
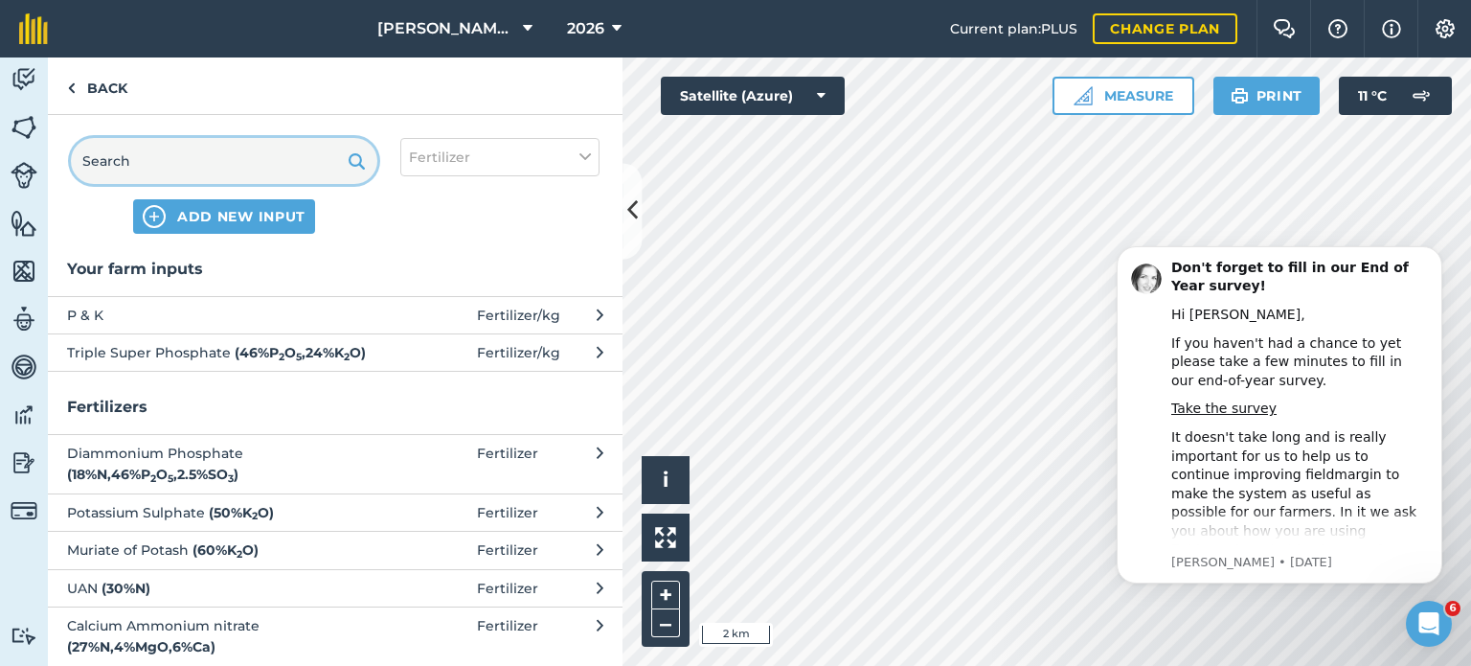
click at [215, 175] on input "text" at bounding box center [224, 161] width 307 height 46
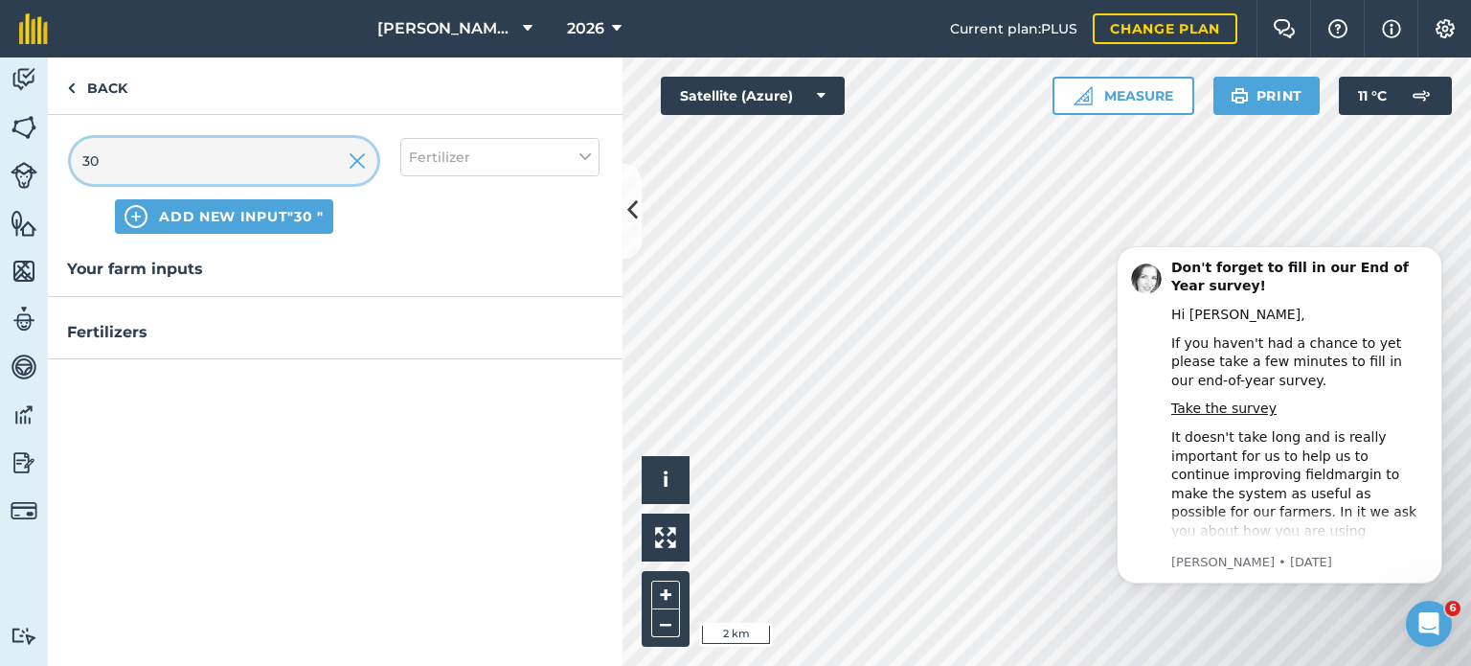
type input "3"
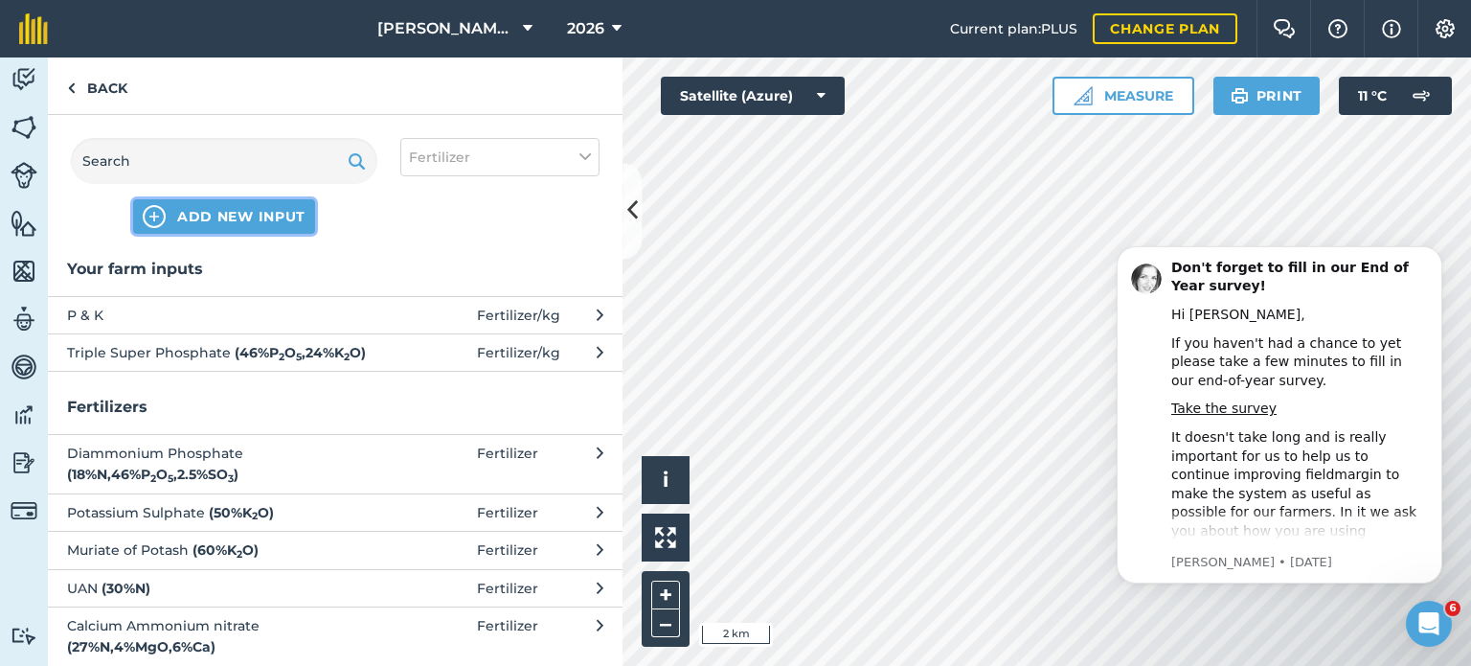
click at [213, 213] on span "ADD NEW INPUT" at bounding box center [241, 216] width 128 height 19
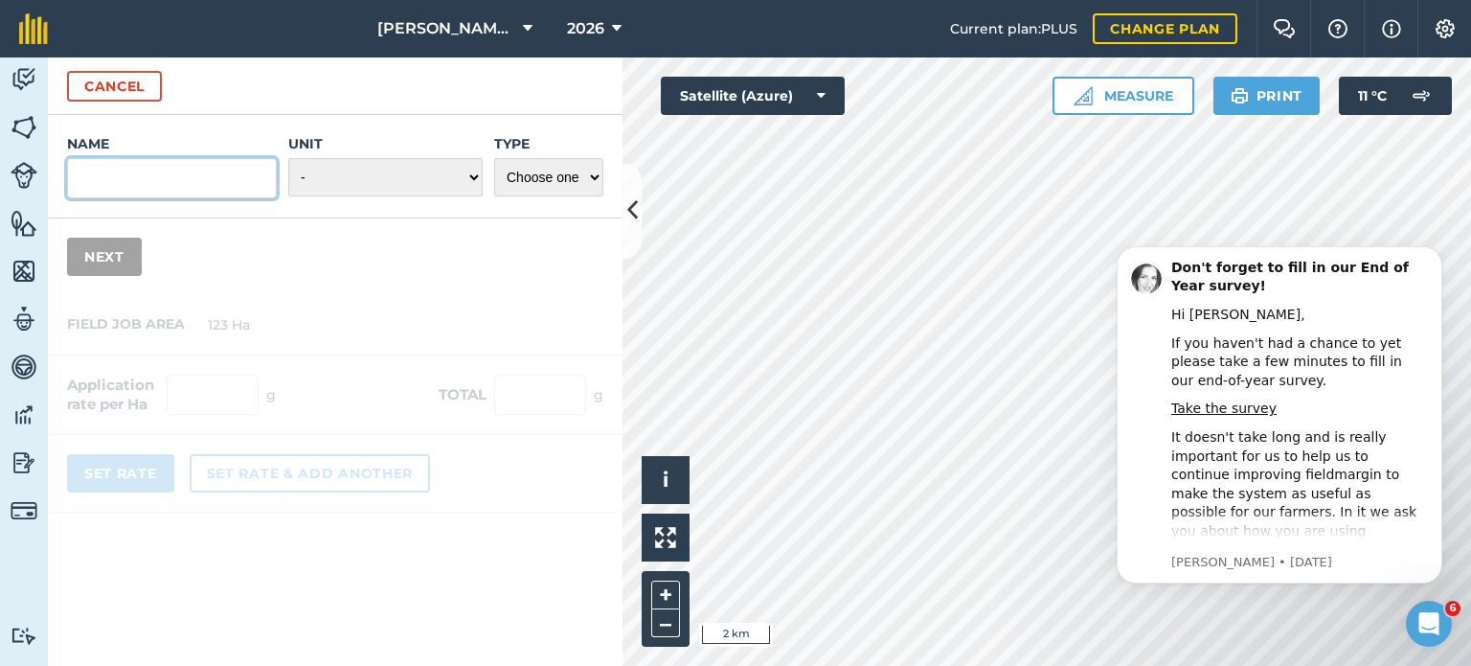
click at [203, 180] on input "Name" at bounding box center [172, 178] width 210 height 40
type input "30 N 10 SO3"
click at [437, 177] on select "- Grams/g Kilograms/kg Metric tonnes/t Millilitres/ml Litres/L Ounces/oz Pounds…" at bounding box center [385, 177] width 194 height 38
select select "LITRES"
click at [289, 158] on select "- Grams/g Kilograms/kg Metric tonnes/t Millilitres/ml Litres/L Ounces/oz Pounds…" at bounding box center [385, 177] width 194 height 38
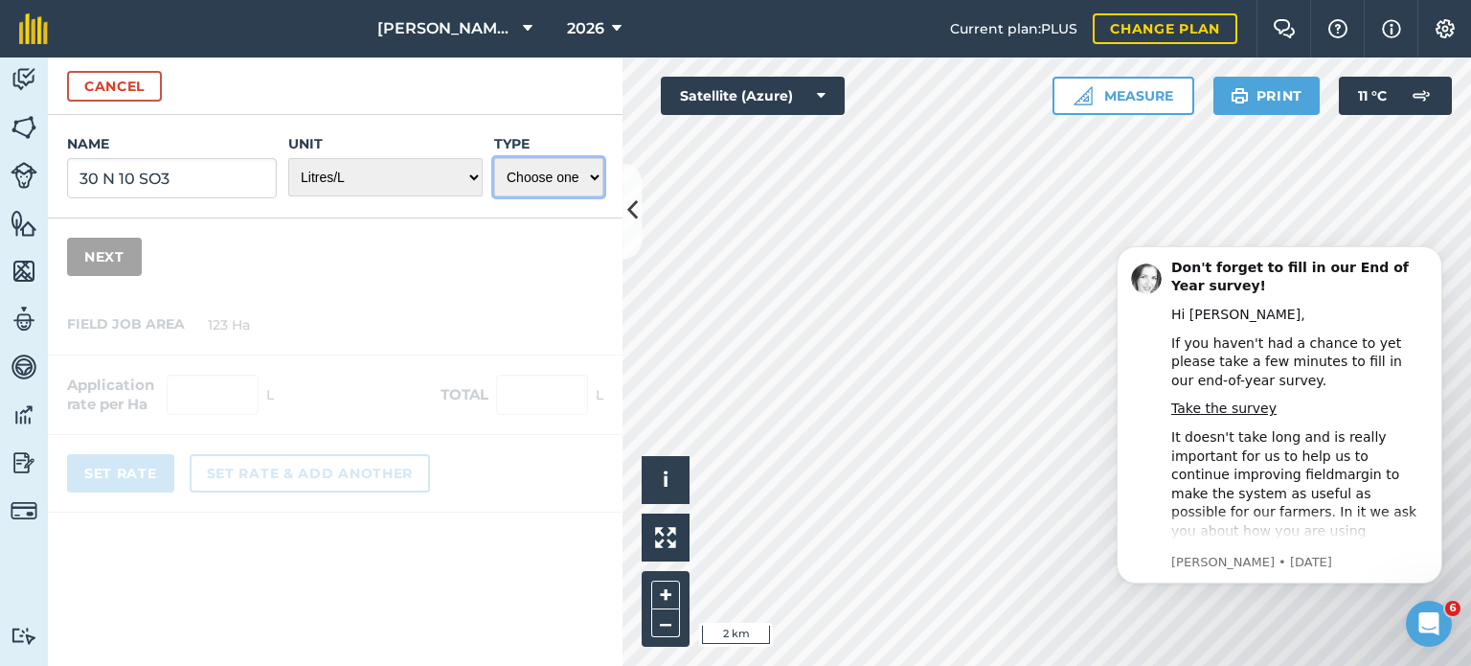
click at [551, 183] on select "Choose one Fertilizer Seed Spray Fuel Other" at bounding box center [548, 177] width 109 height 38
select select "FERTILIZER"
click at [494, 158] on select "Choose one Fertilizer Seed Spray Fuel Other" at bounding box center [548, 177] width 109 height 38
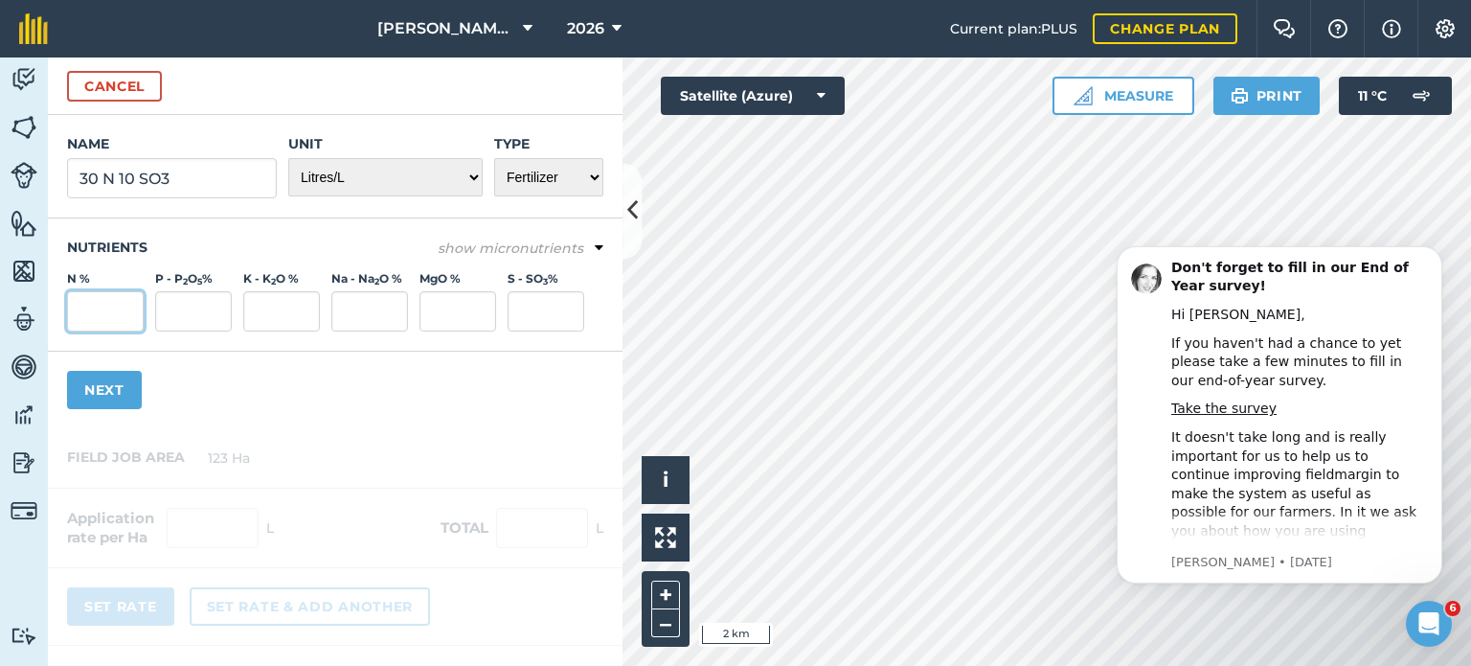
click at [106, 313] on input "N %" at bounding box center [105, 311] width 77 height 40
type input "1"
type input "30"
click at [517, 305] on input "S - SO 3 %" at bounding box center [546, 311] width 77 height 40
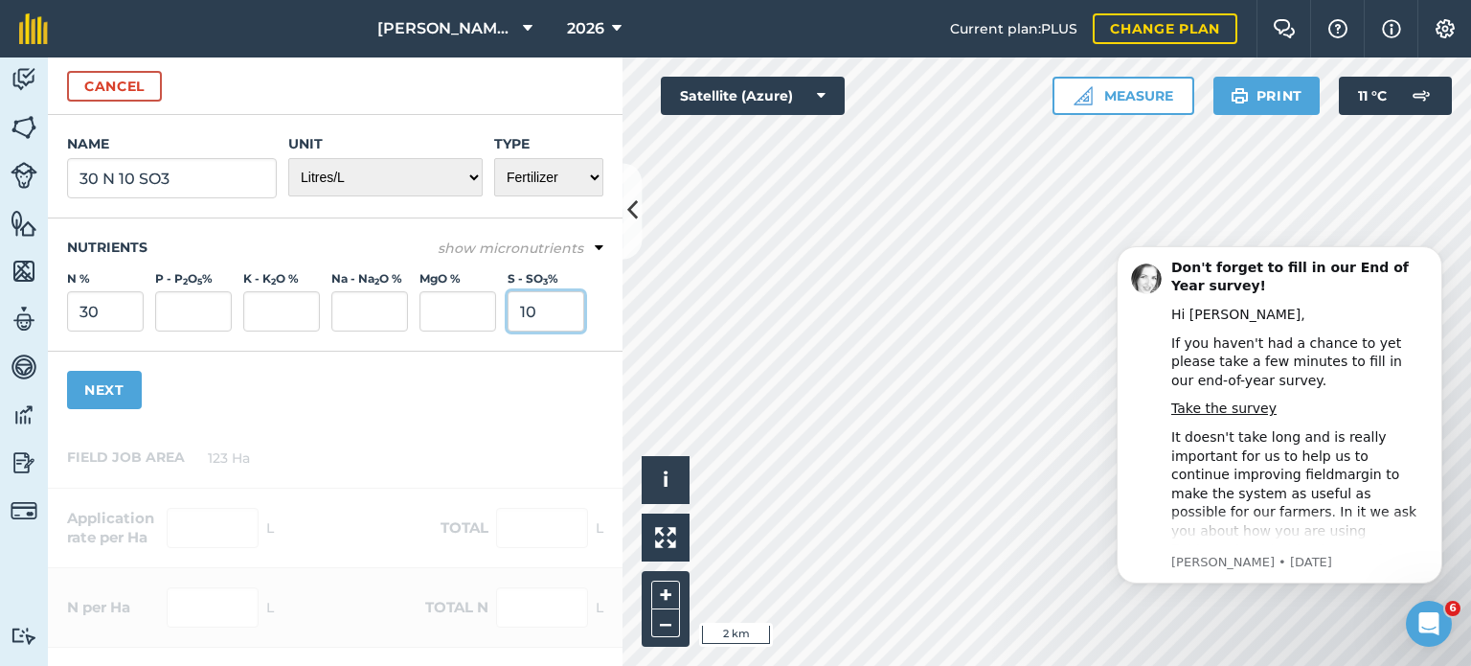
type input "10"
click at [85, 388] on button "Next" at bounding box center [104, 390] width 75 height 38
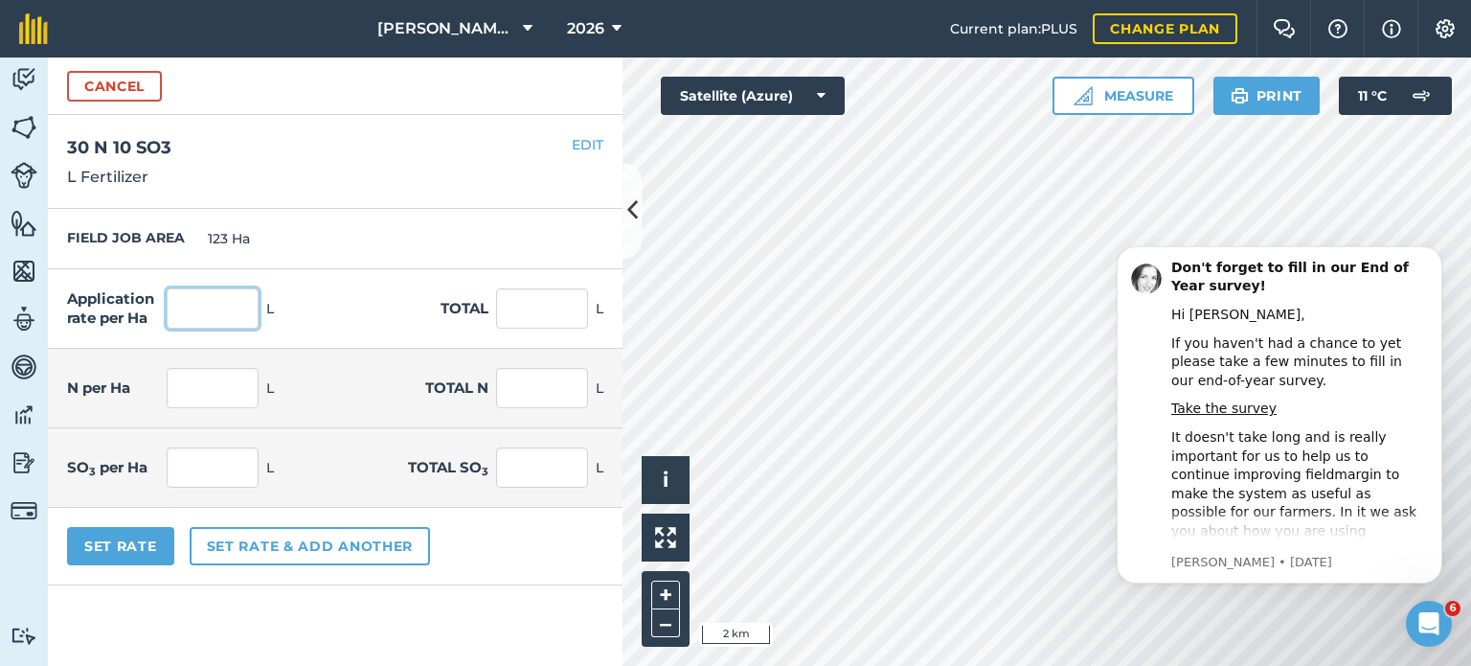
click at [238, 306] on input "text" at bounding box center [213, 308] width 92 height 40
type input "175"
type input "21,525"
type input "52.5"
type input "6,457.5"
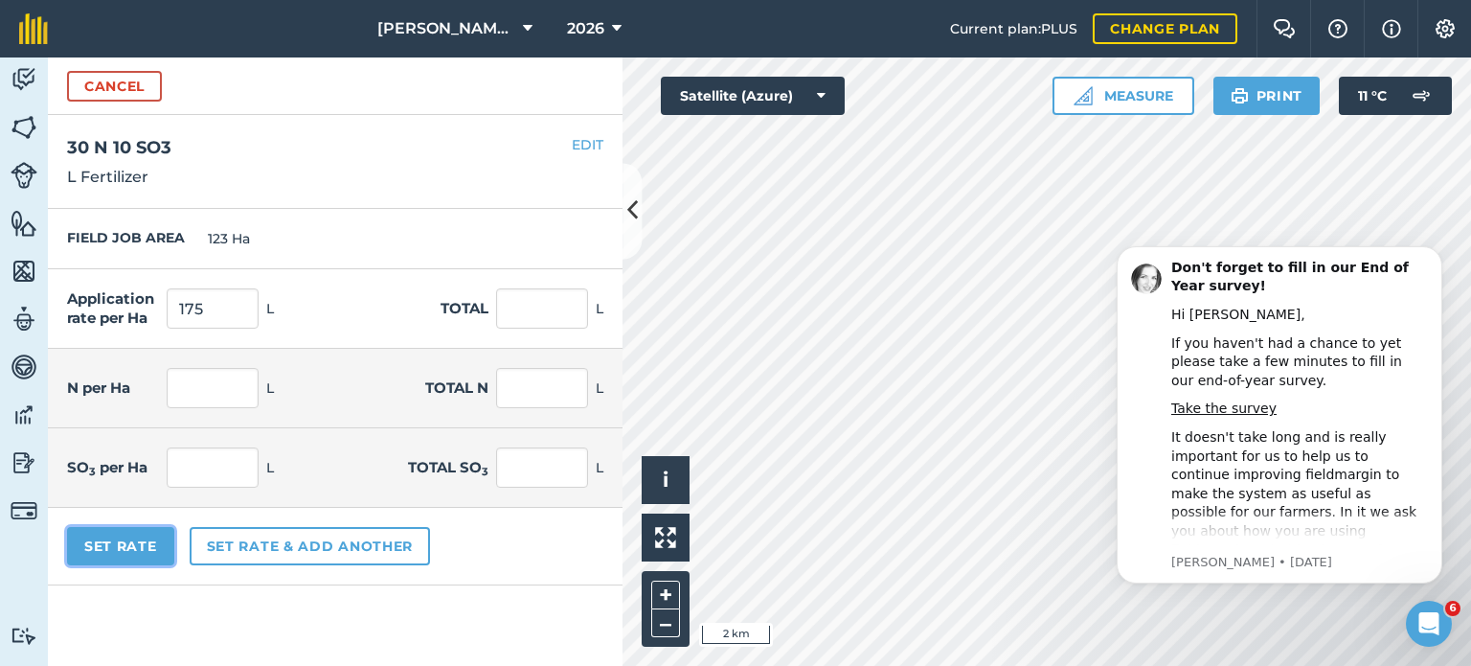
type input "17.5"
type input "2,152.5"
click at [140, 548] on button "Set Rate" at bounding box center [120, 546] width 107 height 38
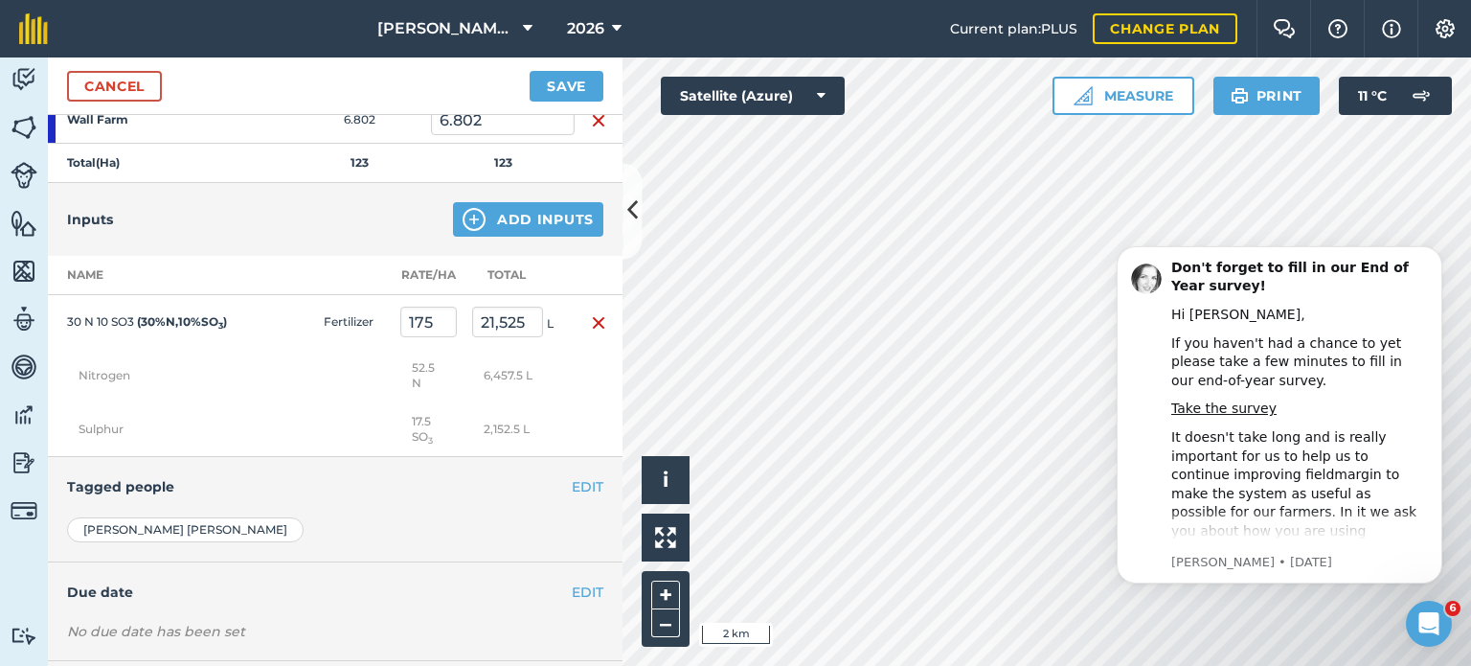
scroll to position [1174, 0]
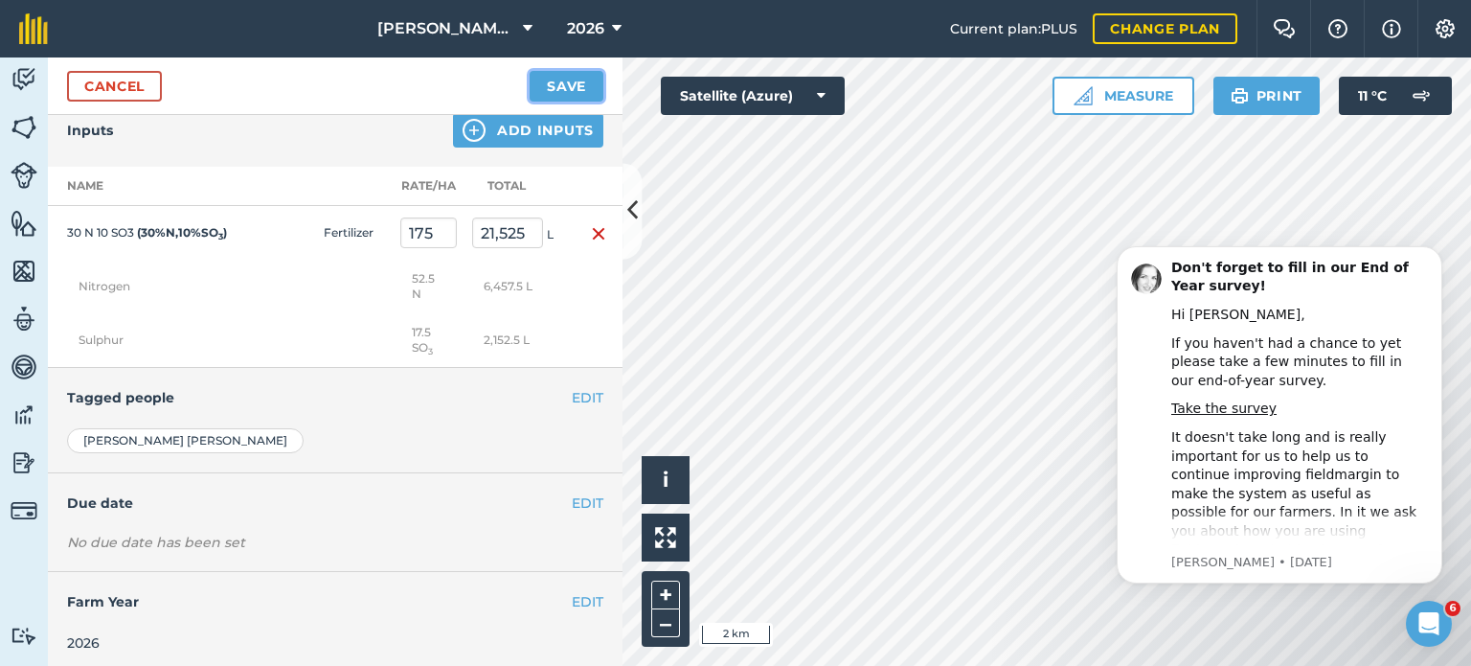
click at [584, 76] on button "Save" at bounding box center [567, 86] width 74 height 31
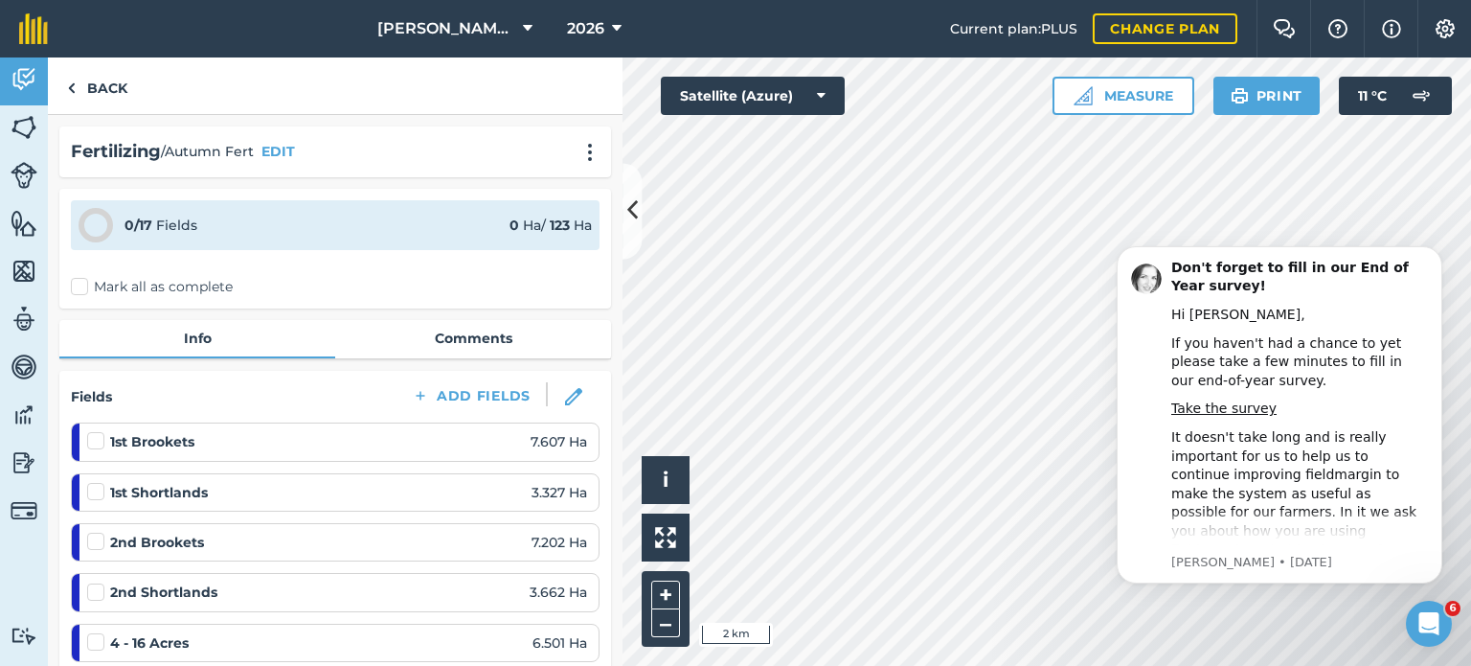
click at [80, 286] on label "Mark all as complete" at bounding box center [152, 287] width 162 height 20
click at [80, 286] on input "Mark all as complete" at bounding box center [77, 283] width 12 height 12
checkbox input "false"
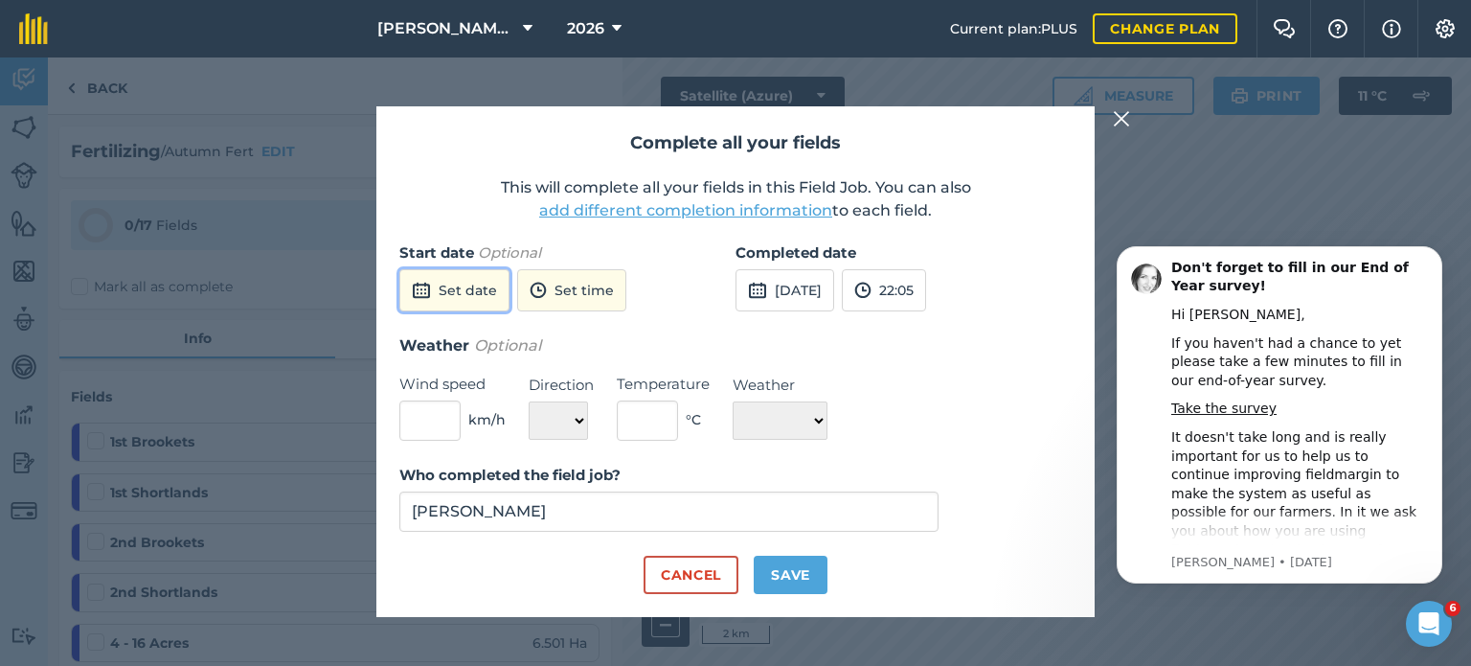
click at [489, 294] on button "Set date" at bounding box center [454, 290] width 110 height 42
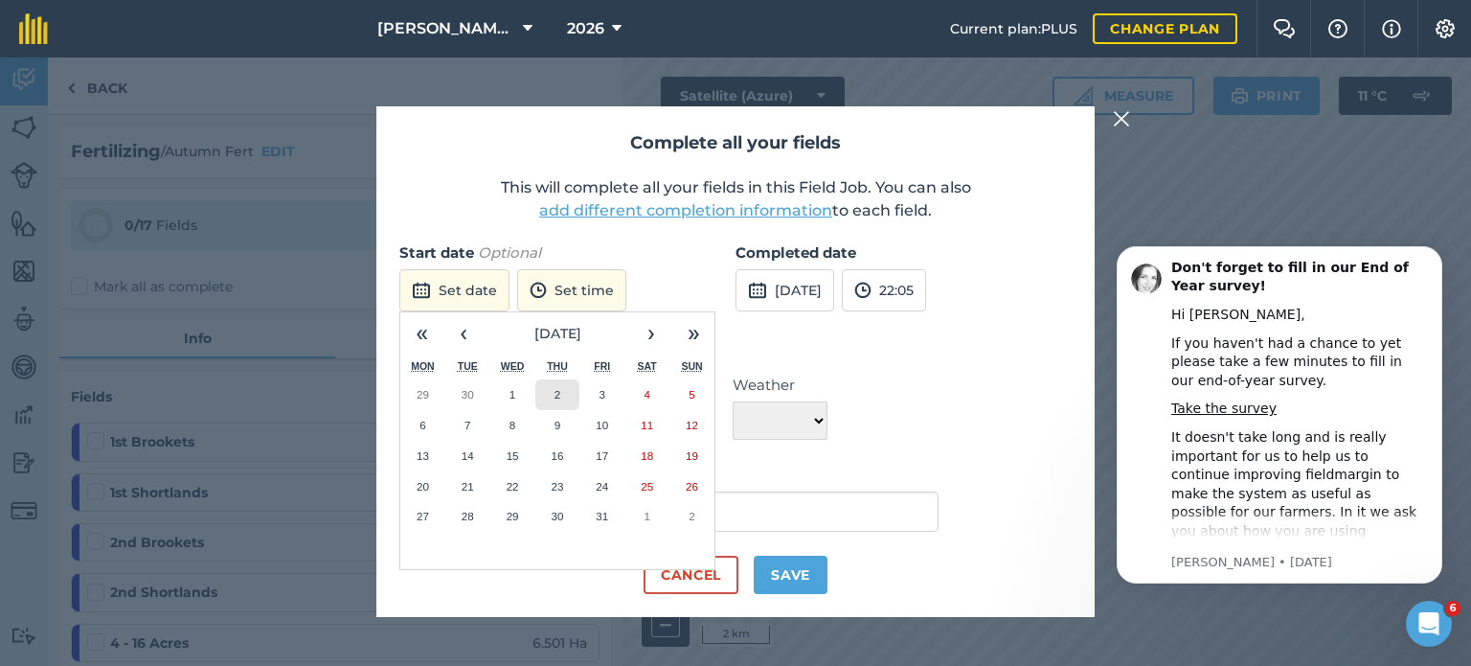
click at [572, 391] on button "2" at bounding box center [558, 394] width 45 height 31
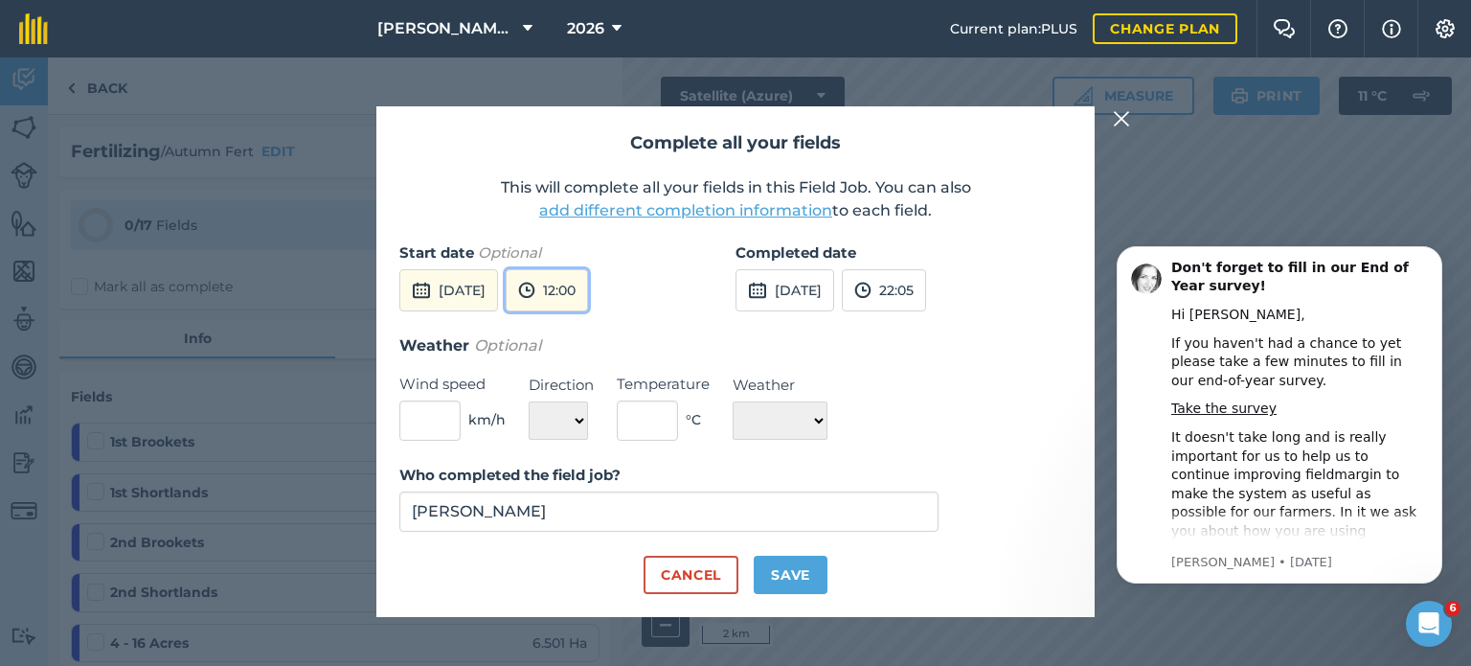
click at [588, 298] on button "12:00" at bounding box center [547, 290] width 82 height 42
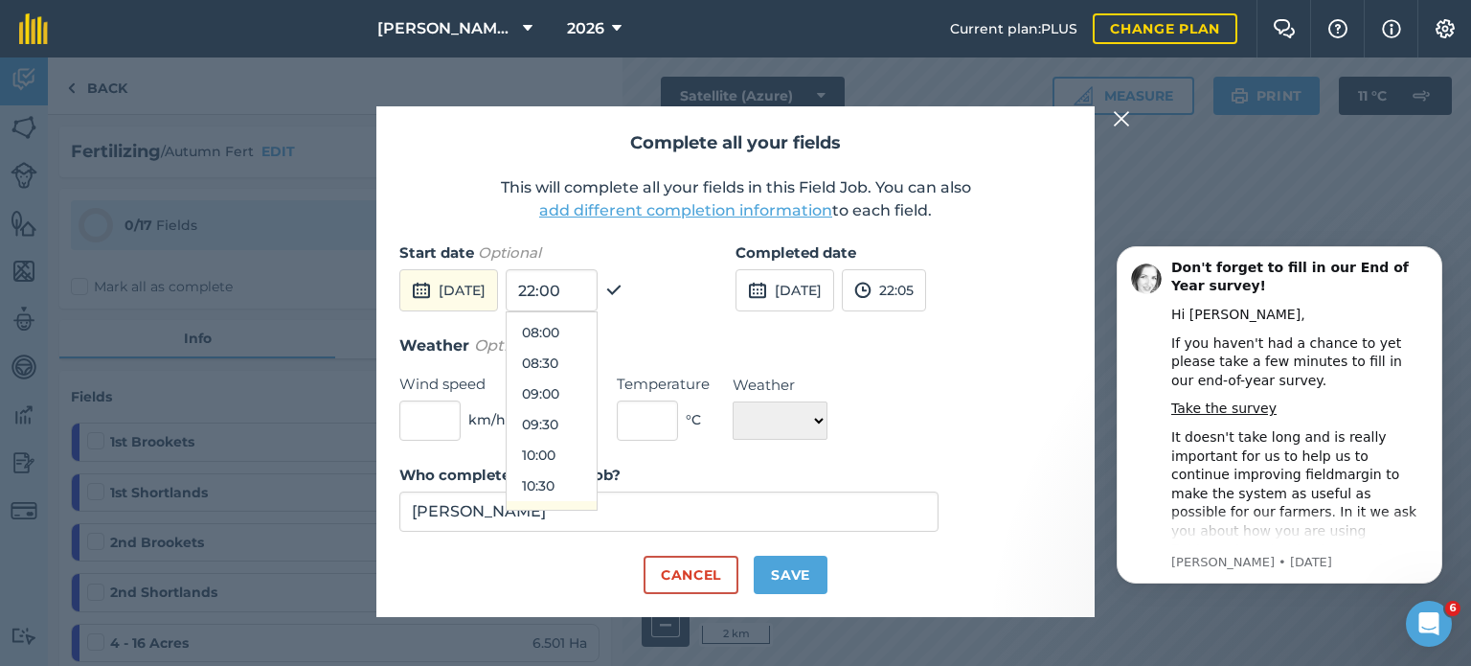
scroll to position [452, 0]
click at [597, 422] on button "09:00" at bounding box center [552, 427] width 90 height 31
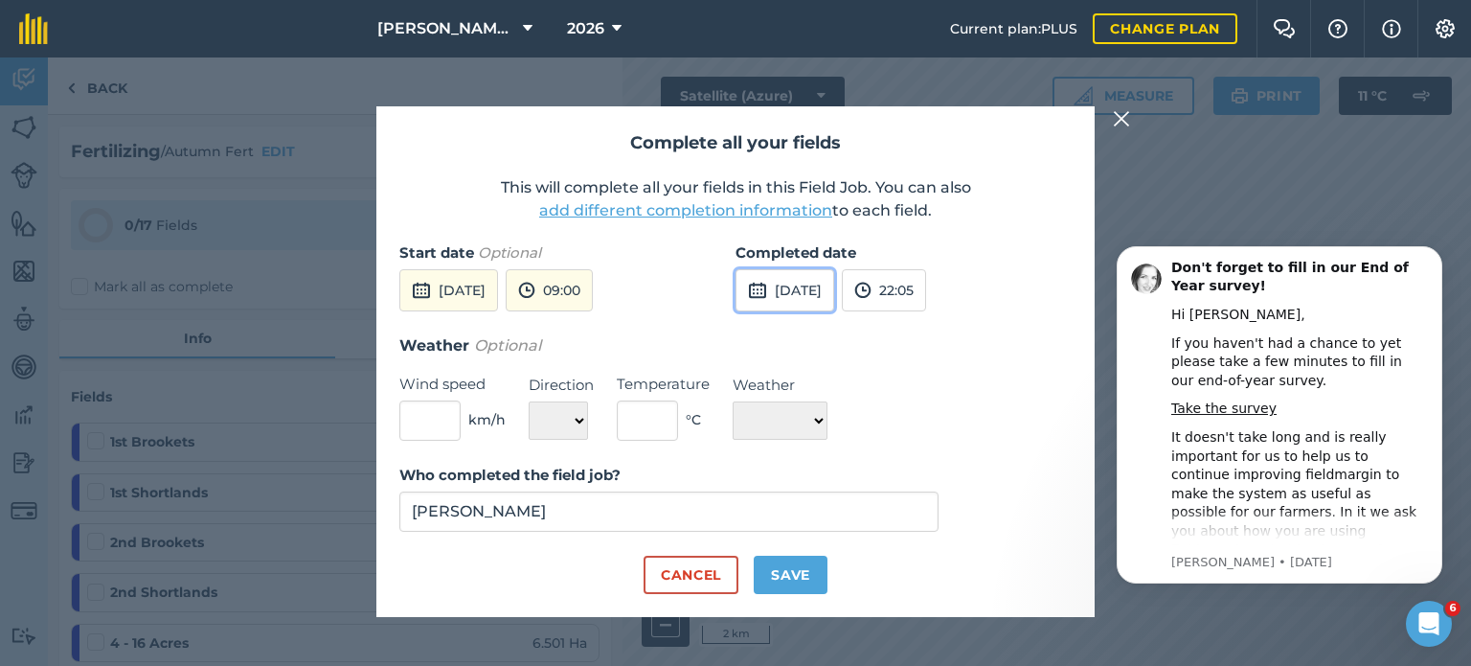
click at [778, 294] on button "[DATE]" at bounding box center [785, 290] width 99 height 42
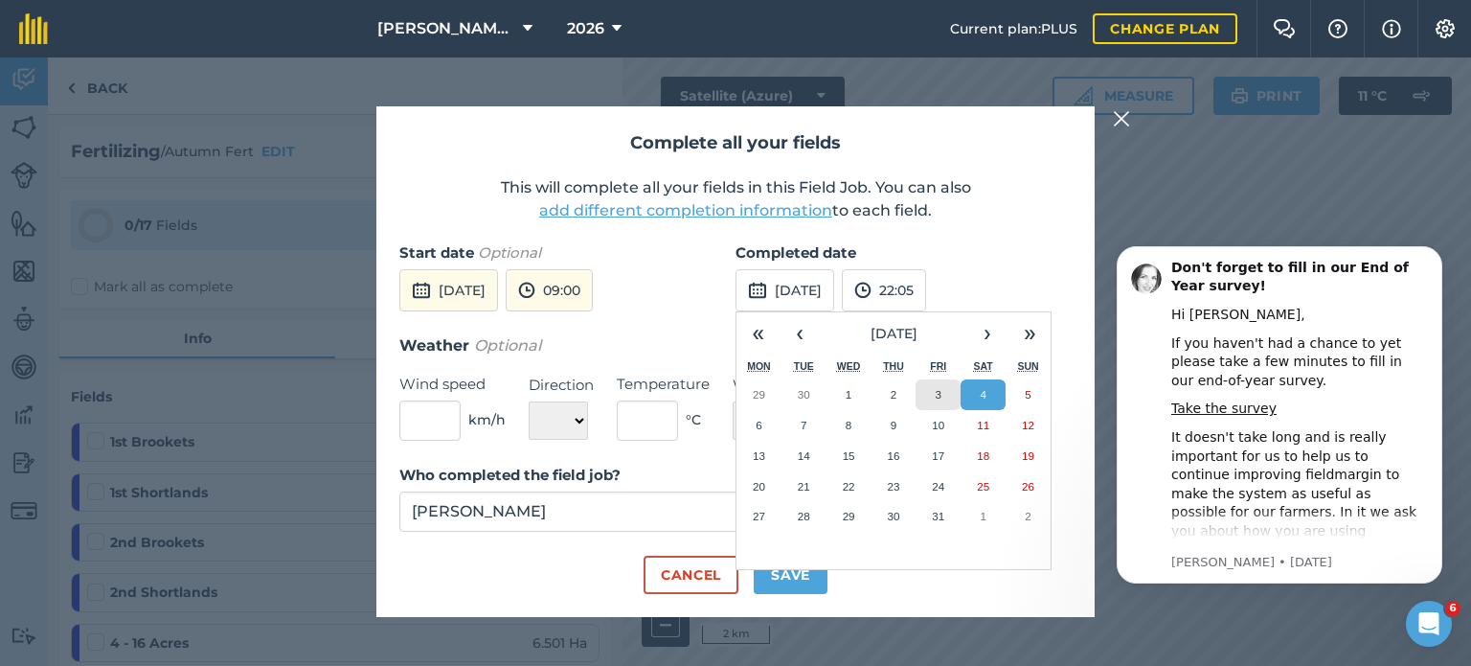
click at [946, 388] on button "3" at bounding box center [938, 394] width 45 height 31
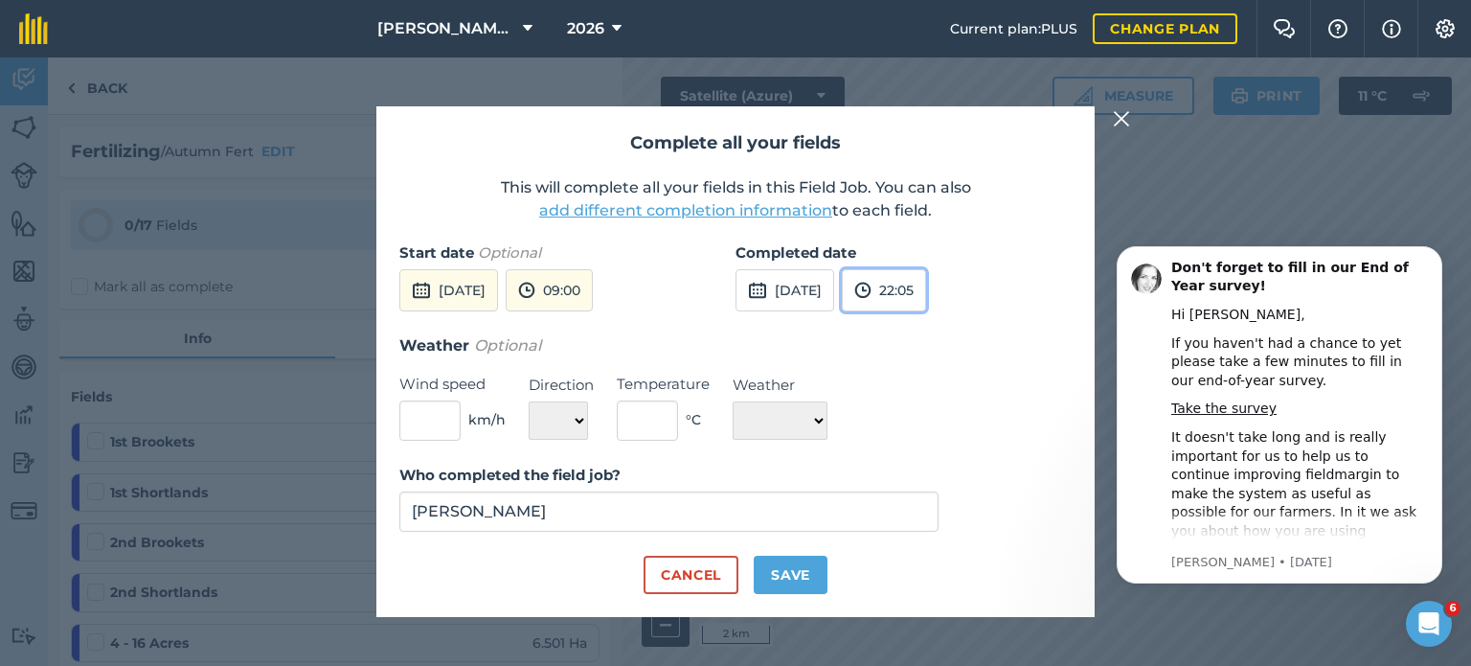
click at [926, 298] on button "22:05" at bounding box center [884, 290] width 84 height 42
click at [915, 425] on button "13:00" at bounding box center [888, 426] width 90 height 31
click at [457, 421] on input "text" at bounding box center [429, 420] width 61 height 40
type input "18"
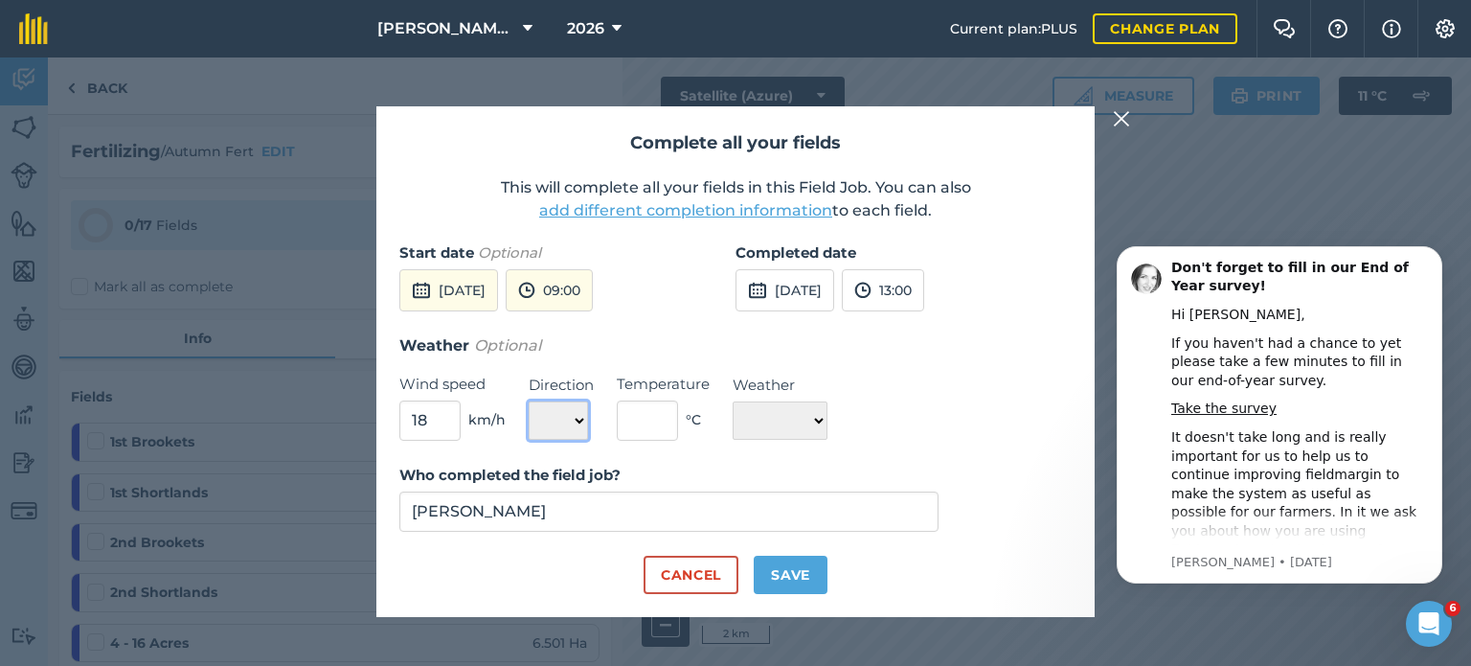
click at [586, 413] on select "N NE E SE S SW W NW" at bounding box center [558, 420] width 59 height 38
select select "SW"
click at [529, 401] on select "N NE E SE S SW W NW" at bounding box center [558, 420] width 59 height 38
click at [640, 416] on input "text" at bounding box center [647, 420] width 61 height 40
type input "14"
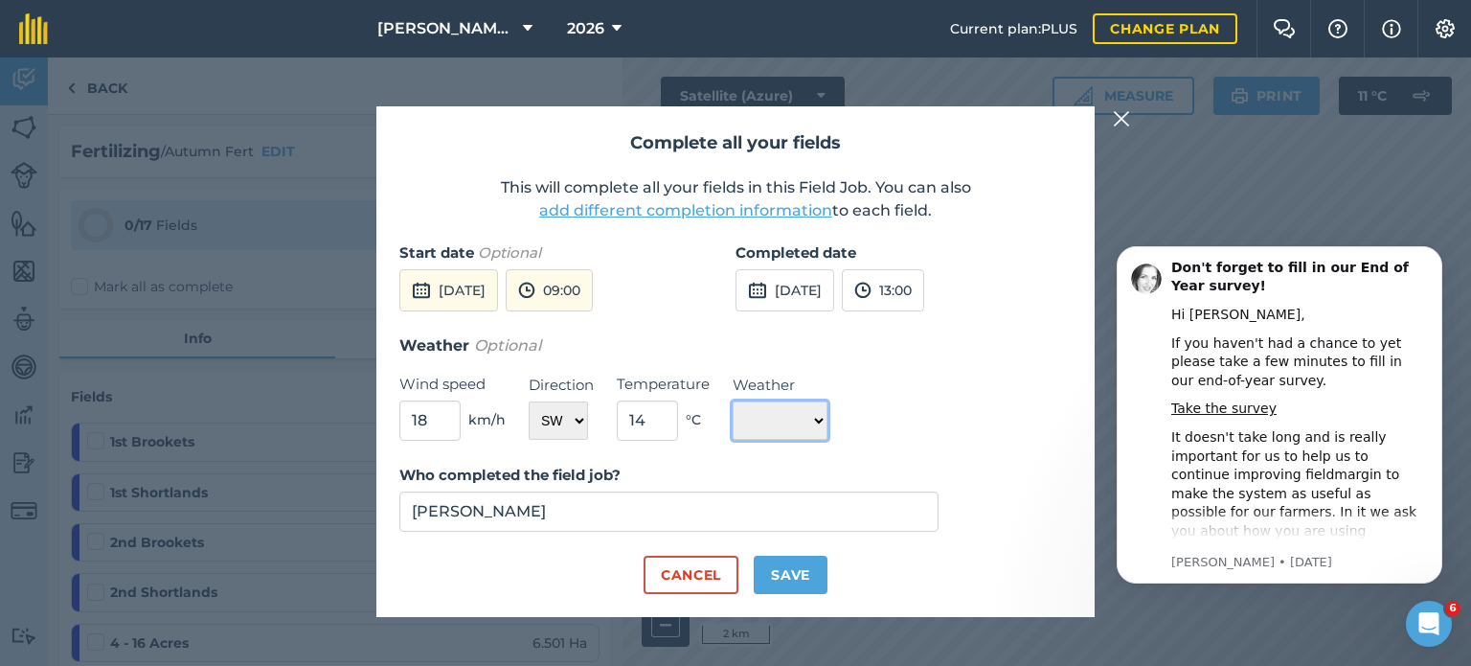
click at [763, 418] on select "☀️ Sunny 🌧 Rainy ⛅️ Cloudy 🌨 Snow ❄️ Icy" at bounding box center [780, 420] width 95 height 38
select select "Cloudy"
click at [733, 401] on select "☀️ Sunny 🌧 Rainy ⛅️ Cloudy 🌨 Snow ❄️ Icy" at bounding box center [780, 420] width 95 height 38
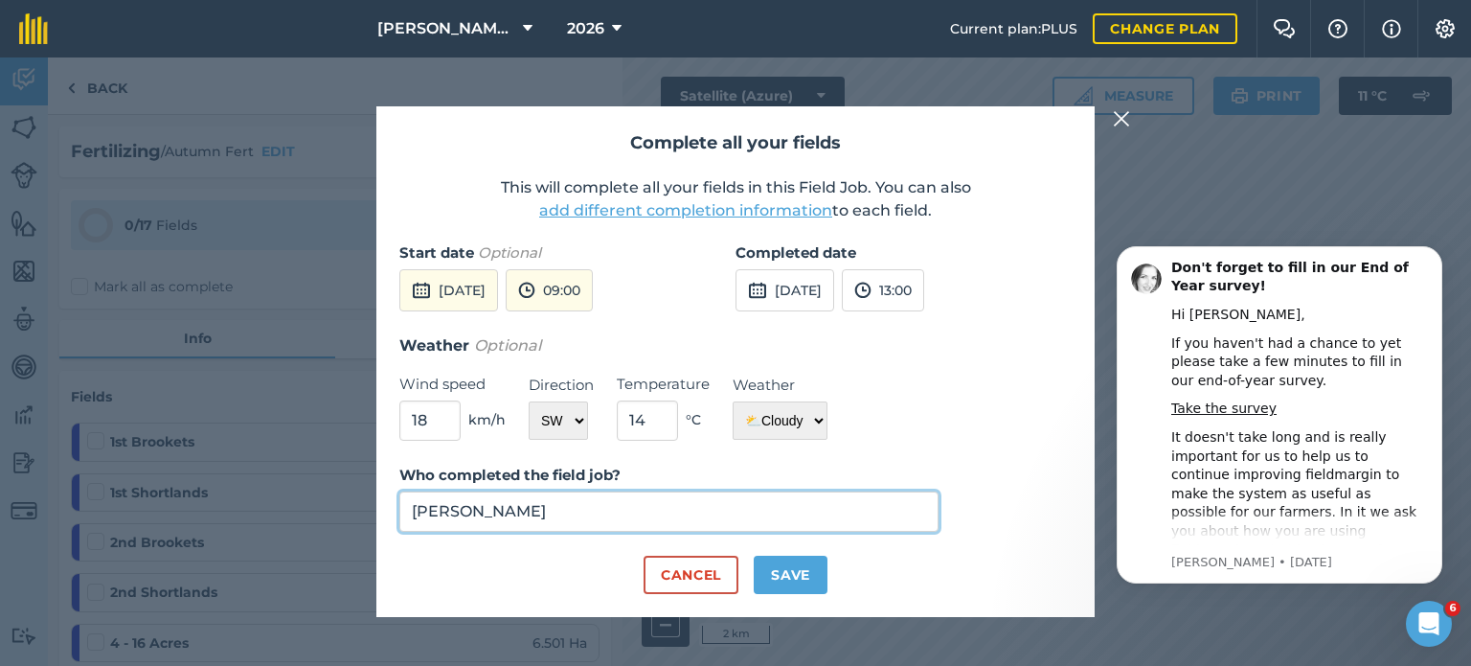
click at [717, 523] on input "[PERSON_NAME]" at bounding box center [668, 511] width 539 height 40
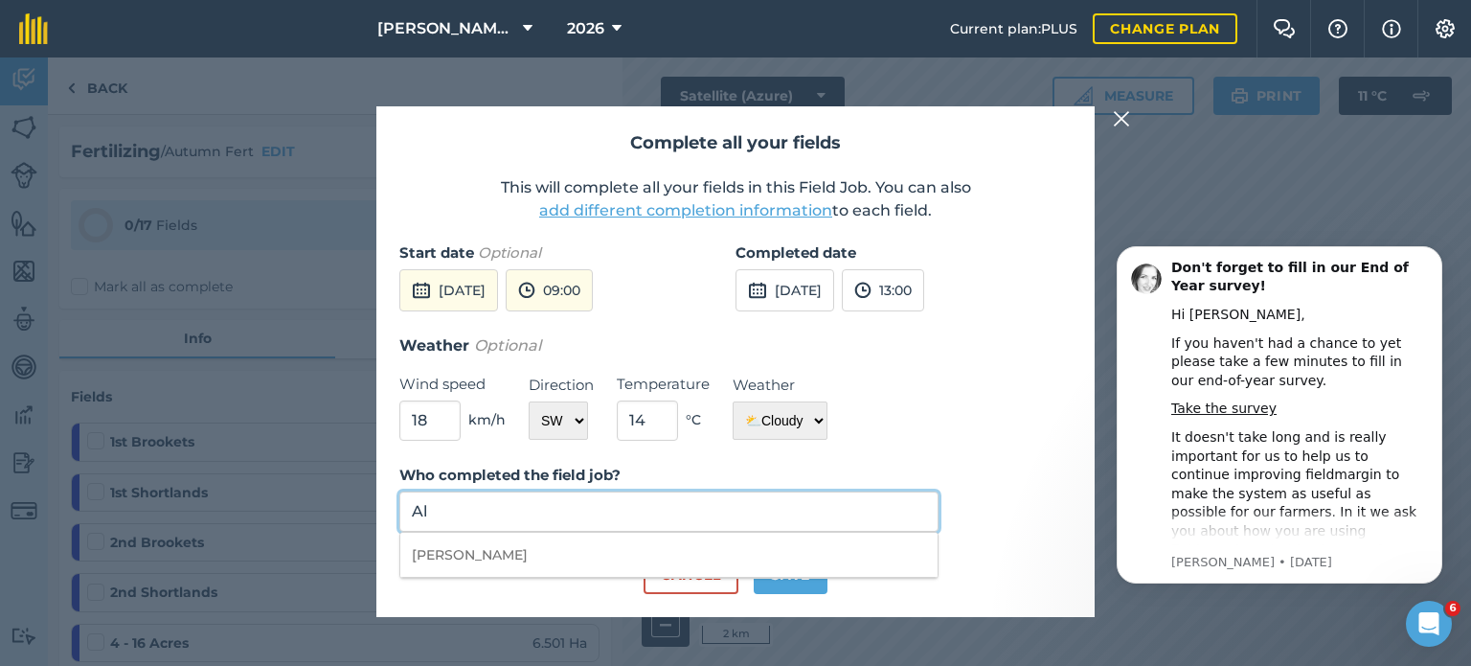
type input "A"
type input "SCB"
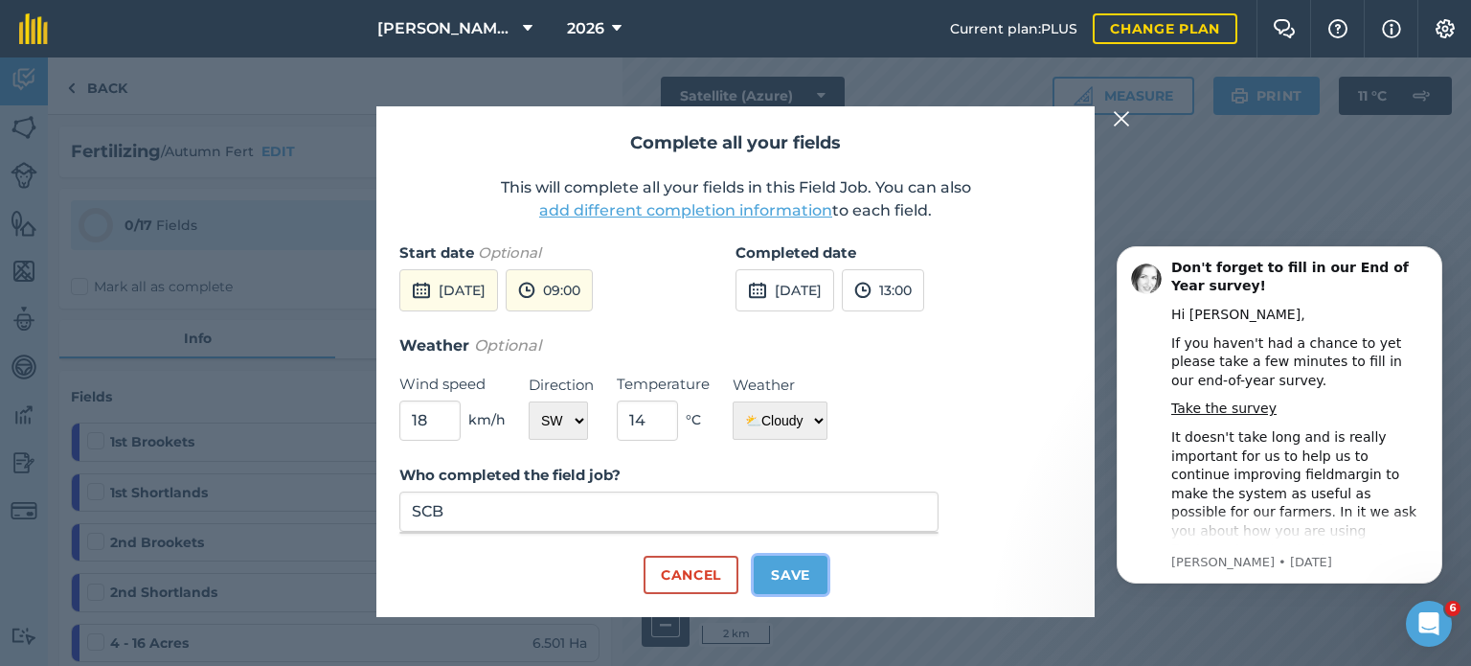
click at [793, 578] on button "Save" at bounding box center [791, 575] width 74 height 38
checkbox input "true"
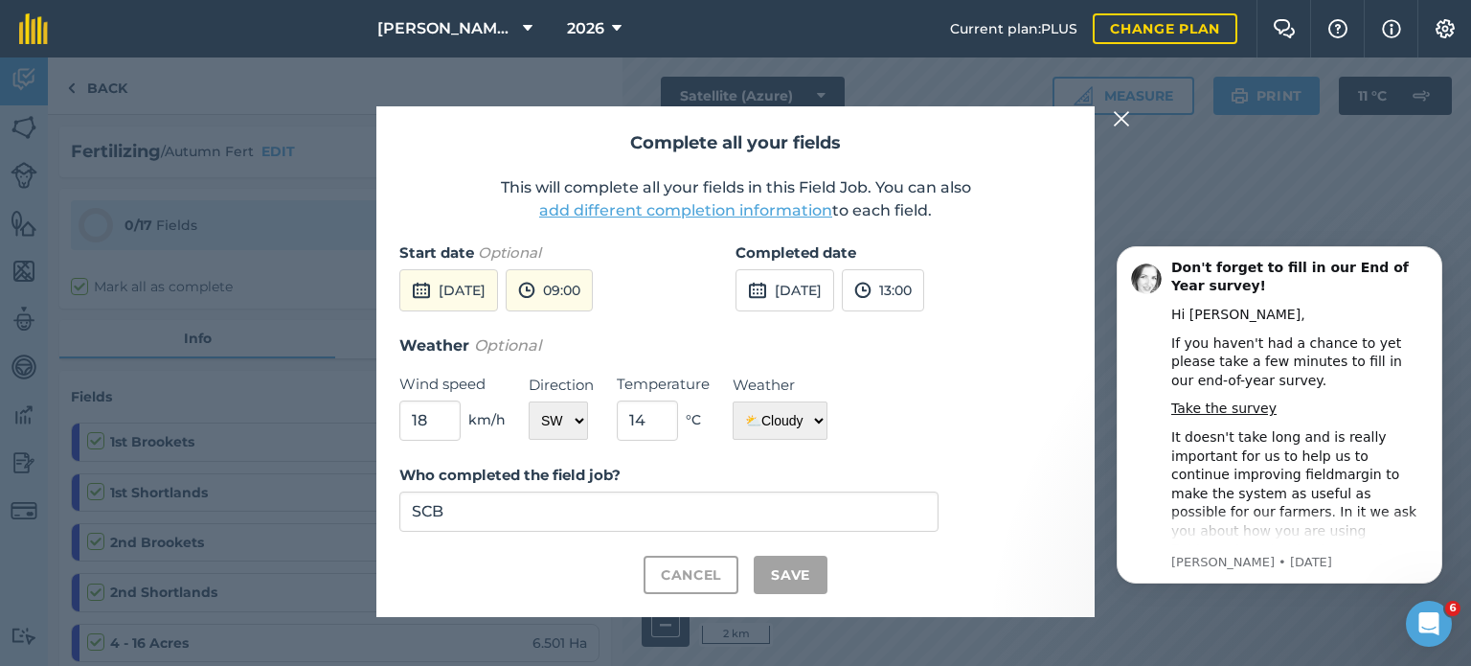
checkbox input "true"
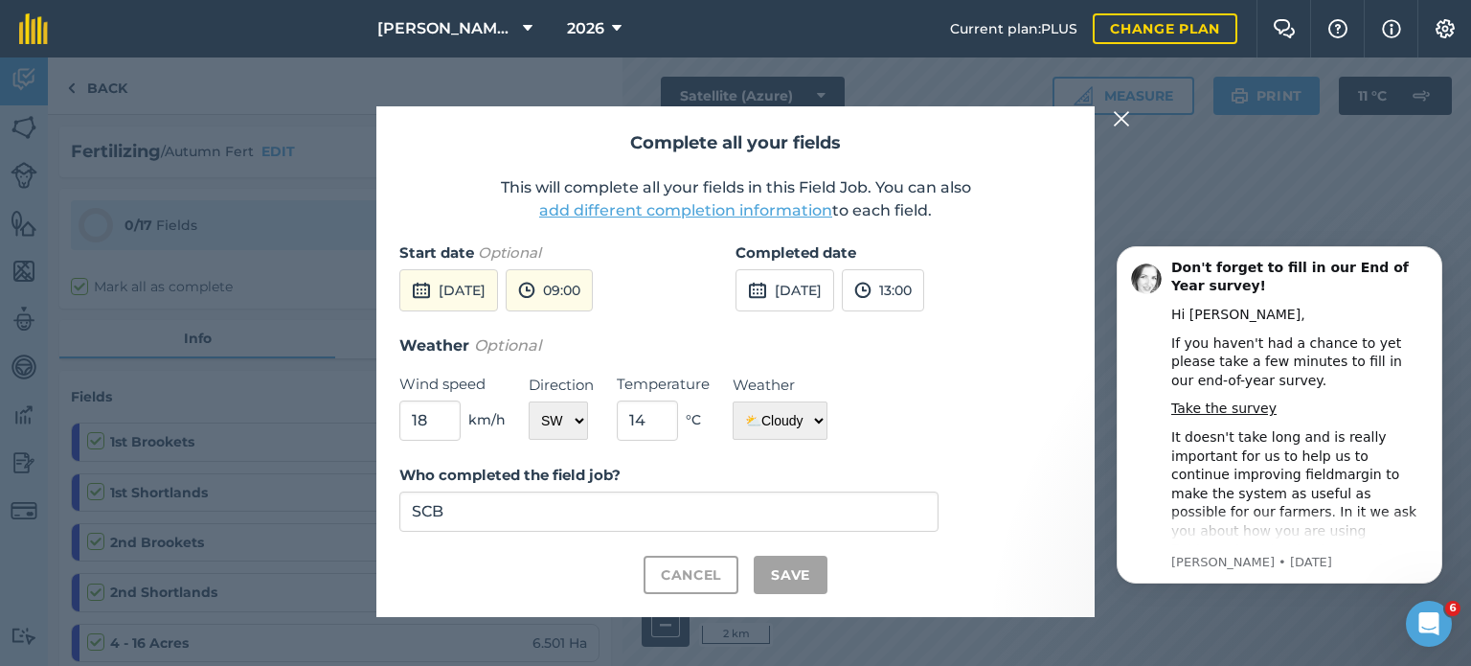
checkbox input "true"
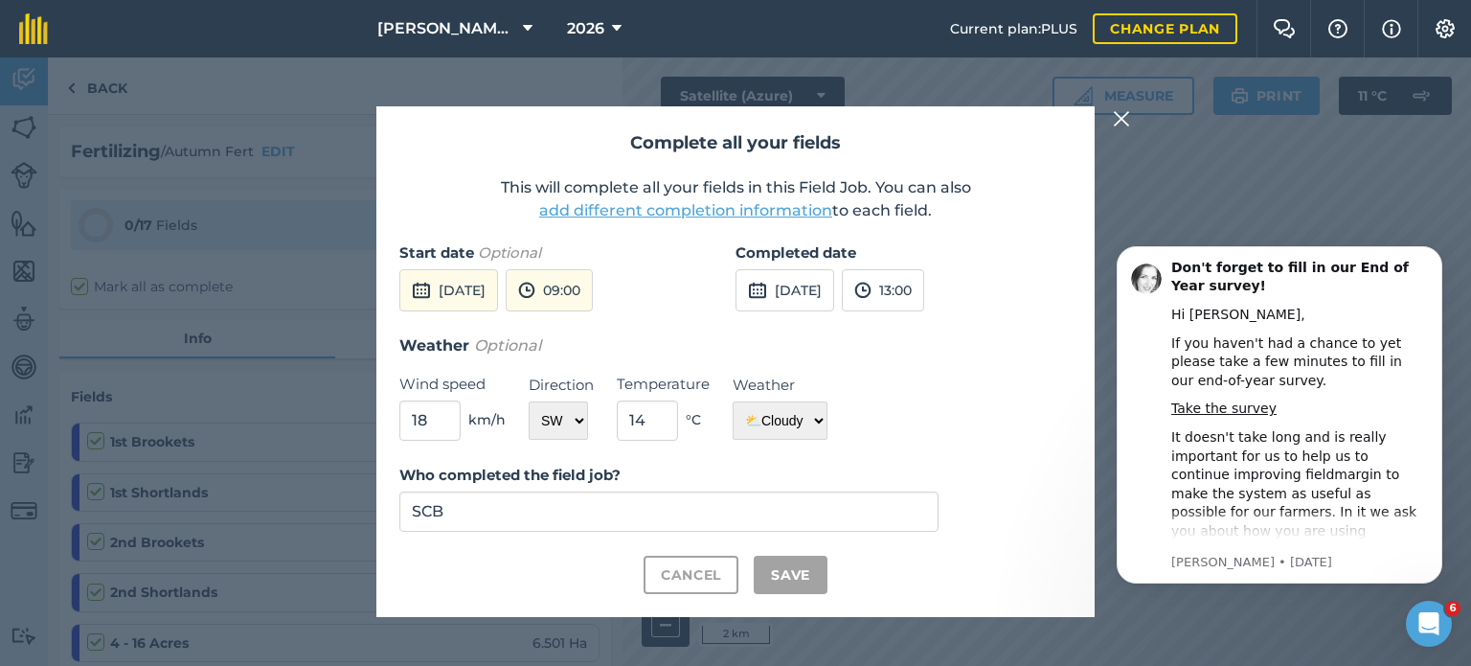
checkbox input "true"
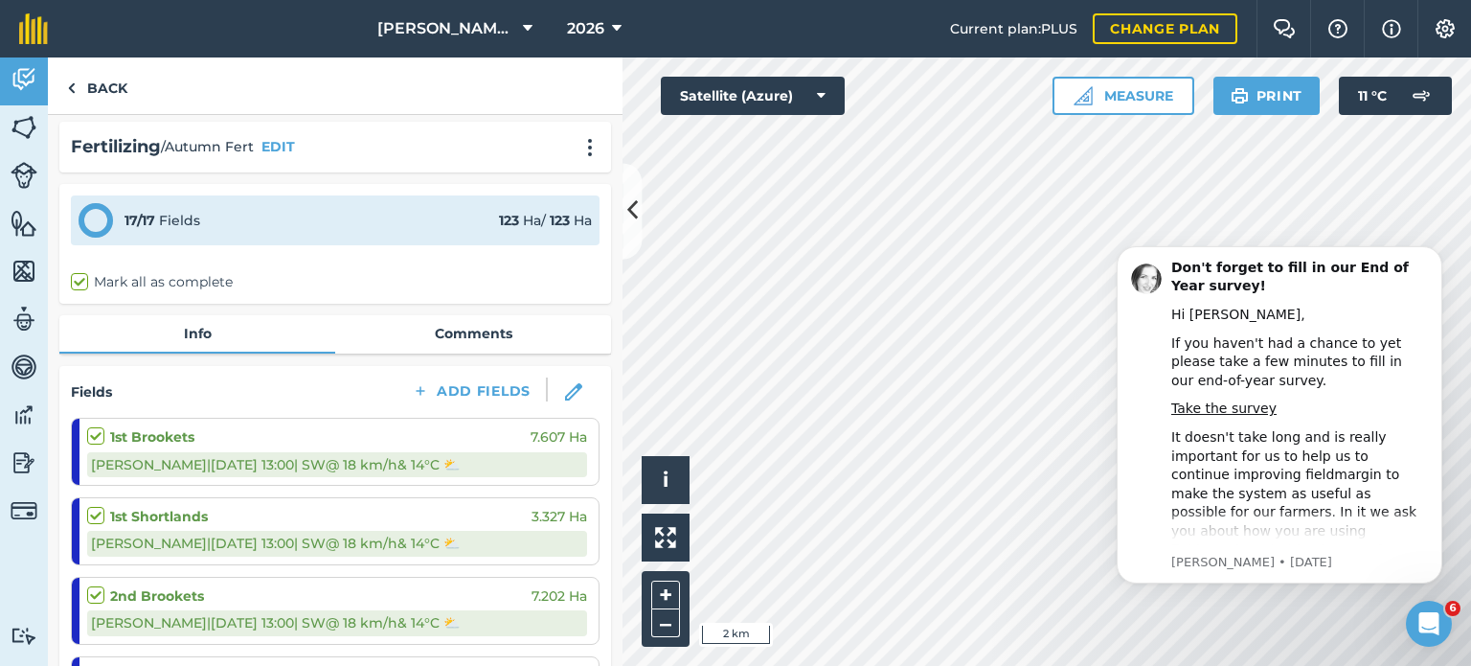
scroll to position [0, 0]
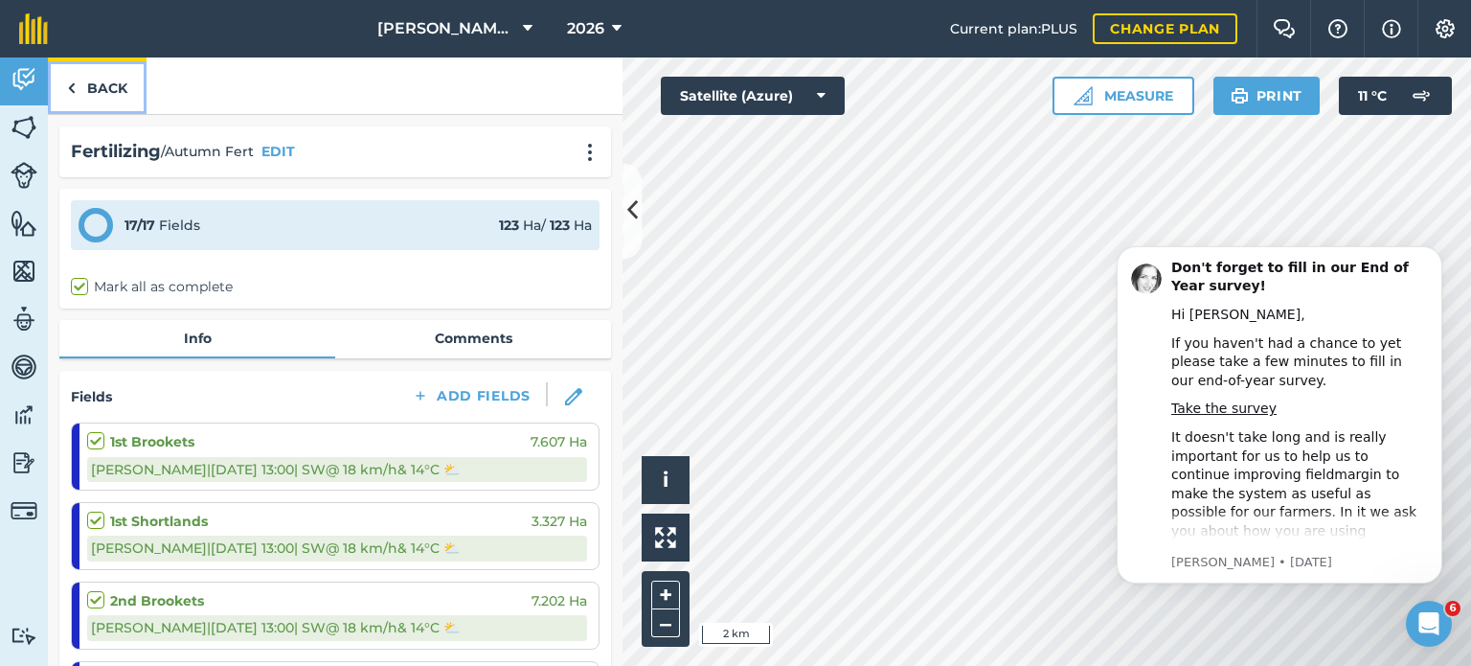
click at [93, 86] on link "Back" at bounding box center [97, 85] width 99 height 57
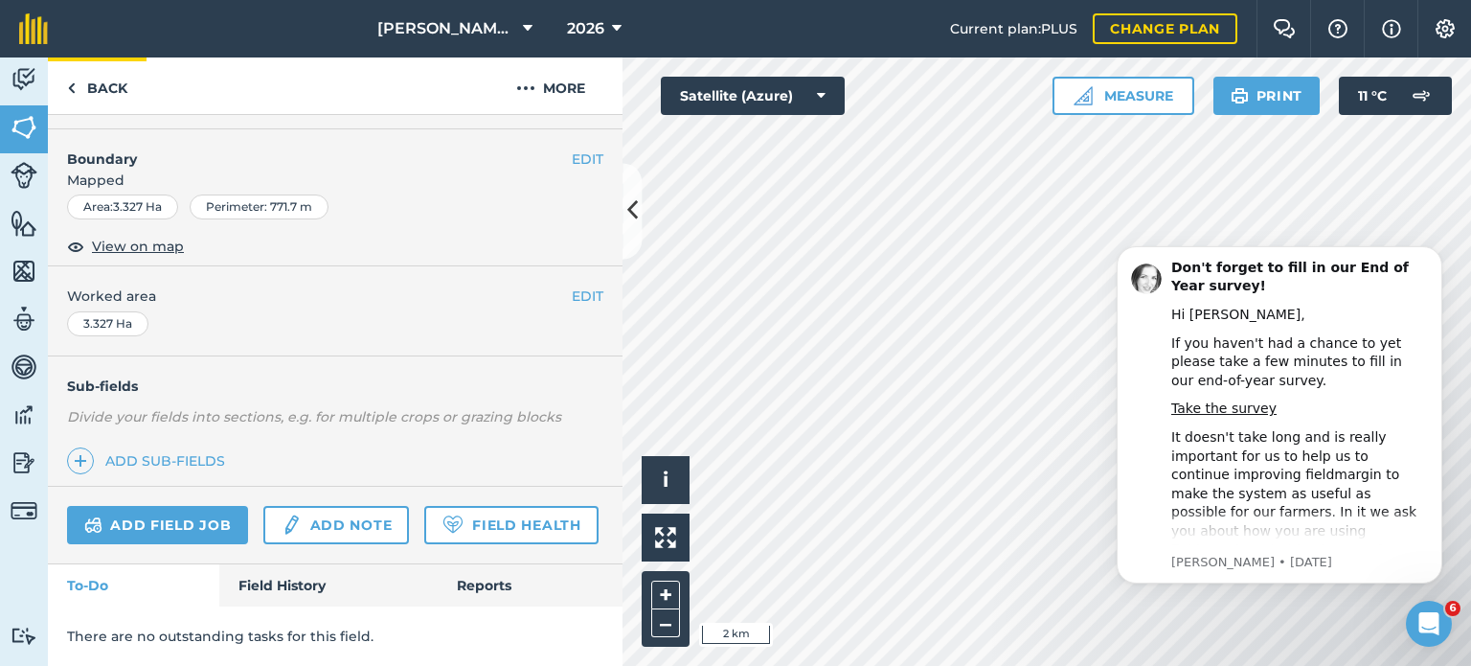
scroll to position [286, 0]
click at [92, 80] on link "Back" at bounding box center [97, 85] width 99 height 57
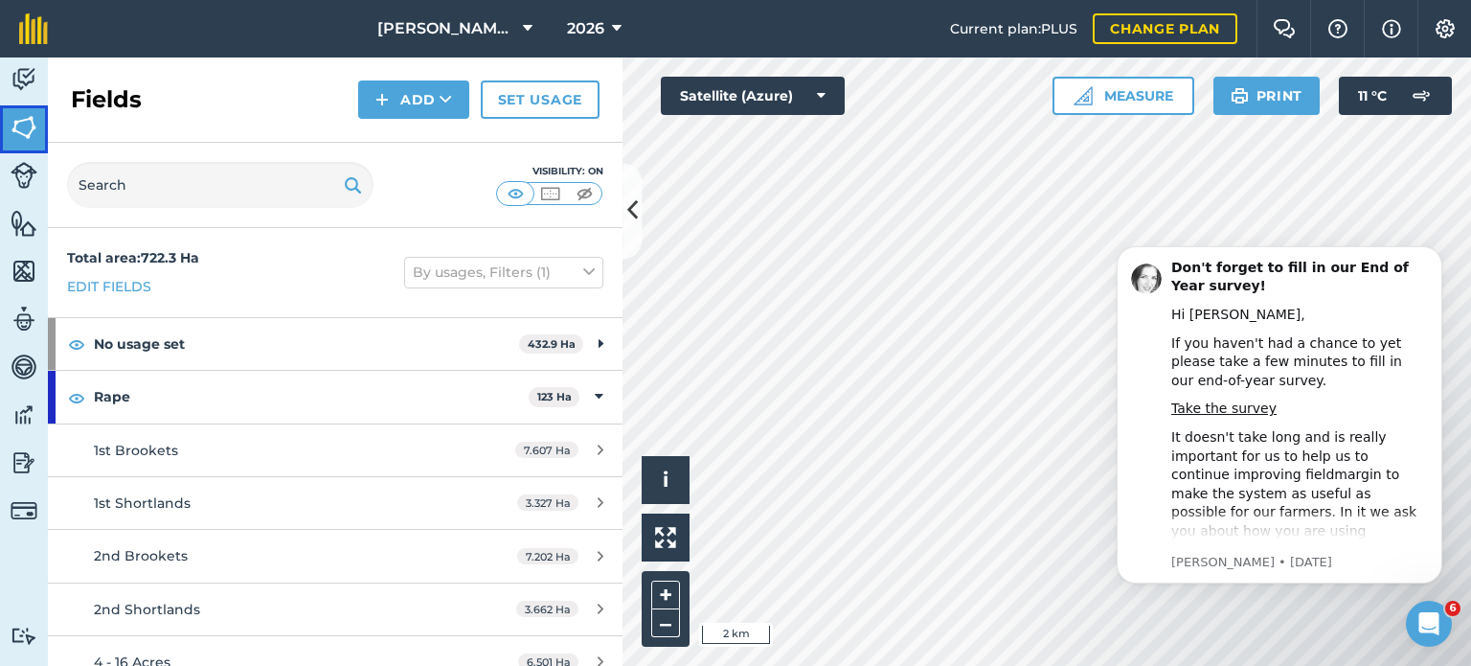
click at [25, 132] on img at bounding box center [24, 127] width 27 height 29
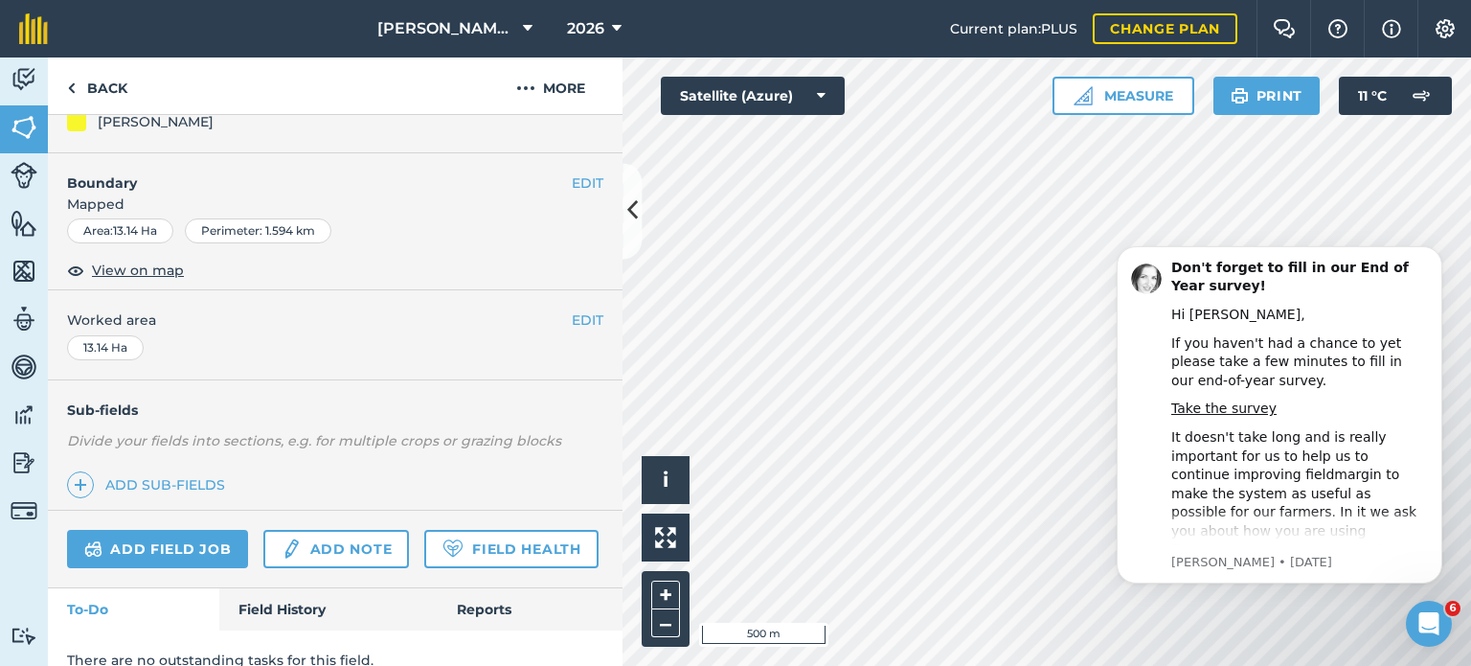
scroll to position [286, 0]
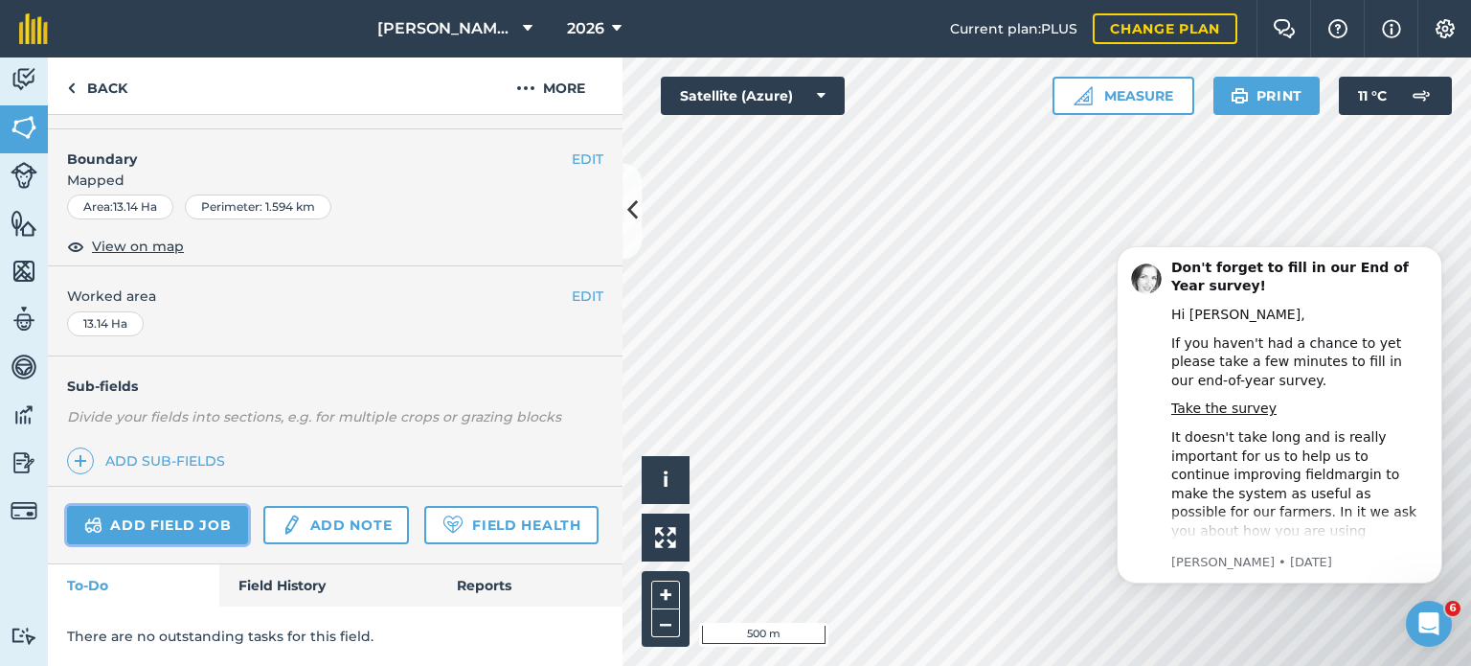
click at [221, 506] on link "Add field job" at bounding box center [157, 525] width 181 height 38
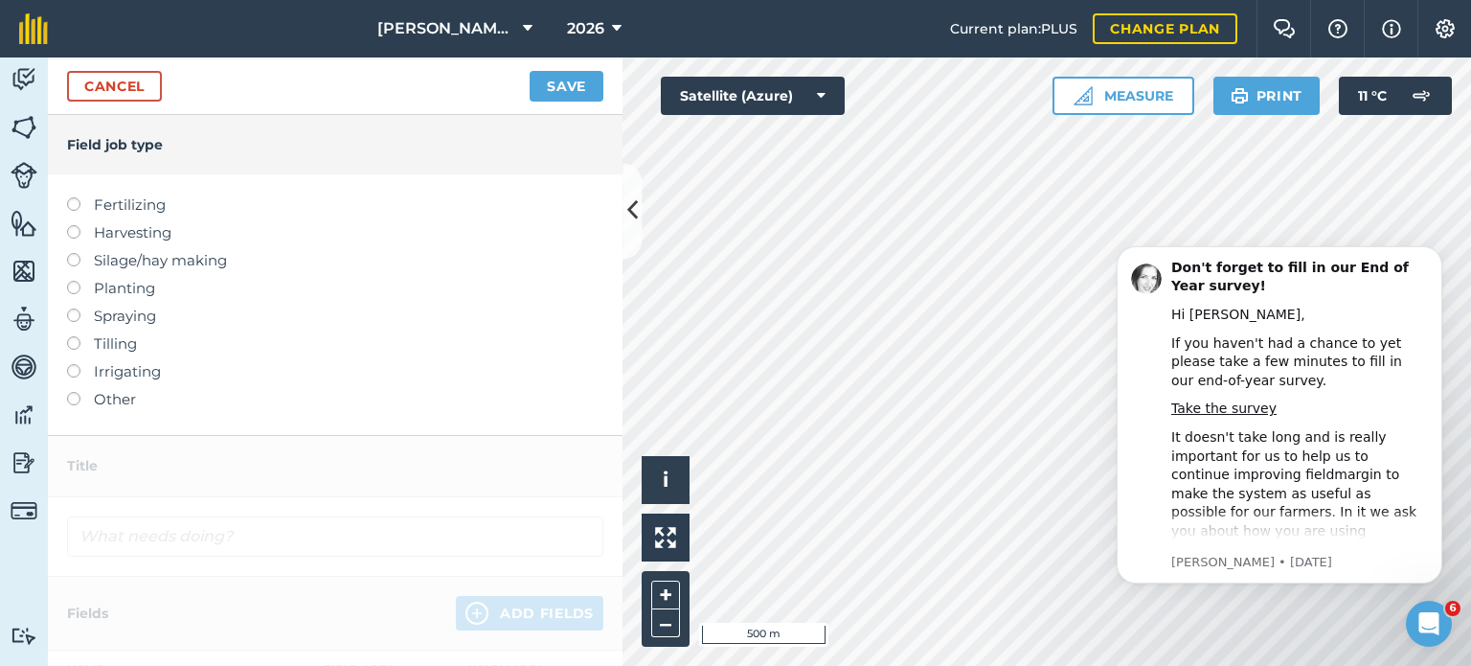
click at [73, 281] on label at bounding box center [80, 281] width 27 height 0
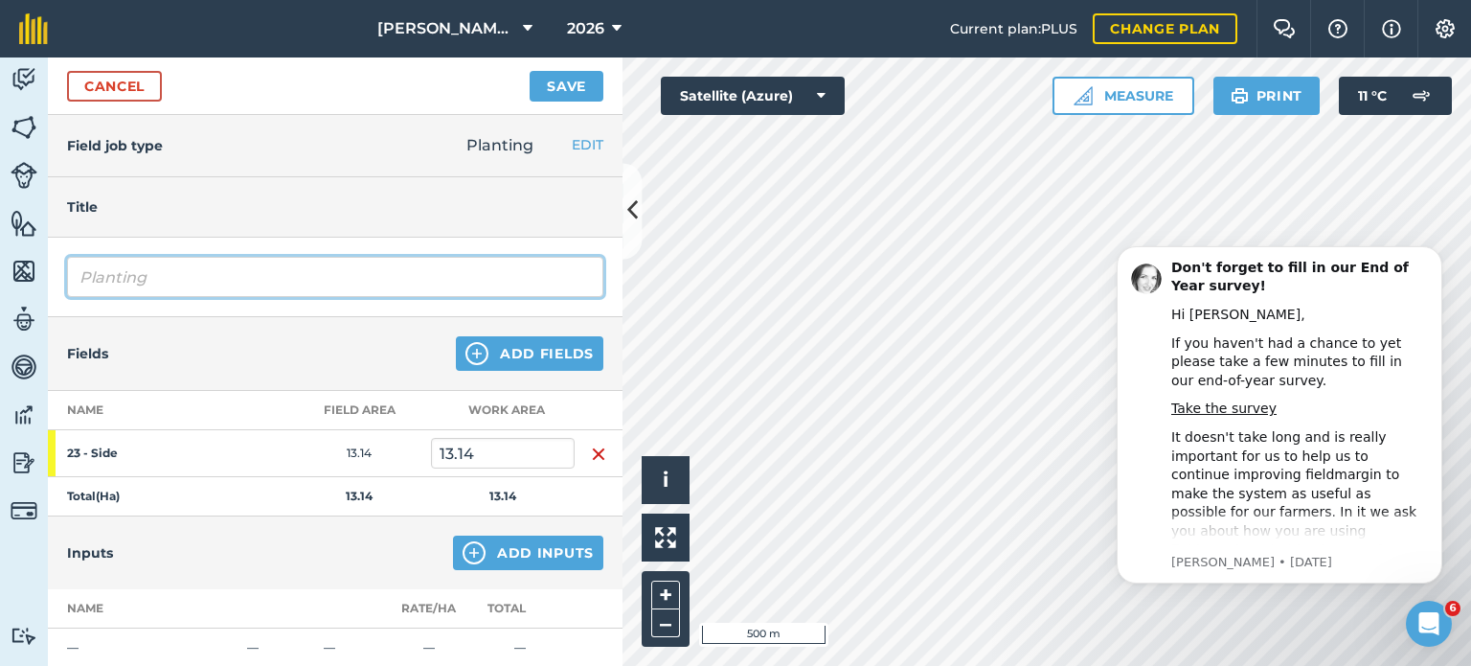
click at [139, 282] on input "Planting" at bounding box center [335, 277] width 536 height 40
type input "P"
type input "Drilling"
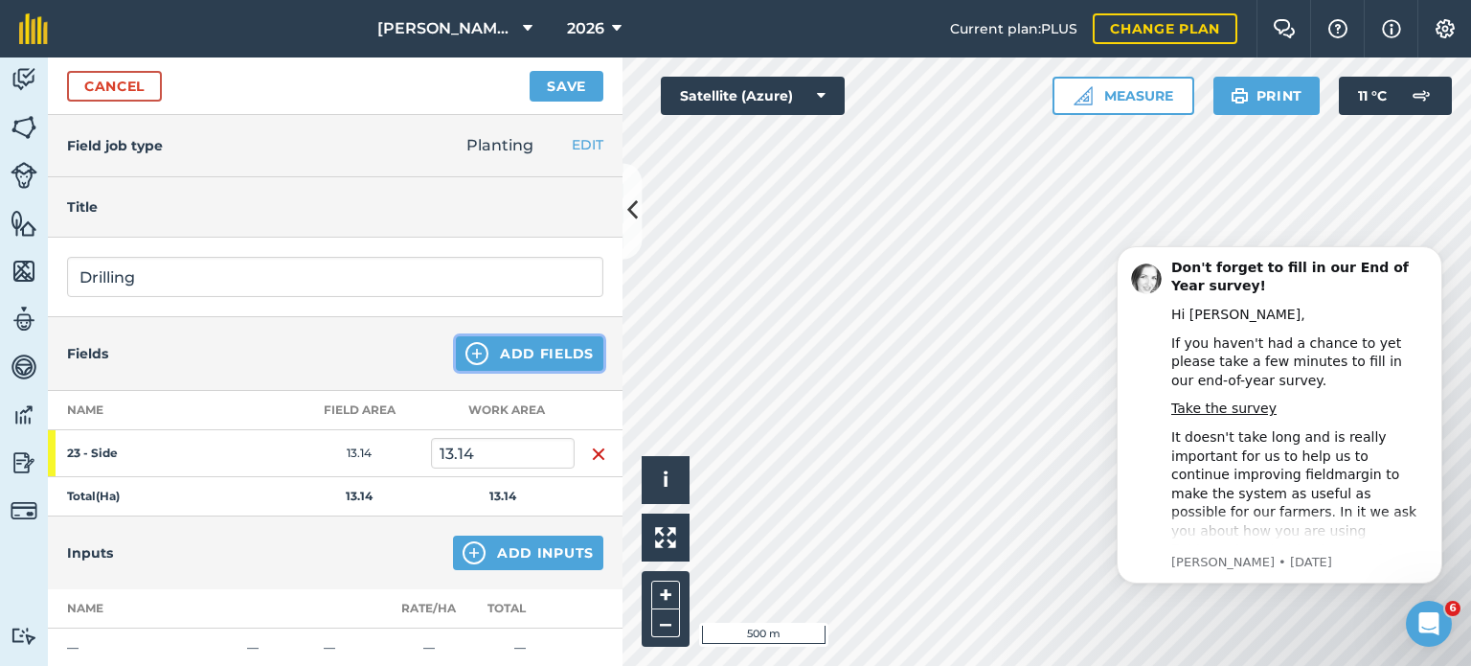
click at [511, 349] on button "Add Fields" at bounding box center [530, 353] width 148 height 34
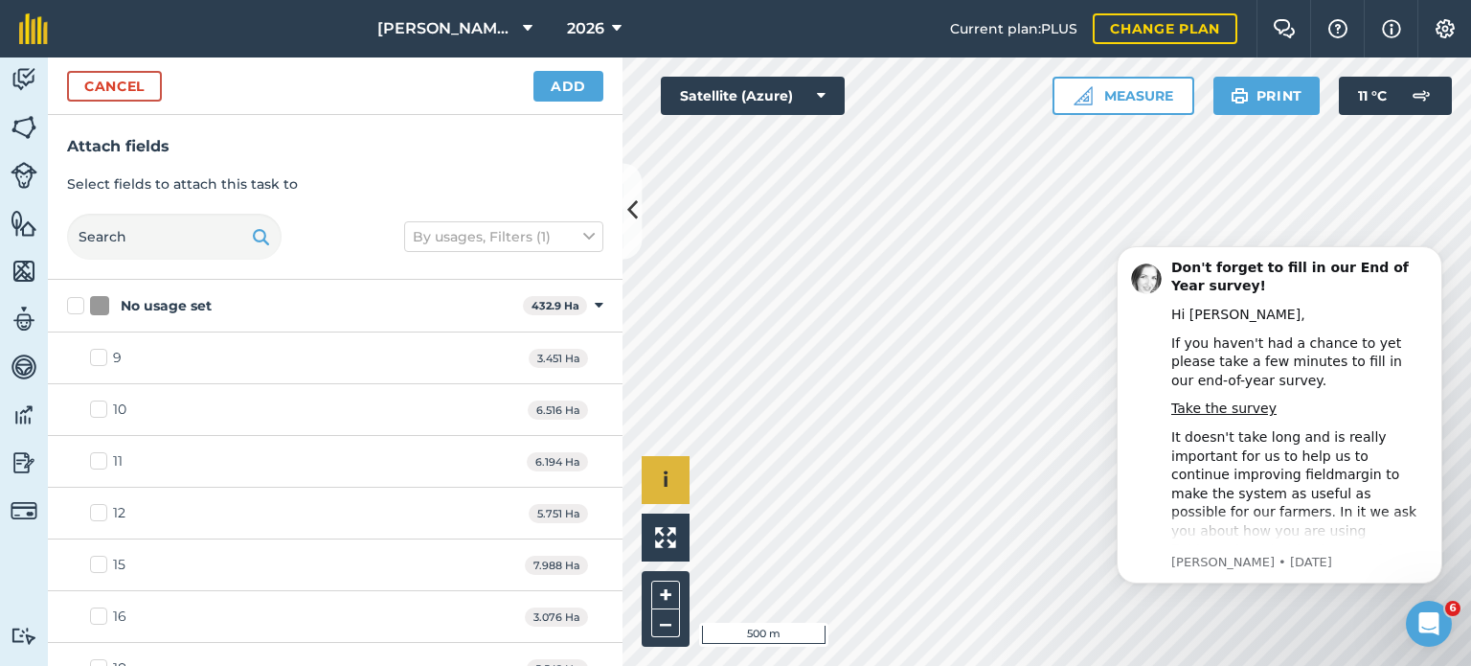
checkbox input "true"
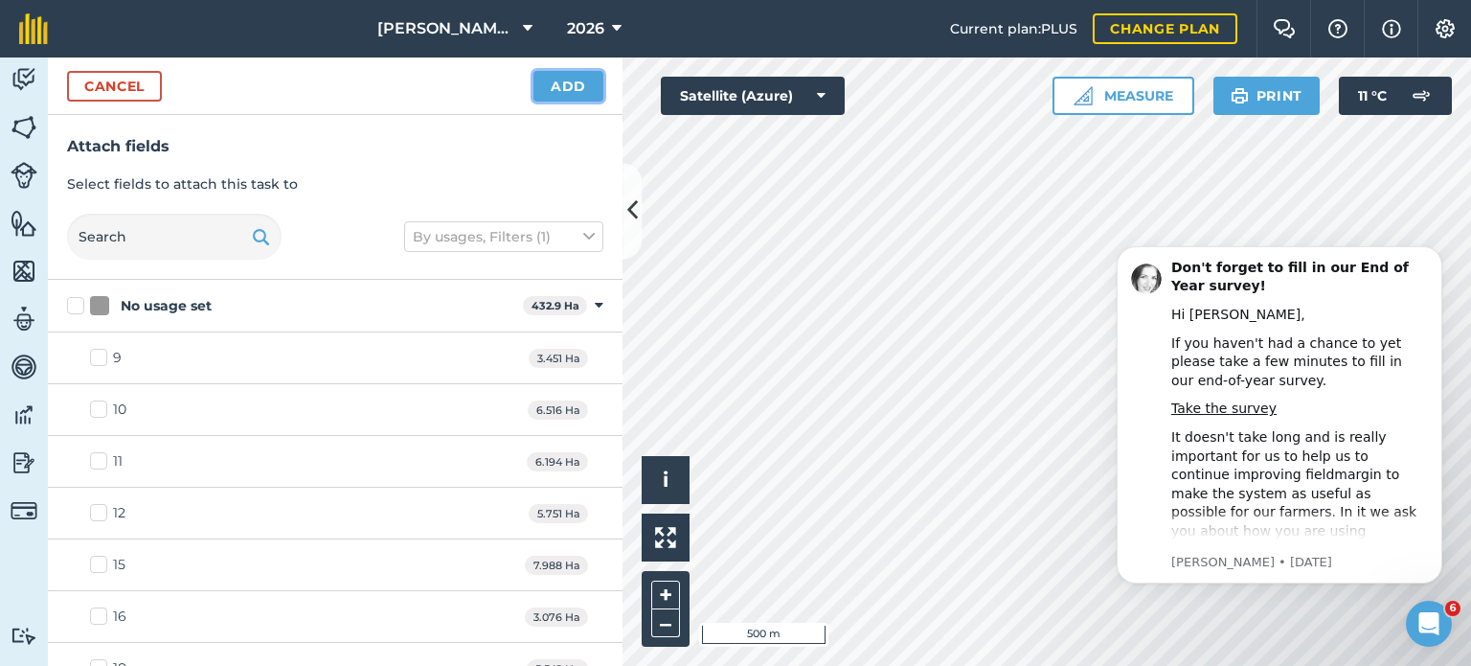
click at [567, 80] on button "Add" at bounding box center [569, 86] width 70 height 31
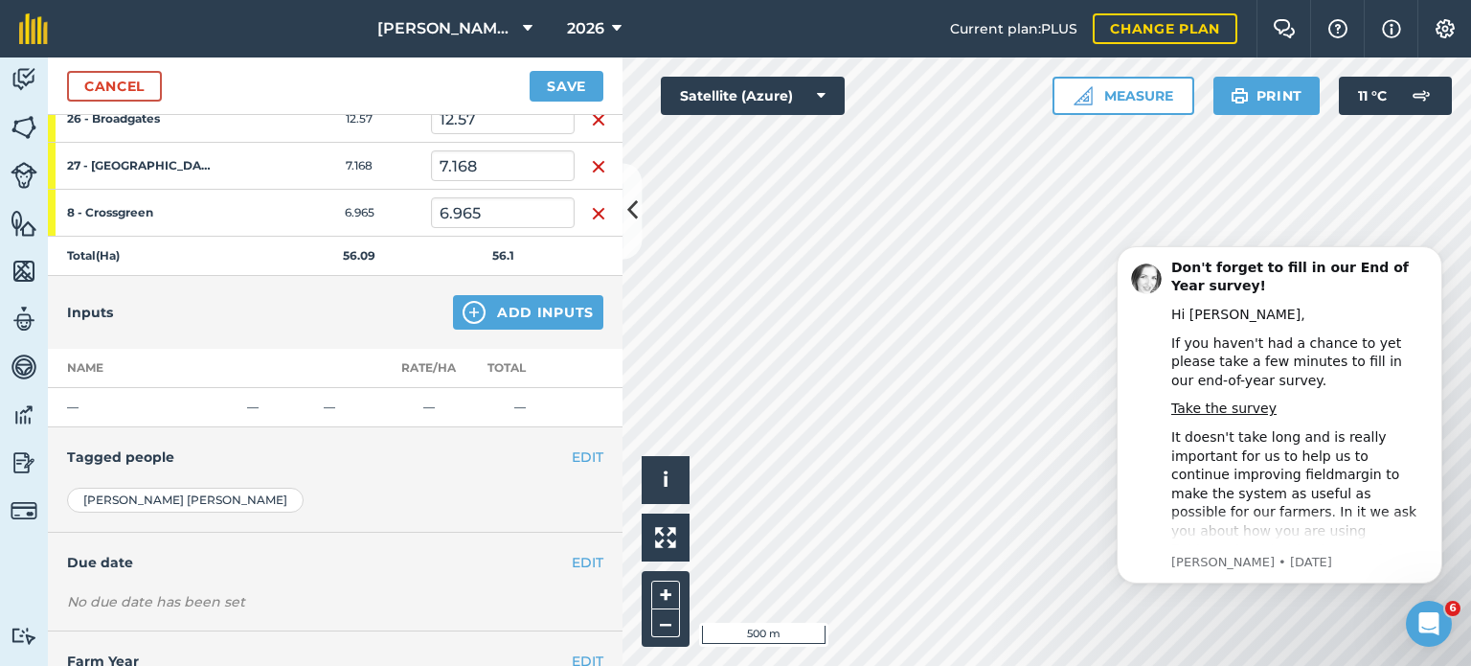
scroll to position [479, 0]
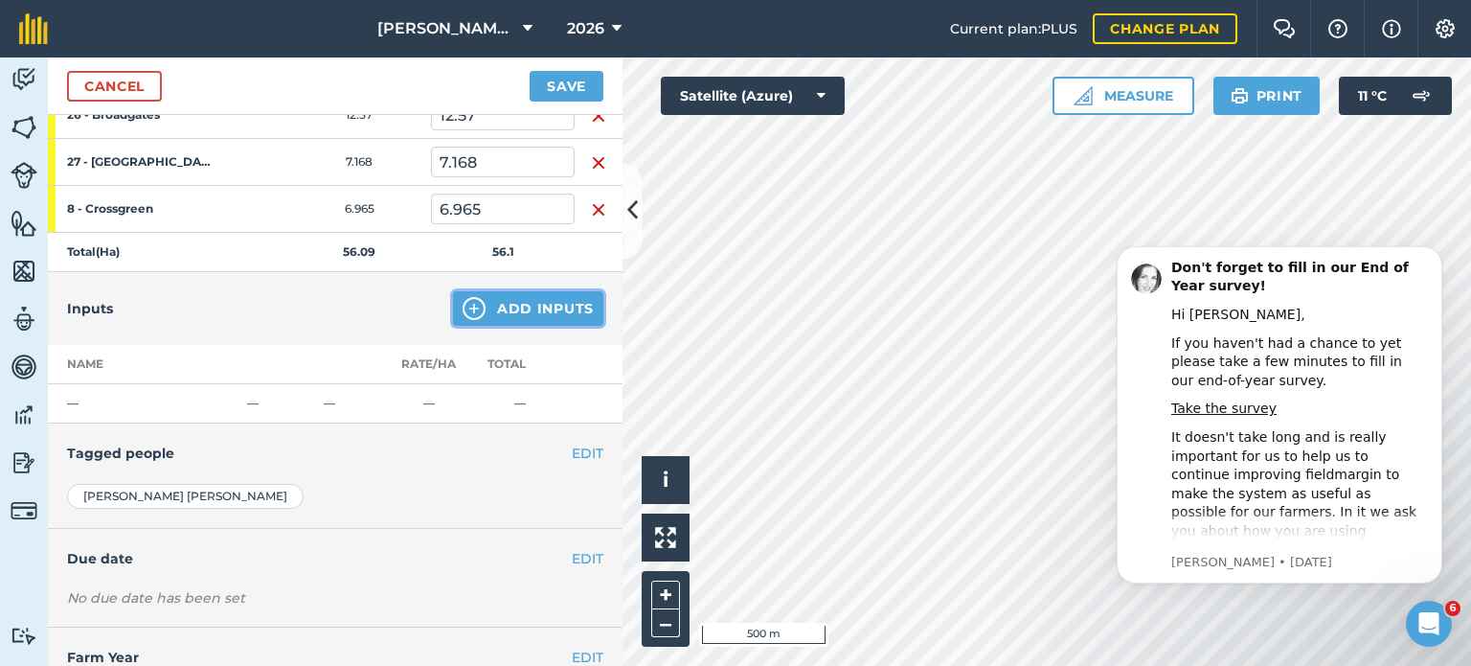
click at [463, 313] on img at bounding box center [474, 308] width 23 height 23
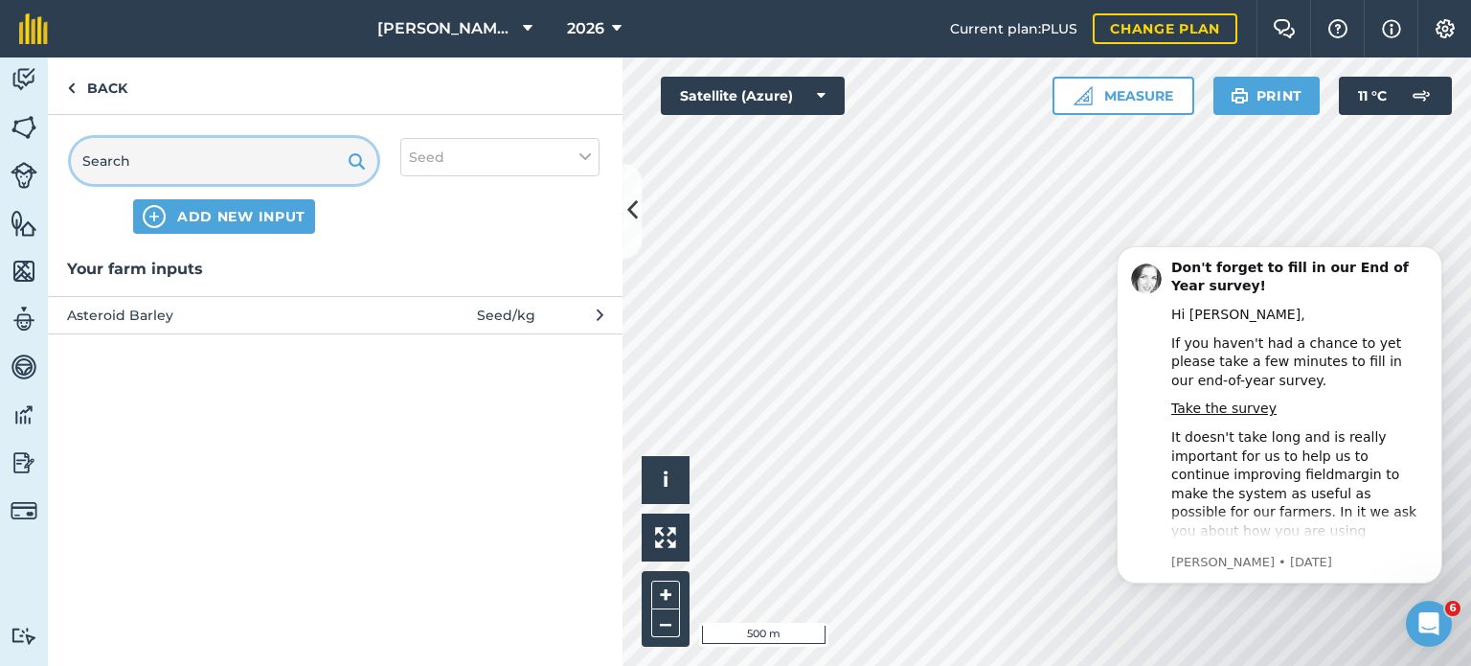
click at [287, 141] on input "text" at bounding box center [224, 161] width 307 height 46
type input "Buccaneer"
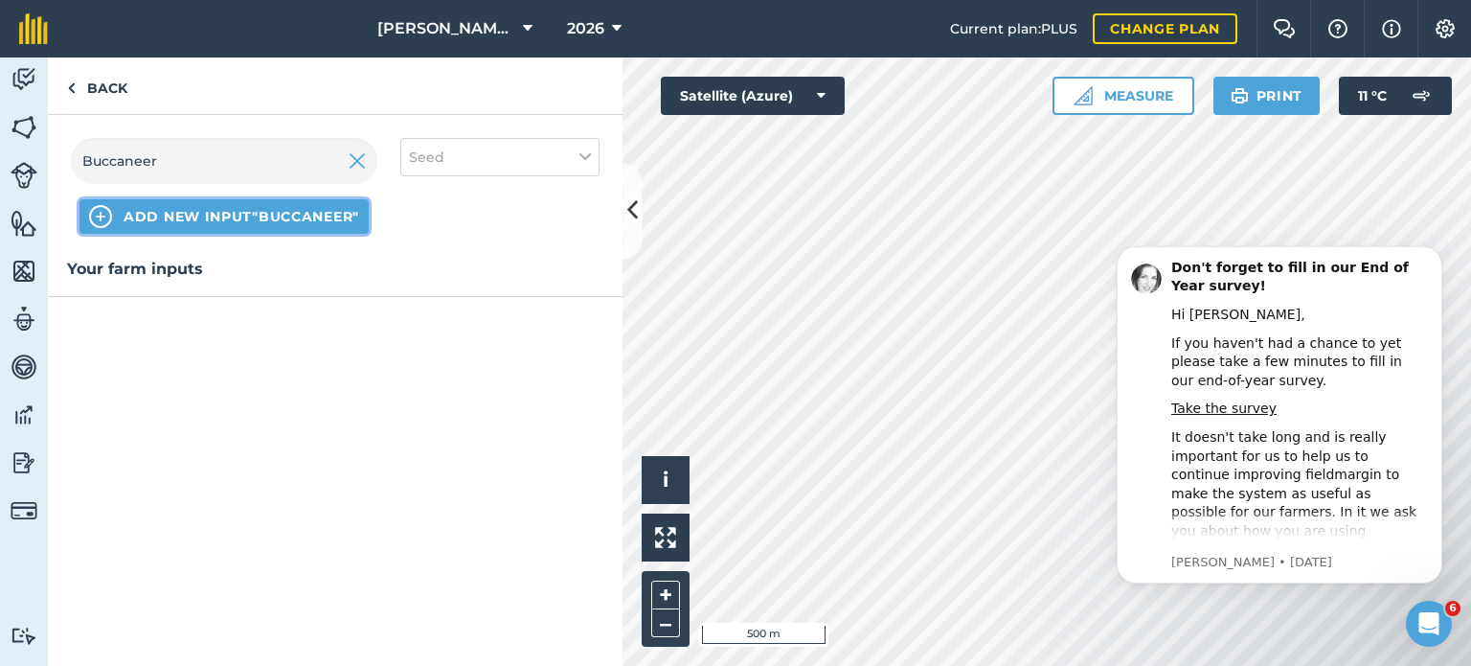
click at [351, 213] on span "ADD NEW INPUT "Buccaneer"" at bounding box center [242, 216] width 236 height 19
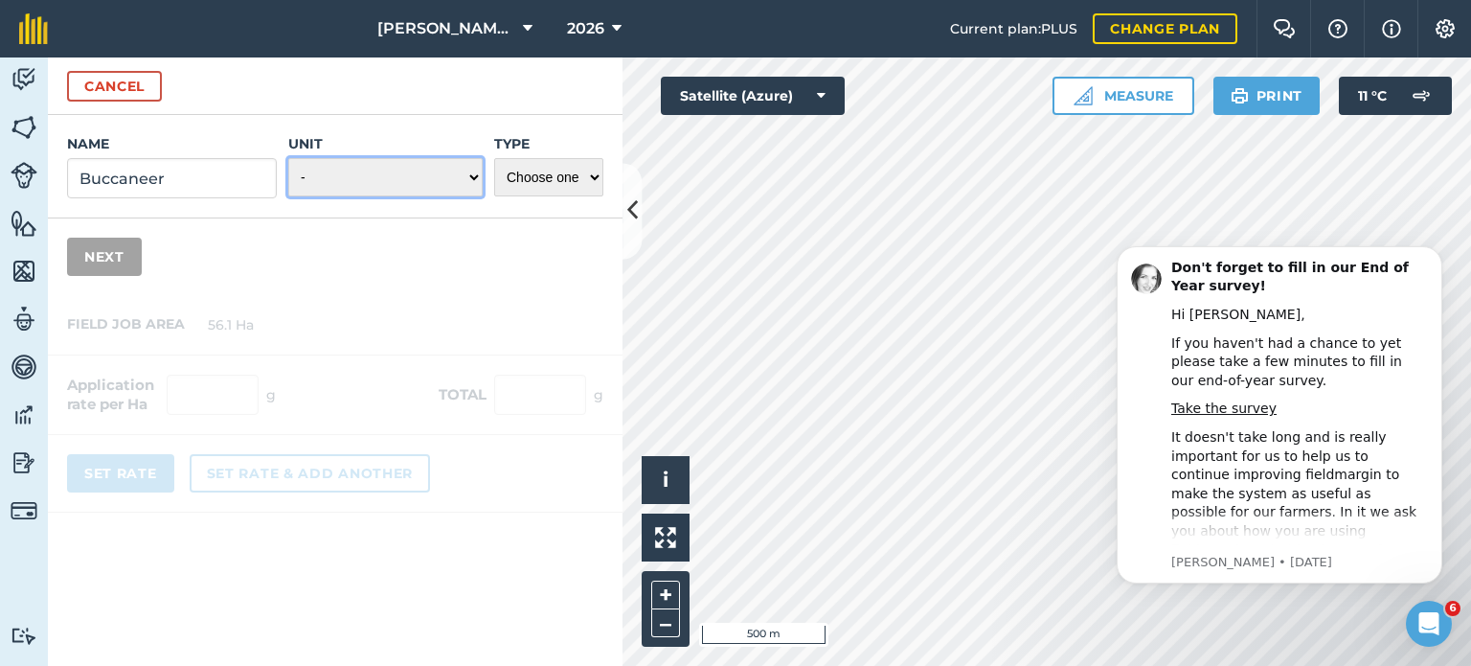
click at [358, 181] on select "- Grams/g Kilograms/kg Metric tonnes/t Millilitres/ml Litres/L Ounces/oz Pounds…" at bounding box center [385, 177] width 194 height 38
select select "KILOGRAMS"
click at [289, 158] on select "- Grams/g Kilograms/kg Metric tonnes/t Millilitres/ml Litres/L Ounces/oz Pounds…" at bounding box center [385, 177] width 194 height 38
click at [506, 170] on select "Choose one Fertilizer Seed Spray Fuel Other" at bounding box center [548, 177] width 109 height 38
select select "SEED"
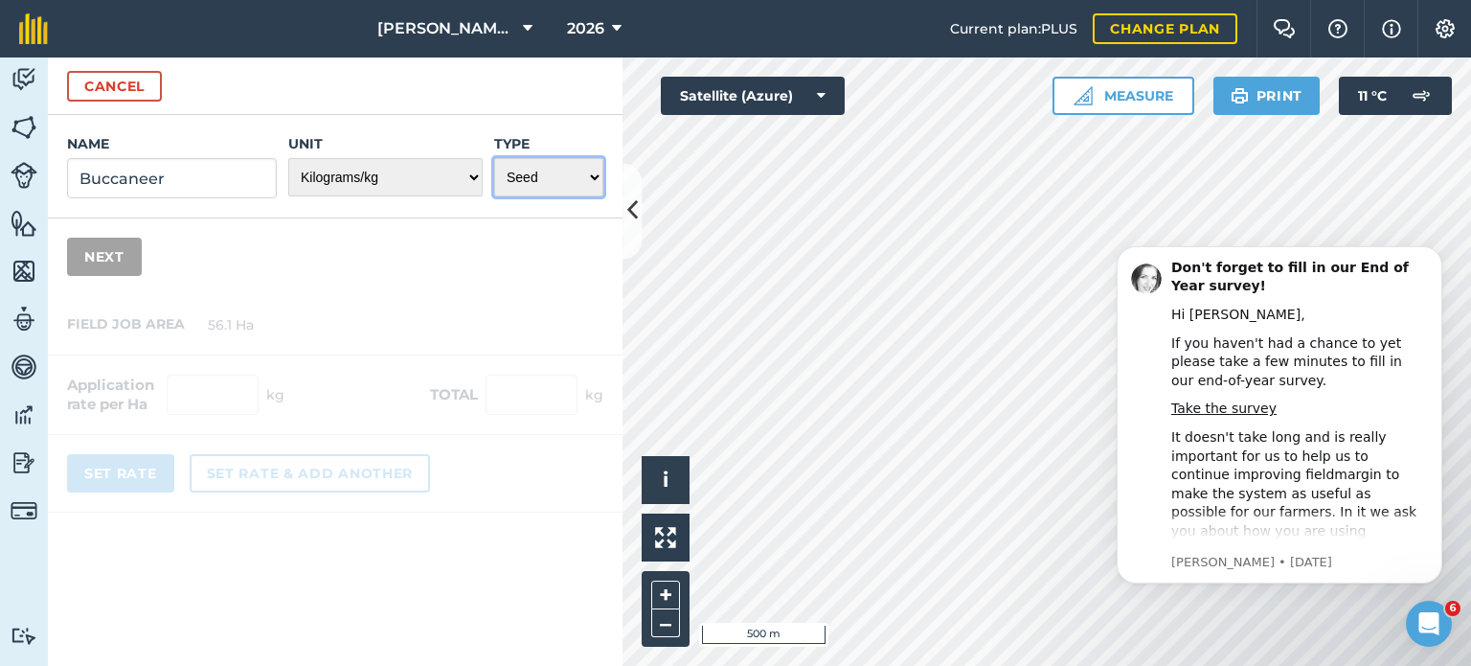
click at [494, 158] on select "Choose one Fertilizer Seed Spray Fuel Other" at bounding box center [548, 177] width 109 height 38
click at [100, 244] on button "Next" at bounding box center [104, 257] width 75 height 38
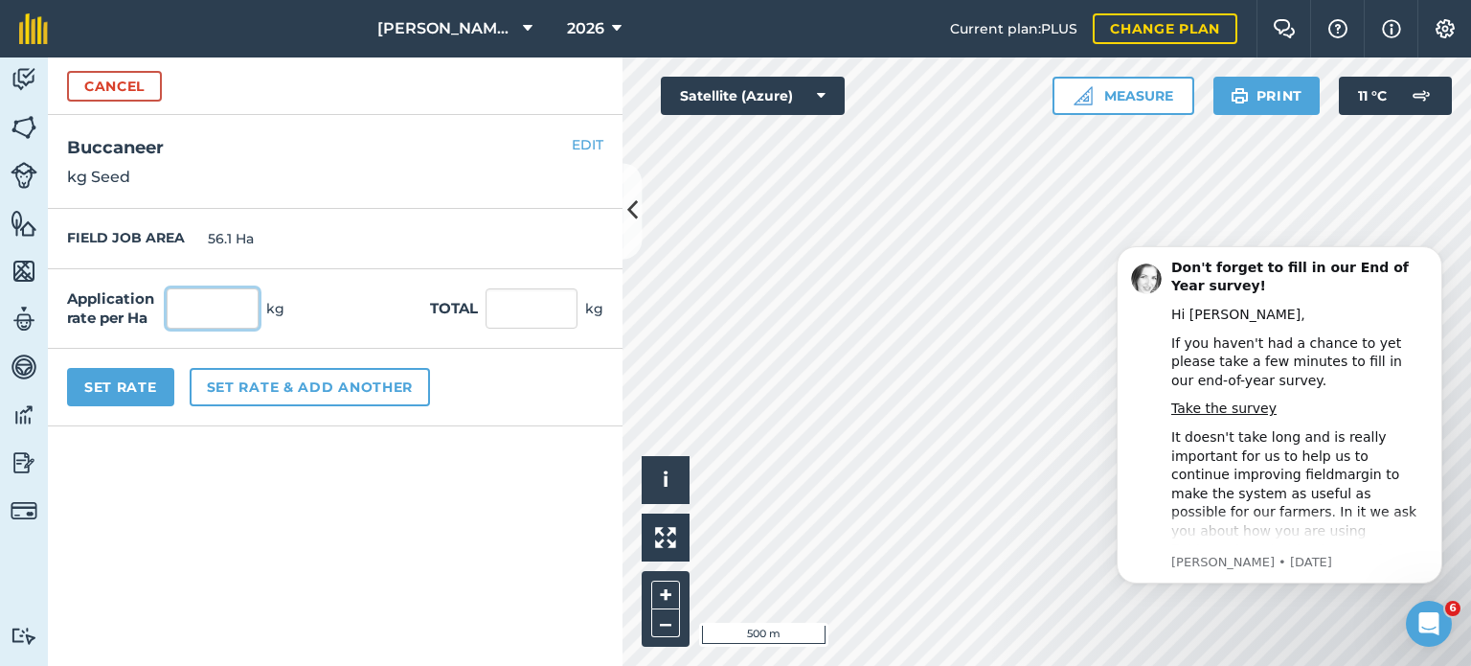
click at [227, 295] on input "text" at bounding box center [213, 308] width 92 height 40
type input "180"
type input "10,096.2"
click at [124, 378] on button "Set Rate" at bounding box center [120, 387] width 107 height 38
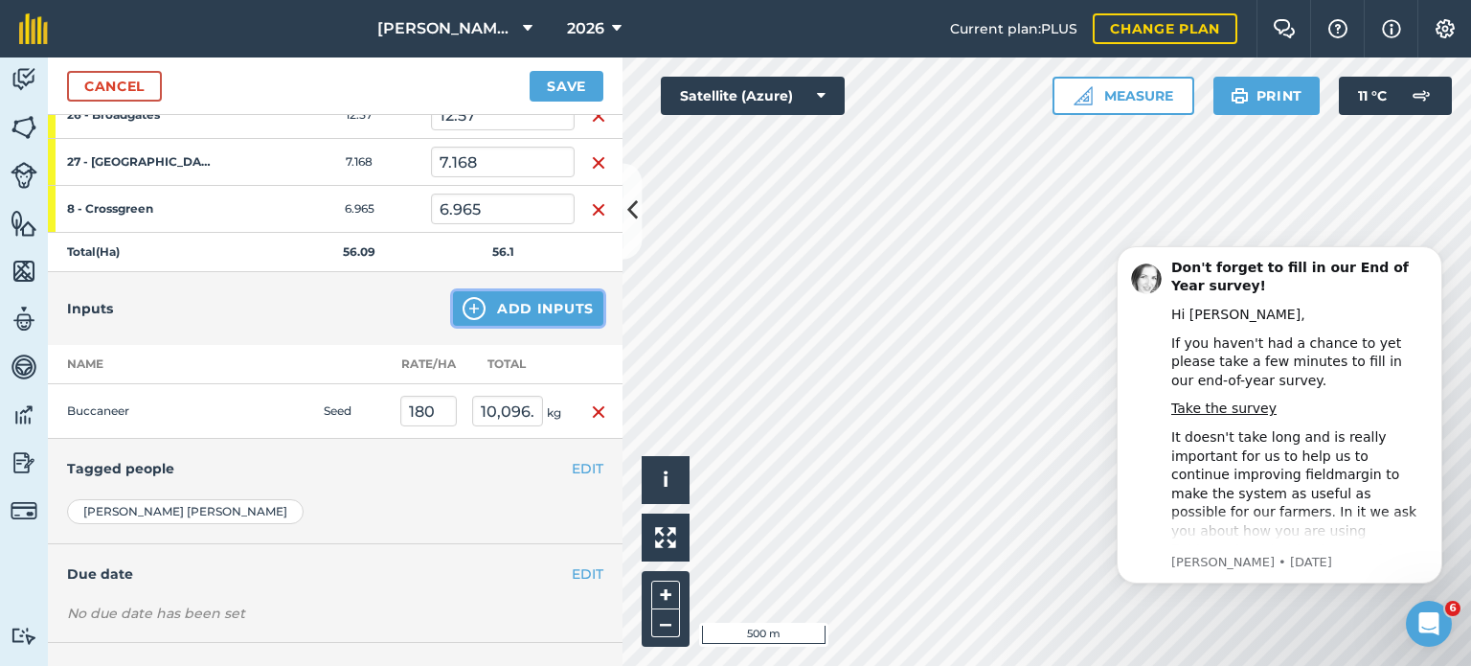
click at [505, 313] on button "Add Inputs" at bounding box center [528, 308] width 150 height 34
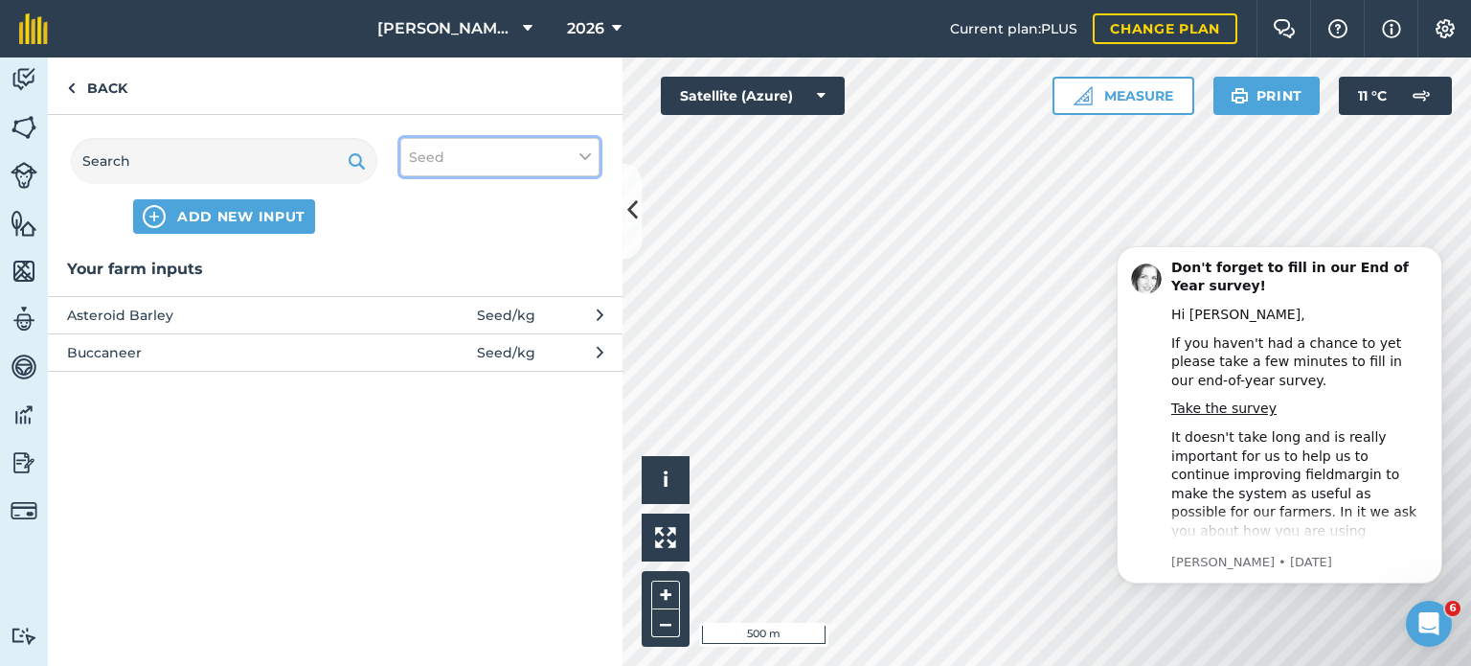
click at [432, 149] on span "Seed" at bounding box center [426, 157] width 35 height 21
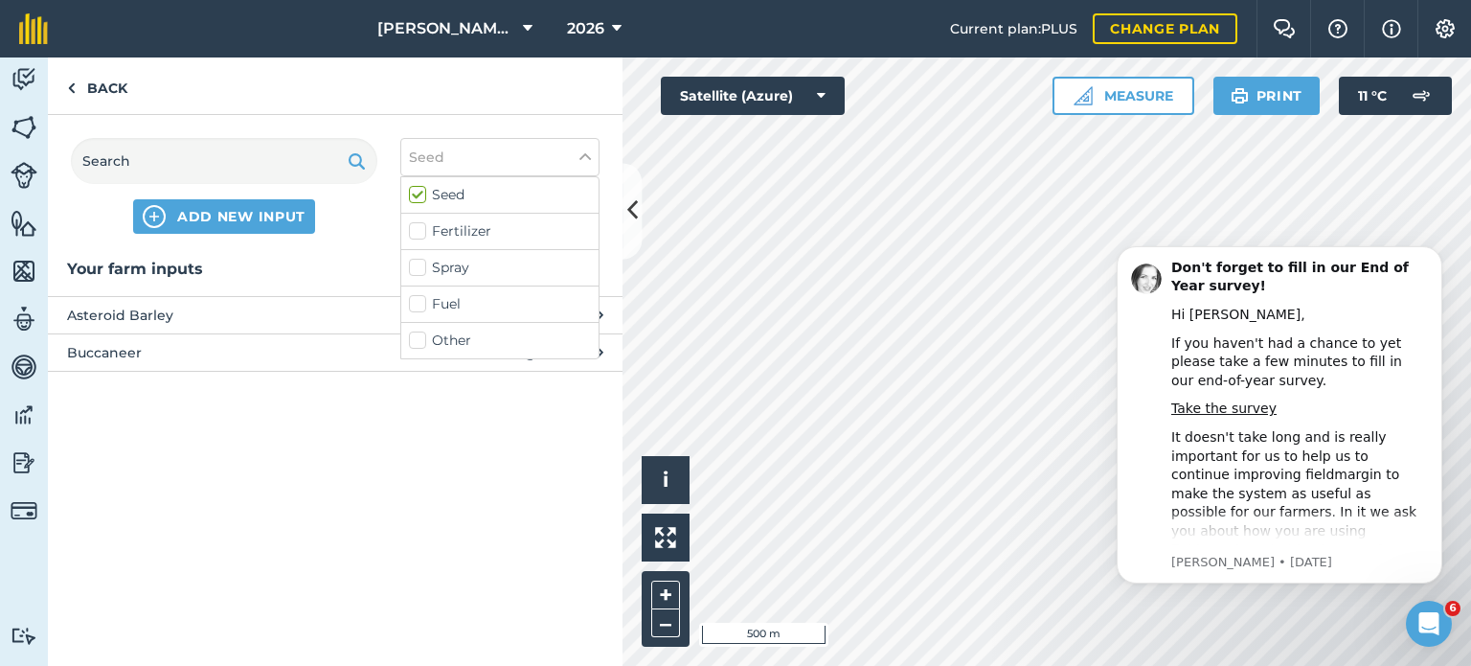
click at [422, 229] on label "Fertilizer" at bounding box center [500, 231] width 182 height 20
click at [422, 229] on input "Fertilizer" at bounding box center [415, 227] width 12 height 12
checkbox input "true"
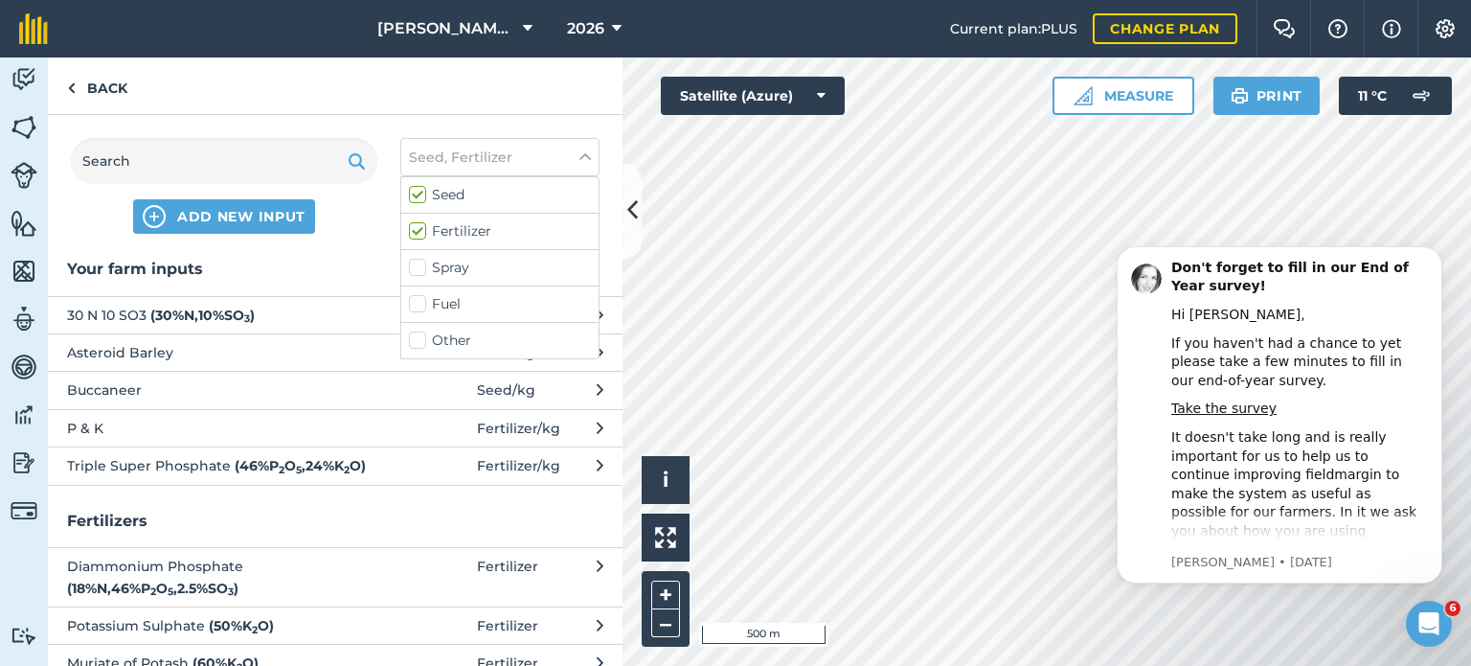
click at [416, 192] on label "Seed" at bounding box center [500, 195] width 182 height 20
click at [416, 192] on input "Seed" at bounding box center [415, 191] width 12 height 12
checkbox input "false"
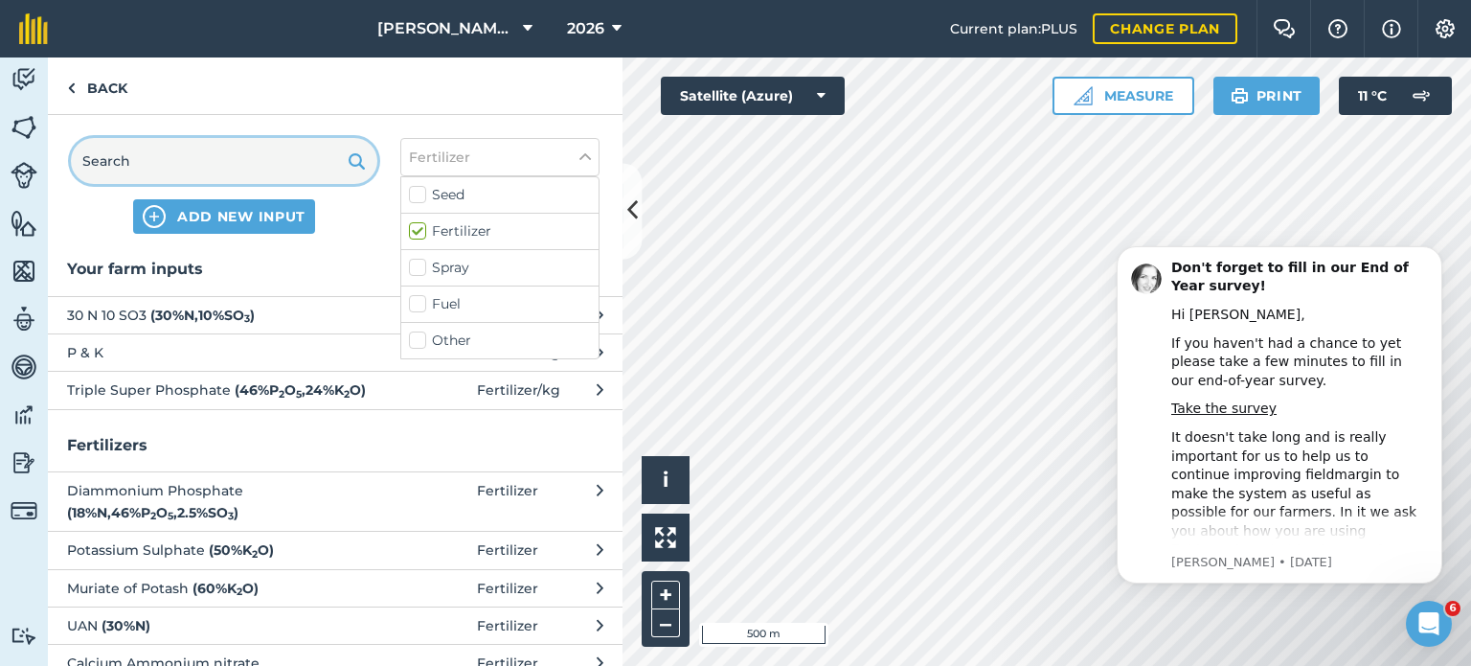
click at [197, 148] on input "text" at bounding box center [224, 161] width 307 height 46
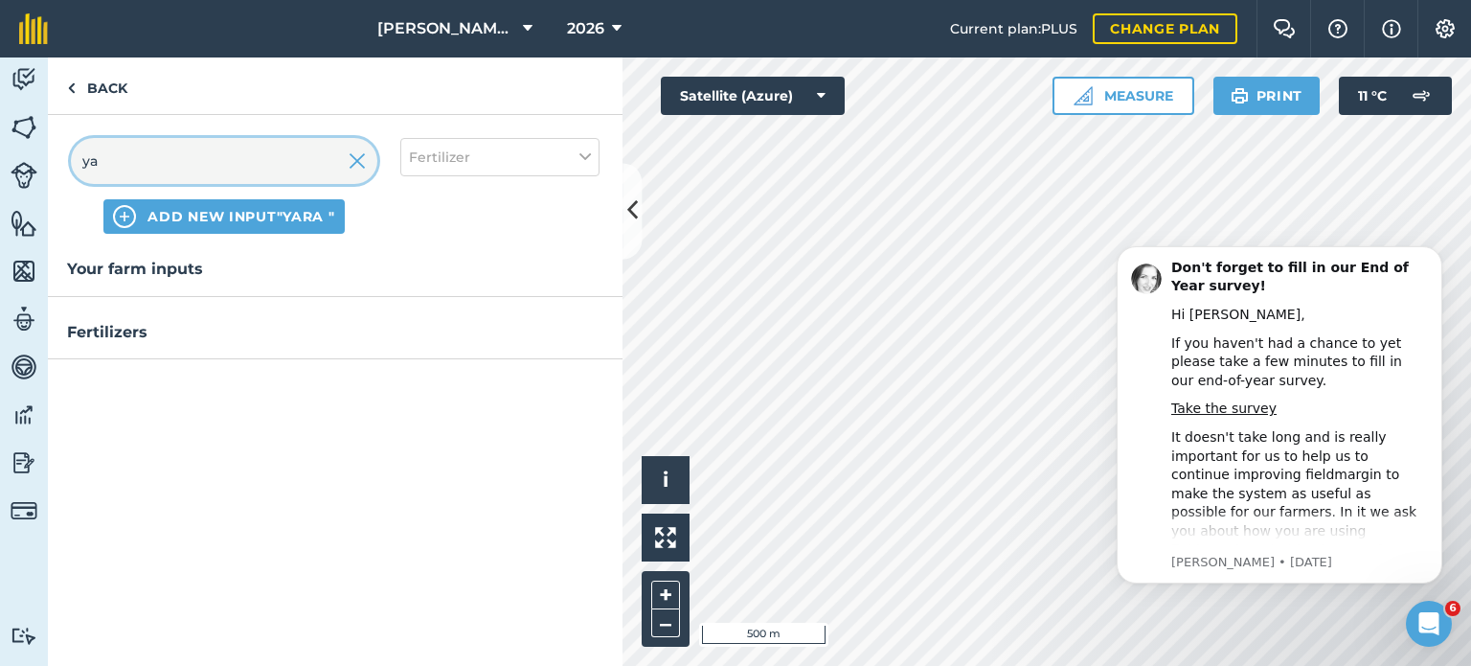
type input "y"
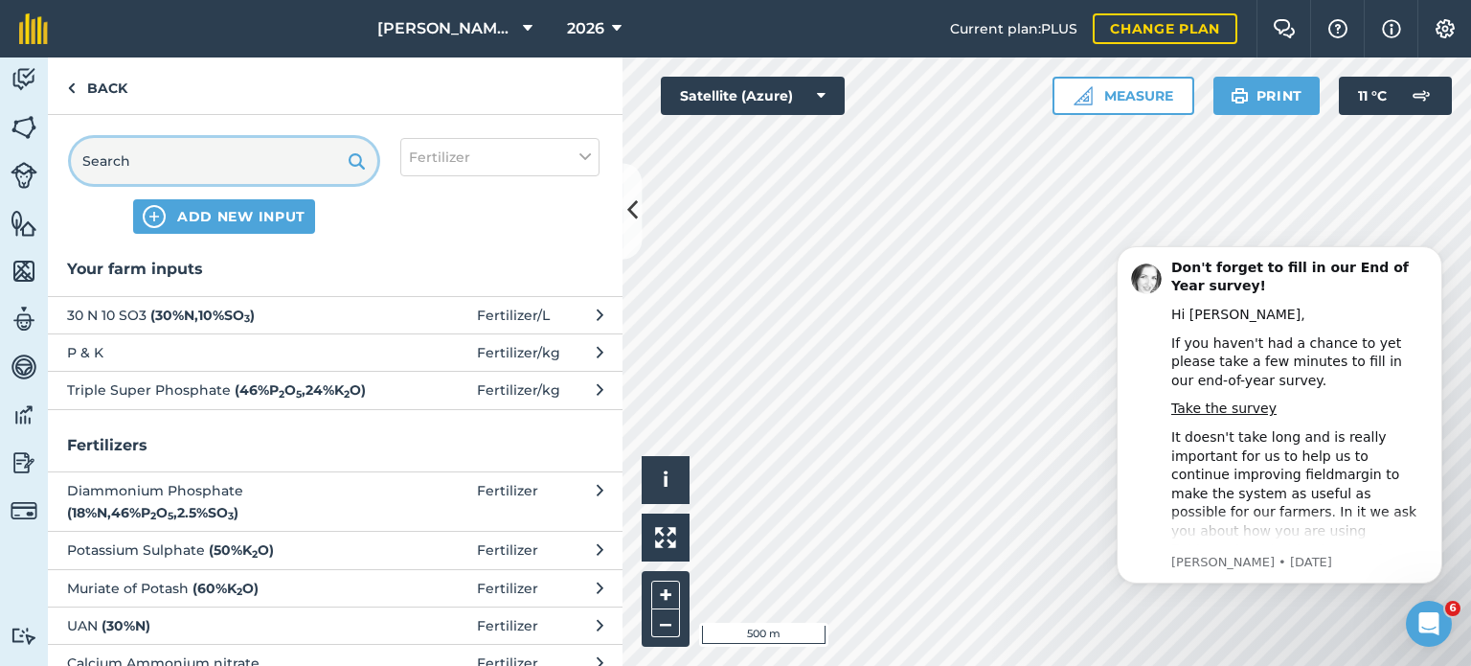
type input "A"
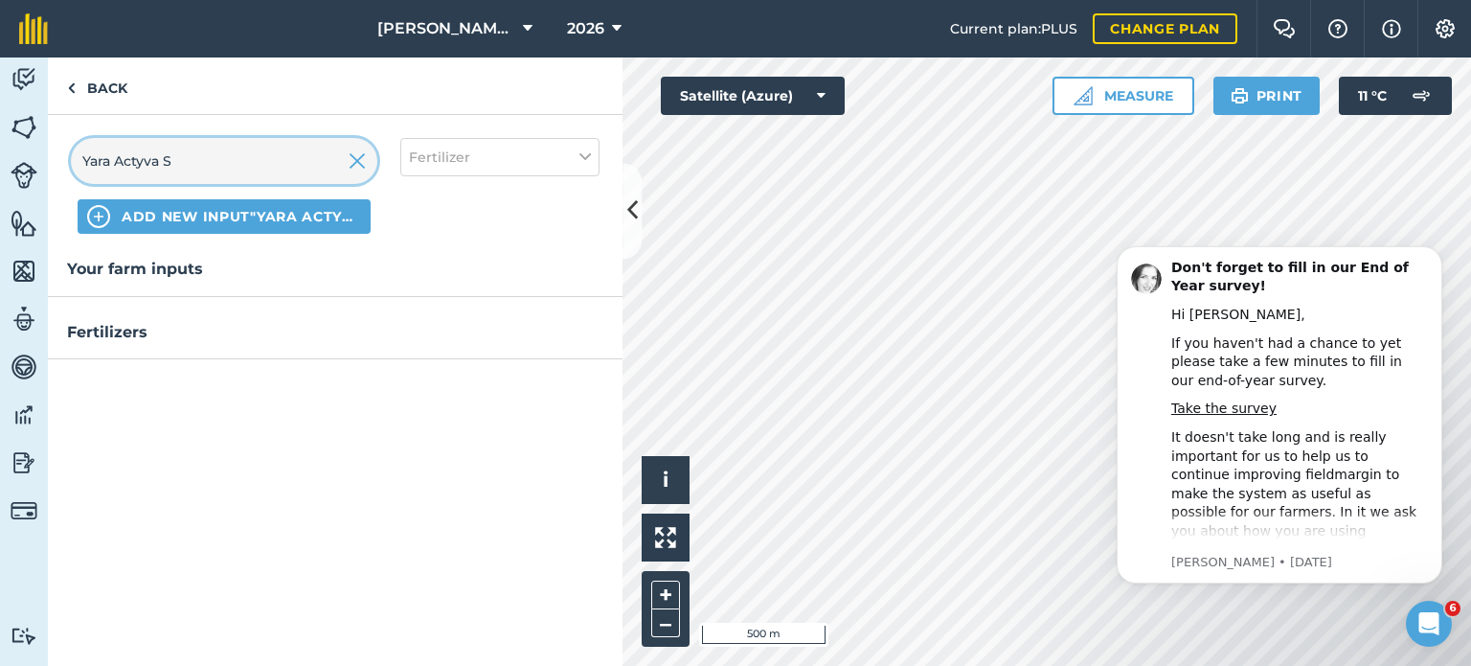
type input "Yara Actyva S"
click at [319, 213] on span "ADD NEW INPUT "Yara Actyva S"" at bounding box center [241, 216] width 239 height 19
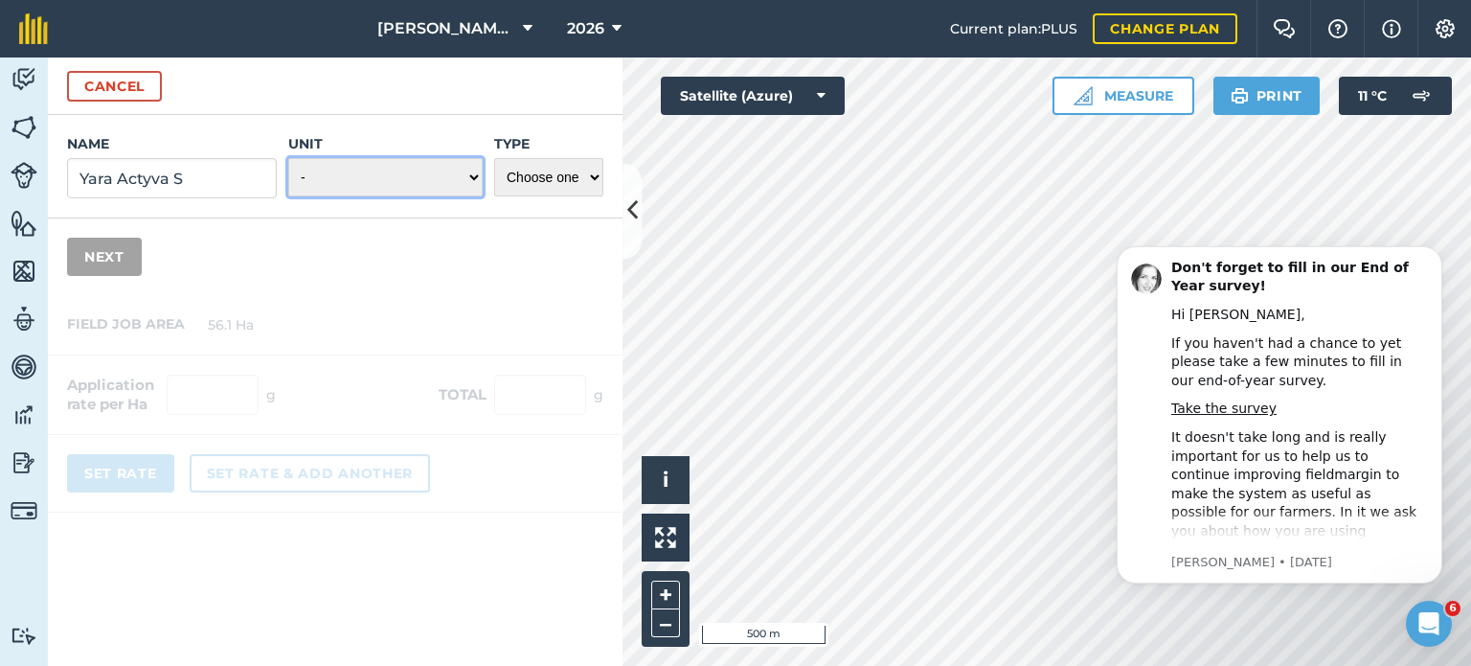
click at [411, 175] on select "- Grams/g Kilograms/kg Metric tonnes/t Millilitres/ml Litres/L Ounces/oz Pounds…" at bounding box center [385, 177] width 194 height 38
select select "KILOGRAMS"
click at [289, 158] on select "- Grams/g Kilograms/kg Metric tonnes/t Millilitres/ml Litres/L Ounces/oz Pounds…" at bounding box center [385, 177] width 194 height 38
click at [552, 183] on select "Choose one Fertilizer Seed Spray Fuel Other" at bounding box center [548, 177] width 109 height 38
select select "FERTILIZER"
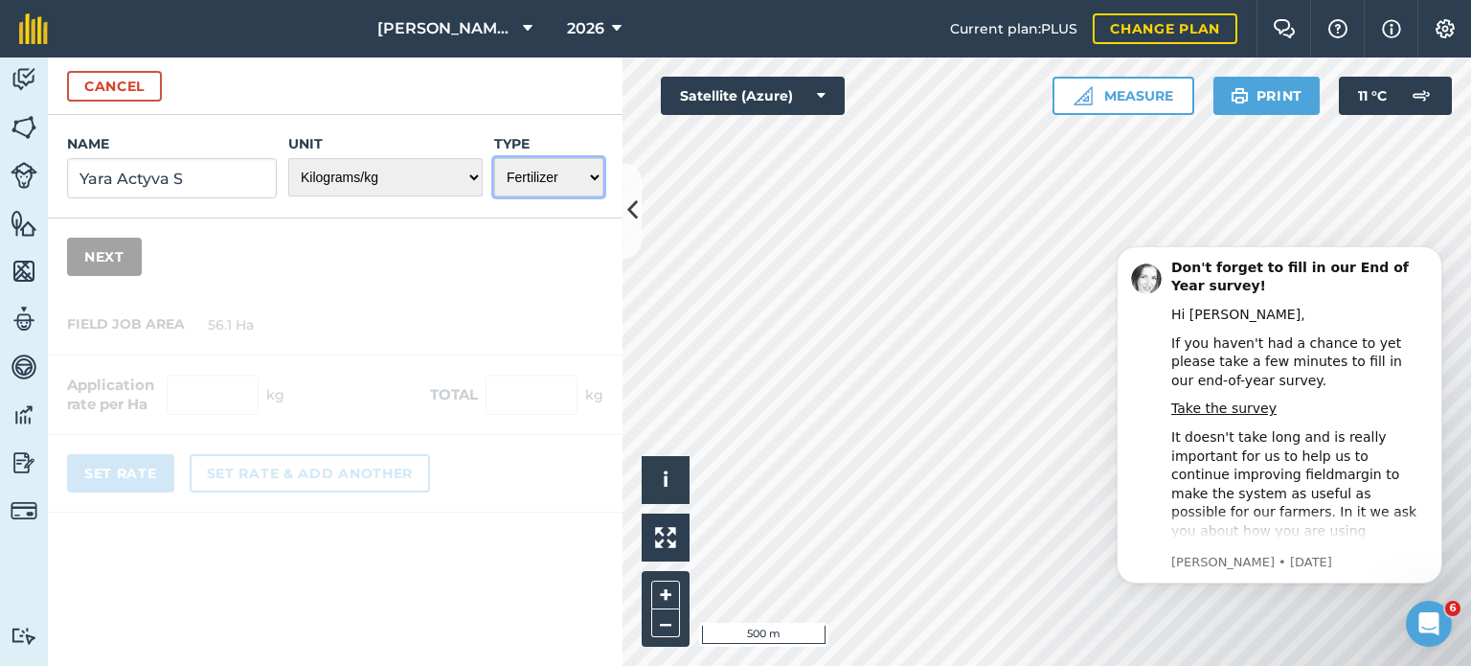
click at [494, 158] on select "Choose one Fertilizer Seed Spray Fuel Other" at bounding box center [548, 177] width 109 height 38
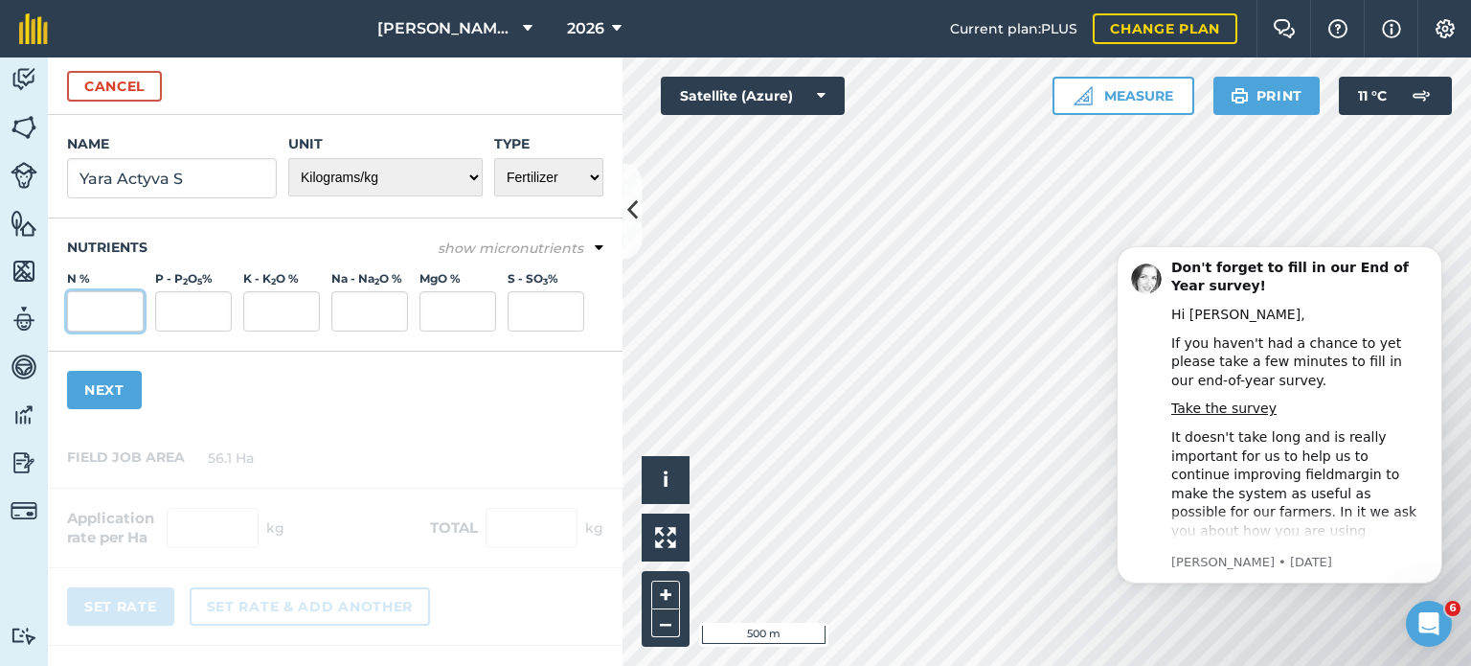
click at [131, 302] on input "N %" at bounding box center [105, 311] width 77 height 40
type input "15.6"
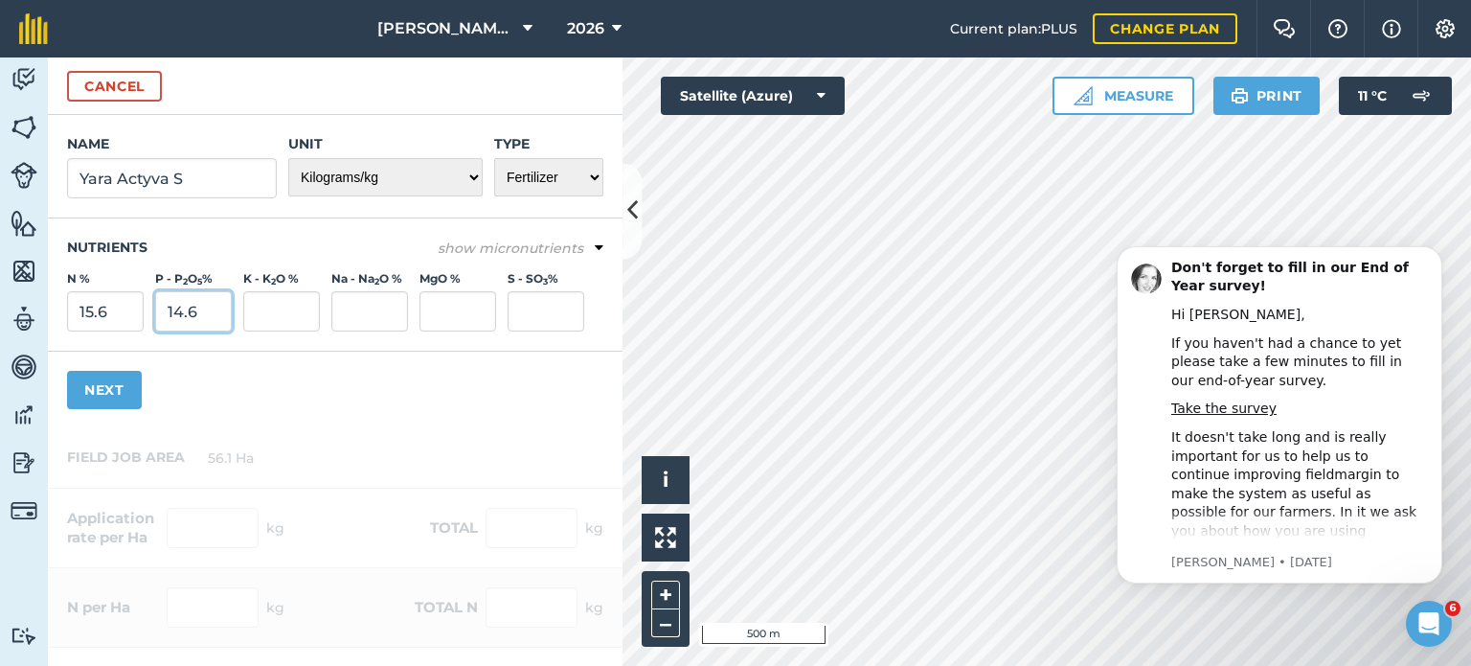
type input "14.6"
type input "6.5"
click at [105, 383] on button "Next" at bounding box center [104, 390] width 75 height 38
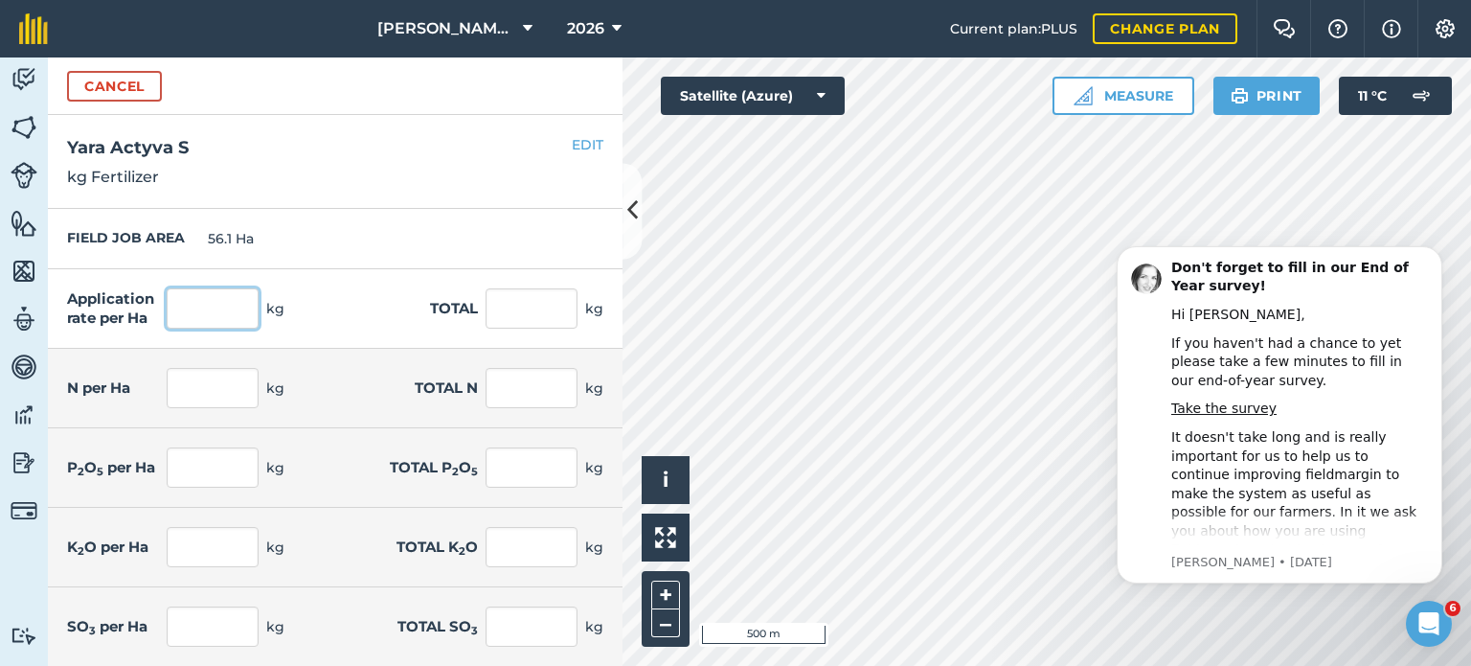
click at [245, 302] on input "text" at bounding box center [213, 308] width 92 height 40
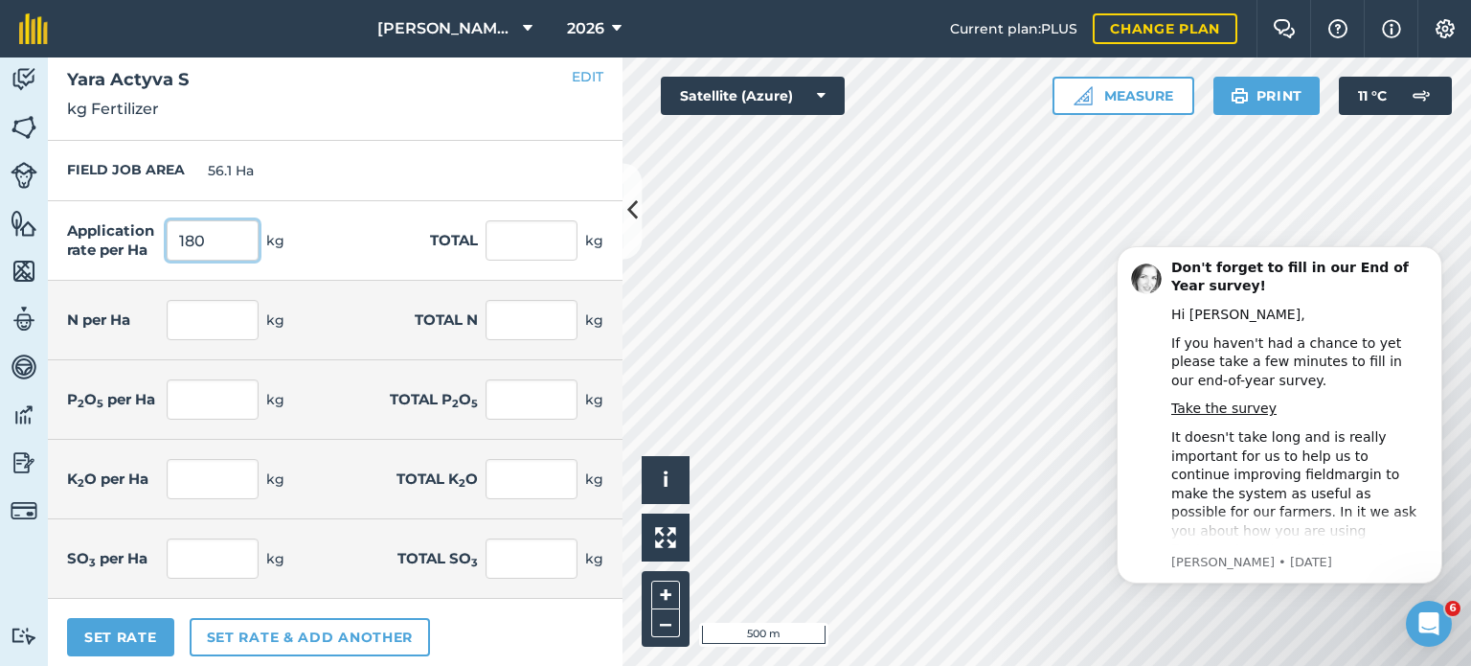
scroll to position [77, 0]
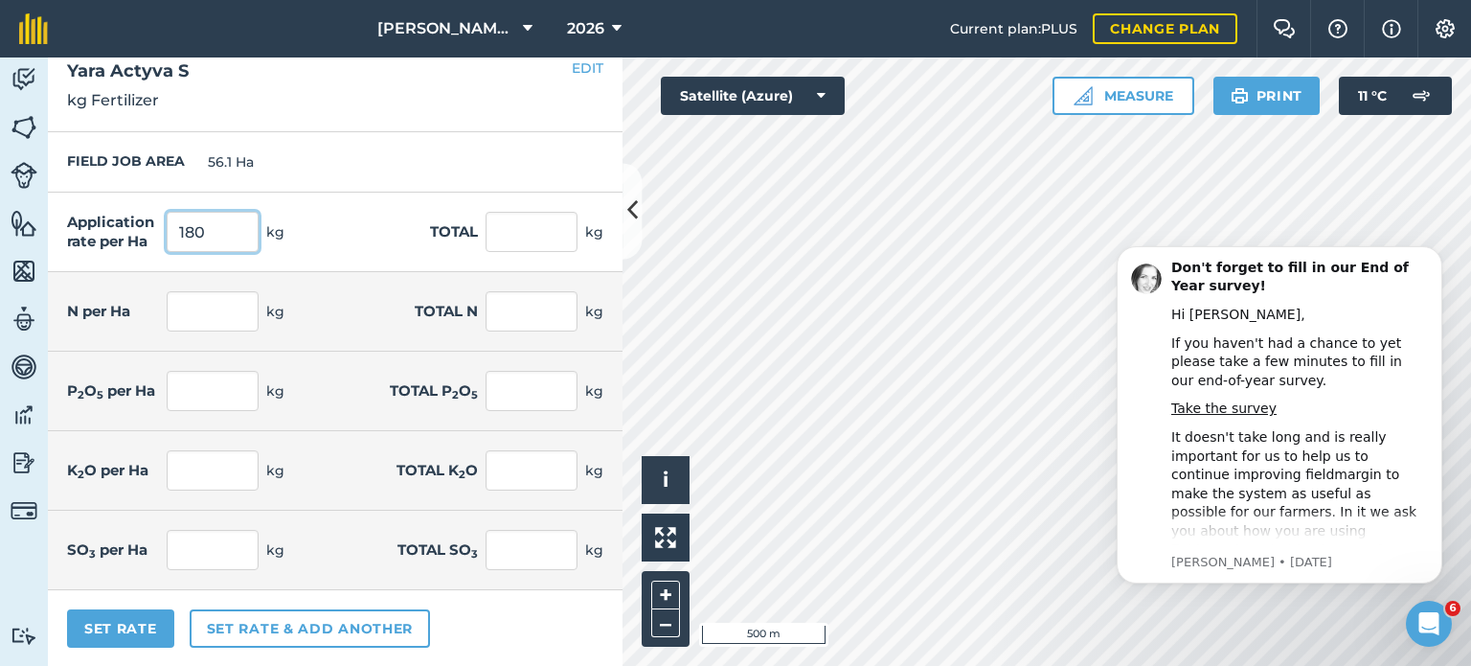
type input "180"
type input "10,096.2"
type input "28.08"
type input "1,575.007"
type input "26.28"
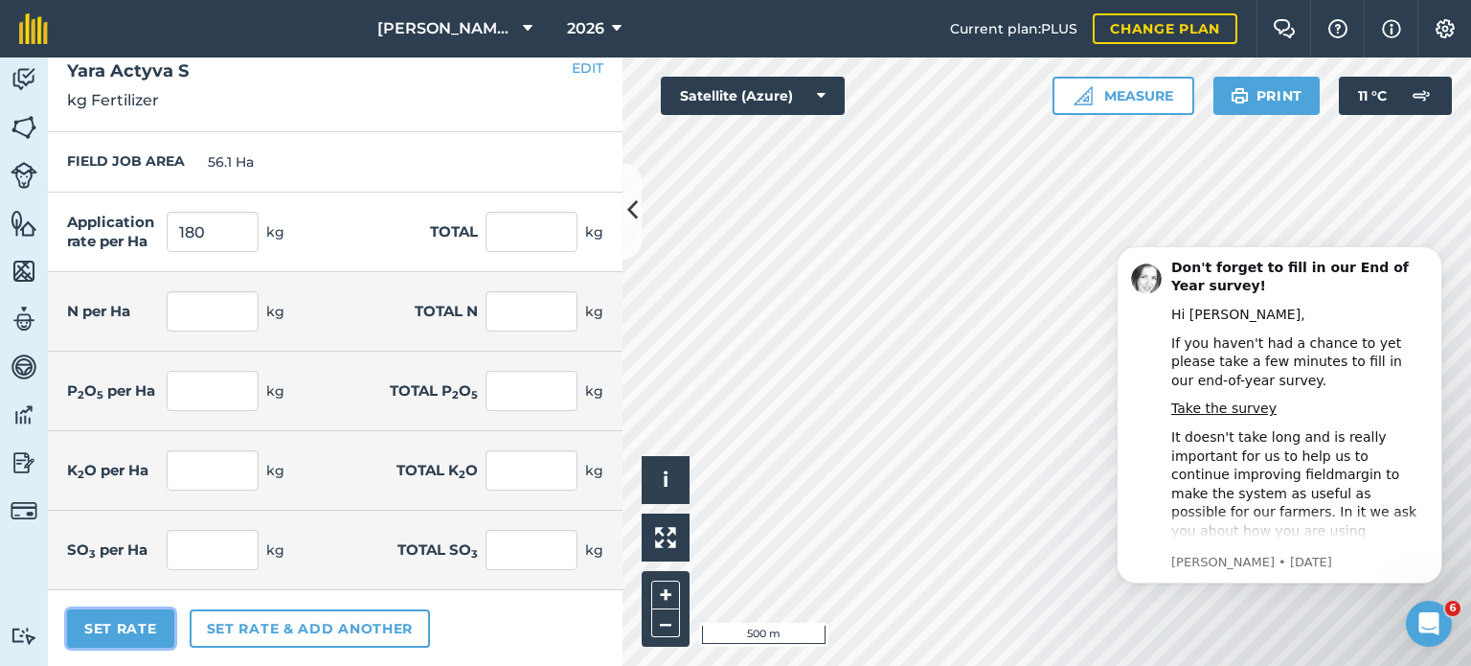
type input "1,474.045"
type input "26.28"
type input "1,474.045"
type input "11.7"
type input "656.253"
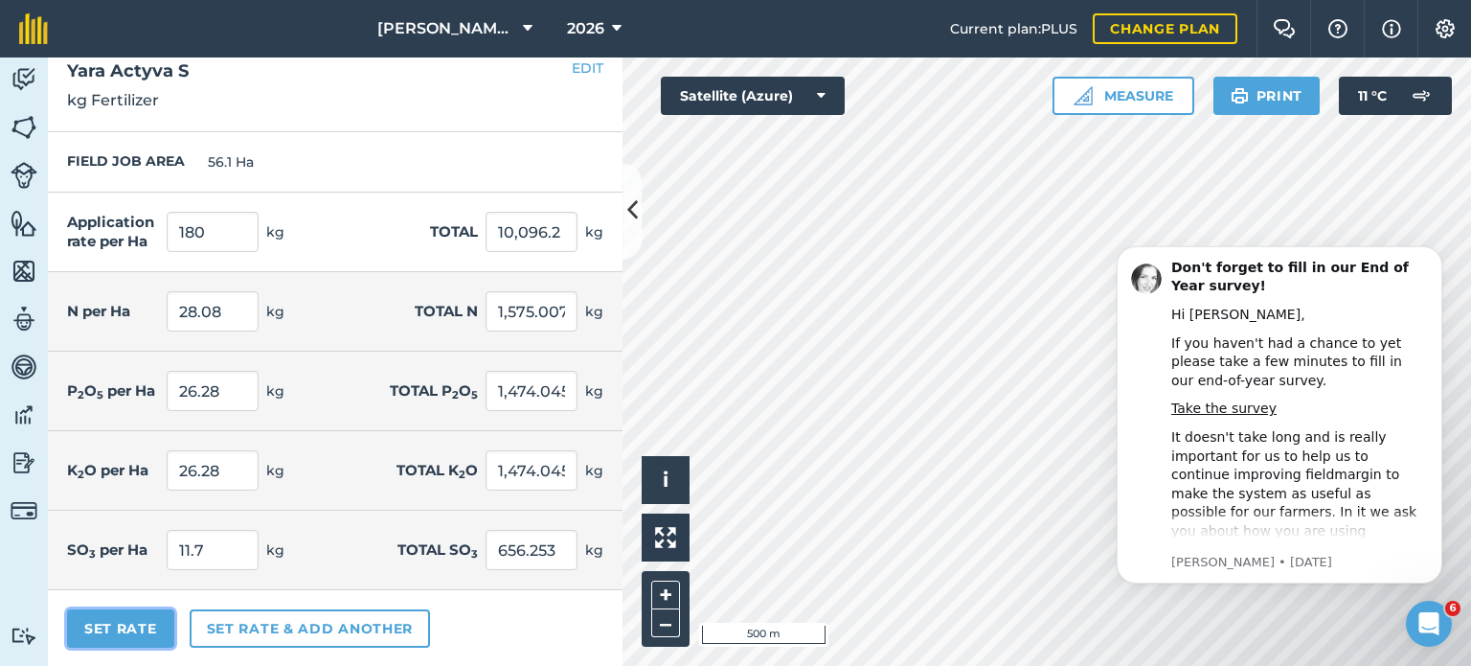
click at [153, 619] on button "Set Rate" at bounding box center [120, 628] width 107 height 38
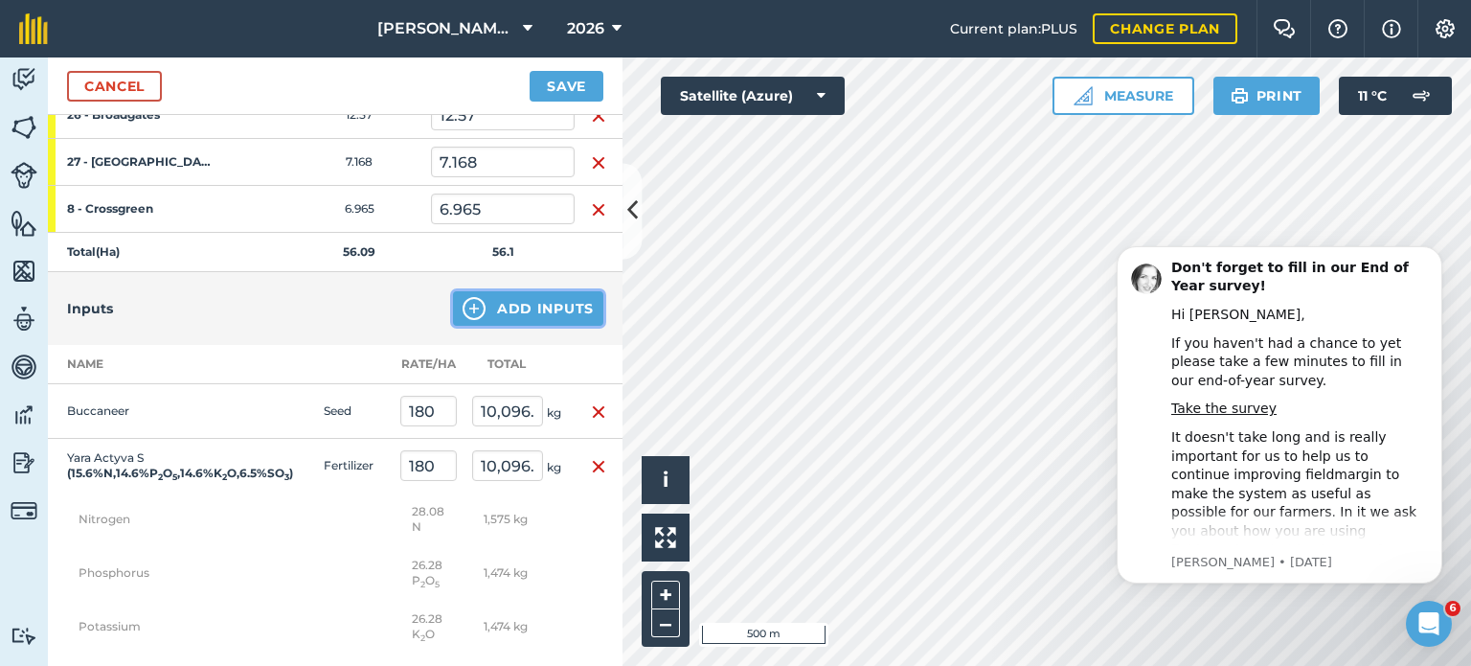
click at [528, 303] on button "Add Inputs" at bounding box center [528, 308] width 150 height 34
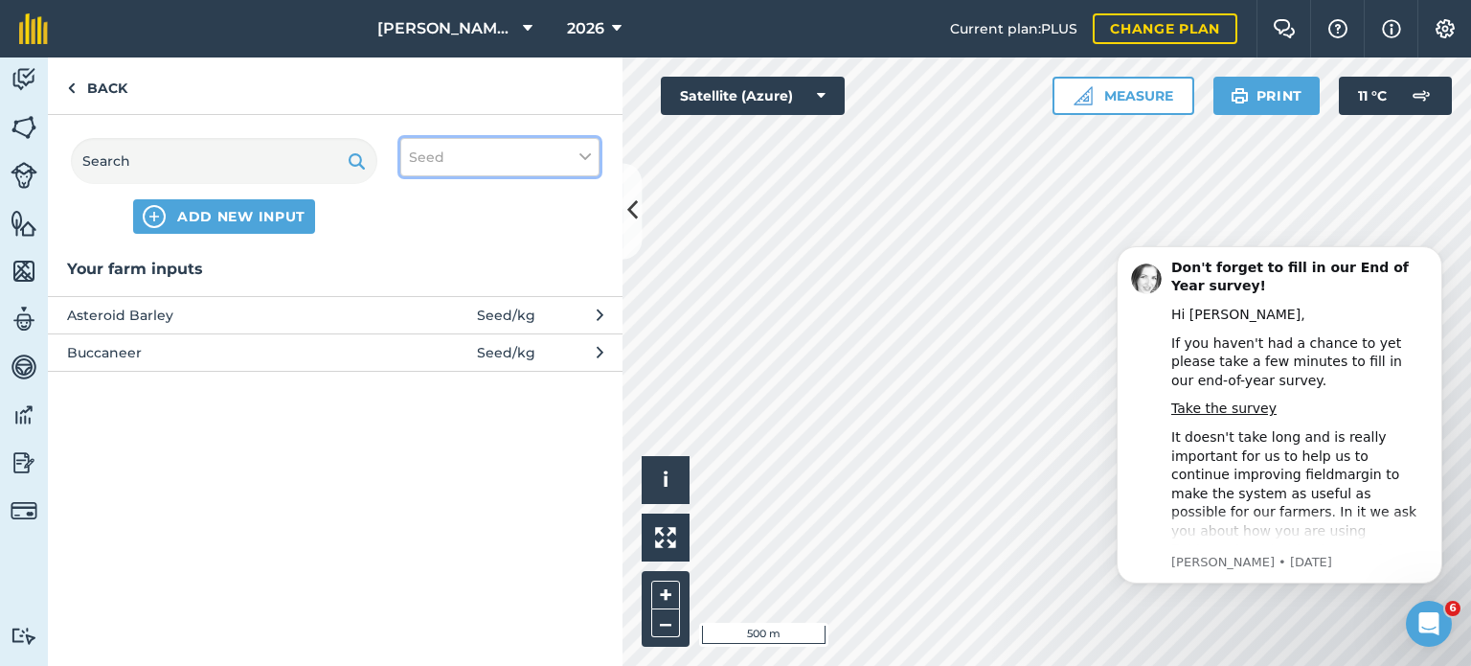
click at [417, 168] on button "Seed" at bounding box center [499, 157] width 199 height 38
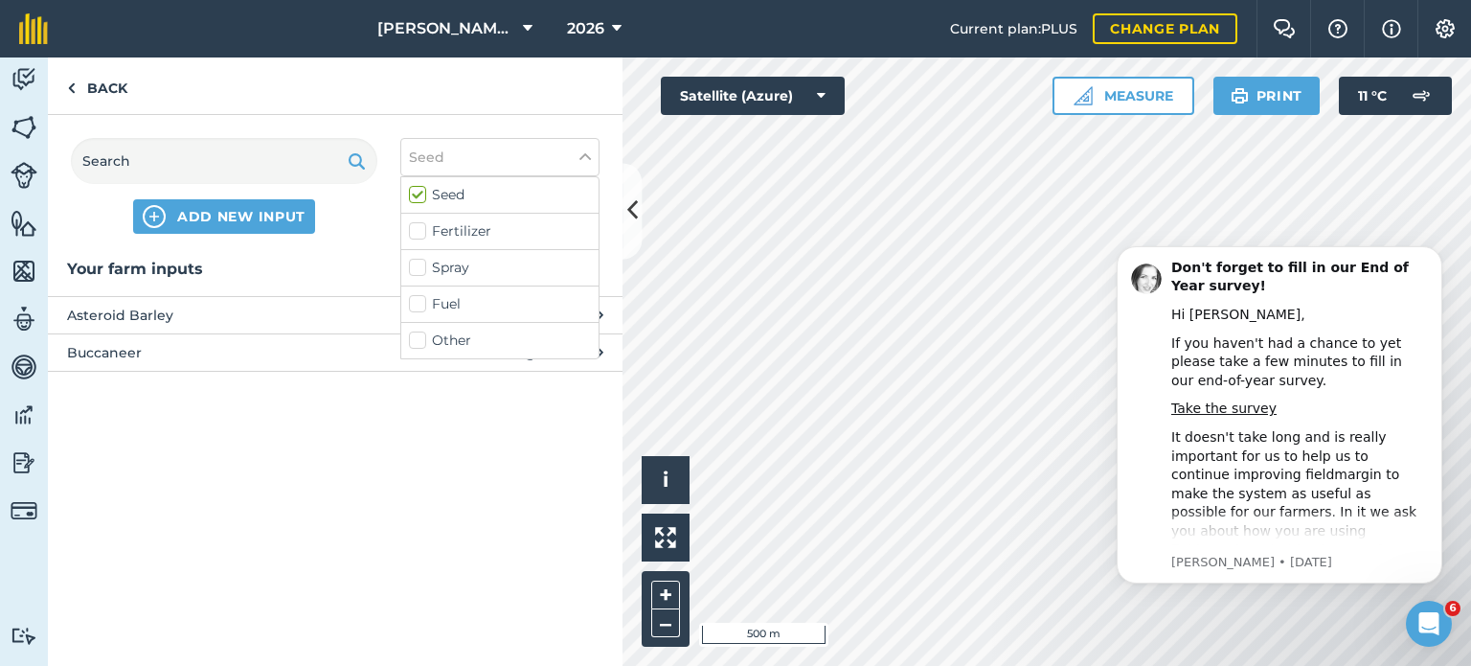
drag, startPoint x: 416, startPoint y: 332, endPoint x: 280, endPoint y: 190, distance: 197.2
click at [415, 332] on label "Other" at bounding box center [500, 340] width 182 height 20
click at [415, 332] on input "Other" at bounding box center [415, 336] width 12 height 12
checkbox input "true"
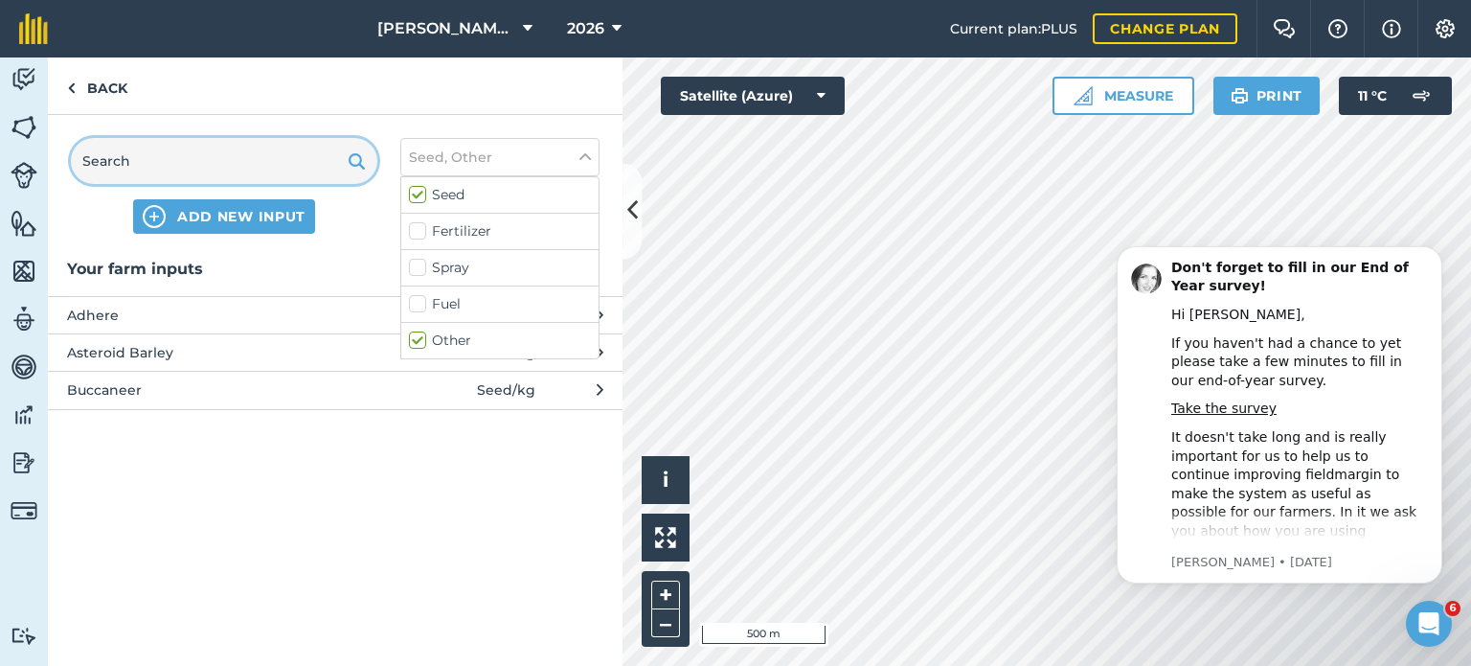
click at [199, 139] on input "text" at bounding box center [224, 161] width 307 height 46
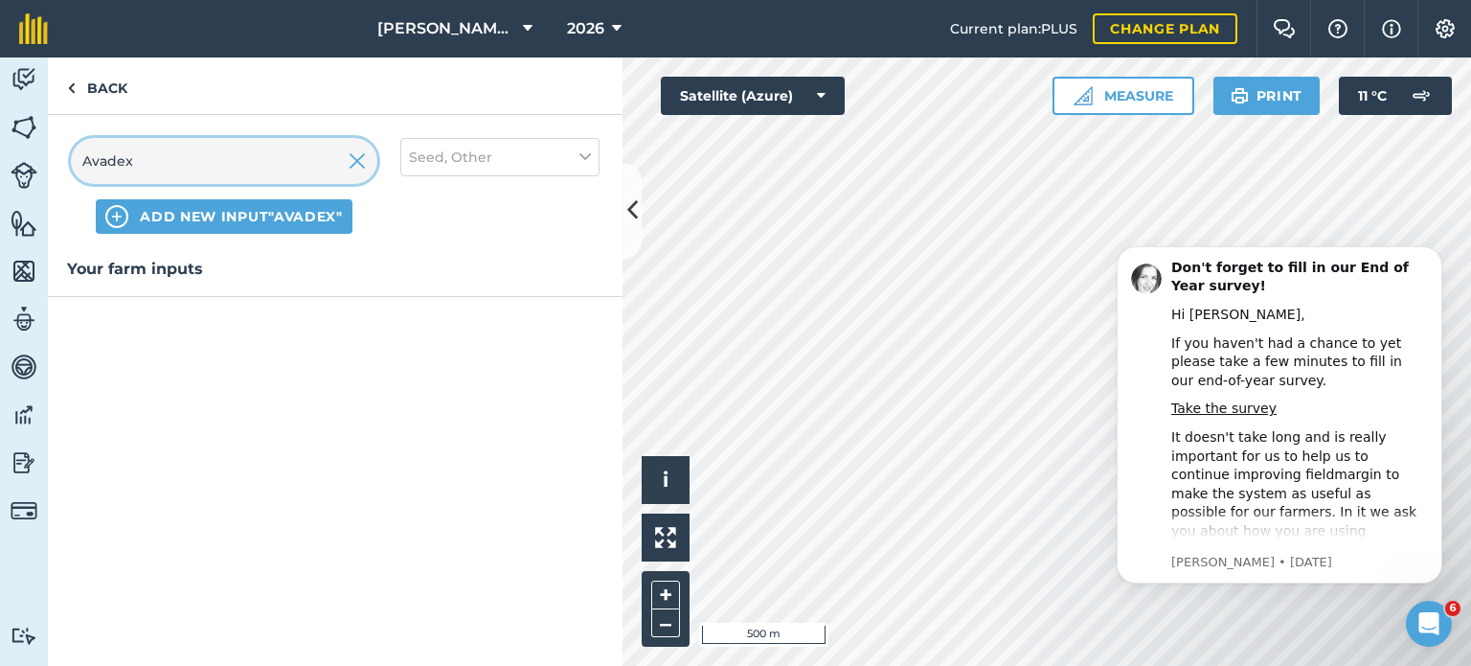
type input "Avadex"
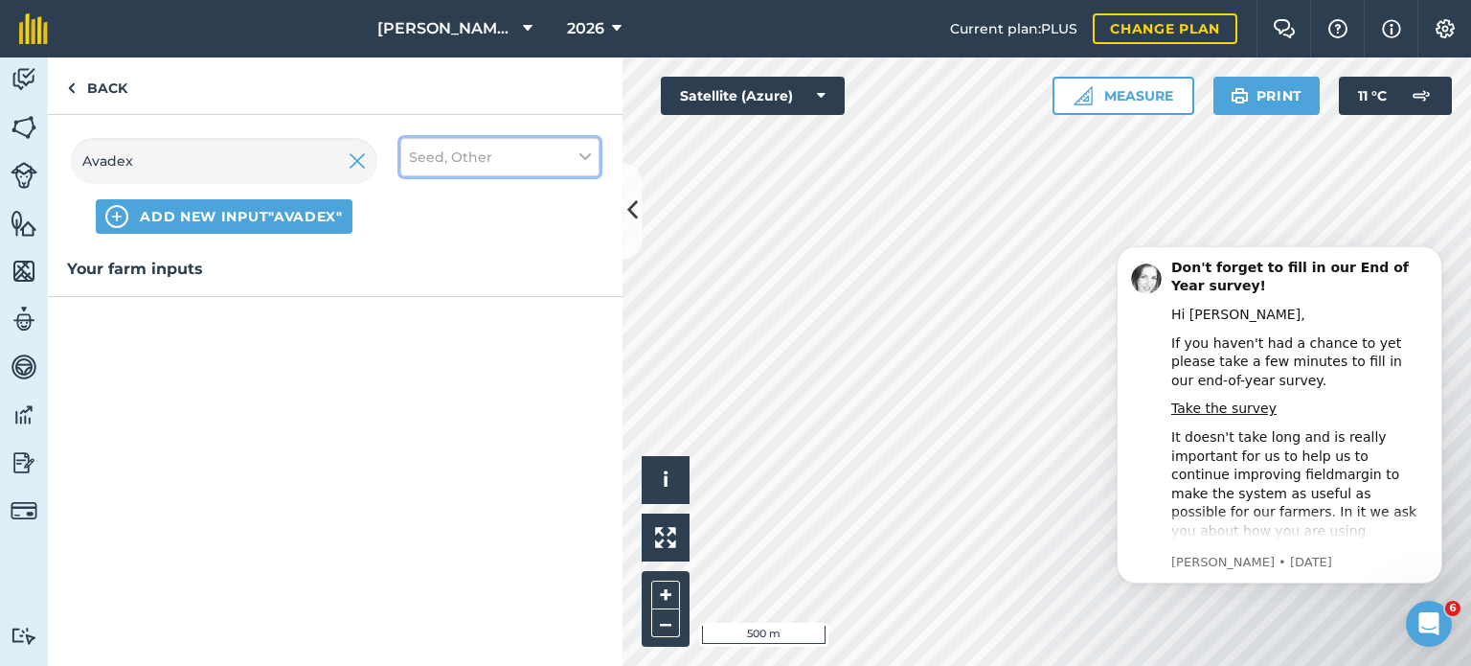
click at [428, 150] on span "Seed, Other" at bounding box center [450, 157] width 83 height 21
click at [425, 191] on label "Seed" at bounding box center [500, 195] width 182 height 20
click at [422, 191] on input "Seed" at bounding box center [415, 191] width 12 height 12
checkbox input "false"
click at [419, 266] on label "Spray" at bounding box center [500, 268] width 182 height 20
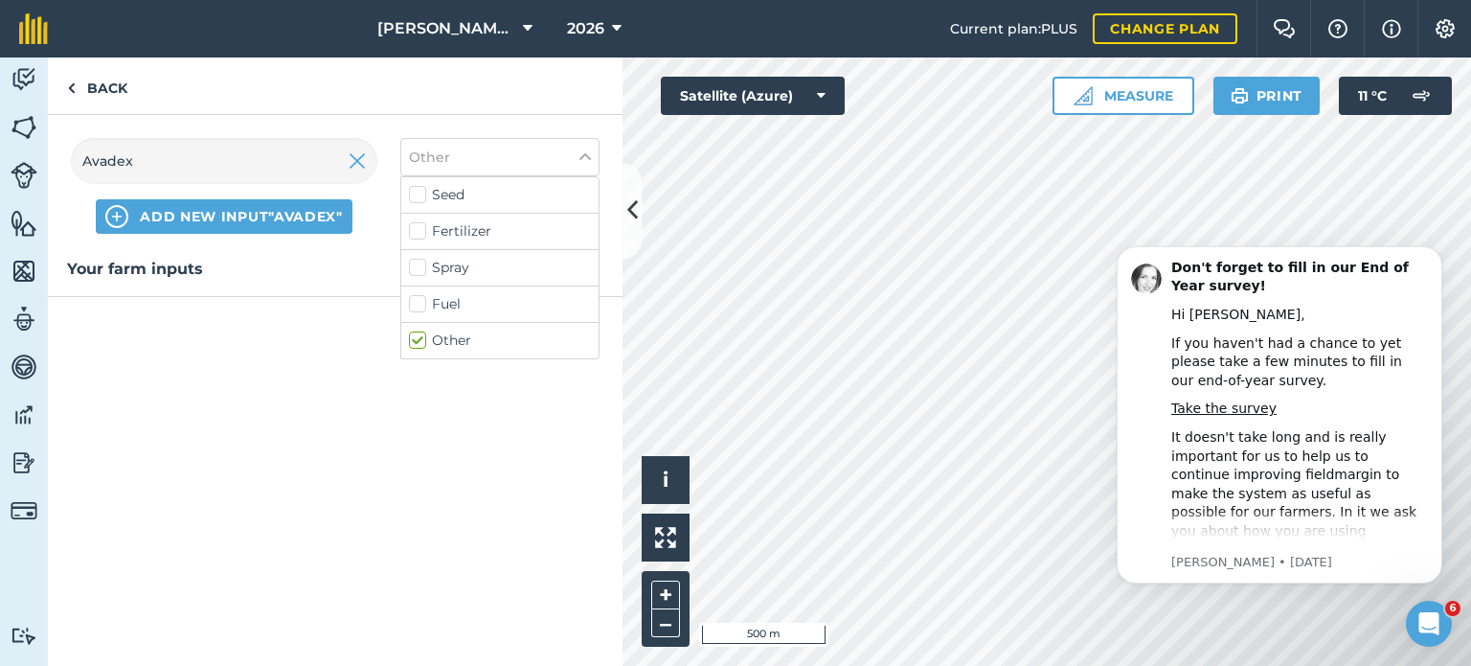
click at [419, 266] on input "Spray" at bounding box center [415, 264] width 12 height 12
checkbox input "true"
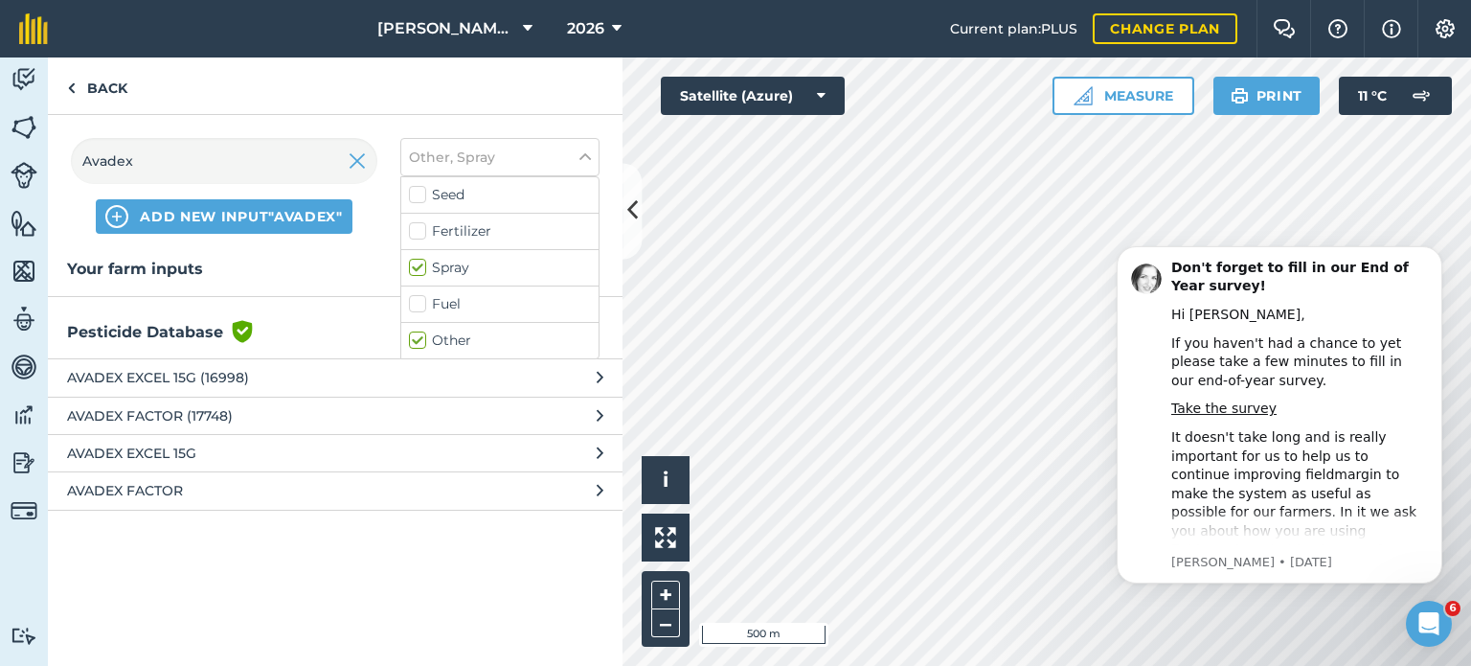
click at [412, 333] on label "Other" at bounding box center [500, 340] width 182 height 20
click at [412, 333] on input "Other" at bounding box center [415, 336] width 12 height 12
checkbox input "false"
click at [256, 379] on span "AVADEX EXCEL 15G (16998)" at bounding box center [223, 377] width 313 height 21
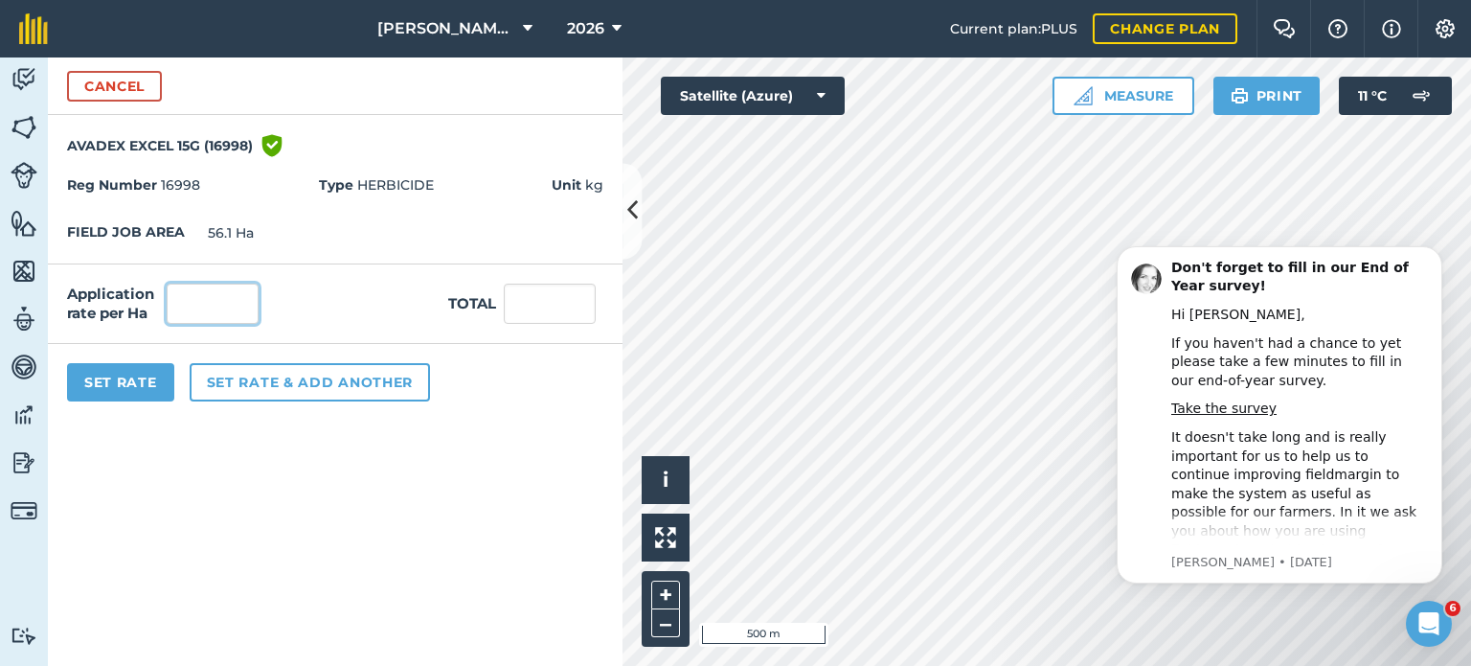
click at [218, 309] on input "text" at bounding box center [213, 304] width 92 height 40
type input "15"
type input "841.35"
click at [124, 382] on button "Set Rate" at bounding box center [120, 382] width 107 height 38
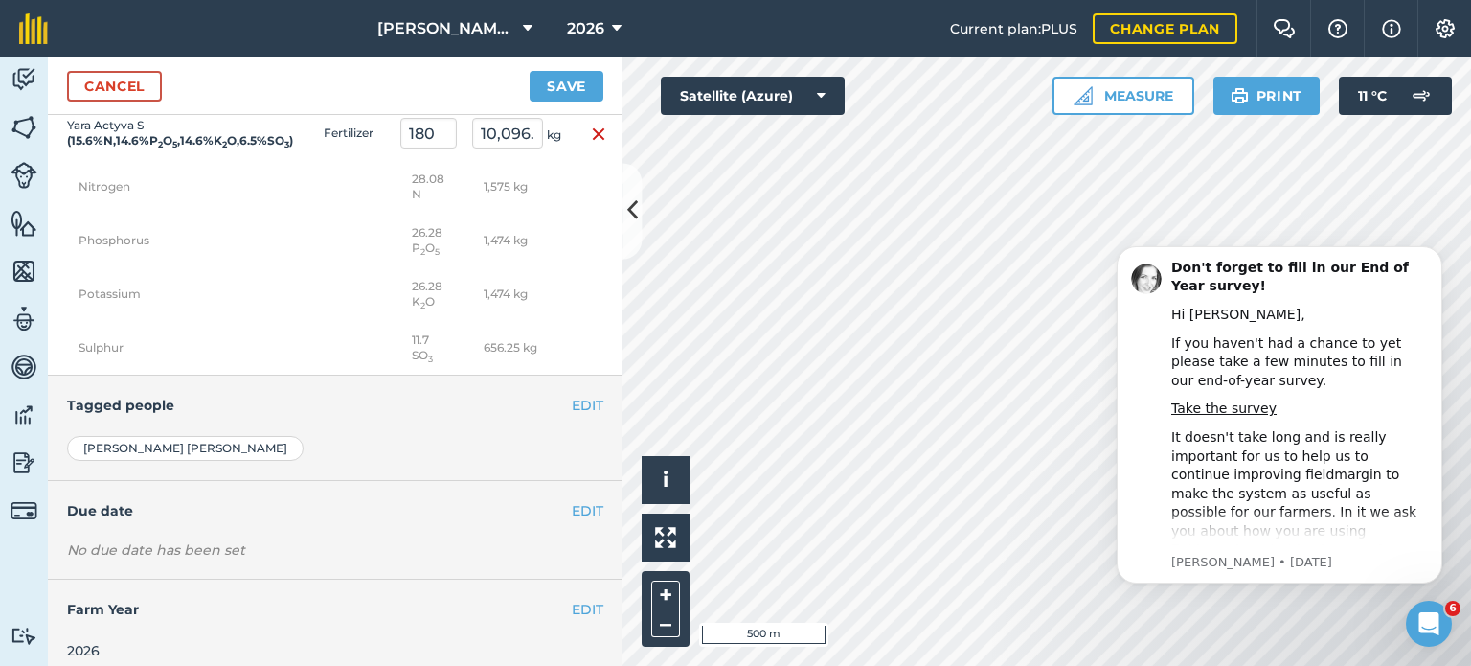
scroll to position [891, 0]
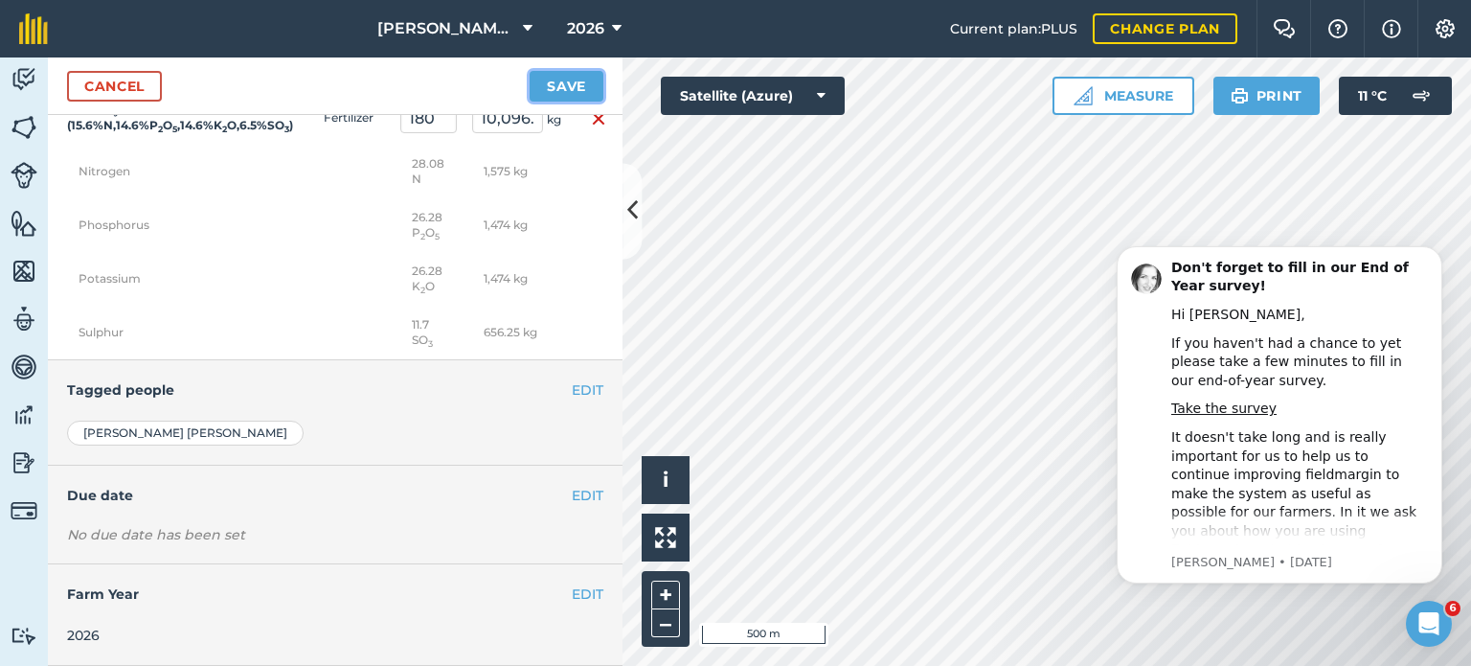
click at [579, 76] on button "Save" at bounding box center [567, 86] width 74 height 31
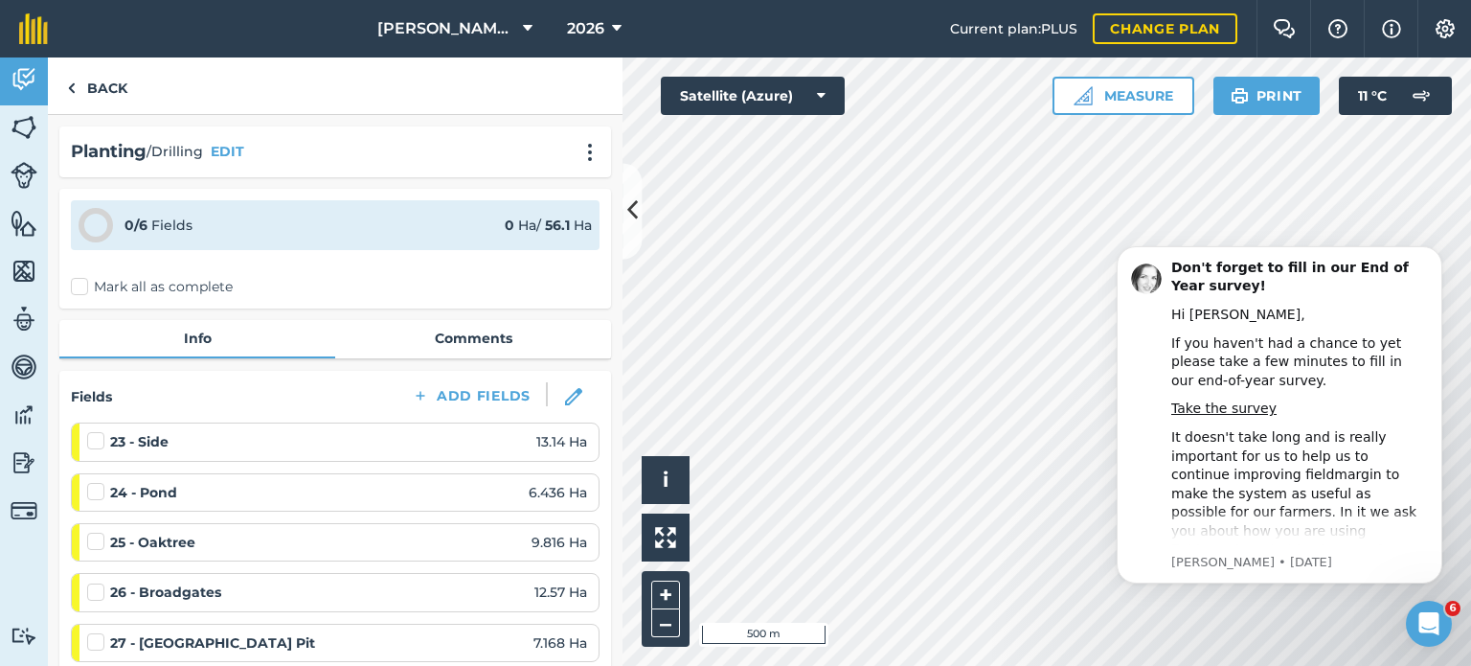
click at [81, 277] on label "Mark all as complete" at bounding box center [152, 287] width 162 height 20
click at [81, 277] on input "Mark all as complete" at bounding box center [77, 283] width 12 height 12
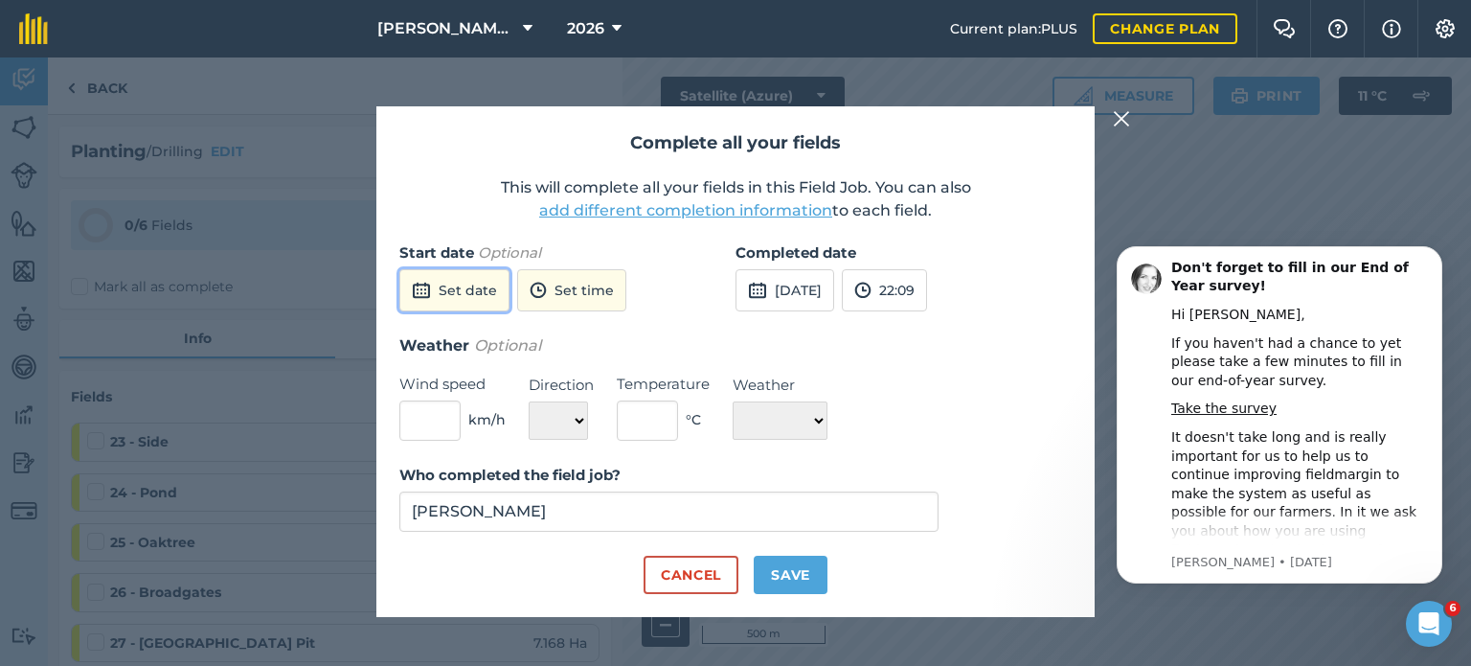
click at [494, 294] on button "Set date" at bounding box center [454, 290] width 110 height 42
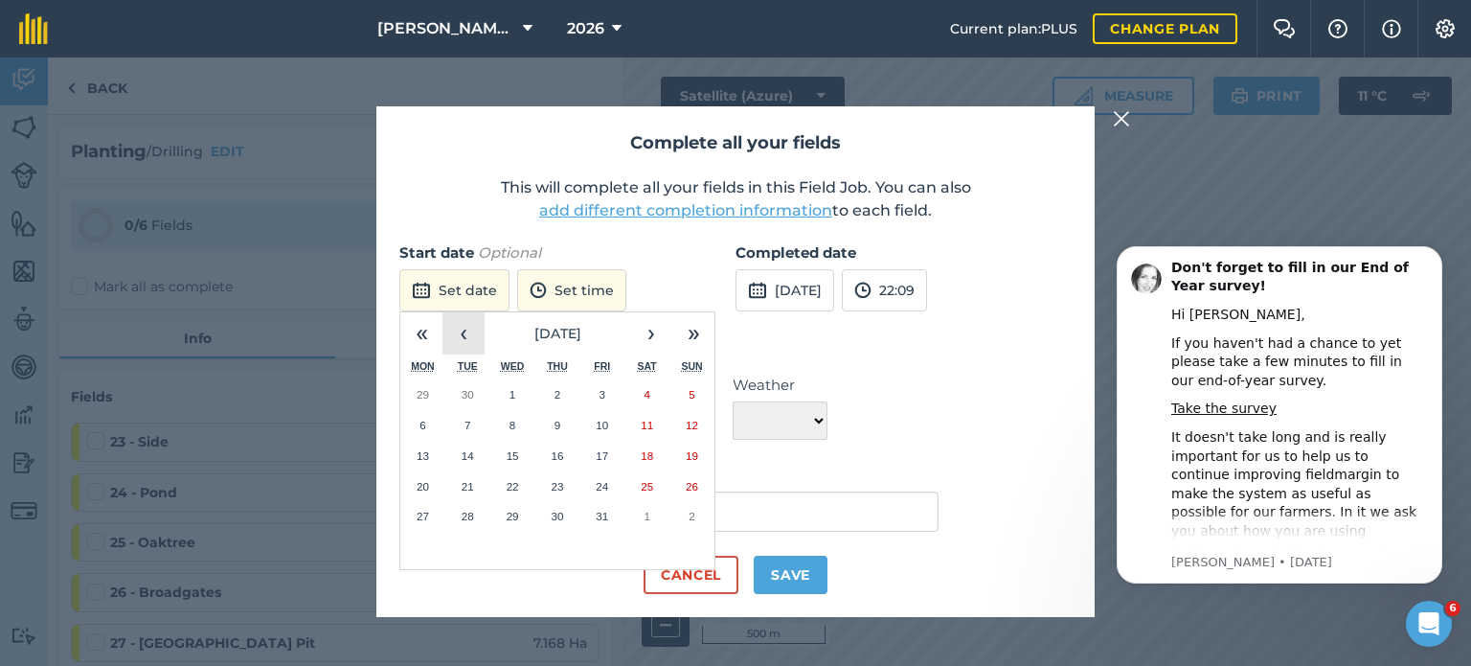
click at [460, 348] on button "‹" at bounding box center [464, 333] width 42 height 42
click at [648, 322] on button "›" at bounding box center [651, 333] width 42 height 42
click at [477, 343] on button "‹" at bounding box center [464, 333] width 42 height 42
click at [521, 487] on button "24" at bounding box center [512, 486] width 45 height 31
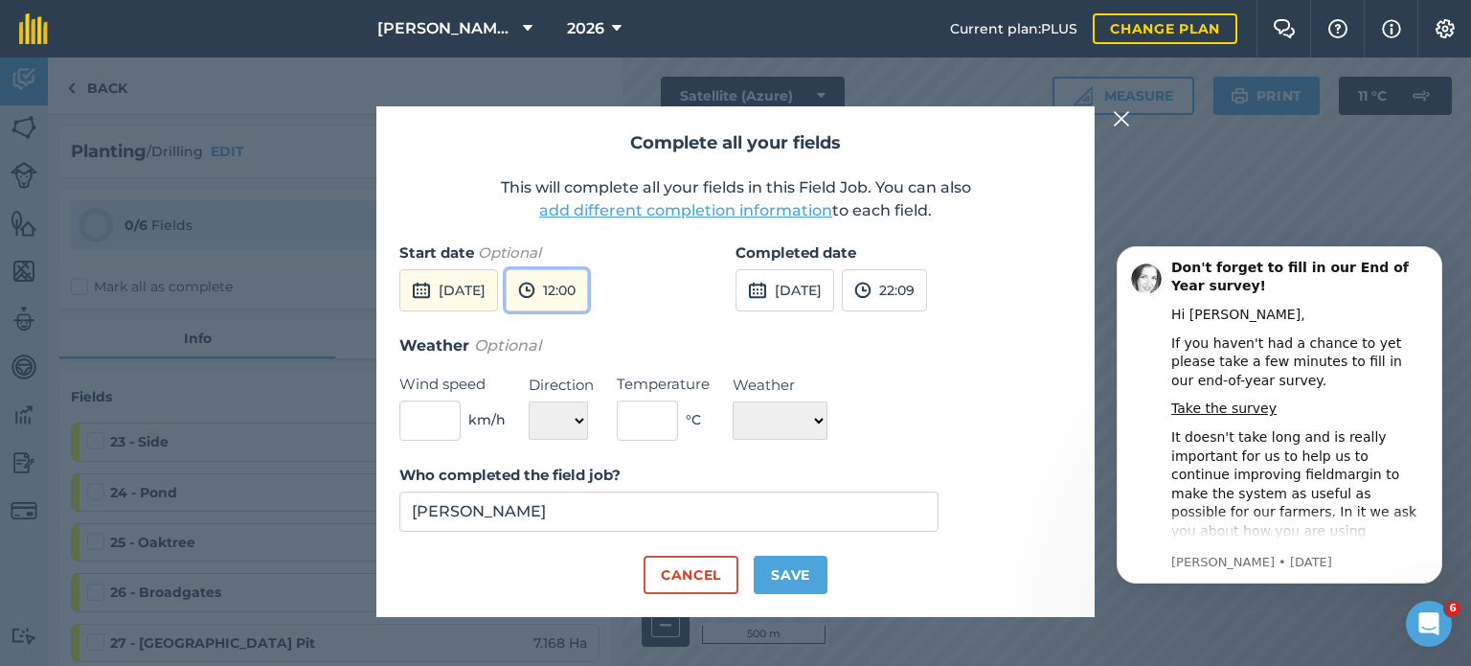
click at [588, 299] on button "12:00" at bounding box center [547, 290] width 82 height 42
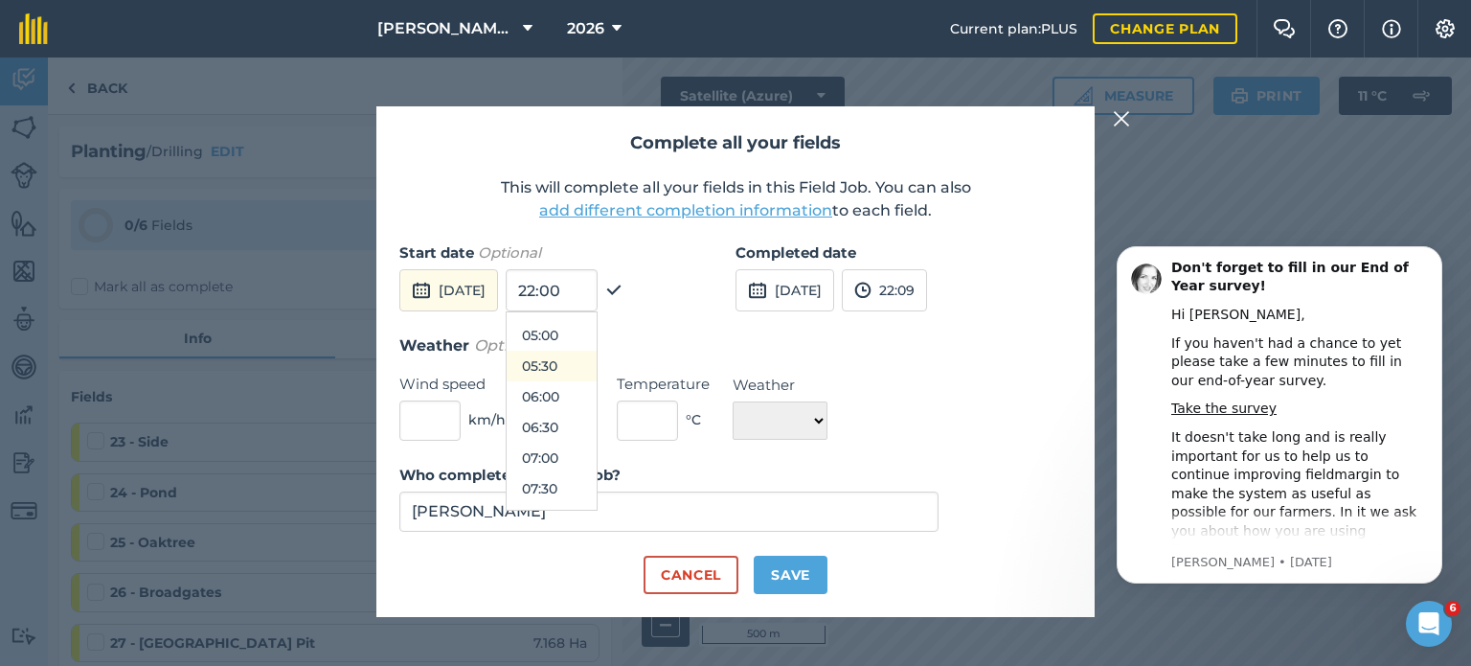
scroll to position [452, 0]
click at [594, 483] on button "10:00" at bounding box center [552, 488] width 90 height 31
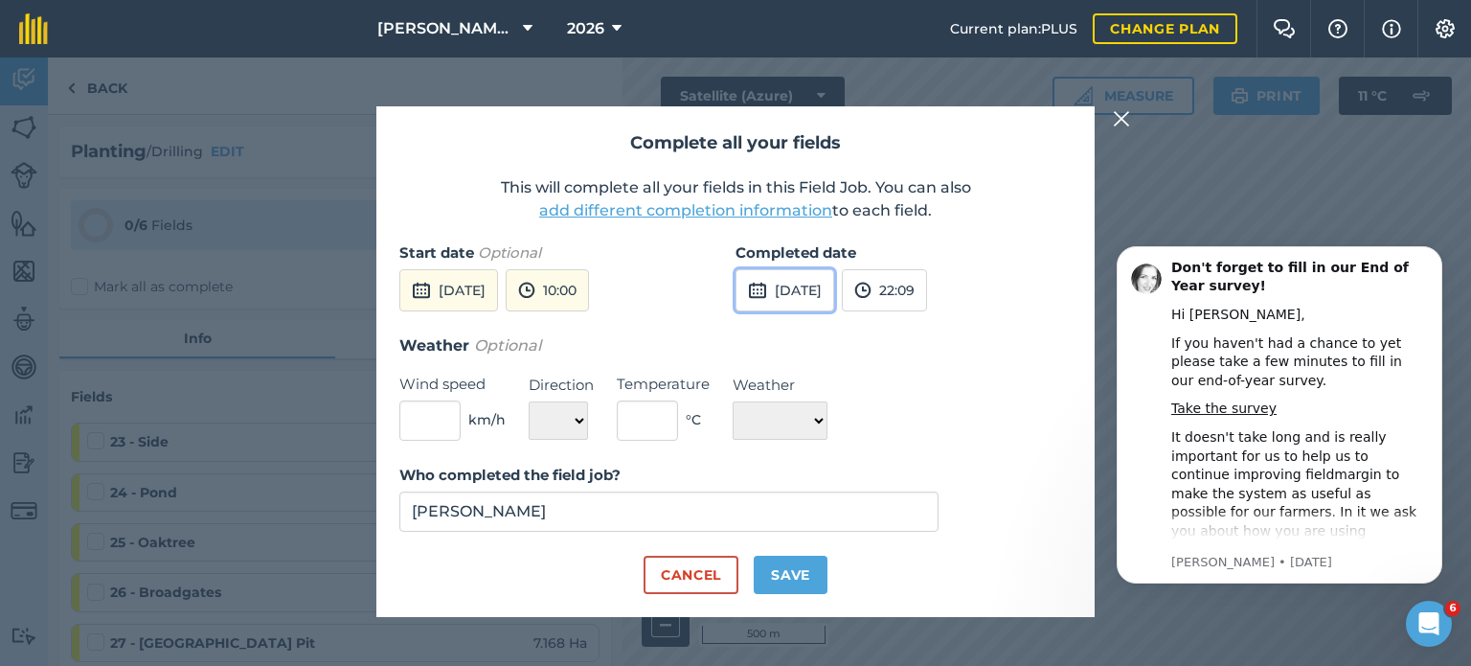
click at [789, 300] on button "[DATE]" at bounding box center [785, 290] width 99 height 42
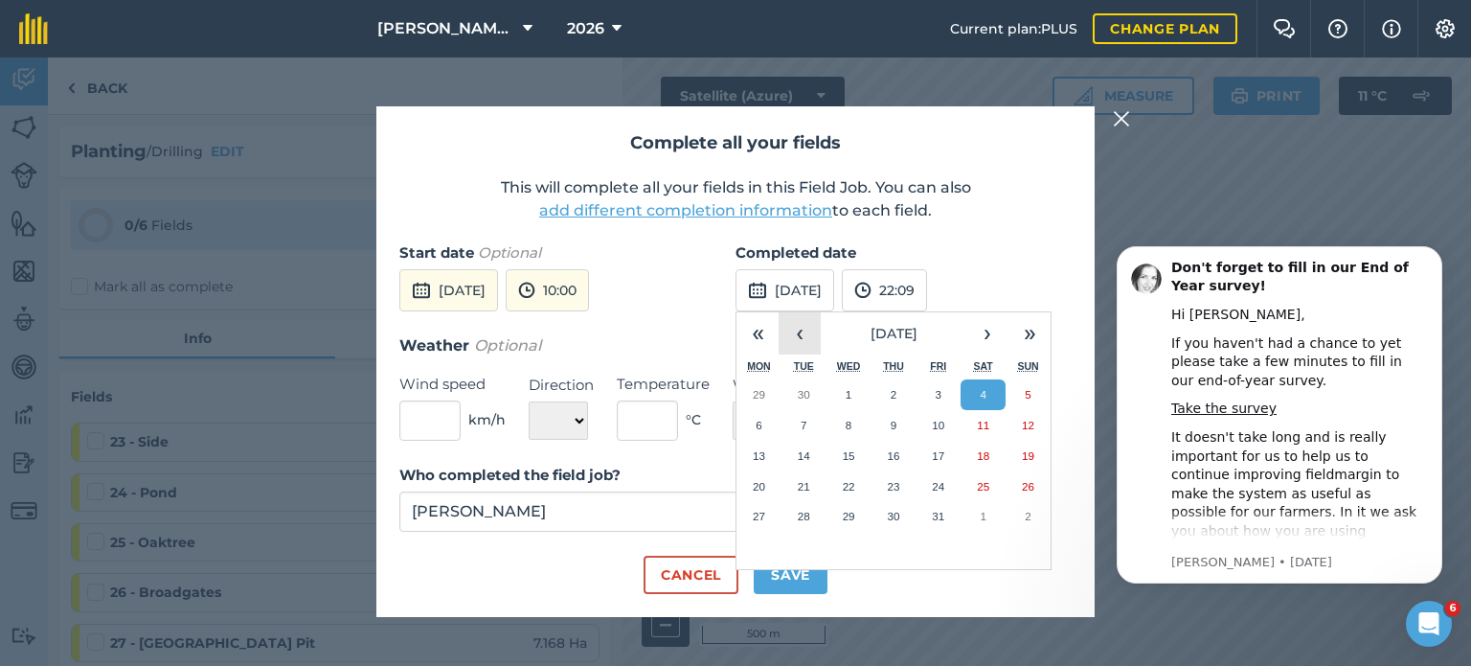
click at [789, 340] on button "‹" at bounding box center [800, 333] width 42 height 42
click at [899, 481] on abbr "25" at bounding box center [893, 486] width 12 height 12
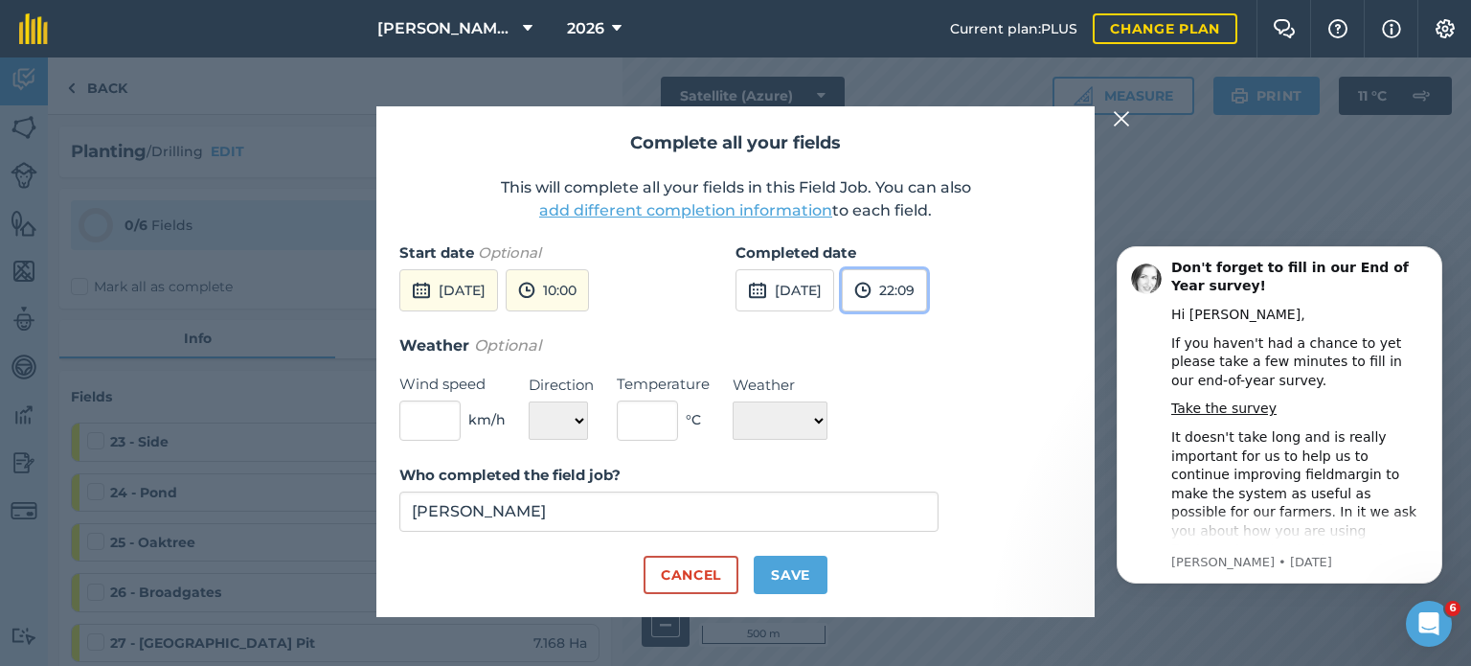
click at [927, 296] on button "22:09" at bounding box center [884, 290] width 85 height 42
click at [924, 365] on button "20:00" at bounding box center [888, 376] width 90 height 31
click at [767, 568] on button "Save" at bounding box center [791, 575] width 74 height 38
checkbox input "true"
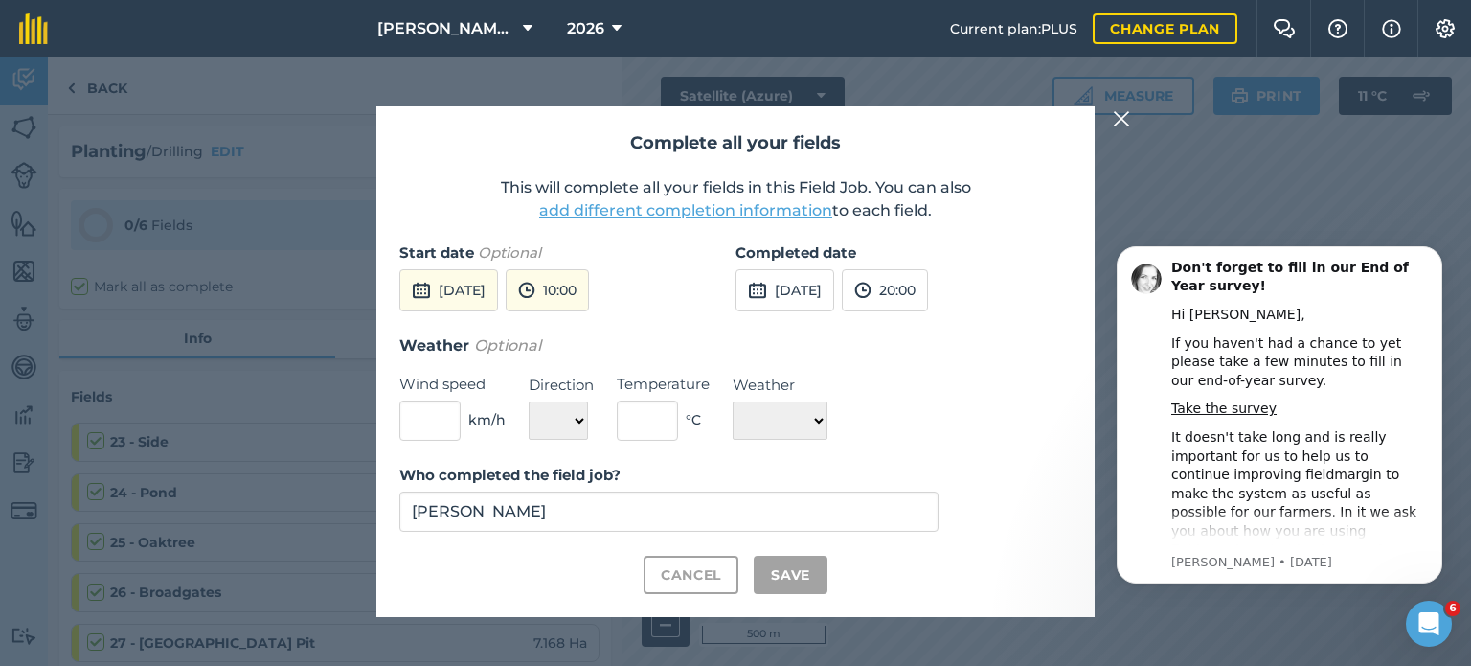
checkbox input "true"
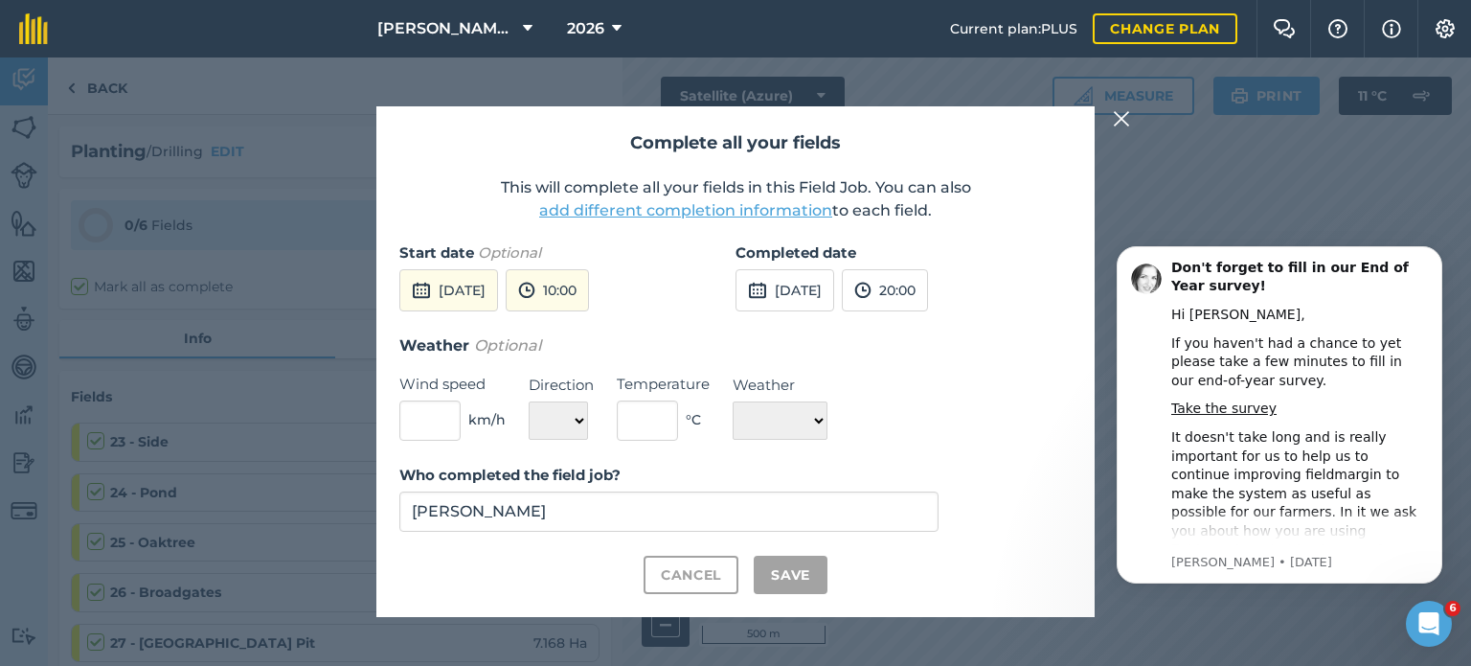
checkbox input "true"
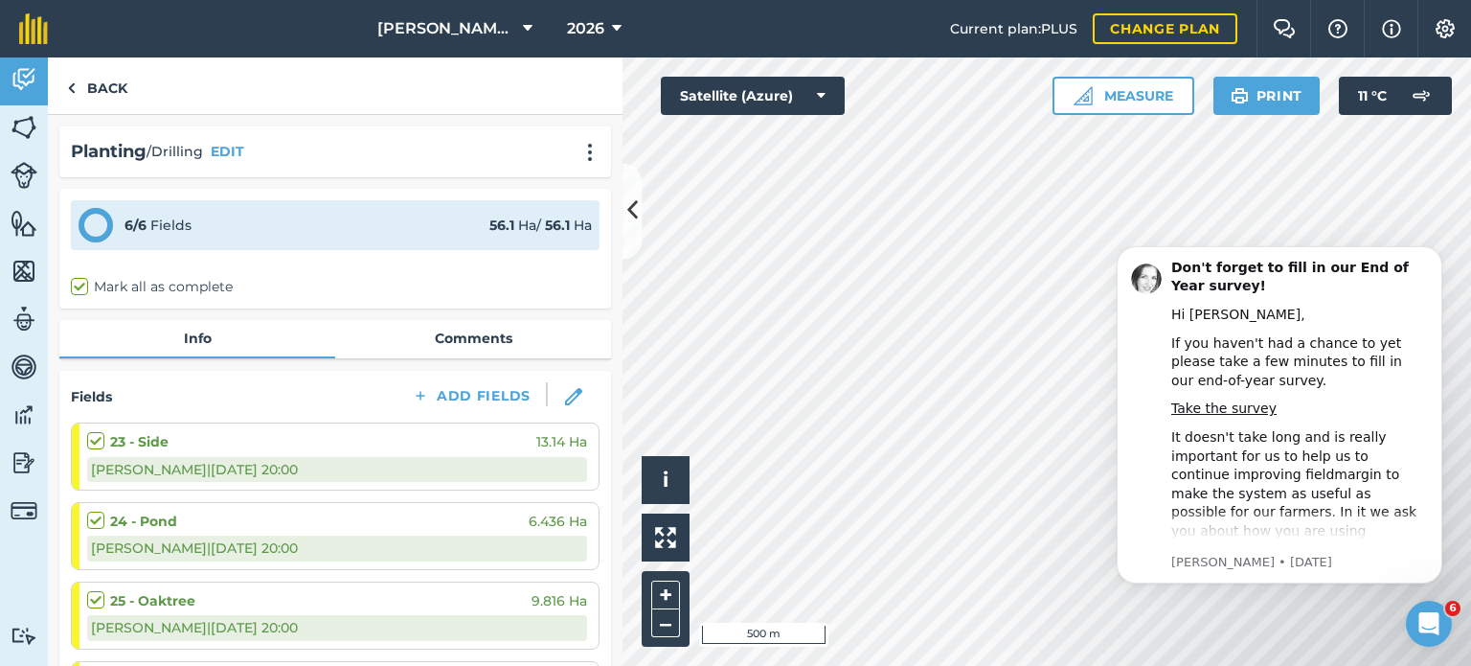
scroll to position [0, 0]
click at [100, 87] on link "Back" at bounding box center [97, 85] width 99 height 57
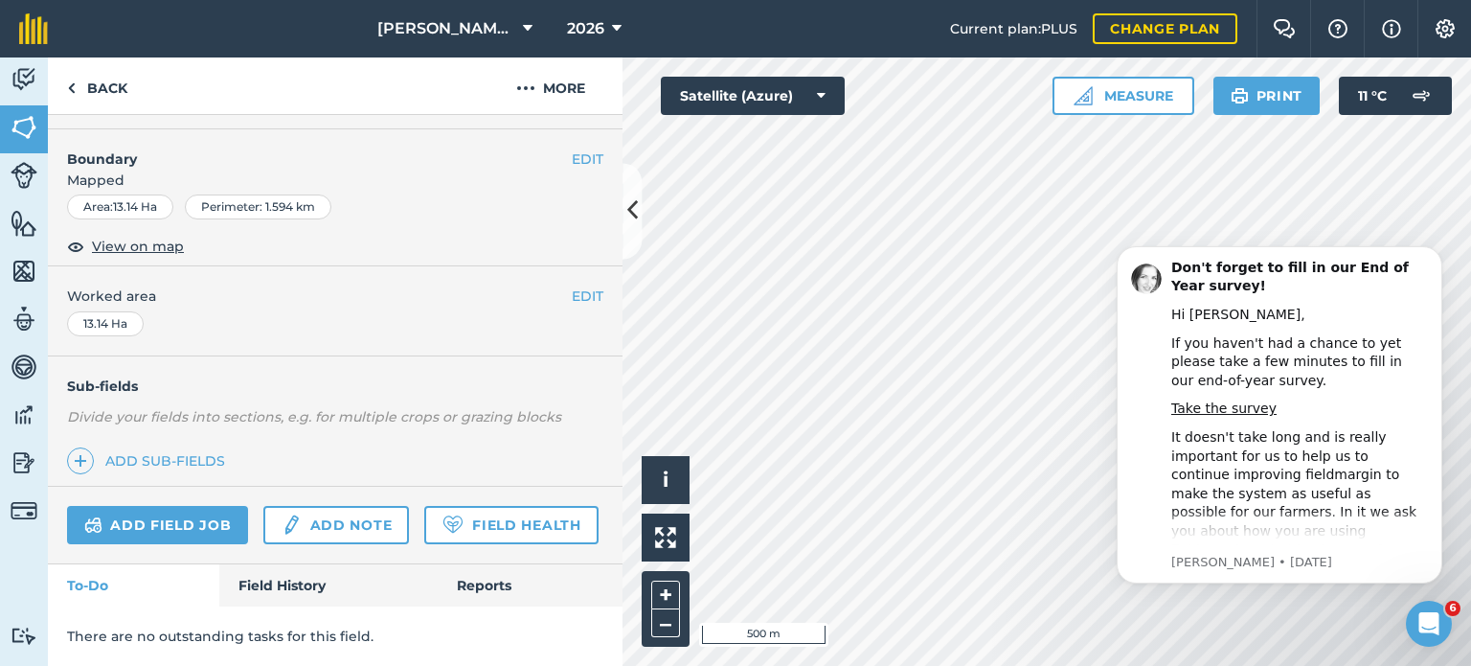
scroll to position [286, 0]
click at [218, 506] on link "Add field job" at bounding box center [157, 525] width 181 height 38
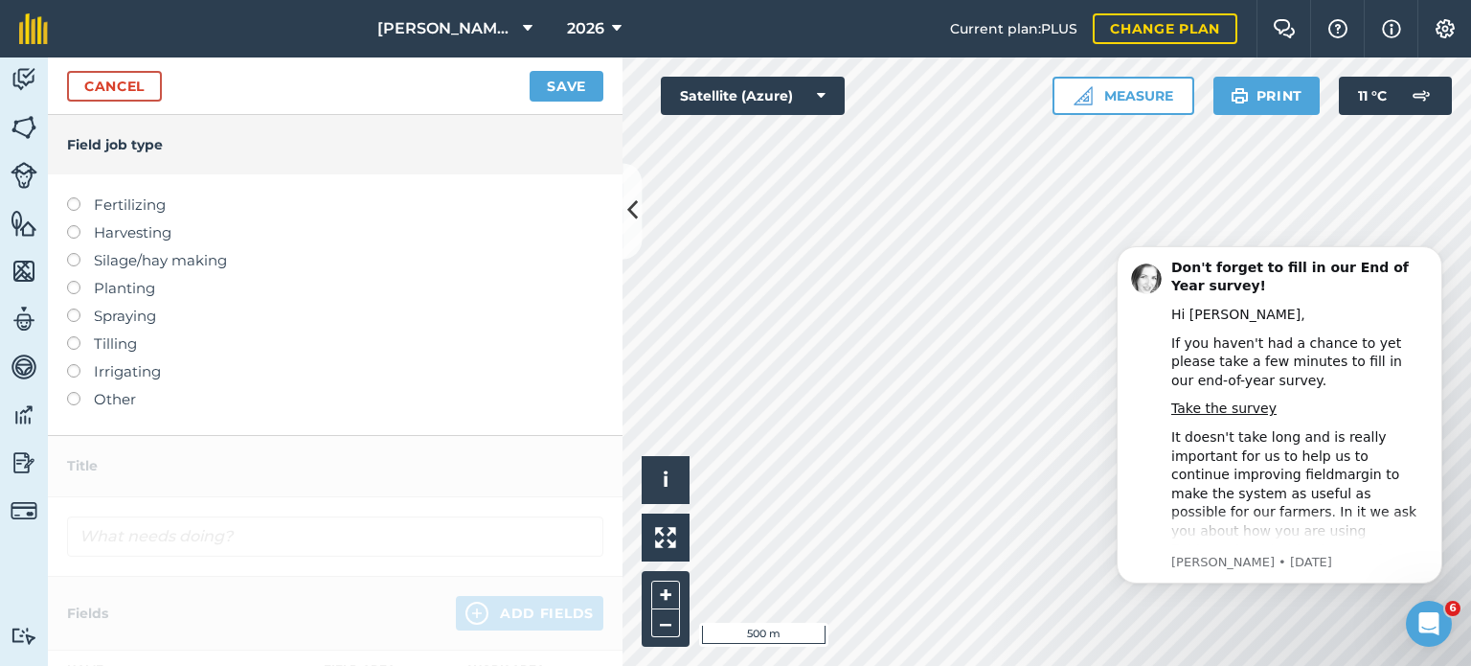
click at [71, 308] on label at bounding box center [80, 308] width 27 height 0
type input "Spraying"
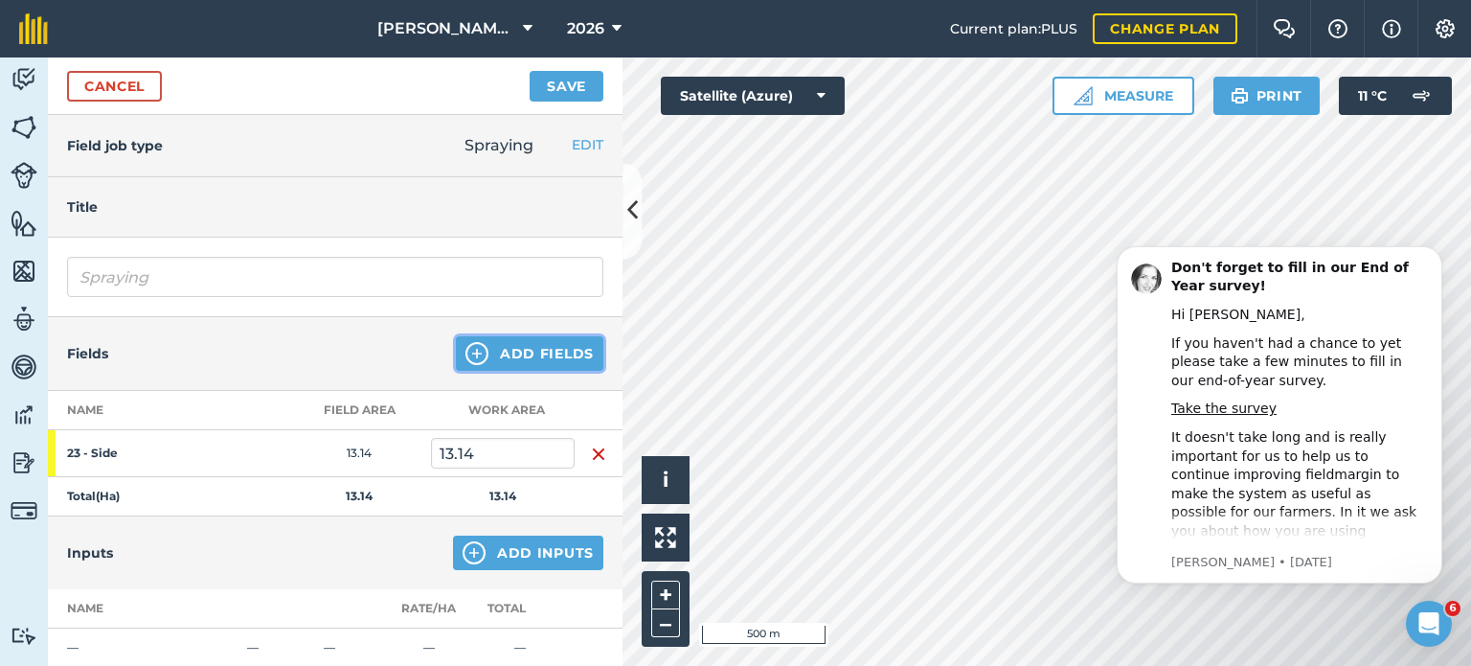
click at [476, 359] on button "Add Fields" at bounding box center [530, 353] width 148 height 34
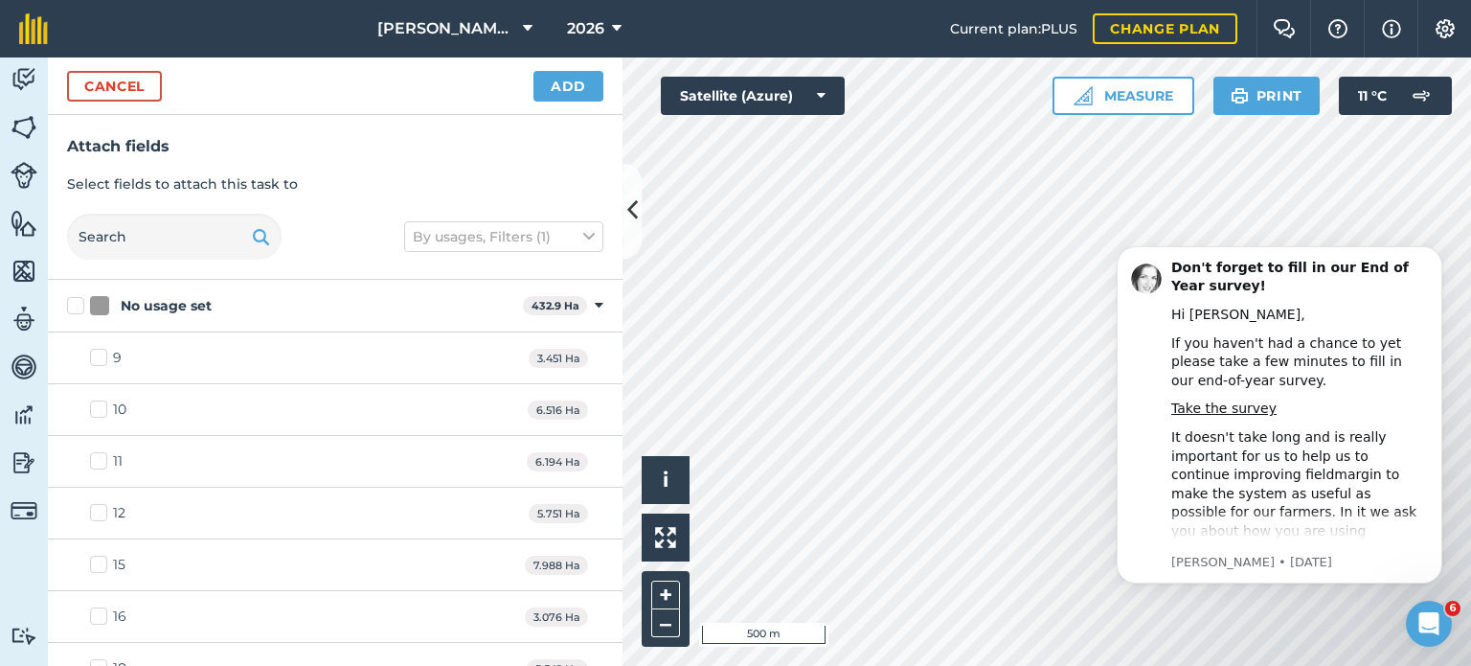
checkbox input "true"
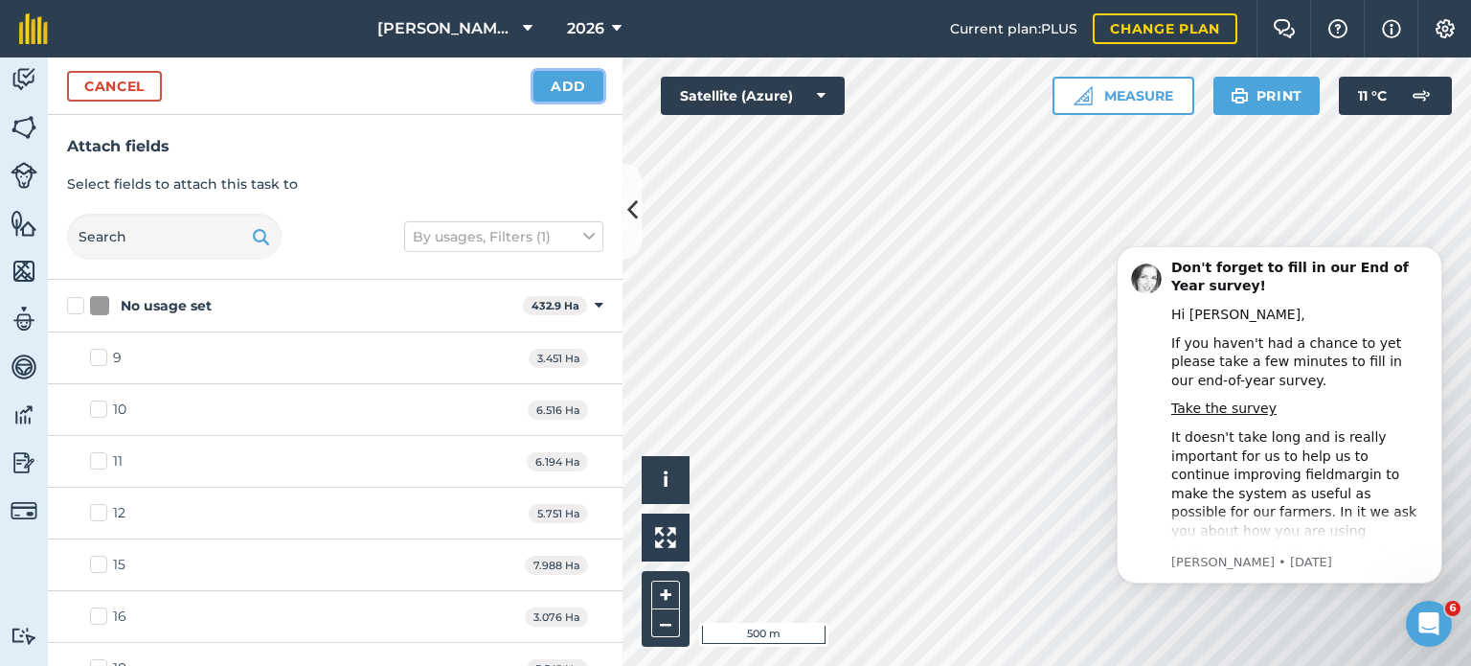
click at [556, 95] on button "Add" at bounding box center [569, 86] width 70 height 31
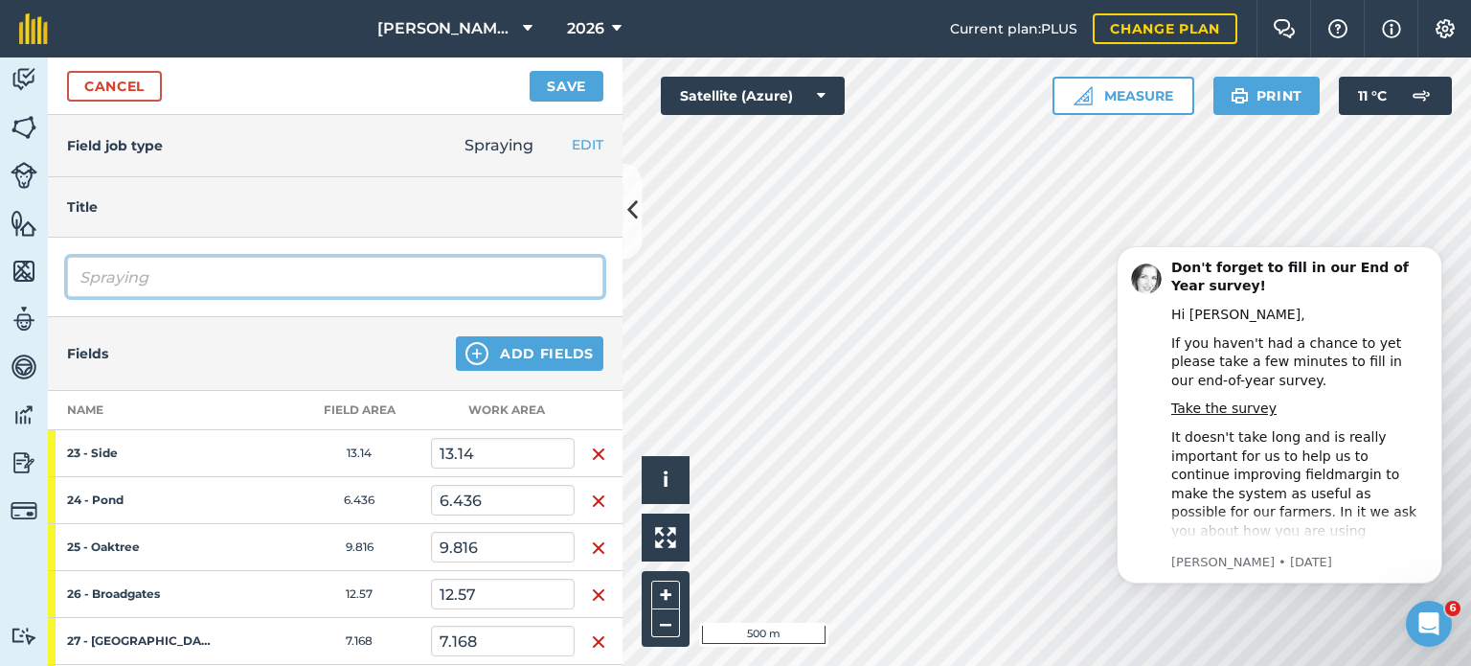
click at [309, 275] on input "Spraying" at bounding box center [335, 277] width 536 height 40
type input "S"
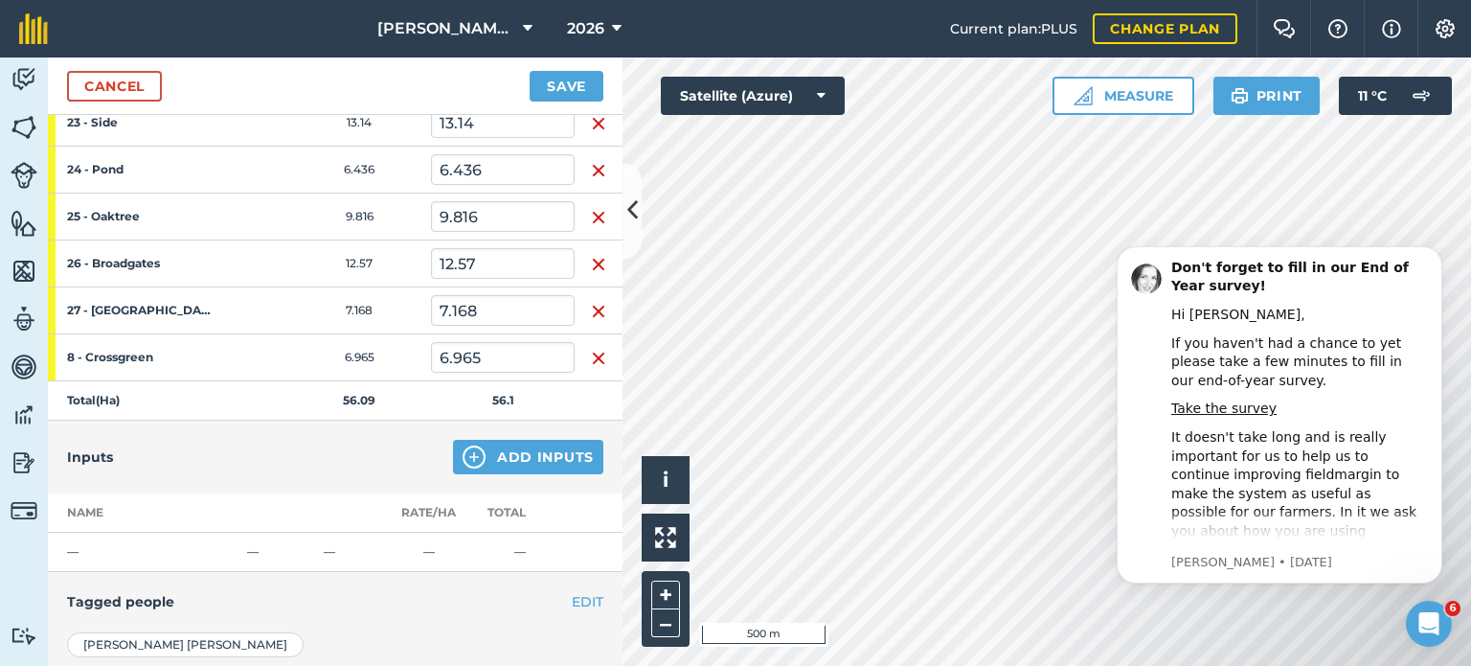
scroll to position [479, 0]
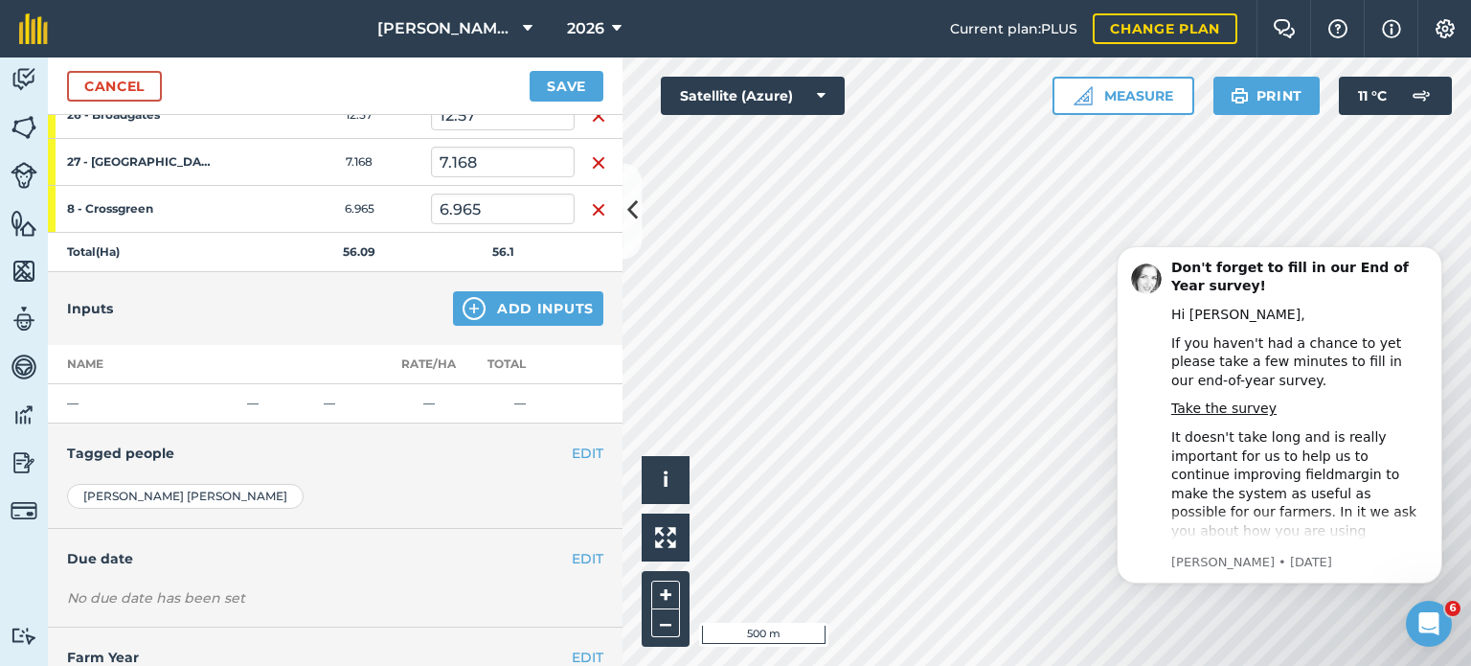
type input "Pre - Em"
click at [502, 301] on button "Add Inputs" at bounding box center [528, 308] width 150 height 34
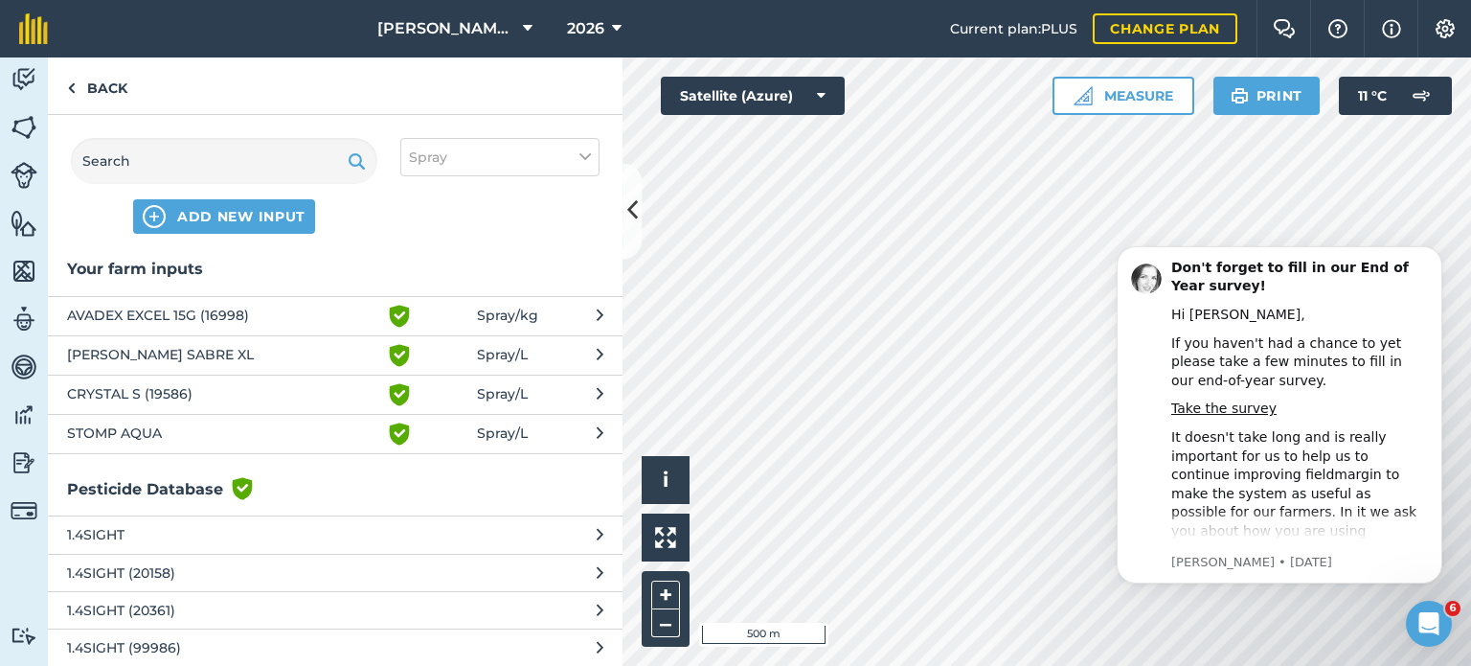
click at [498, 348] on span "Spray / L" at bounding box center [502, 355] width 51 height 23
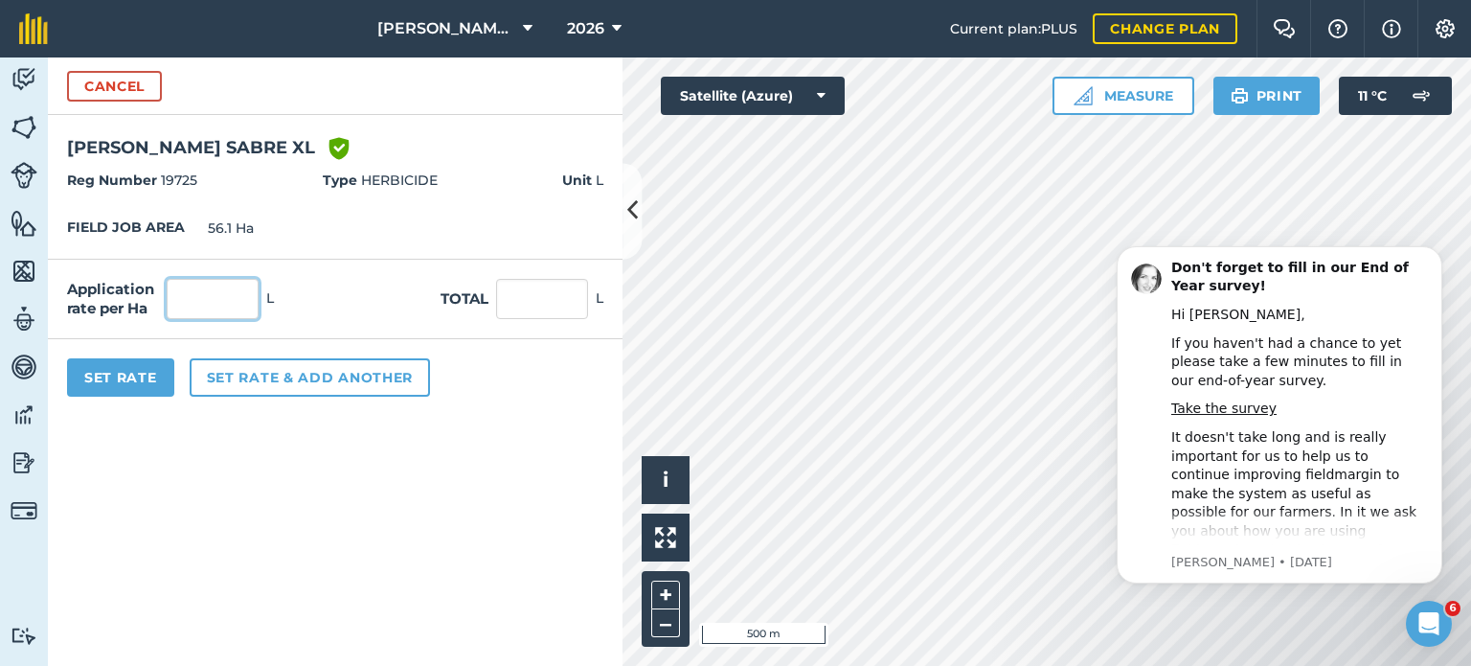
click at [252, 289] on input "text" at bounding box center [213, 299] width 92 height 40
type input "0.3"
type input "16.827"
click at [146, 374] on button "Set Rate" at bounding box center [120, 377] width 107 height 38
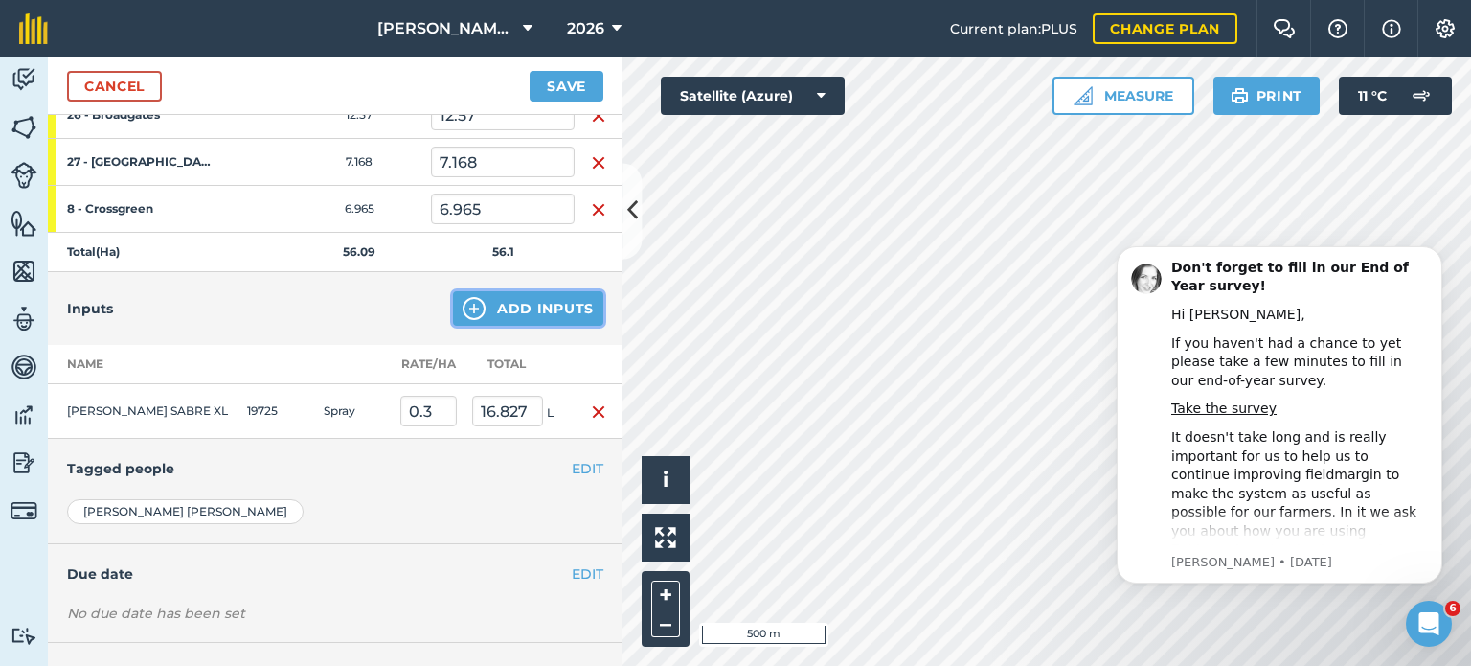
click at [506, 302] on button "Add Inputs" at bounding box center [528, 308] width 150 height 34
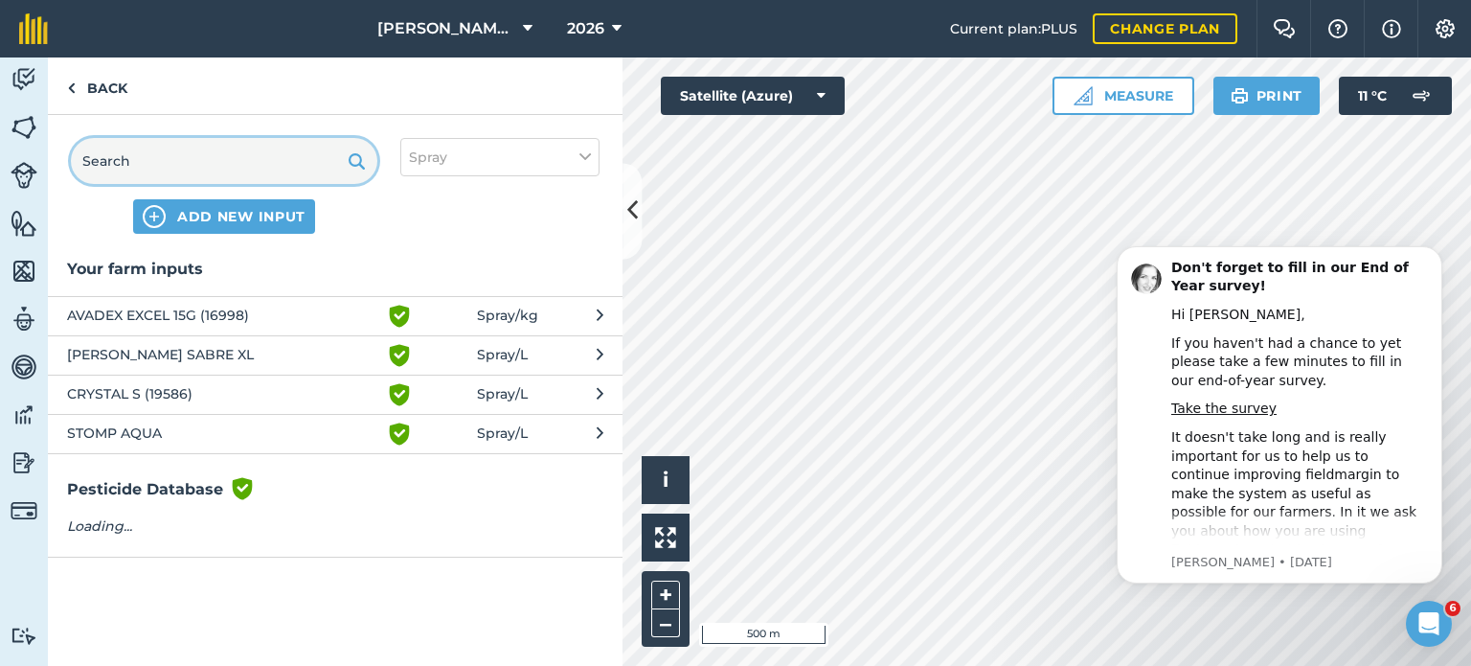
click at [209, 148] on input "text" at bounding box center [224, 161] width 307 height 46
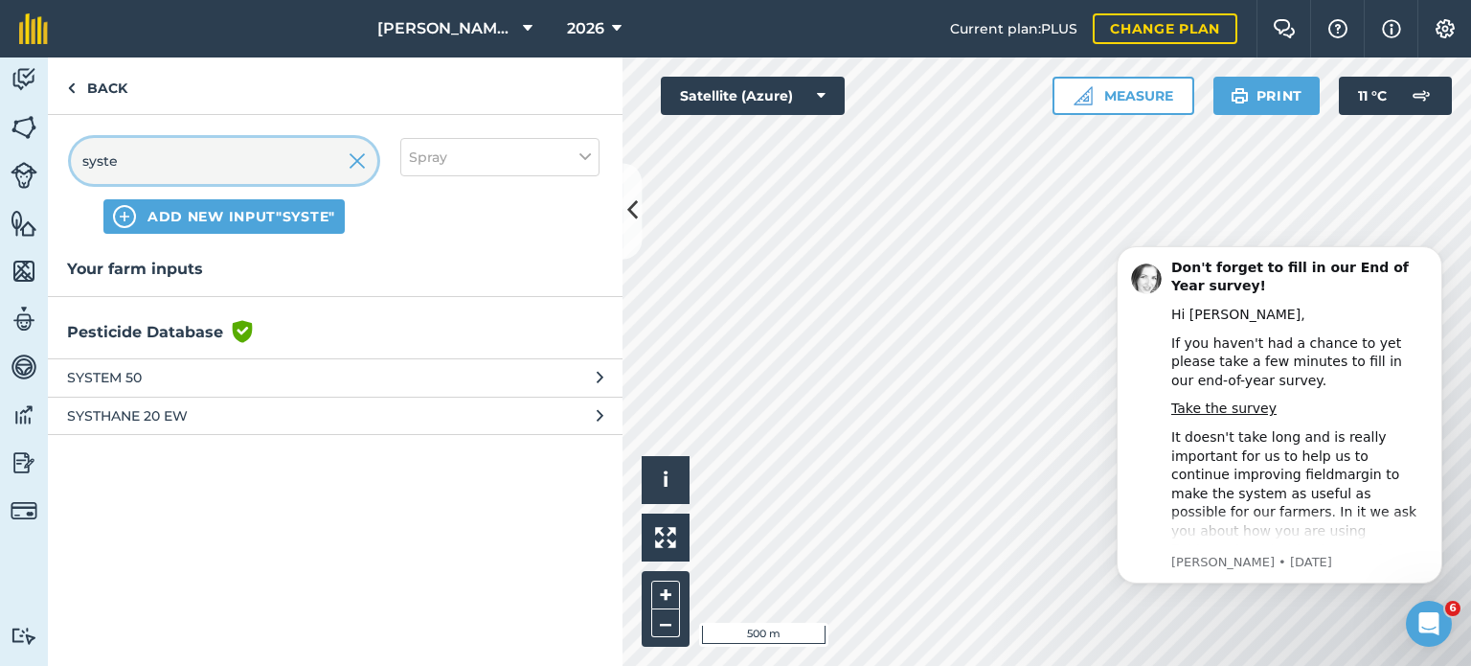
type input "syste"
click at [230, 372] on span "SYSTEM 50" at bounding box center [223, 377] width 313 height 21
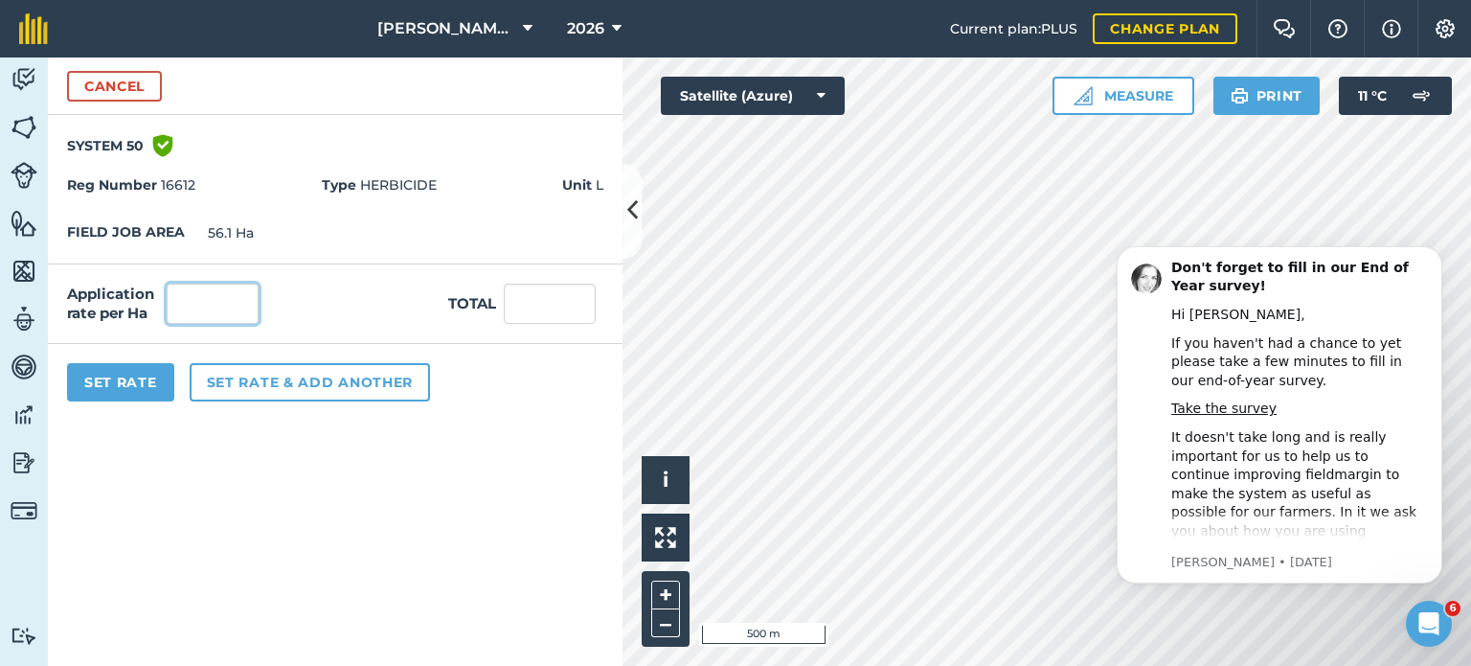
click at [203, 319] on input "text" at bounding box center [213, 304] width 92 height 40
type input "0.48"
type input "26.923"
click at [119, 375] on button "Set Rate" at bounding box center [120, 382] width 107 height 38
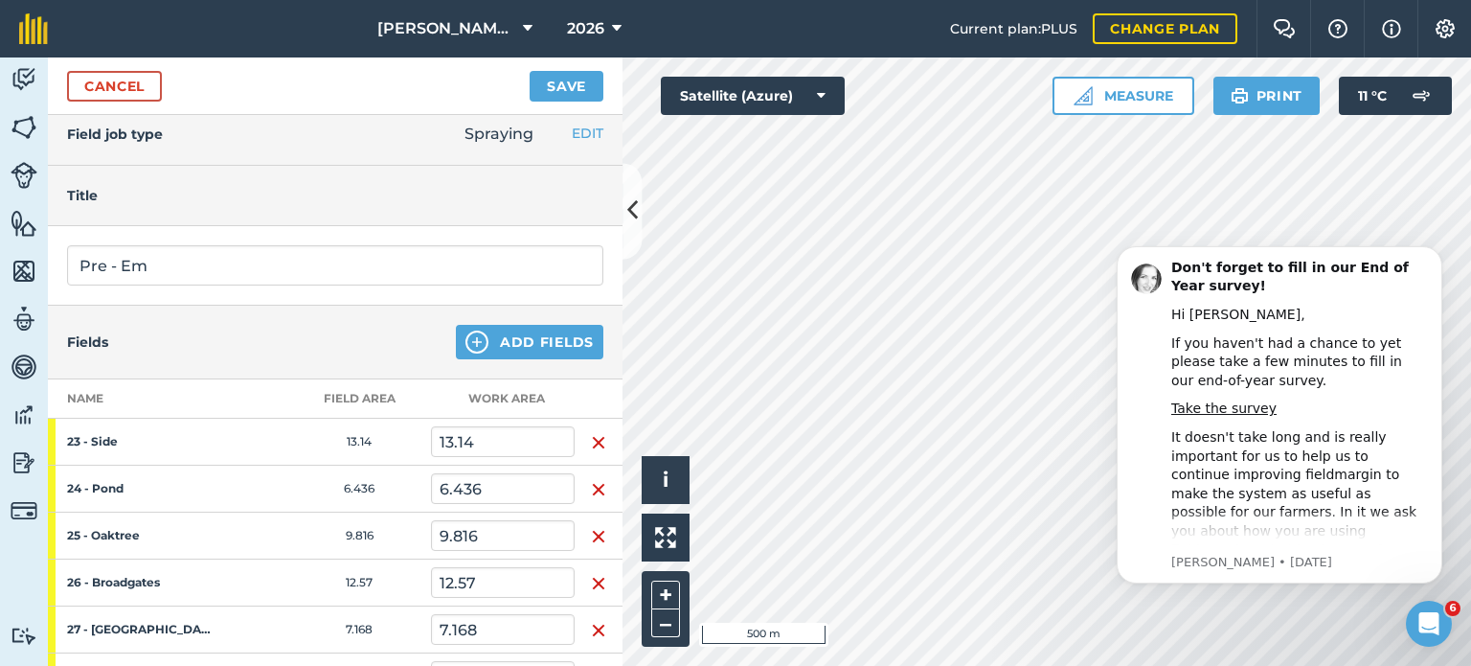
scroll to position [0, 0]
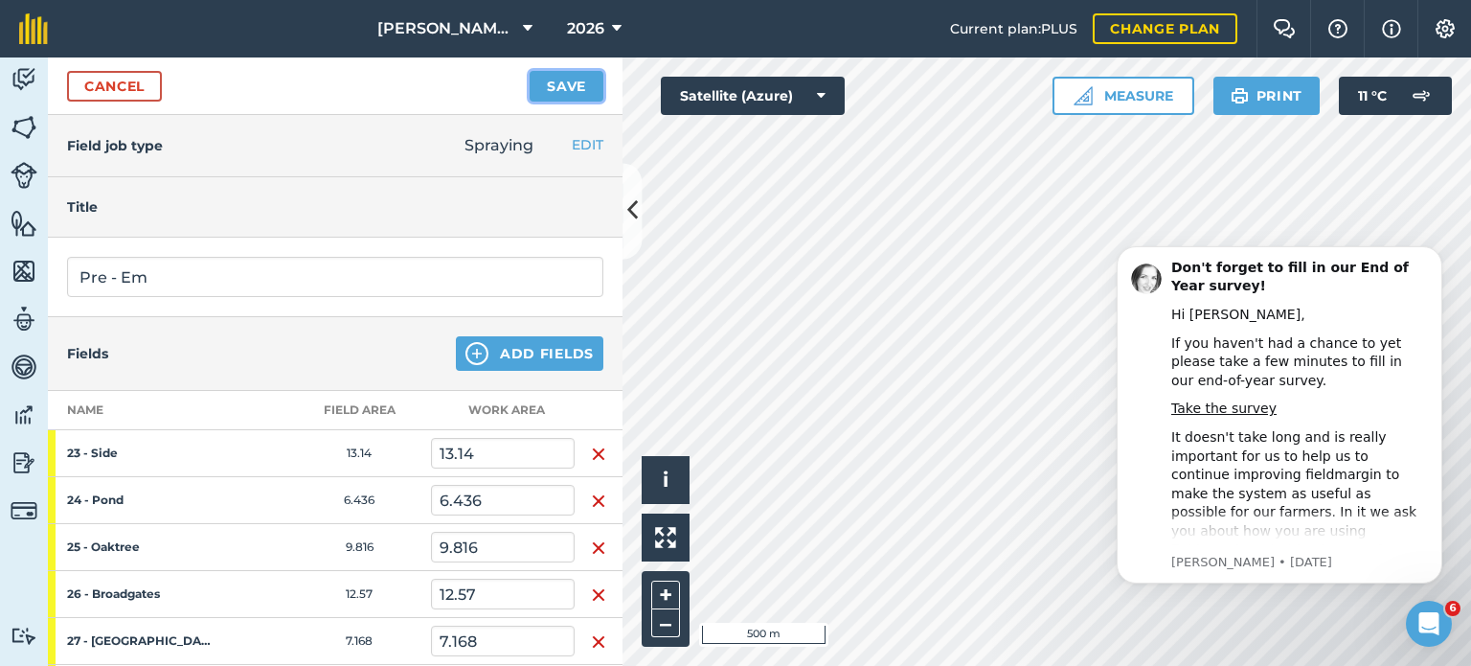
click at [587, 79] on button "Save" at bounding box center [567, 86] width 74 height 31
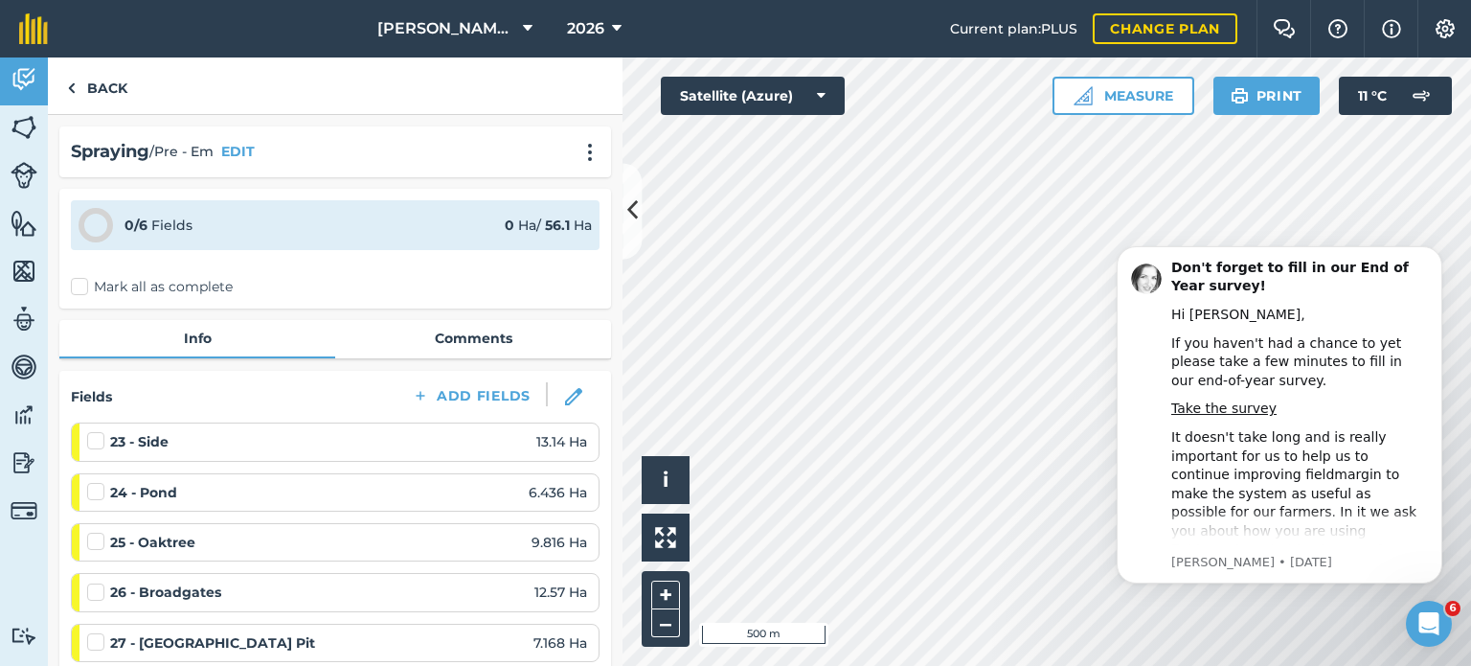
click at [75, 280] on label "Mark all as complete" at bounding box center [152, 287] width 162 height 20
click at [75, 280] on input "Mark all as complete" at bounding box center [77, 283] width 12 height 12
checkbox input "false"
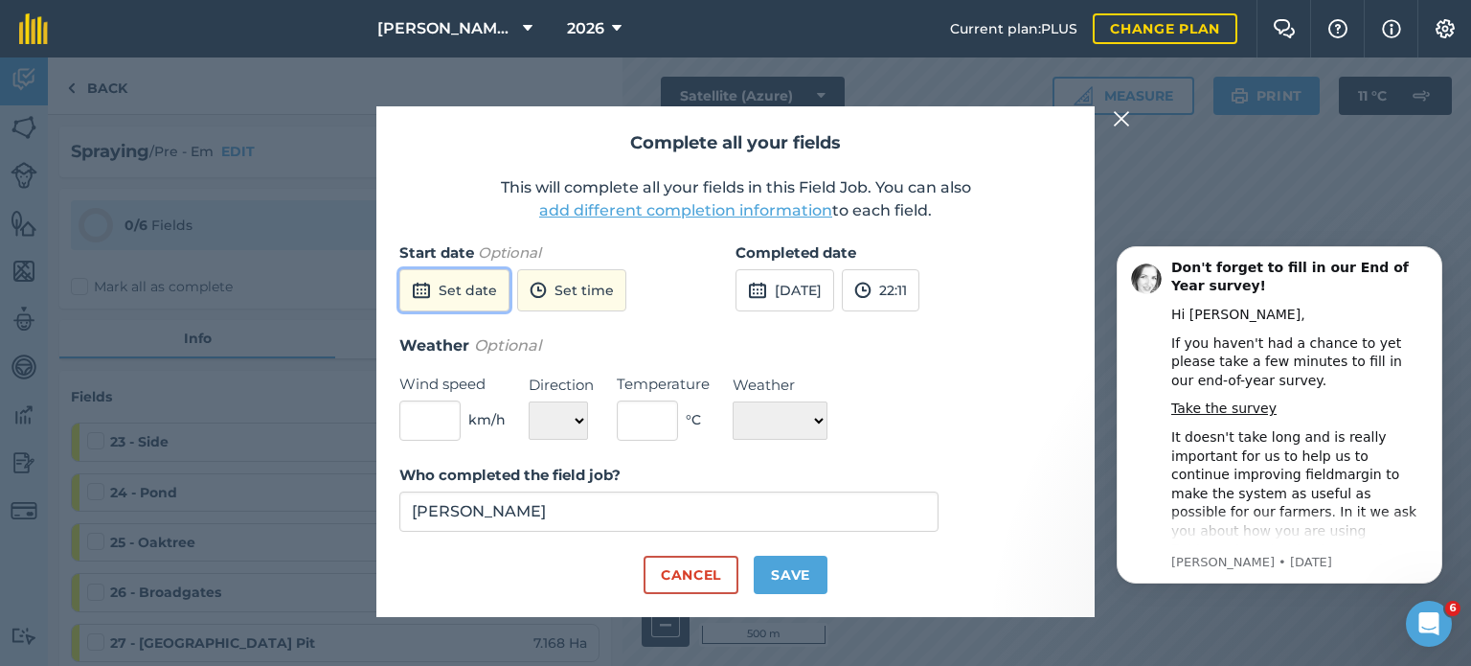
click at [477, 285] on button "Set date" at bounding box center [454, 290] width 110 height 42
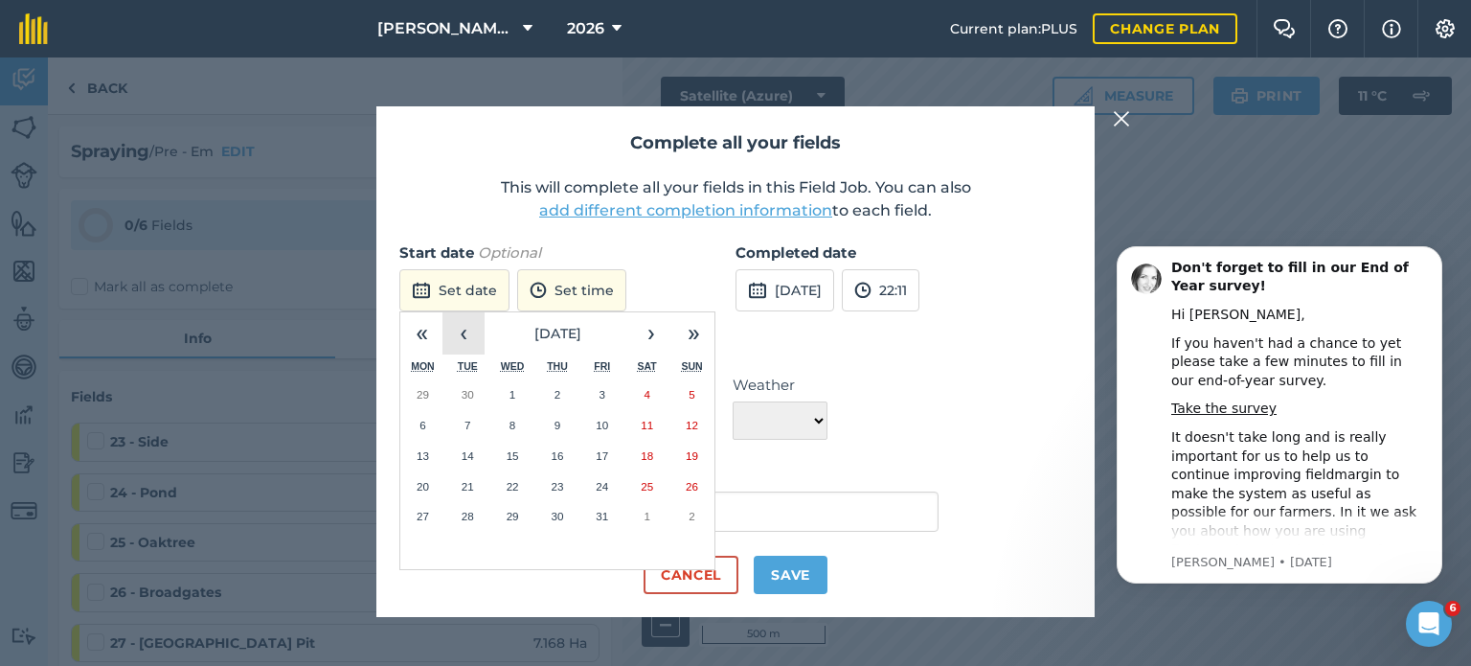
click at [468, 331] on button "‹" at bounding box center [464, 333] width 42 height 42
click at [616, 480] on button "26" at bounding box center [602, 486] width 45 height 31
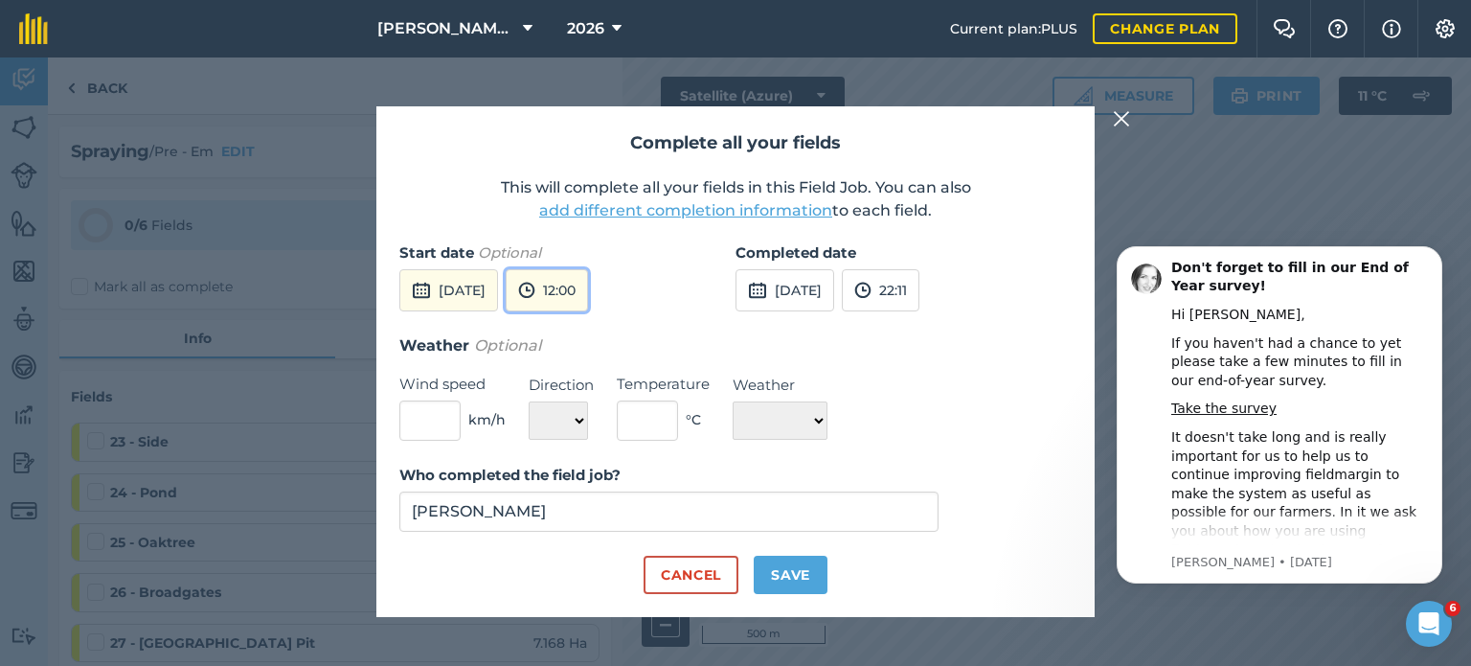
click at [588, 295] on button "12:00" at bounding box center [547, 290] width 82 height 42
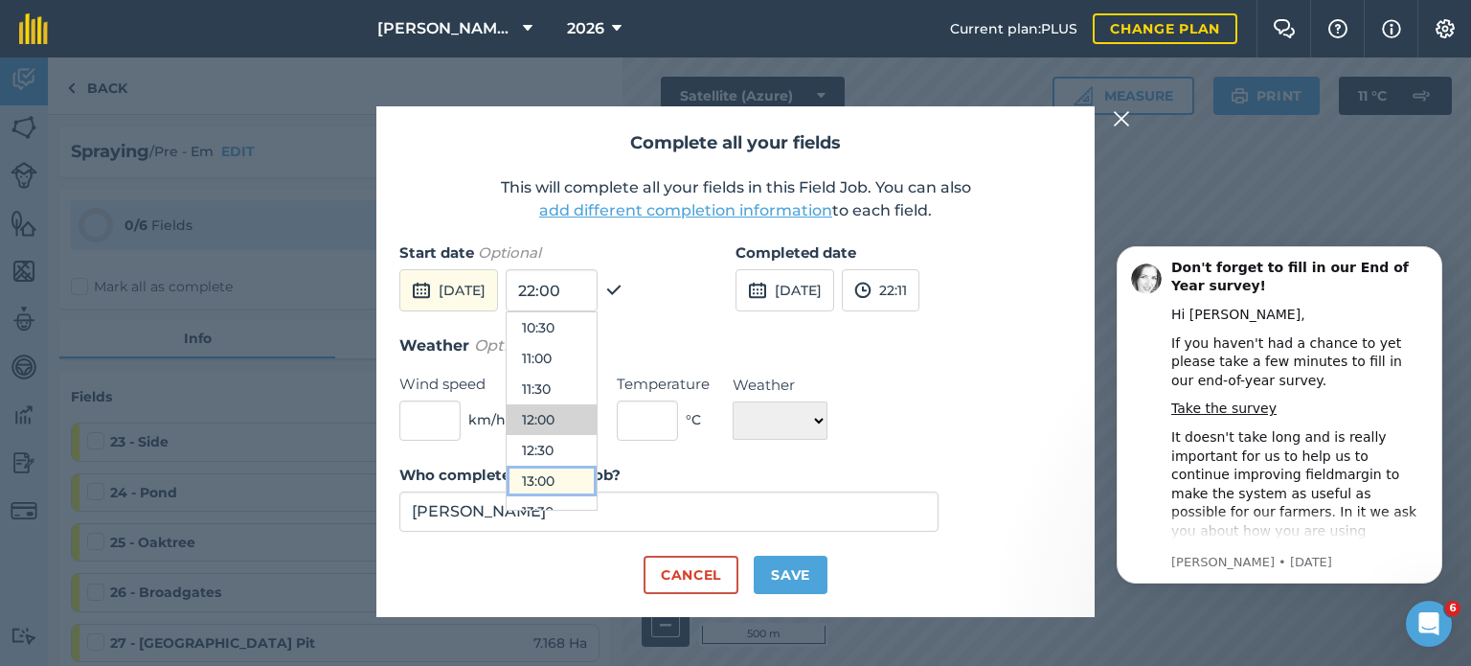
click at [585, 473] on button "13:00" at bounding box center [552, 481] width 90 height 31
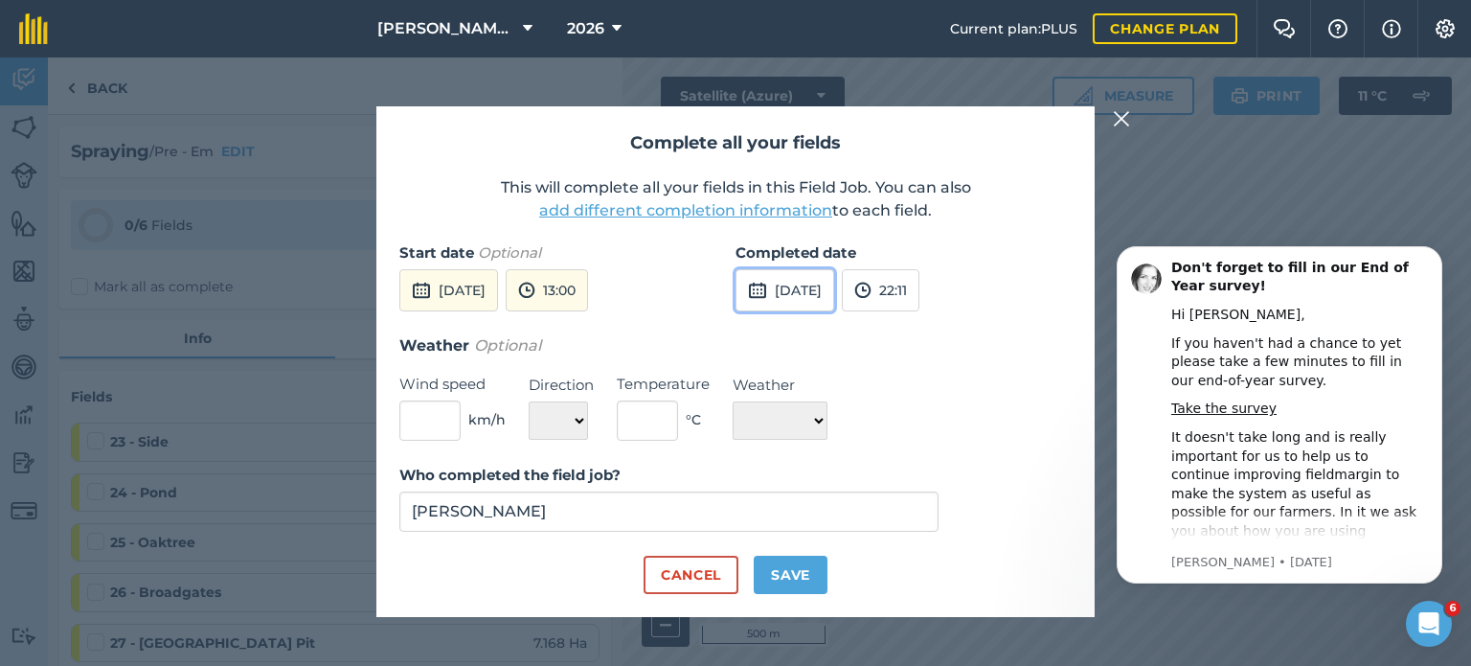
click at [834, 296] on button "[DATE]" at bounding box center [785, 290] width 99 height 42
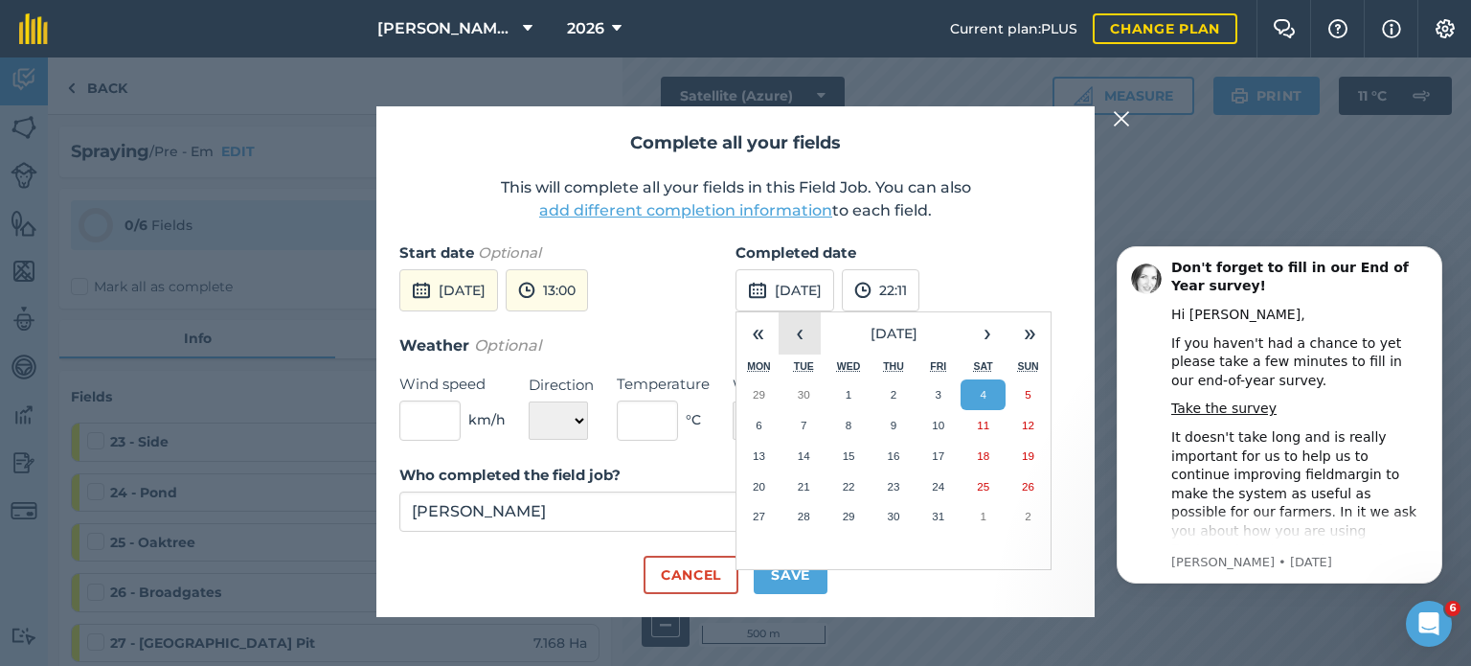
click at [809, 339] on button "‹" at bounding box center [800, 333] width 42 height 42
drag, startPoint x: 939, startPoint y: 478, endPoint x: 940, endPoint y: 467, distance: 11.5
click at [939, 478] on button "26" at bounding box center [938, 486] width 45 height 31
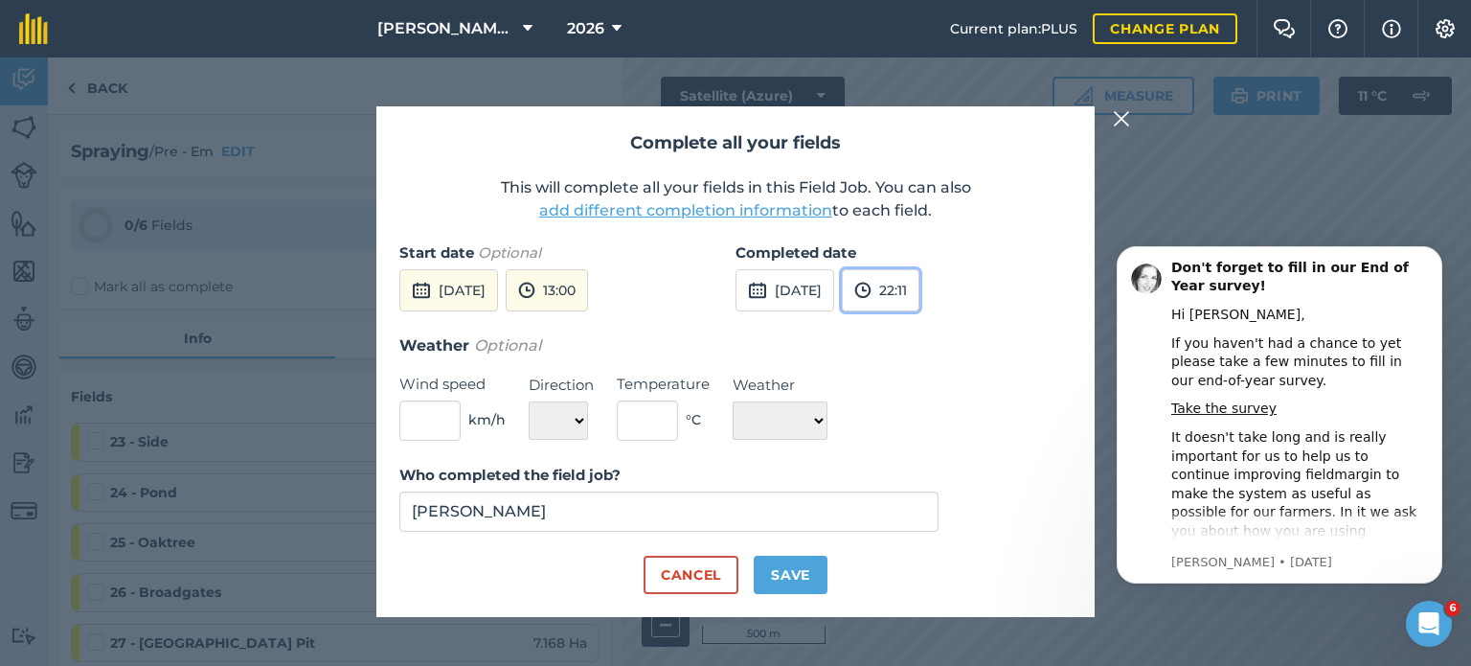
click at [920, 302] on button "22:11" at bounding box center [881, 290] width 78 height 42
click at [927, 429] on button "19:30" at bounding box center [888, 441] width 90 height 31
click at [435, 428] on input "text" at bounding box center [429, 420] width 61 height 40
type input "6"
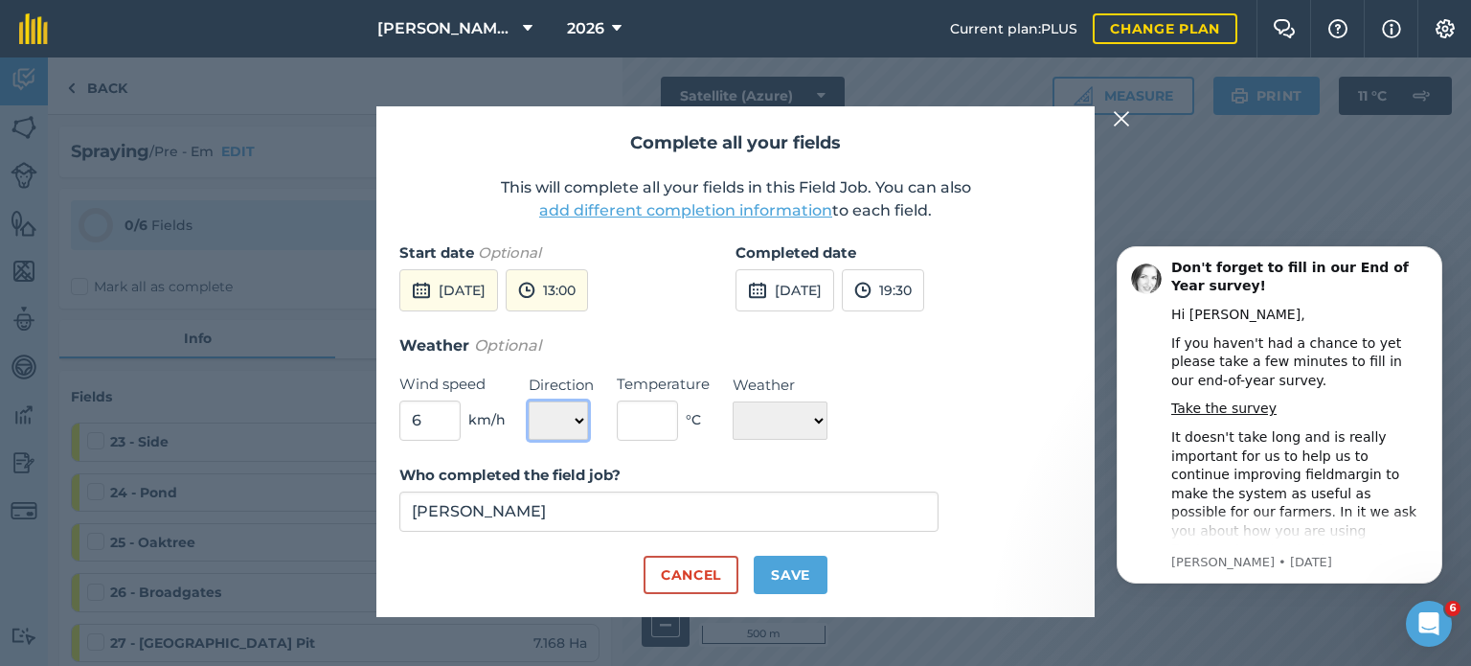
click at [543, 405] on select "N NE E SE S SW W NW" at bounding box center [558, 420] width 59 height 38
select select "W"
click at [529, 401] on select "N NE E SE S SW W NW" at bounding box center [558, 420] width 59 height 38
click at [659, 428] on input "text" at bounding box center [647, 420] width 61 height 40
type input "15"
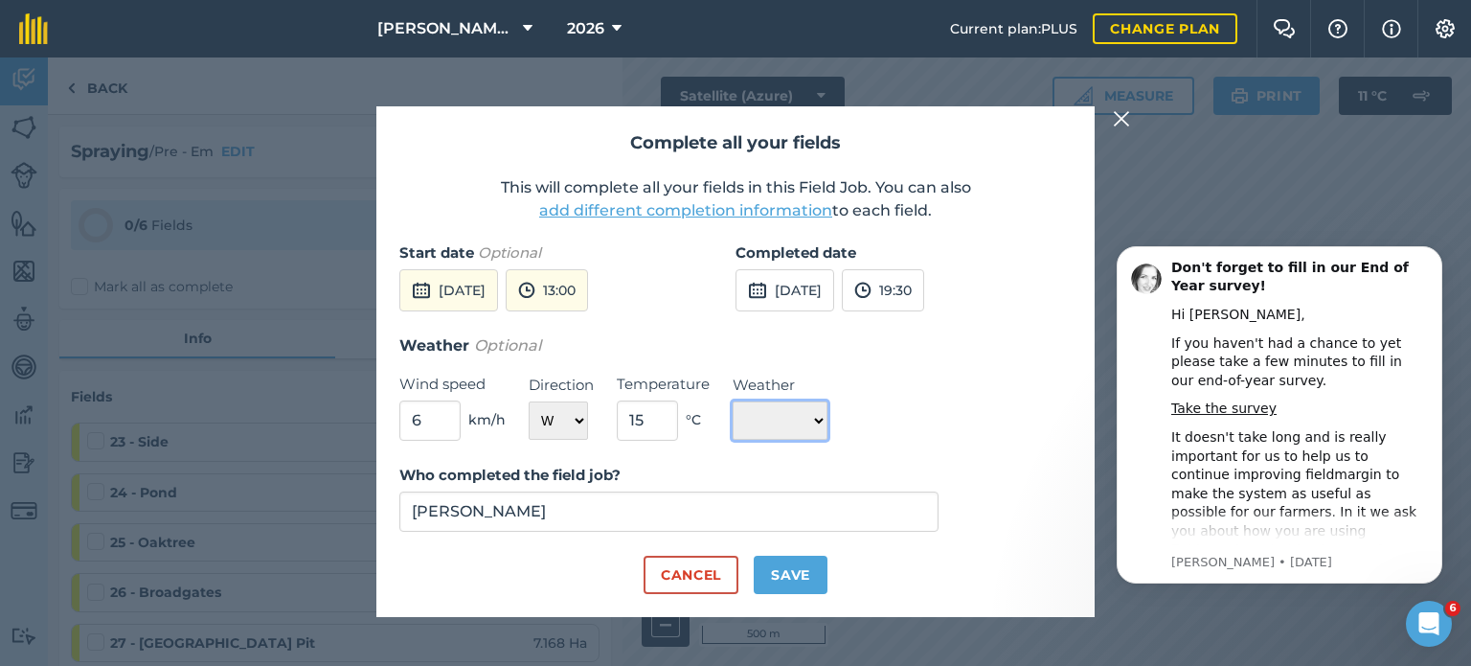
click at [793, 423] on select "☀️ Sunny 🌧 Rainy ⛅️ Cloudy 🌨 Snow ❄️ Icy" at bounding box center [780, 420] width 95 height 38
select select "Cloudy"
click at [733, 401] on select "☀️ Sunny 🌧 Rainy ⛅️ Cloudy 🌨 Snow ❄️ Icy" at bounding box center [780, 420] width 95 height 38
click at [769, 558] on button "Save" at bounding box center [791, 575] width 74 height 38
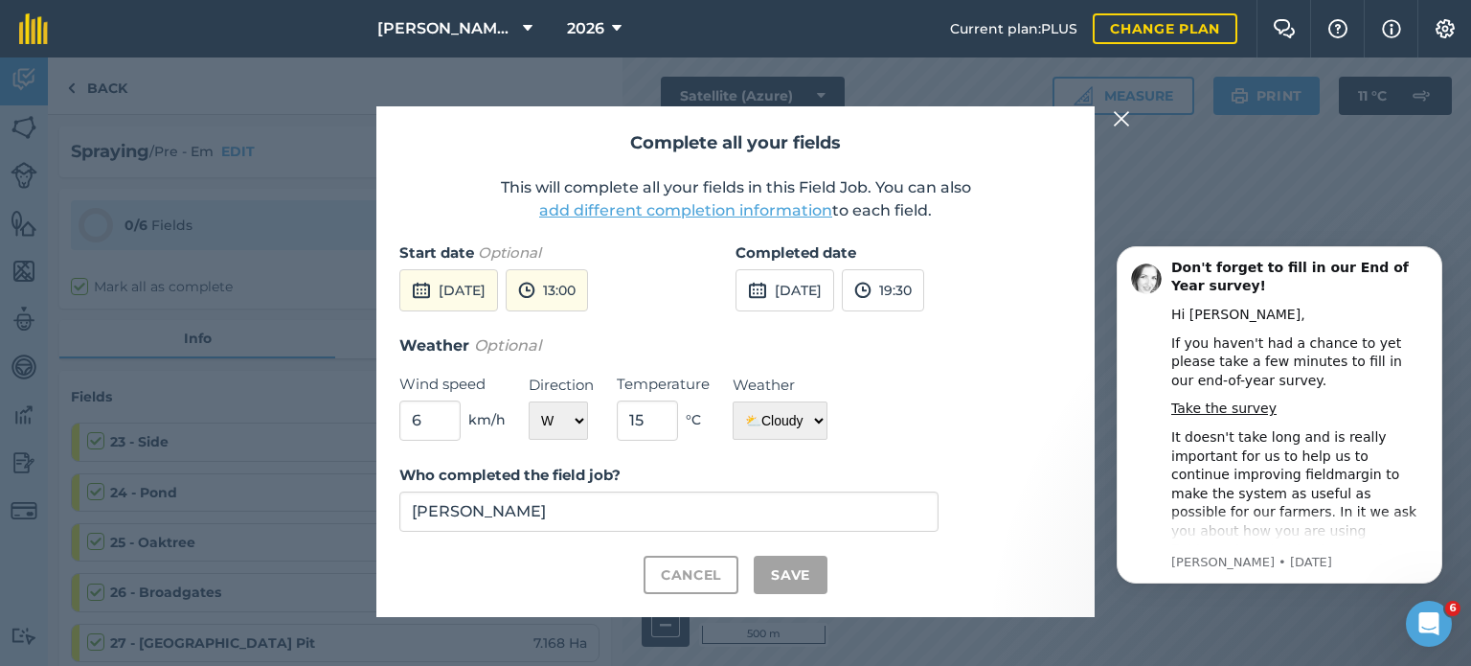
checkbox input "true"
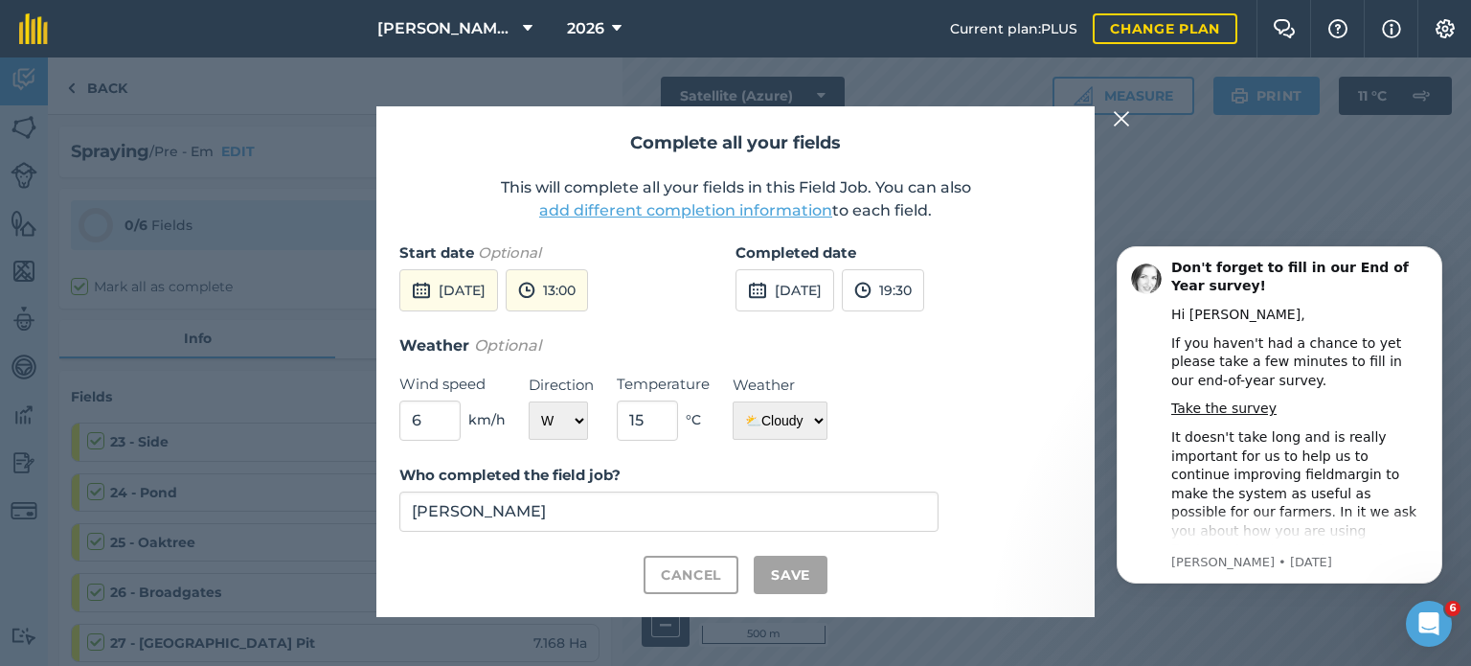
checkbox input "true"
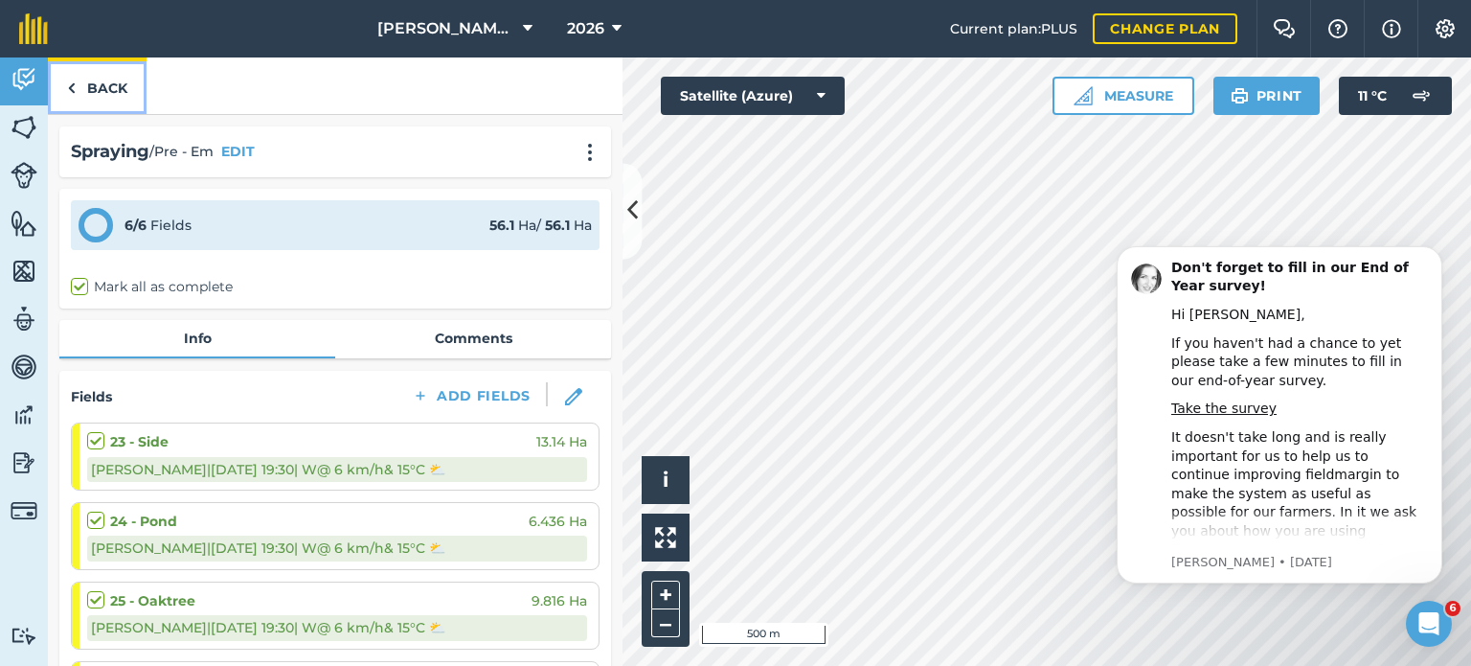
click at [62, 95] on link "Back" at bounding box center [97, 85] width 99 height 57
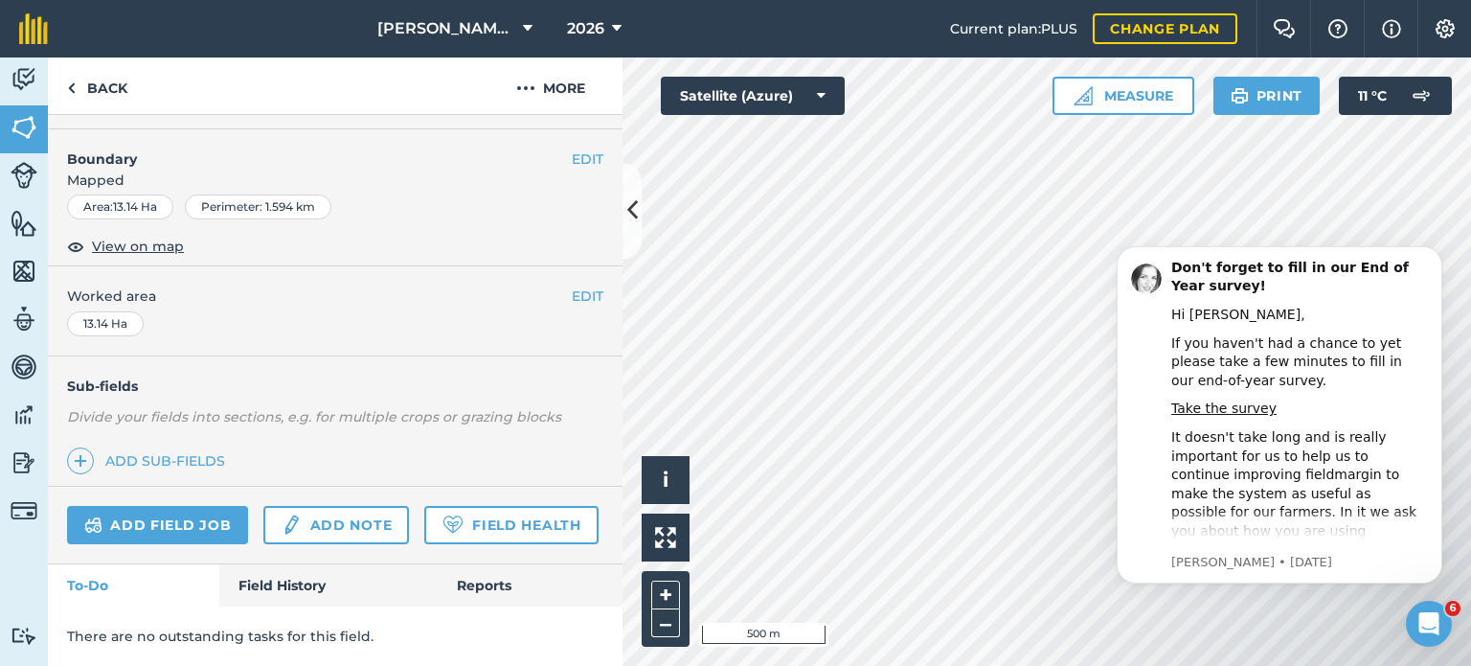
scroll to position [286, 0]
click at [294, 568] on link "Field History" at bounding box center [327, 585] width 217 height 42
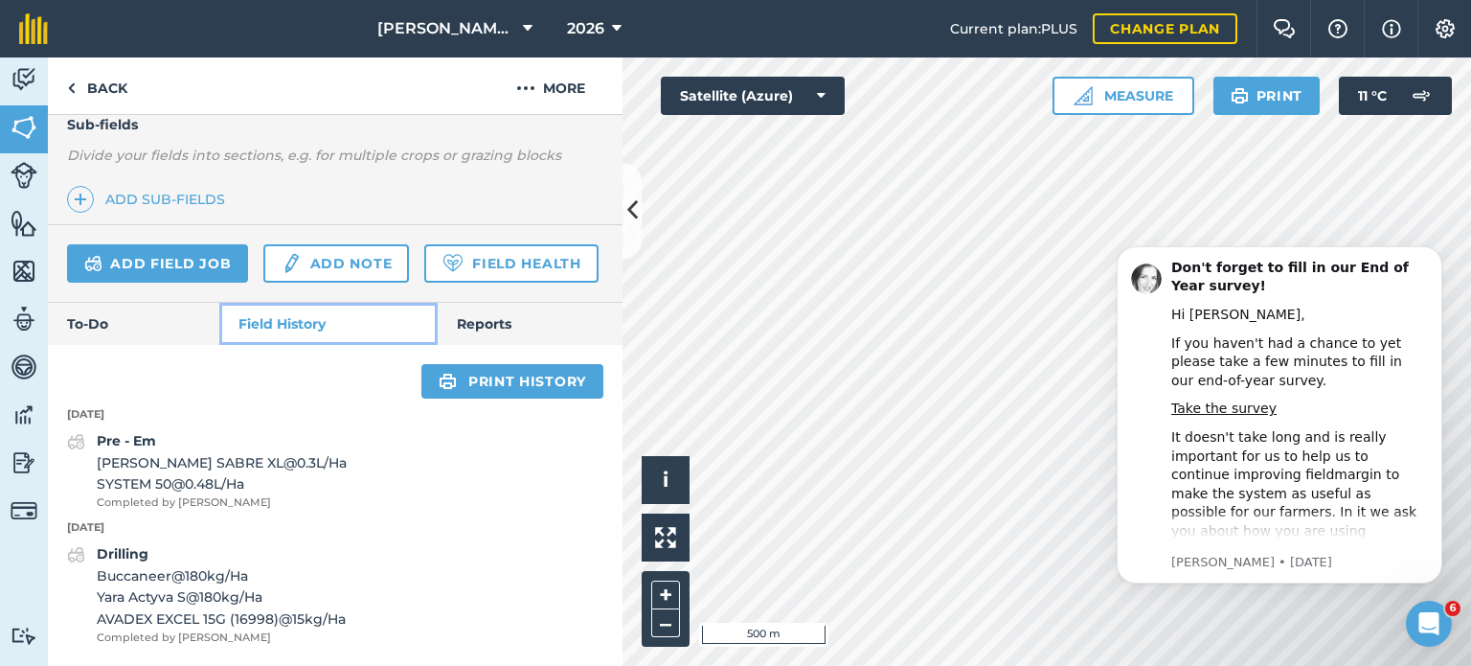
scroll to position [547, 0]
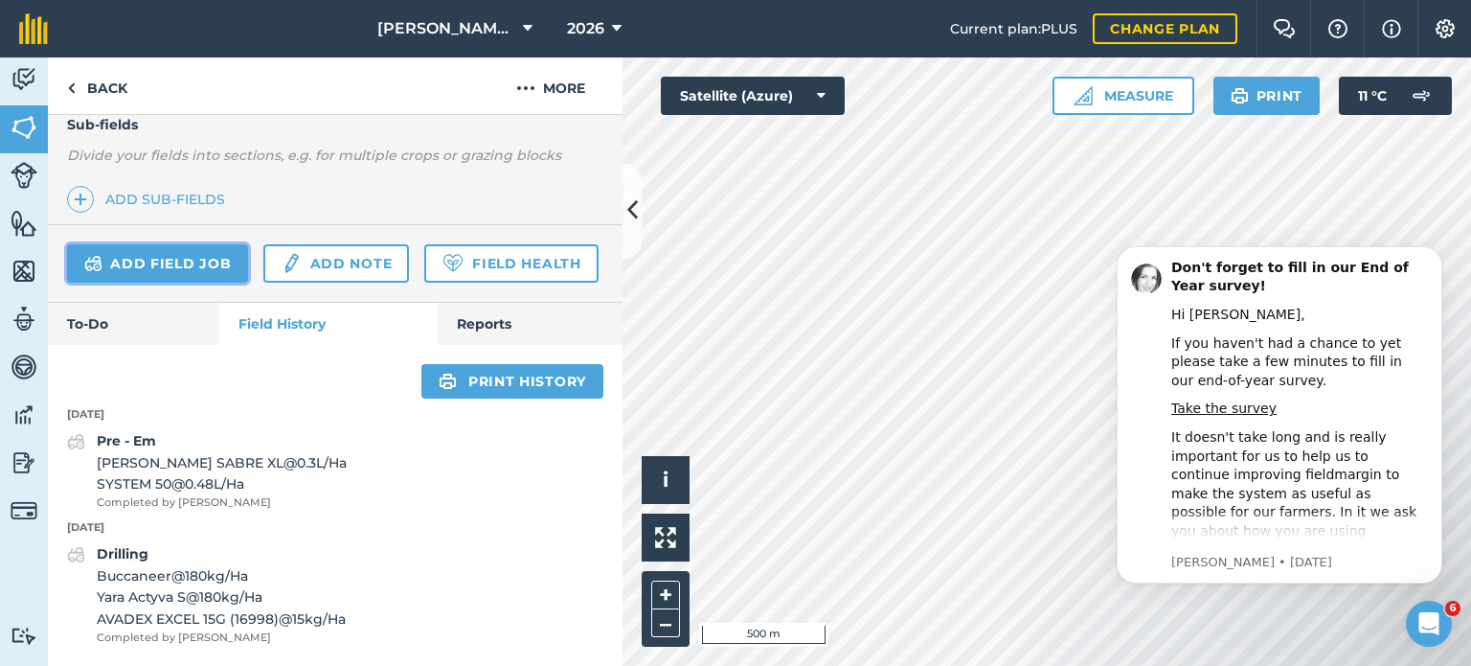
click at [213, 244] on link "Add field job" at bounding box center [157, 263] width 181 height 38
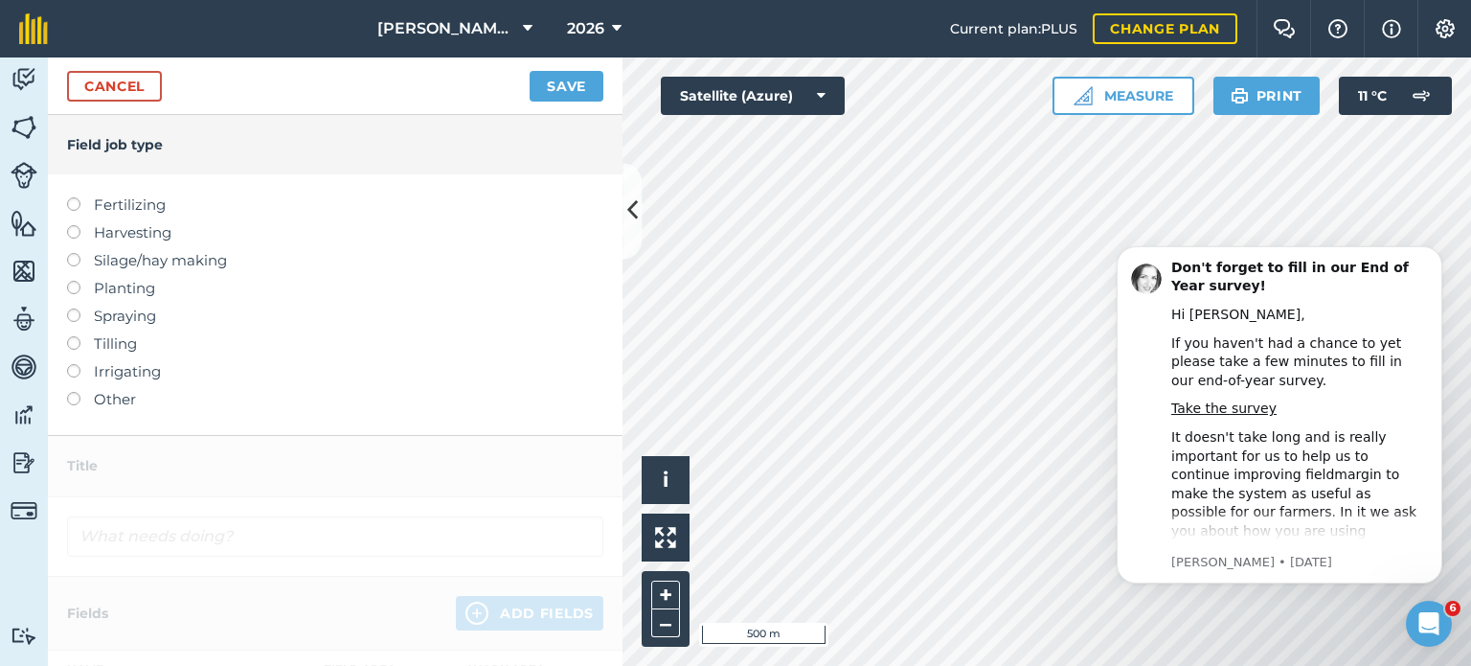
click at [79, 336] on label at bounding box center [80, 336] width 27 height 0
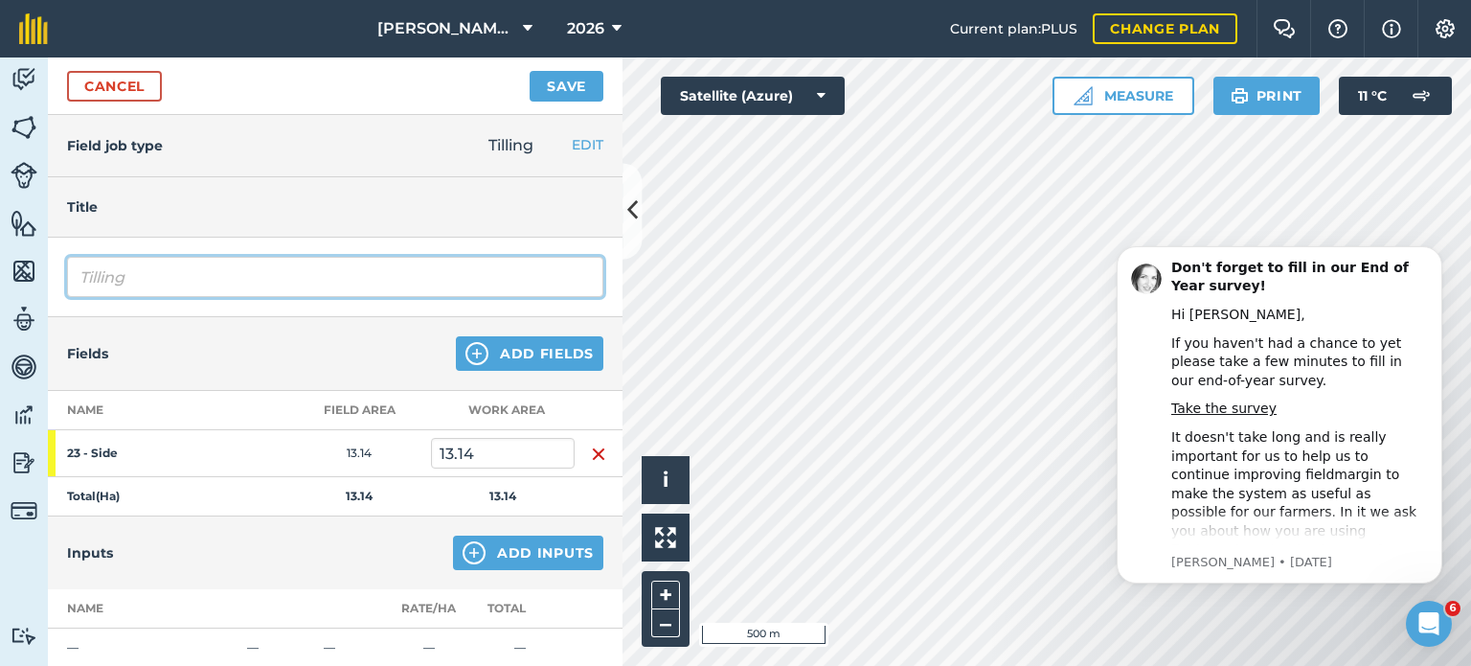
click at [227, 276] on input "Tilling" at bounding box center [335, 277] width 536 height 40
type input "T"
type input "Subsoiling"
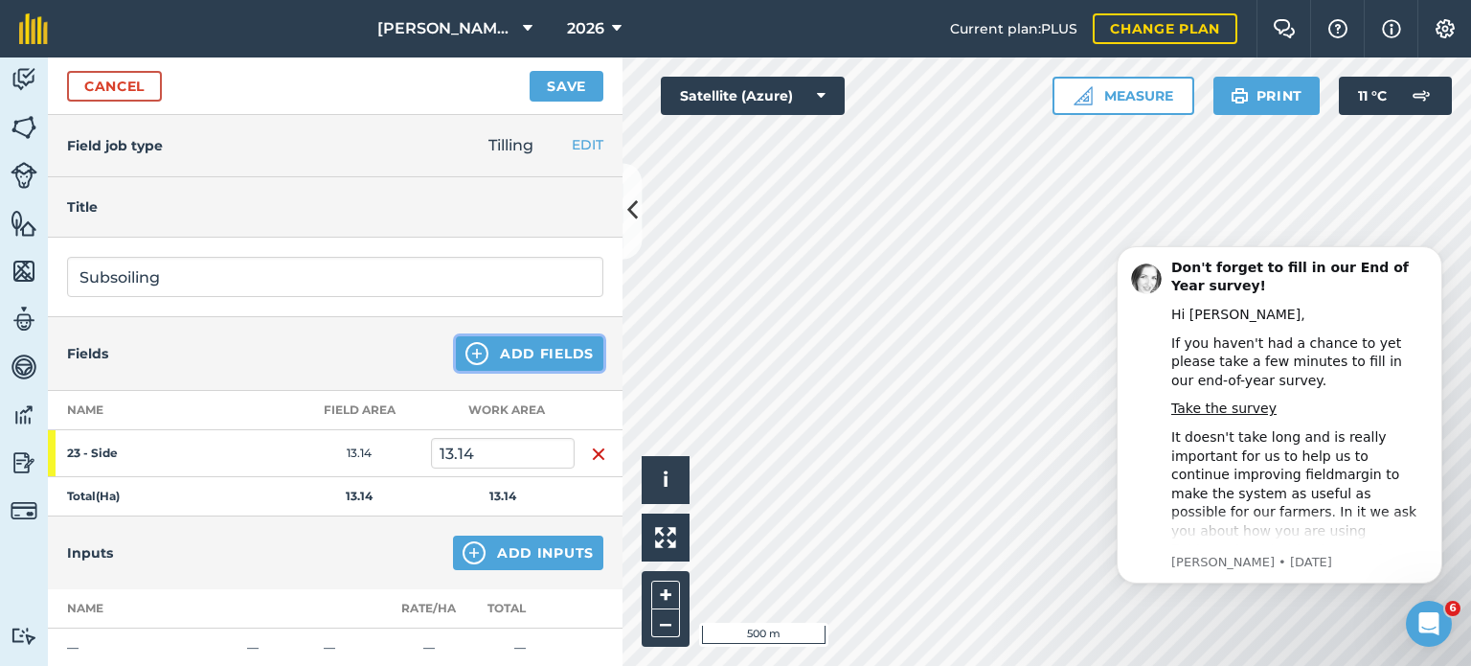
click at [482, 348] on button "Add Fields" at bounding box center [530, 353] width 148 height 34
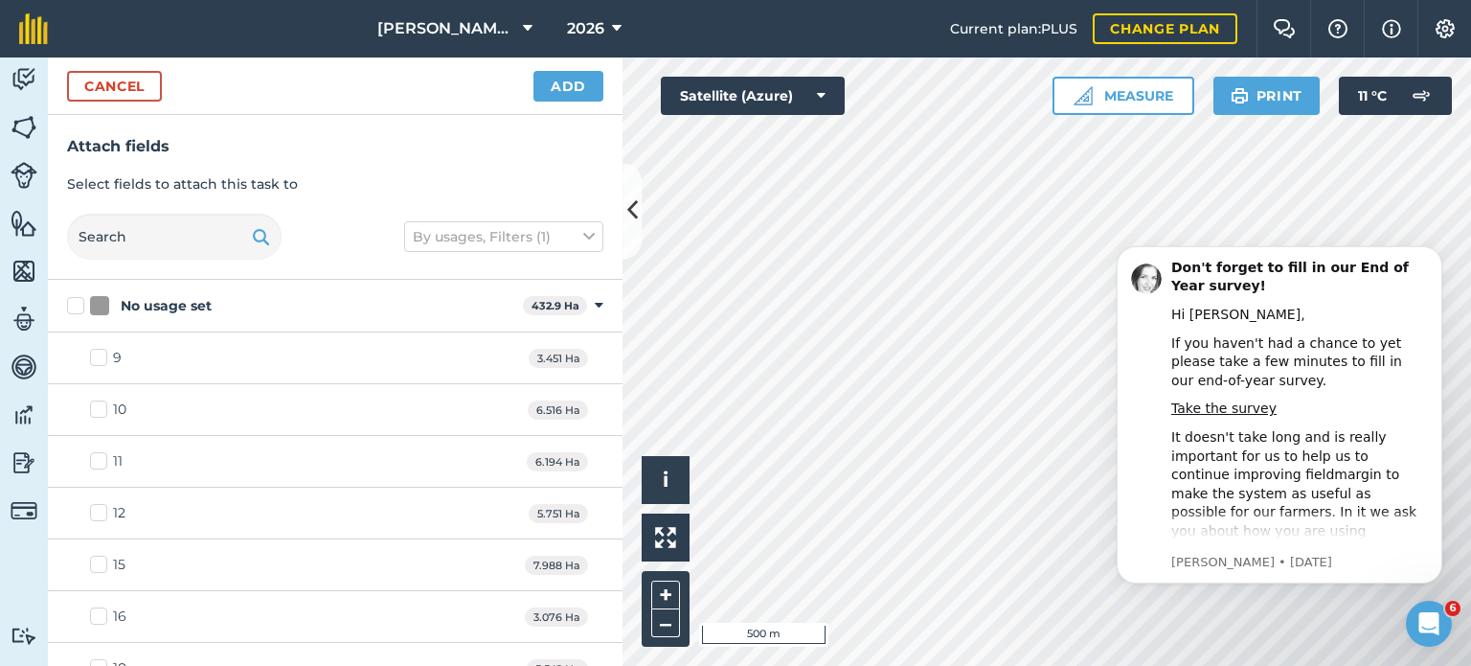
checkbox input "true"
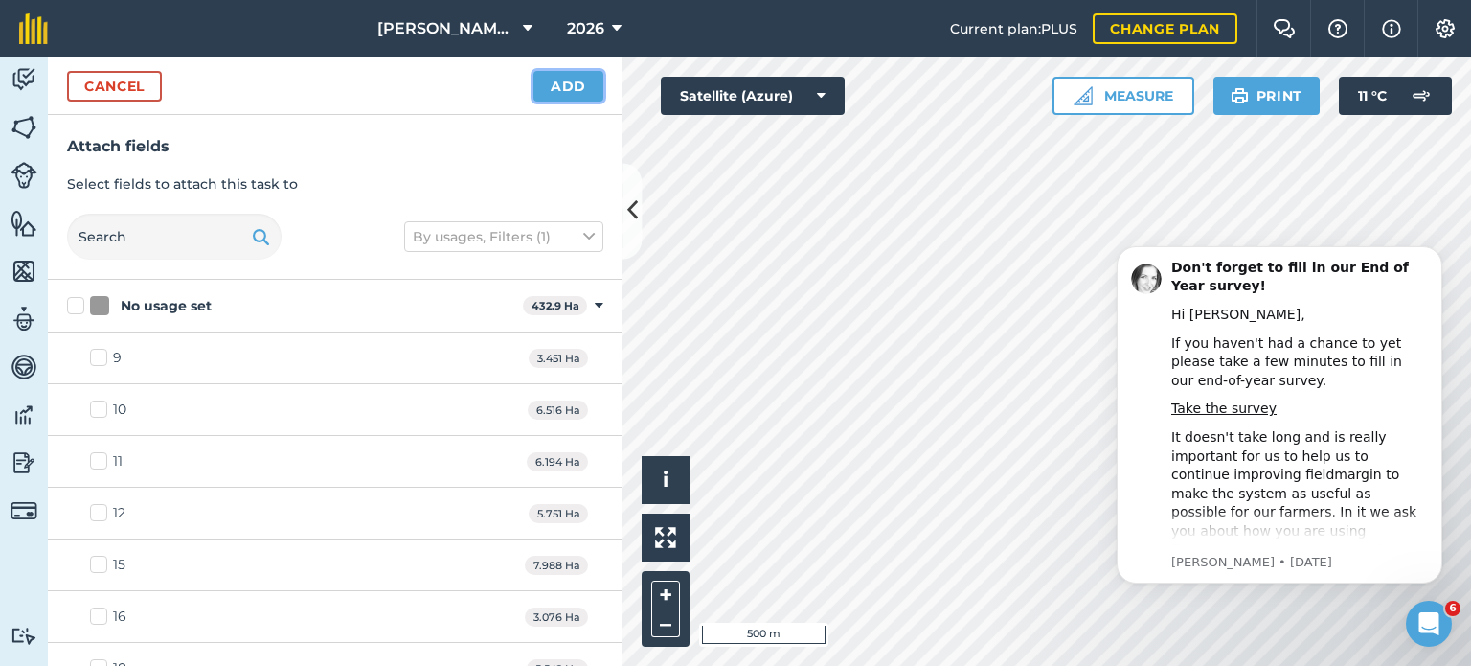
click at [574, 83] on button "Add" at bounding box center [569, 86] width 70 height 31
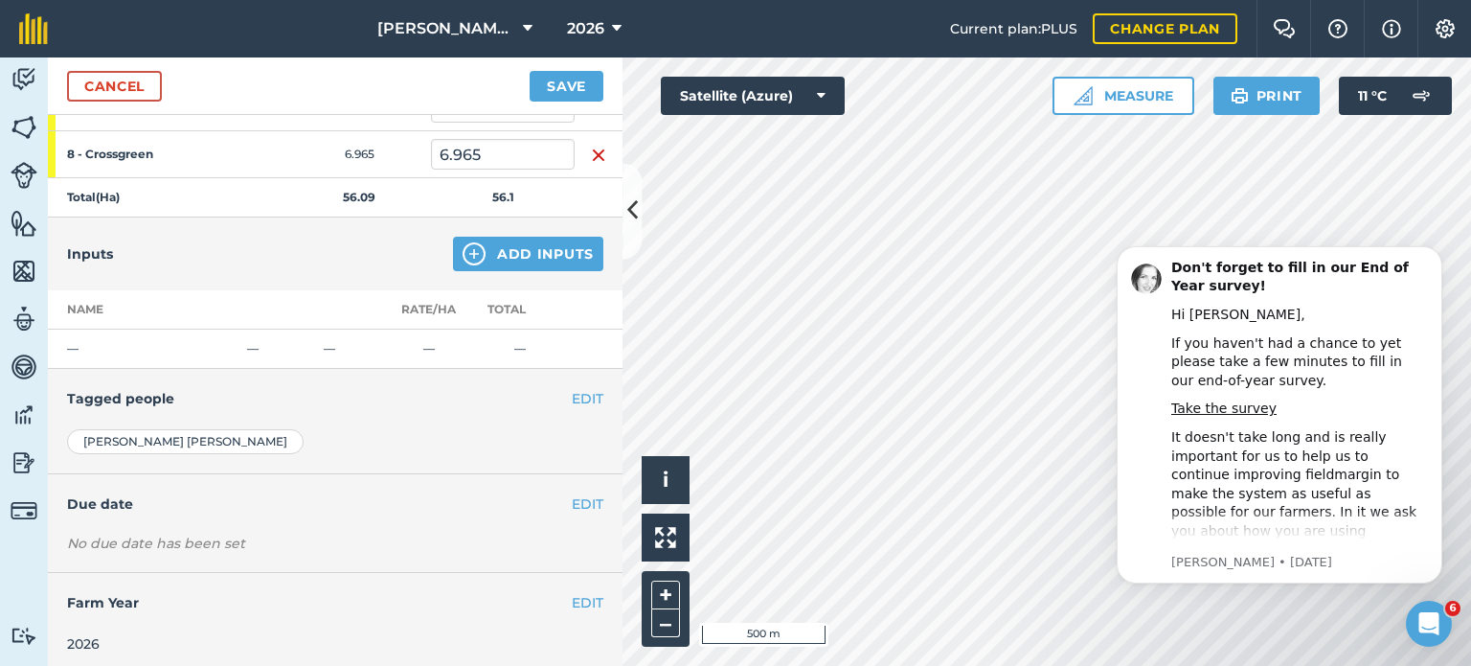
scroll to position [536, 0]
click at [571, 72] on button "Save" at bounding box center [567, 86] width 74 height 31
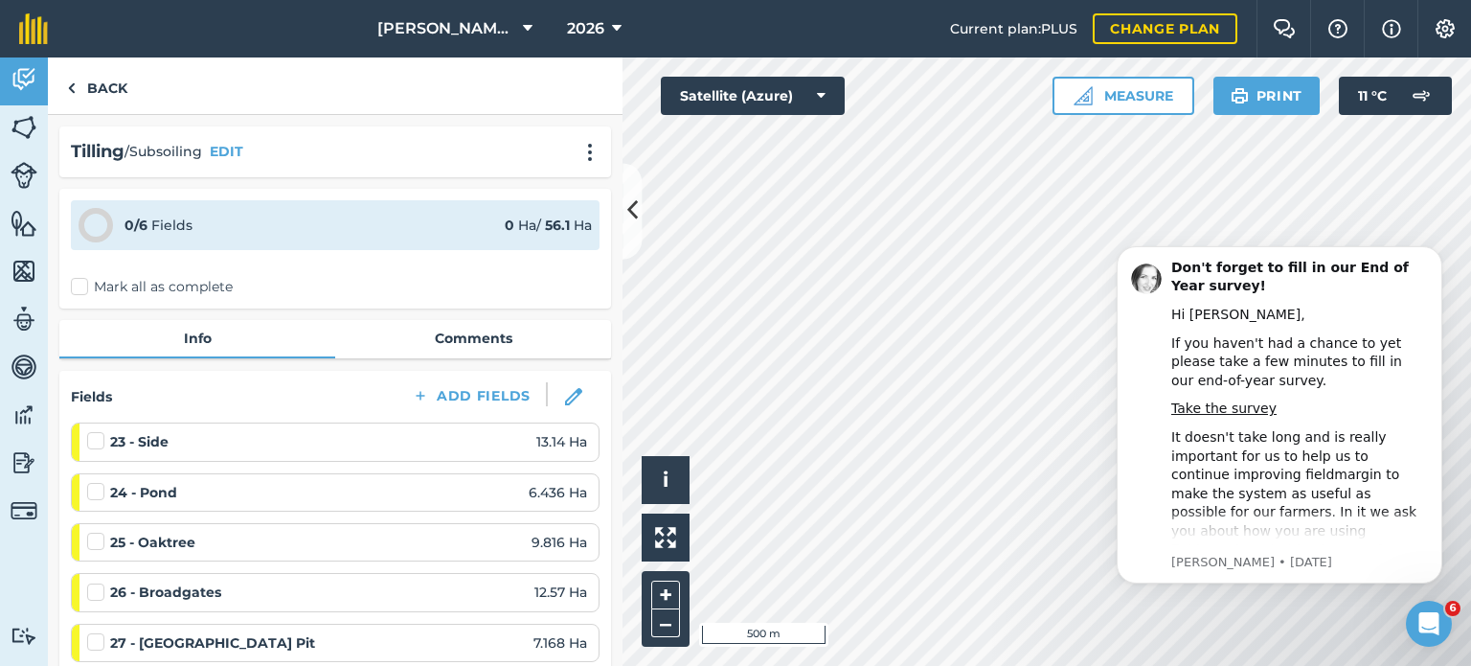
click at [78, 280] on label "Mark all as complete" at bounding box center [152, 287] width 162 height 20
click at [78, 280] on input "Mark all as complete" at bounding box center [77, 283] width 12 height 12
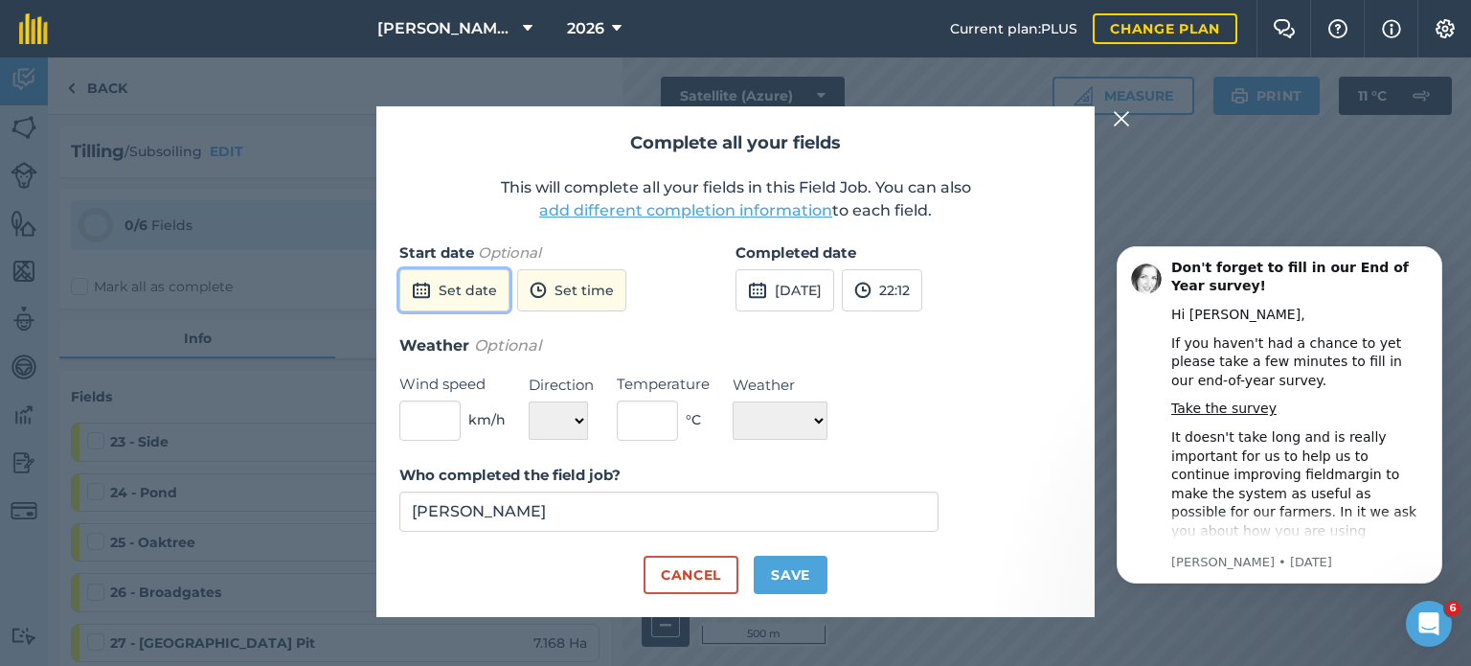
click at [472, 290] on button "Set date" at bounding box center [454, 290] width 110 height 42
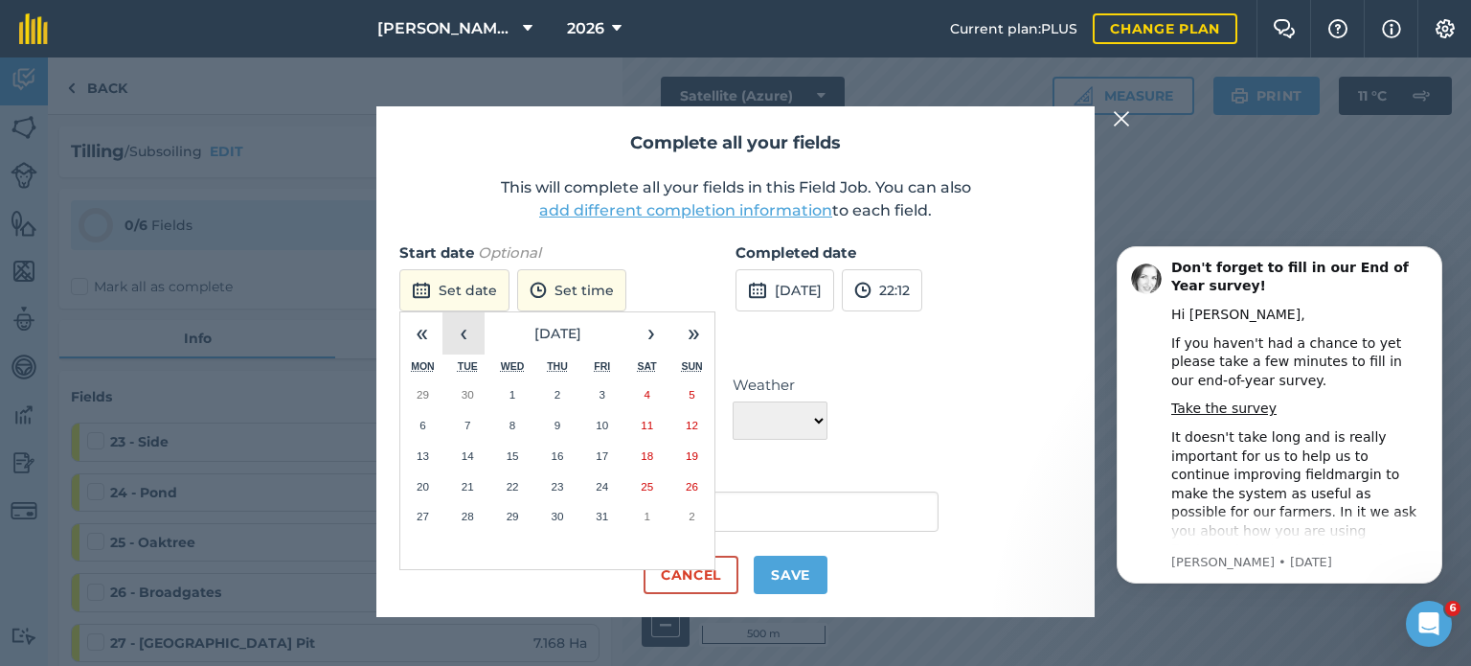
click at [464, 335] on button "‹" at bounding box center [464, 333] width 42 height 42
click at [648, 390] on abbr "2" at bounding box center [647, 394] width 6 height 12
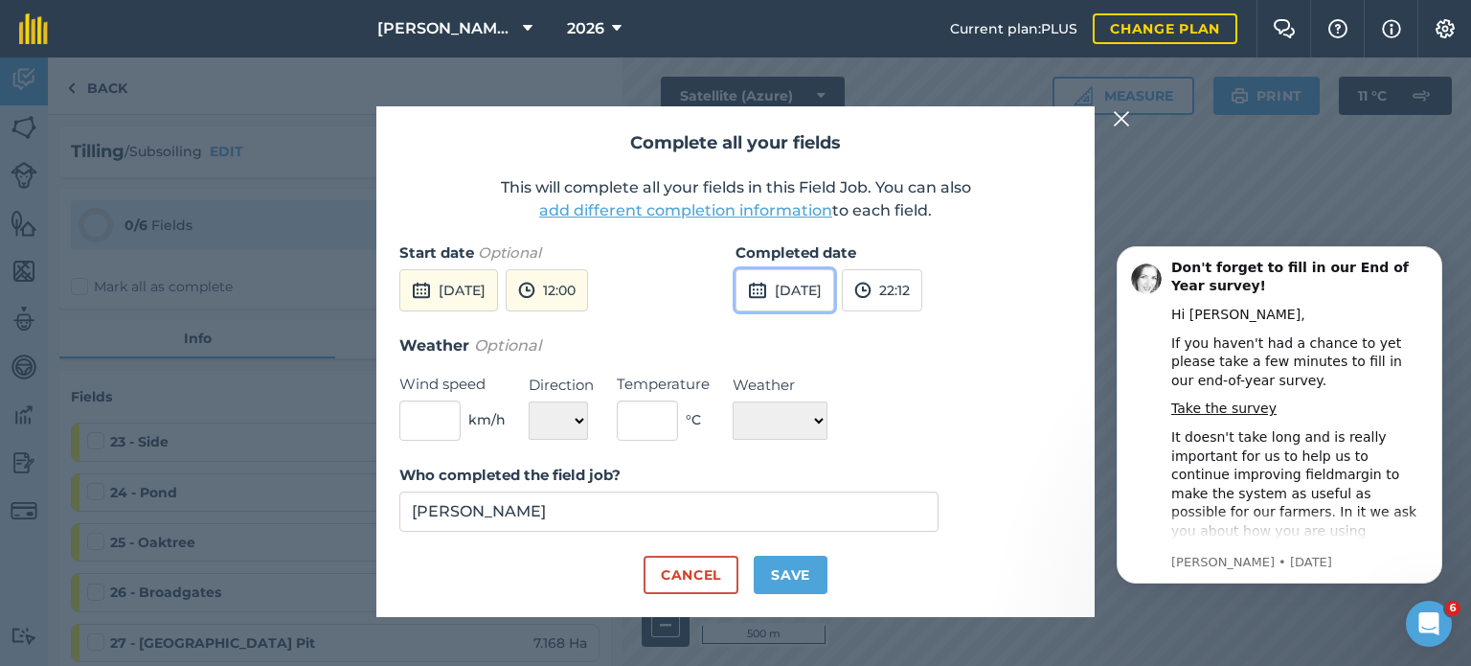
click at [812, 298] on button "[DATE]" at bounding box center [785, 290] width 99 height 42
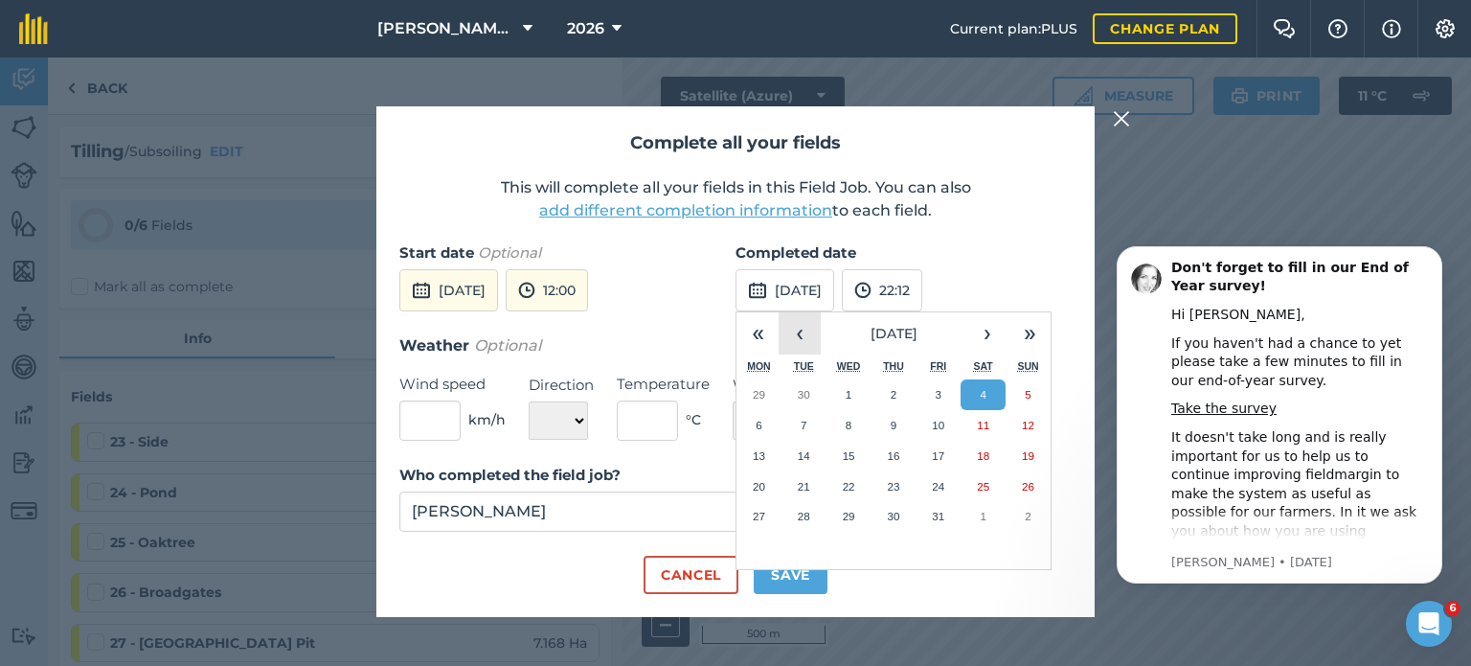
click at [797, 331] on button "‹" at bounding box center [800, 333] width 42 height 42
click at [797, 334] on button "‹" at bounding box center [800, 333] width 42 height 42
click at [766, 422] on button "4" at bounding box center [759, 425] width 45 height 31
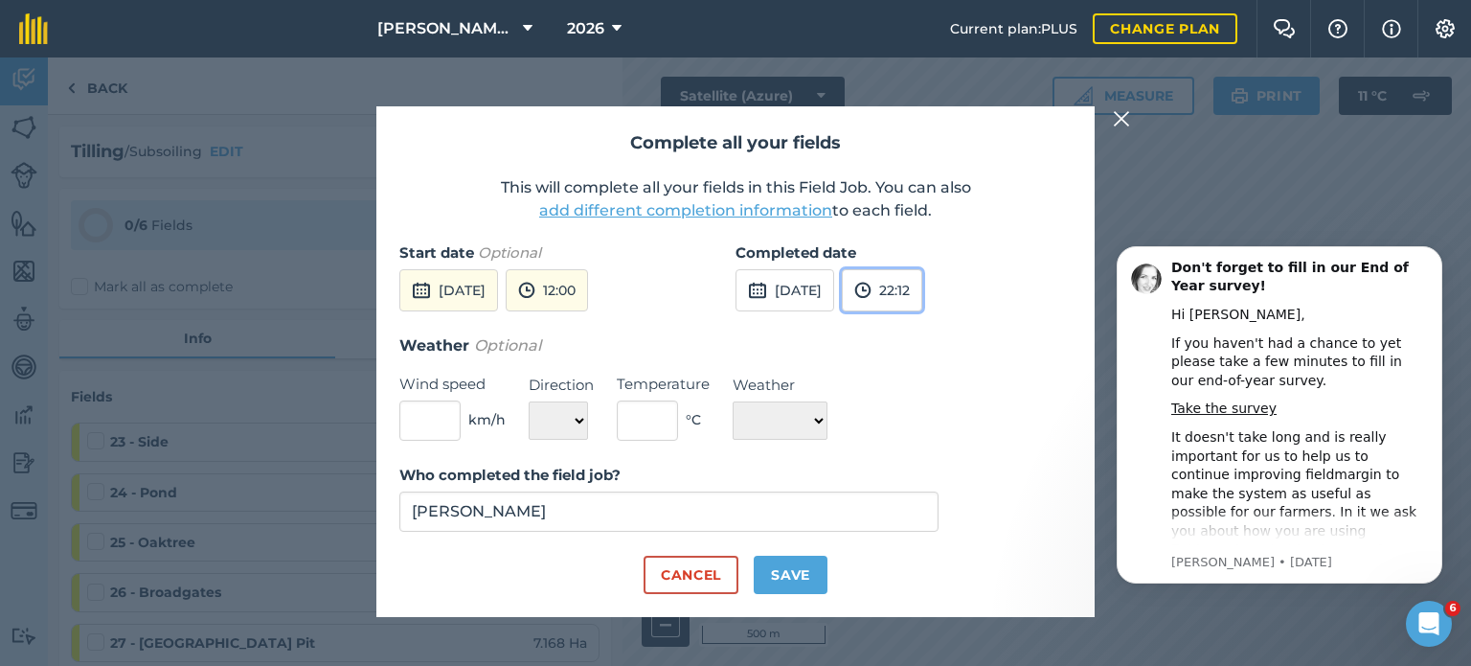
click at [872, 287] on img at bounding box center [863, 290] width 17 height 23
click at [925, 408] on button "19:00" at bounding box center [888, 411] width 90 height 31
click at [778, 566] on button "Save" at bounding box center [791, 575] width 74 height 38
checkbox input "true"
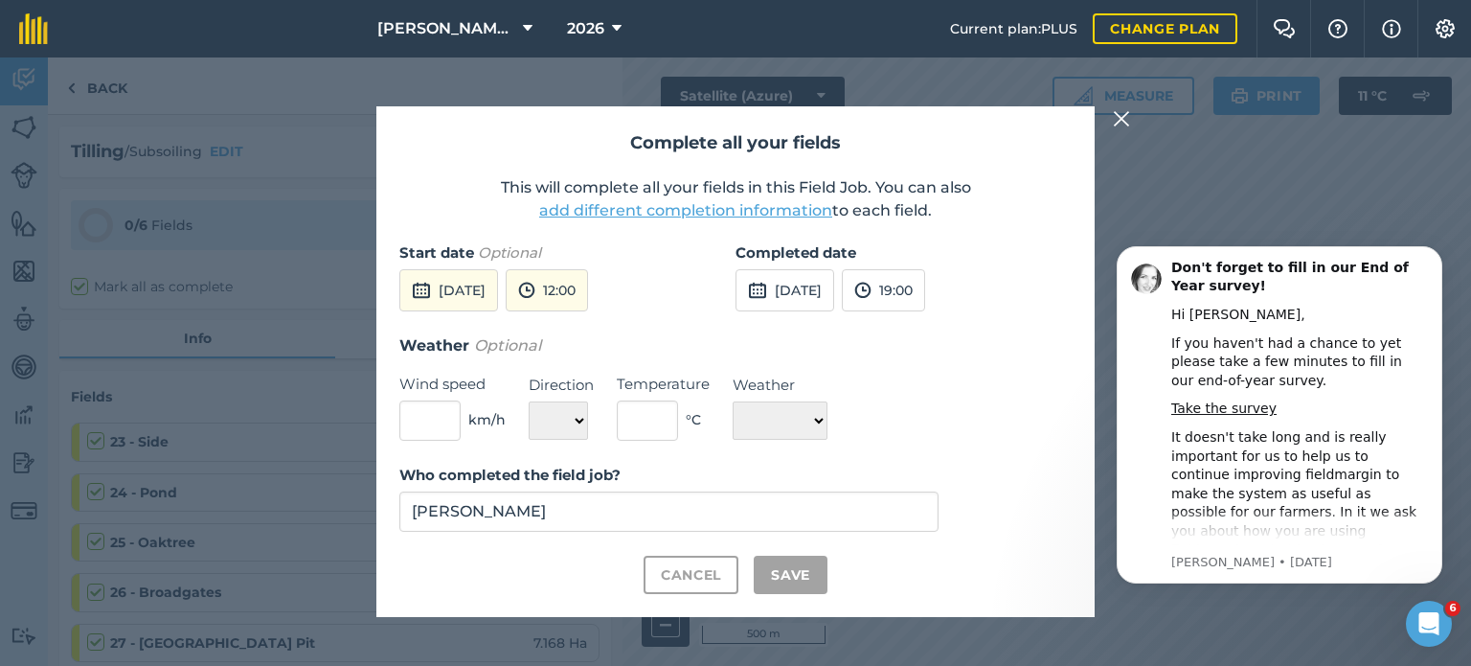
checkbox input "true"
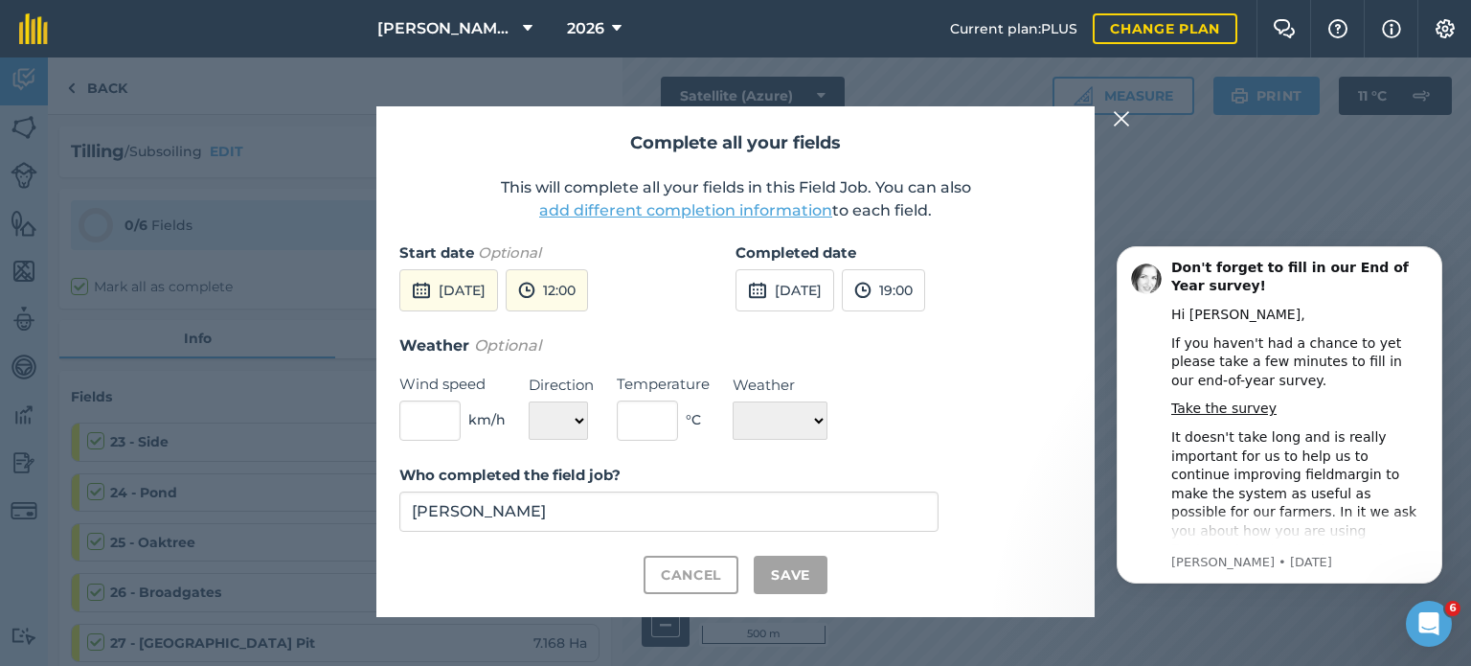
checkbox input "true"
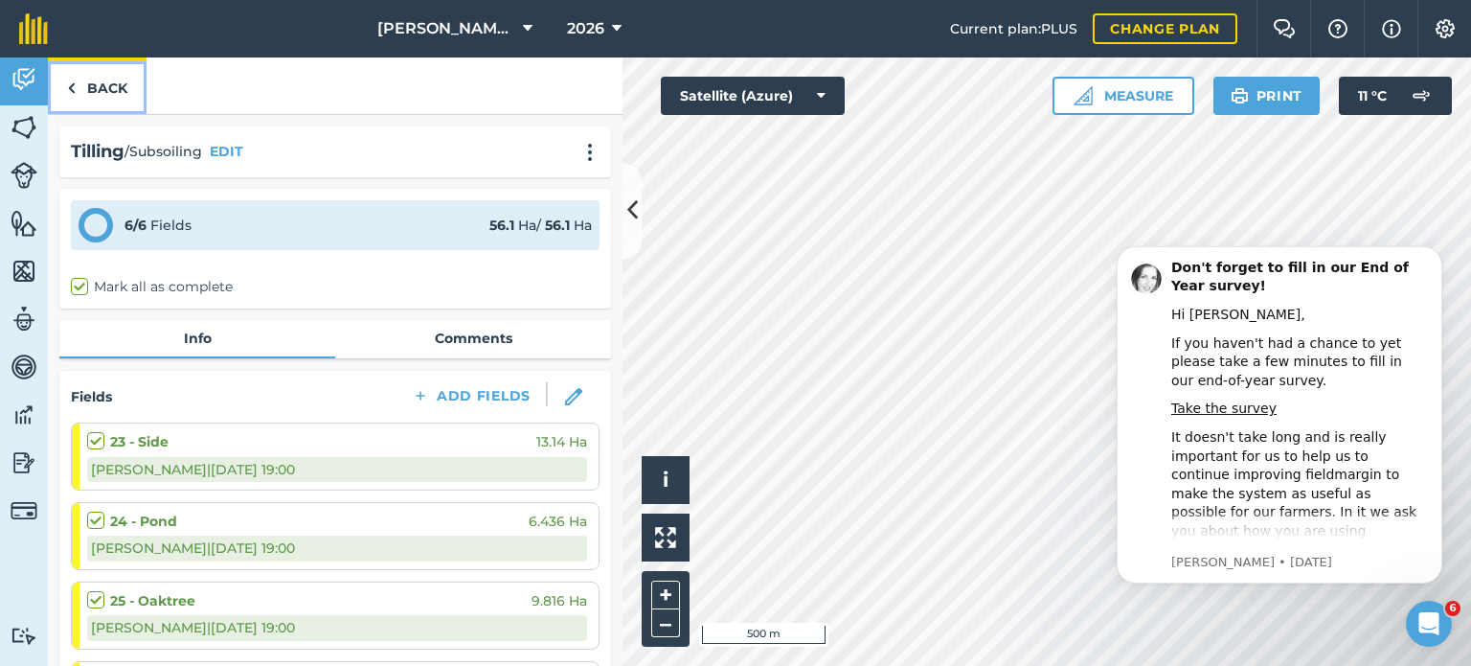
click at [94, 85] on link "Back" at bounding box center [97, 85] width 99 height 57
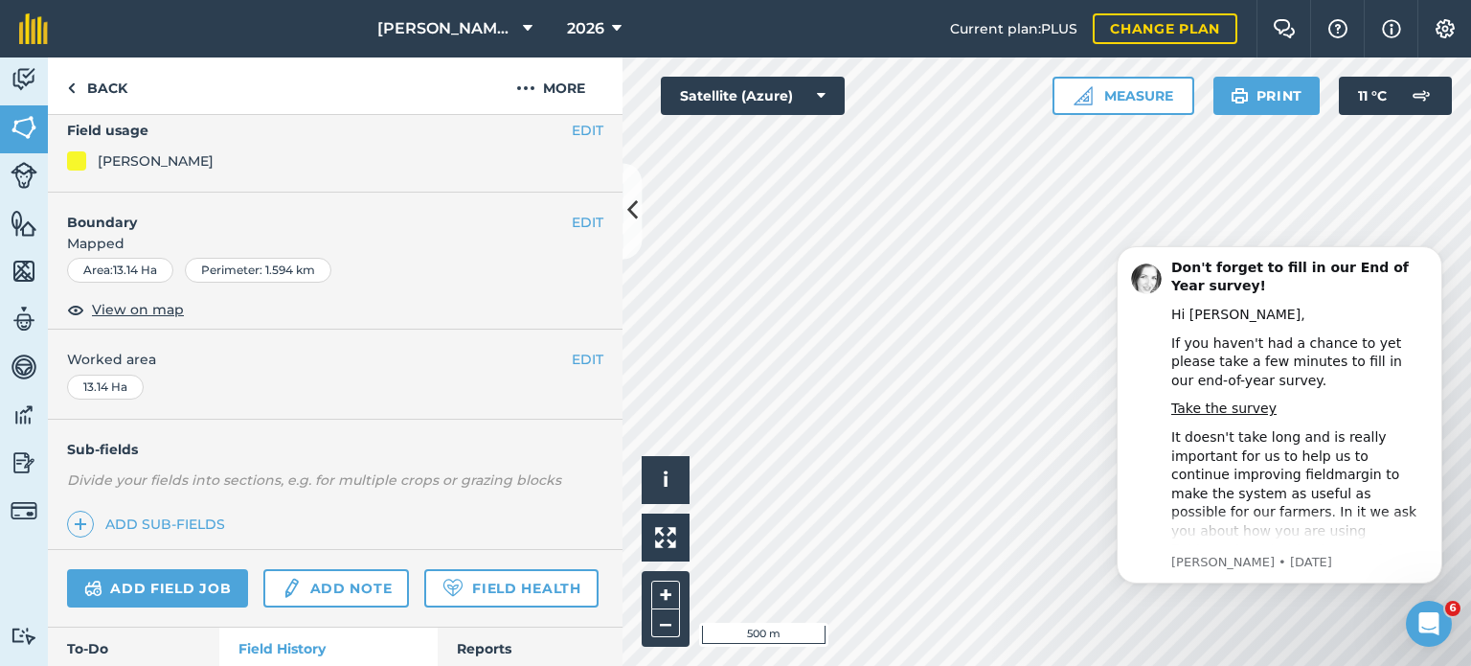
scroll to position [287, 0]
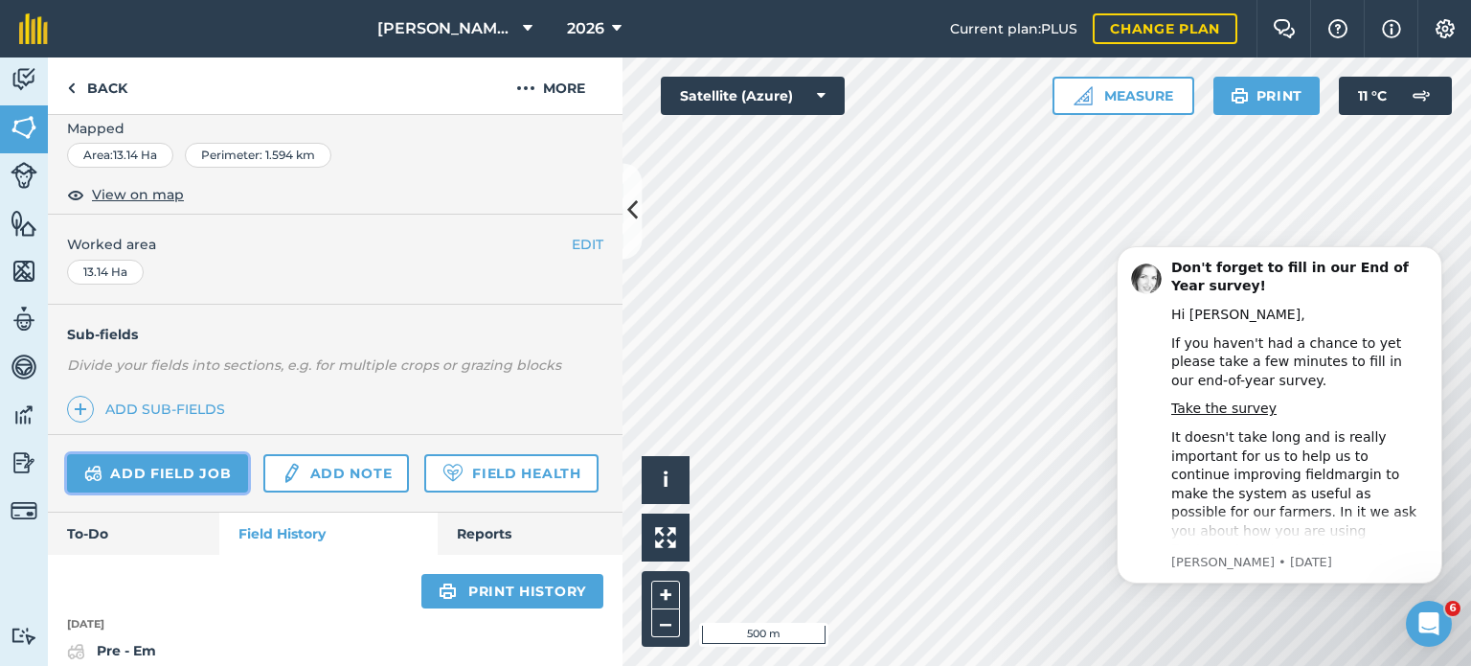
click at [174, 474] on link "Add field job" at bounding box center [157, 473] width 181 height 38
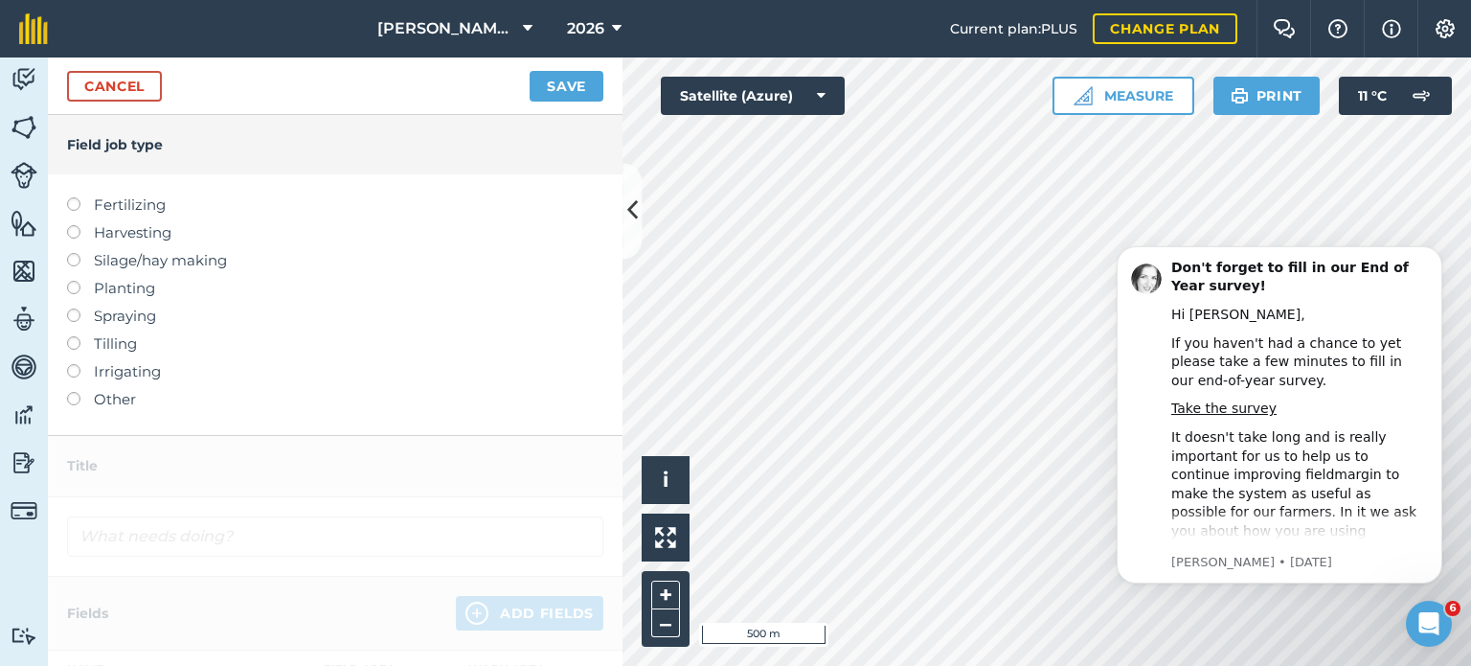
click at [76, 336] on label at bounding box center [80, 336] width 27 height 0
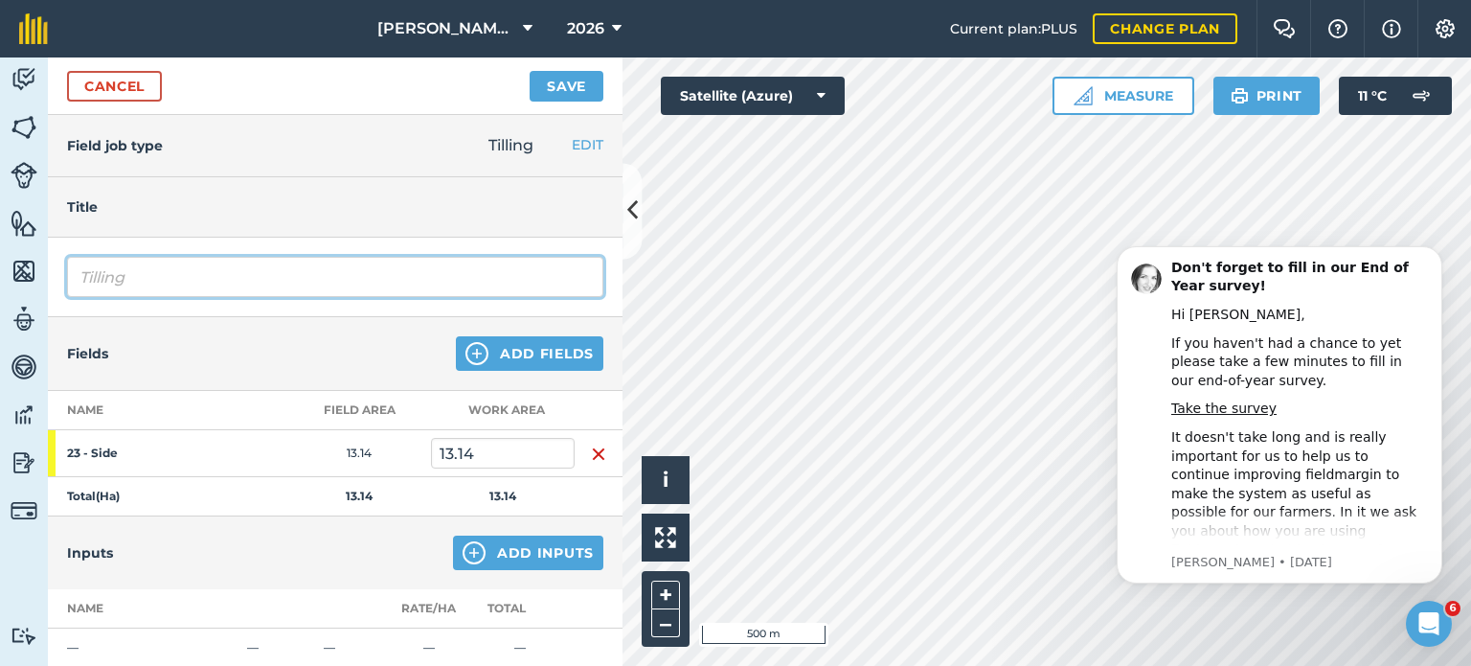
click at [191, 272] on input "Tilling" at bounding box center [335, 277] width 536 height 40
type input "T"
type input "Topdown"
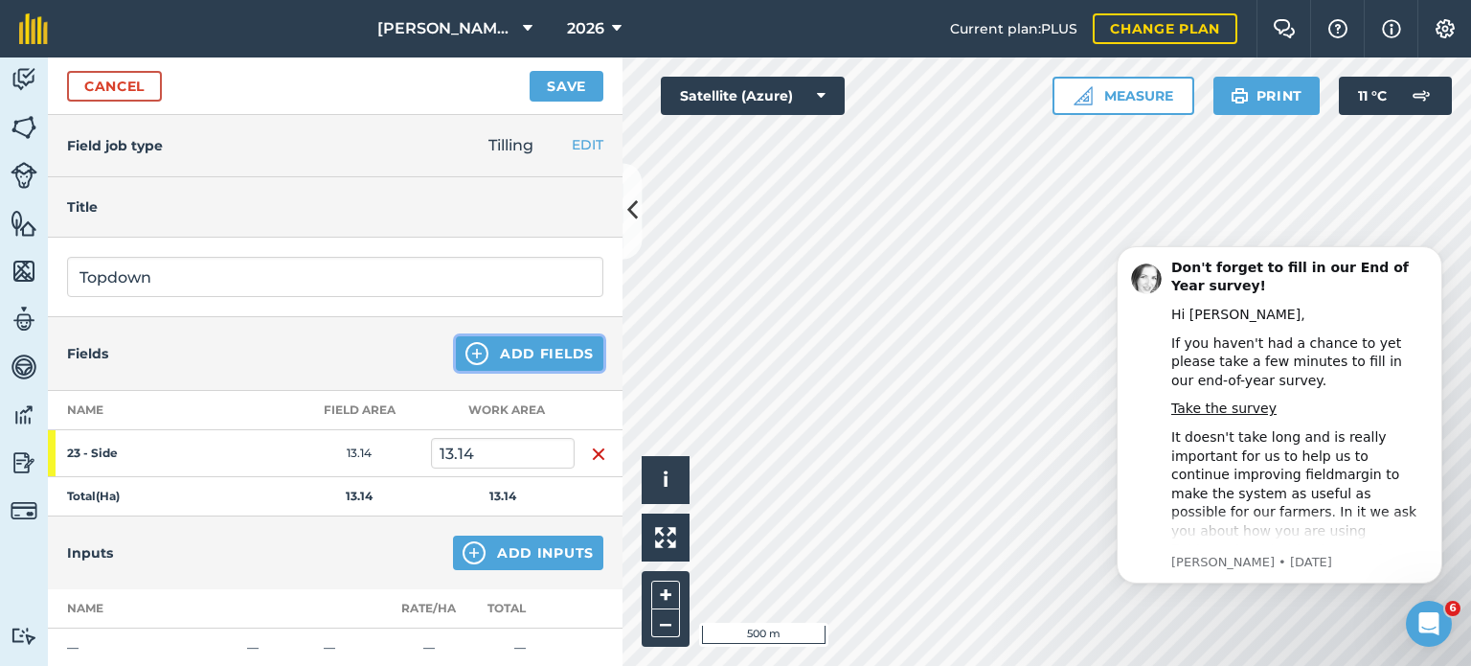
click at [548, 346] on button "Add Fields" at bounding box center [530, 353] width 148 height 34
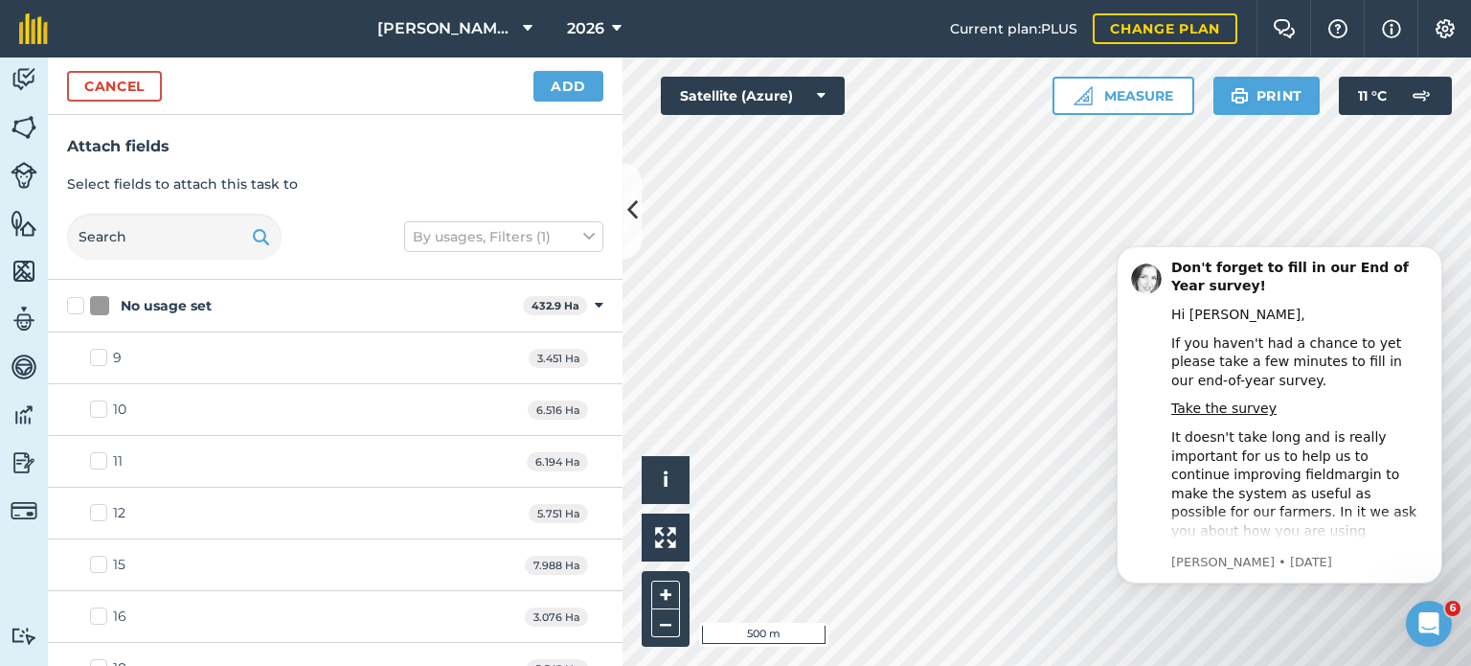
checkbox input "true"
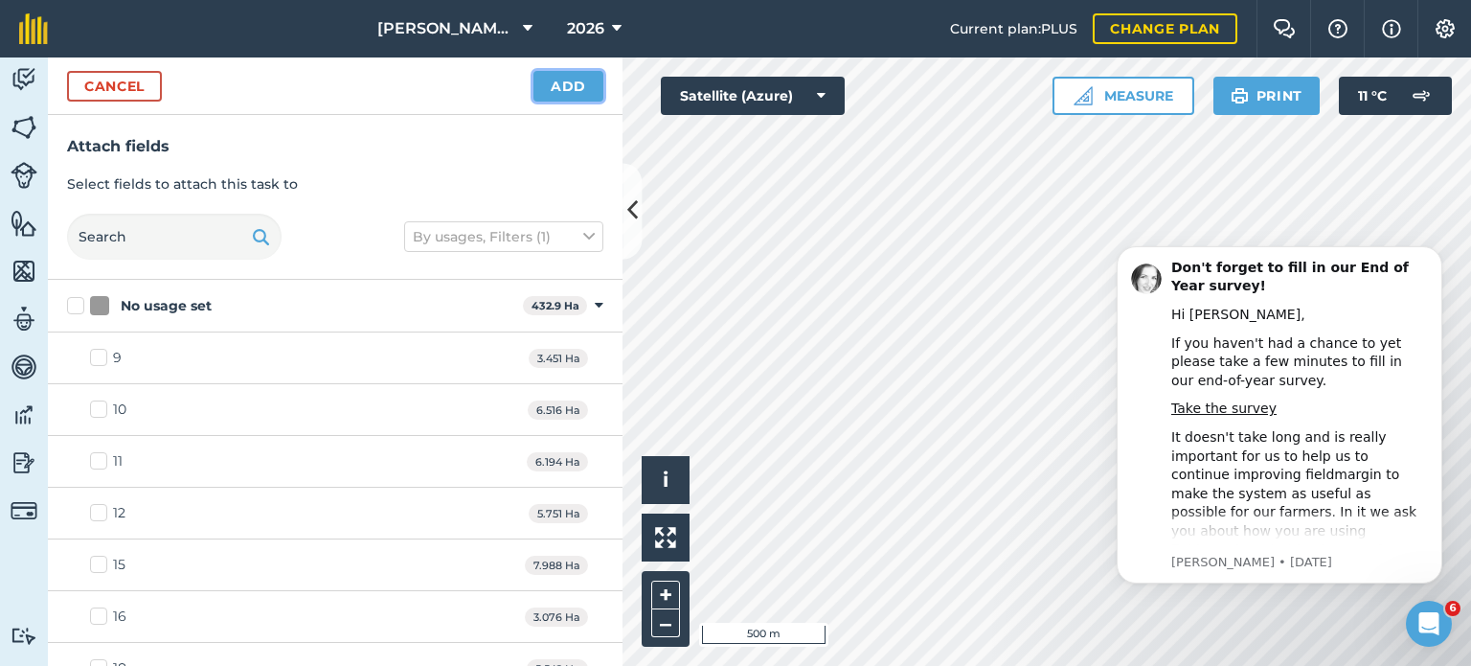
click at [570, 81] on button "Add" at bounding box center [569, 86] width 70 height 31
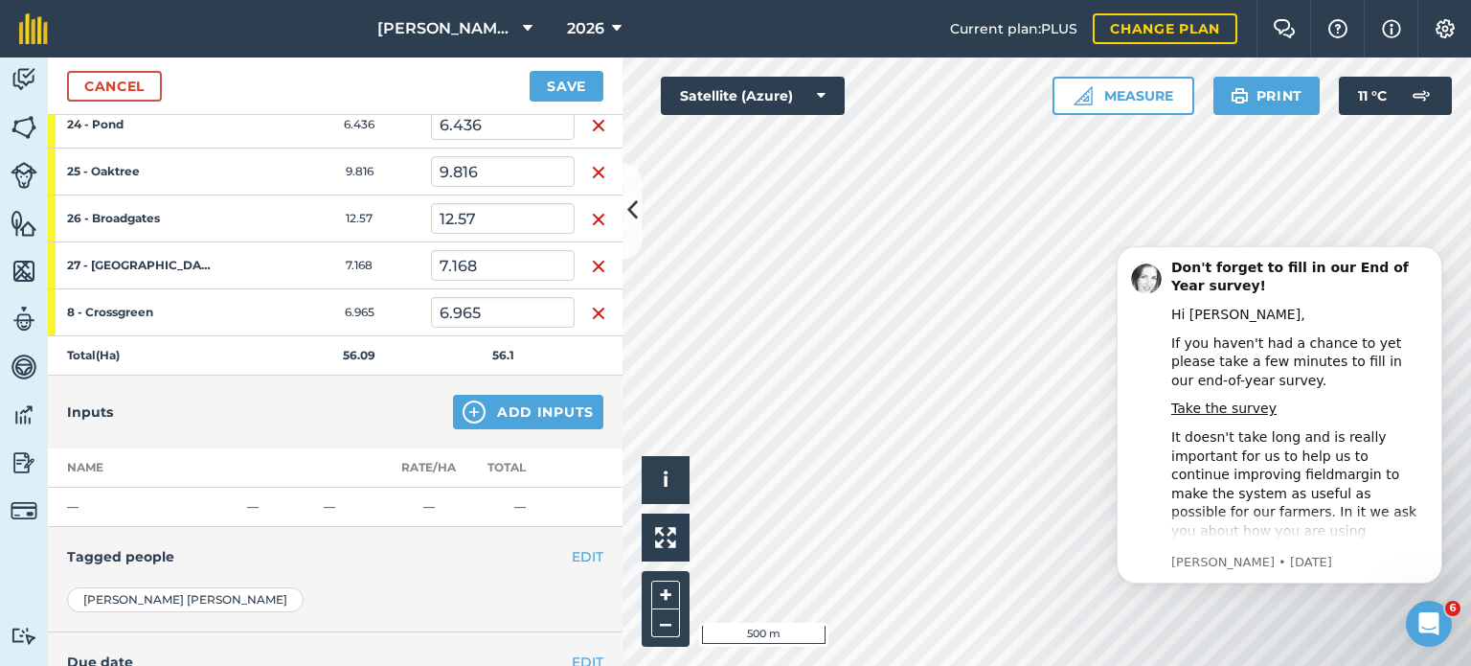
scroll to position [345, 0]
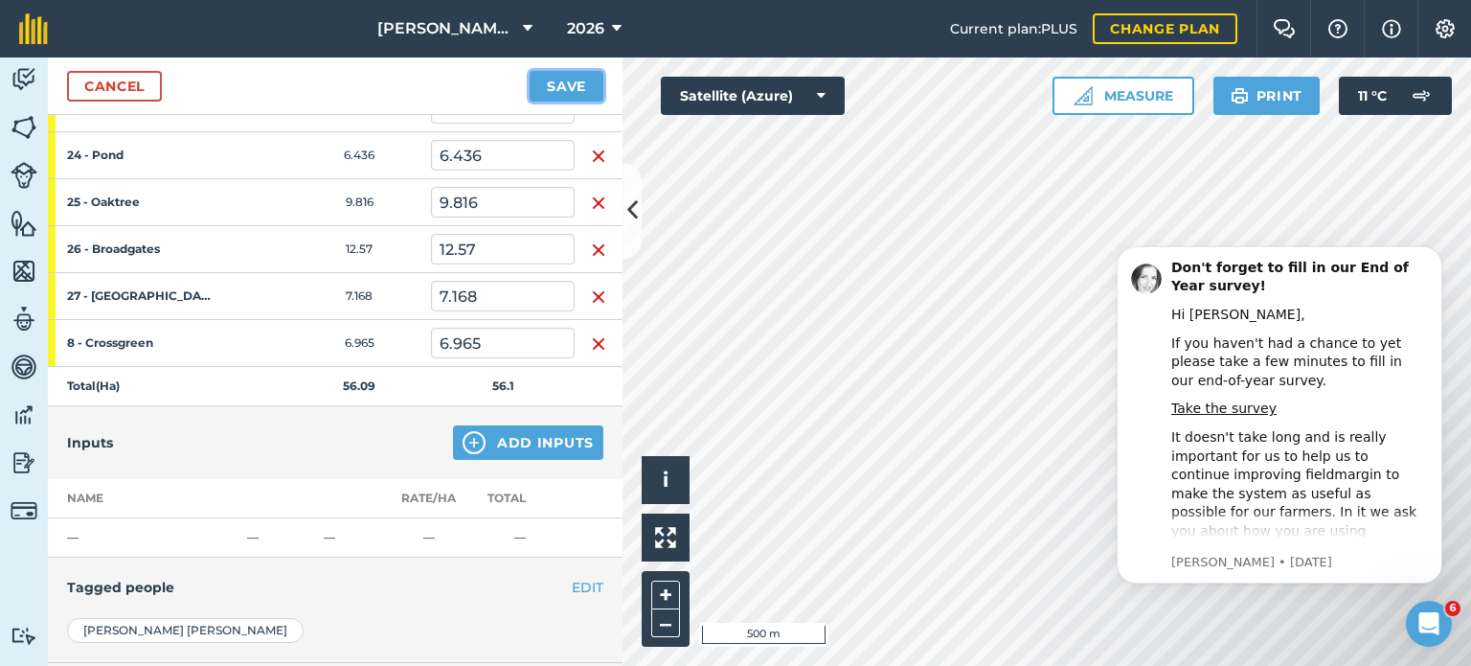
click at [567, 85] on button "Save" at bounding box center [567, 86] width 74 height 31
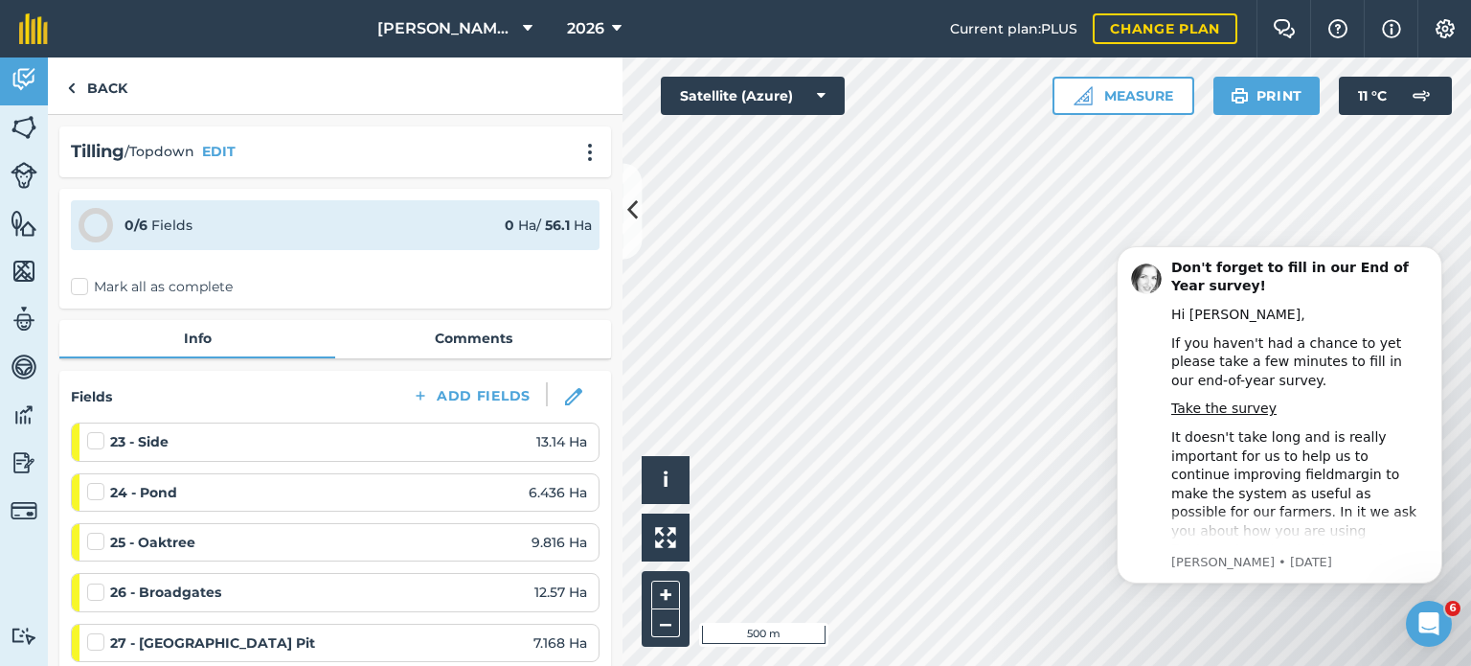
click at [74, 284] on label "Mark all as complete" at bounding box center [152, 287] width 162 height 20
click at [74, 284] on input "Mark all as complete" at bounding box center [77, 283] width 12 height 12
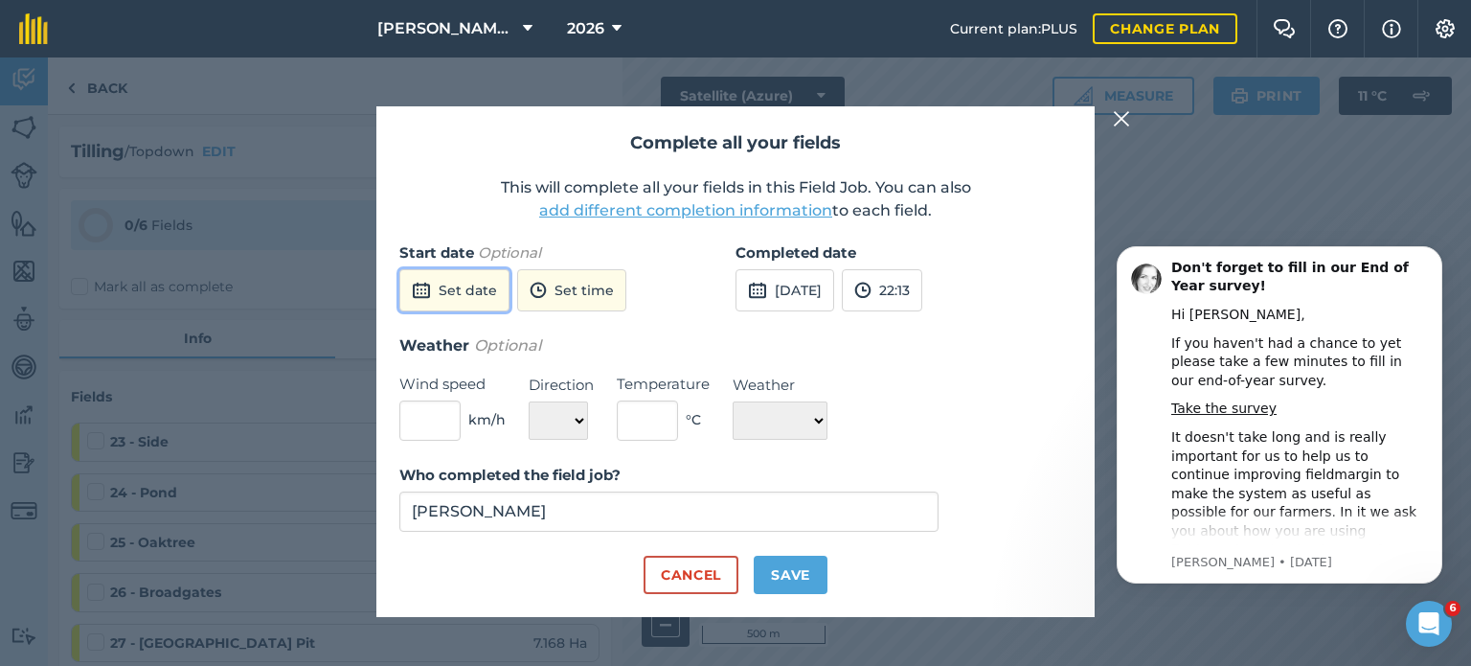
click at [468, 286] on button "Set date" at bounding box center [454, 290] width 110 height 42
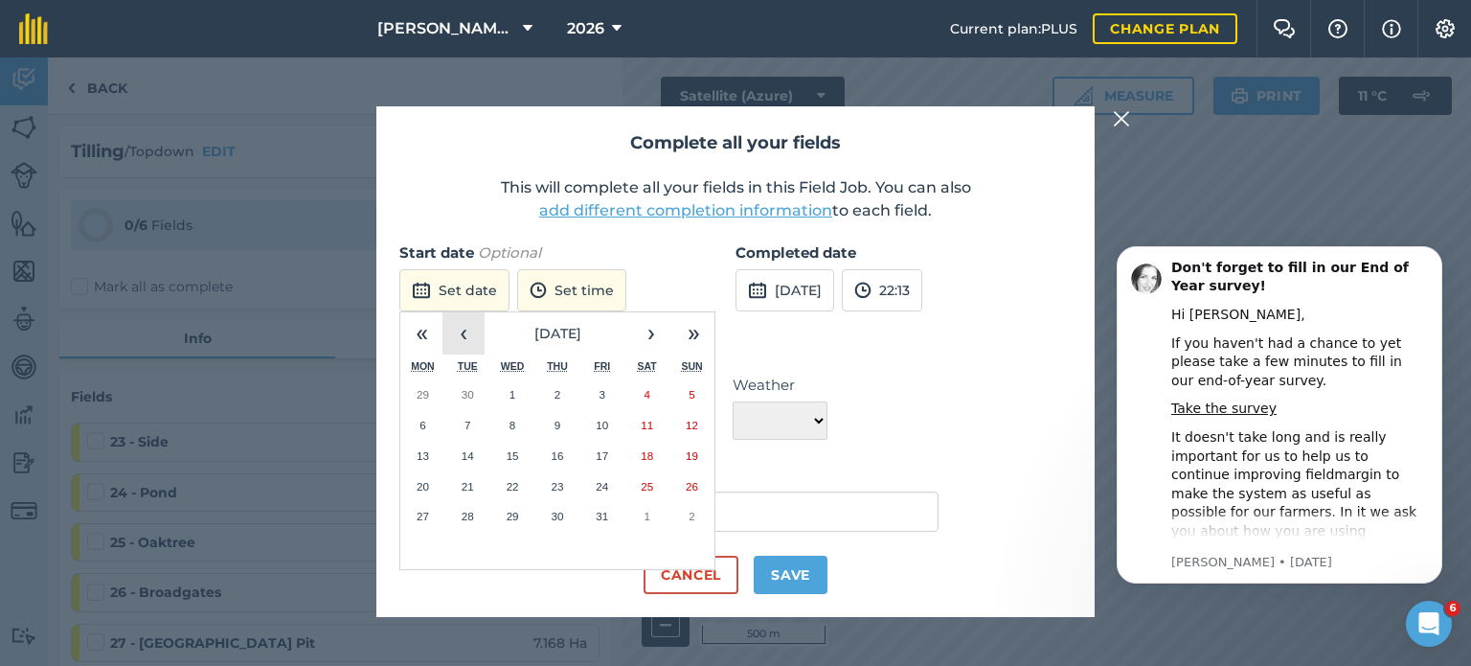
click at [468, 321] on button "‹" at bounding box center [464, 333] width 42 height 42
click at [507, 454] on abbr "13" at bounding box center [513, 455] width 12 height 12
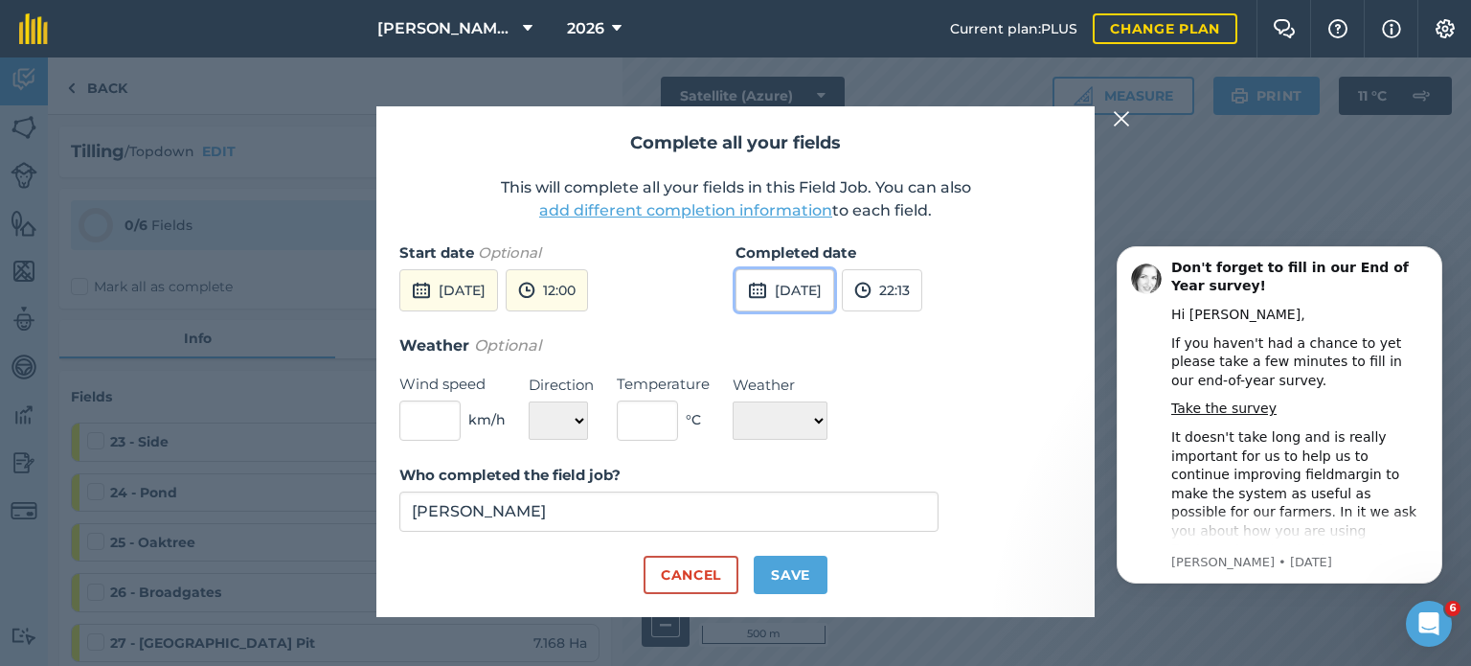
click at [795, 284] on button "[DATE]" at bounding box center [785, 290] width 99 height 42
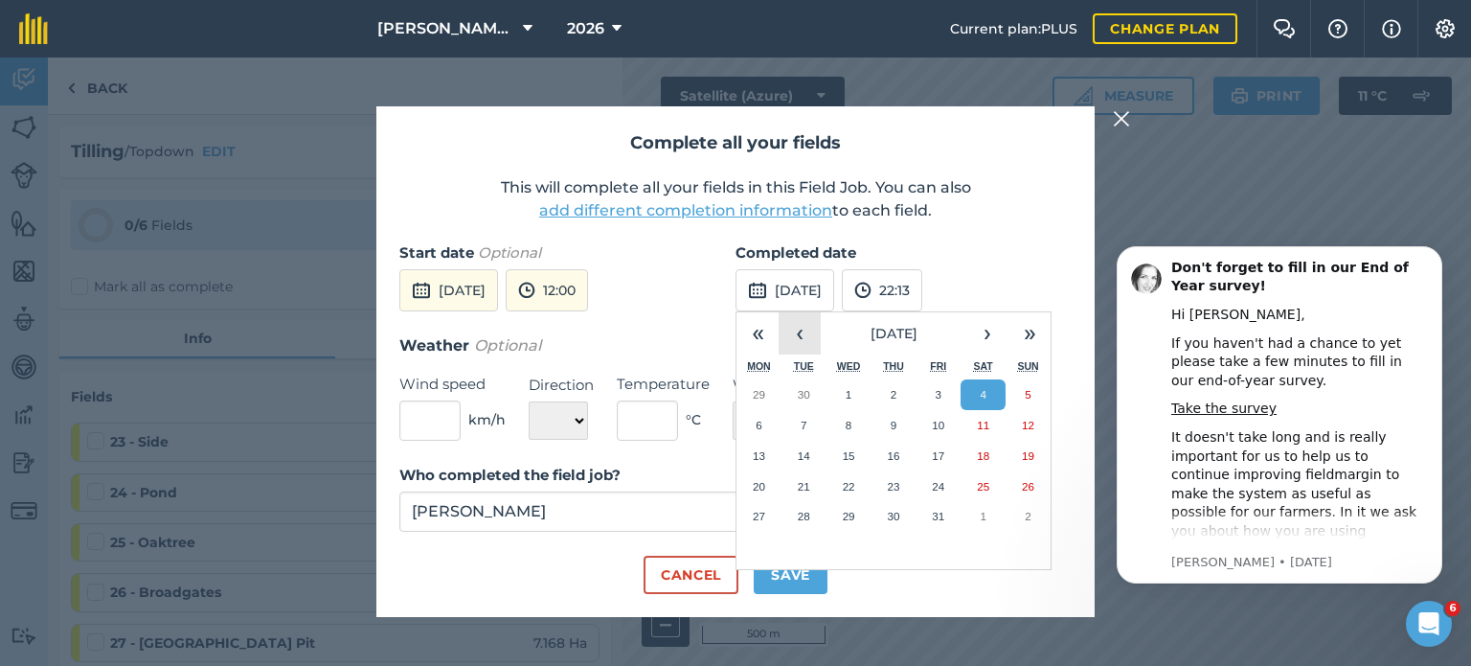
click at [811, 340] on button "‹" at bounding box center [800, 333] width 42 height 42
click at [904, 444] on button "14" at bounding box center [894, 456] width 45 height 31
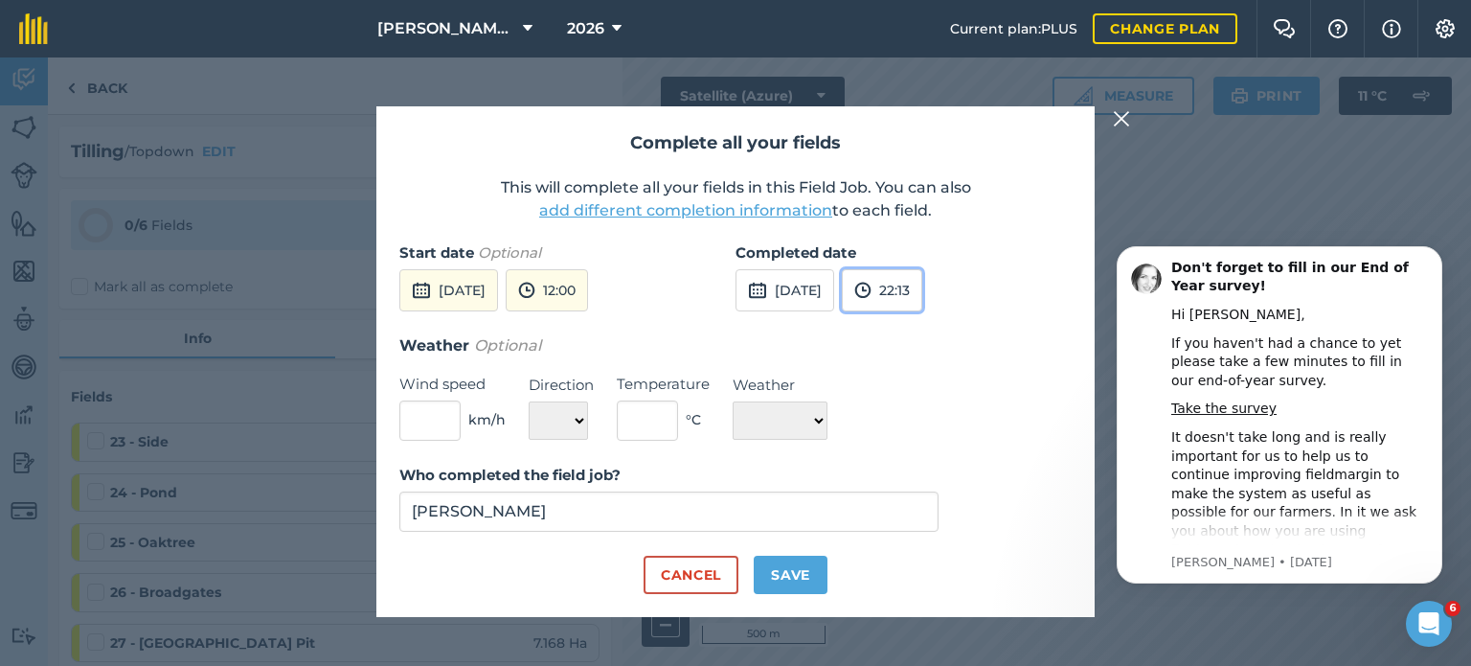
click at [923, 296] on button "22:13" at bounding box center [882, 290] width 80 height 42
click at [933, 318] on button "20:30" at bounding box center [888, 311] width 90 height 31
click at [774, 558] on button "Save" at bounding box center [791, 575] width 74 height 38
checkbox input "true"
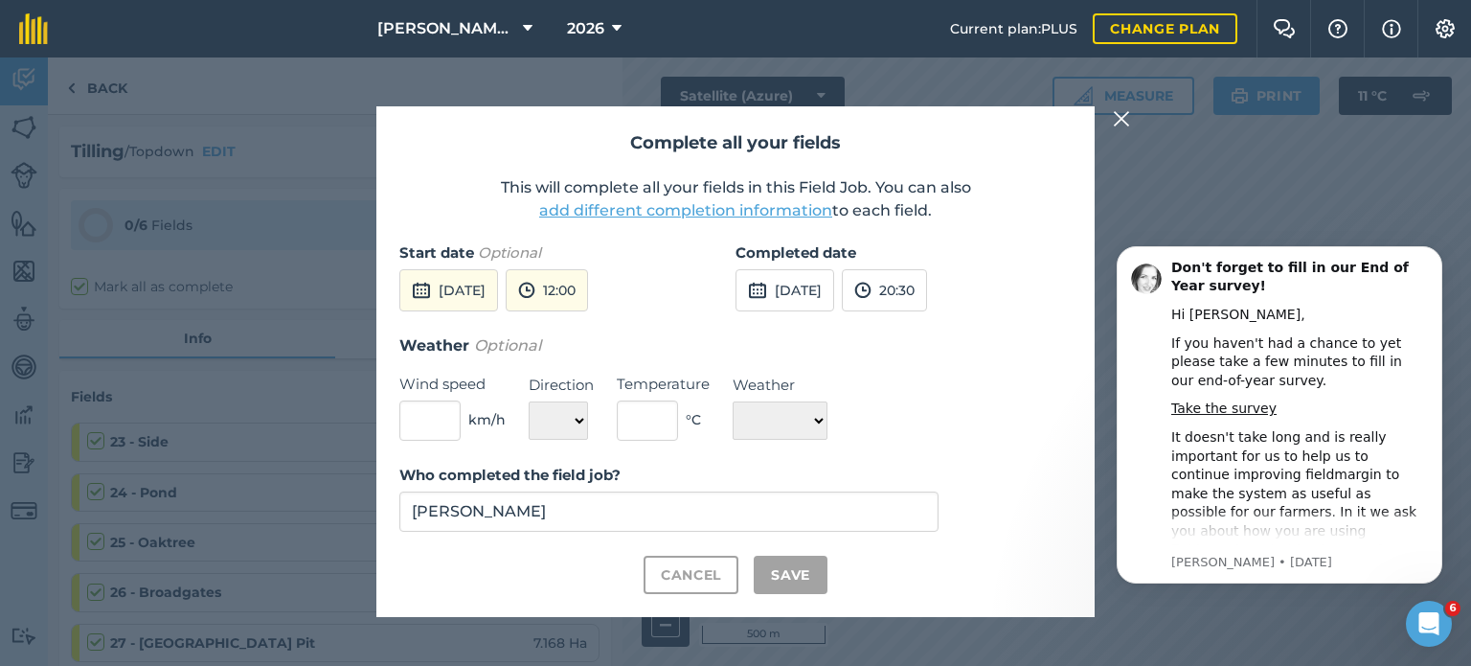
checkbox input "true"
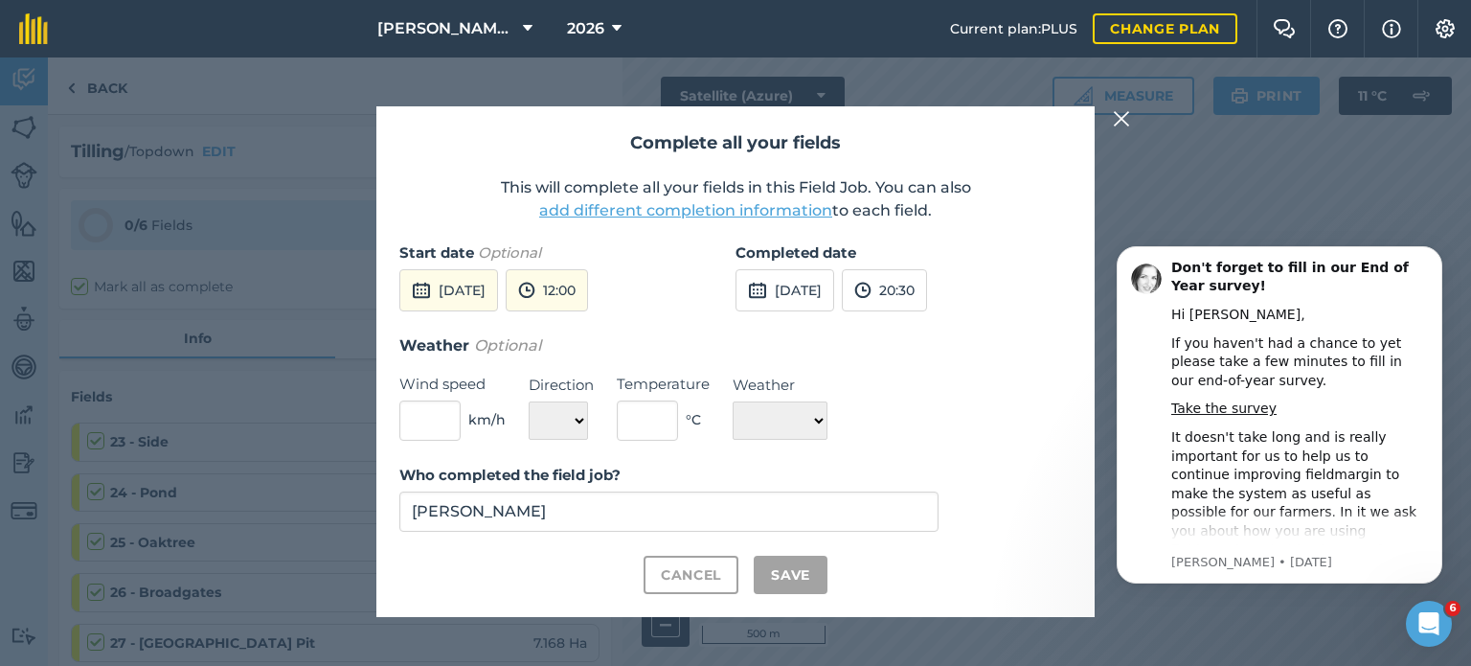
checkbox input "true"
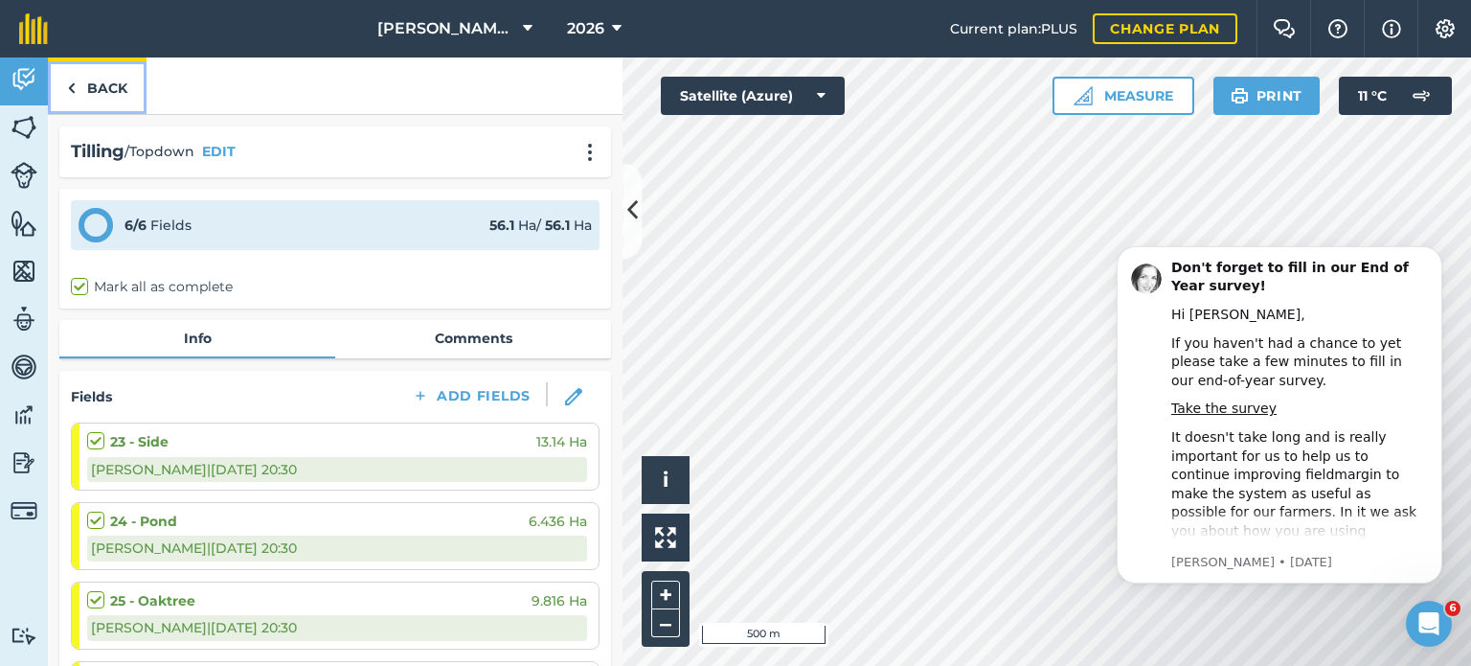
click at [76, 80] on link "Back" at bounding box center [97, 85] width 99 height 57
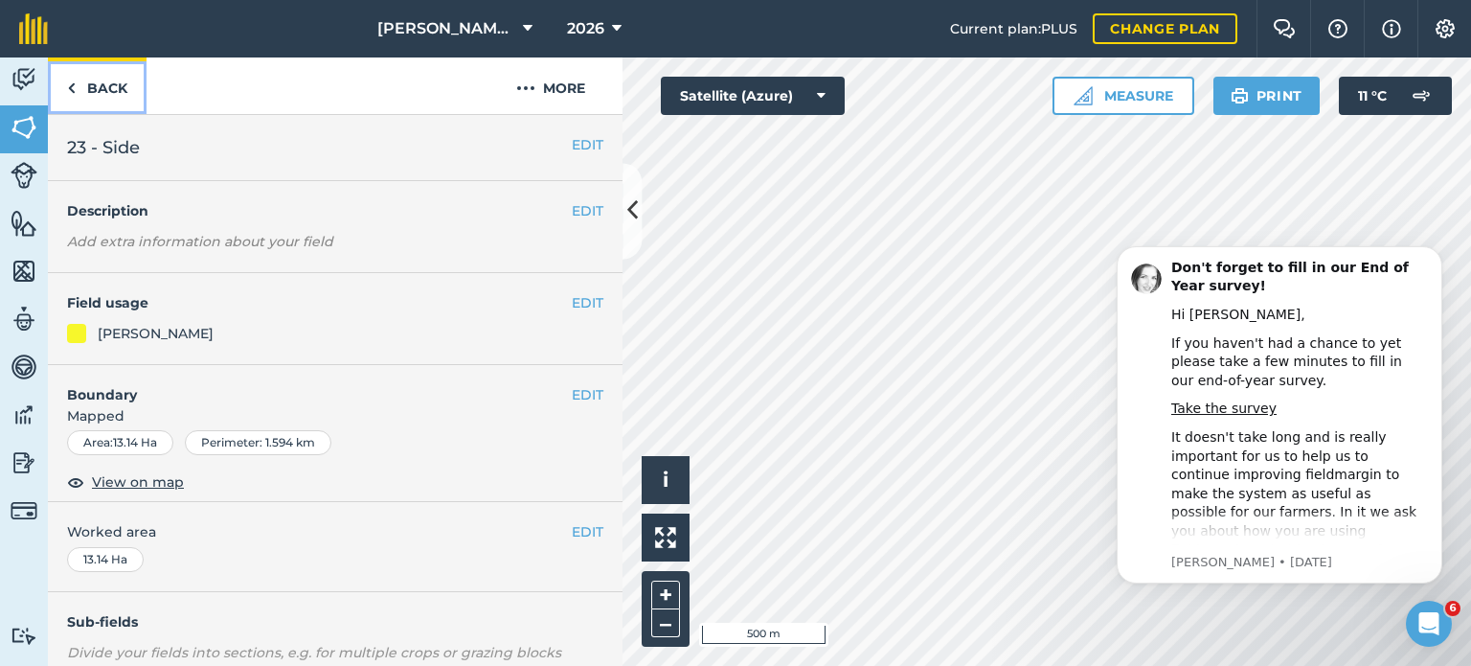
click at [95, 80] on link "Back" at bounding box center [97, 85] width 99 height 57
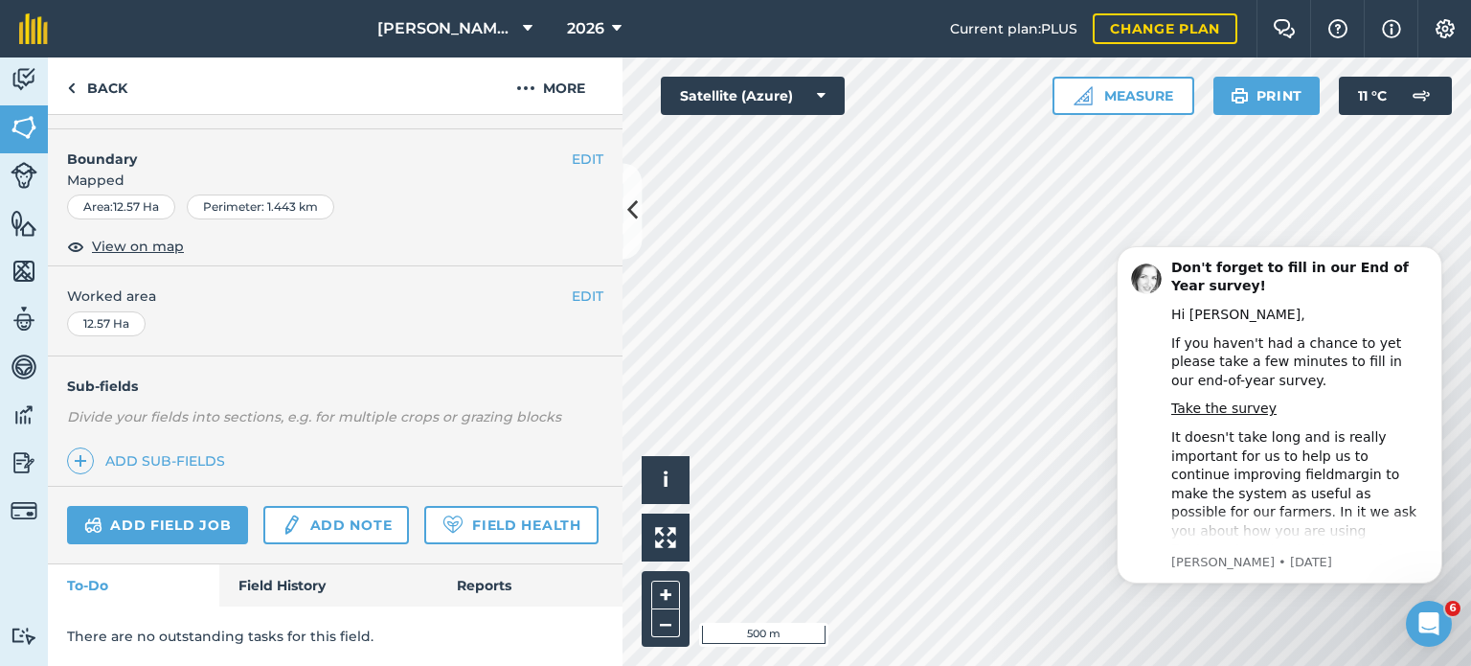
scroll to position [286, 0]
click at [368, 578] on link "Field History" at bounding box center [327, 585] width 217 height 42
